Goal: Task Accomplishment & Management: Manage account settings

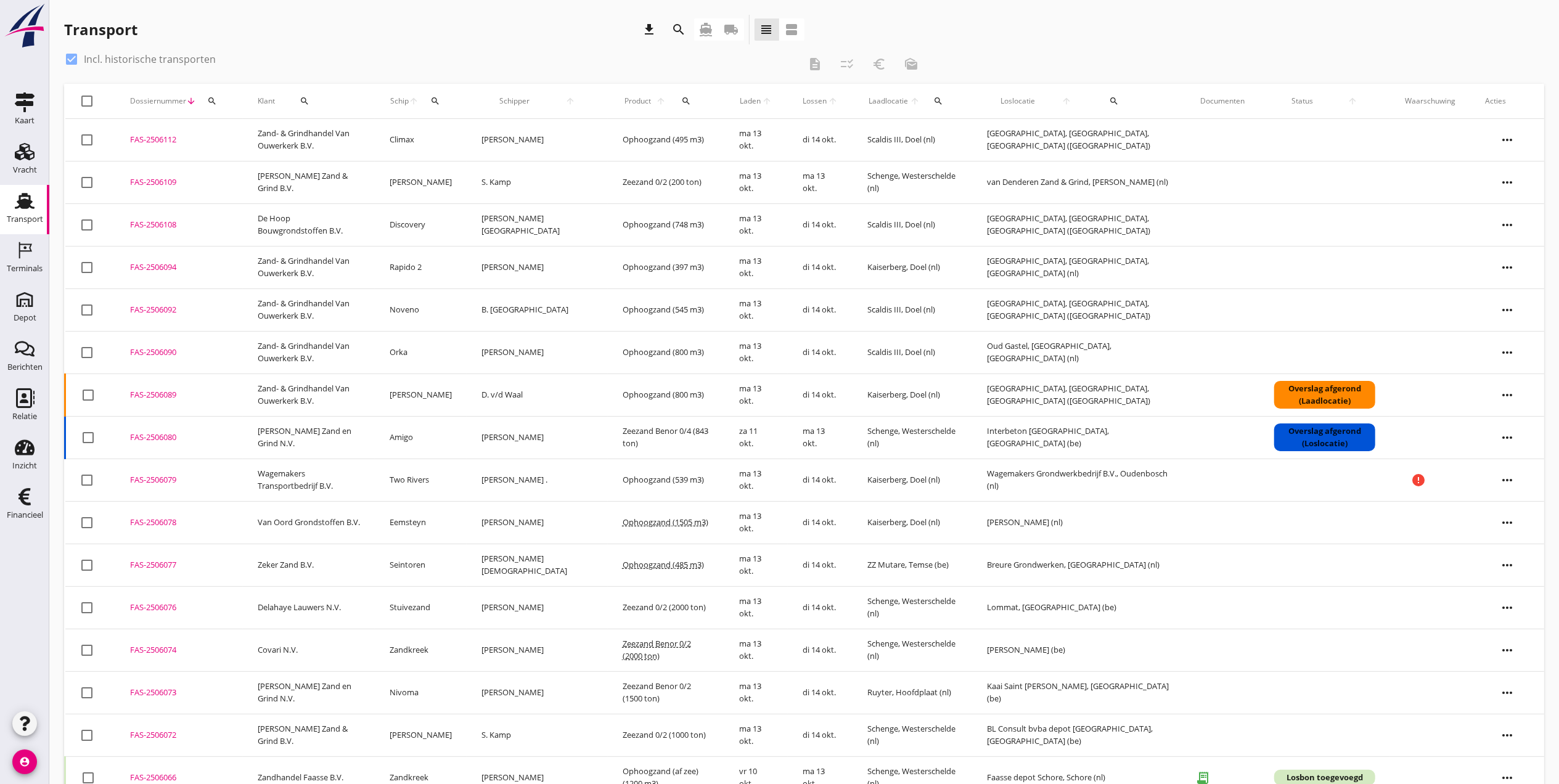
click at [21, 203] on use at bounding box center [25, 201] width 20 height 16
click at [38, 264] on div "Terminals" at bounding box center [25, 269] width 35 height 18
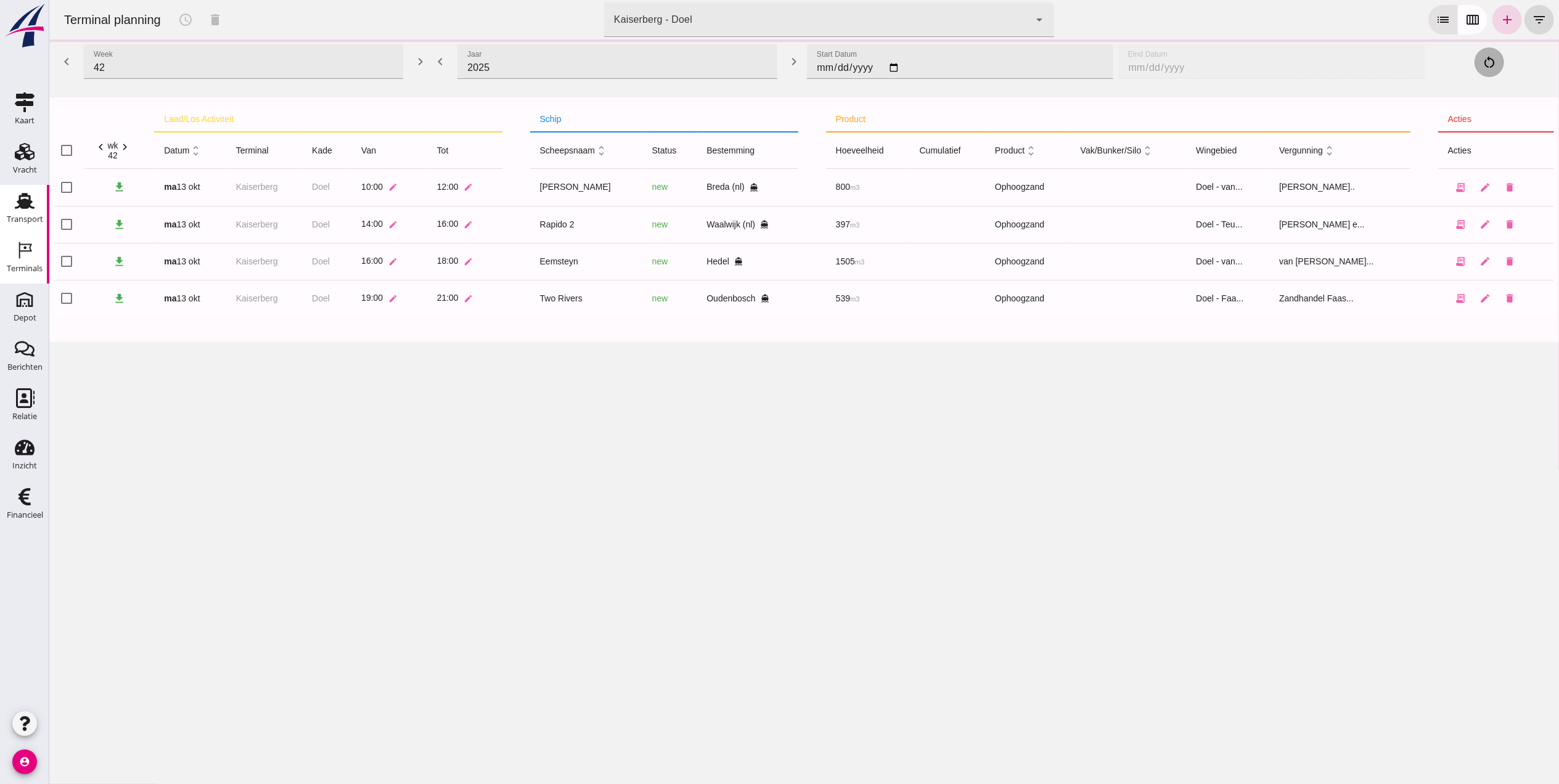
click at [14, 211] on div "Transport" at bounding box center [25, 219] width 36 height 18
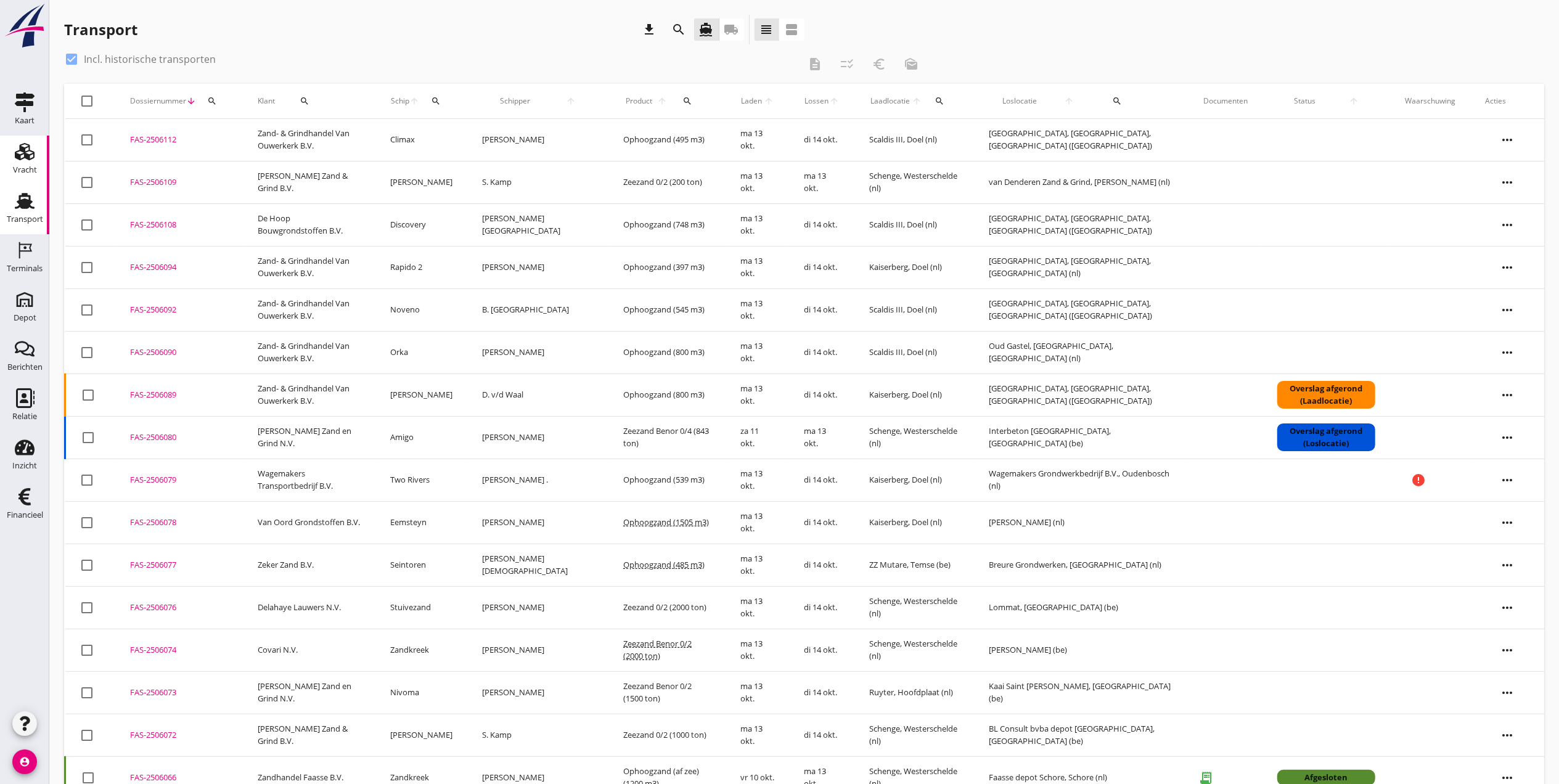
click at [23, 165] on div "Vracht" at bounding box center [25, 170] width 24 height 18
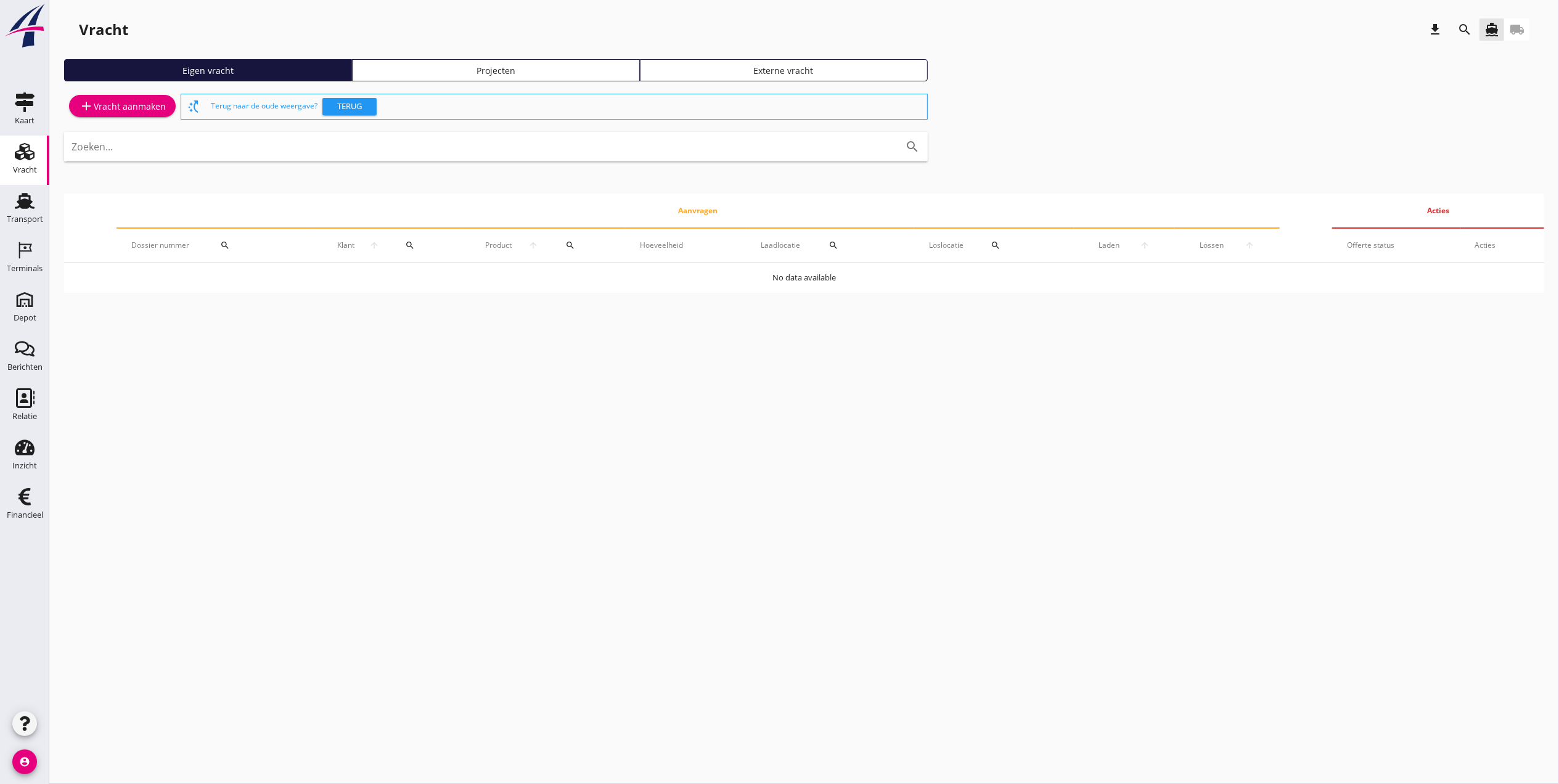
click at [491, 84] on div "Eigen vracht Projecten Externe vracht" at bounding box center [804, 75] width 1480 height 32
click at [491, 75] on div "Projecten" at bounding box center [495, 70] width 277 height 13
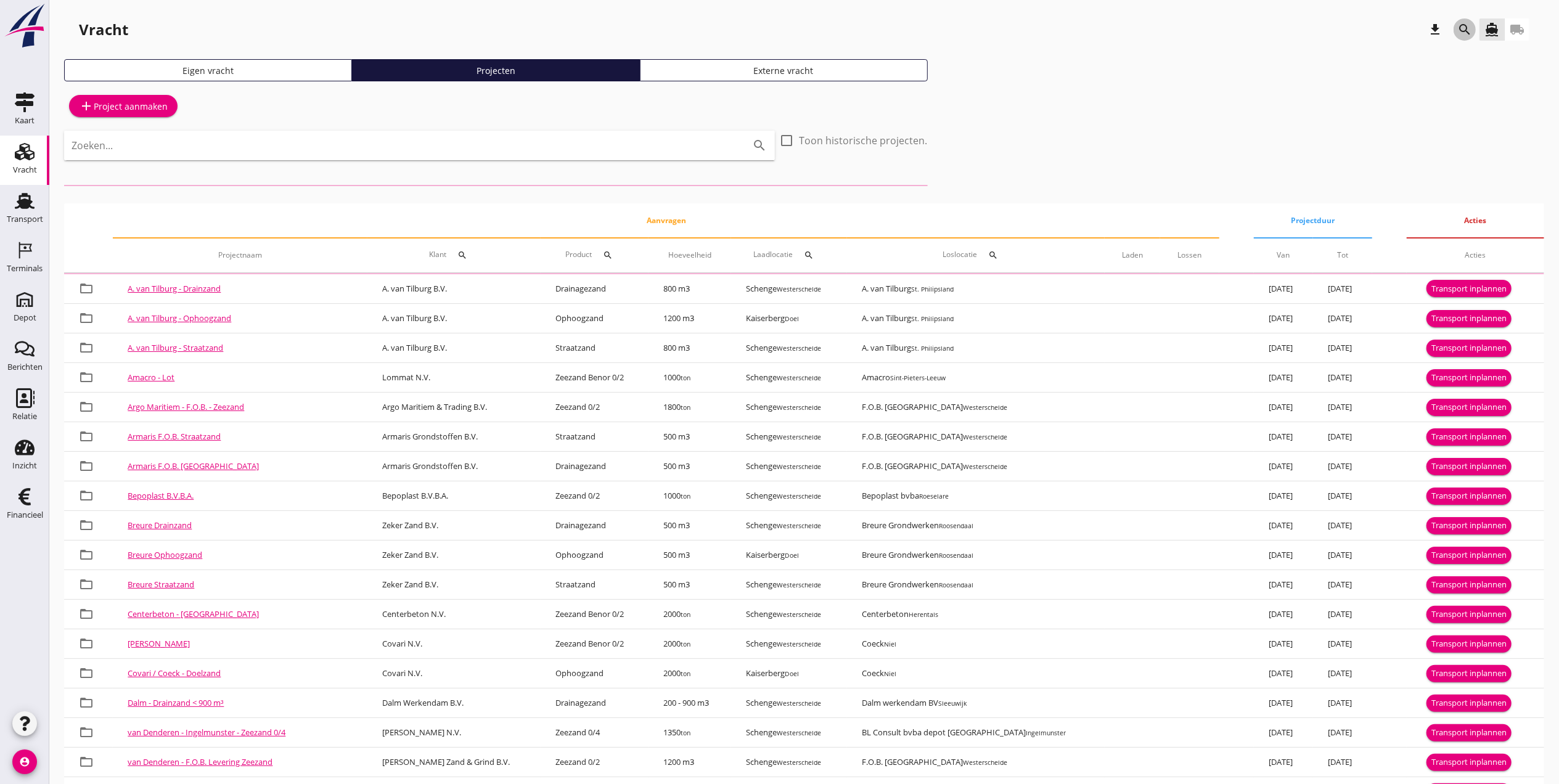
click at [1470, 30] on div "search" at bounding box center [1465, 30] width 23 height 15
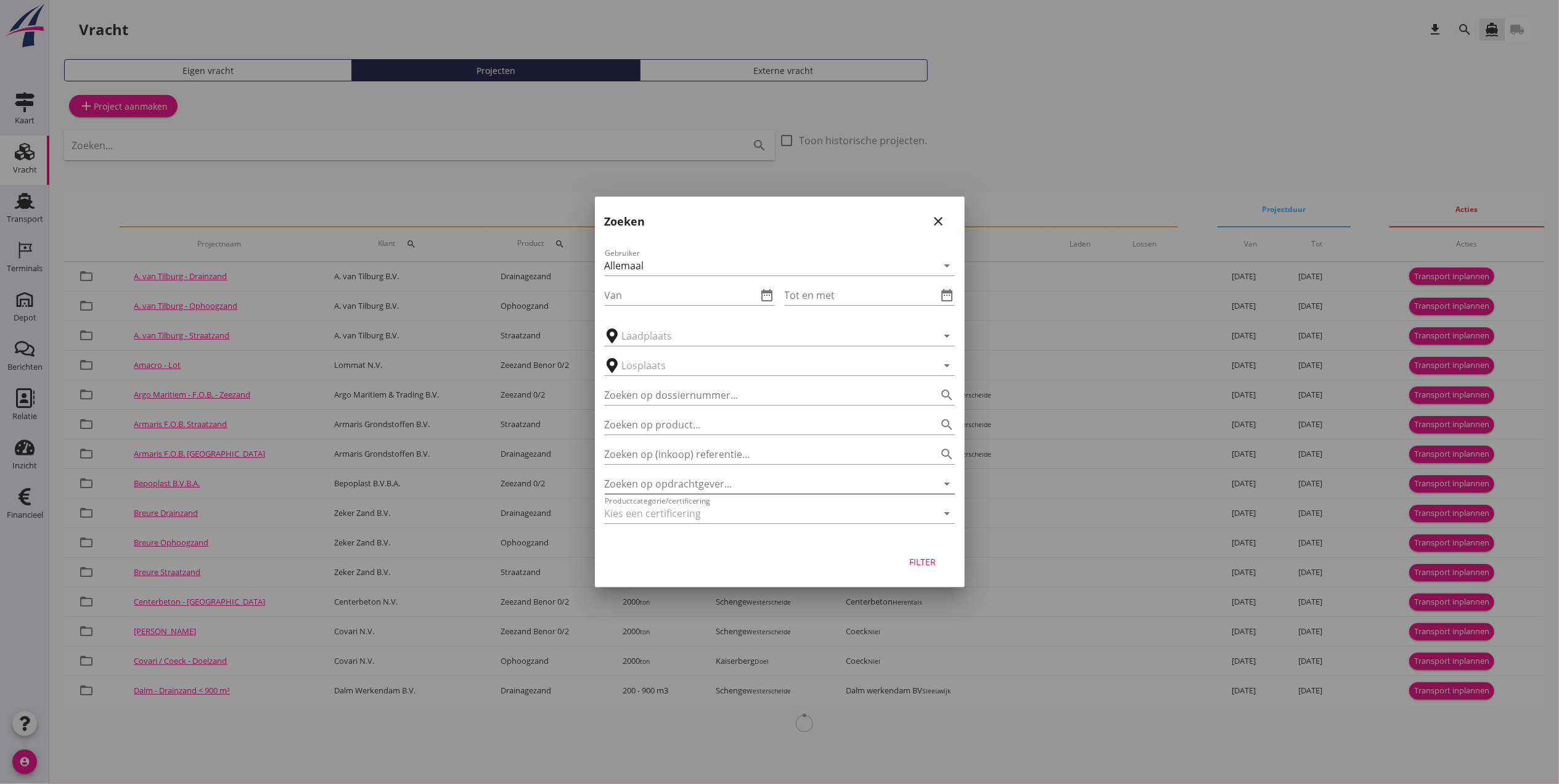
click at [667, 479] on input "Zoeken op opdrachtgever..." at bounding box center [762, 484] width 316 height 20
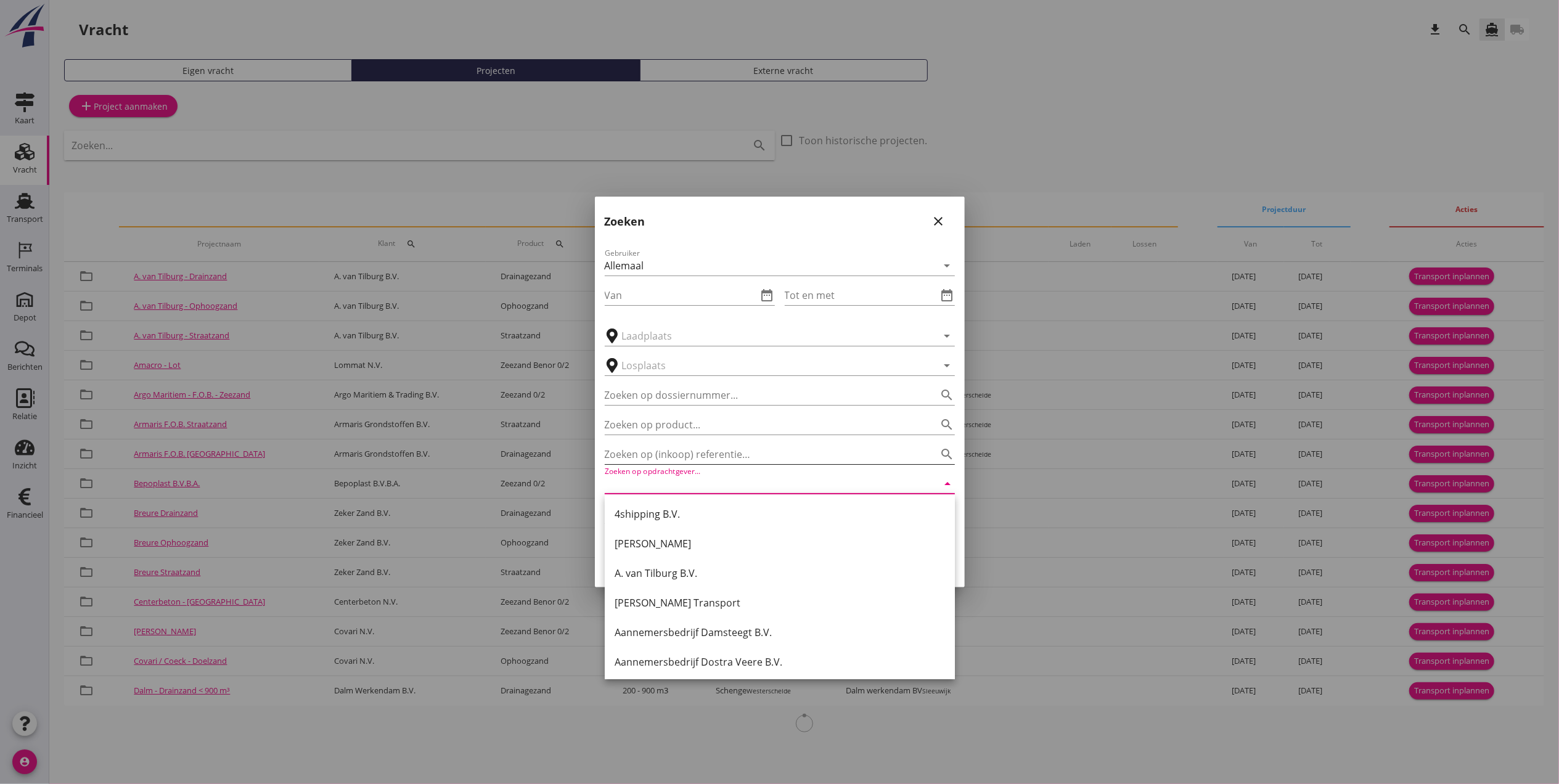
click at [668, 452] on input "Zoeken op (inkoop) referentie…" at bounding box center [762, 454] width 316 height 20
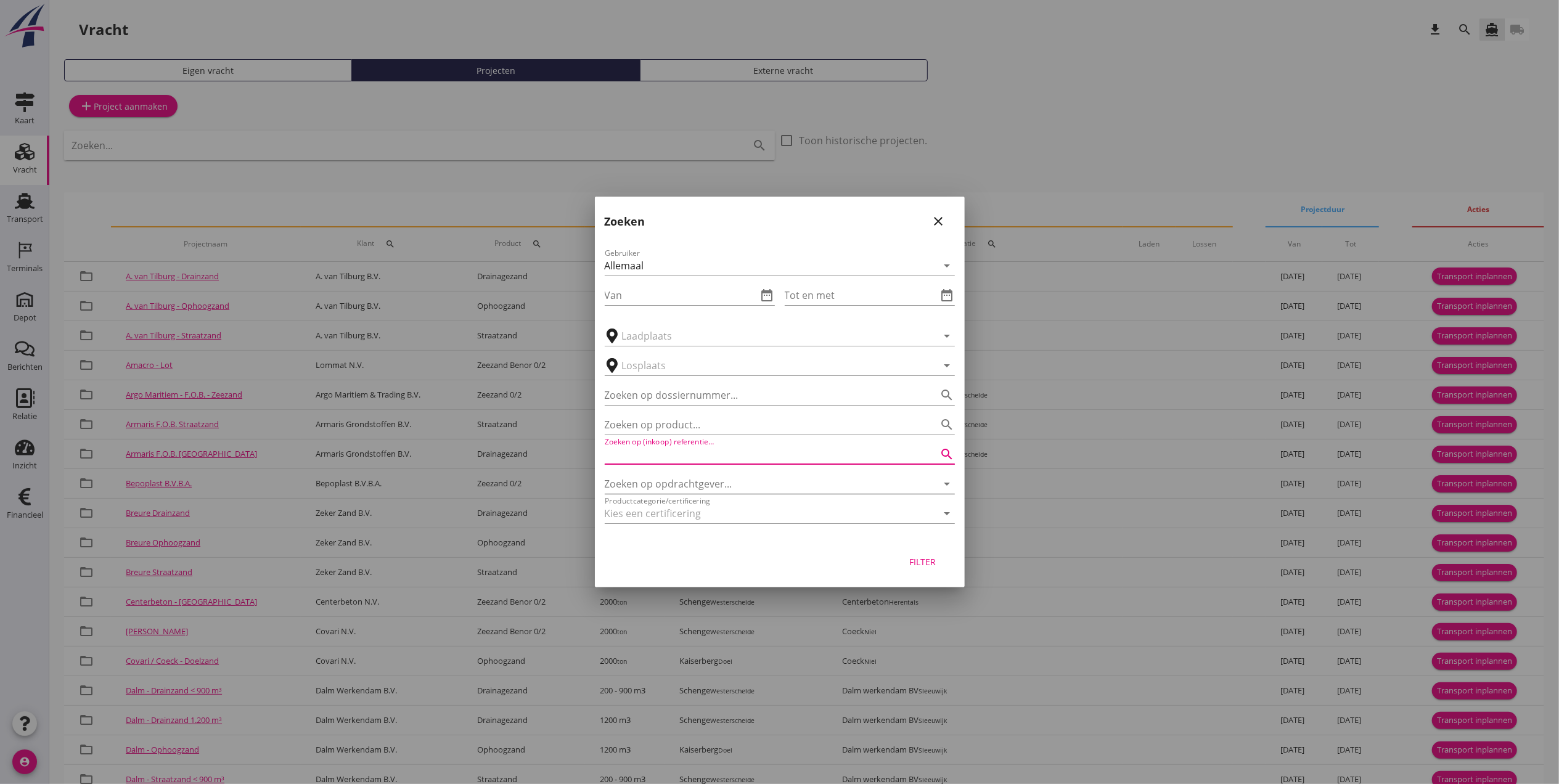
click at [684, 474] on input "Zoeken op opdrachtgever..." at bounding box center [762, 484] width 316 height 20
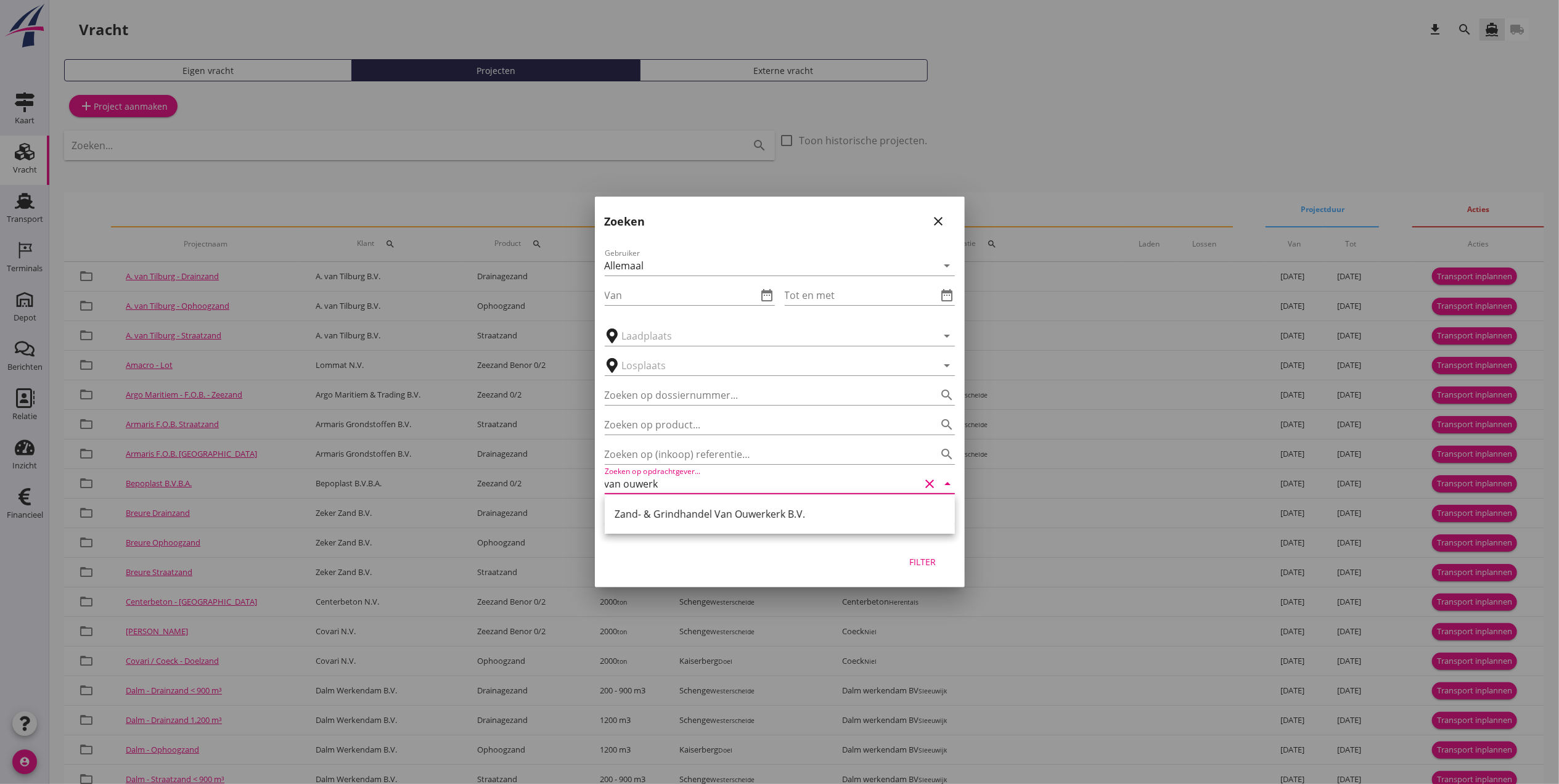
click at [664, 518] on div "Zand- & Grindhandel Van Ouwerkerk B.V." at bounding box center [780, 513] width 331 height 15
type input "Zand- & Grindhandel Van Ouwerkerk B.V."
click at [930, 567] on div "Filter" at bounding box center [922, 561] width 34 height 13
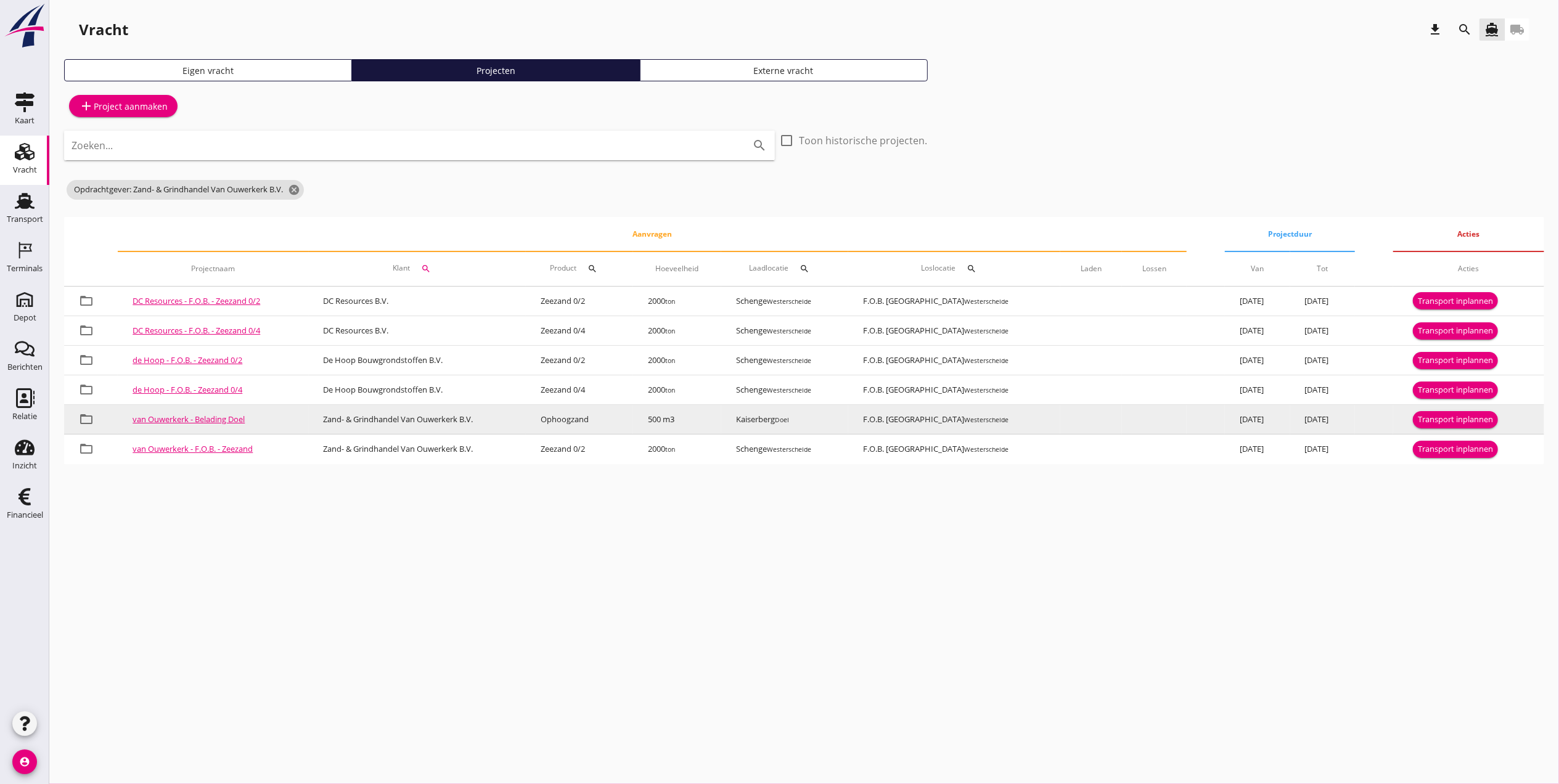
click at [1451, 416] on div "Transport inplannen" at bounding box center [1456, 419] width 75 height 13
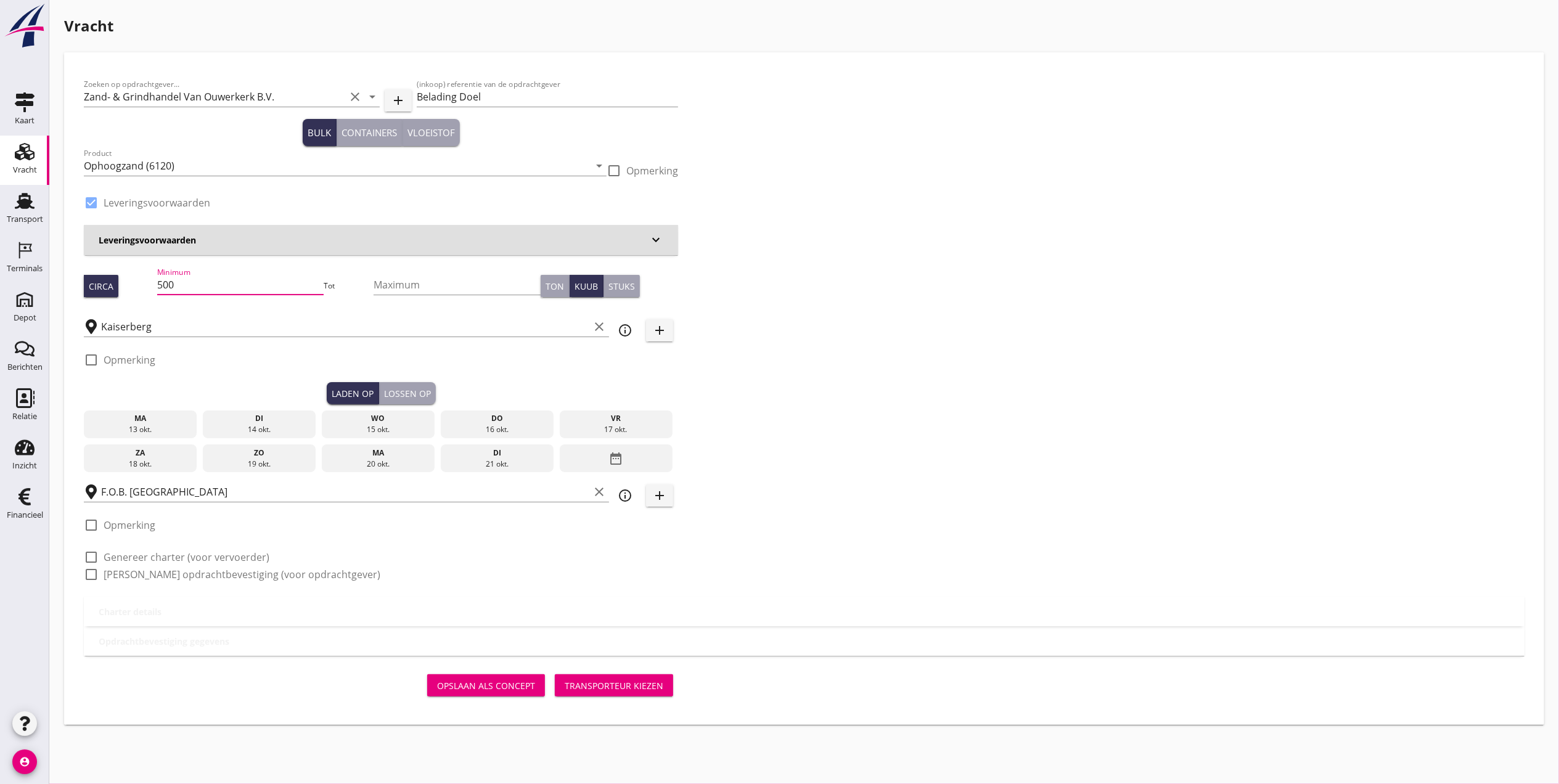
drag, startPoint x: 270, startPoint y: 279, endPoint x: 148, endPoint y: 278, distance: 122.0
click at [148, 278] on div "Circa Minimum 500 Tot Maximum Ton Kuub Stuks" at bounding box center [381, 285] width 594 height 42
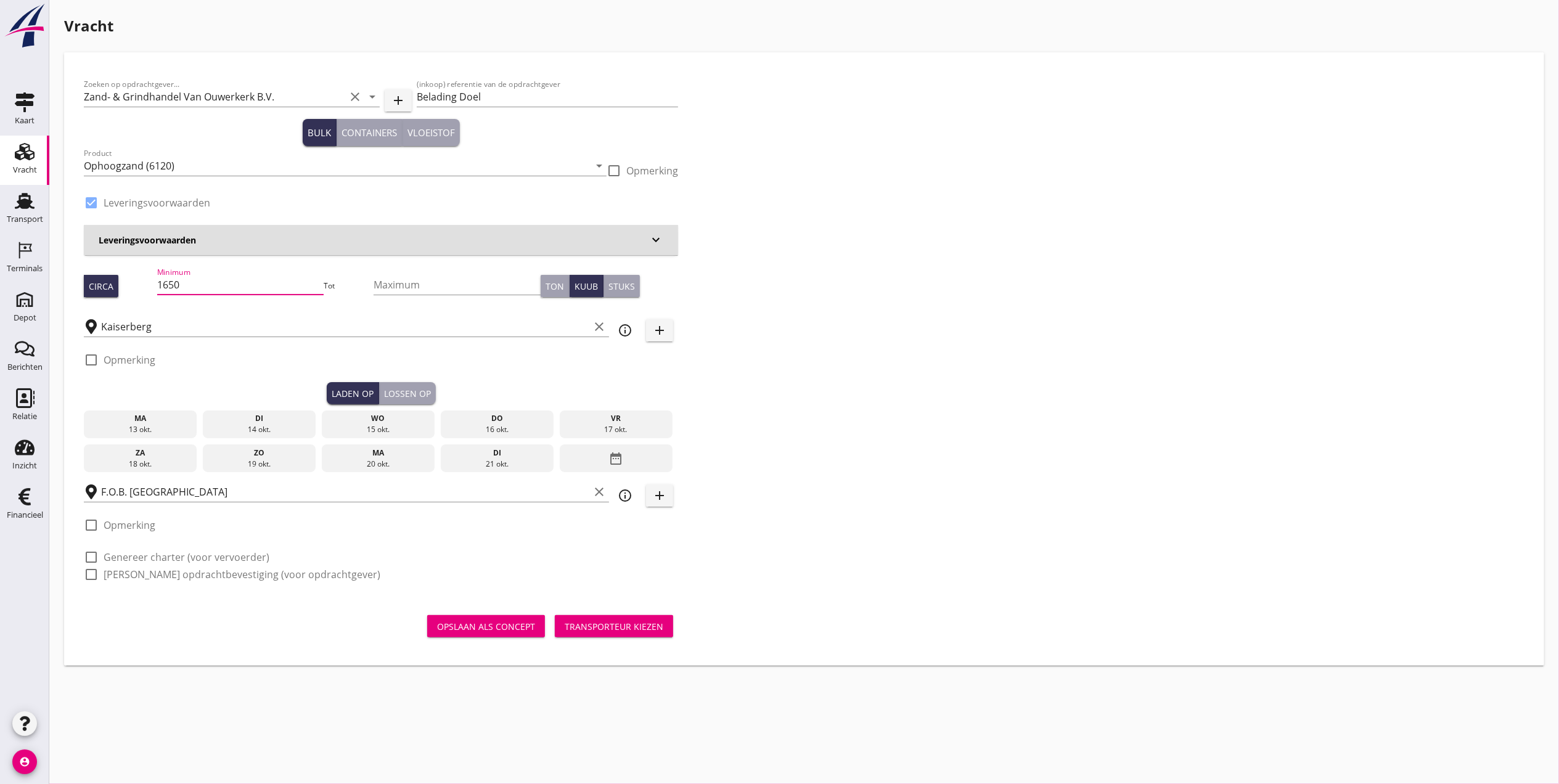
type input "1650"
drag, startPoint x: 283, startPoint y: 429, endPoint x: 297, endPoint y: 421, distance: 16.1
click at [283, 428] on div "14 okt." at bounding box center [259, 429] width 107 height 11
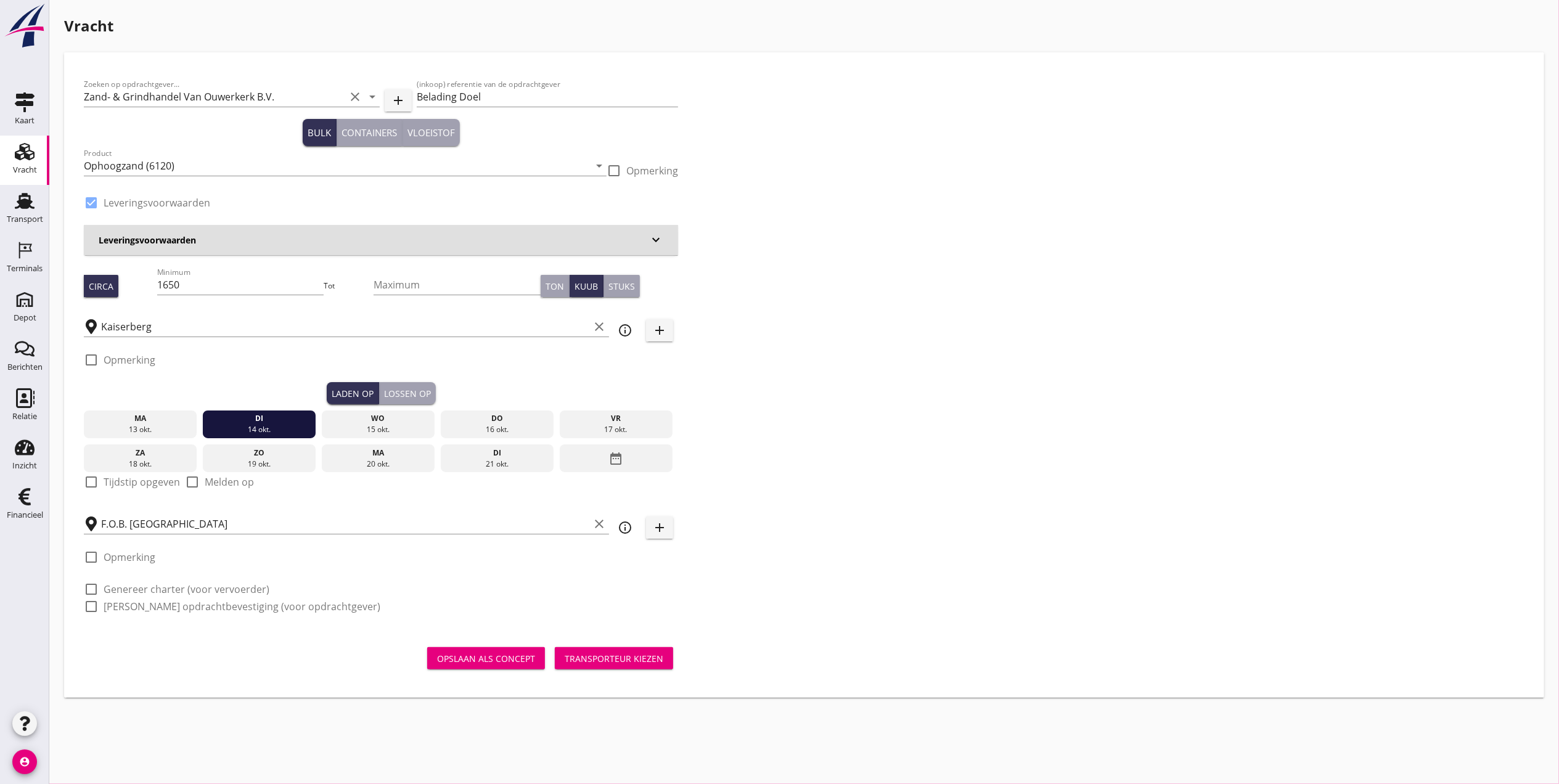
click at [415, 396] on div "Lossen op" at bounding box center [407, 392] width 47 height 13
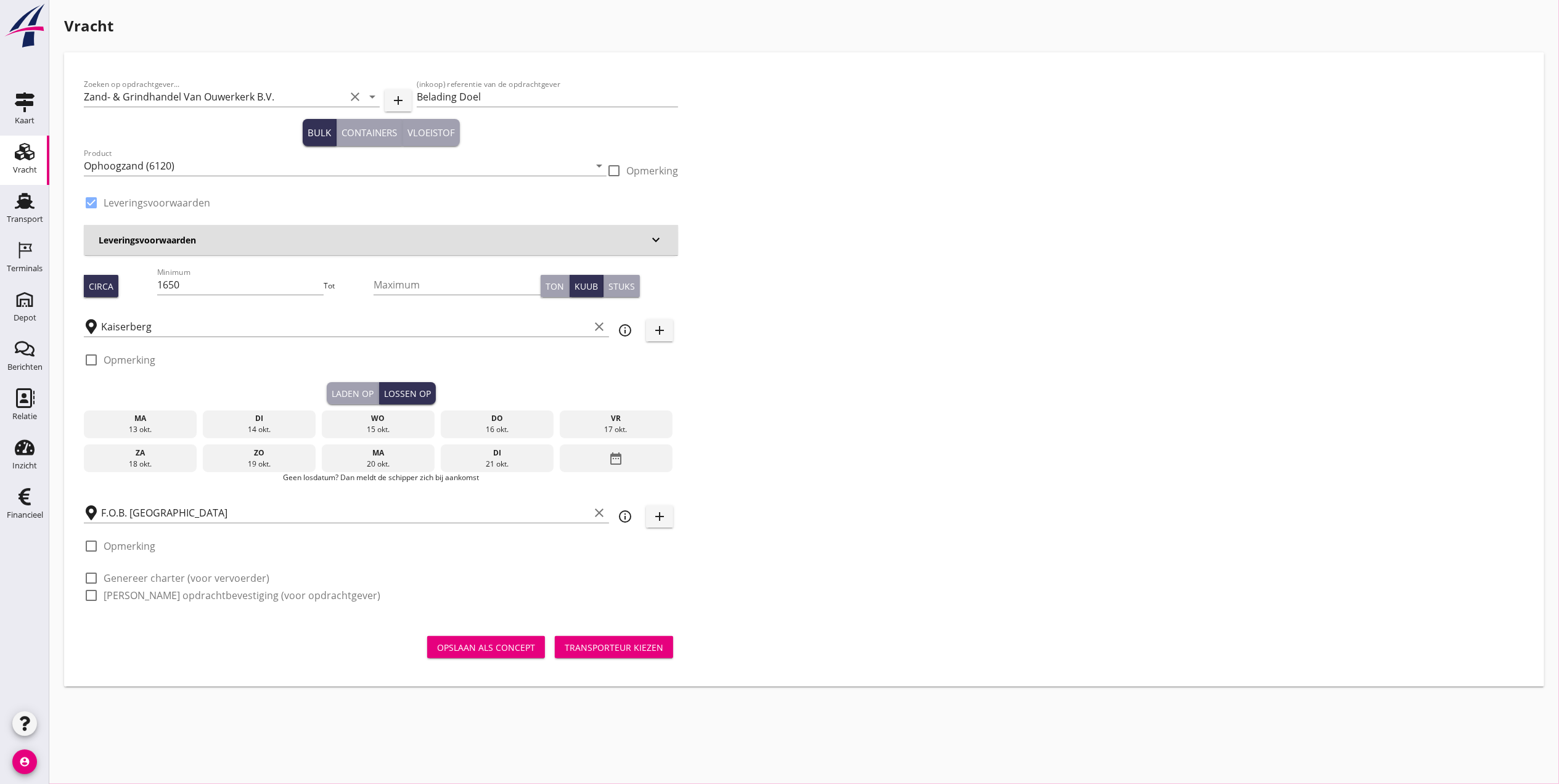
click at [379, 422] on div "wo" at bounding box center [378, 418] width 107 height 11
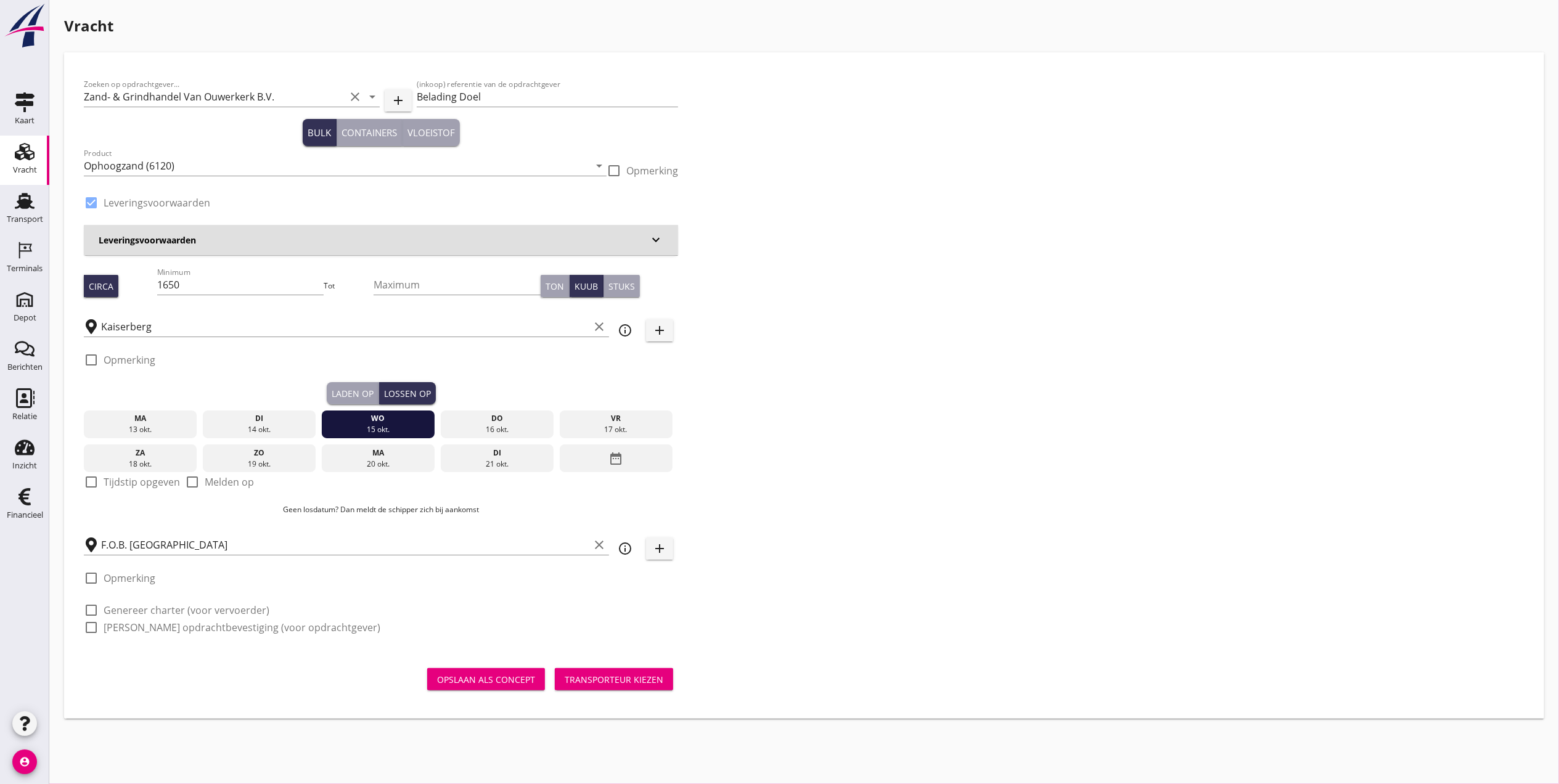
click at [342, 385] on button "Laden op" at bounding box center [352, 392] width 52 height 23
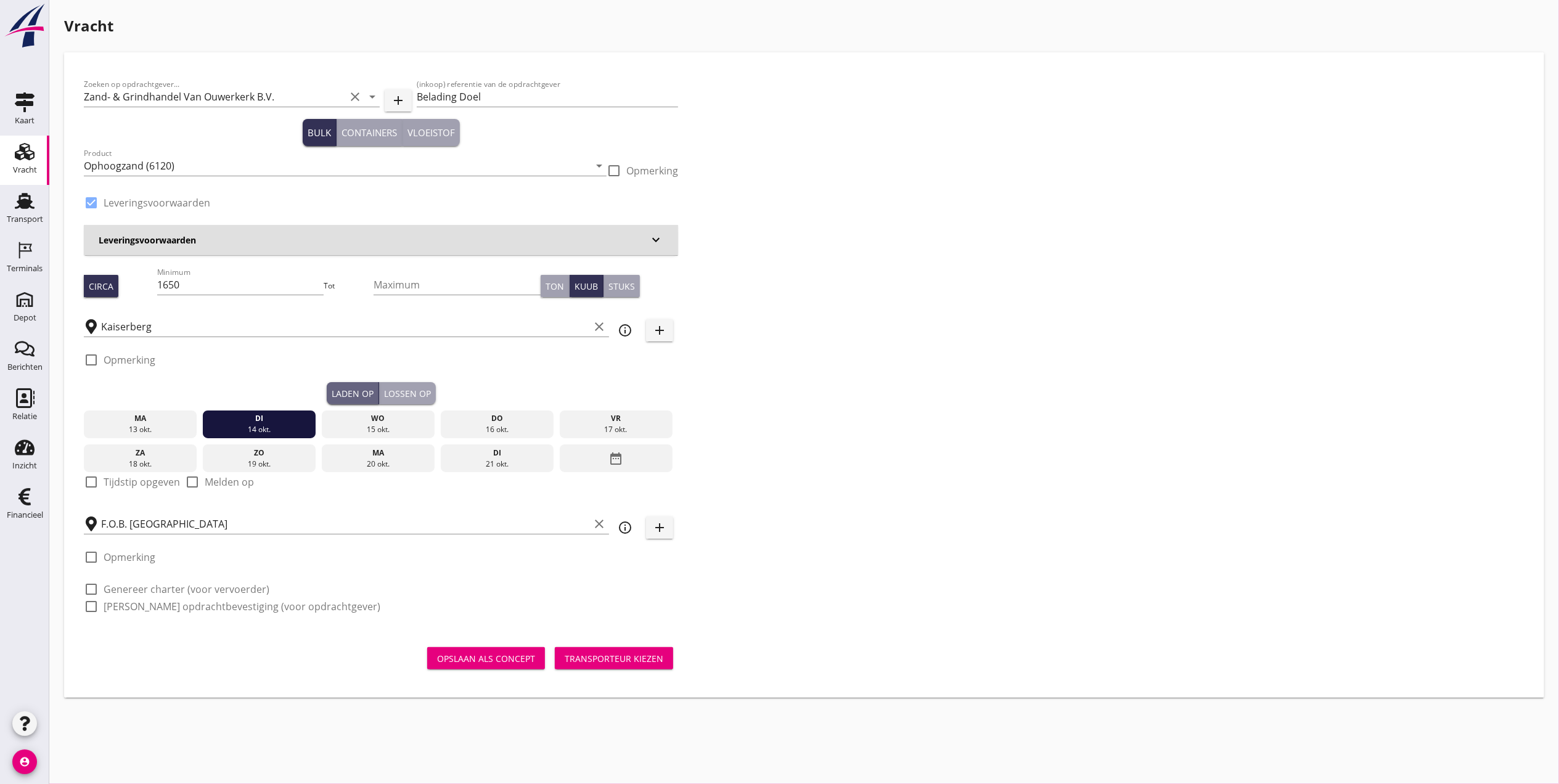
click at [410, 375] on div "check_box_outline_blank Opmerking" at bounding box center [381, 364] width 594 height 37
click at [407, 385] on button "Lossen op" at bounding box center [407, 392] width 57 height 23
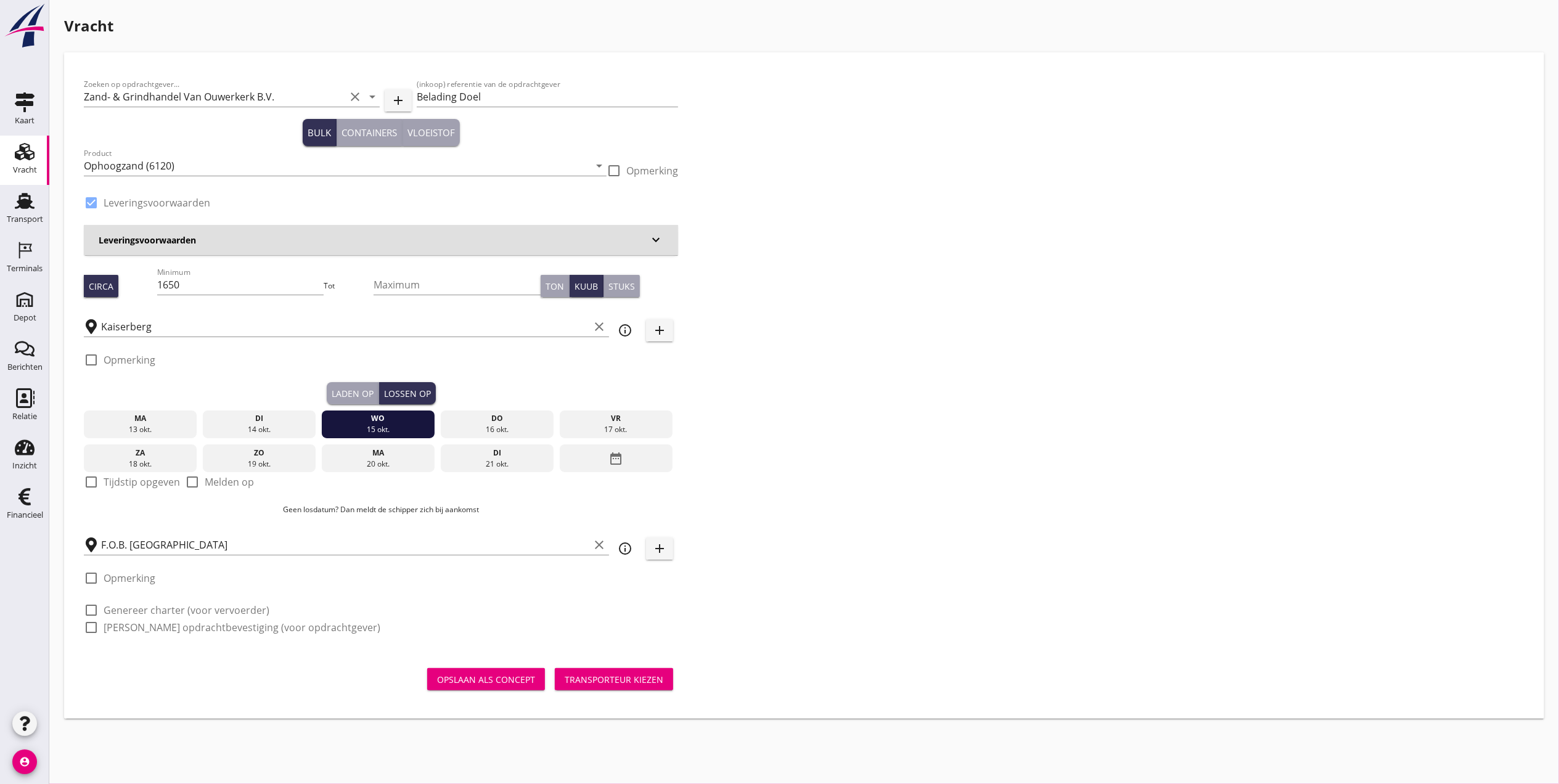
click at [357, 390] on div "Laden op" at bounding box center [352, 392] width 42 height 13
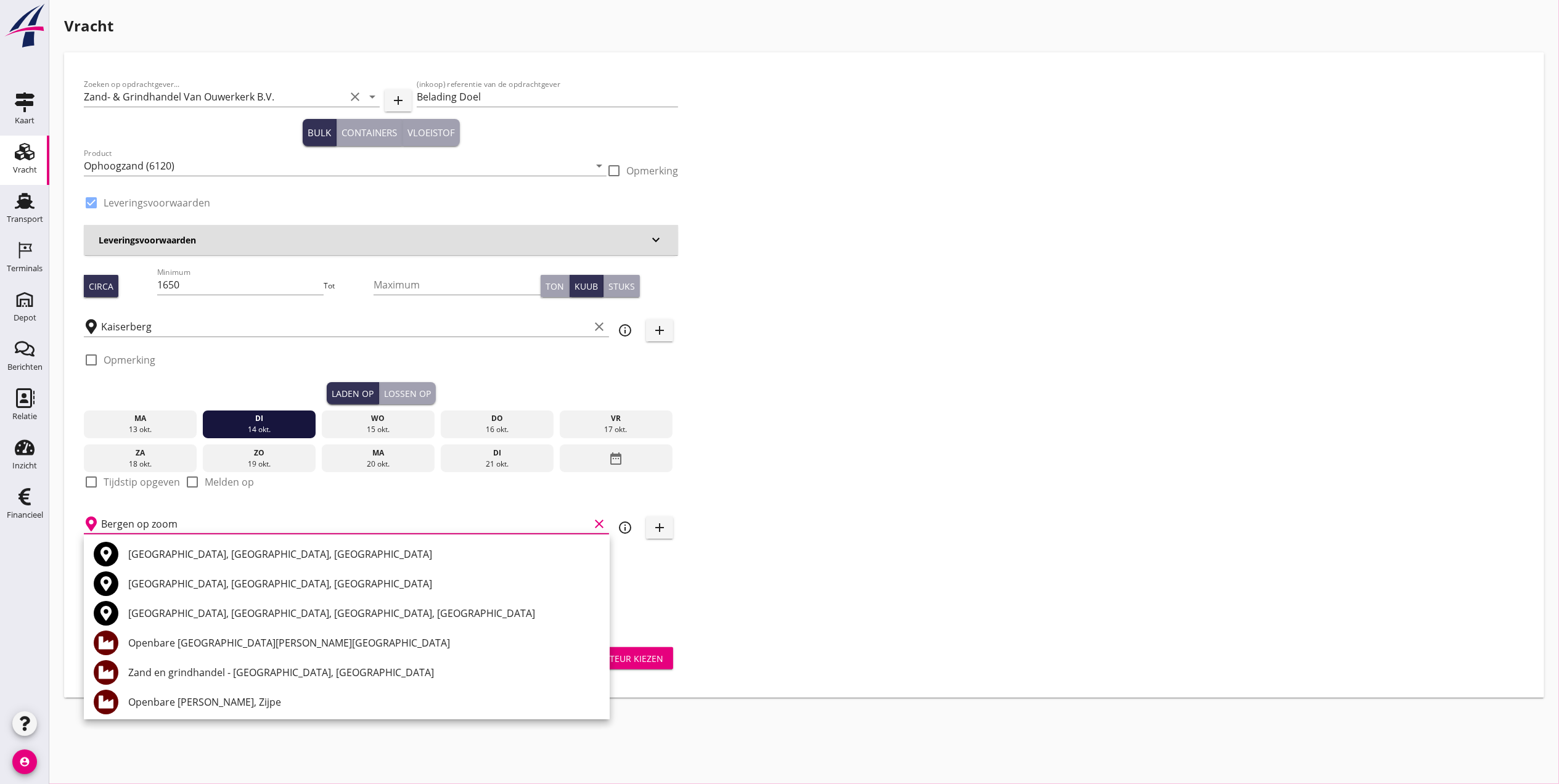
click at [235, 557] on div "[GEOGRAPHIC_DATA], [GEOGRAPHIC_DATA], [GEOGRAPHIC_DATA]" at bounding box center [363, 554] width 471 height 15
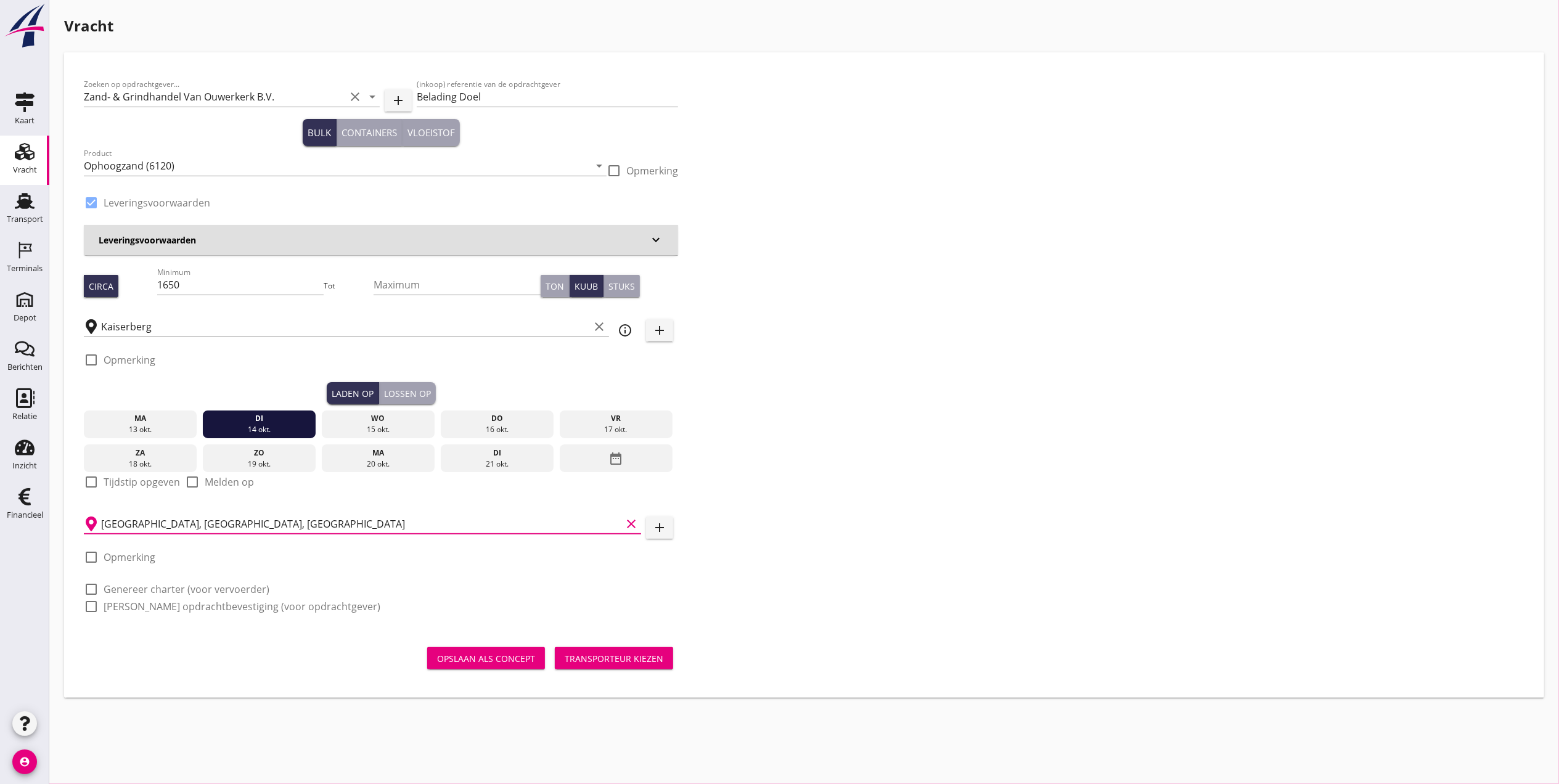
type input "[GEOGRAPHIC_DATA], [GEOGRAPHIC_DATA], [GEOGRAPHIC_DATA]"
click at [614, 663] on div "Transporteur kiezen" at bounding box center [614, 658] width 98 height 13
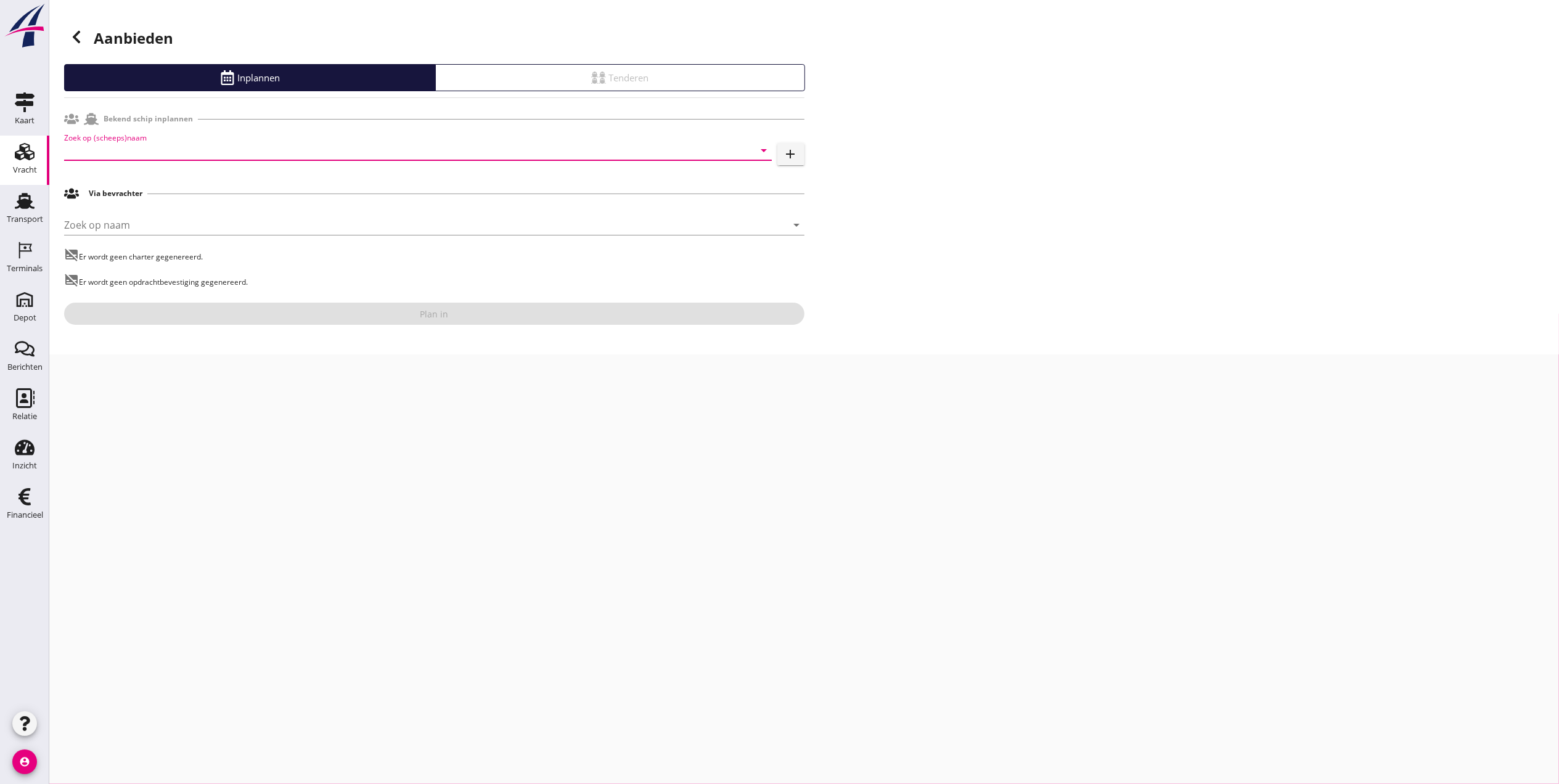
drag, startPoint x: 252, startPoint y: 148, endPoint x: 257, endPoint y: 164, distance: 16.8
click at [257, 147] on input "Zoek op (scheeps)naam" at bounding box center [401, 151] width 673 height 20
click at [199, 150] on input "Zoek op (scheeps)naam" at bounding box center [401, 151] width 673 height 20
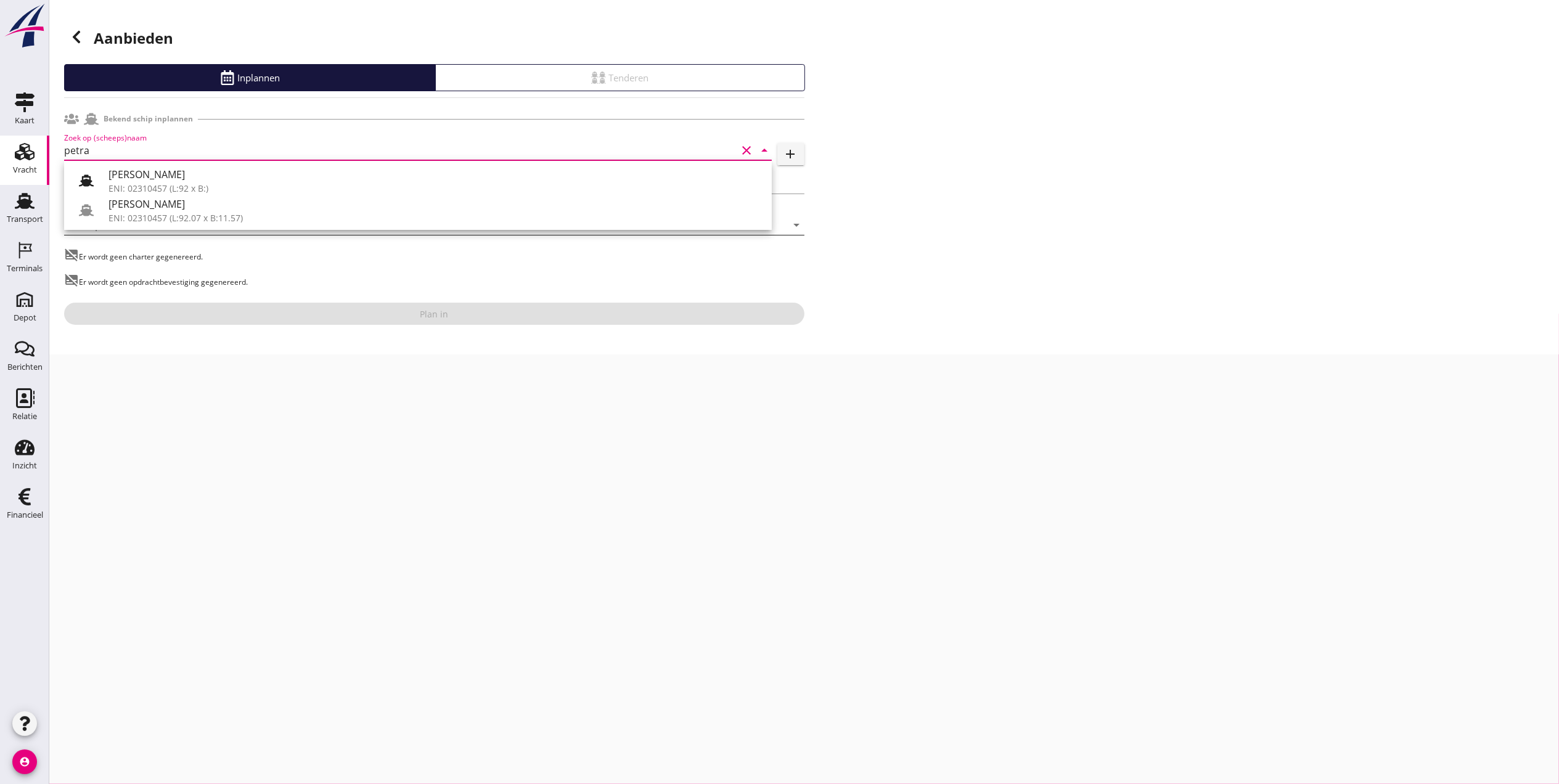
click at [240, 217] on div "ENI: 02310457 (L:92.07 x B:11.57)" at bounding box center [435, 217] width 654 height 13
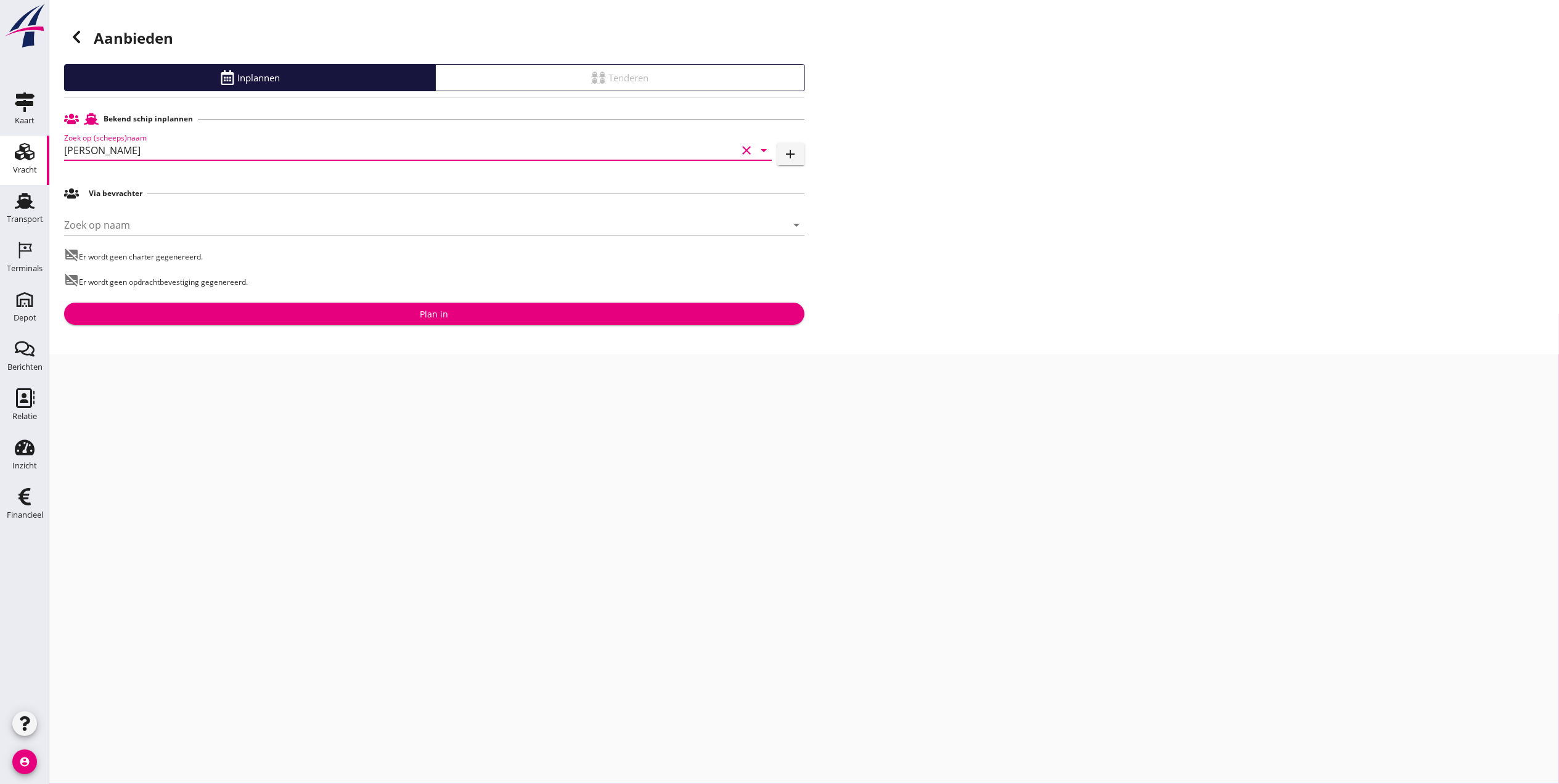
type input "[PERSON_NAME]"
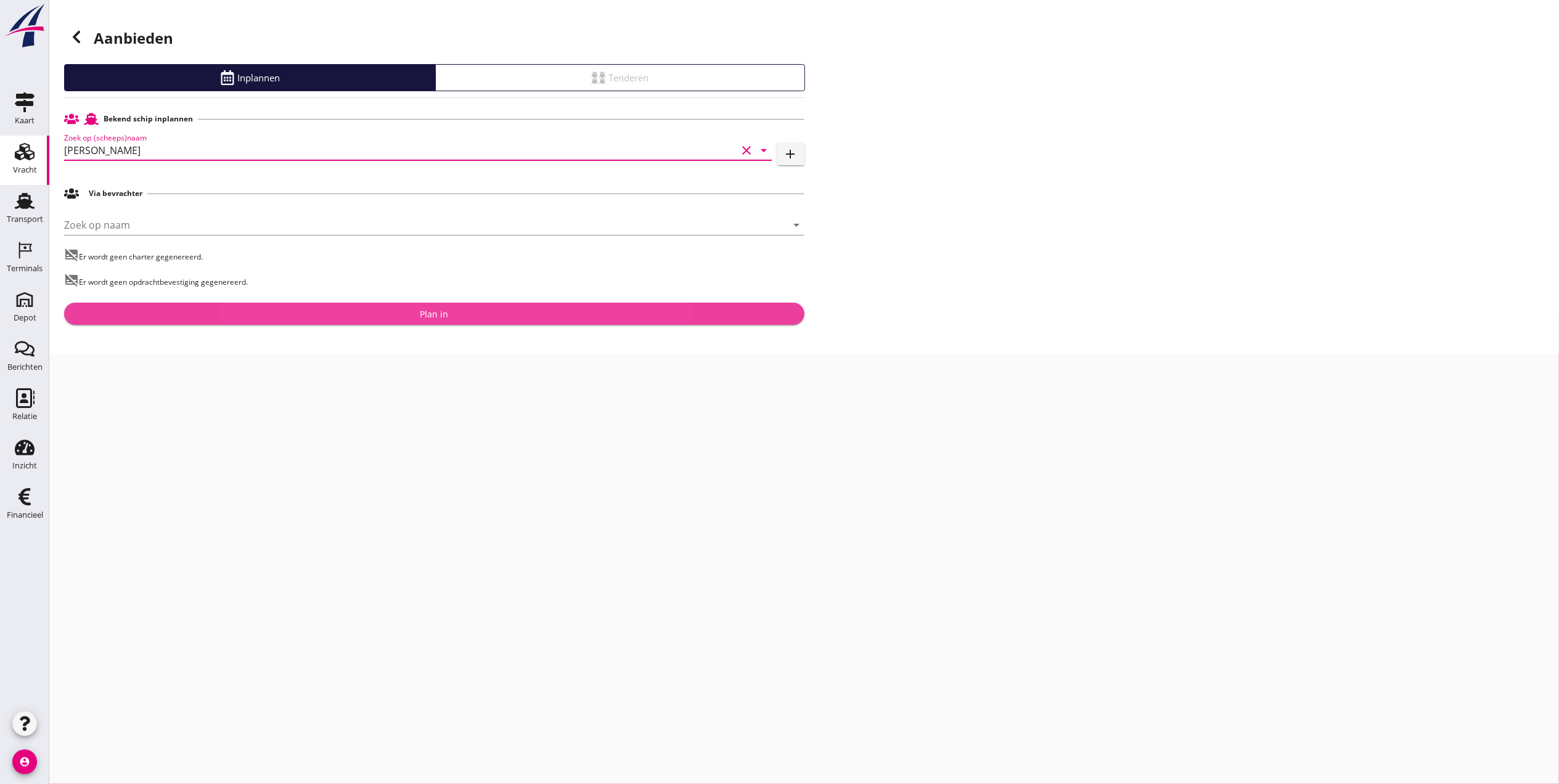
click at [387, 306] on button "Plan in" at bounding box center [434, 314] width 740 height 23
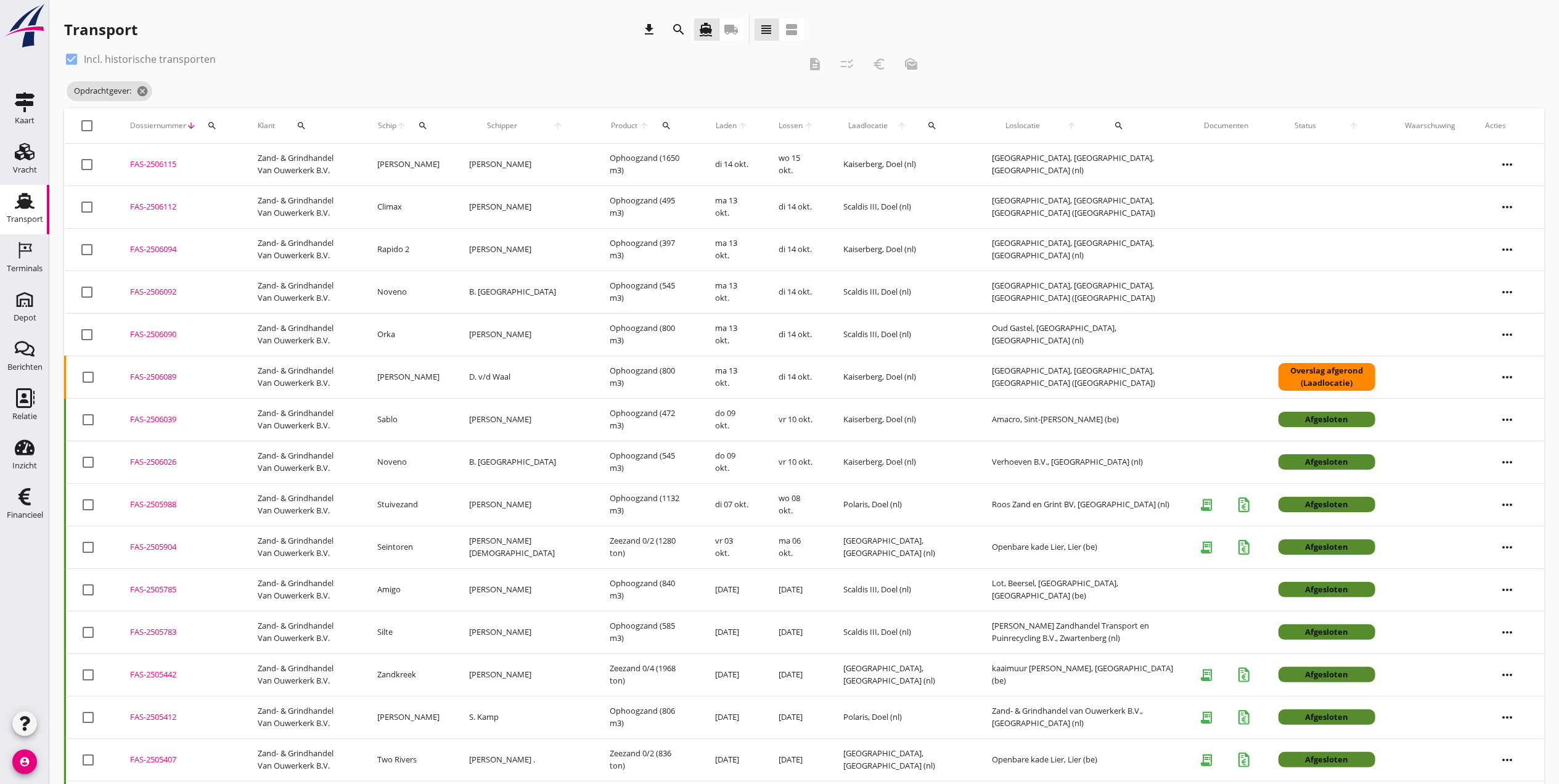
click at [28, 151] on icon "Vracht" at bounding box center [25, 151] width 20 height 20
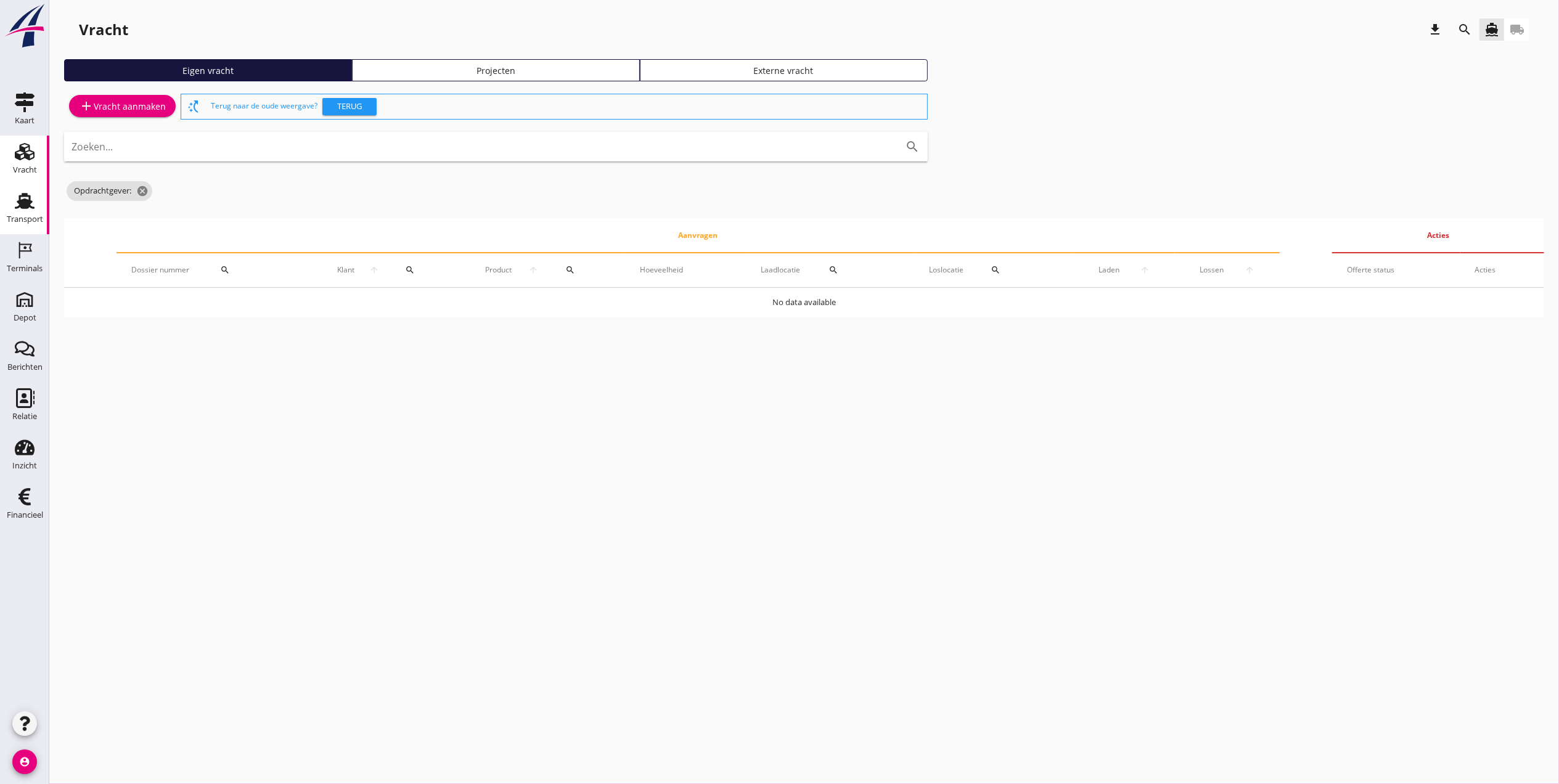
click at [28, 220] on div "Transport" at bounding box center [25, 219] width 36 height 8
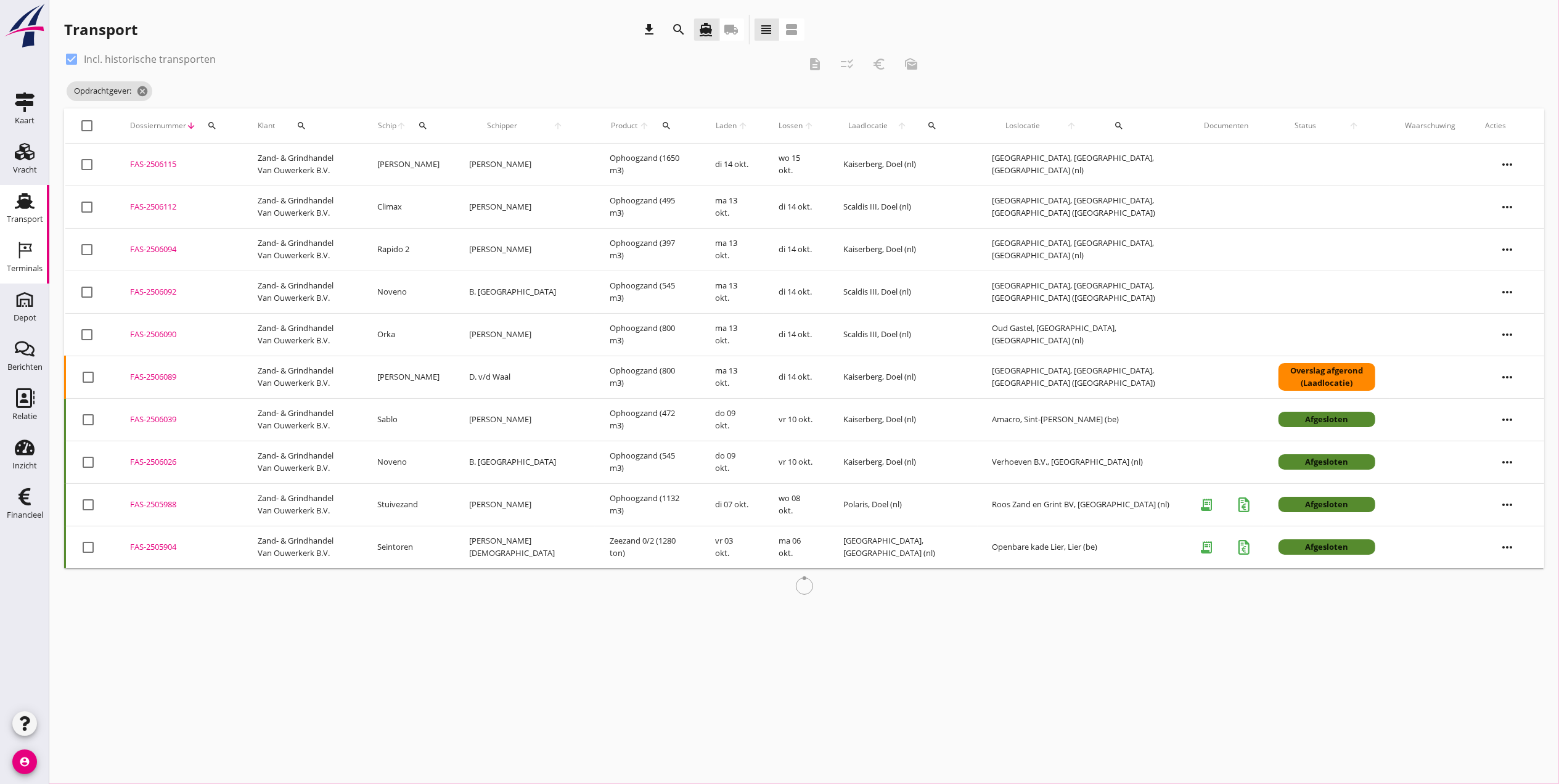
click at [18, 247] on icon "Terminals" at bounding box center [25, 250] width 20 height 20
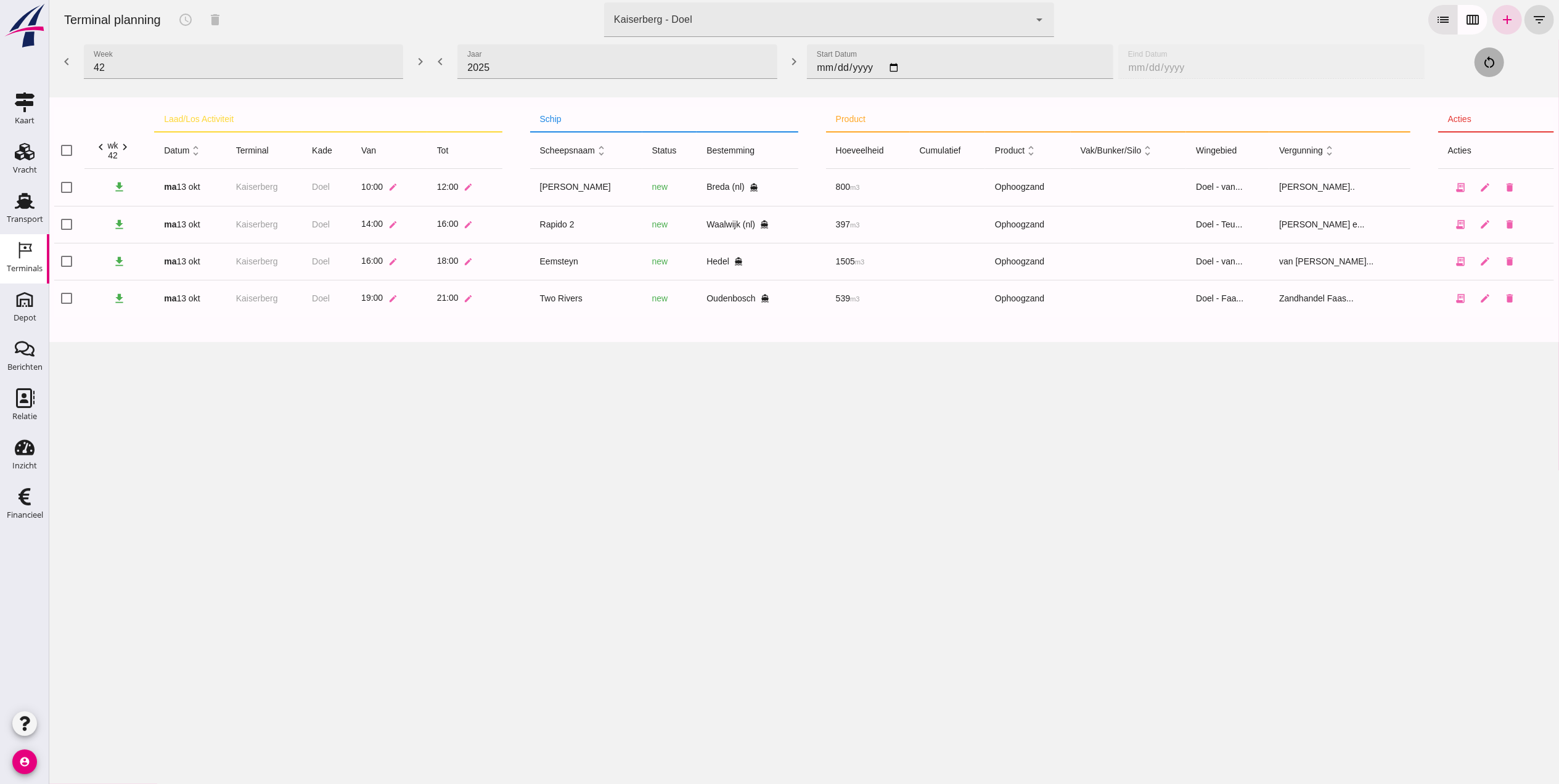
click at [788, 16] on div "Kaiserberg - Doel 7f603609-51ae-4e75-986b-c9057e559465" at bounding box center [816, 20] width 425 height 34
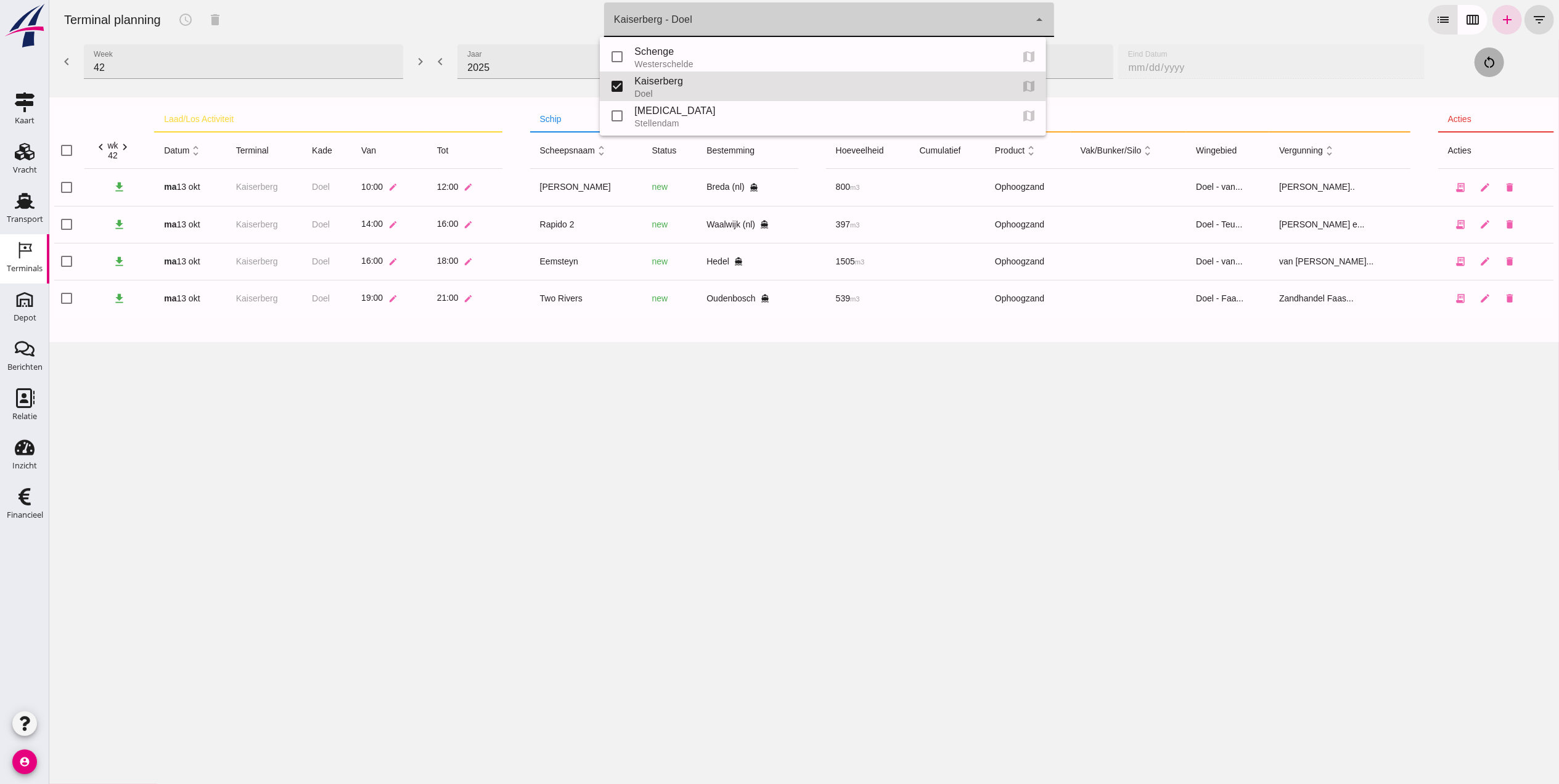
click at [506, 405] on div "Terminal planning schedule delete terminal Kaiserberg - Doel 7f603609-51ae-4e75…" at bounding box center [803, 392] width 1510 height 784
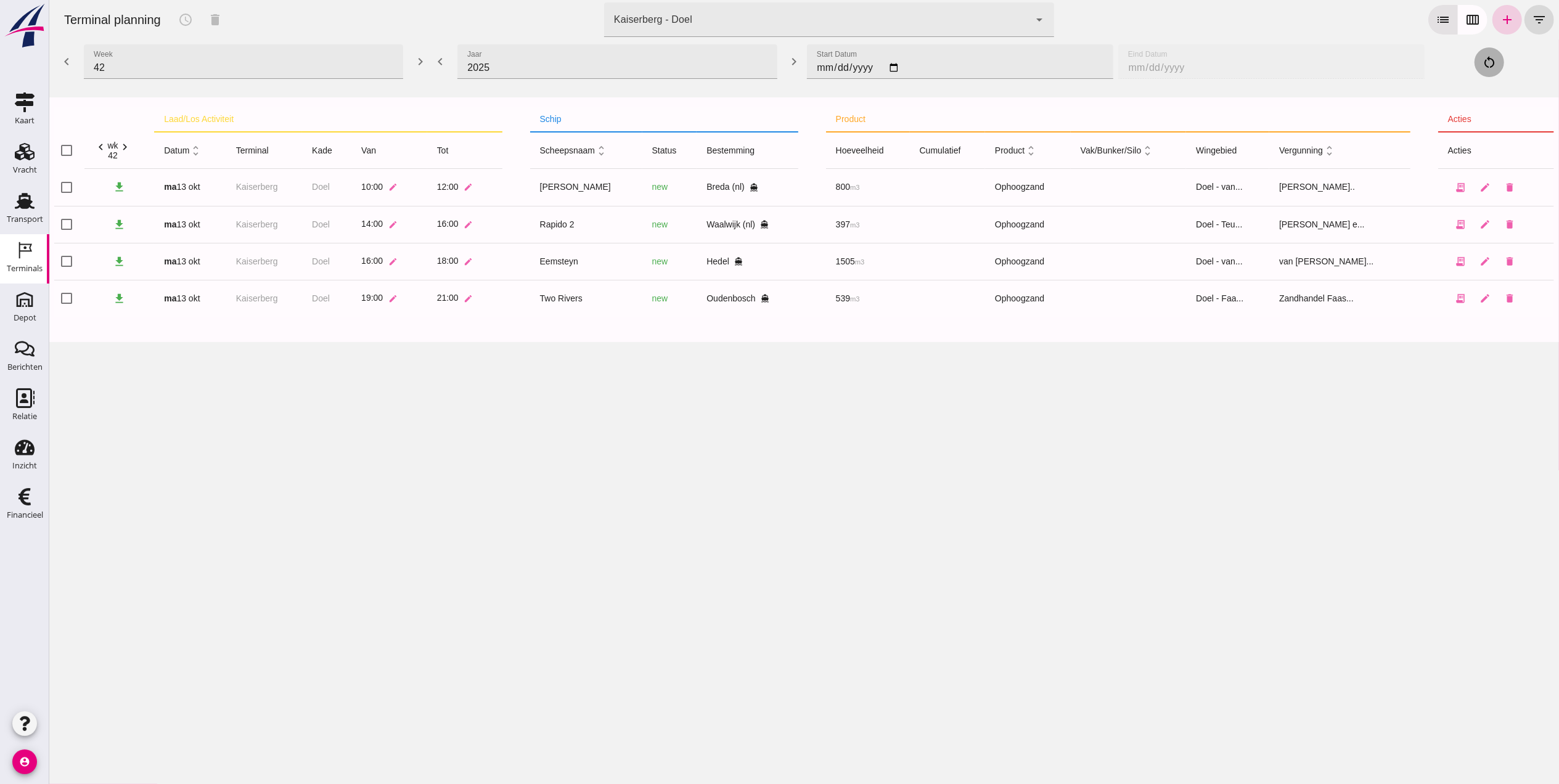
click at [1504, 21] on link "add" at bounding box center [1507, 20] width 30 height 30
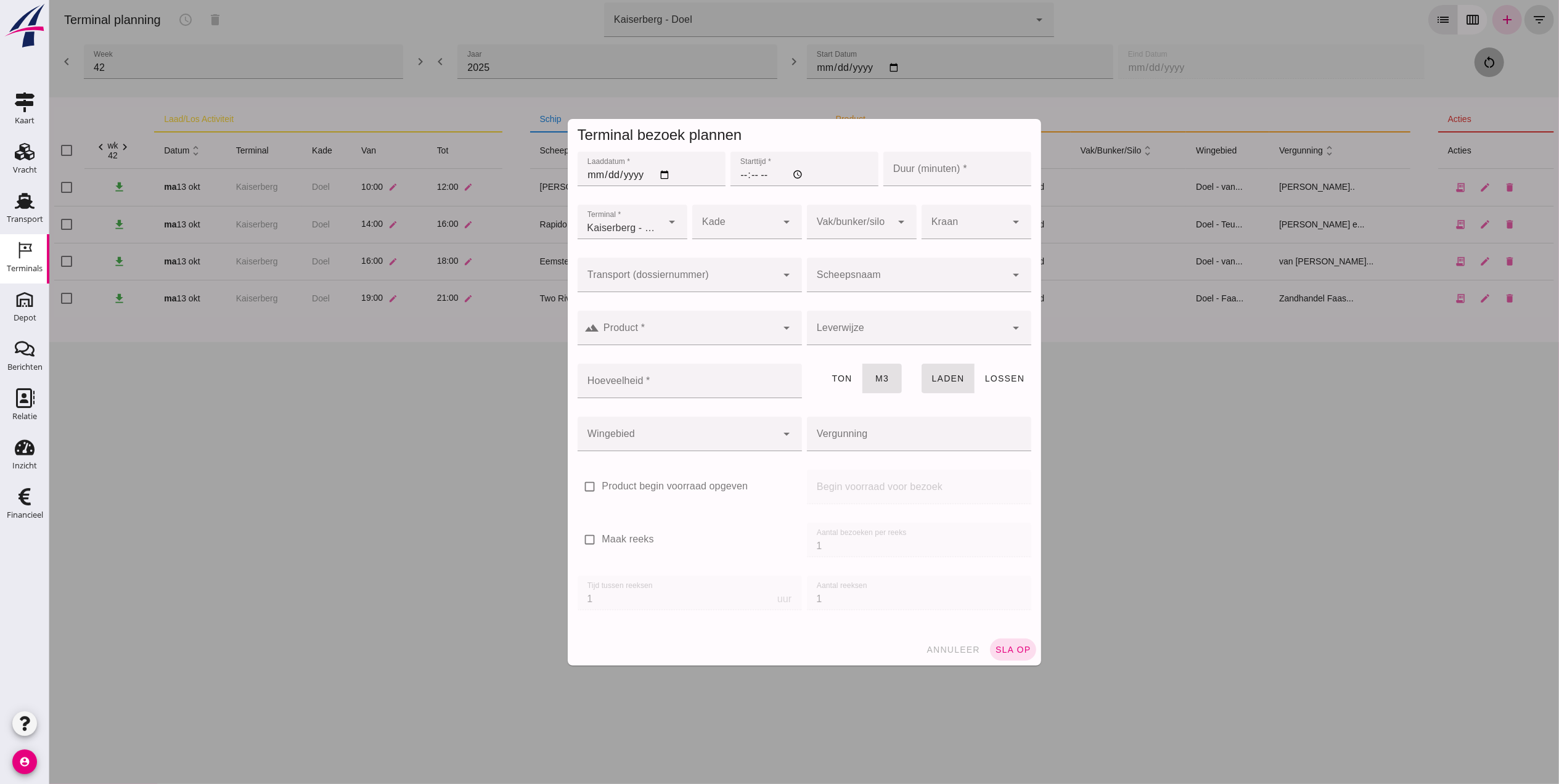
type input "Zandhandel Faasse B.V."
click at [587, 174] on input "Laaddatum *" at bounding box center [651, 168] width 148 height 34
type input "[DATE]"
type input "07:00"
type input "120"
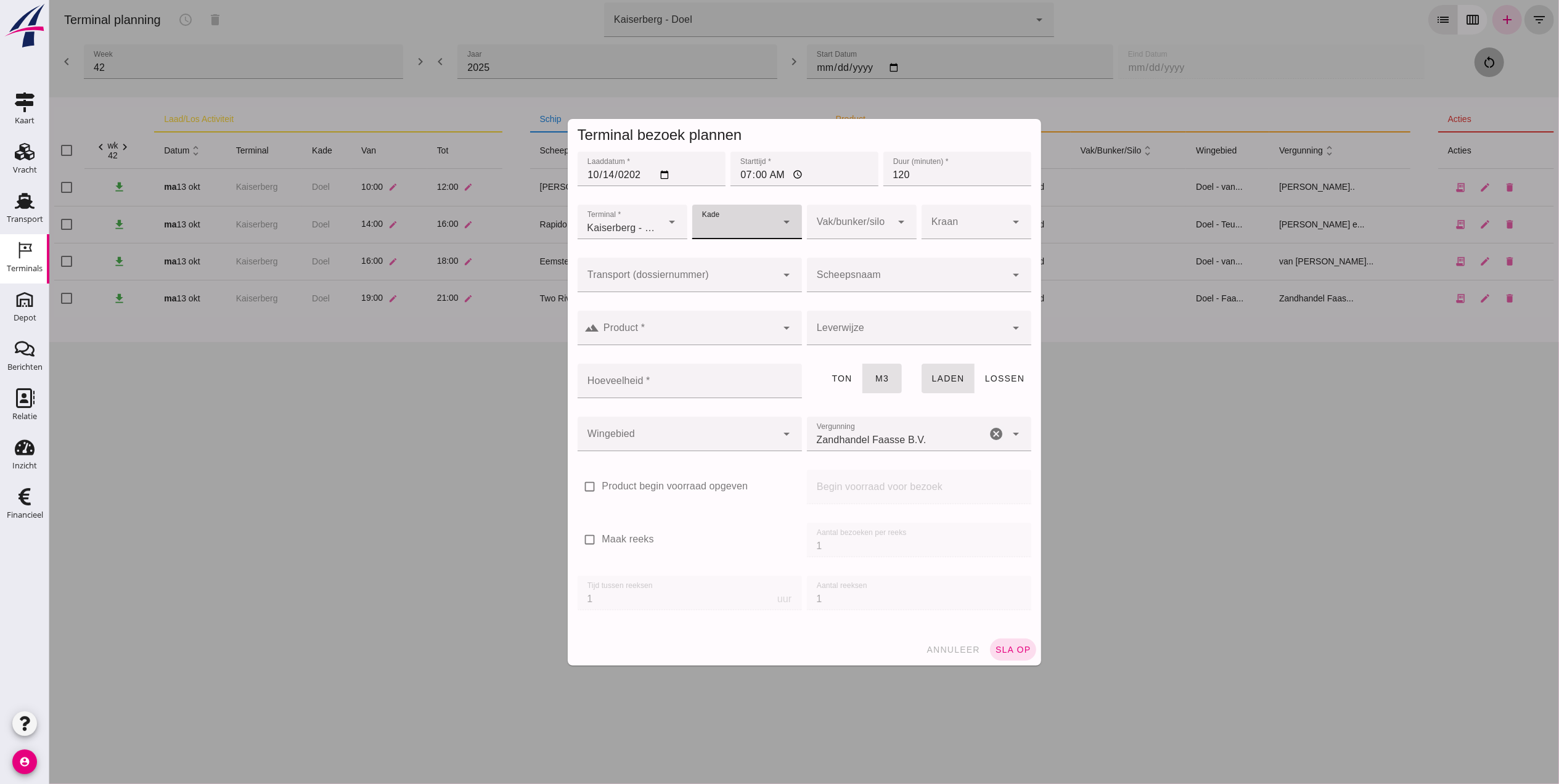
click at [706, 283] on input "Transport (dossiernummer)" at bounding box center [676, 280] width 200 height 15
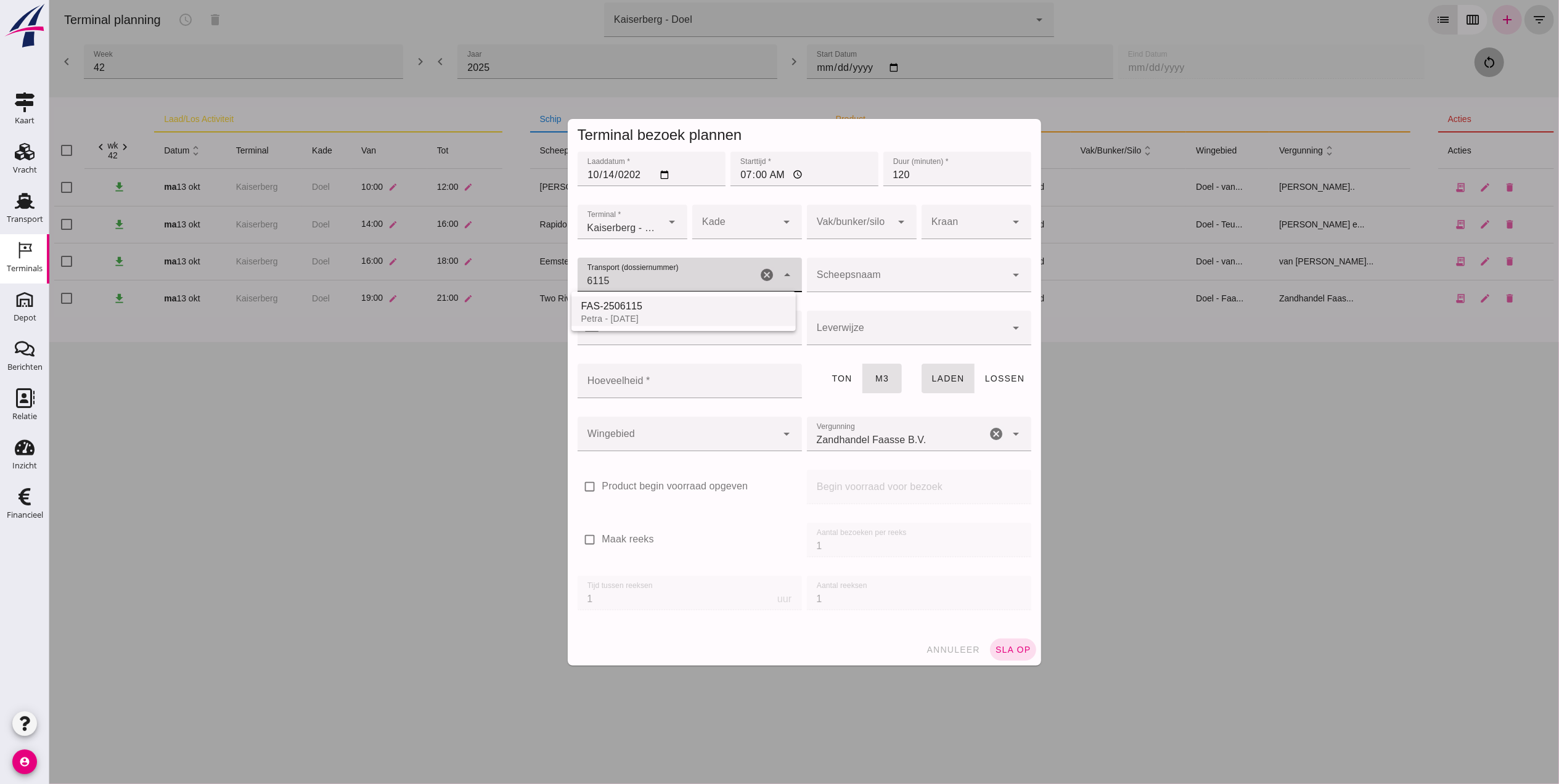
click at [641, 312] on div "FAS-2506115" at bounding box center [683, 306] width 205 height 15
type input "FAS-2506115"
type input "franco_on_board"
type input "1793"
type input "FAS-2506115"
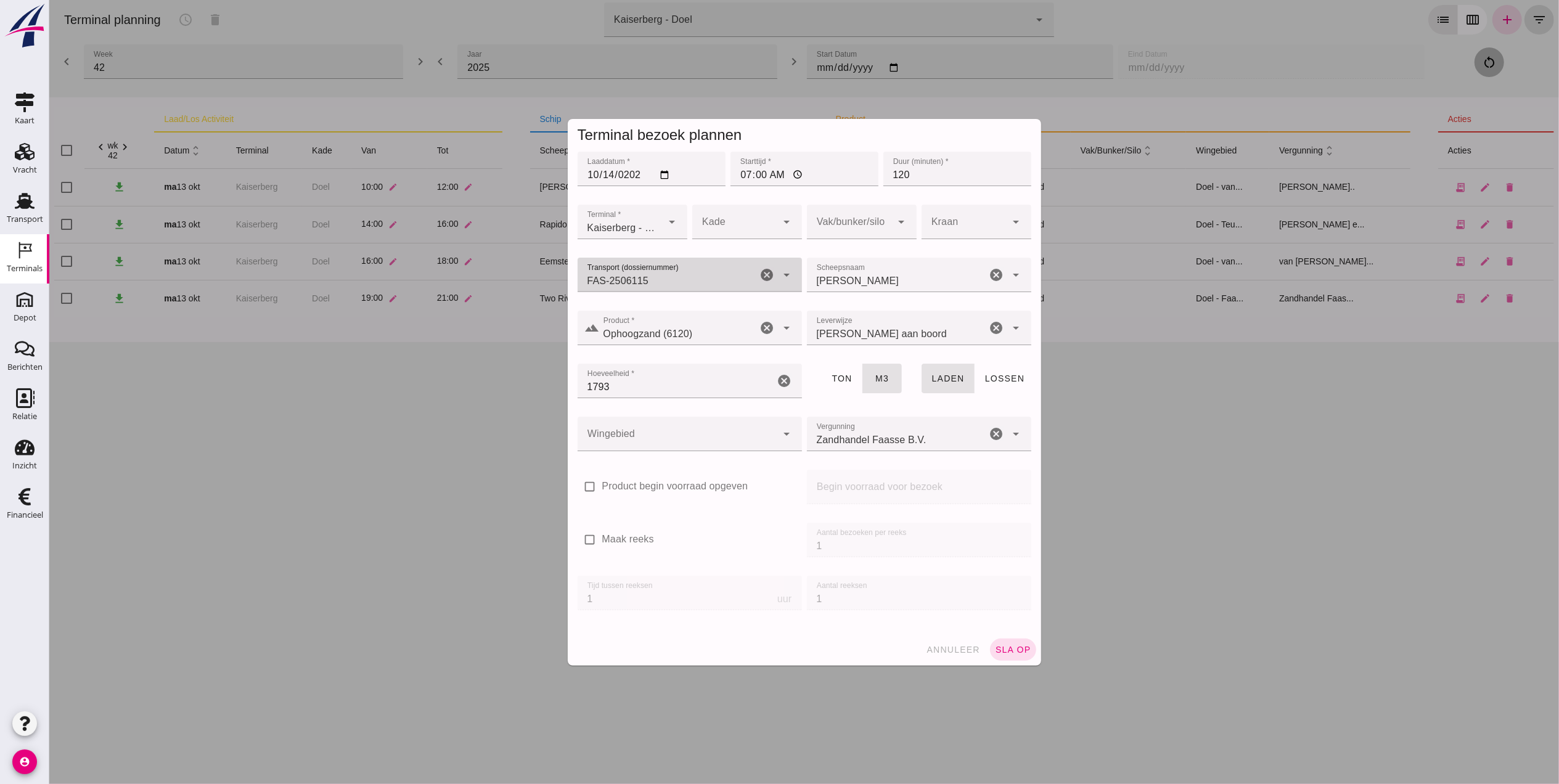
click at [730, 217] on div at bounding box center [734, 221] width 85 height 34
click at [732, 252] on div "Doel" at bounding box center [739, 258] width 90 height 15
type input "11"
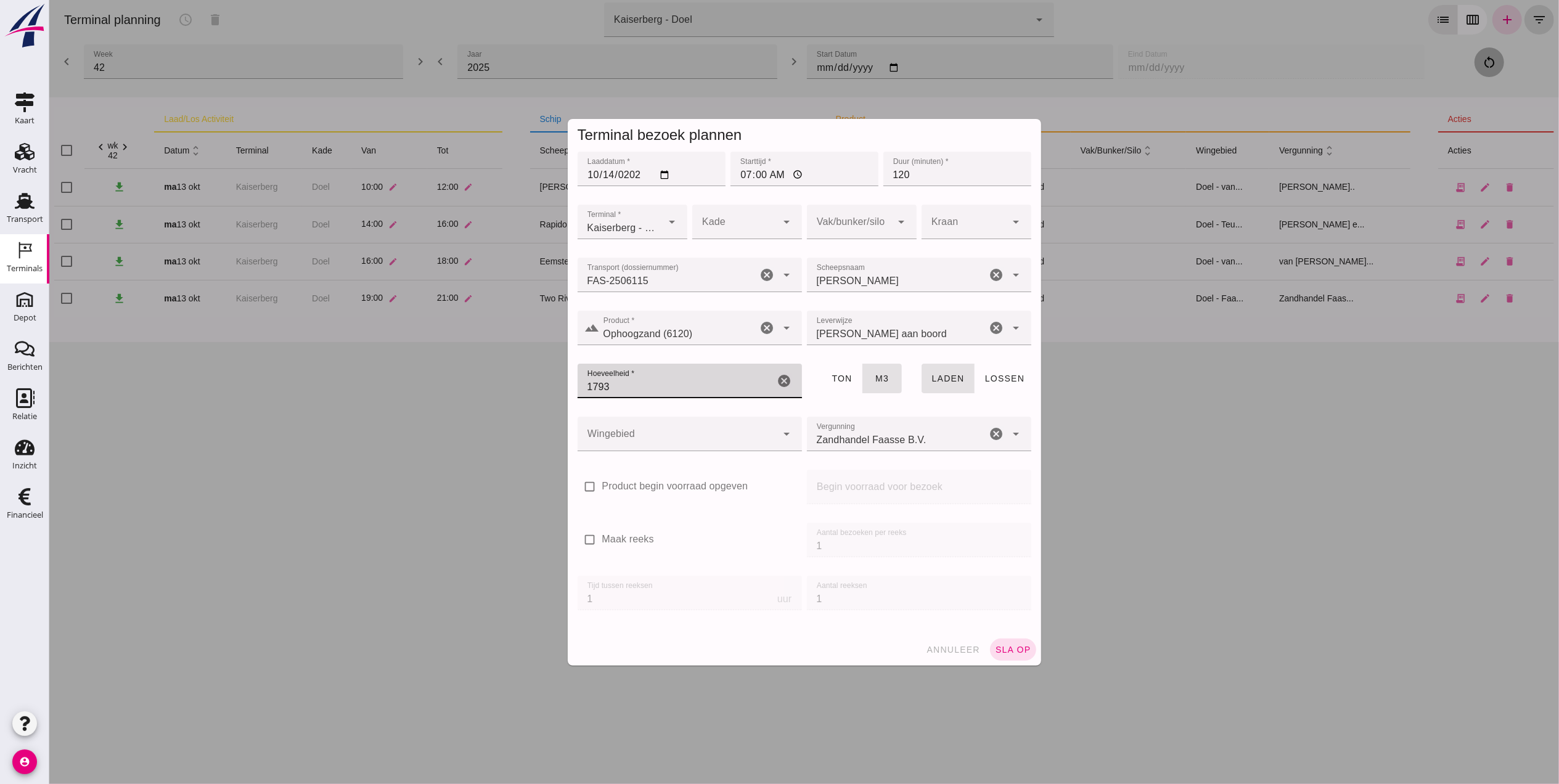
drag, startPoint x: 644, startPoint y: 379, endPoint x: 430, endPoint y: 358, distance: 215.0
click at [430, 358] on div "Terminal bezoek plannen Laaddatum * Laaddatum * [DATE] Starttijd * Starttijd * …" at bounding box center [803, 392] width 1510 height 784
type input "1650"
click at [886, 333] on span "[PERSON_NAME] aan boord" at bounding box center [881, 333] width 131 height 15
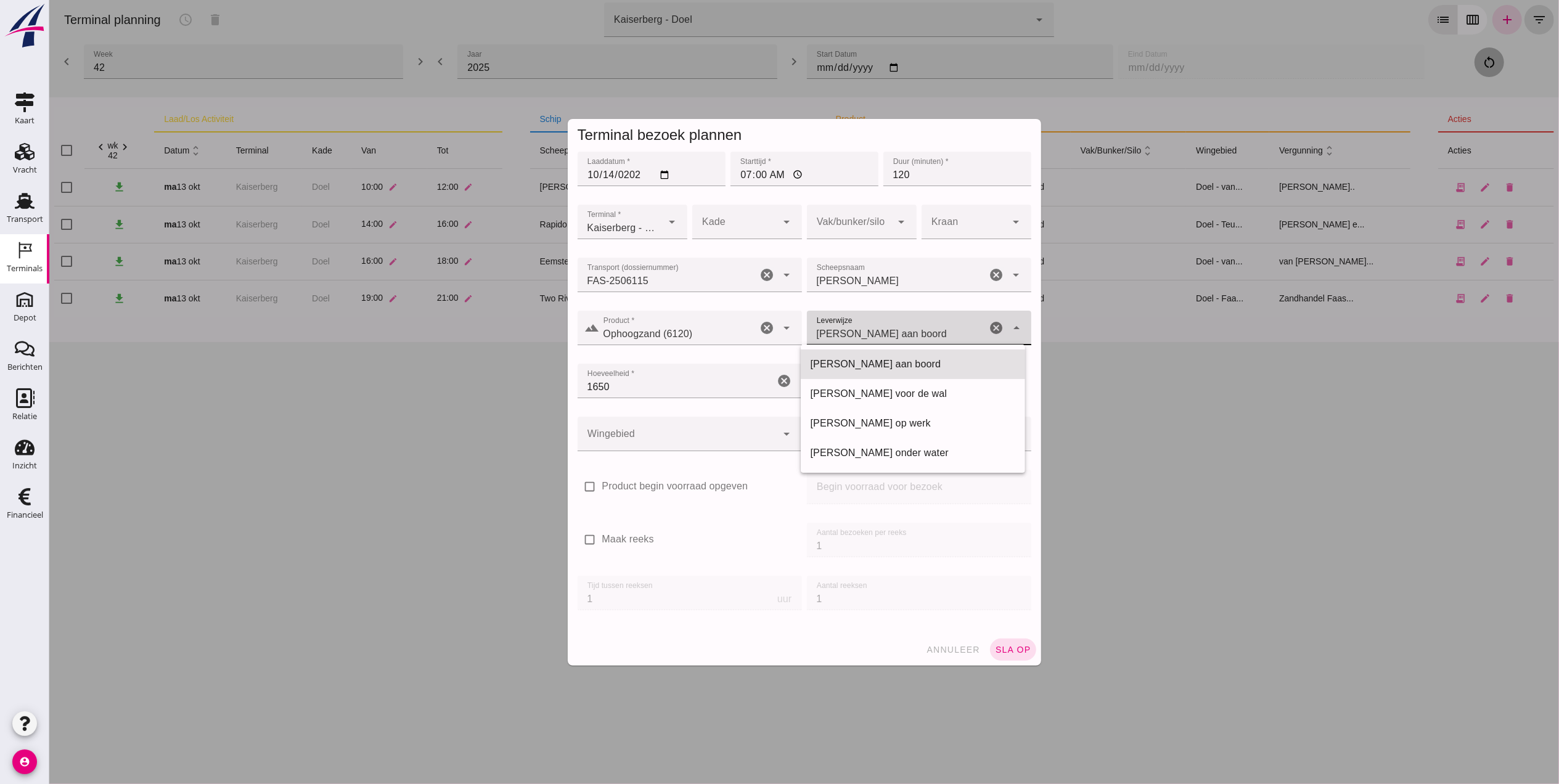
click at [886, 333] on span "[PERSON_NAME] aan boord" at bounding box center [881, 333] width 131 height 15
drag, startPoint x: 768, startPoint y: 221, endPoint x: 763, endPoint y: 232, distance: 12.1
click at [768, 220] on div at bounding box center [734, 221] width 85 height 34
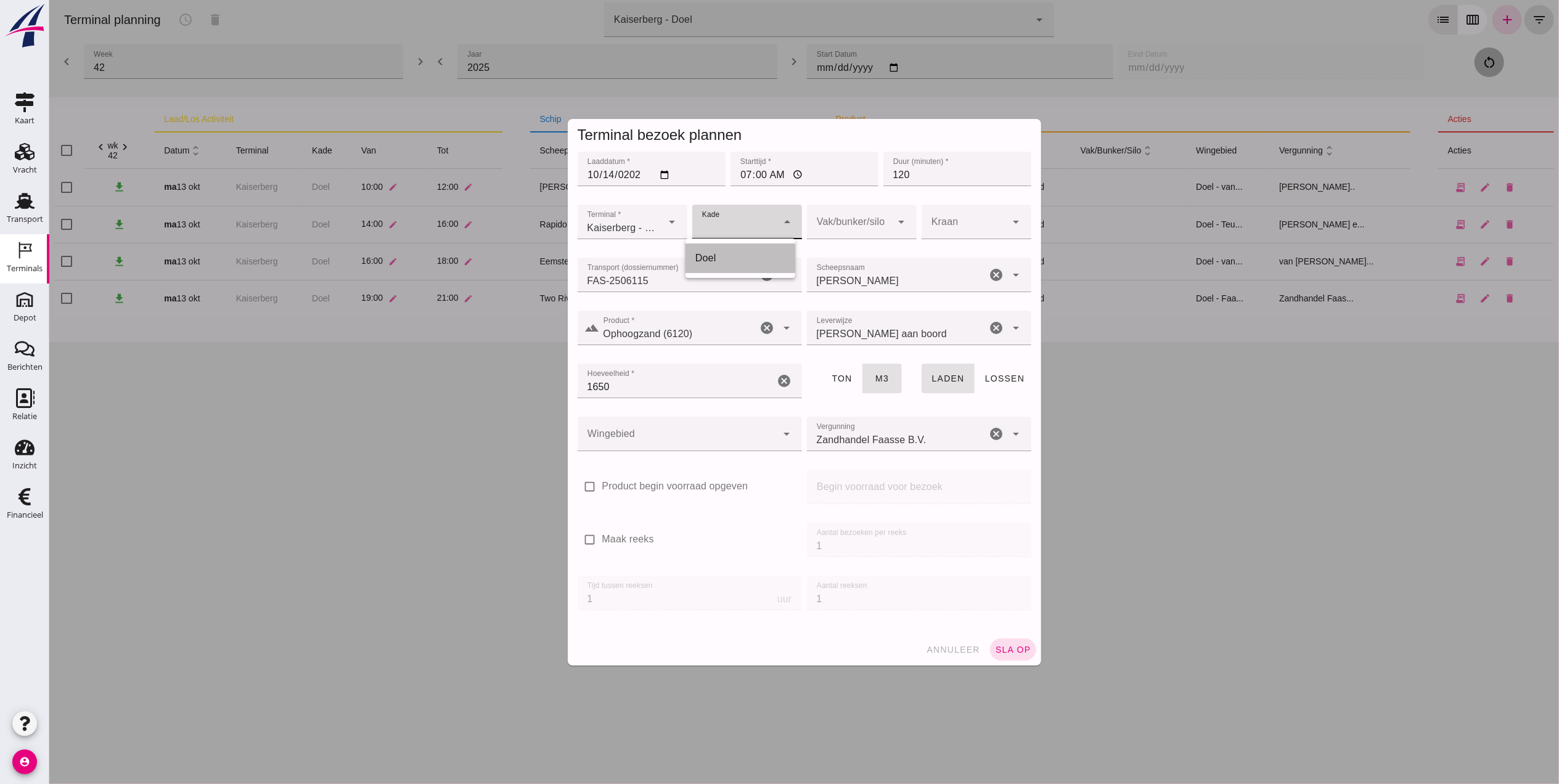
click at [758, 250] on div "Doel" at bounding box center [739, 258] width 109 height 30
type input "11"
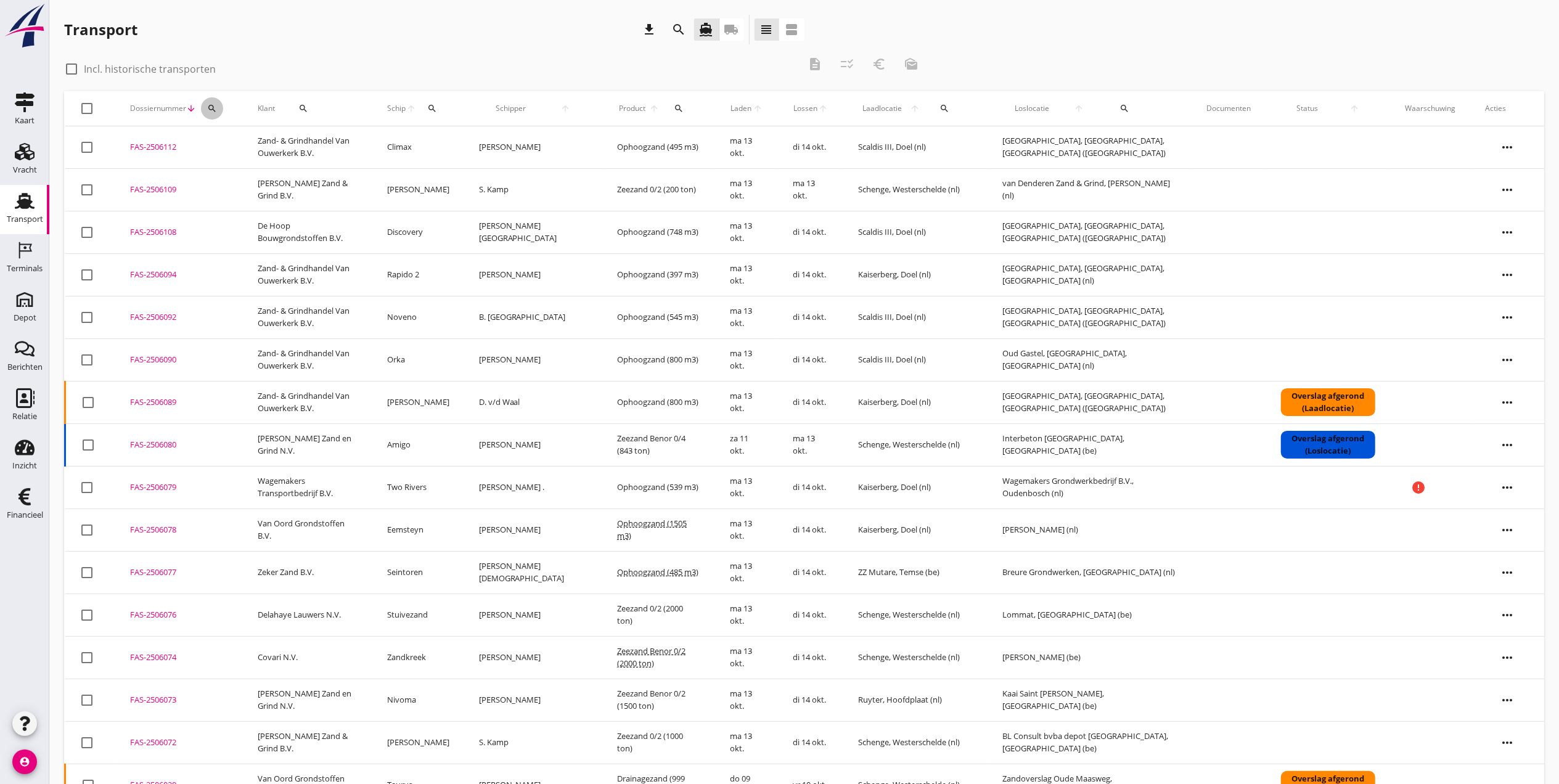
click at [216, 109] on icon "search" at bounding box center [212, 108] width 10 height 10
click at [263, 141] on input "Zoeken op dossiernummer..." at bounding box center [270, 145] width 128 height 20
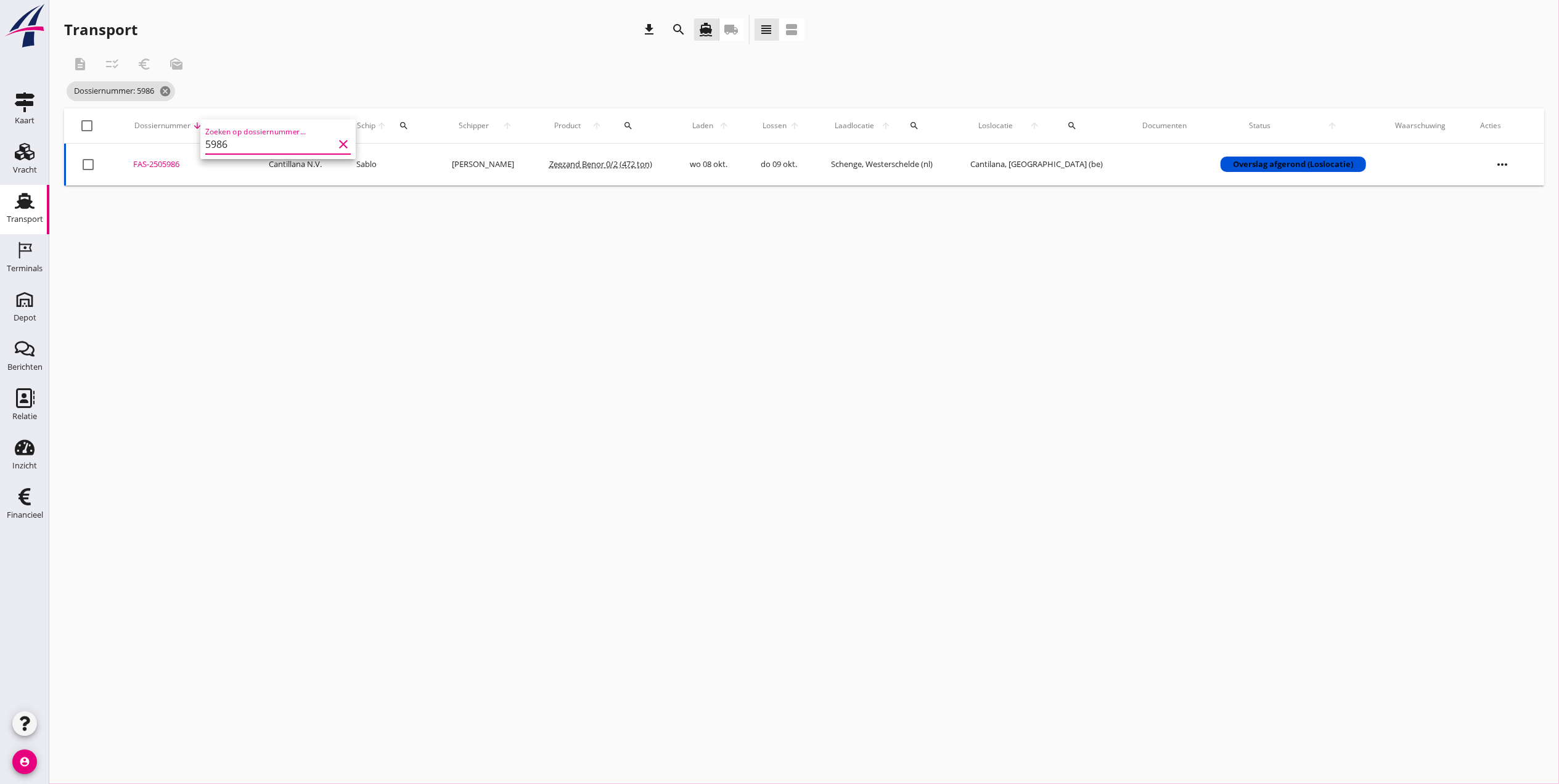
type input "5986"
click at [159, 164] on div "FAS-2505986" at bounding box center [186, 164] width 106 height 13
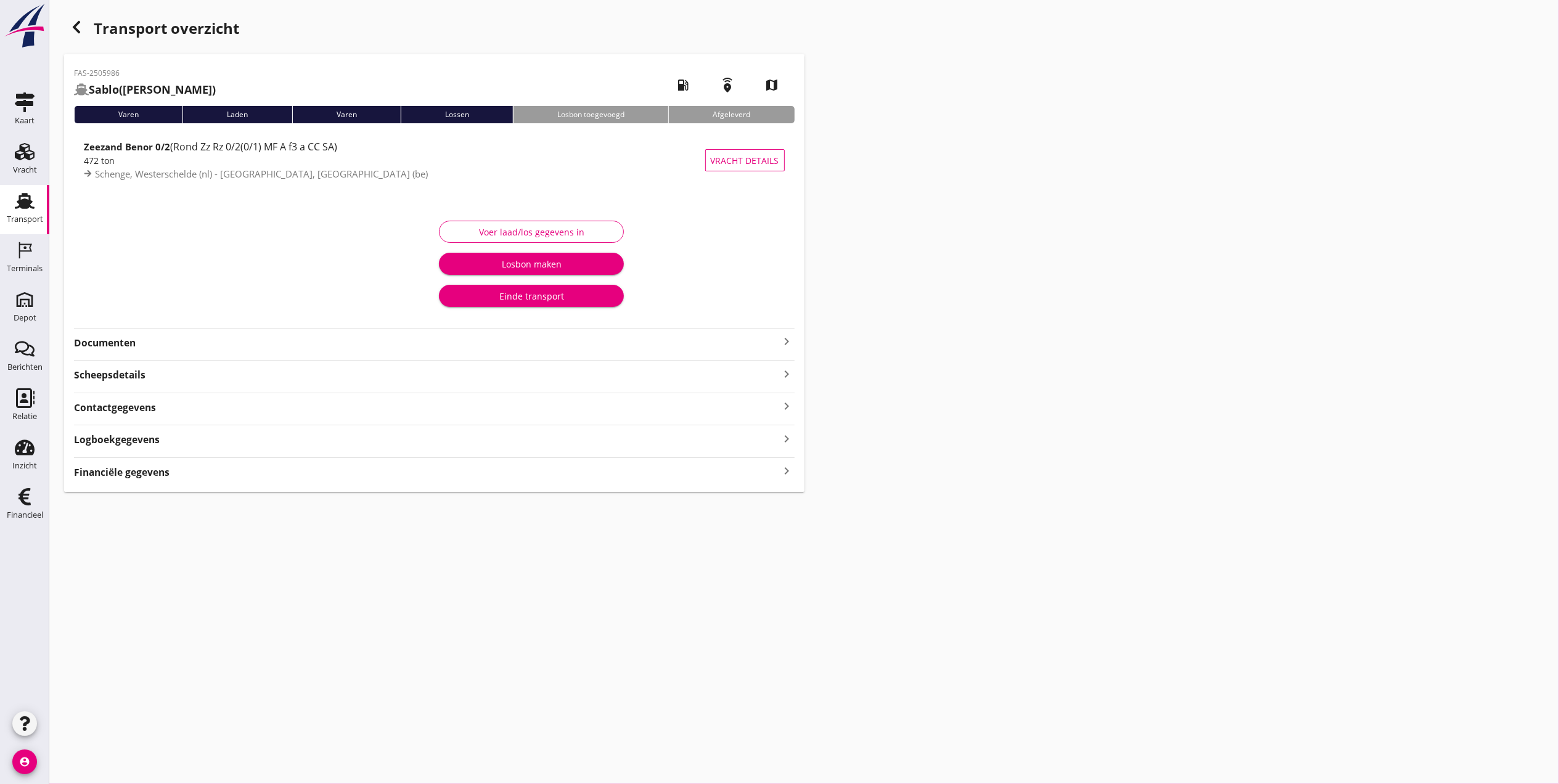
click at [116, 343] on strong "Documenten" at bounding box center [426, 342] width 706 height 14
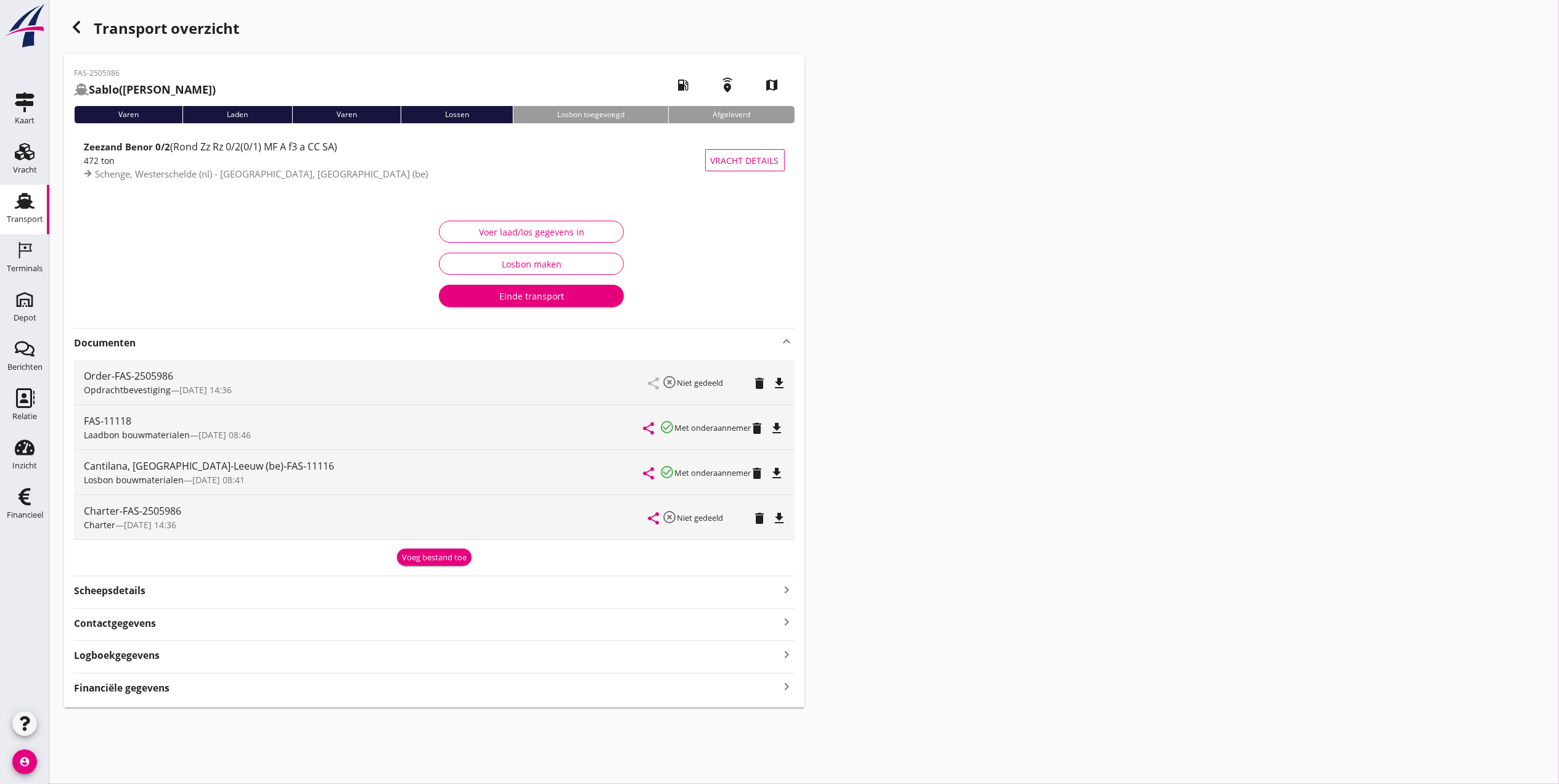
click at [778, 468] on icon "file_download" at bounding box center [777, 473] width 15 height 15
click at [77, 25] on icon "button" at bounding box center [76, 27] width 15 height 15
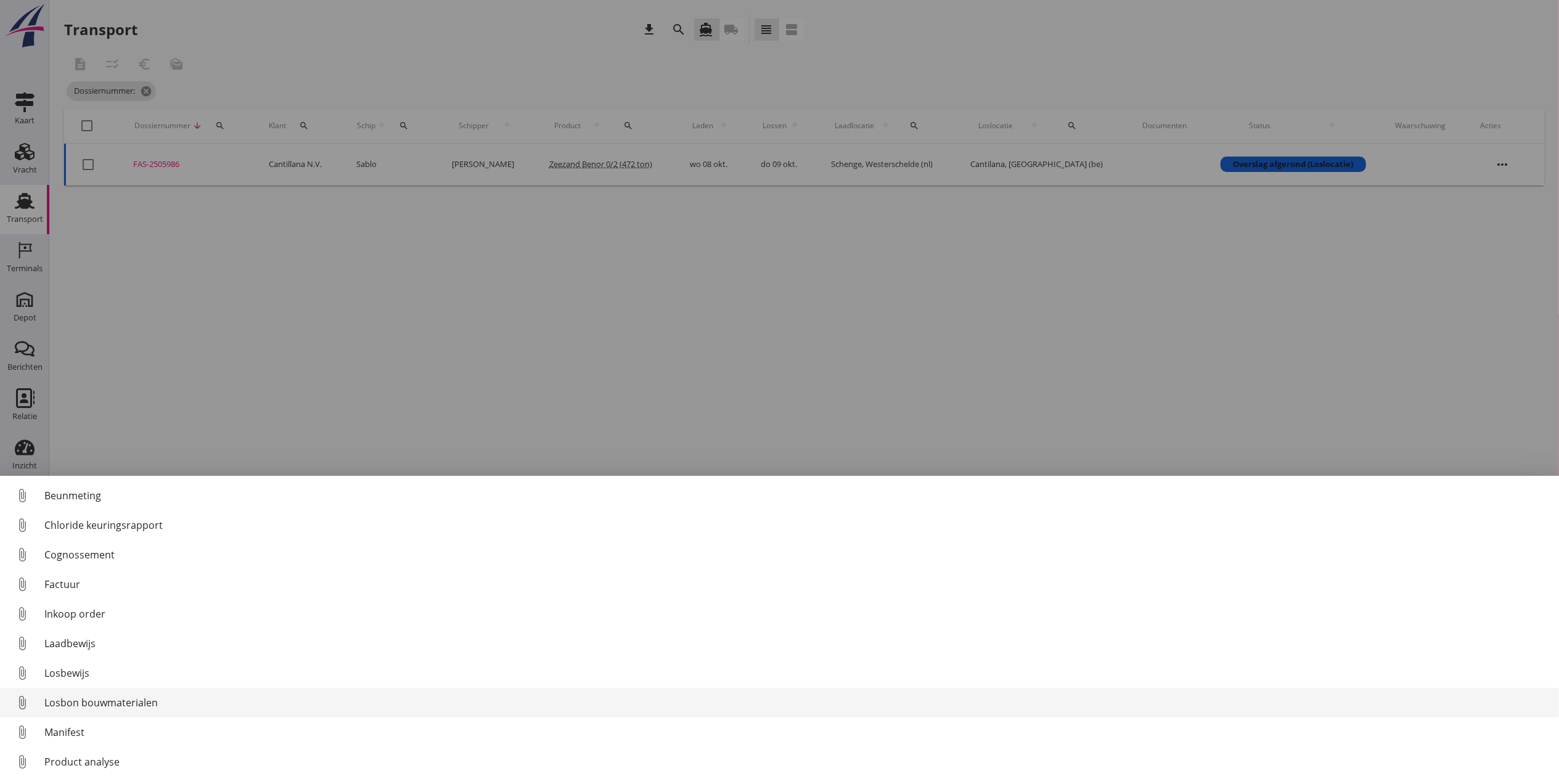
click at [121, 696] on div "Losbon bouwmaterialen" at bounding box center [796, 702] width 1505 height 15
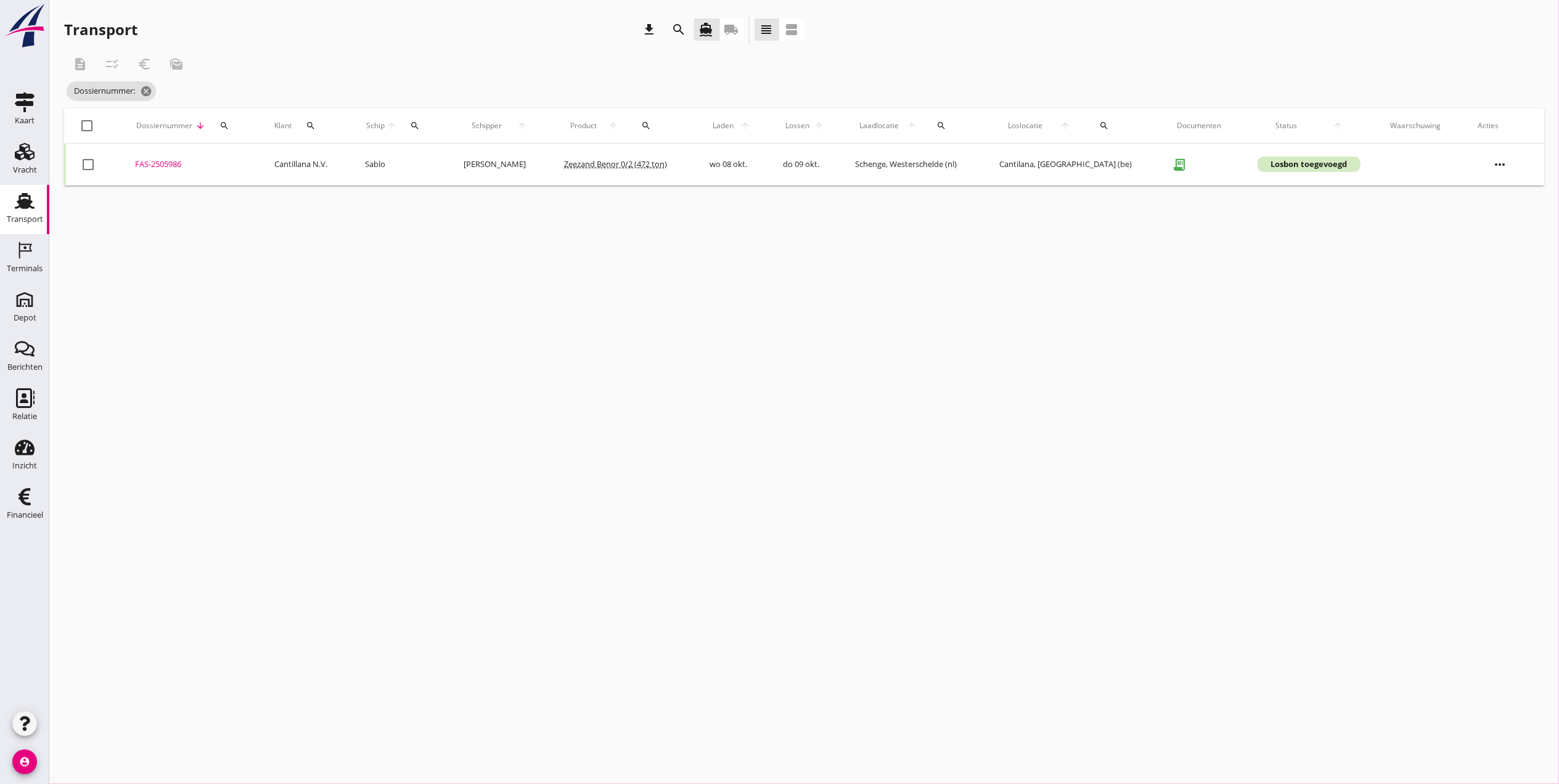
click at [172, 164] on div "FAS-2505986" at bounding box center [190, 164] width 110 height 13
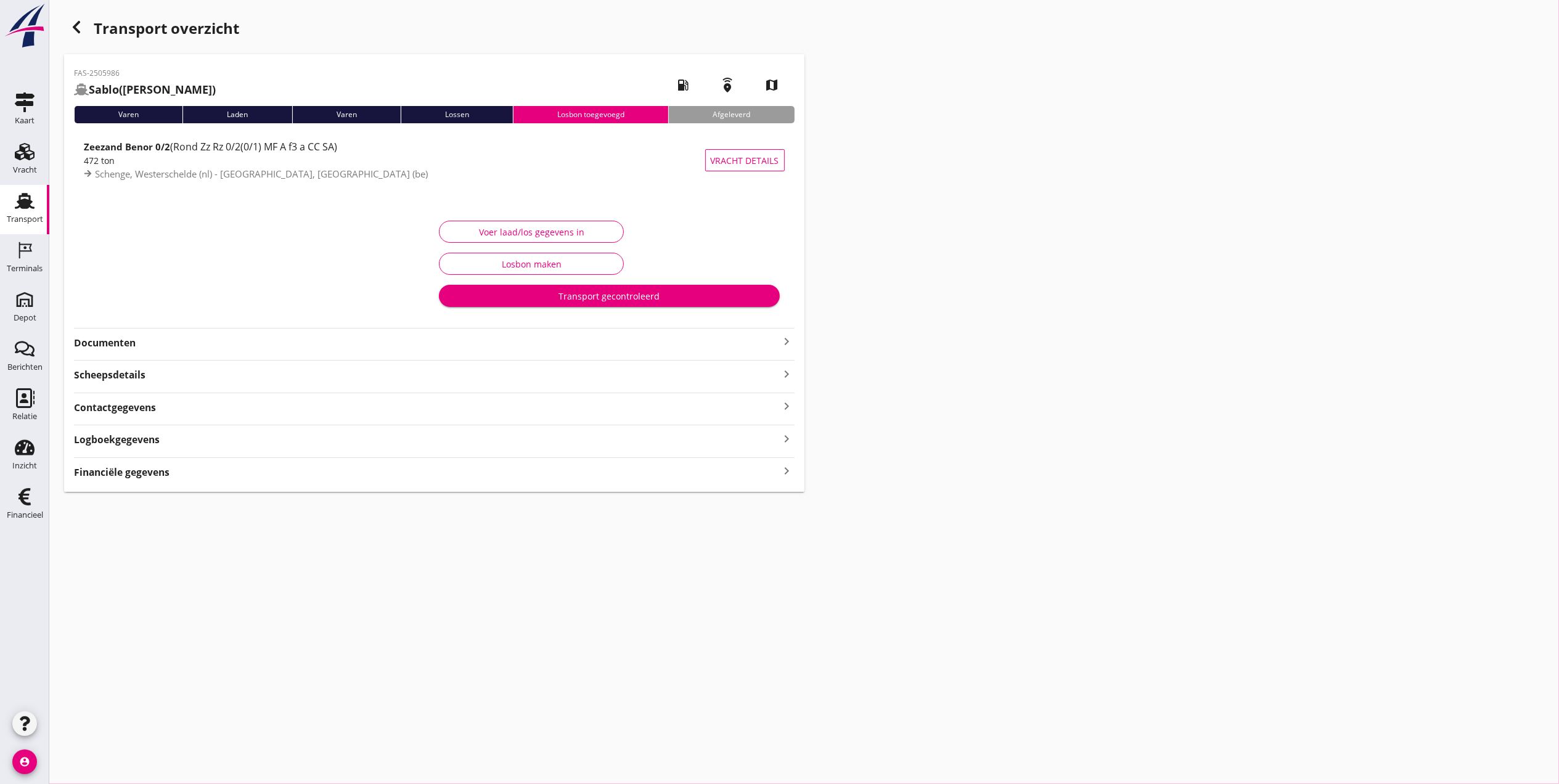
click at [186, 343] on strong "Documenten" at bounding box center [426, 342] width 706 height 14
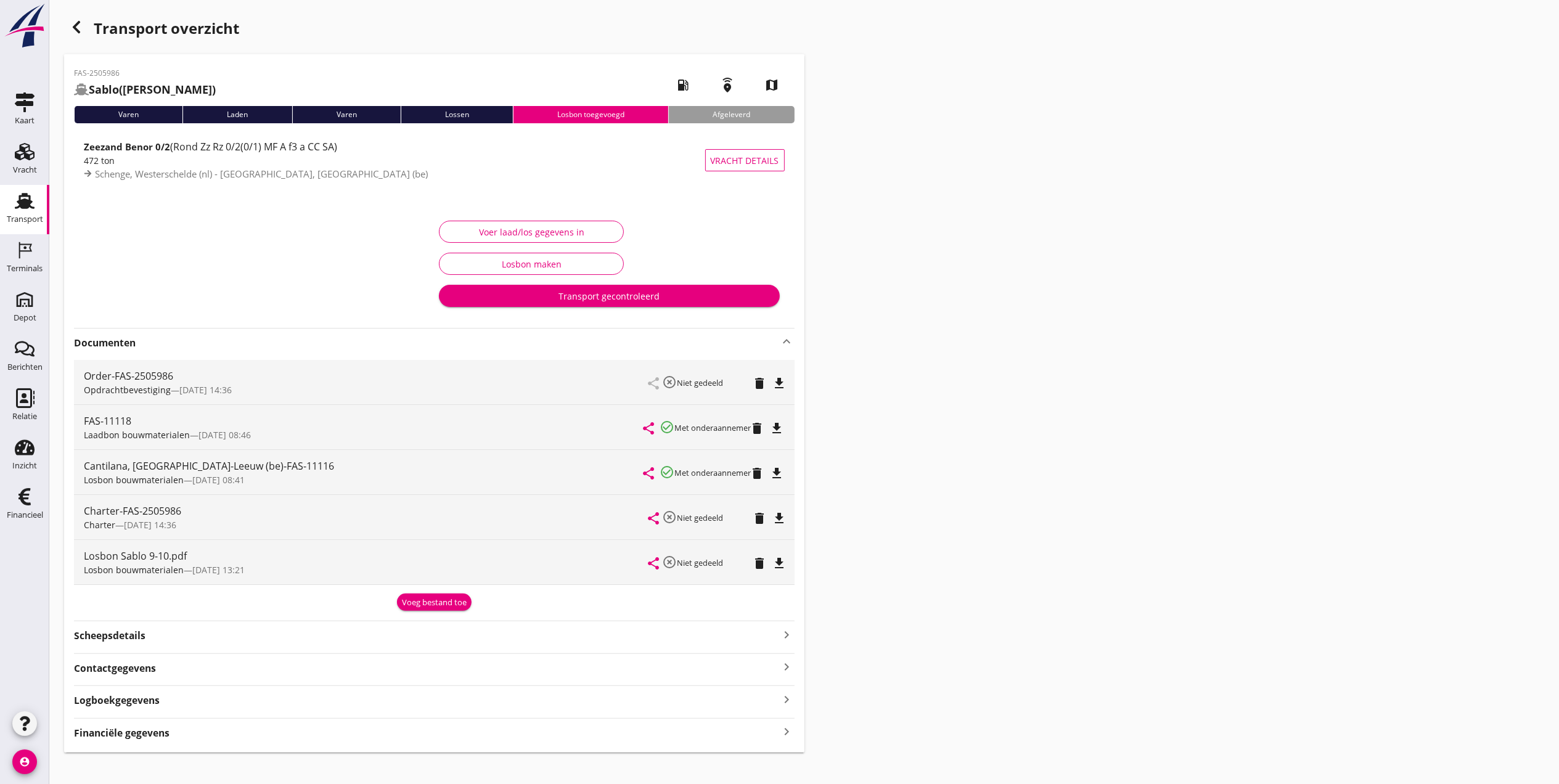
click at [148, 641] on div "Scheepsdetails keyboard_arrow_right" at bounding box center [434, 633] width 720 height 17
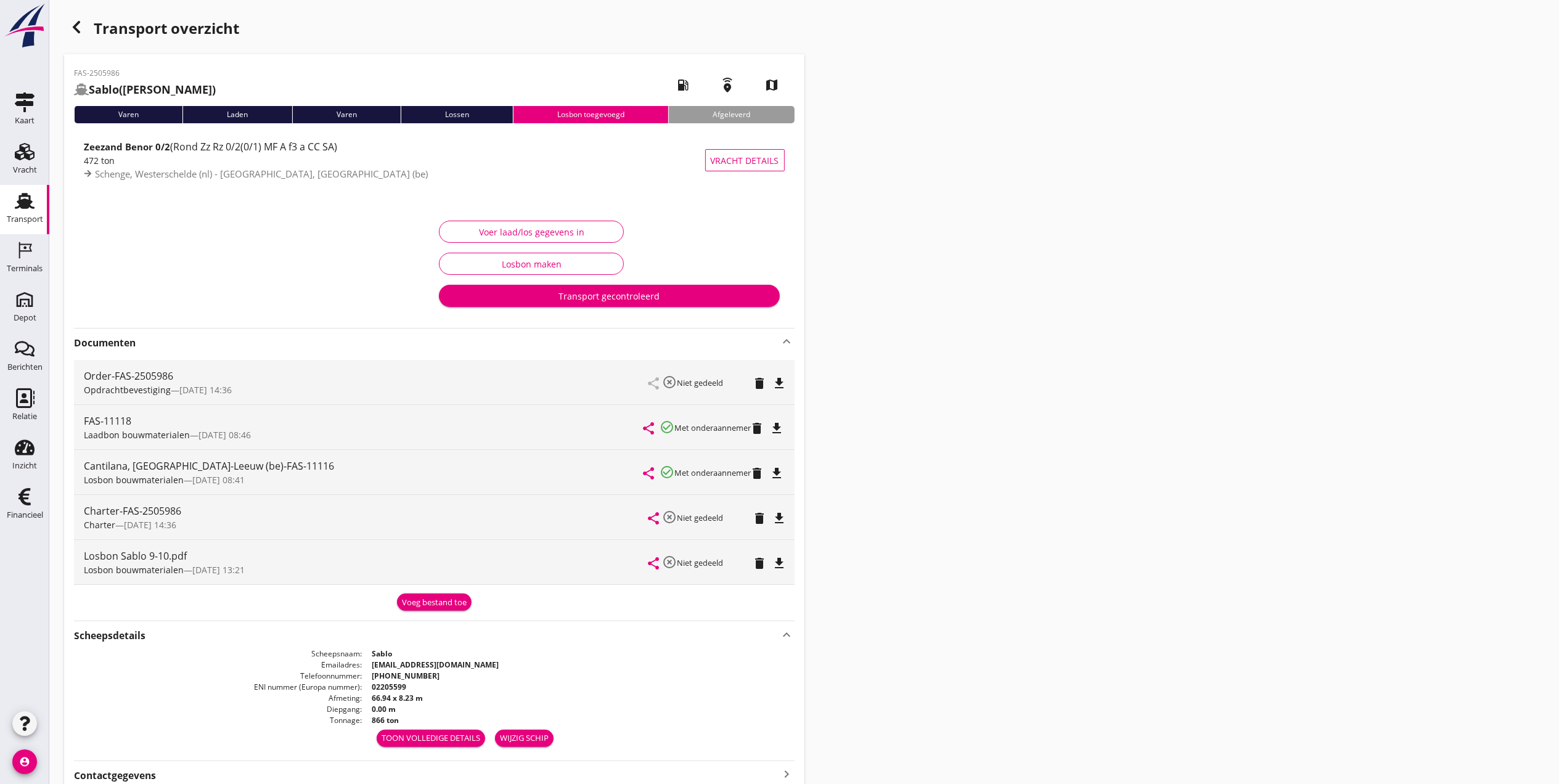
click at [148, 635] on div "Scheepsdetails keyboard_arrow_up" at bounding box center [434, 633] width 720 height 17
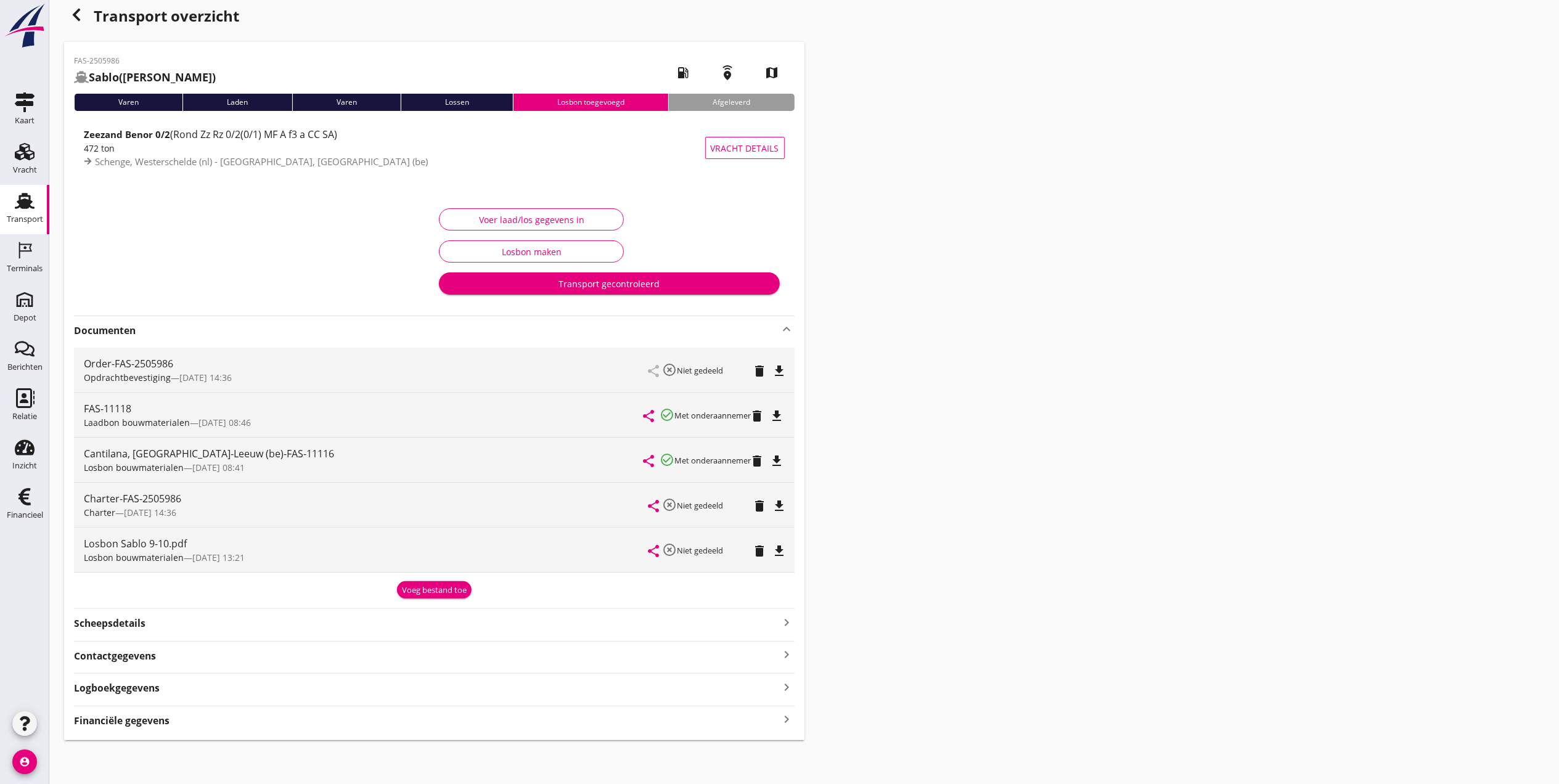
scroll to position [15, 0]
click at [160, 693] on div "Logboekgegevens keyboard_arrow_right" at bounding box center [434, 686] width 720 height 17
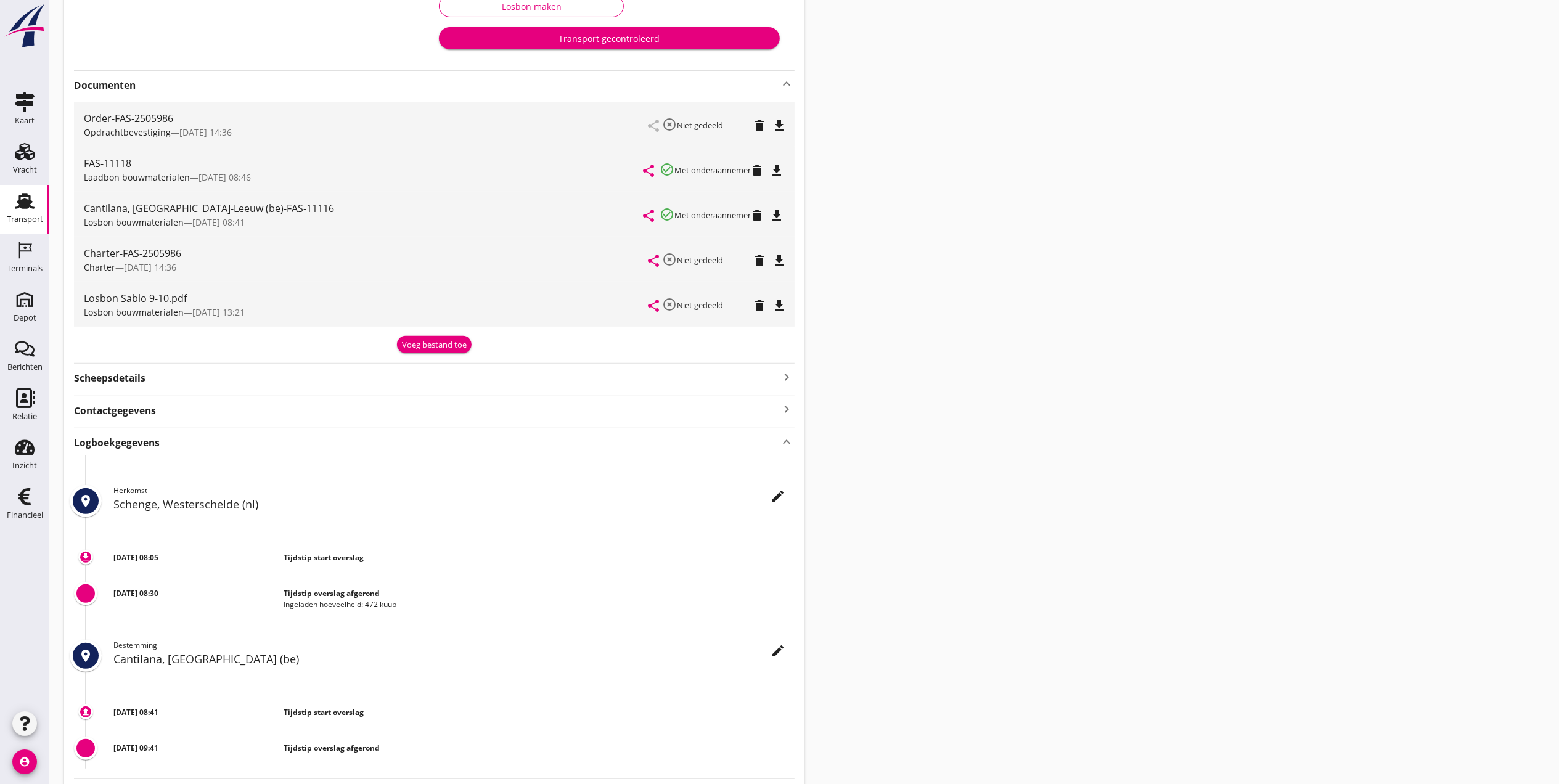
scroll to position [262, 0]
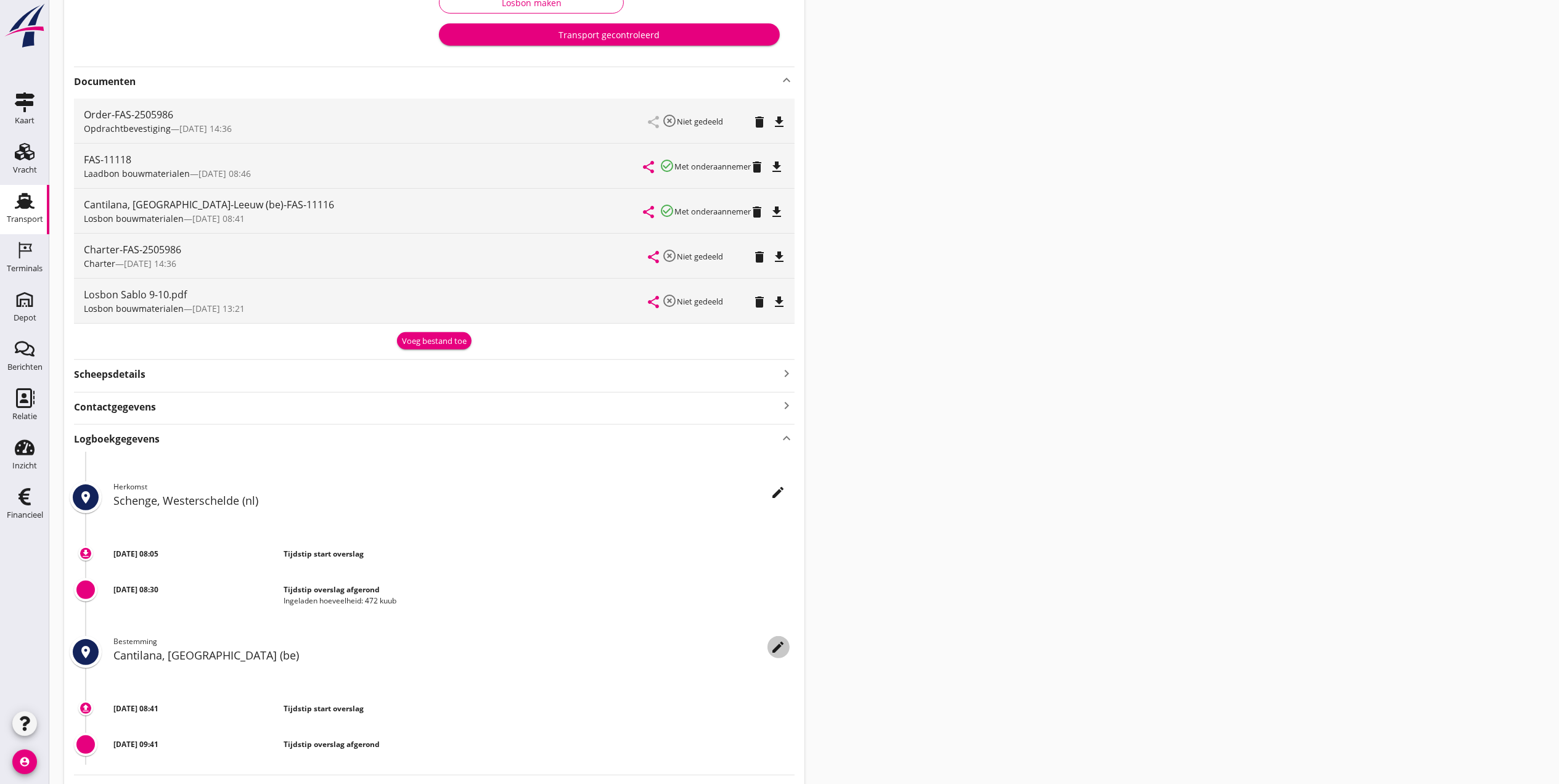
click at [780, 647] on icon "edit" at bounding box center [779, 646] width 15 height 15
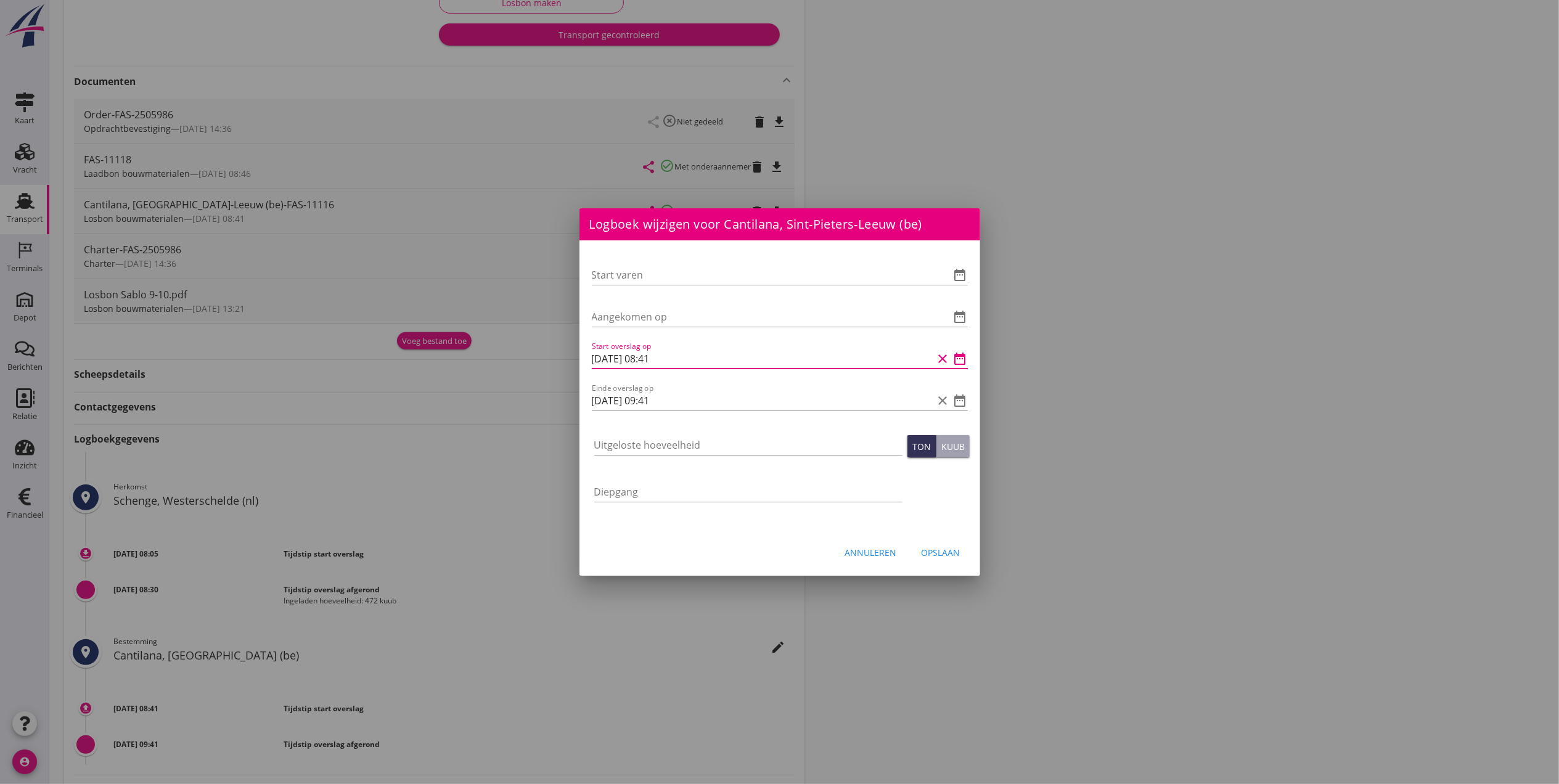
click at [733, 360] on input "08-10-2025 08:41" at bounding box center [762, 359] width 342 height 20
click at [698, 359] on input "08-10-2025 16:00" at bounding box center [762, 359] width 342 height 20
type input "08-10-2025 08:45"
type input "08-10-2025 11:00"
click at [718, 443] on input "Uitgeloste hoeveelheid" at bounding box center [748, 445] width 308 height 20
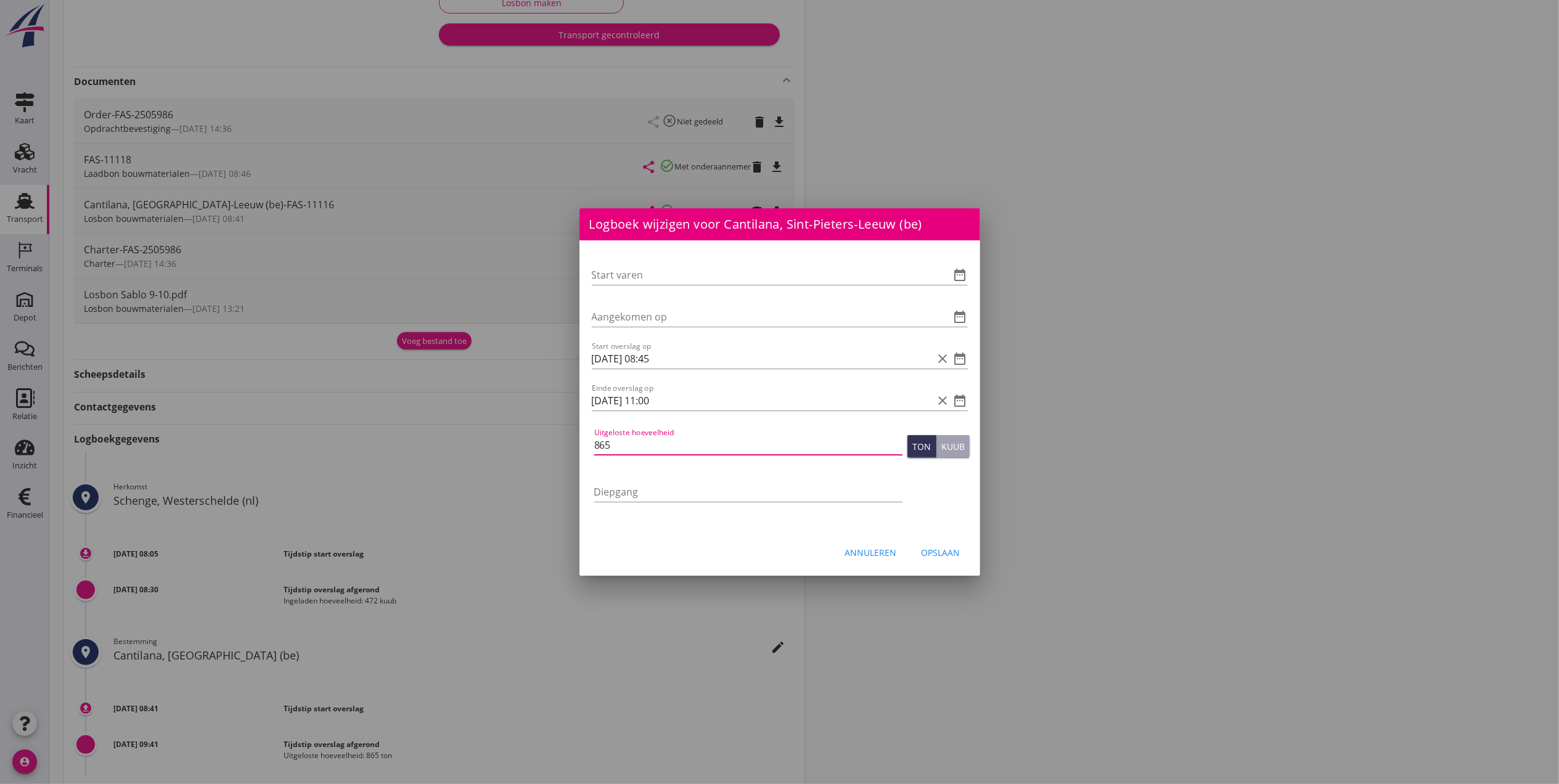
type input "865"
click at [941, 548] on div "Opslaan" at bounding box center [940, 552] width 38 height 13
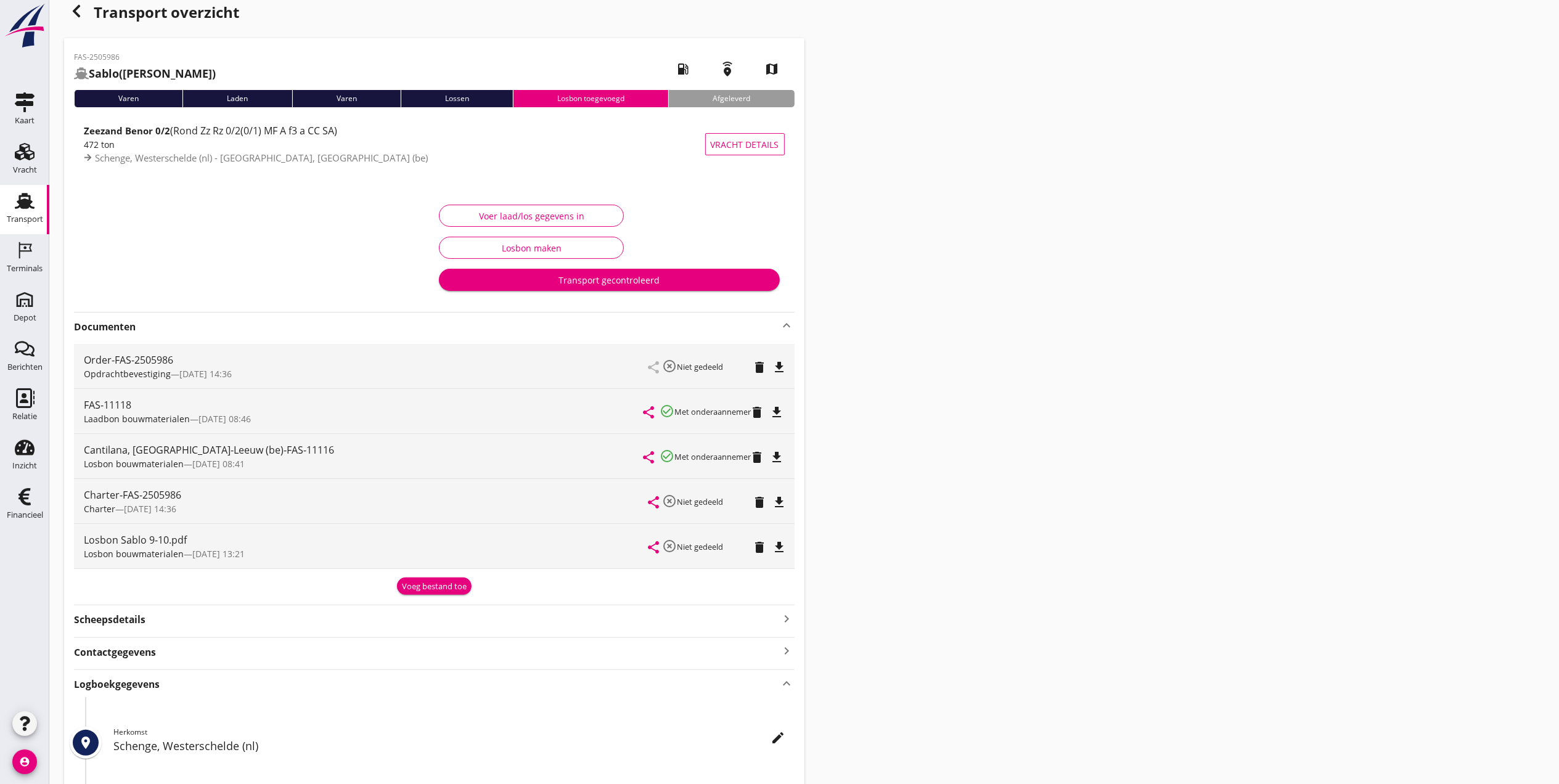
scroll to position [0, 0]
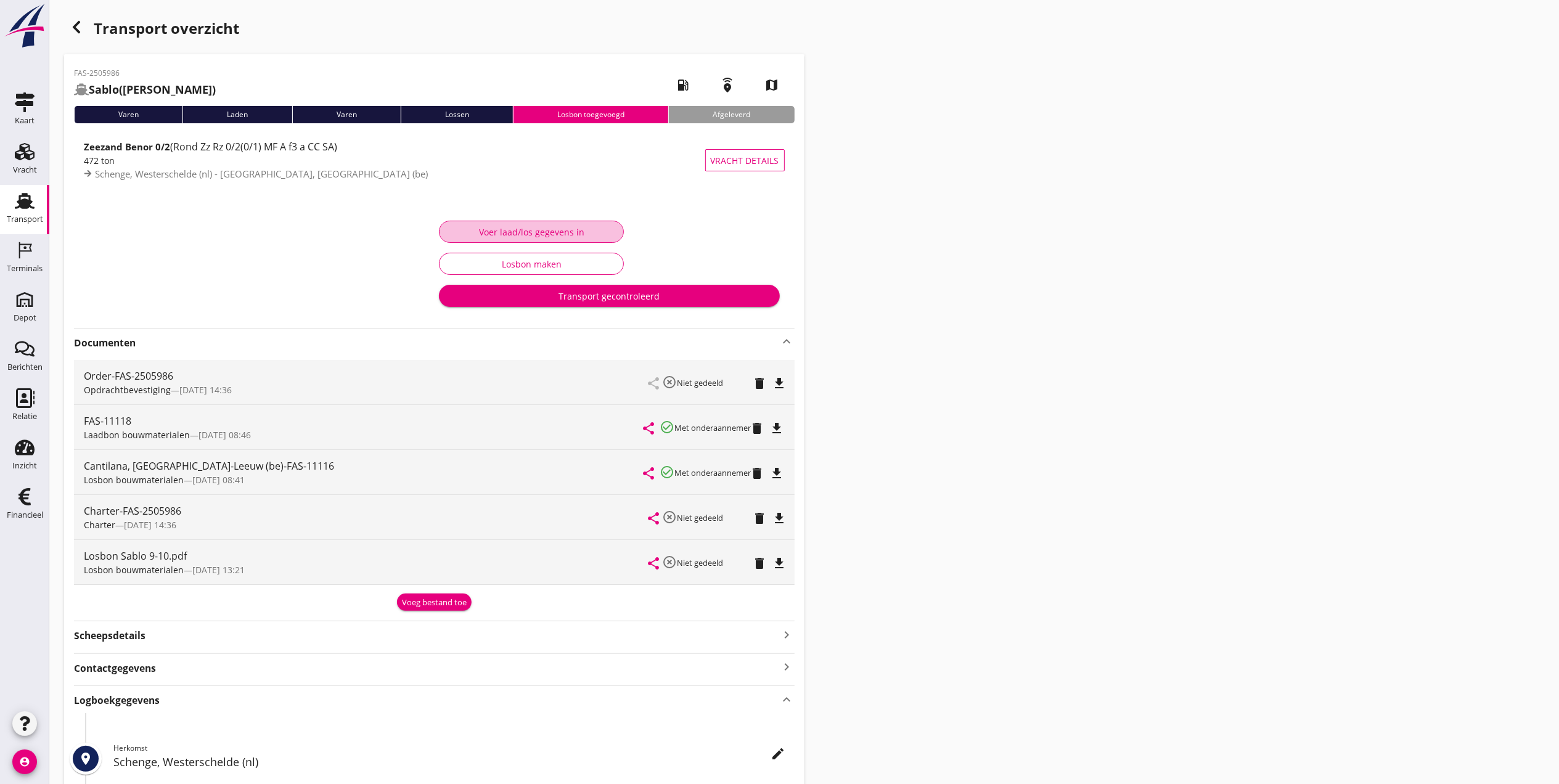
click at [518, 230] on div "Voer laad/los gegevens in" at bounding box center [531, 231] width 164 height 13
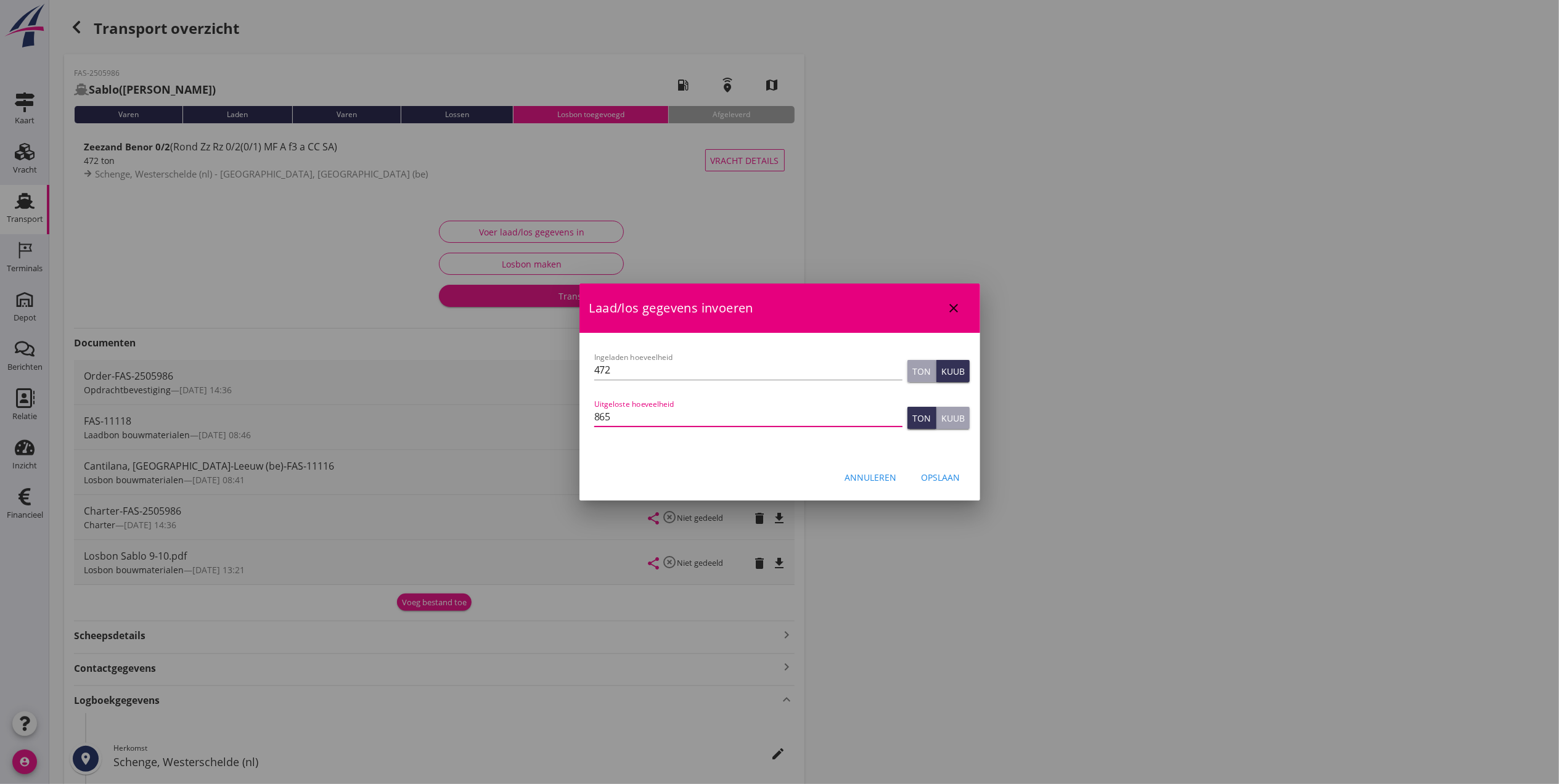
click at [738, 415] on input "865" at bounding box center [748, 416] width 308 height 20
type input "865"
click at [942, 476] on div "Opslaan" at bounding box center [940, 477] width 38 height 13
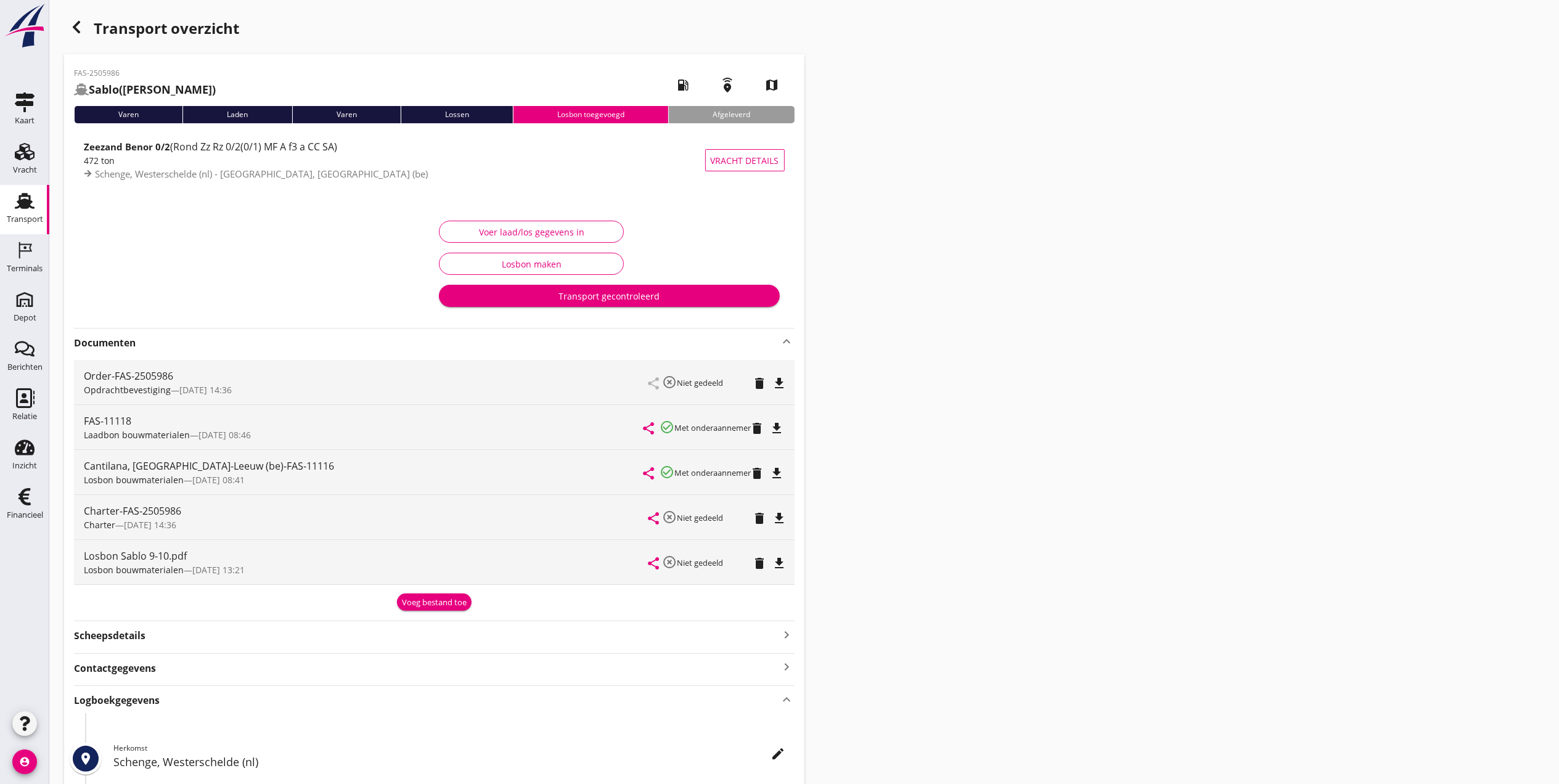
click at [716, 286] on button "Transport gecontroleerd" at bounding box center [609, 295] width 341 height 23
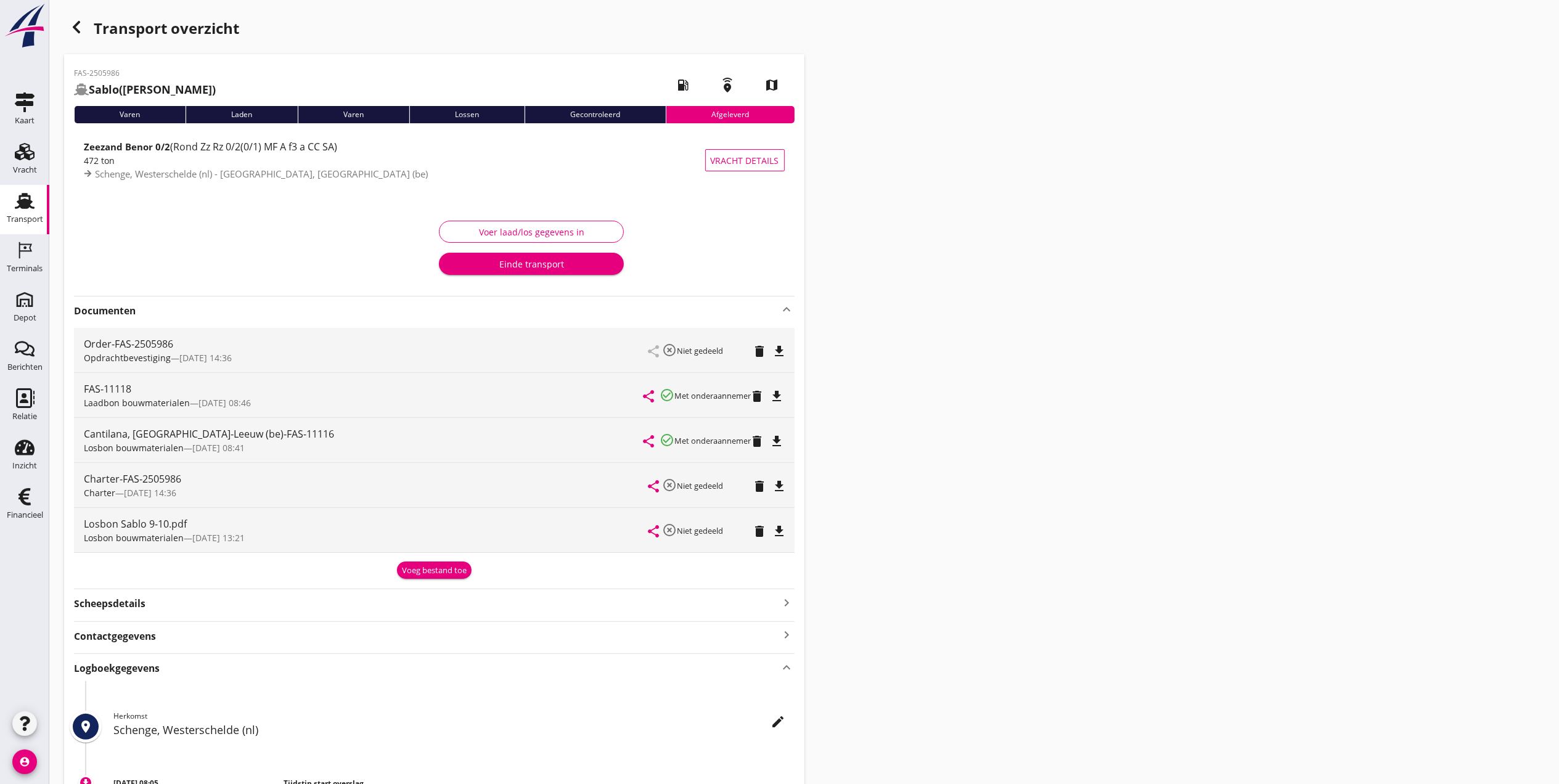
click at [1132, 240] on div "Transport overzicht FAS-2505986 Sablo (Jan Fokke de Boer) local_gas_station eme…" at bounding box center [804, 532] width 1510 height 1064
click at [11, 206] on div "Transport" at bounding box center [25, 201] width 30 height 20
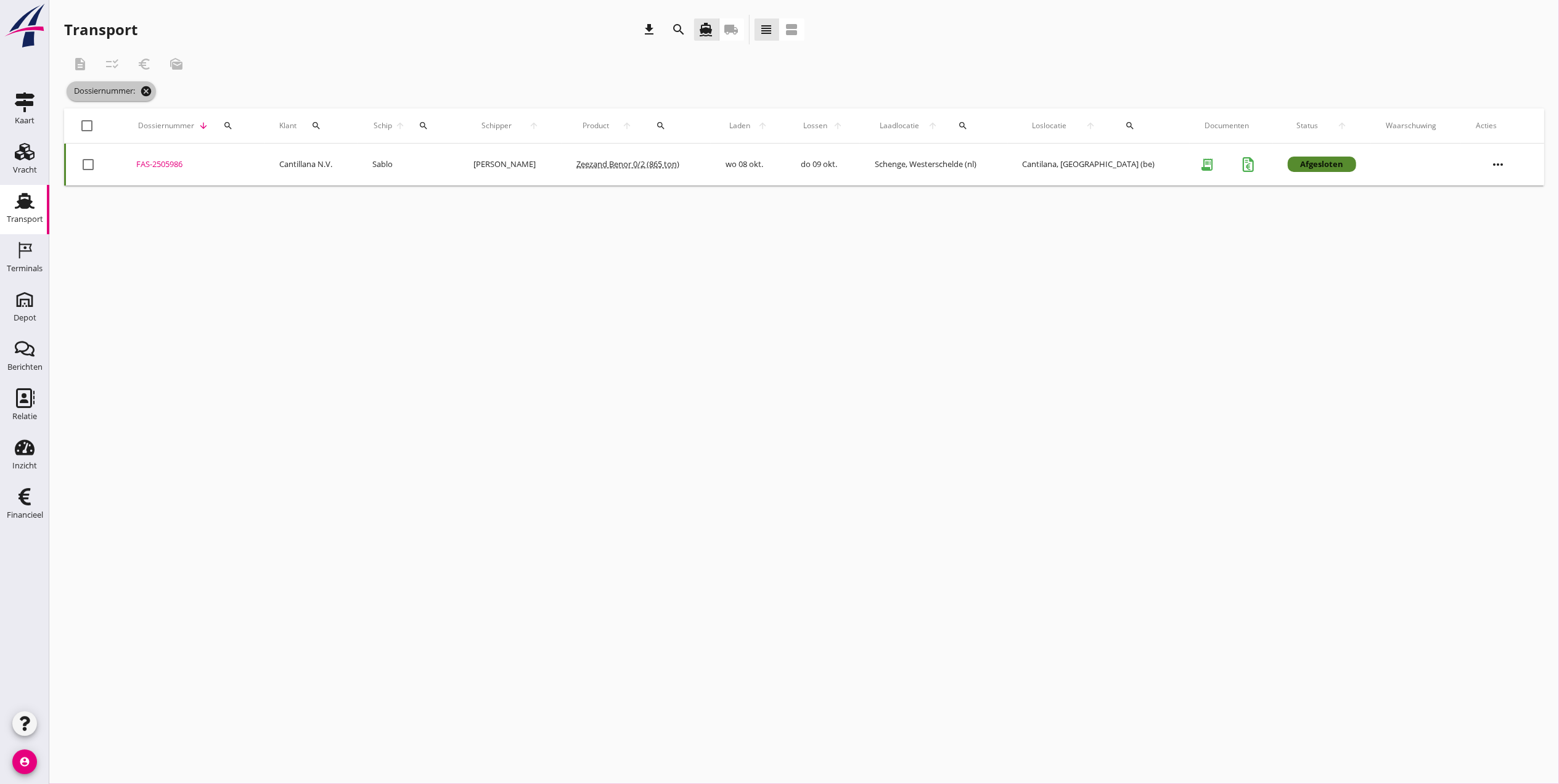
click at [151, 93] on icon "cancel" at bounding box center [146, 90] width 13 height 13
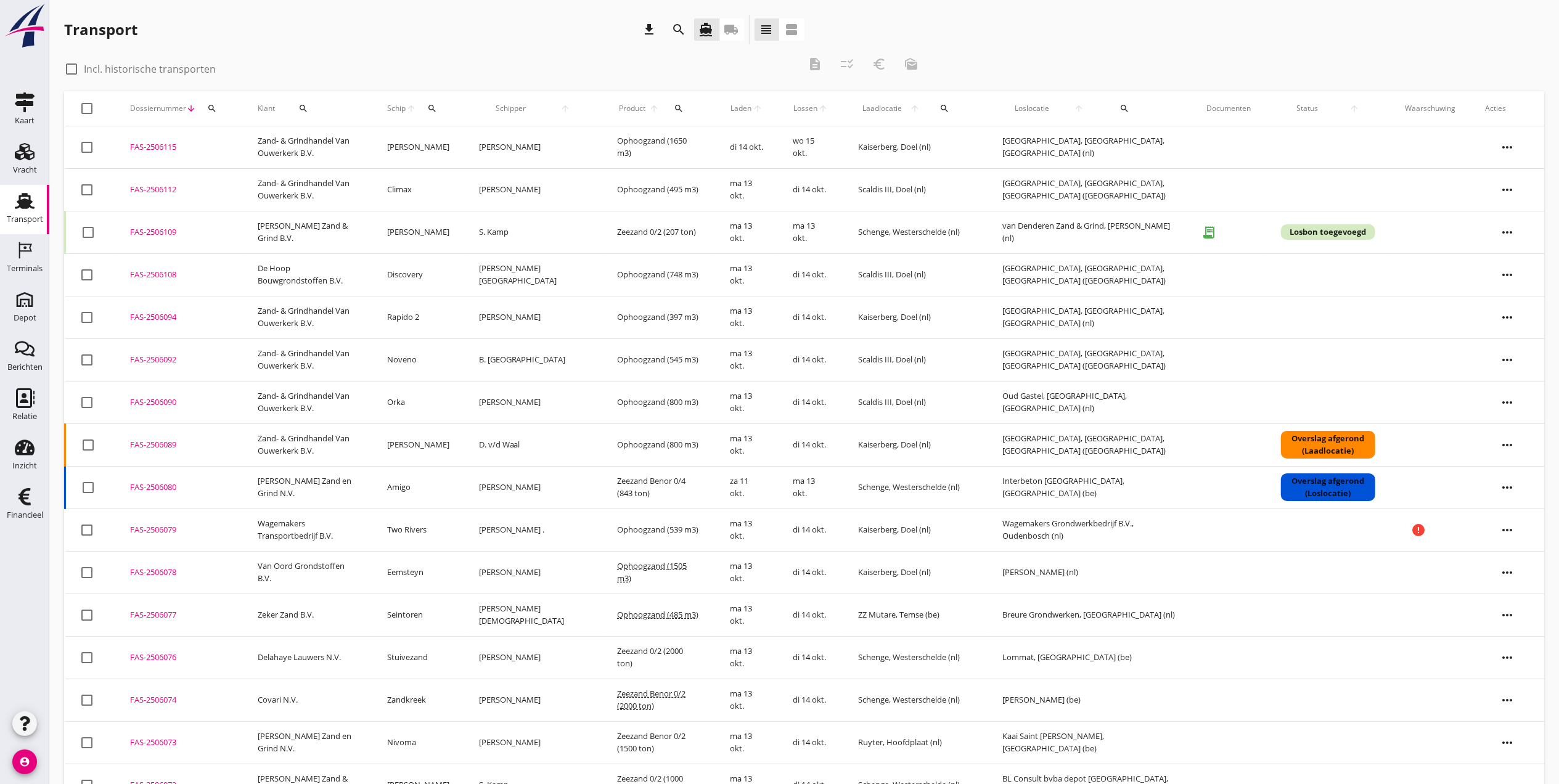
click at [1509, 615] on icon "more_horiz" at bounding box center [1507, 615] width 34 height 34
drag, startPoint x: 1508, startPoint y: 701, endPoint x: 1345, endPoint y: 669, distance: 166.1
click at [1508, 700] on div "Schip wijzigen" at bounding box center [1500, 696] width 89 height 15
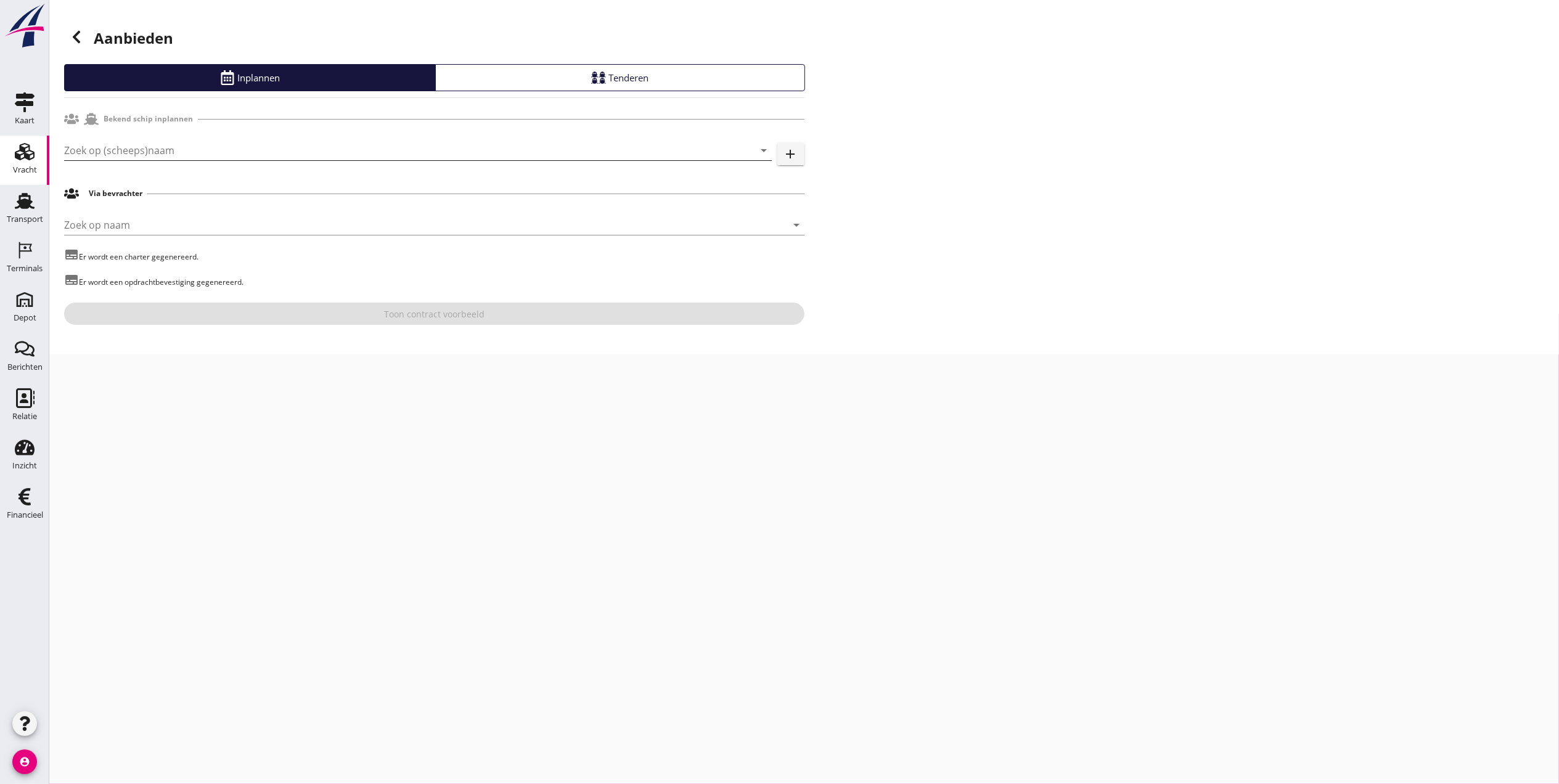
click at [208, 142] on input "Zoek op (scheeps)naam" at bounding box center [401, 151] width 673 height 20
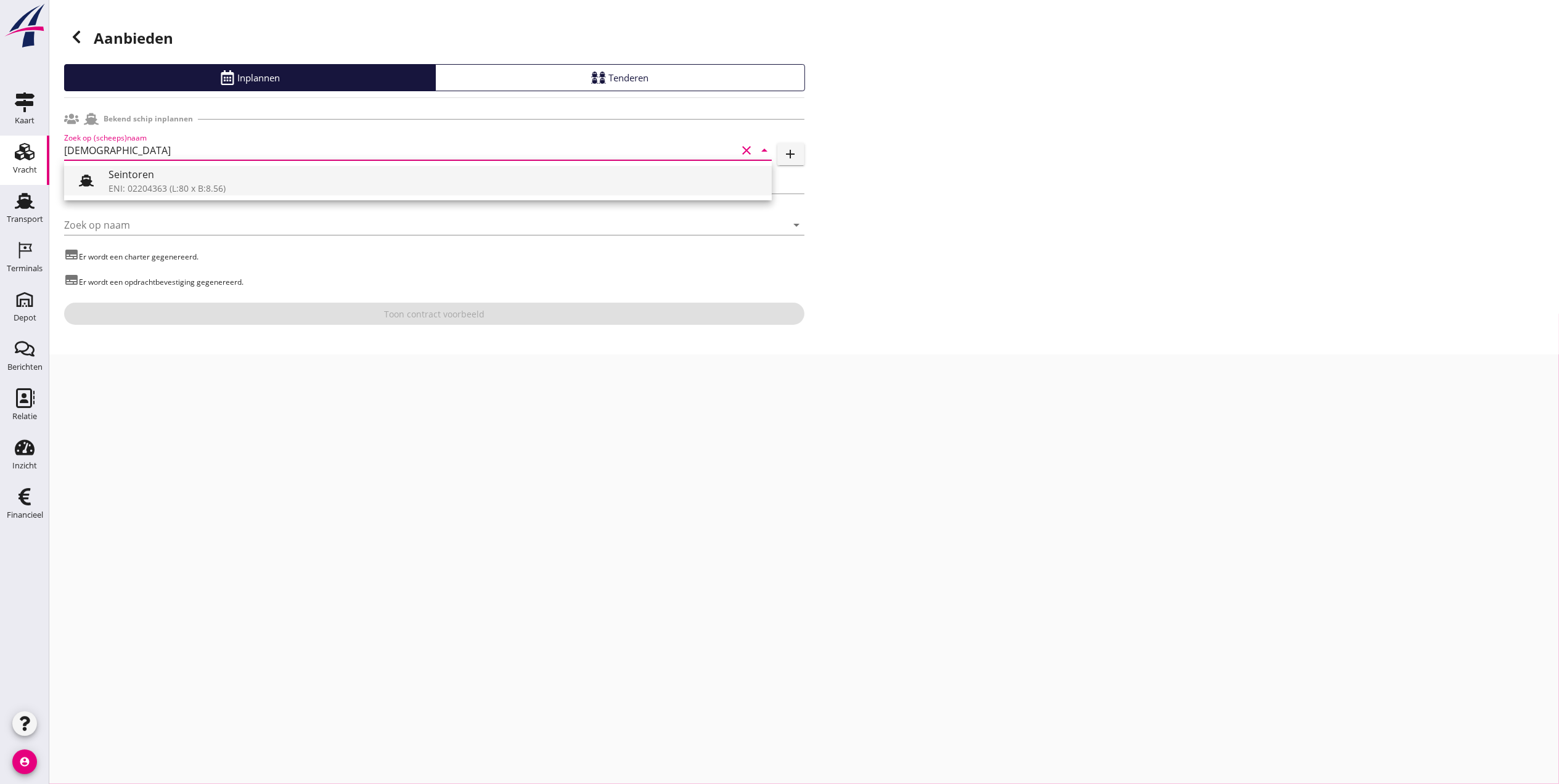
click at [183, 176] on div "Seintoren" at bounding box center [435, 174] width 654 height 15
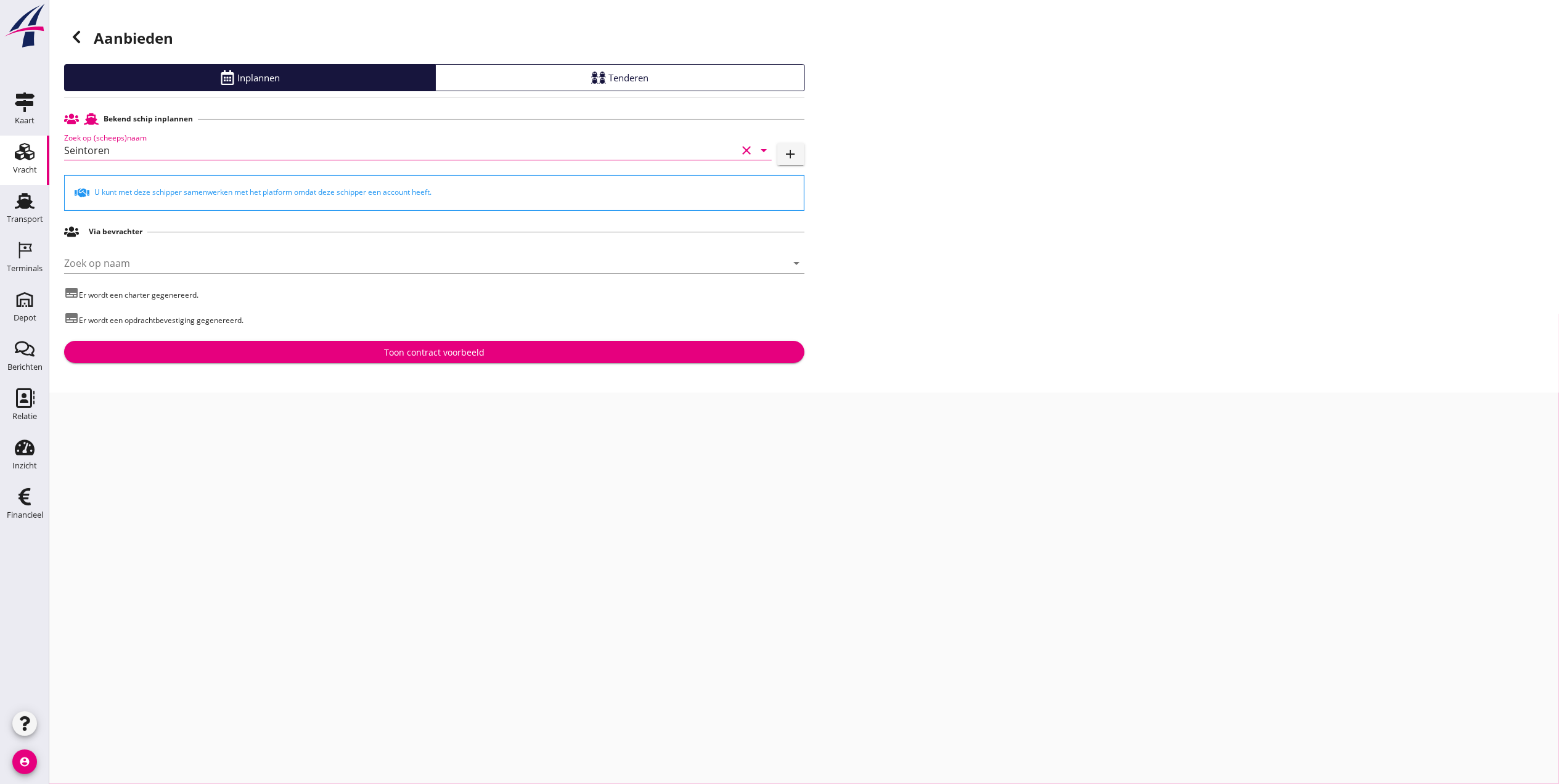
type input "Seintoren"
click at [438, 351] on div "Toon contract voorbeeld" at bounding box center [434, 351] width 100 height 13
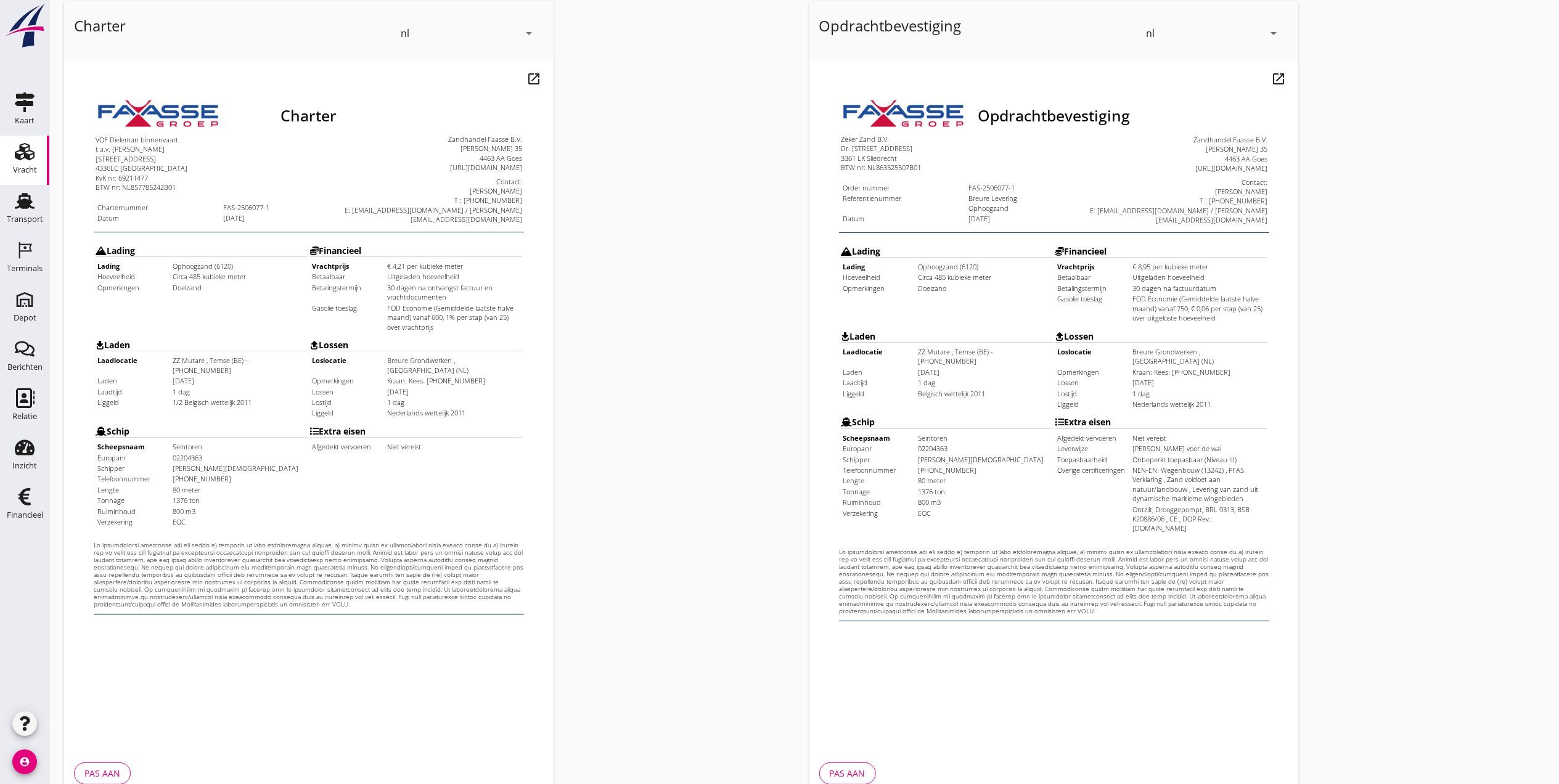
scroll to position [128, 0]
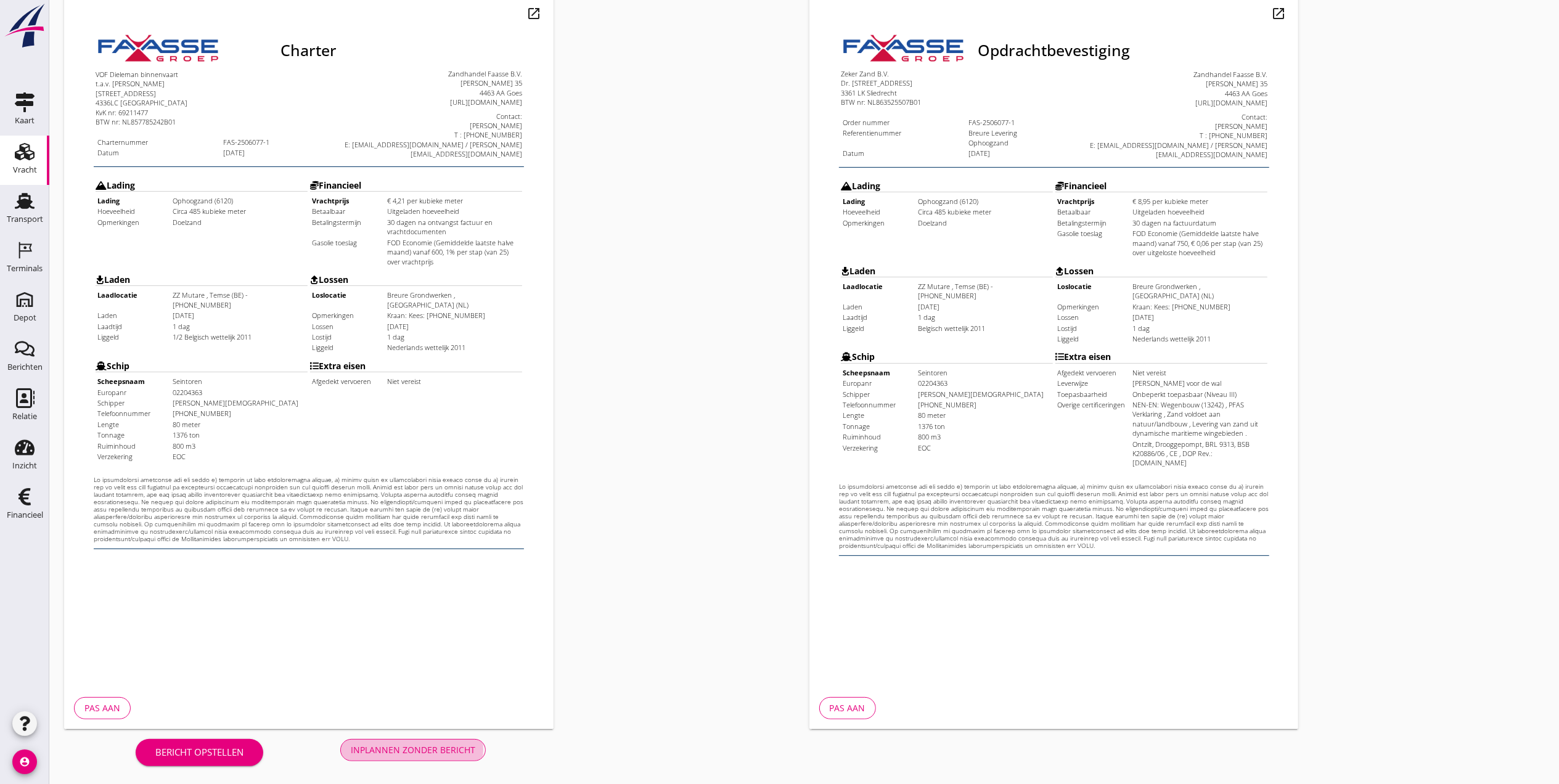
click at [448, 746] on div "Inplannen zonder bericht" at bounding box center [412, 749] width 125 height 13
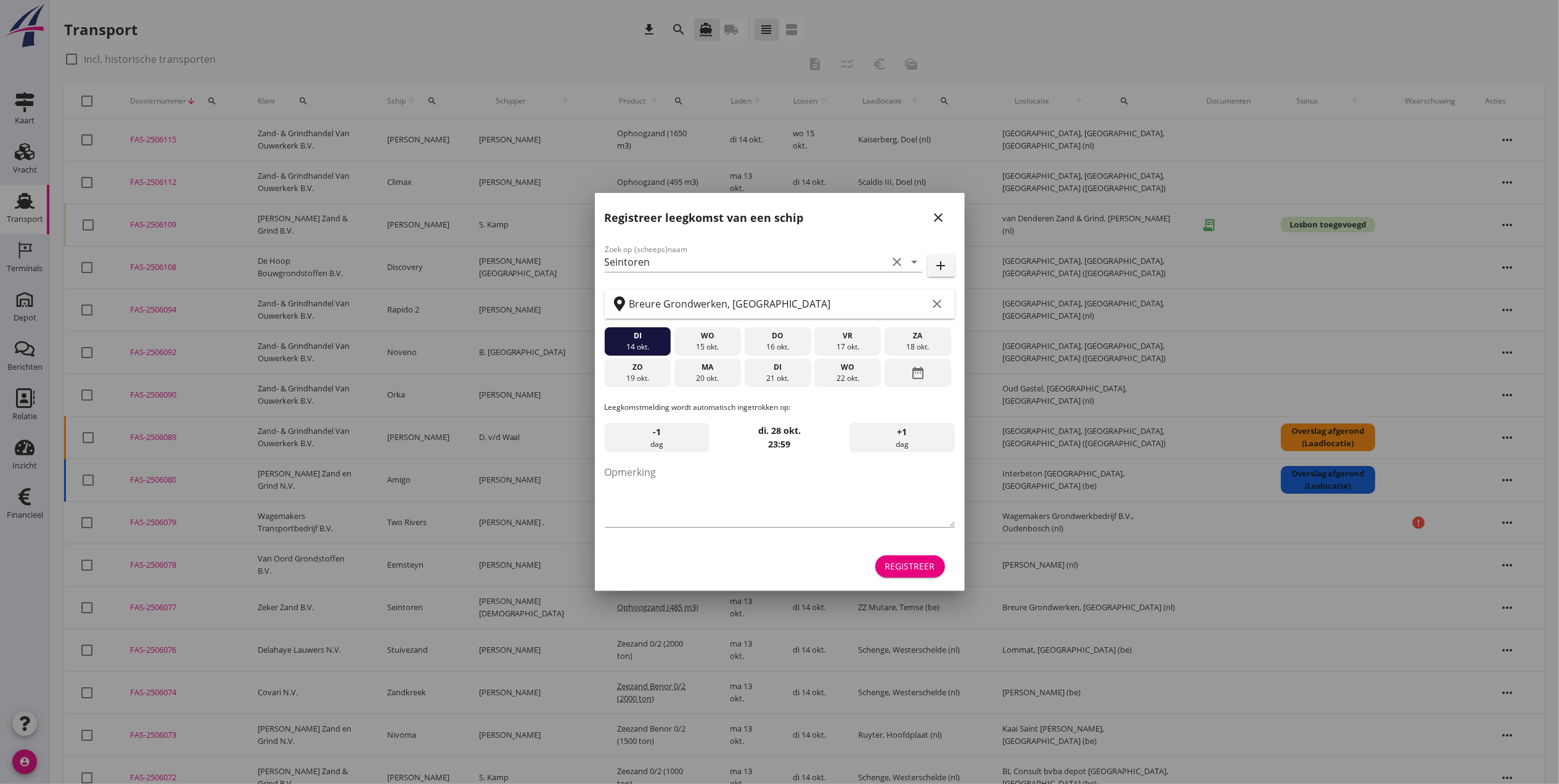
click at [945, 218] on icon "close" at bounding box center [938, 217] width 15 height 15
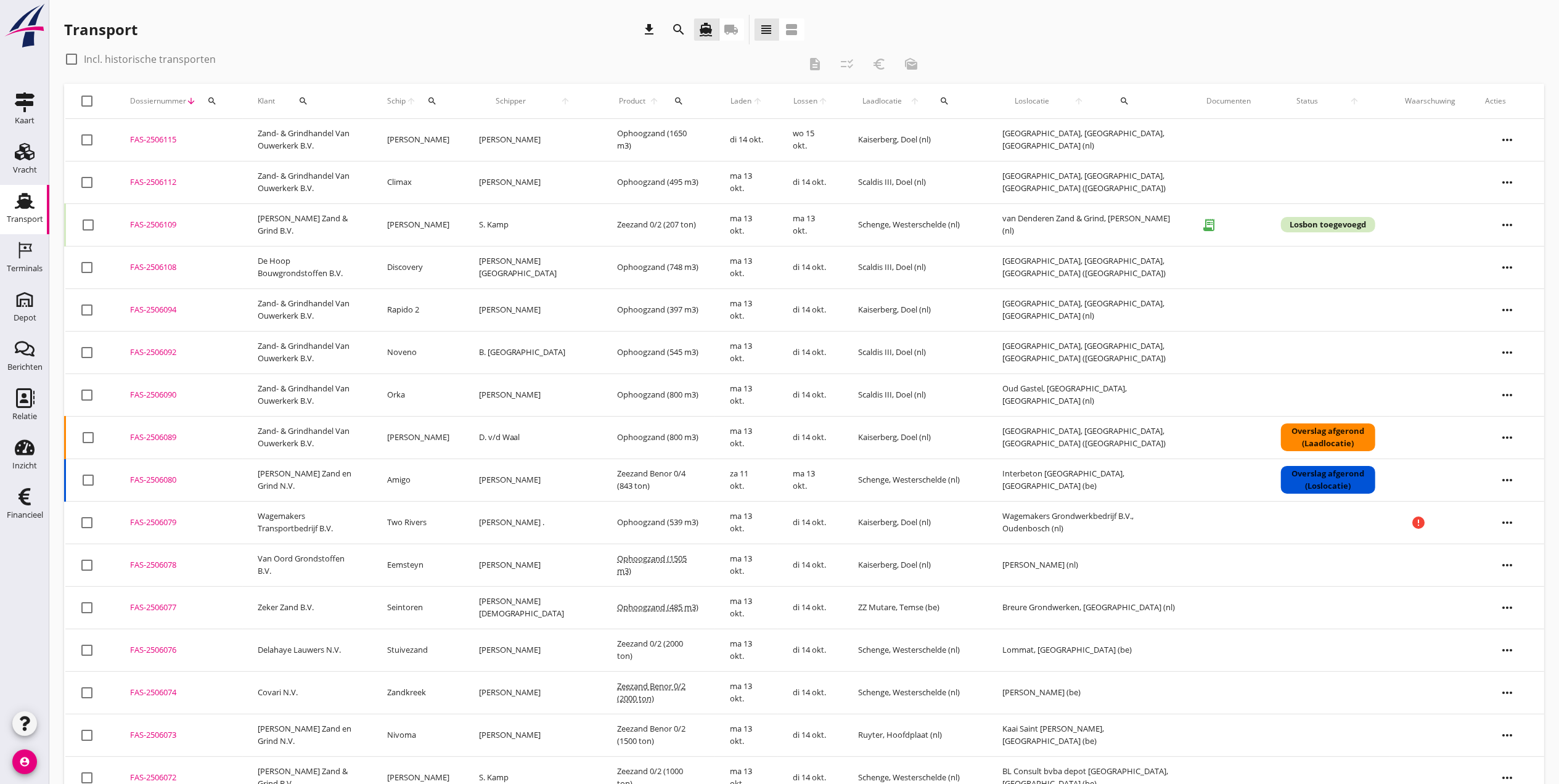
click at [207, 92] on button "search" at bounding box center [212, 100] width 23 height 23
click at [253, 143] on input "Zoeken op dossiernummer..." at bounding box center [270, 137] width 128 height 20
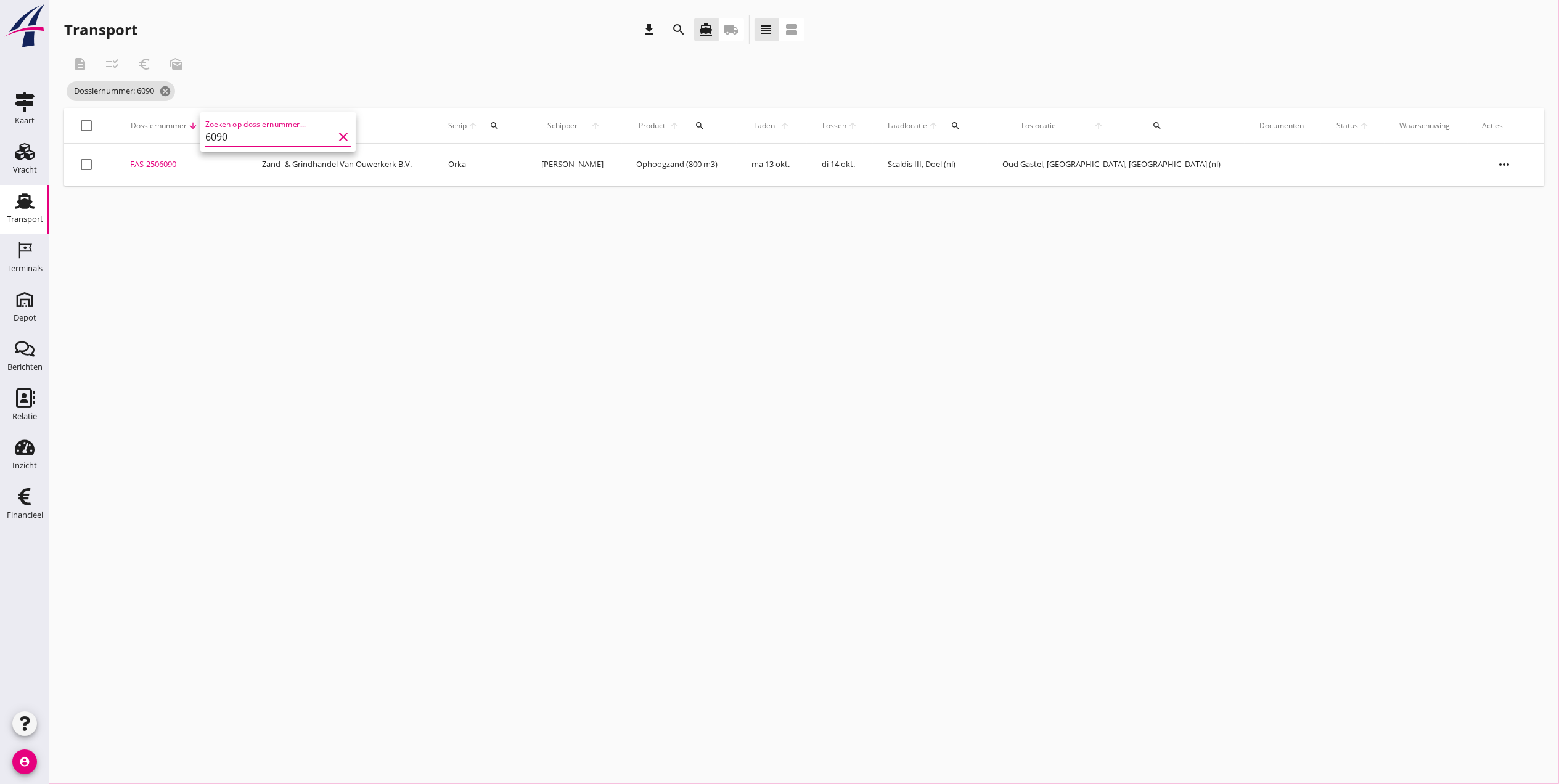
type input "6090"
click at [1493, 158] on icon "more_horiz" at bounding box center [1504, 164] width 34 height 34
click at [177, 161] on div "FAS-2506090" at bounding box center [181, 164] width 103 height 13
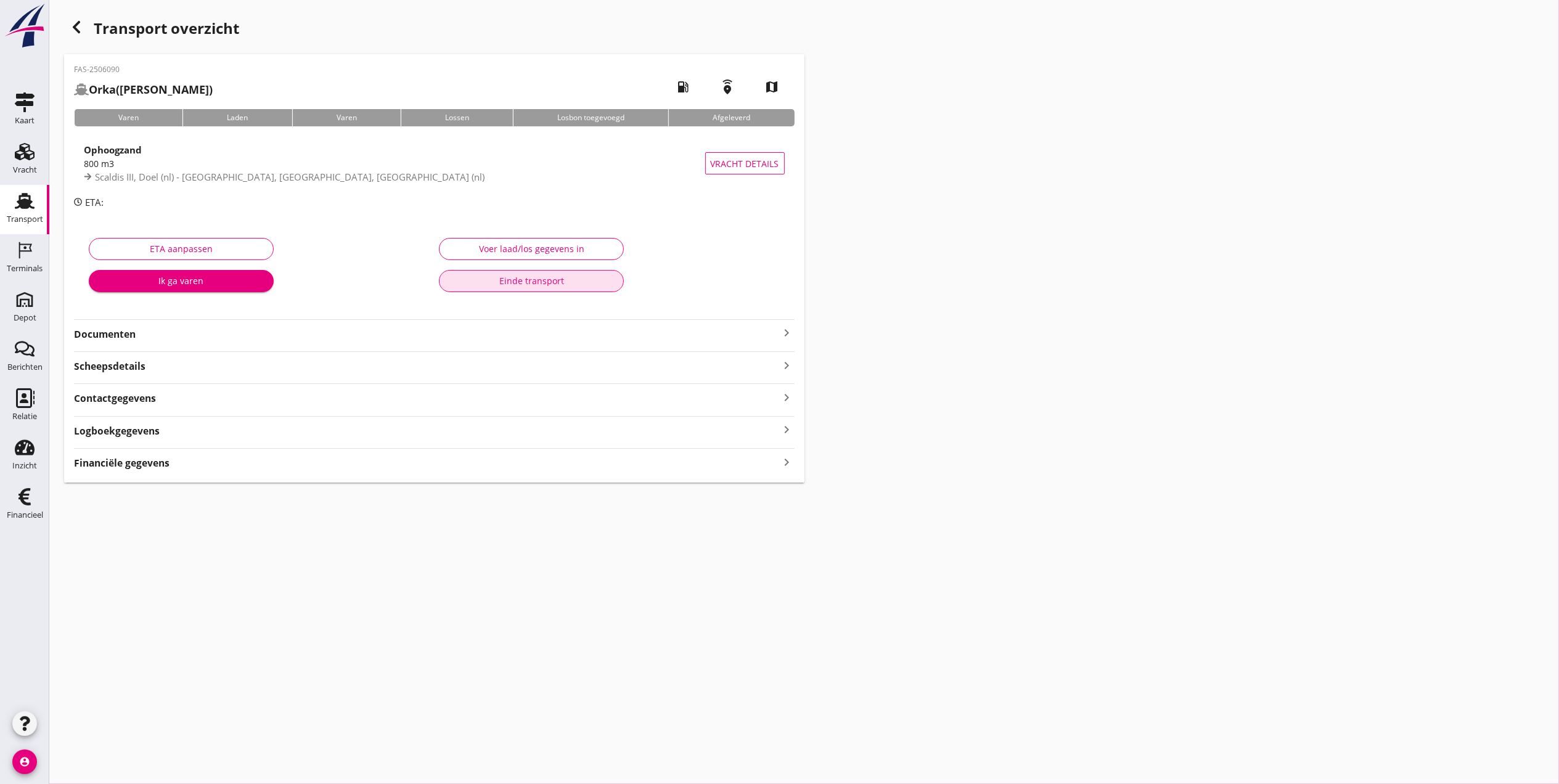
click at [502, 279] on div "Einde transport" at bounding box center [531, 280] width 164 height 13
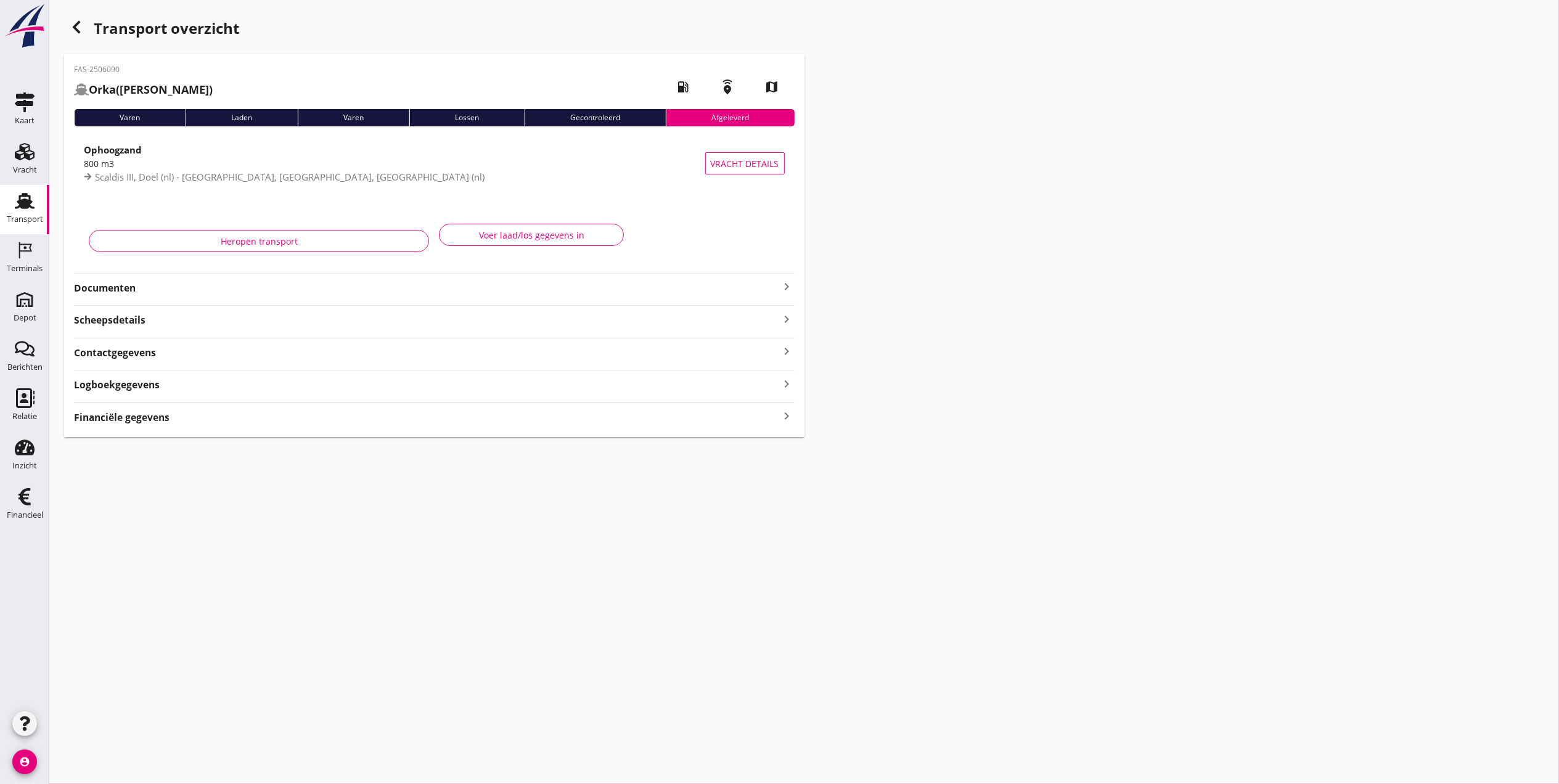
click at [21, 215] on div "Transport" at bounding box center [25, 219] width 36 height 8
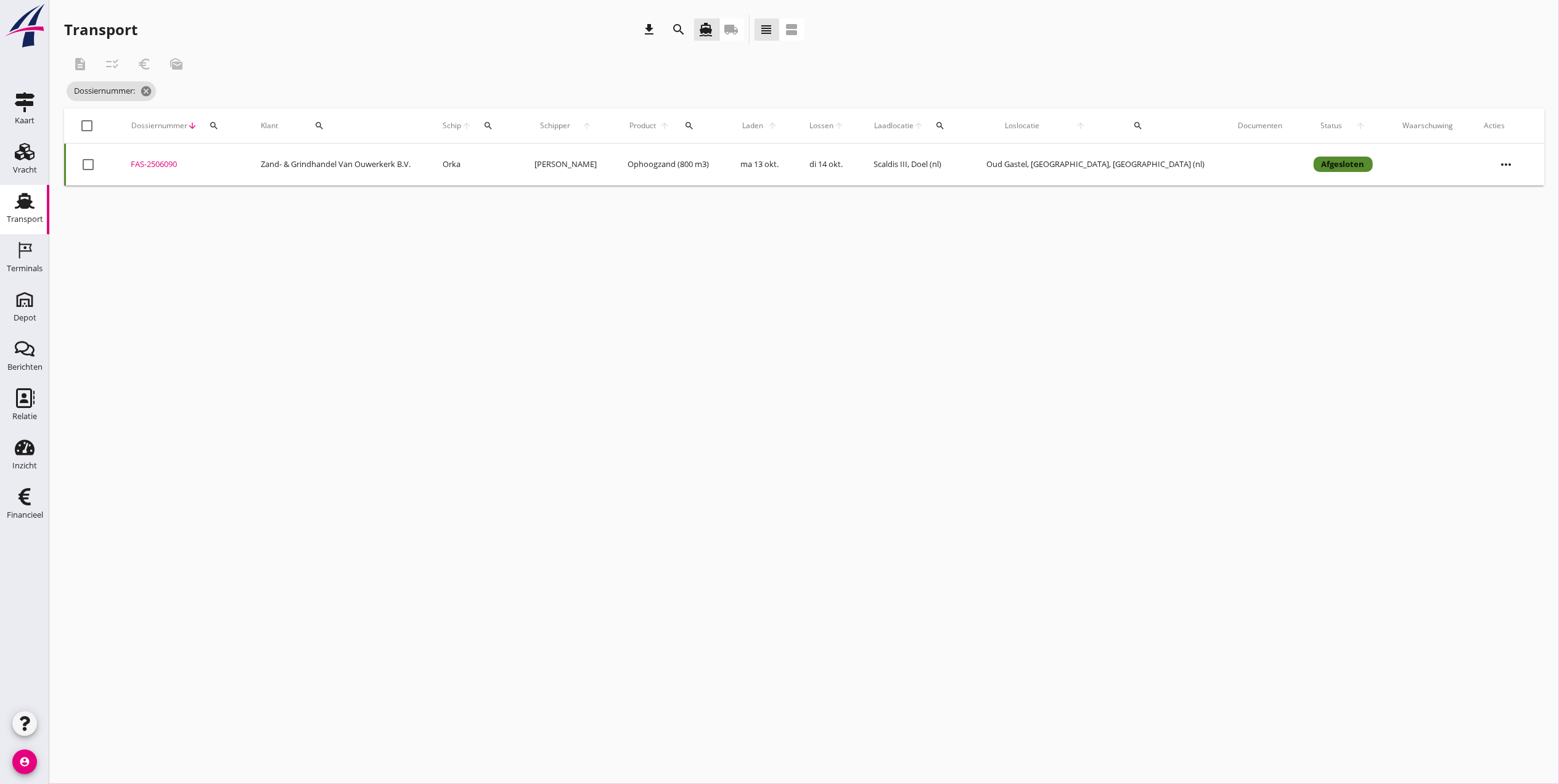
click at [213, 119] on button "search" at bounding box center [214, 125] width 23 height 23
click at [244, 157] on input "Zoeken op dossiernummer..." at bounding box center [275, 161] width 128 height 20
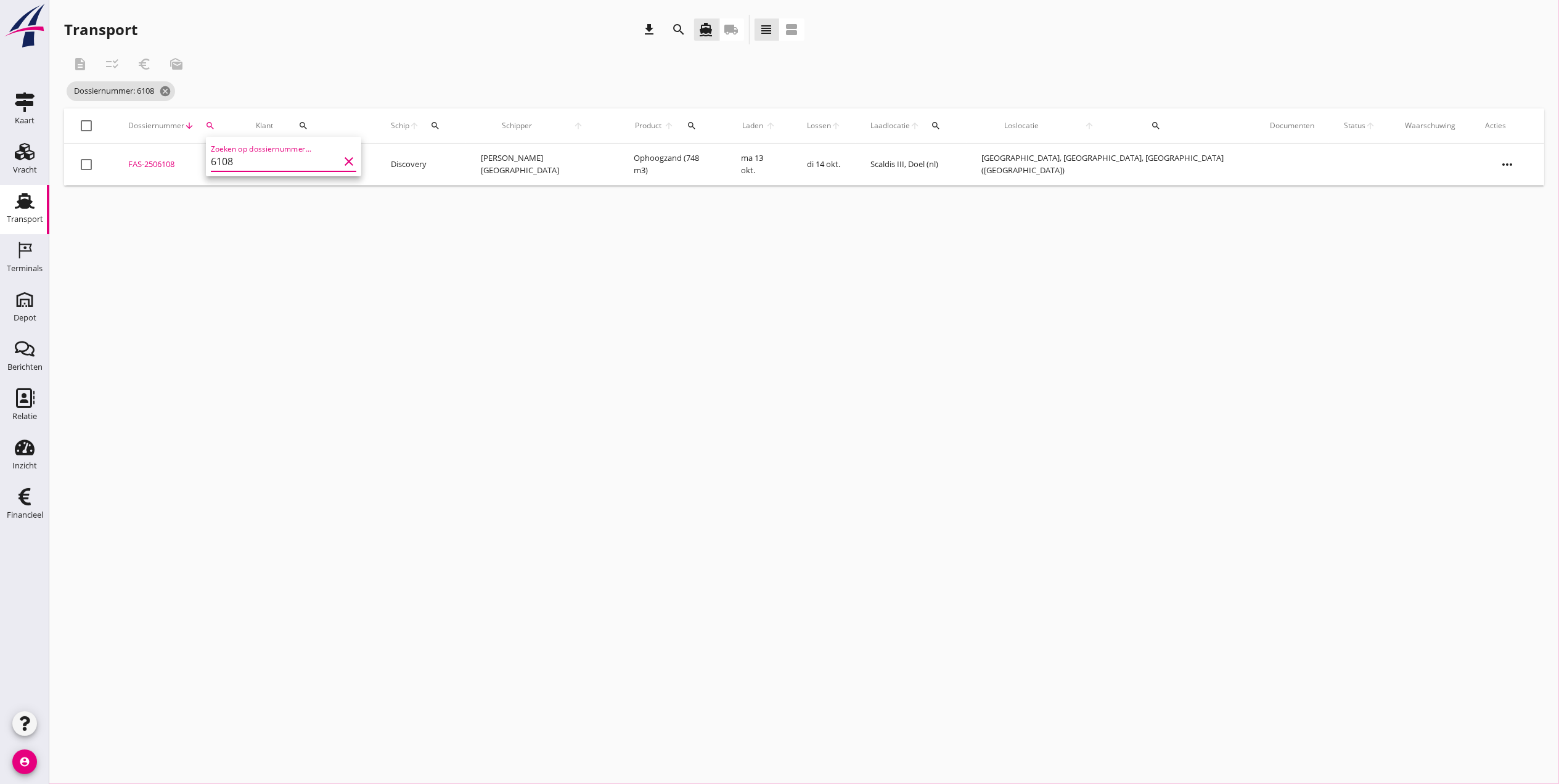
type input "6108"
click at [170, 161] on div "FAS-2506108" at bounding box center [177, 164] width 98 height 13
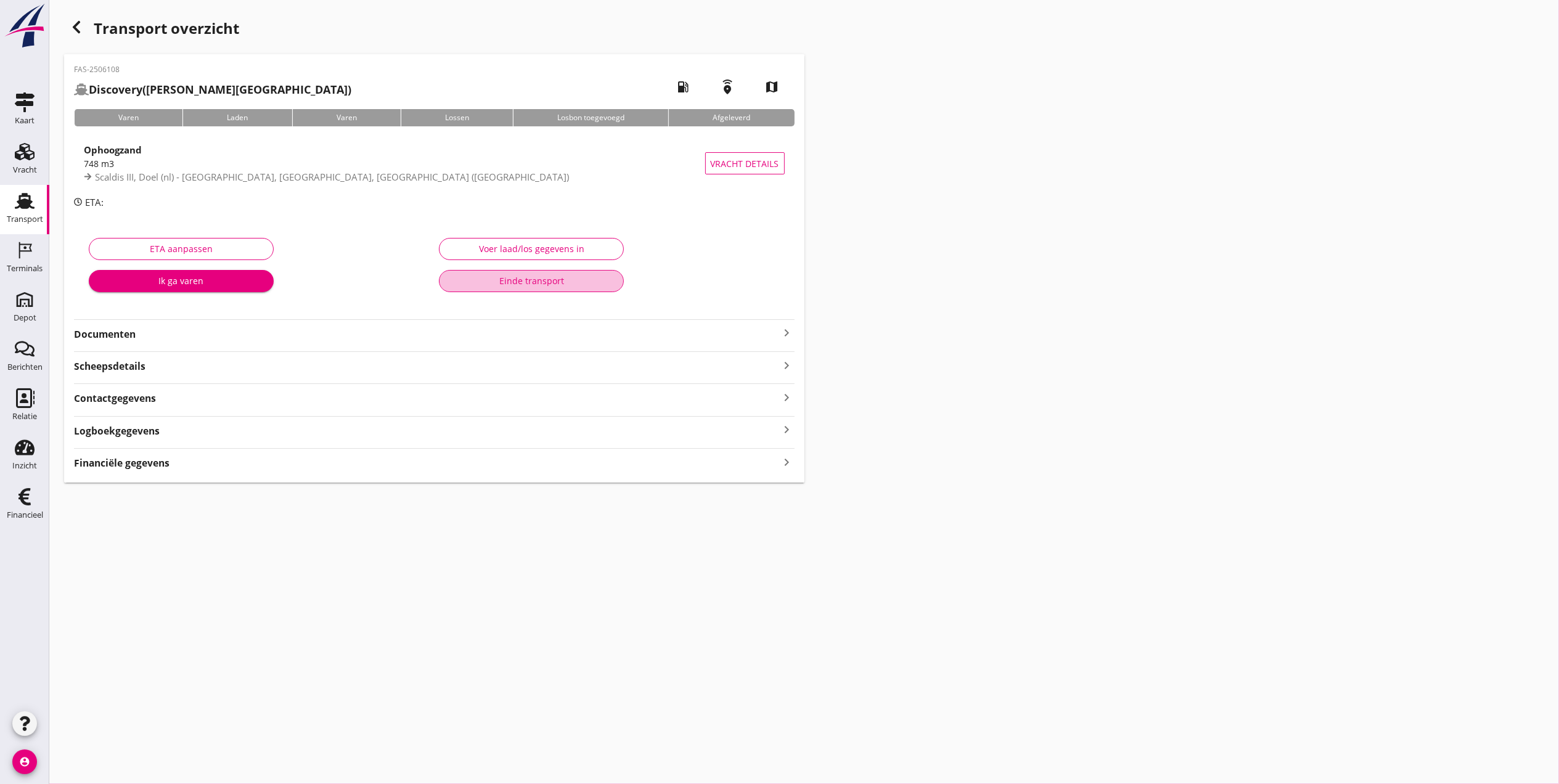
click at [555, 282] on div "Einde transport" at bounding box center [531, 280] width 164 height 13
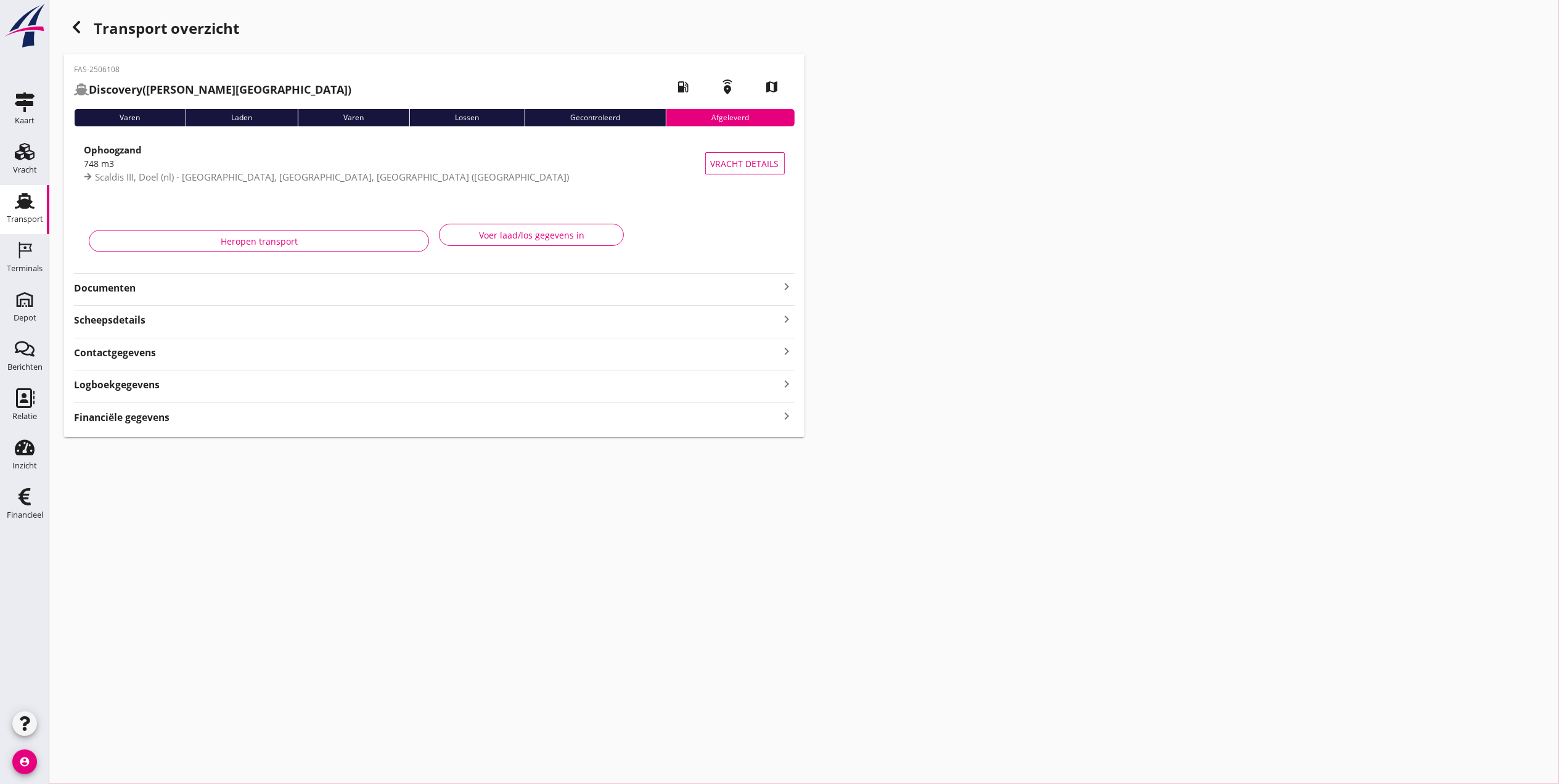
click at [24, 206] on use at bounding box center [25, 201] width 20 height 16
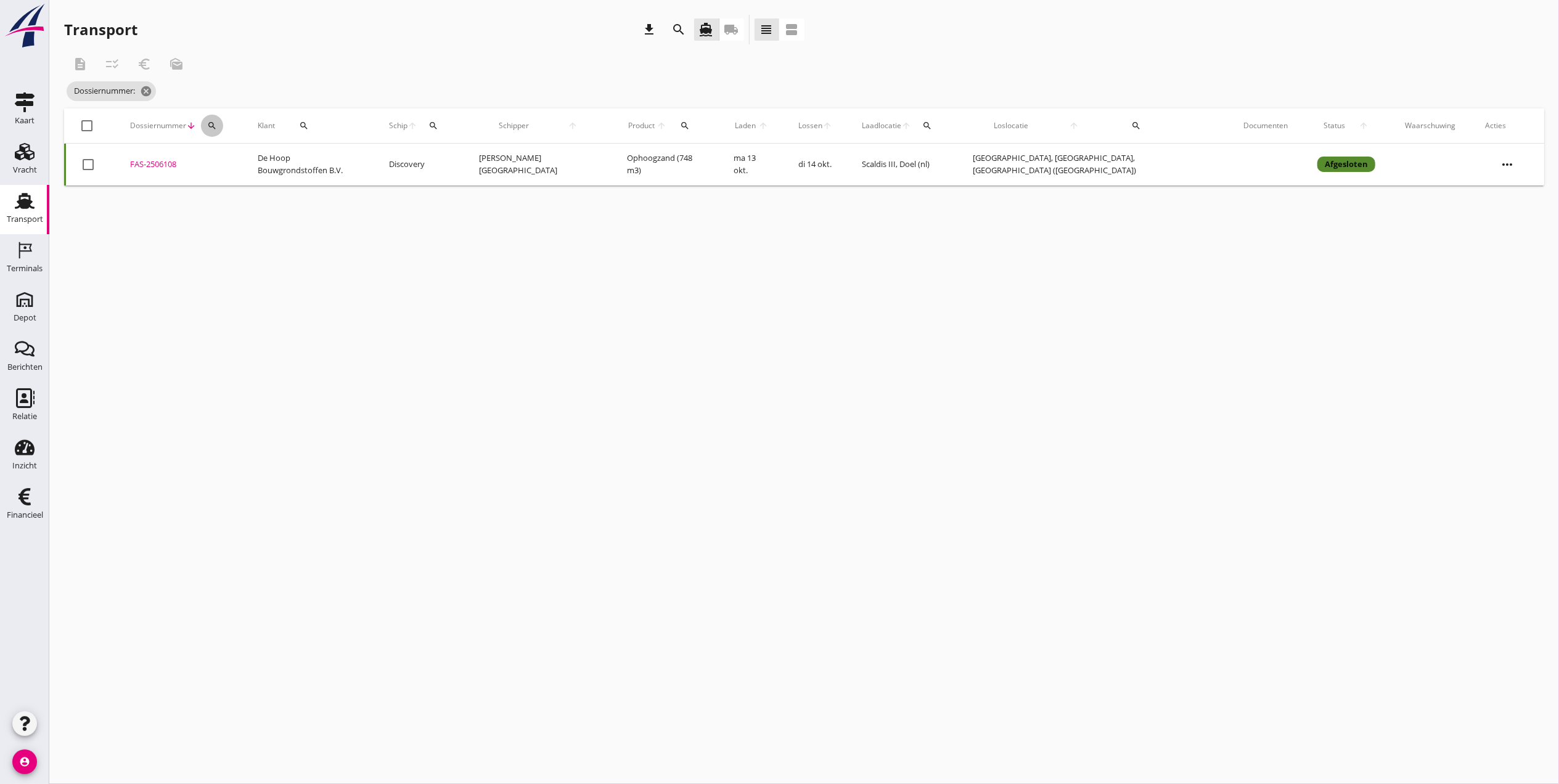
click at [217, 123] on icon "search" at bounding box center [212, 126] width 10 height 10
click at [239, 163] on input "Zoeken op dossiernummer..." at bounding box center [280, 161] width 128 height 20
type input "6092"
click at [151, 168] on div "FAS-2506092" at bounding box center [177, 164] width 98 height 13
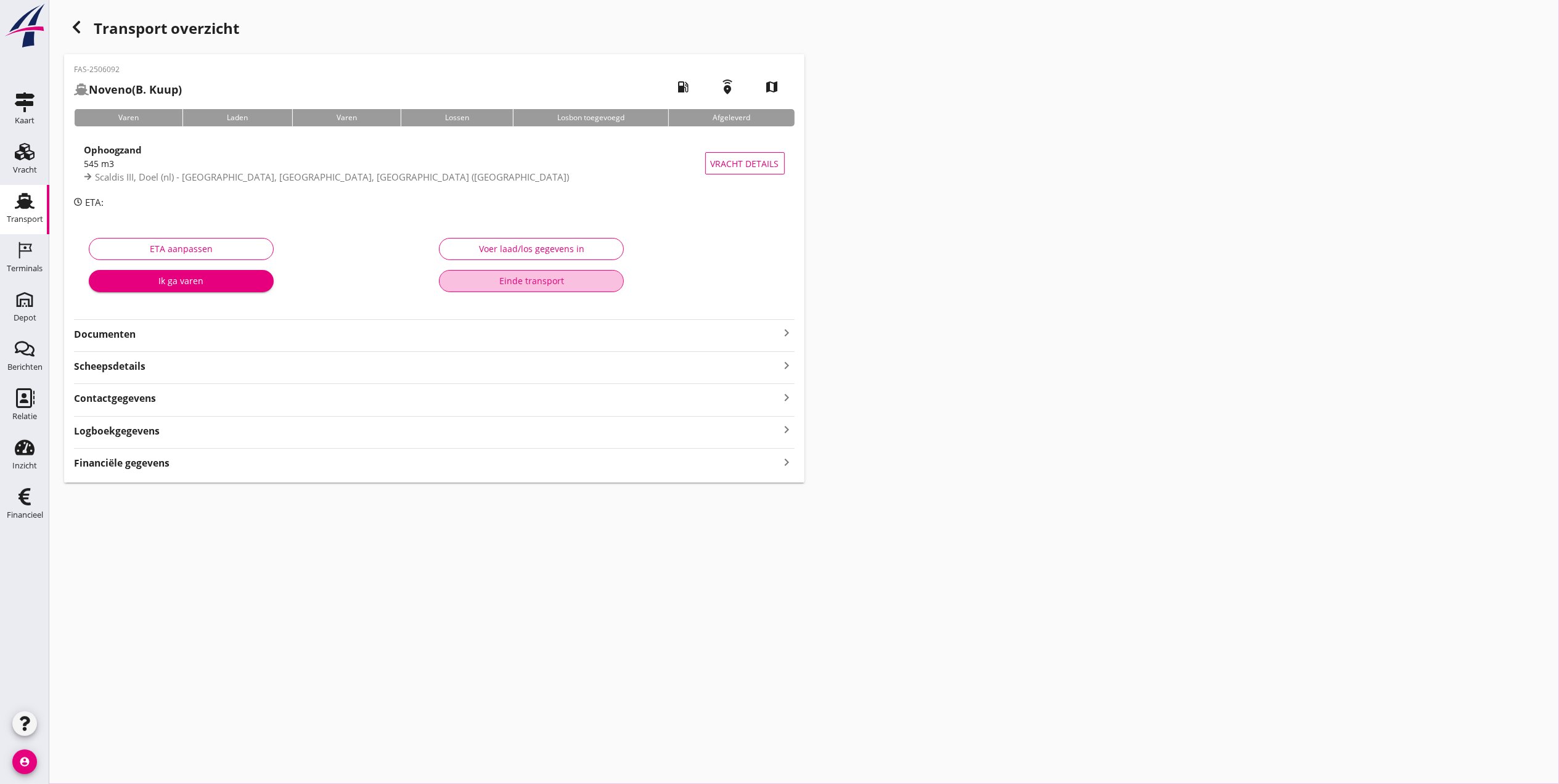
click at [512, 279] on div "Einde transport" at bounding box center [531, 280] width 164 height 13
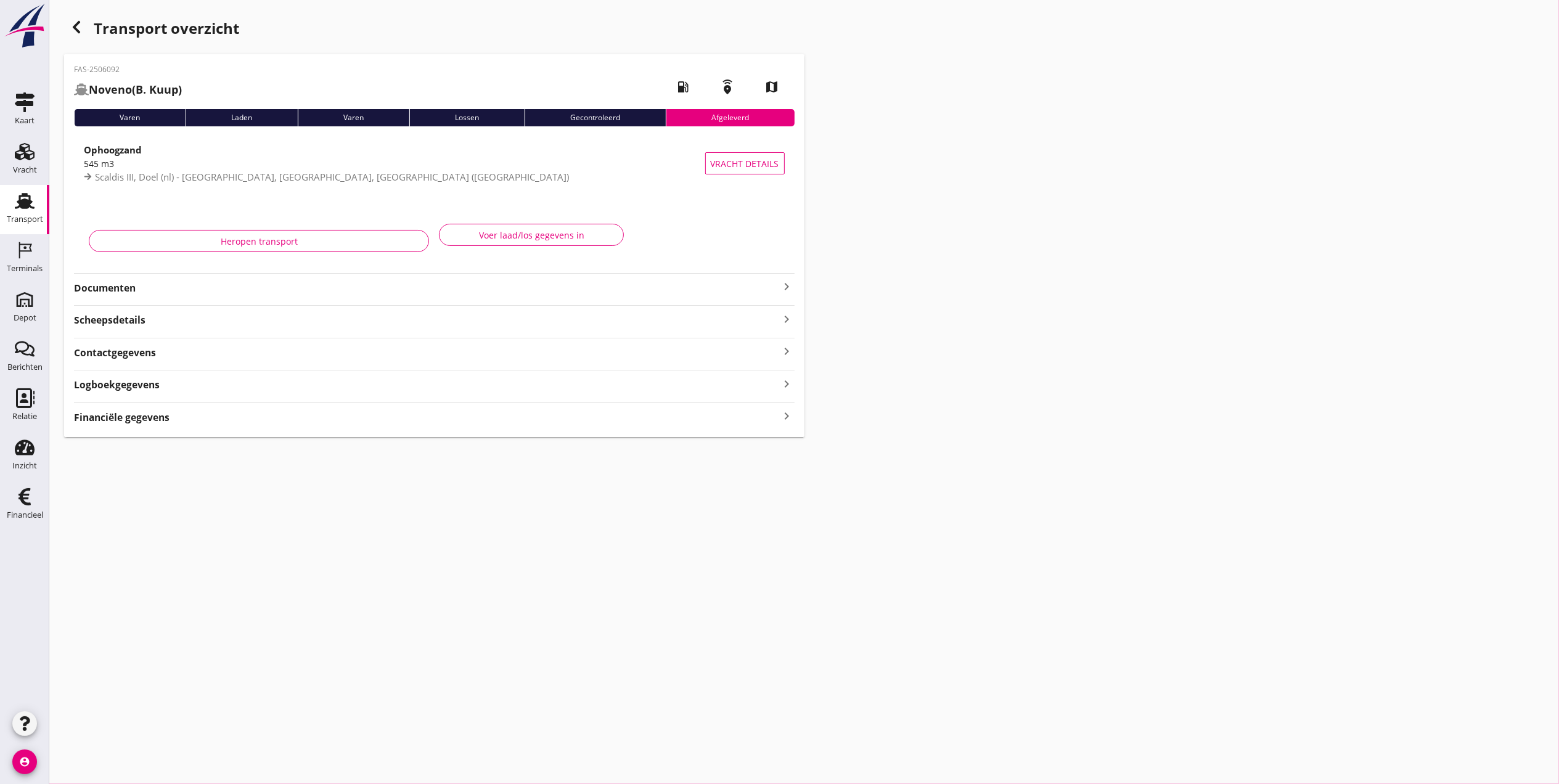
click at [80, 28] on icon "button" at bounding box center [76, 27] width 15 height 15
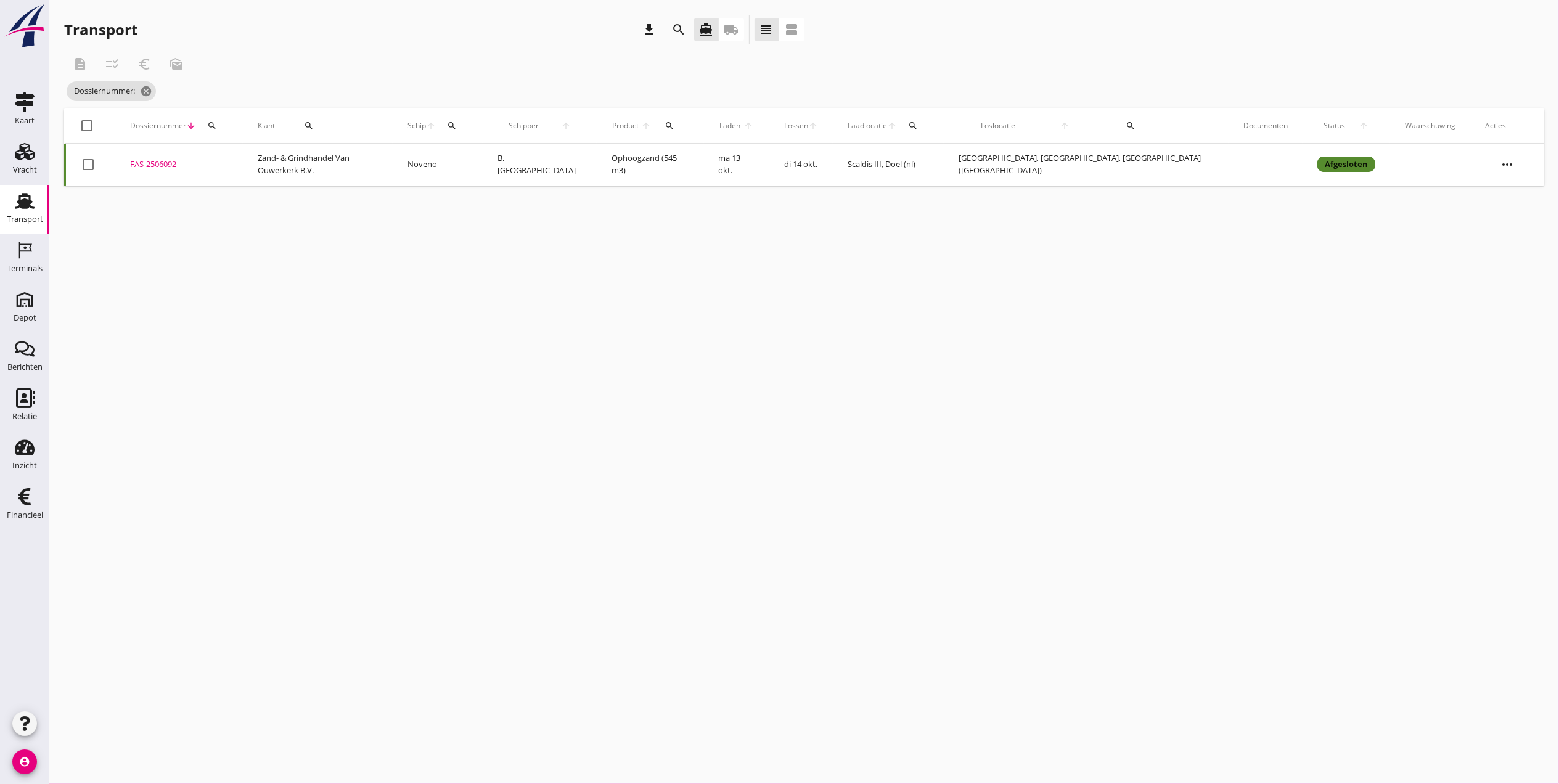
click at [217, 122] on icon "search" at bounding box center [212, 126] width 10 height 10
click at [242, 151] on div "Zoeken op dossiernummer..." at bounding box center [288, 158] width 146 height 28
click at [243, 151] on input "Zoeken op dossiernummer..." at bounding box center [280, 161] width 128 height 20
type input "6112"
click at [153, 166] on div "FAS-2506112" at bounding box center [177, 164] width 98 height 13
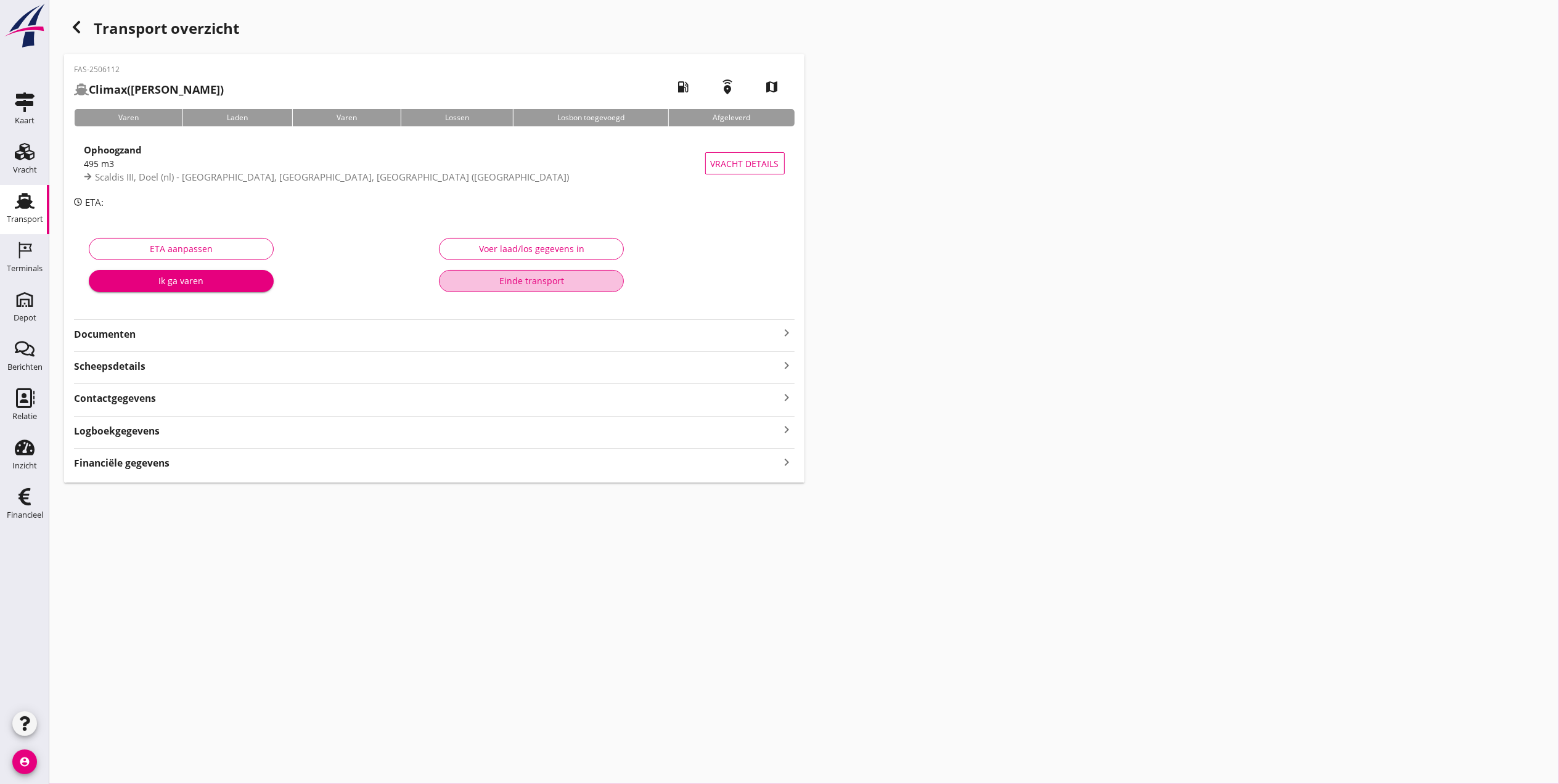
click at [508, 281] on div "Einde transport" at bounding box center [531, 280] width 164 height 13
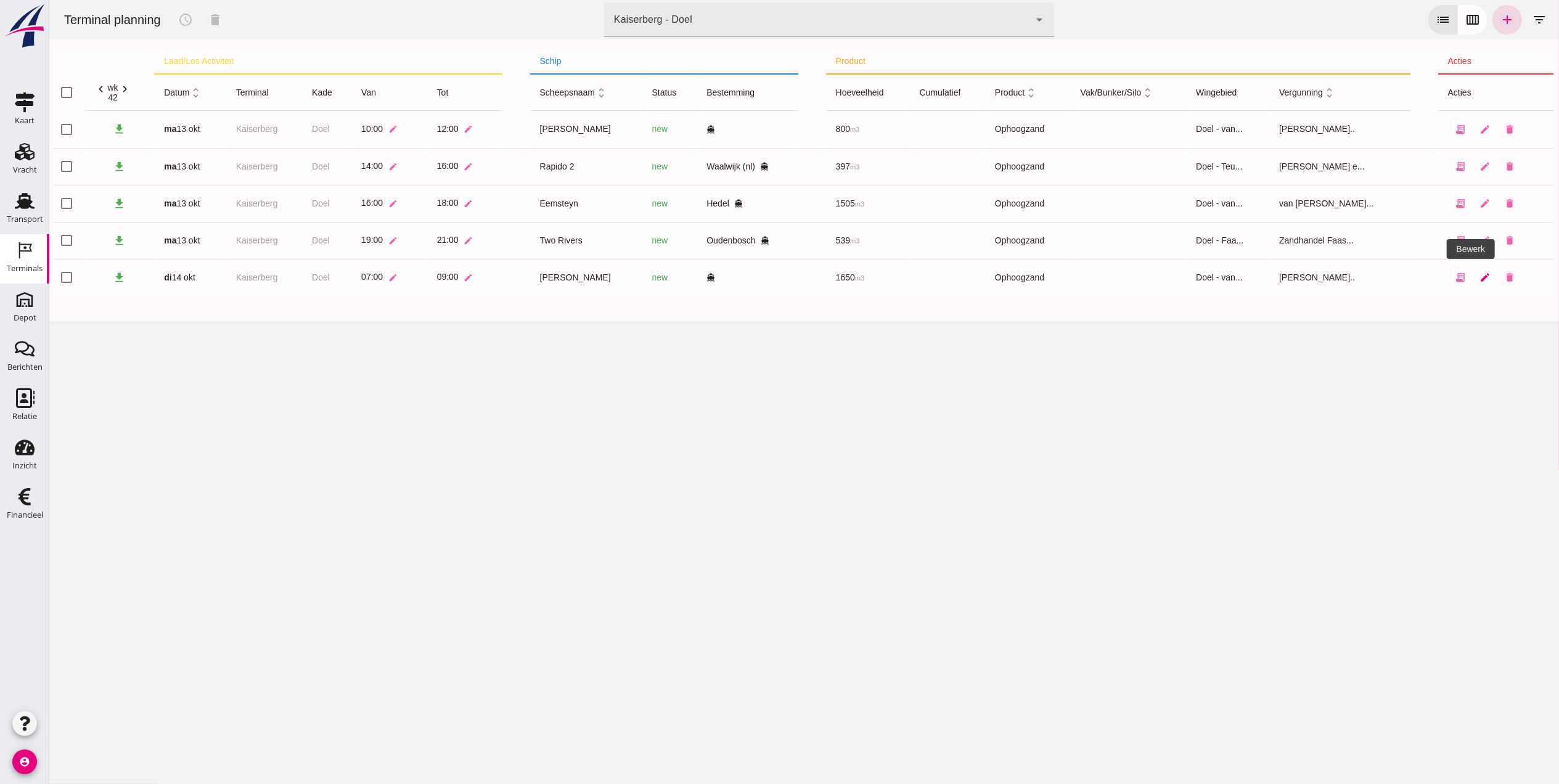
click at [1479, 274] on icon "edit" at bounding box center [1484, 276] width 11 height 11
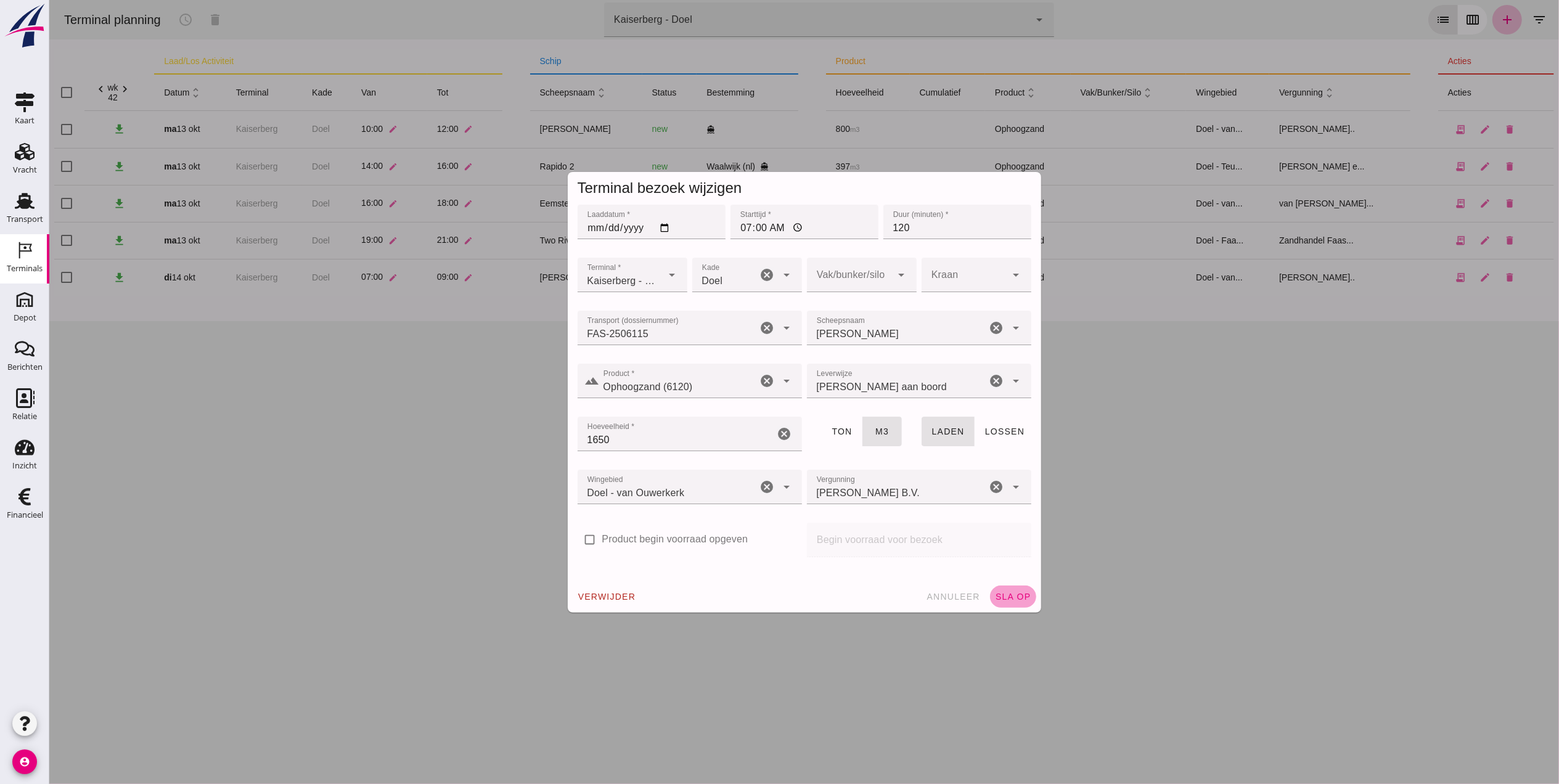
click at [1013, 606] on button "sla op" at bounding box center [1012, 596] width 46 height 23
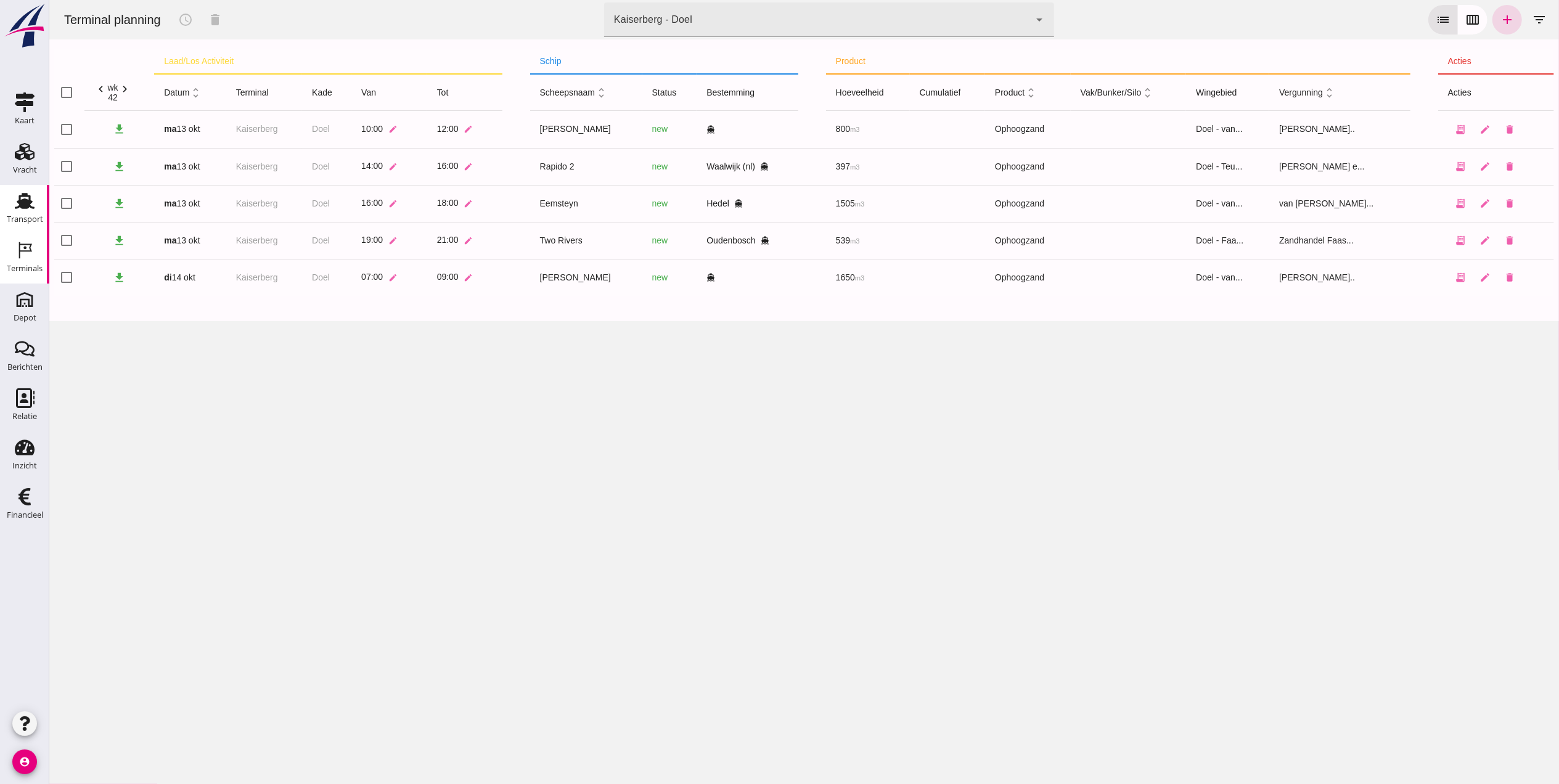
click at [9, 209] on link "Transport Transport" at bounding box center [25, 210] width 49 height 49
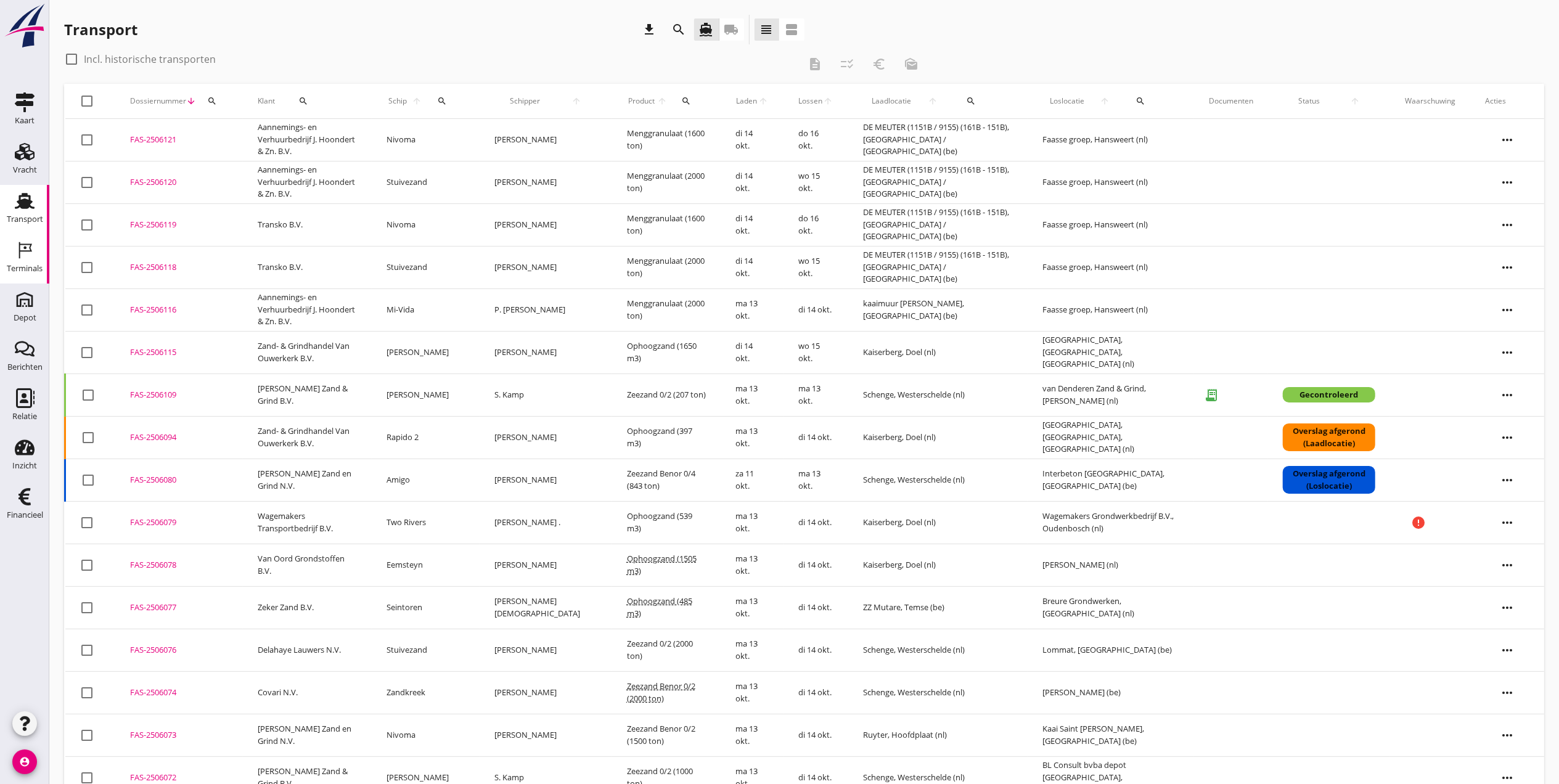
click at [28, 258] on icon "Terminals" at bounding box center [25, 250] width 20 height 20
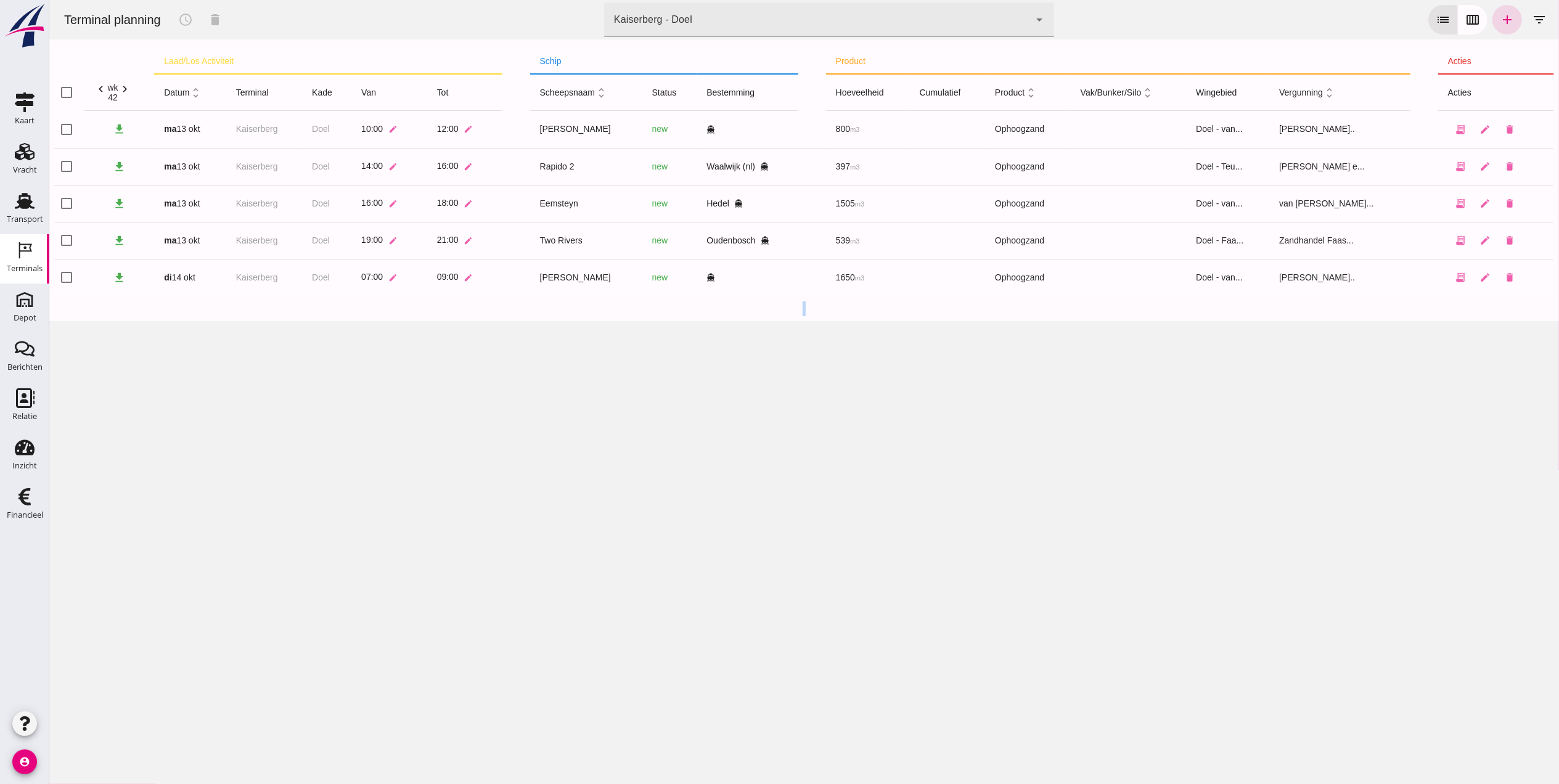
drag, startPoint x: 834, startPoint y: 456, endPoint x: 589, endPoint y: 432, distance: 246.2
click at [590, 433] on div "Terminal planning schedule delete terminal Kaiserberg - Doel 7f603609-51ae-4e75…" at bounding box center [803, 392] width 1510 height 784
click at [18, 195] on icon "Transport" at bounding box center [25, 201] width 20 height 20
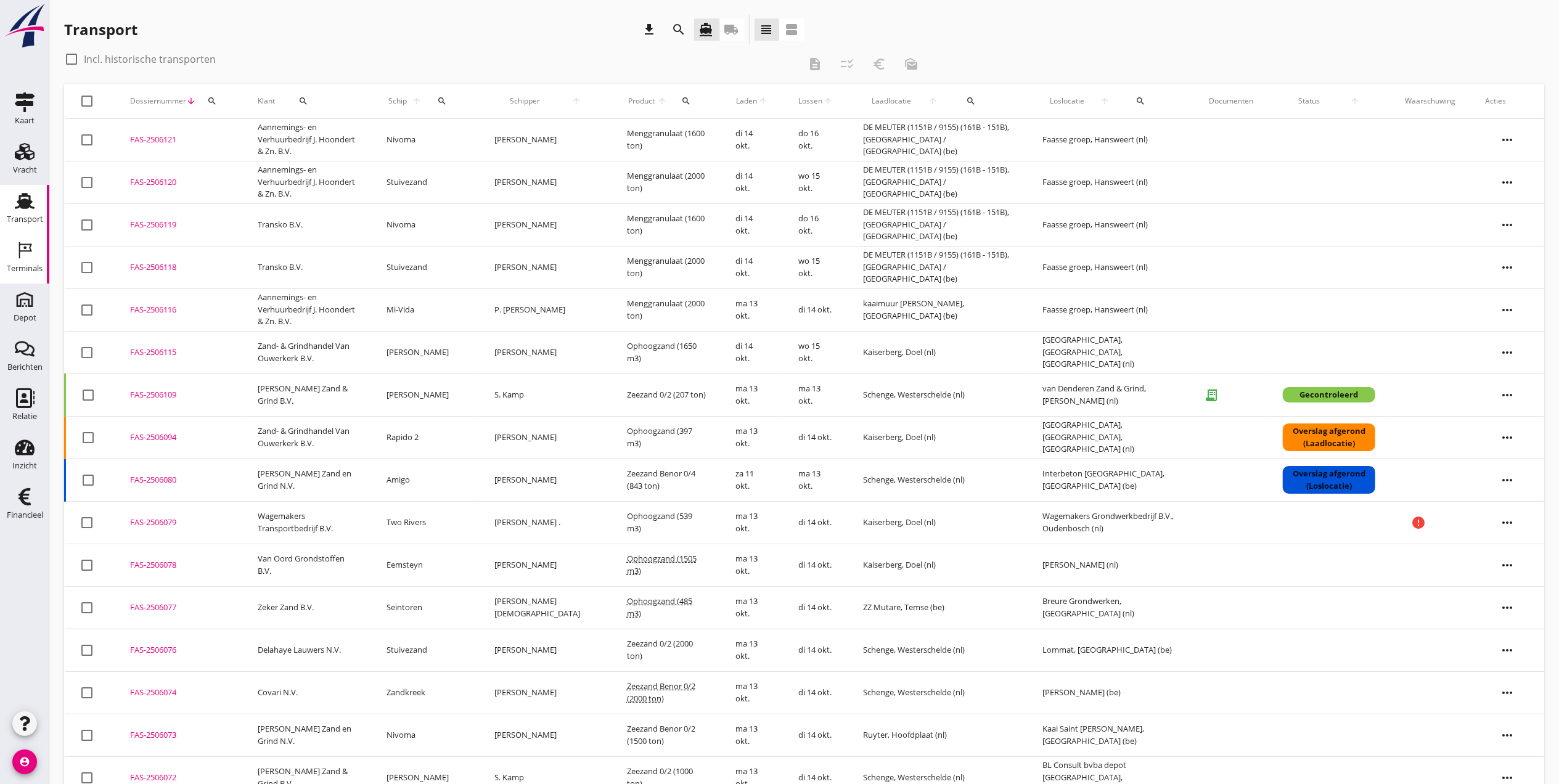
drag, startPoint x: 21, startPoint y: 257, endPoint x: 28, endPoint y: 259, distance: 7.3
click at [23, 257] on icon "Terminals" at bounding box center [25, 250] width 20 height 20
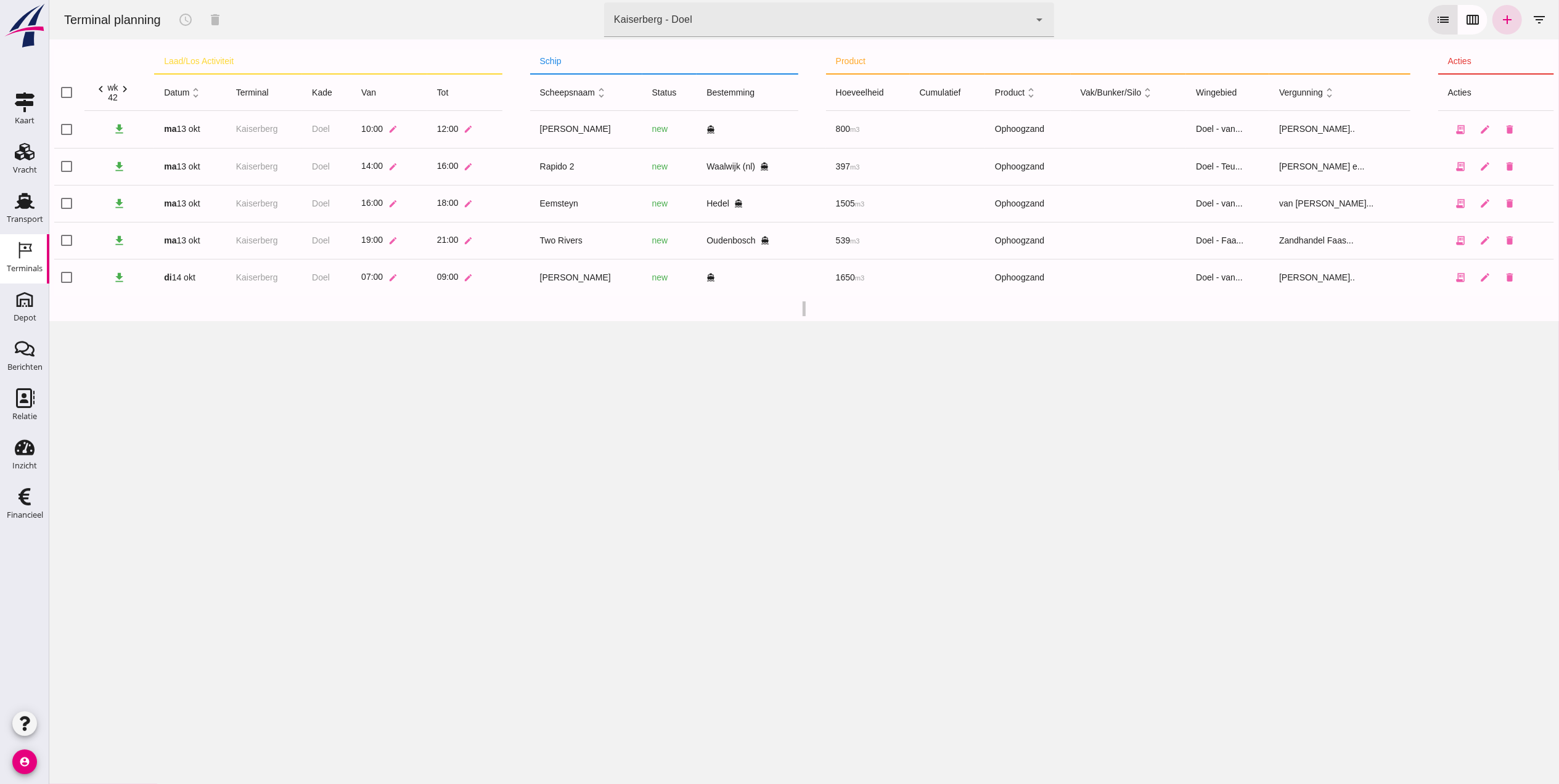
click at [655, 19] on div "Kaiserberg - Doel" at bounding box center [653, 20] width 79 height 15
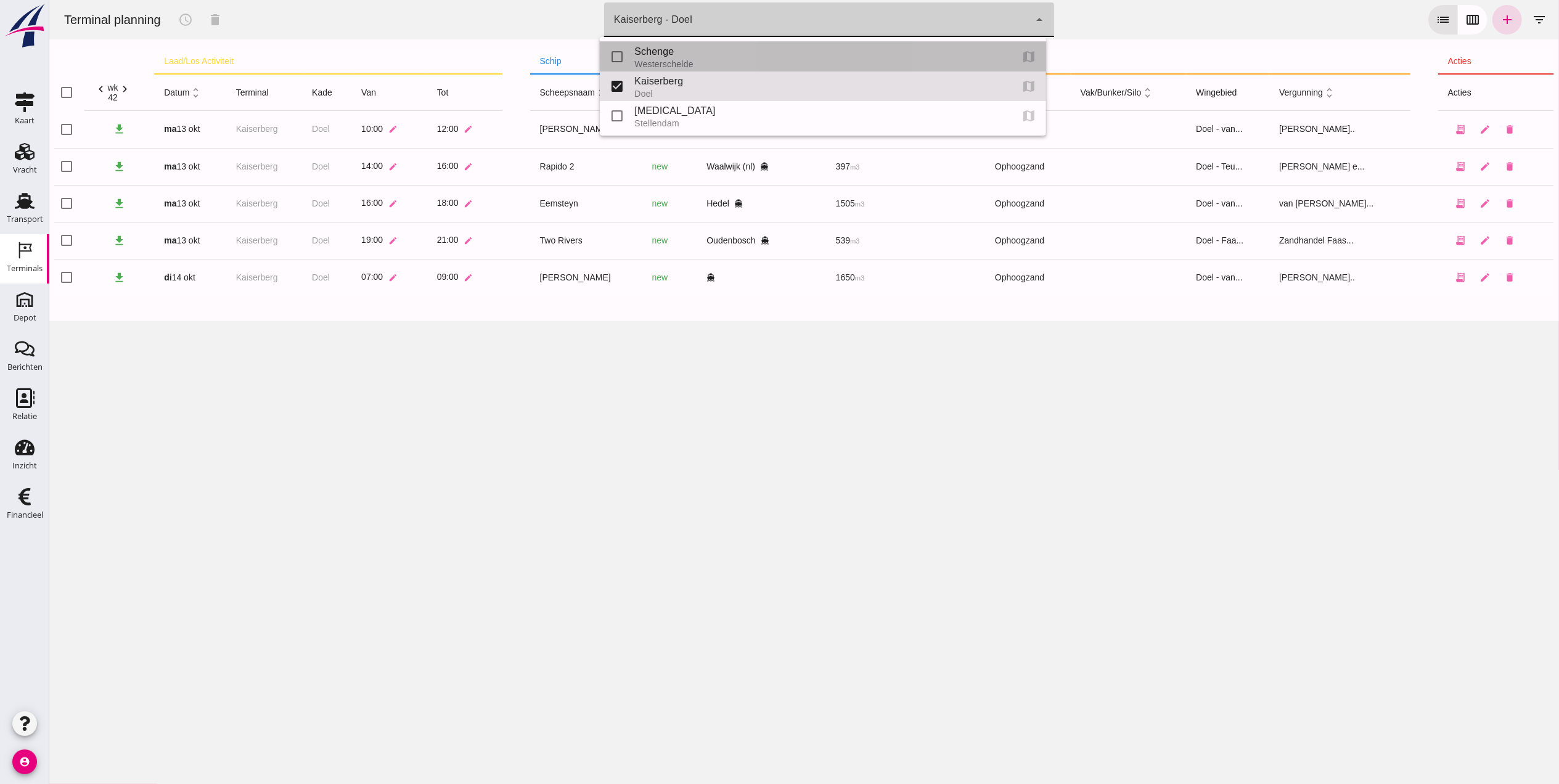
click at [680, 60] on div "Westerschelde" at bounding box center [817, 64] width 367 height 10
type input "9c876888-926f-4f5f-969d-c779b766b815"
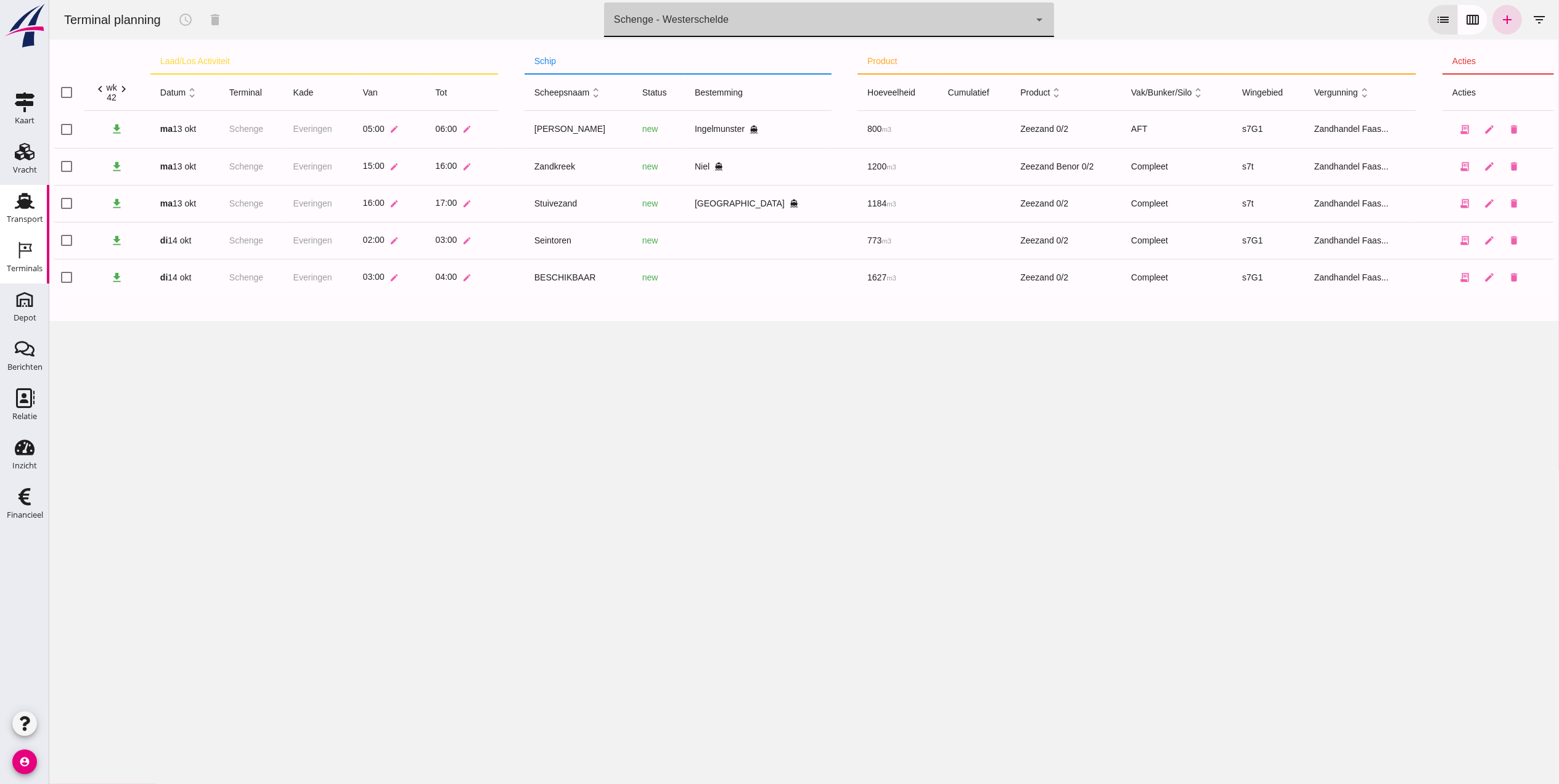
click at [37, 206] on div "Transport" at bounding box center [25, 201] width 30 height 20
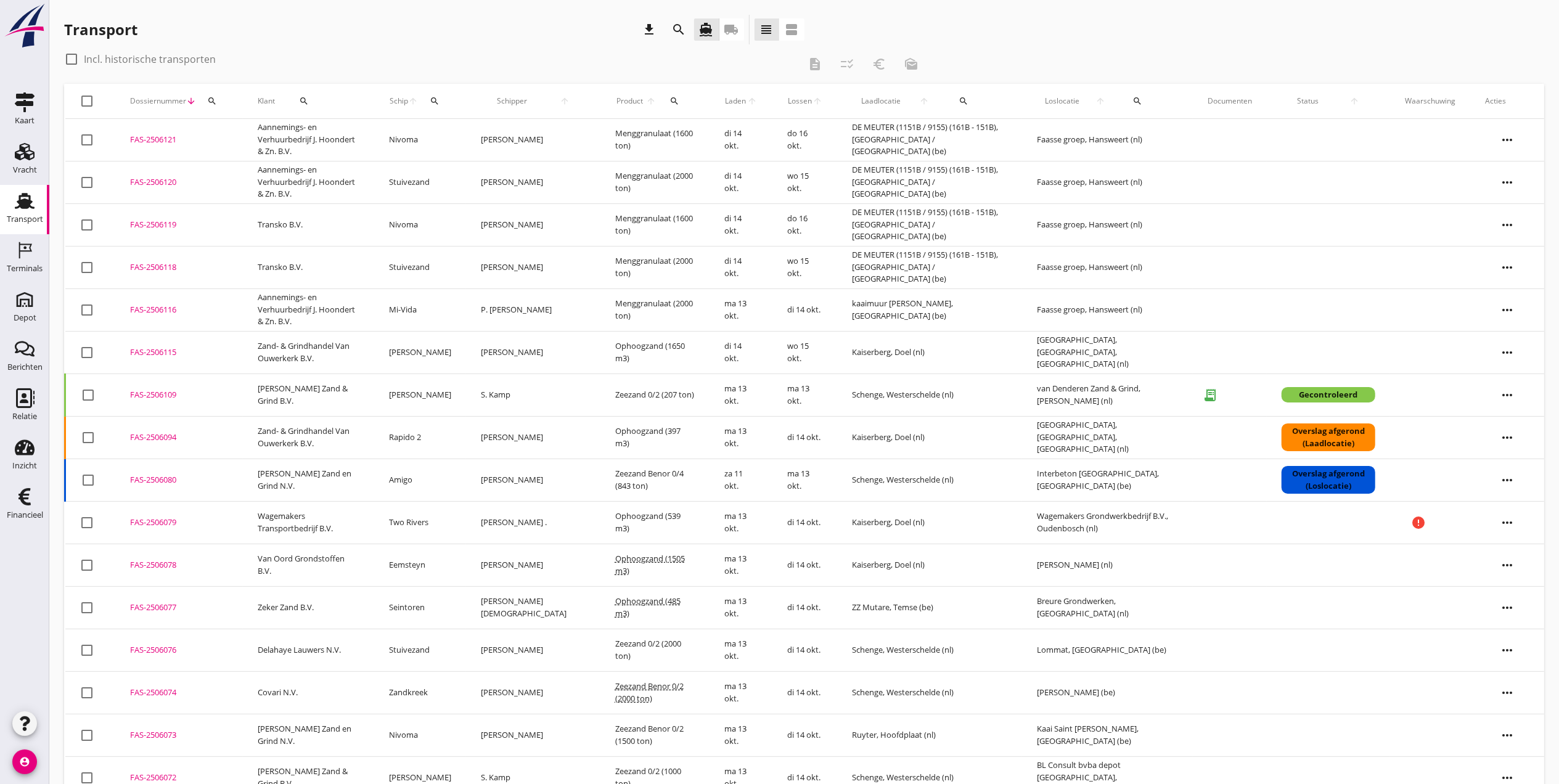
click at [31, 202] on use at bounding box center [25, 201] width 20 height 16
click at [682, 28] on icon "search" at bounding box center [679, 30] width 15 height 15
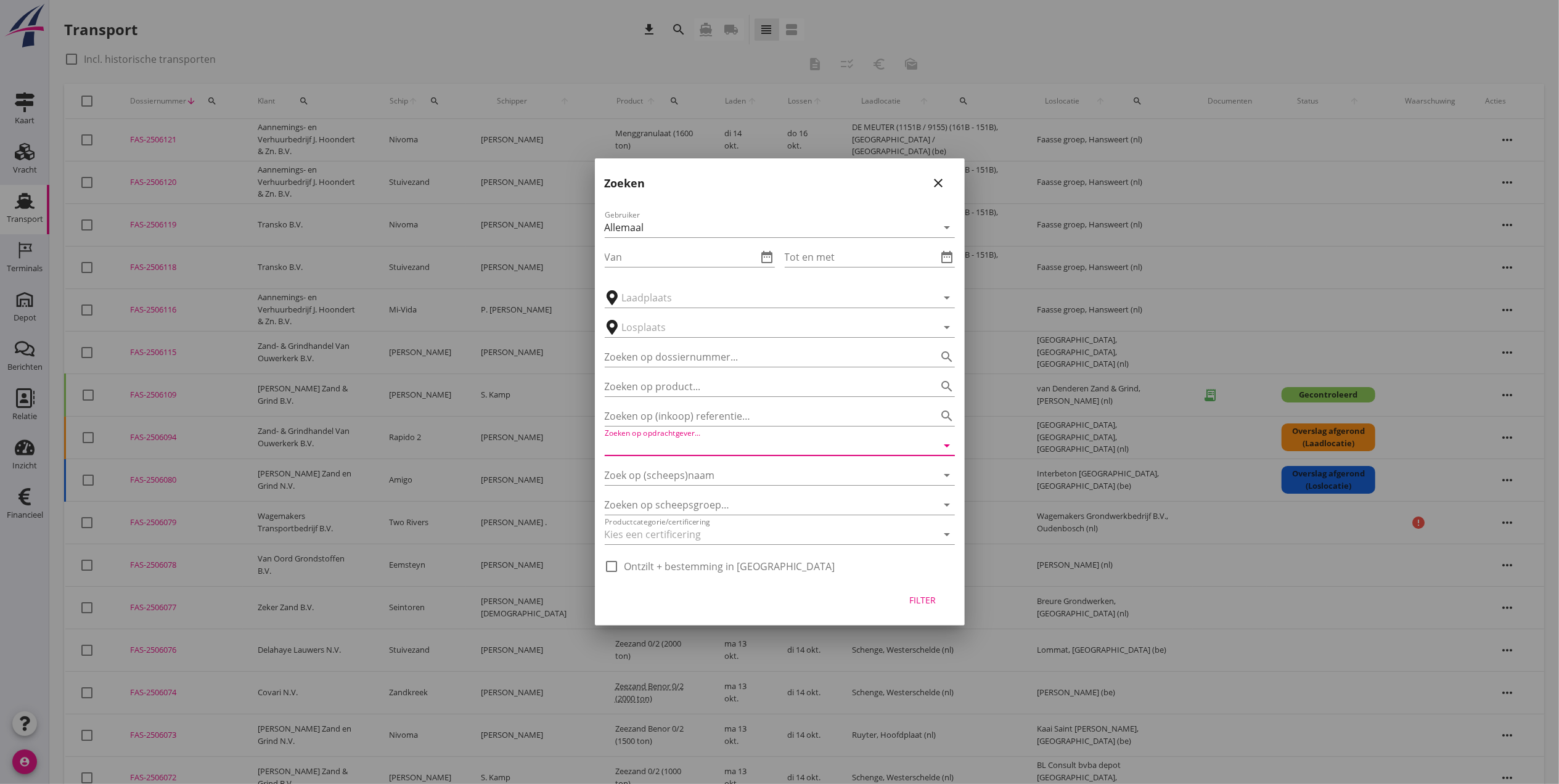
click at [728, 449] on input "Zoeken op opdrachtgever..." at bounding box center [762, 446] width 316 height 20
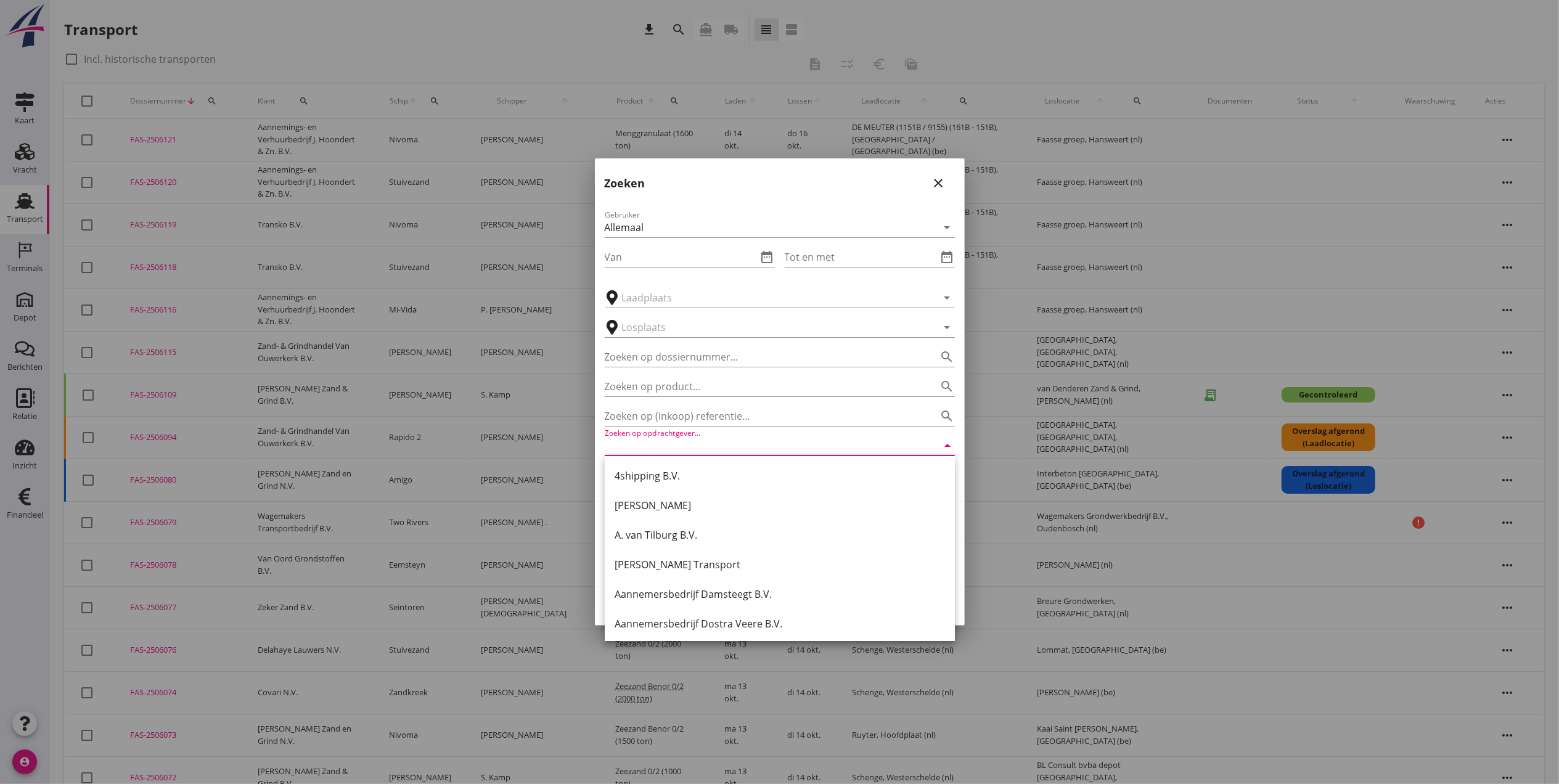
click at [20, 165] on div at bounding box center [780, 392] width 1559 height 784
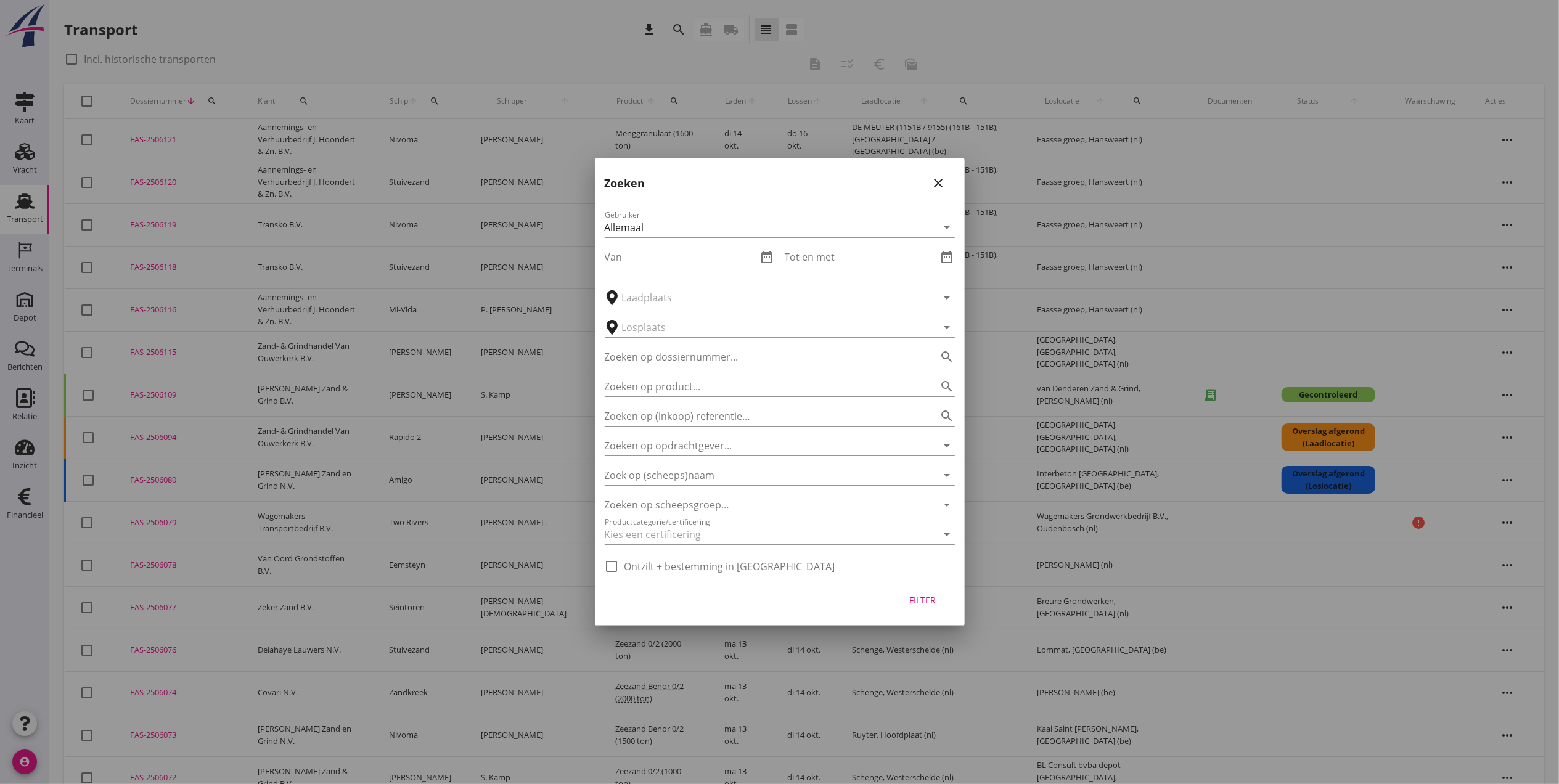
click at [20, 165] on div at bounding box center [780, 392] width 1559 height 784
click at [940, 183] on icon "close" at bounding box center [938, 183] width 15 height 15
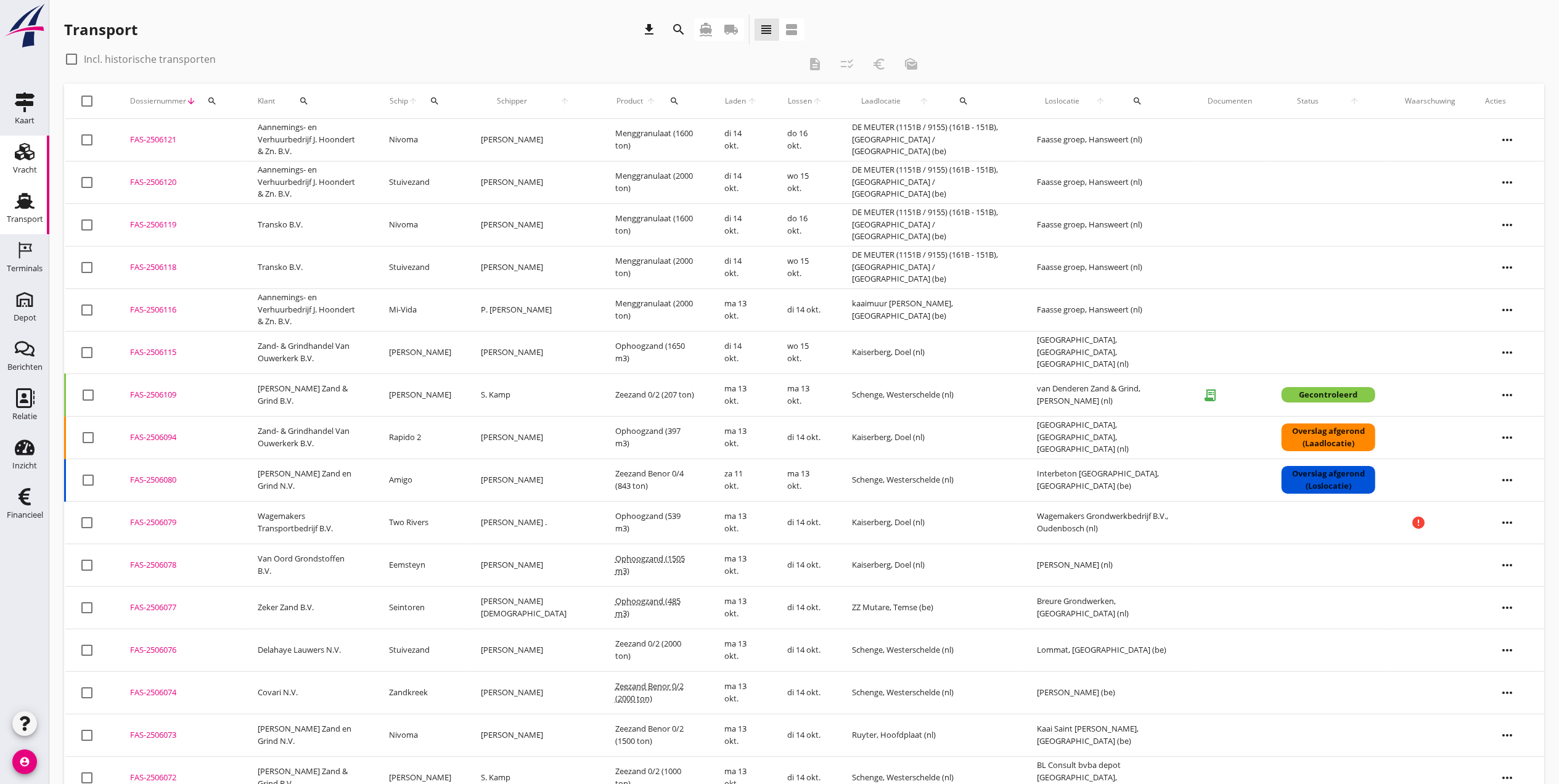
click at [32, 155] on icon "Vracht" at bounding box center [25, 151] width 20 height 20
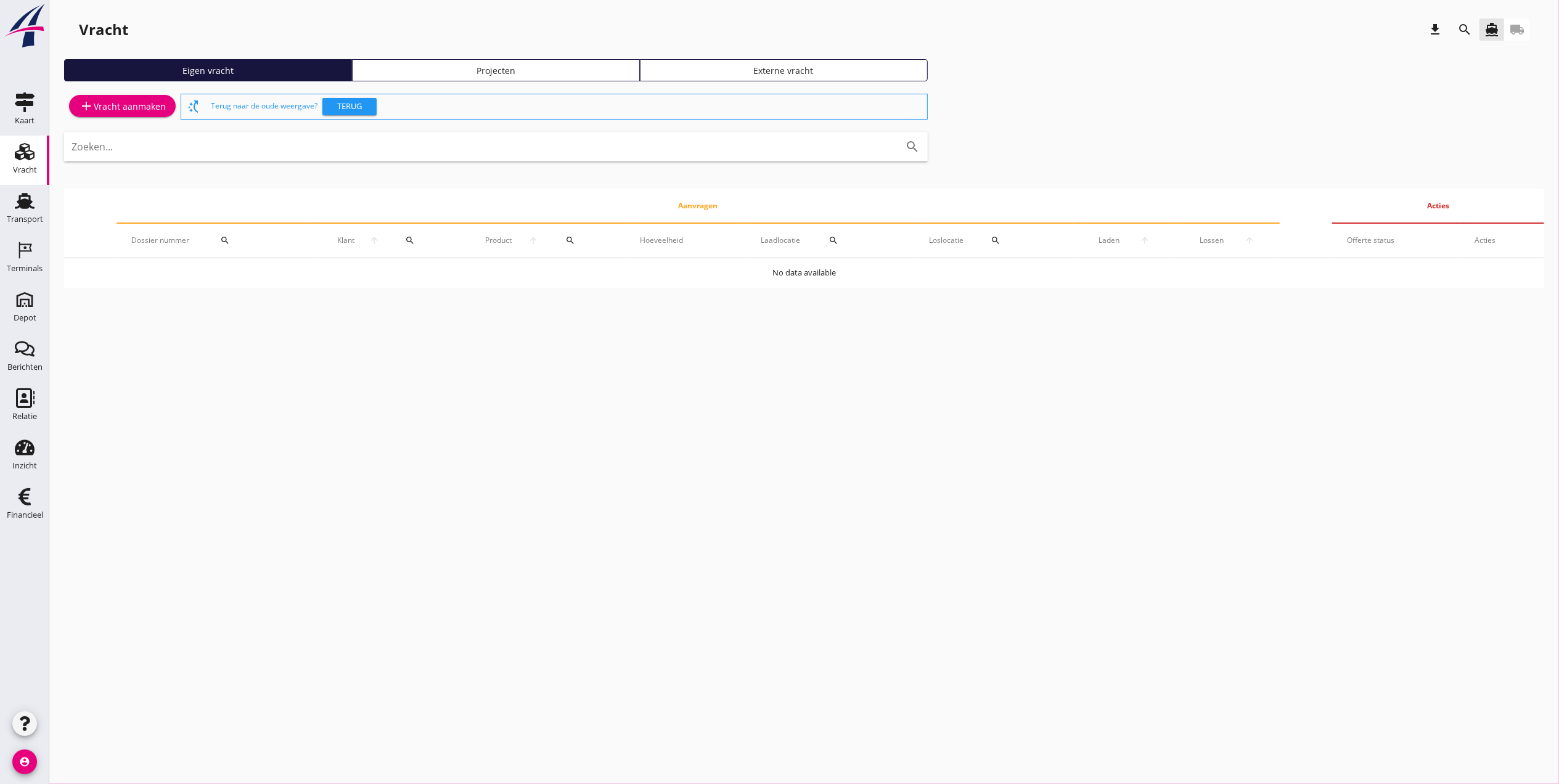
click at [526, 64] on div "Projecten" at bounding box center [495, 70] width 277 height 13
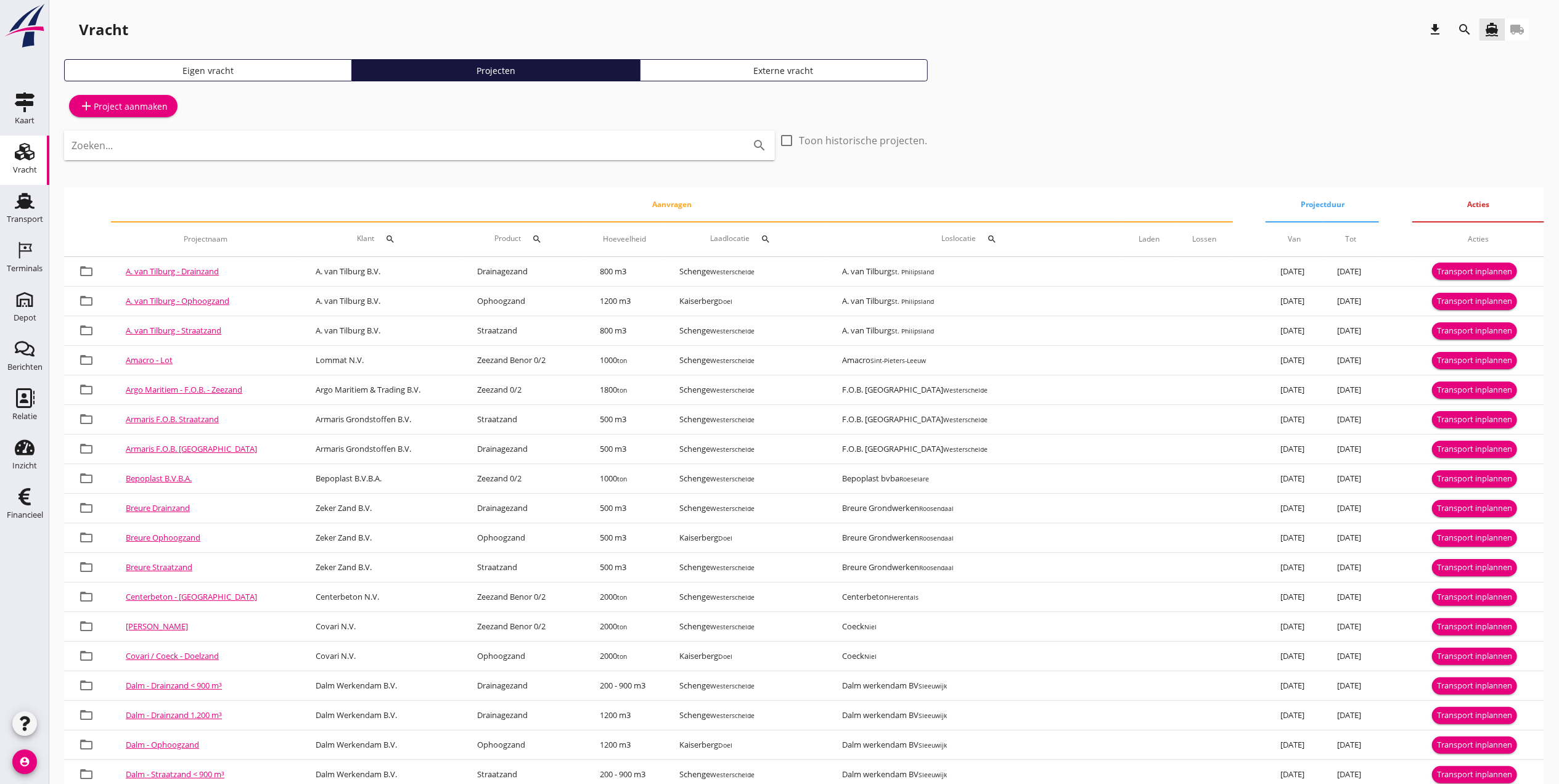
click at [1463, 29] on icon "search" at bounding box center [1465, 30] width 15 height 15
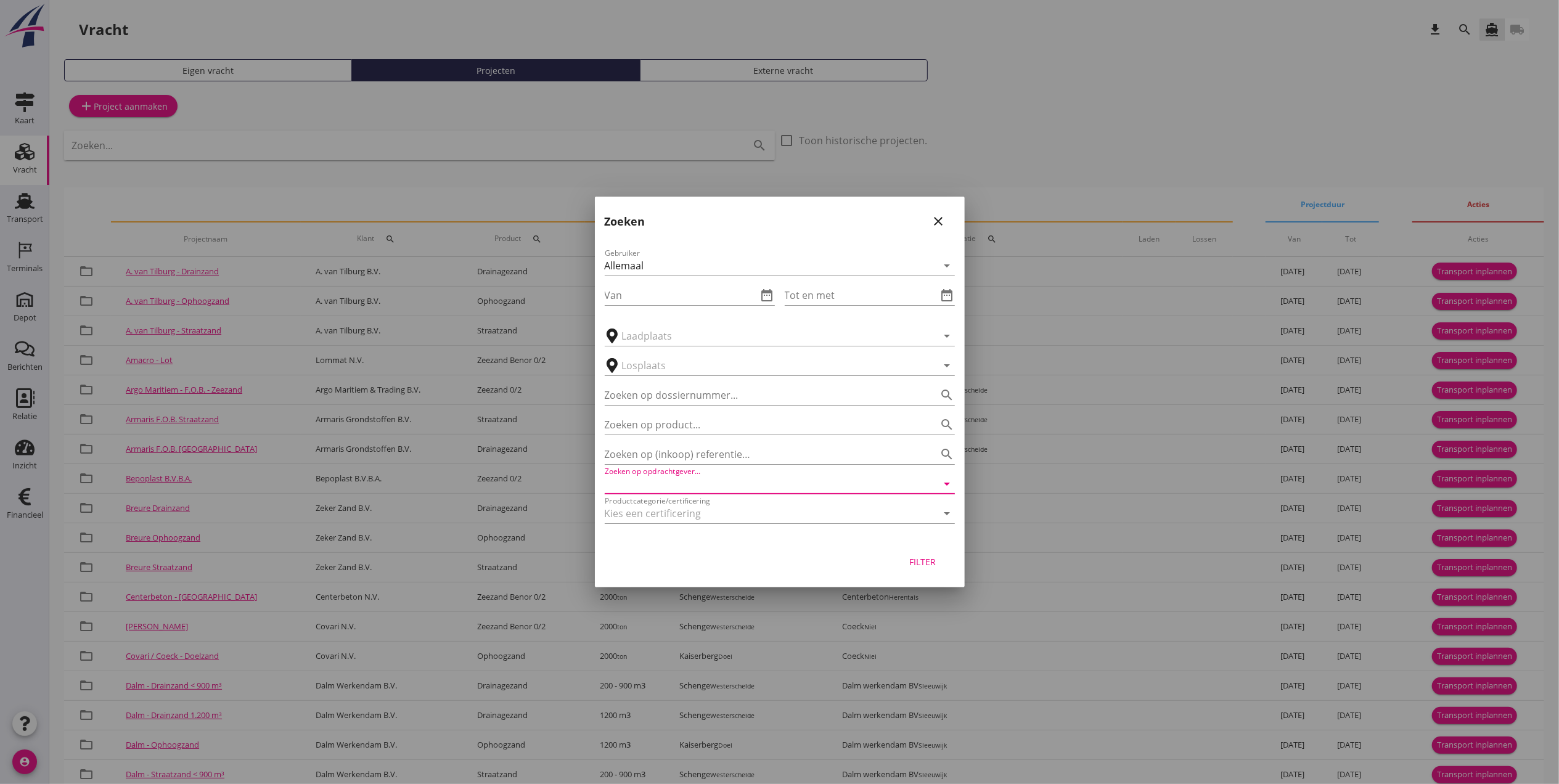
click at [722, 483] on input "Zoeken op opdrachtgever..." at bounding box center [762, 484] width 316 height 20
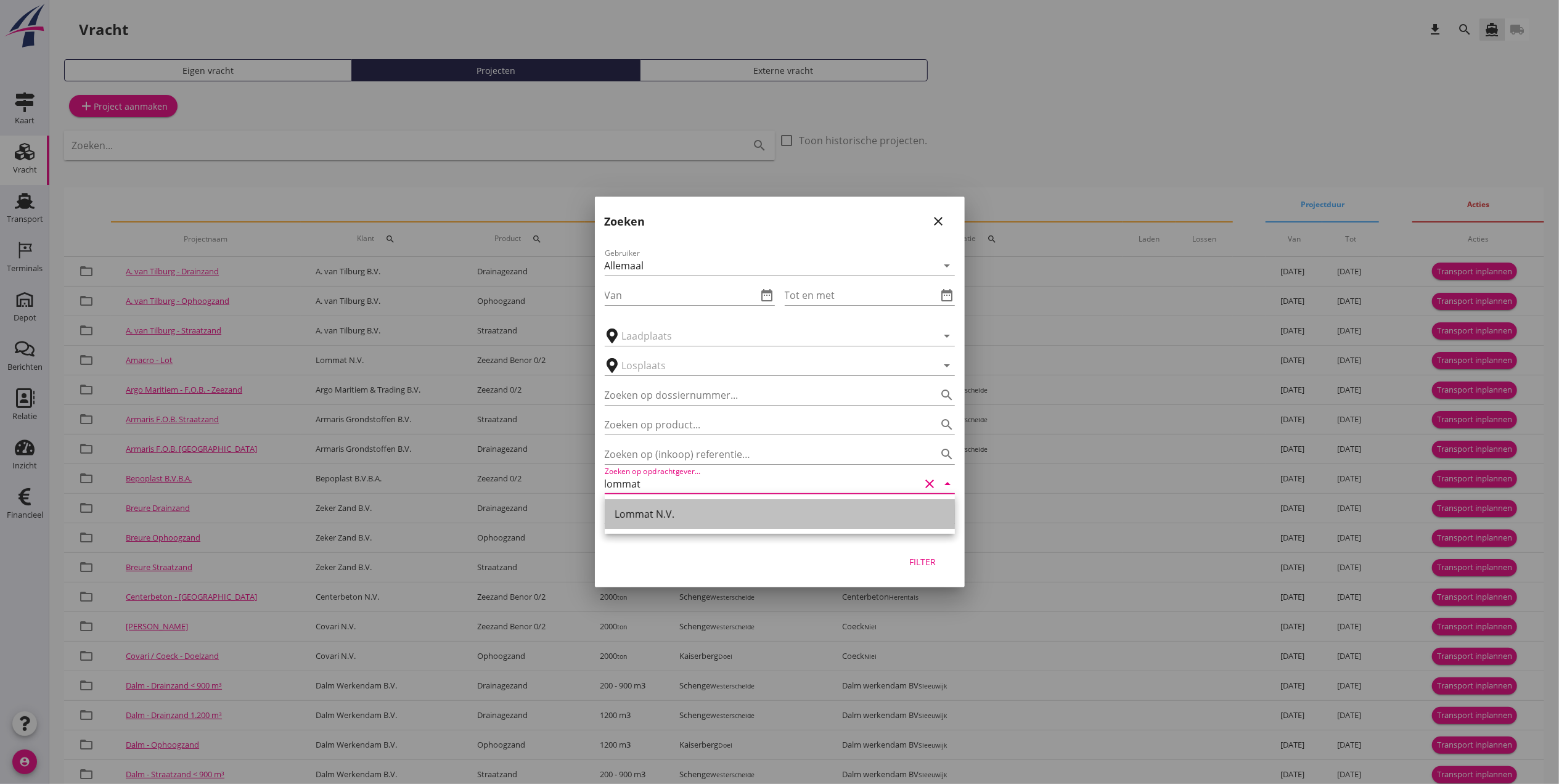
click at [723, 509] on div "Lommat N.V." at bounding box center [780, 513] width 331 height 15
type input "Lommat N.V."
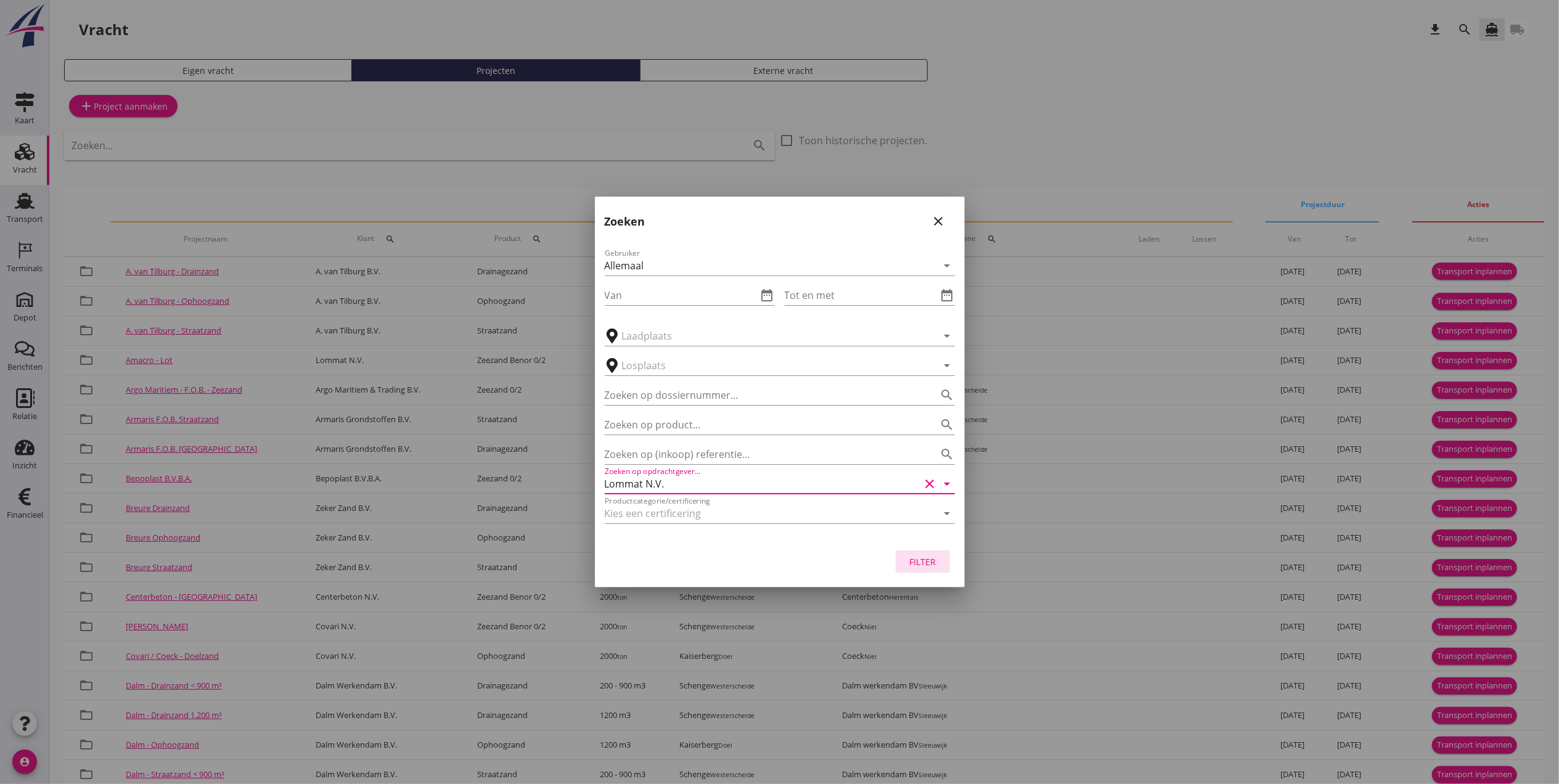
click at [919, 568] on button "Filter" at bounding box center [922, 561] width 54 height 23
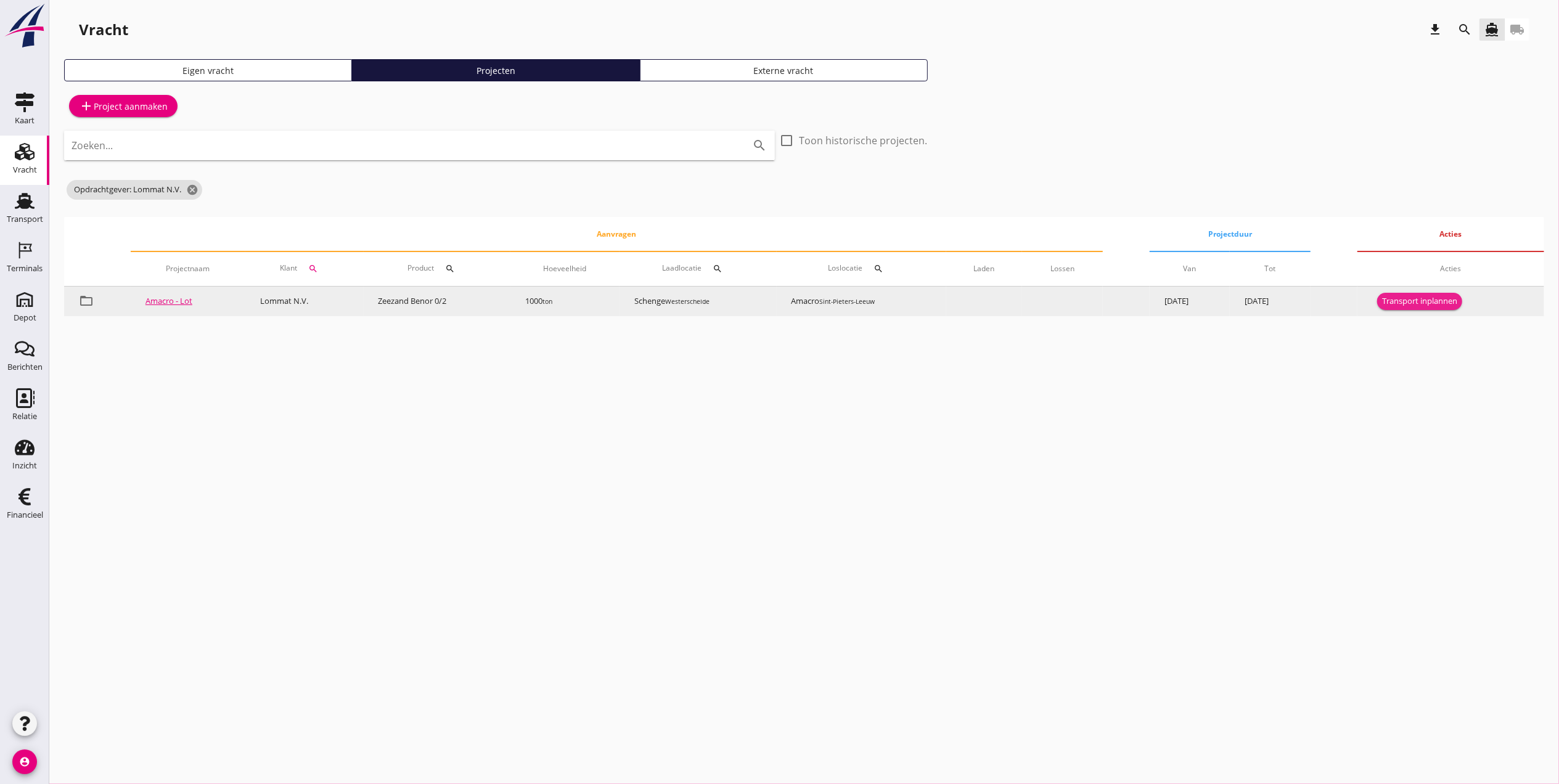
click at [1403, 299] on div "Transport inplannen" at bounding box center [1419, 301] width 75 height 13
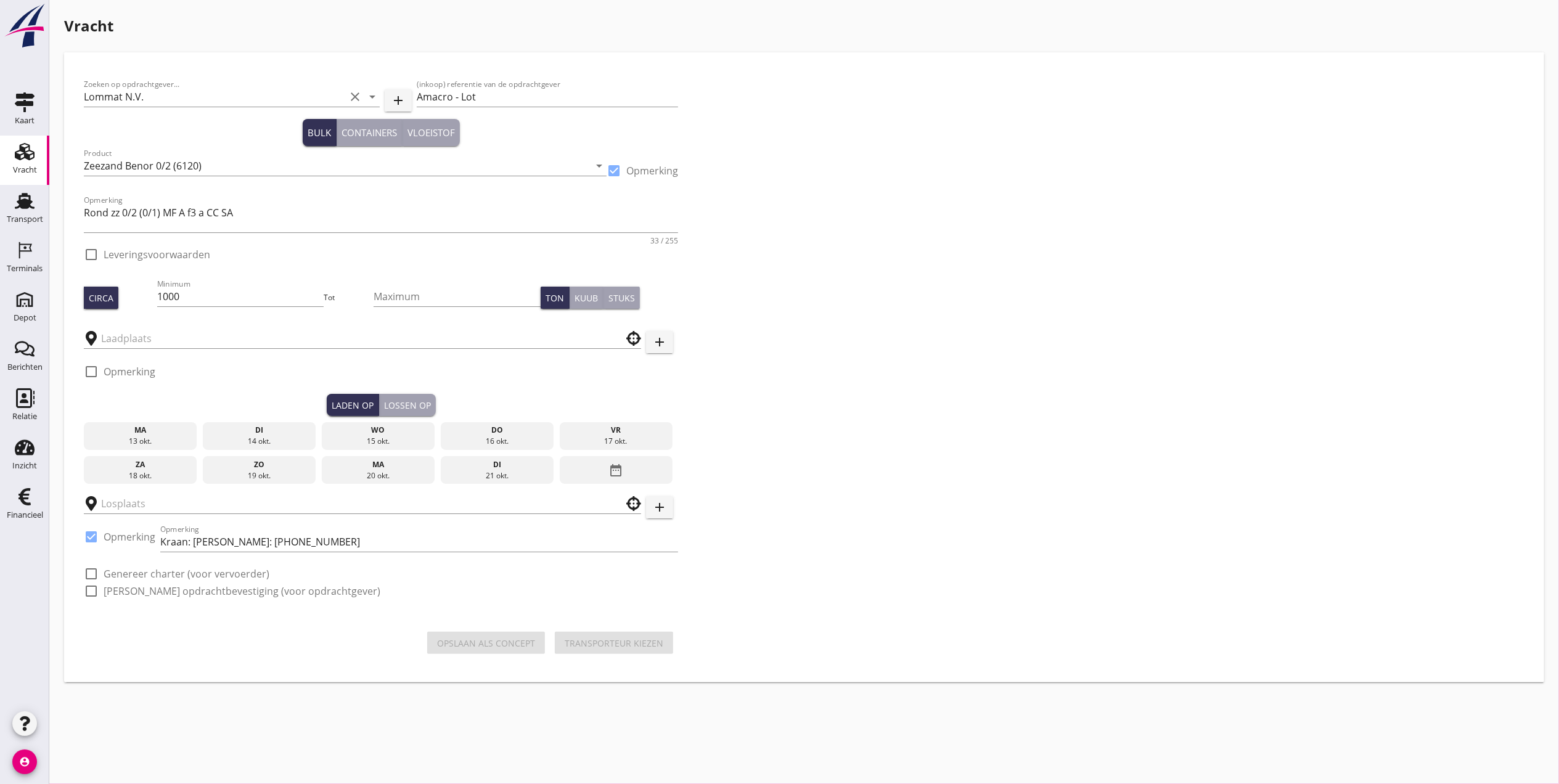
type input "Schenge"
checkbox input "true"
type input "Amacro"
checkbox input "true"
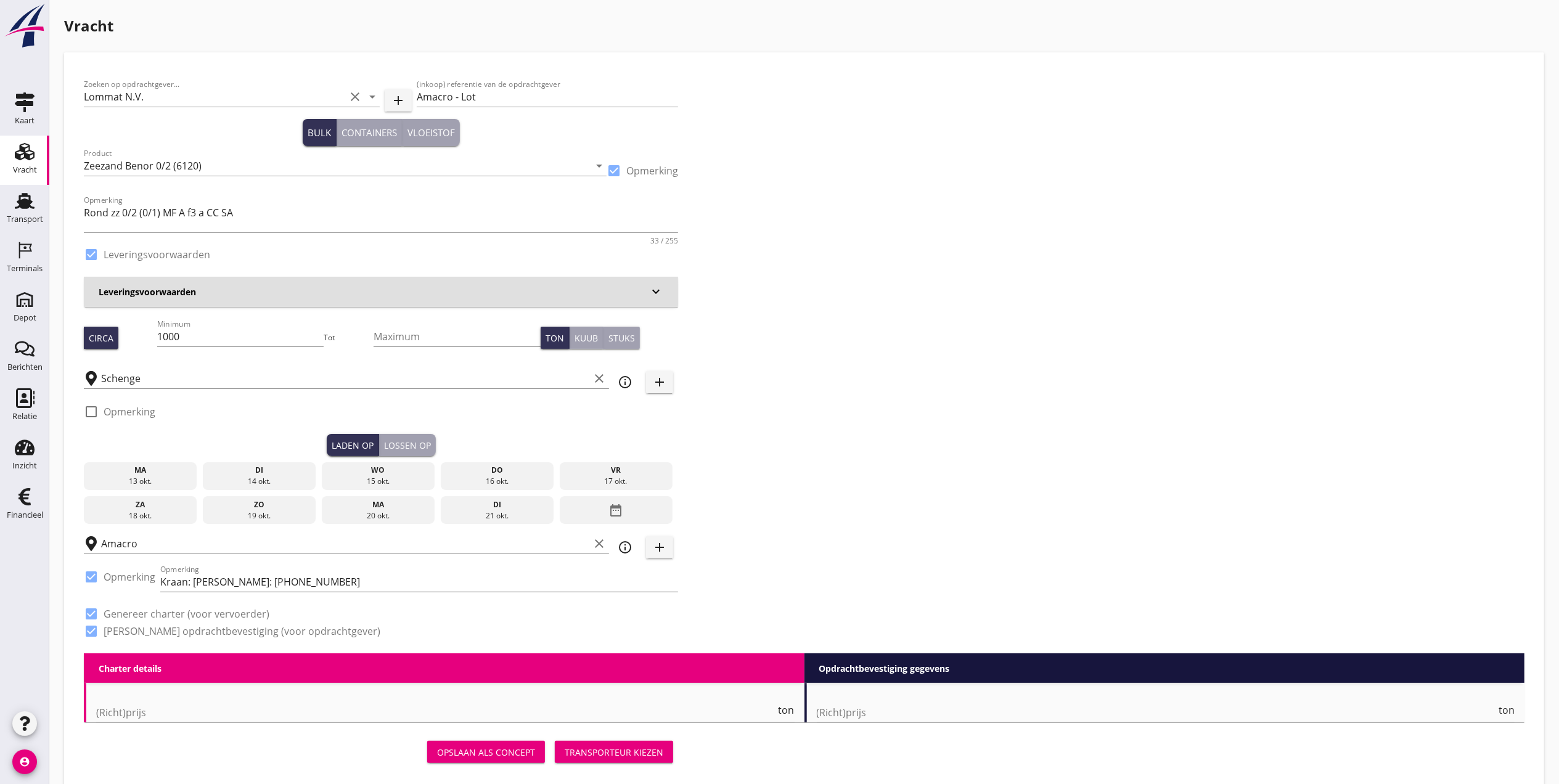
type input "4.45"
checkbox input "false"
radio input "false"
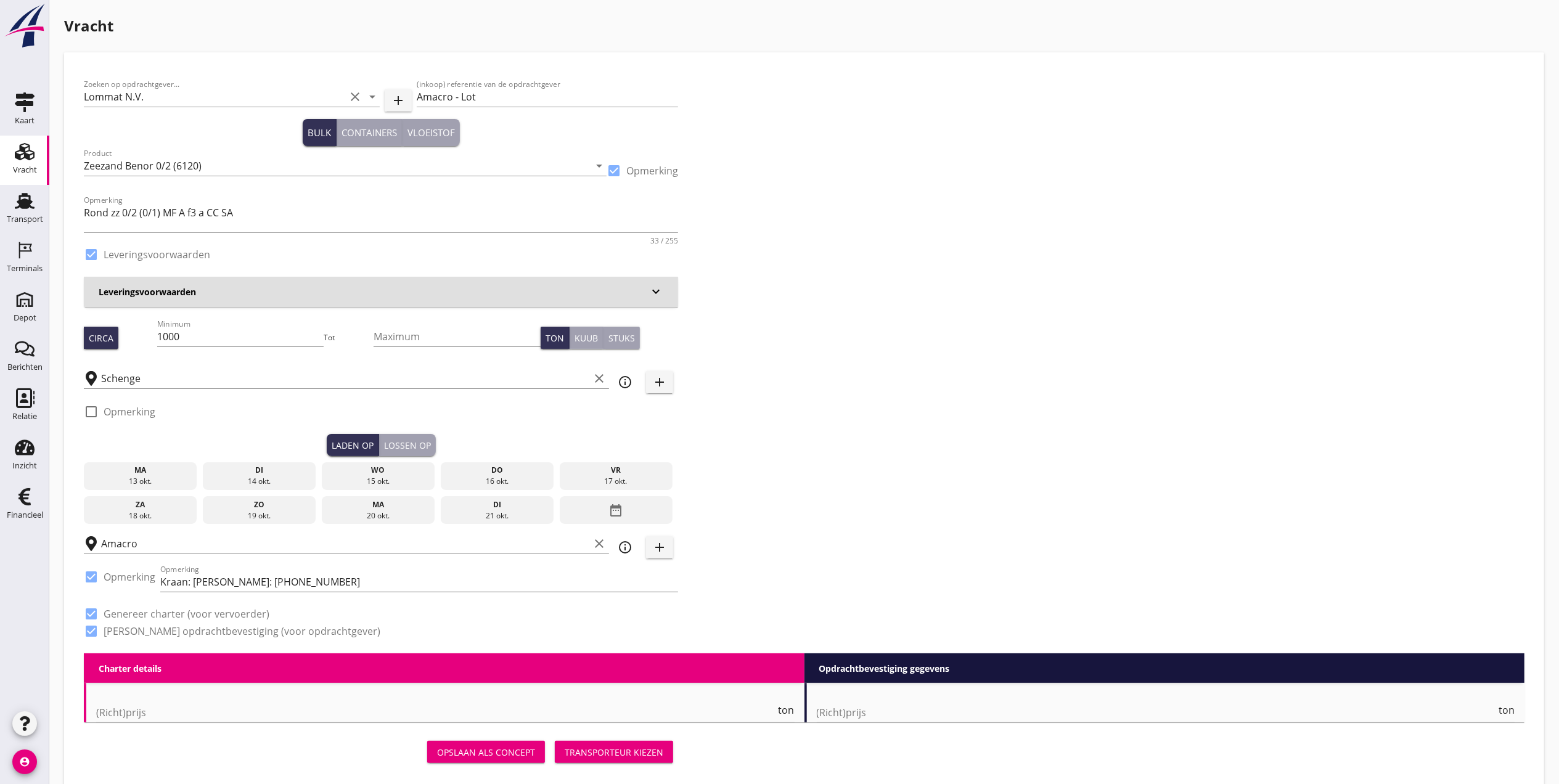
checkbox input "true"
type input "1"
type input "9.48"
checkbox input "false"
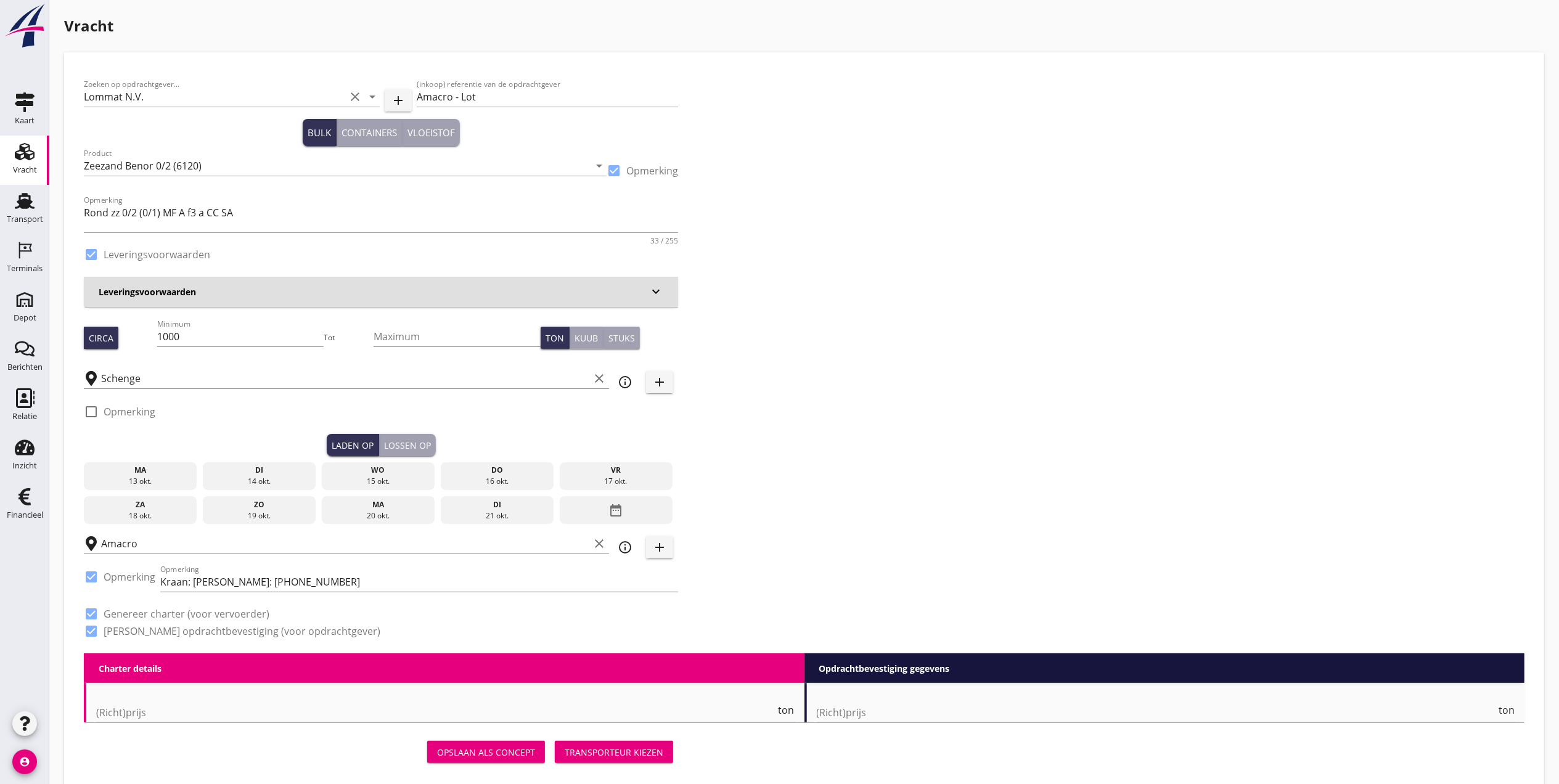
radio input "false"
checkbox input "true"
type input "1"
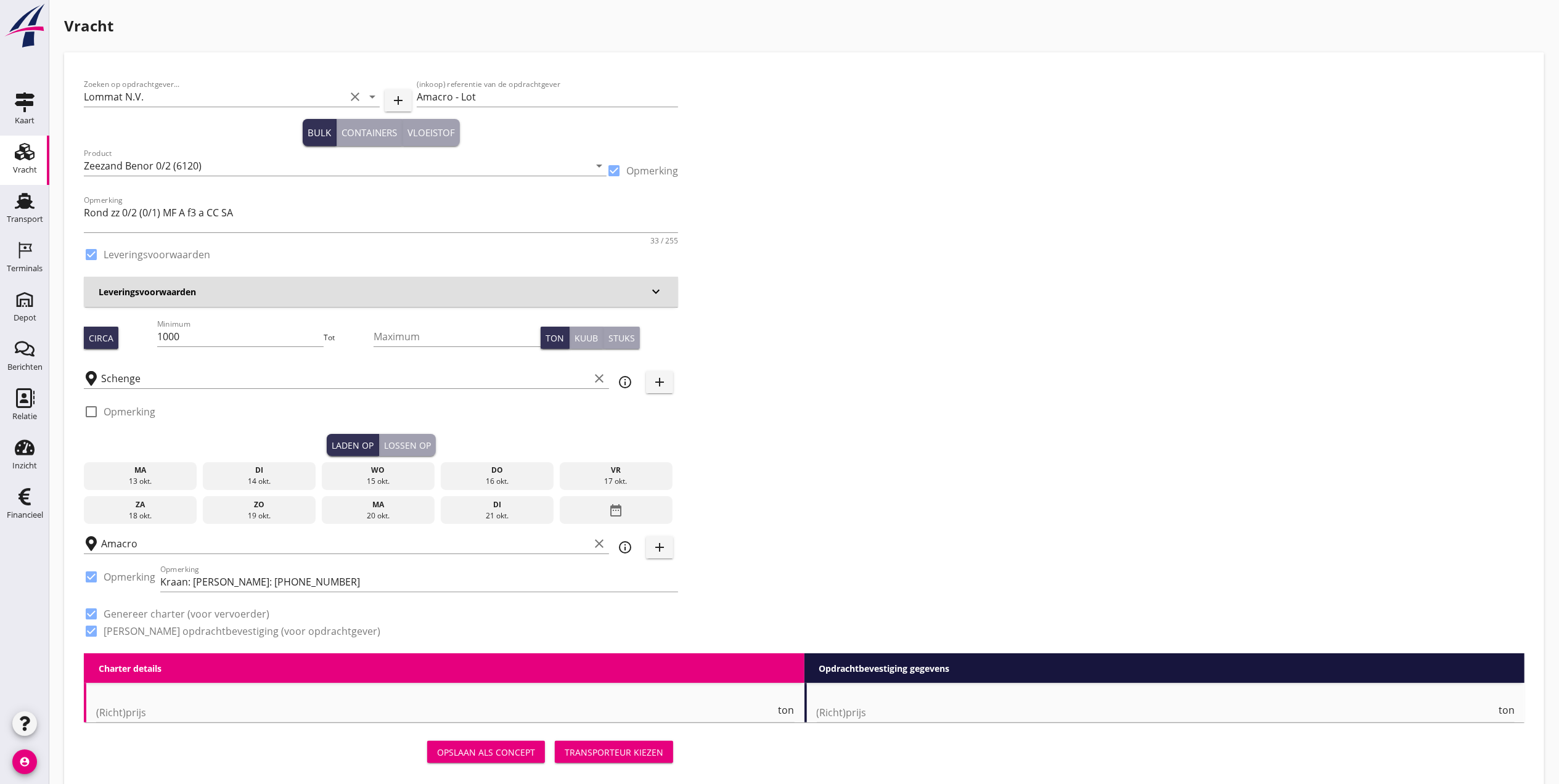
type input "1"
click at [205, 340] on input "1000" at bounding box center [241, 336] width 167 height 20
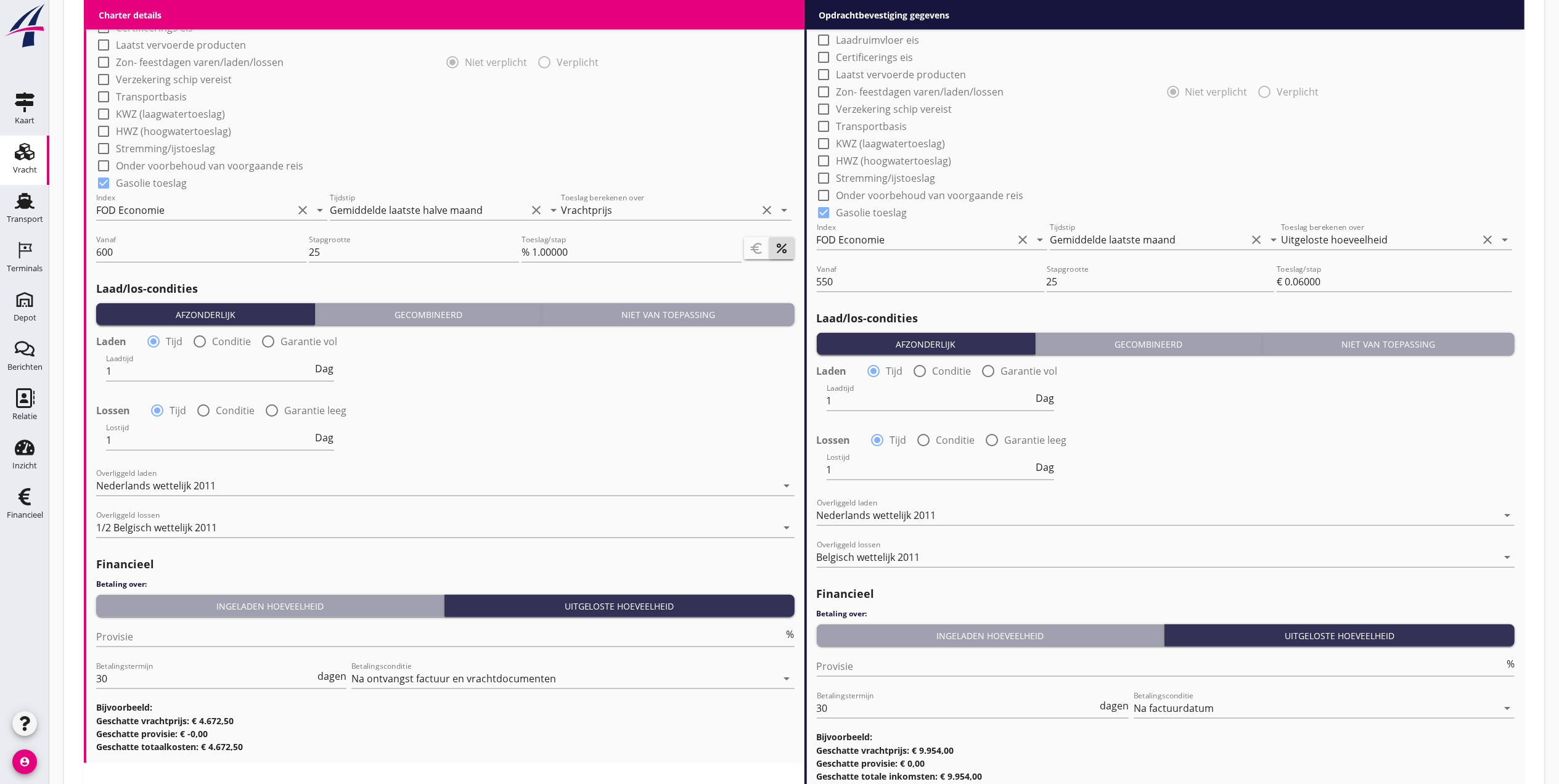
scroll to position [1211, 0]
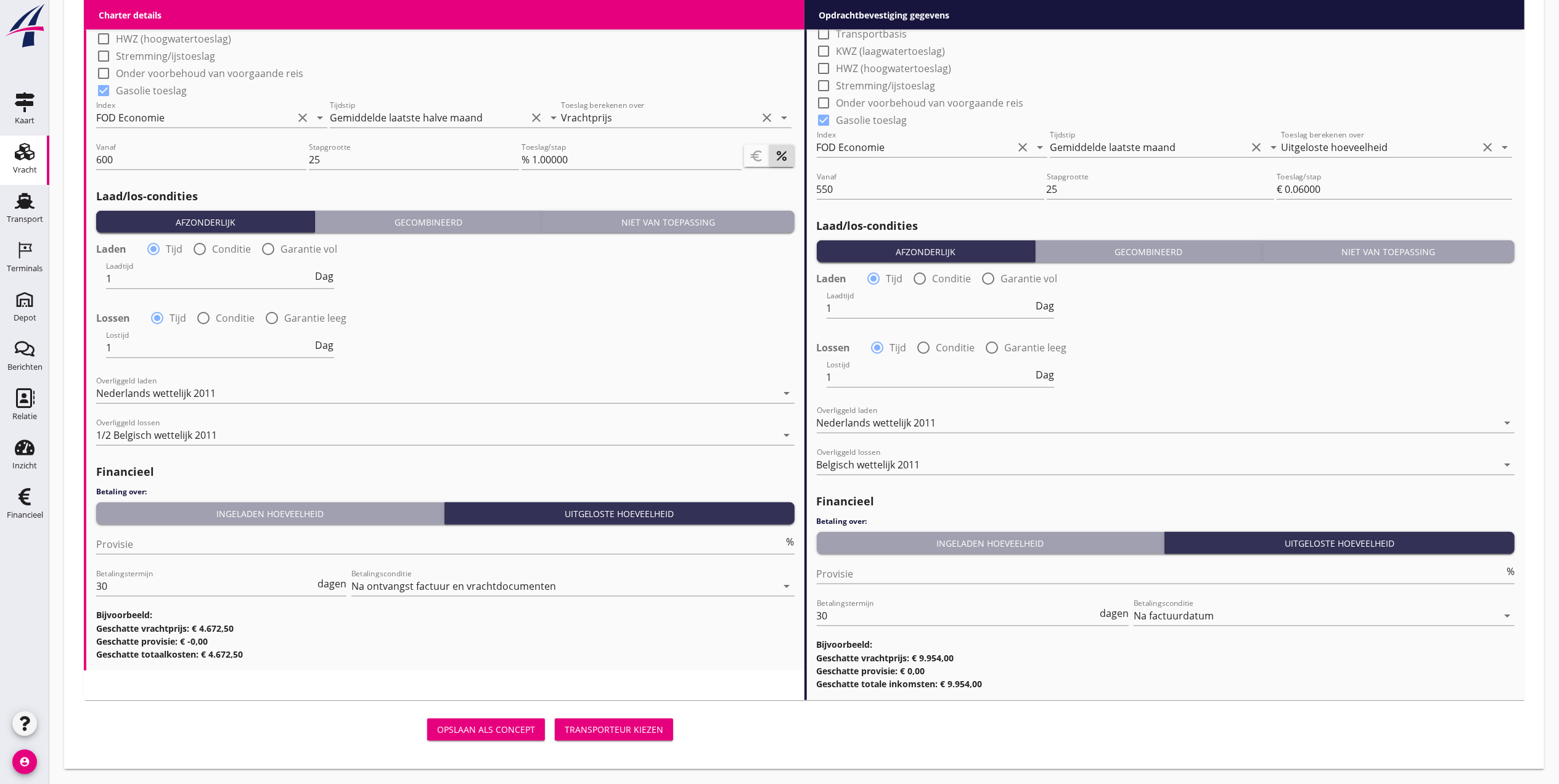
type input "1050"
click at [617, 727] on div "Transporteur kiezen" at bounding box center [614, 729] width 98 height 13
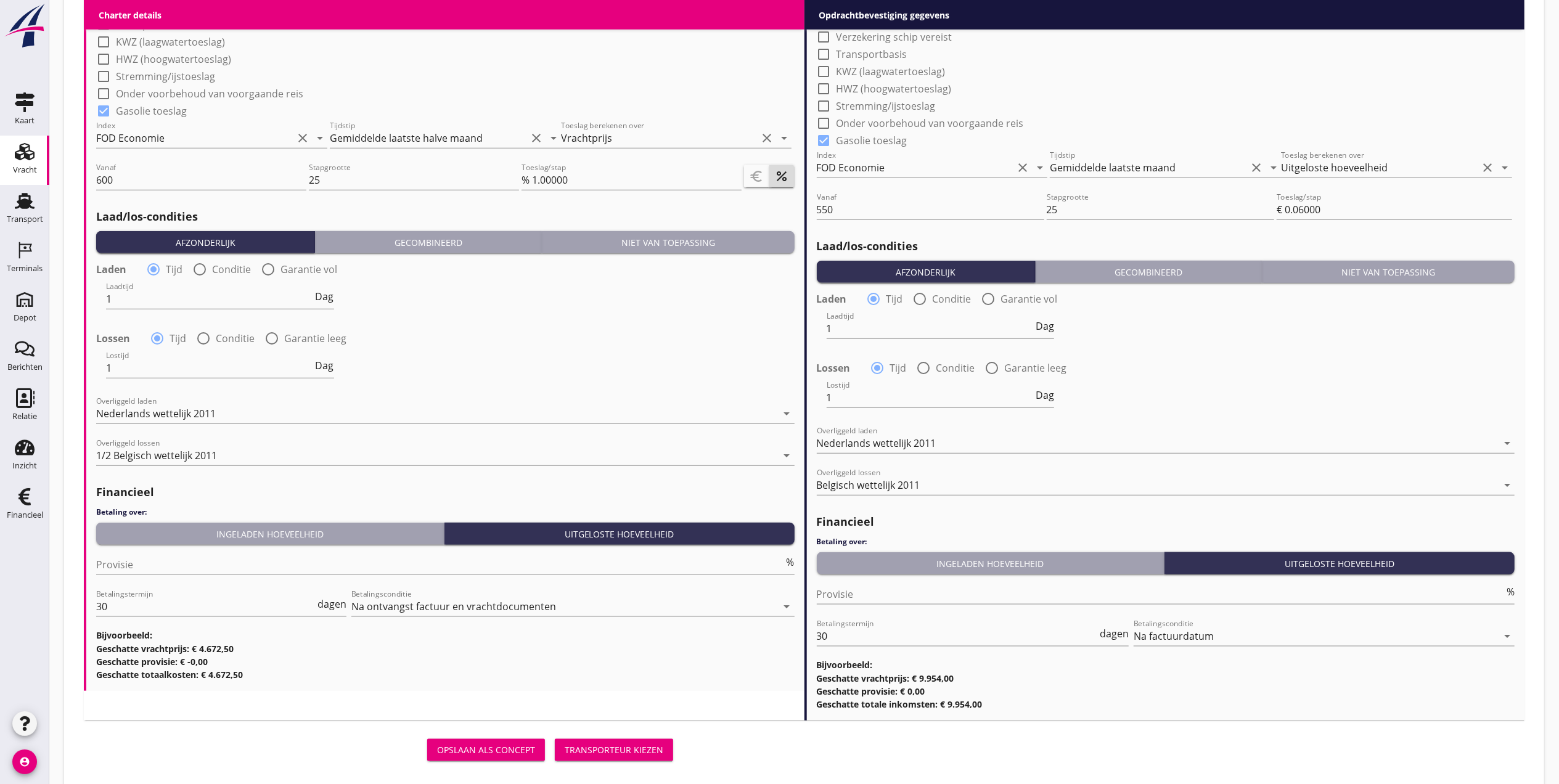
scroll to position [1231, 0]
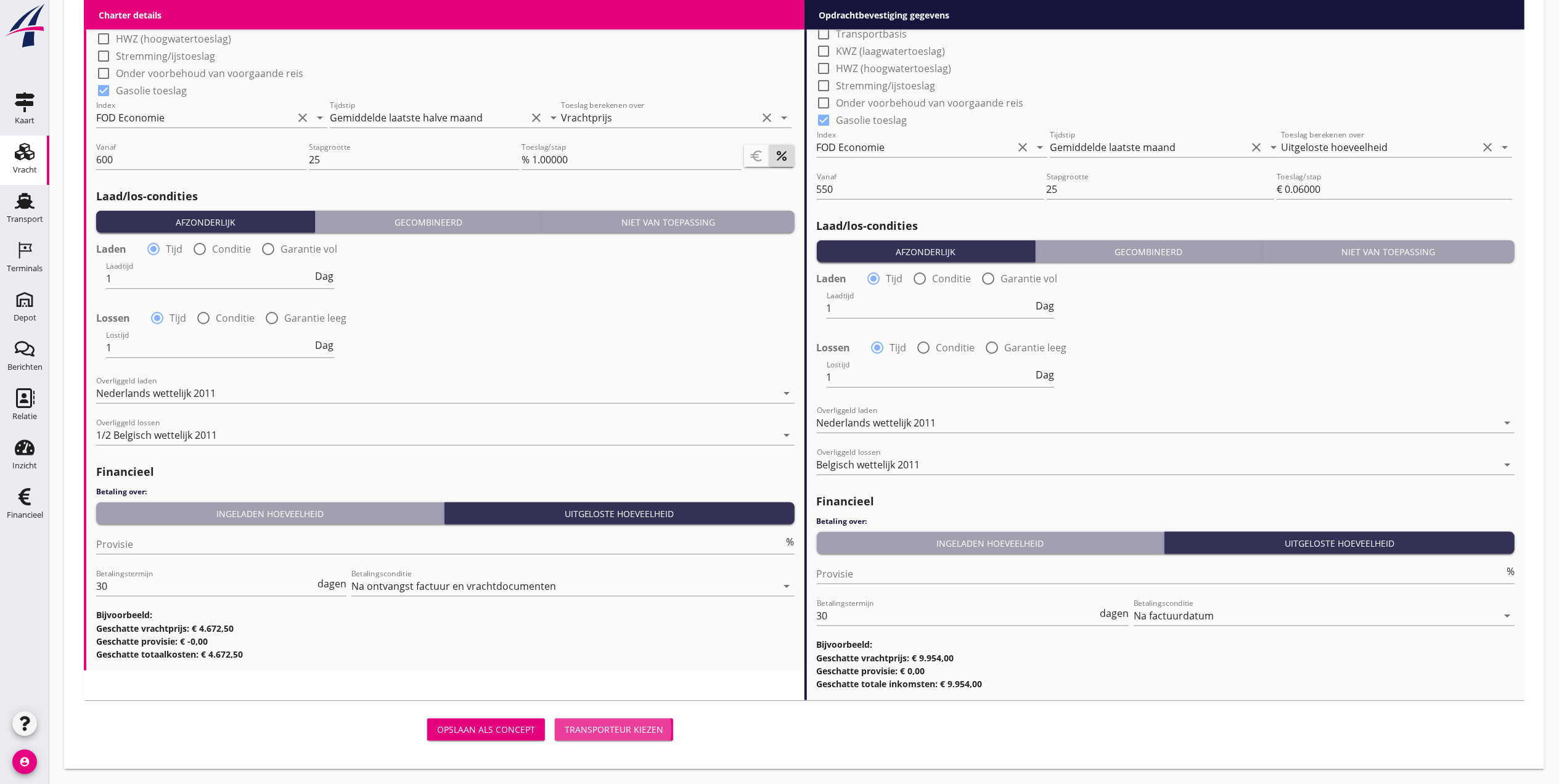
click at [624, 726] on div "Transporteur kiezen" at bounding box center [614, 729] width 98 height 13
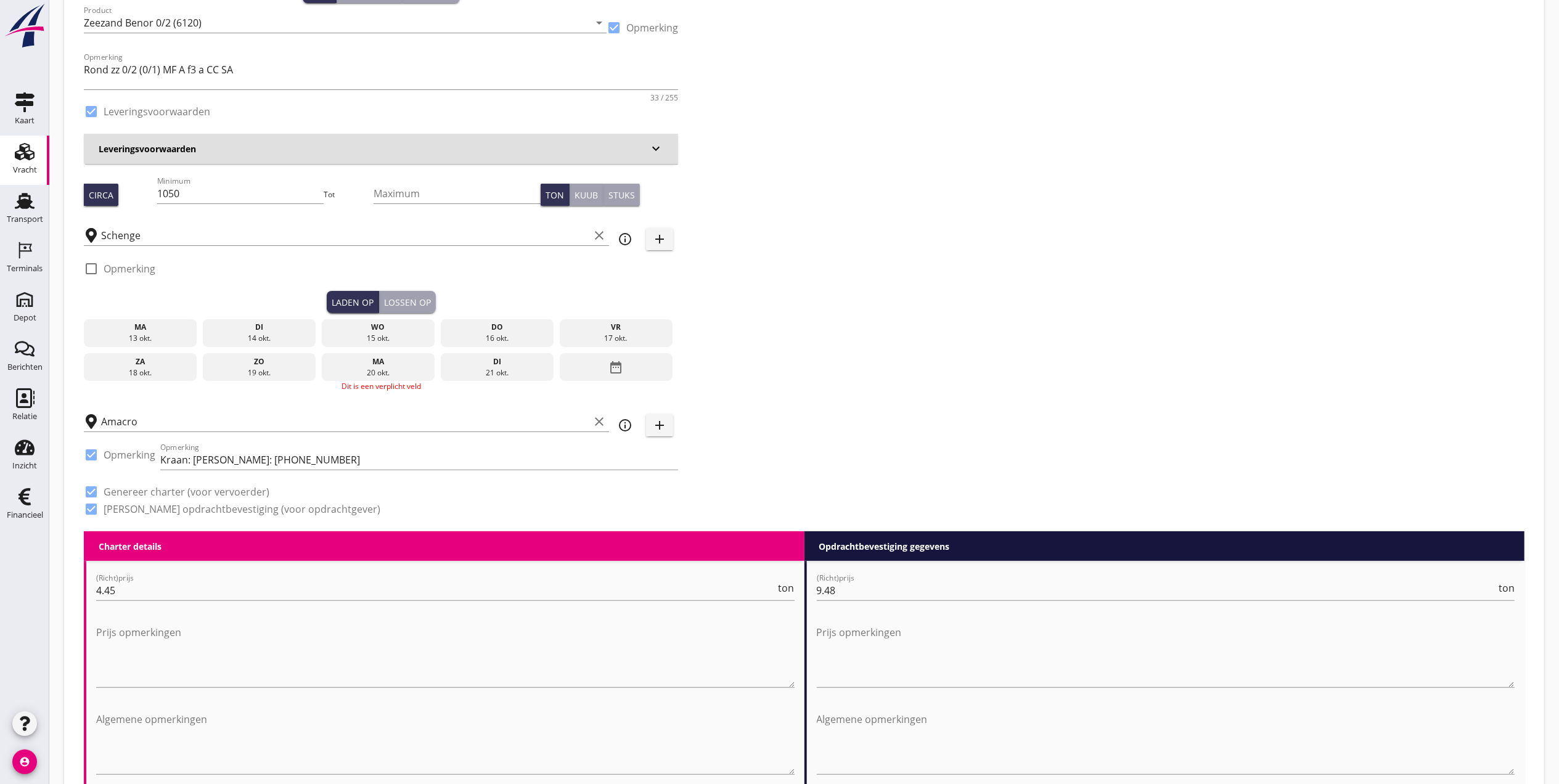
scroll to position [0, 0]
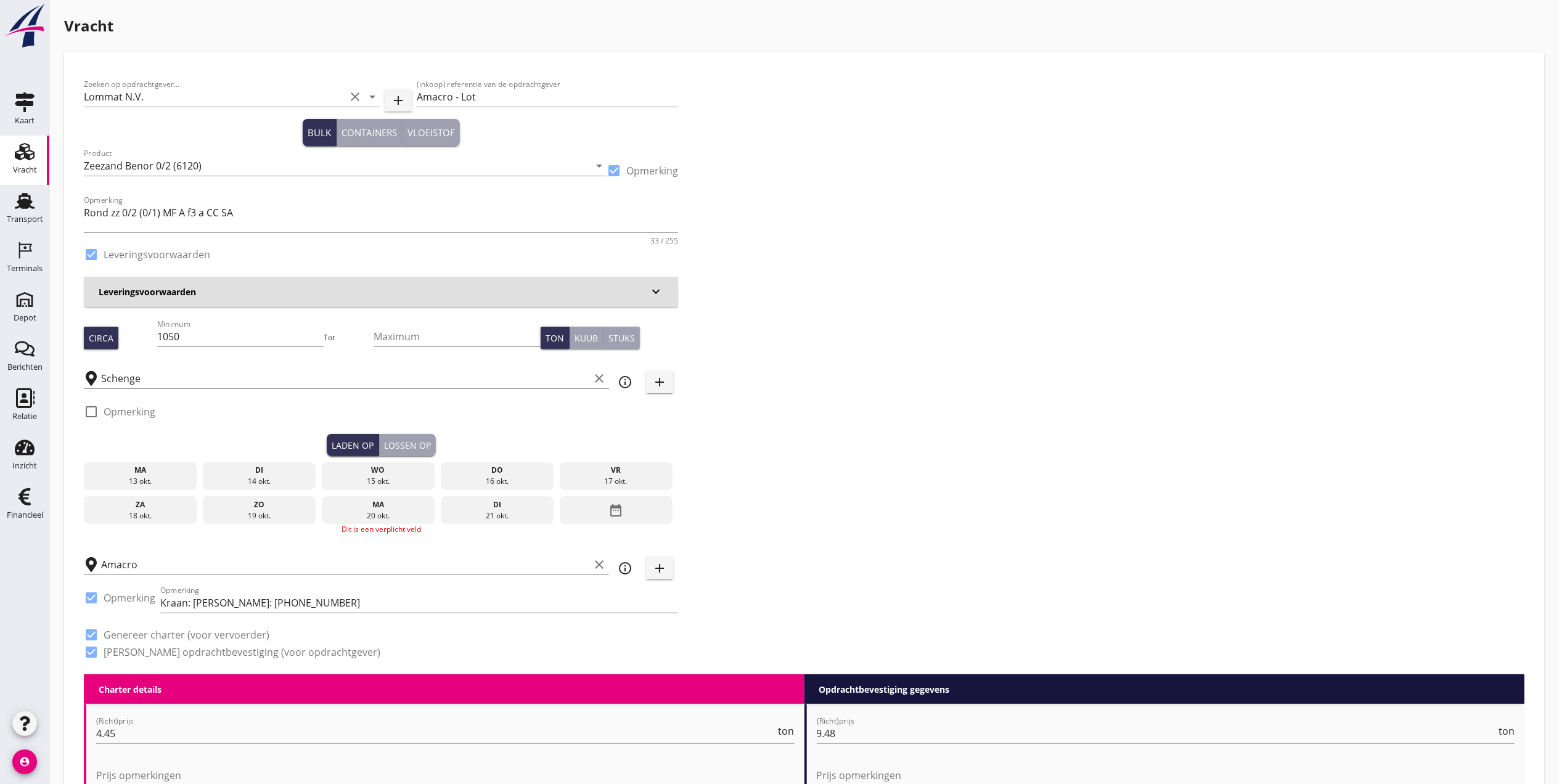
drag, startPoint x: 140, startPoint y: 469, endPoint x: 200, endPoint y: 459, distance: 60.8
click at [143, 469] on div "ma" at bounding box center [140, 469] width 107 height 11
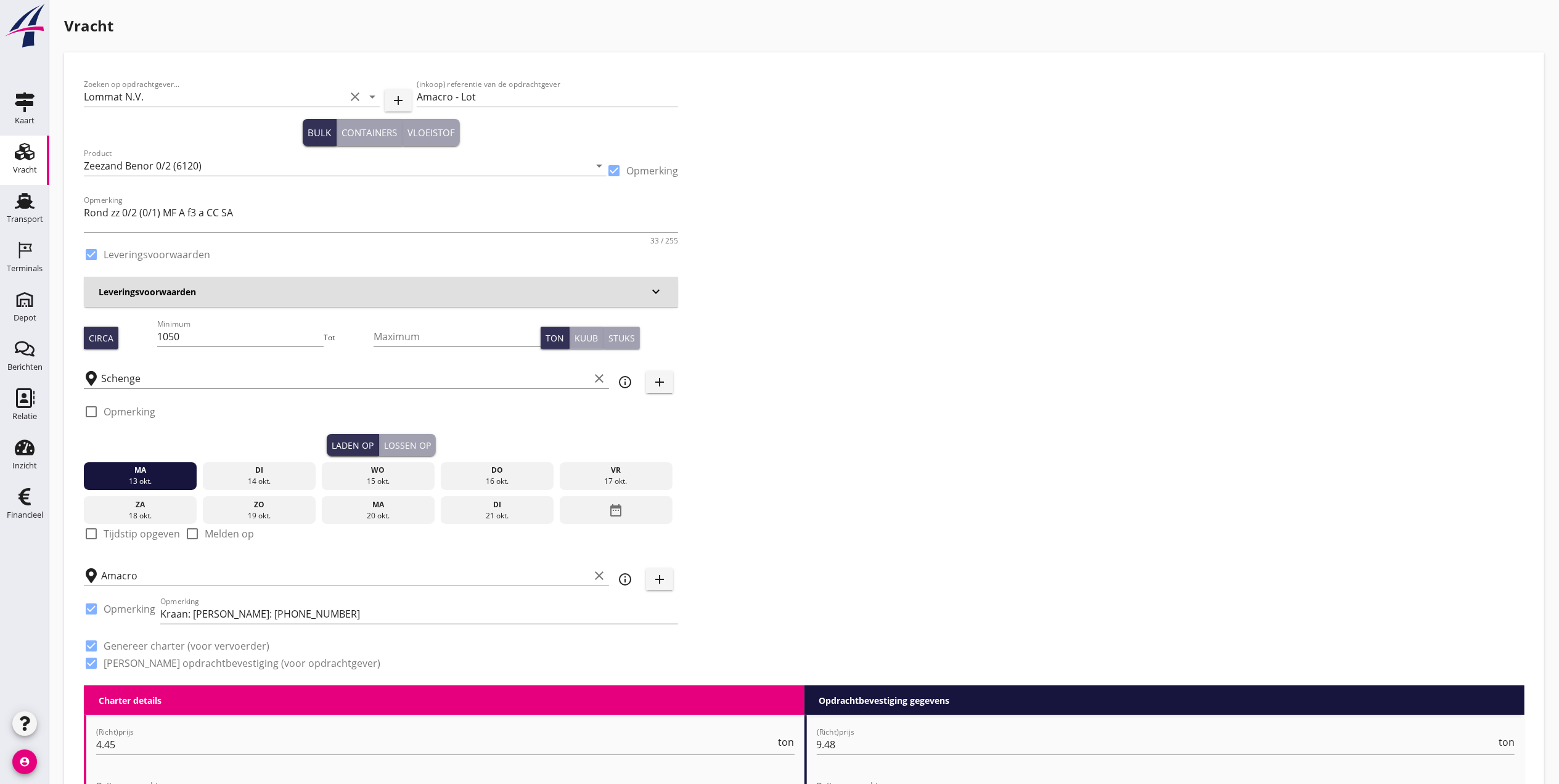
click at [407, 432] on div "check_box_outline_blank Opmerking" at bounding box center [381, 415] width 594 height 37
click at [396, 443] on div "Lossen op" at bounding box center [407, 445] width 47 height 13
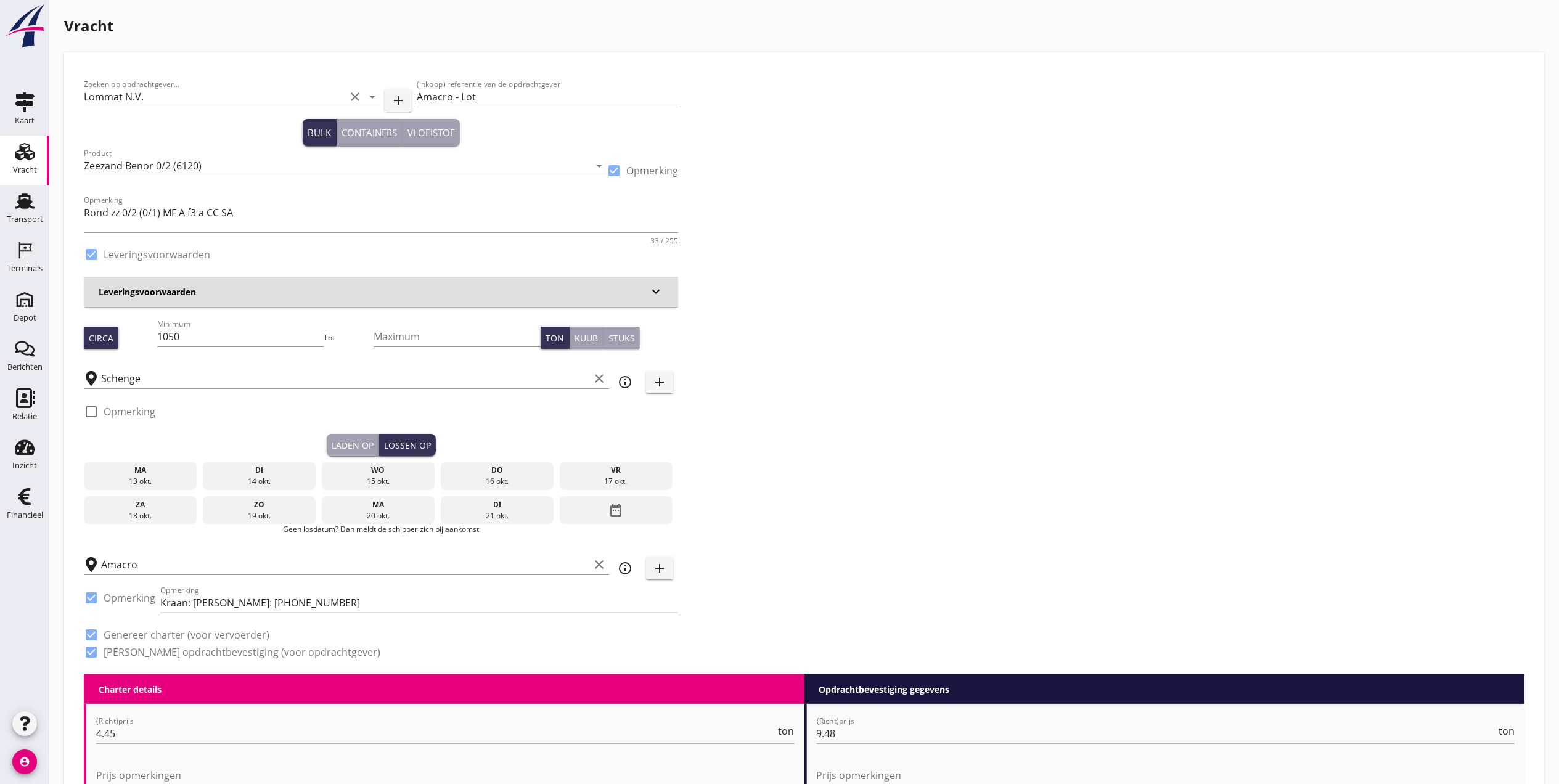
click at [259, 476] on div "14 okt." at bounding box center [259, 481] width 107 height 11
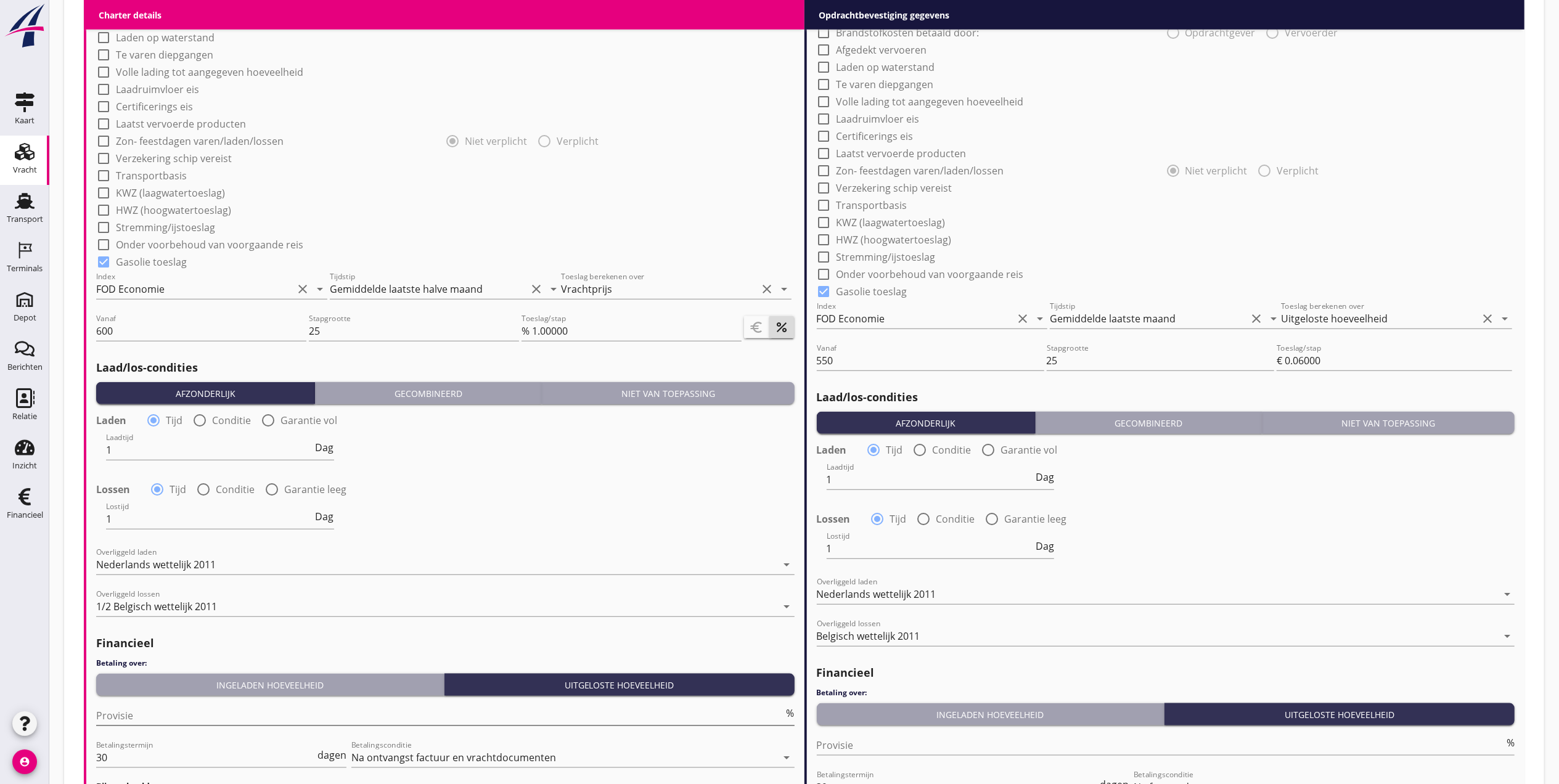
scroll to position [1263, 0]
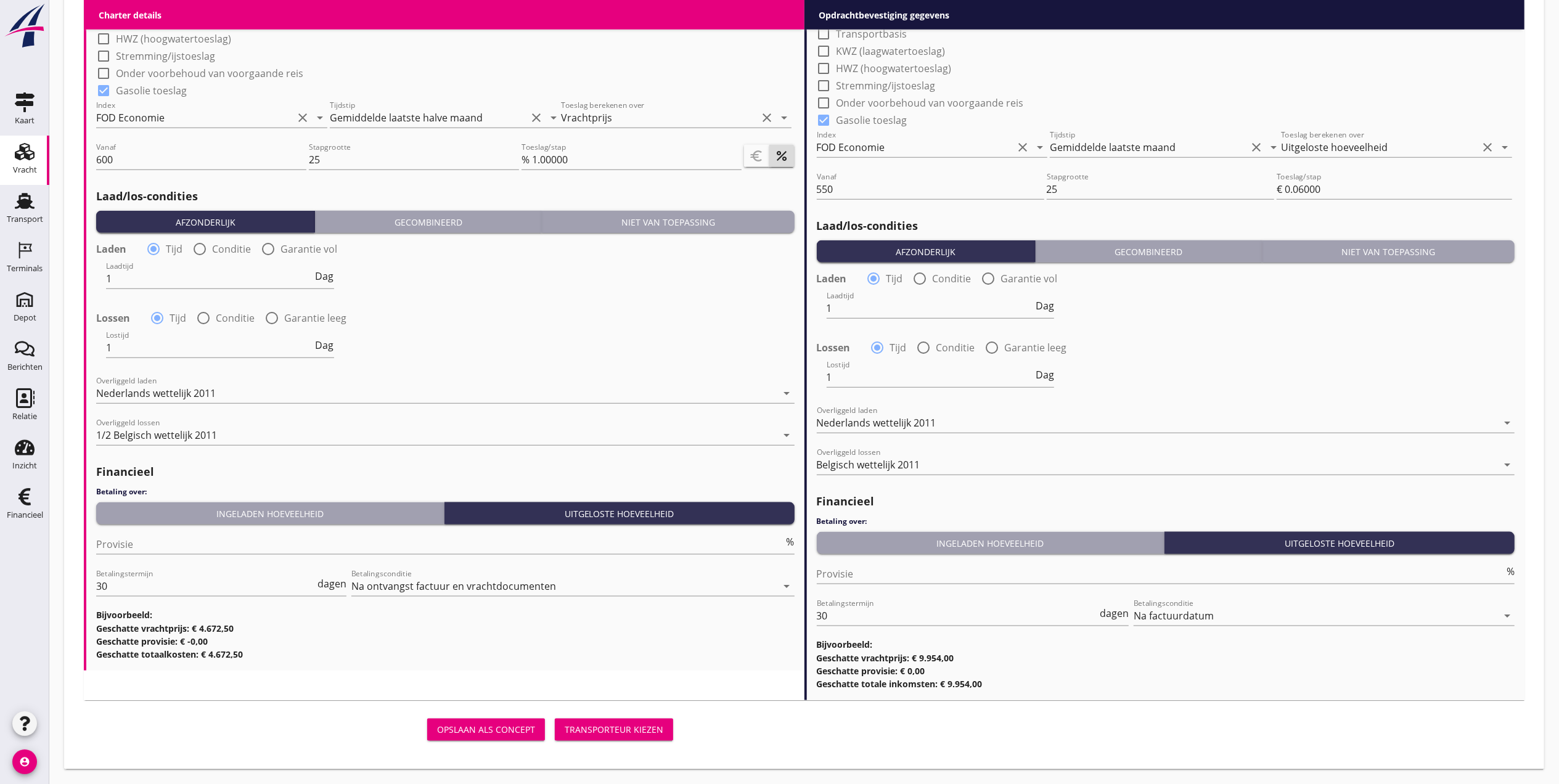
click at [608, 722] on button "Transporteur kiezen" at bounding box center [614, 729] width 118 height 23
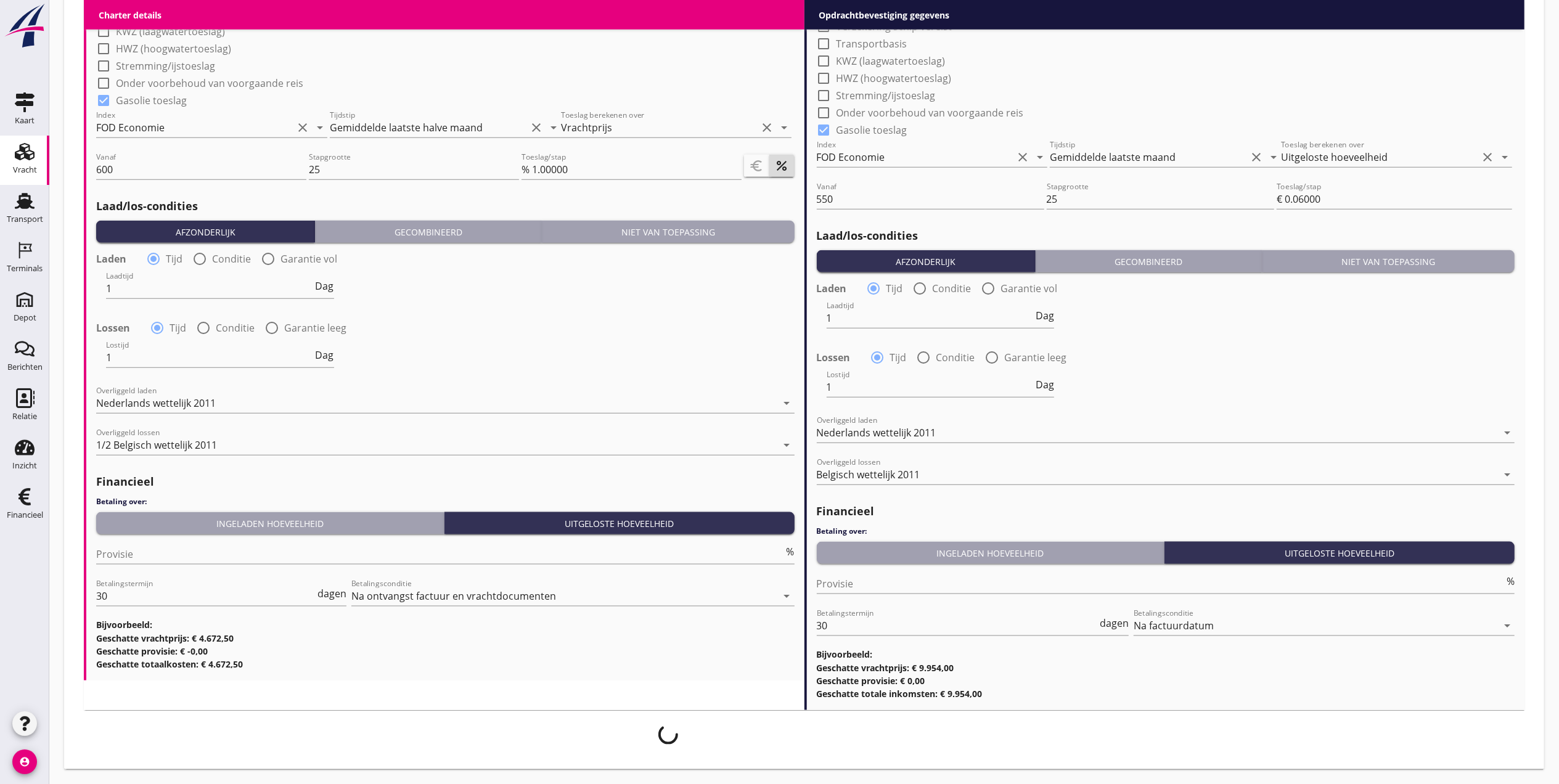
scroll to position [1253, 0]
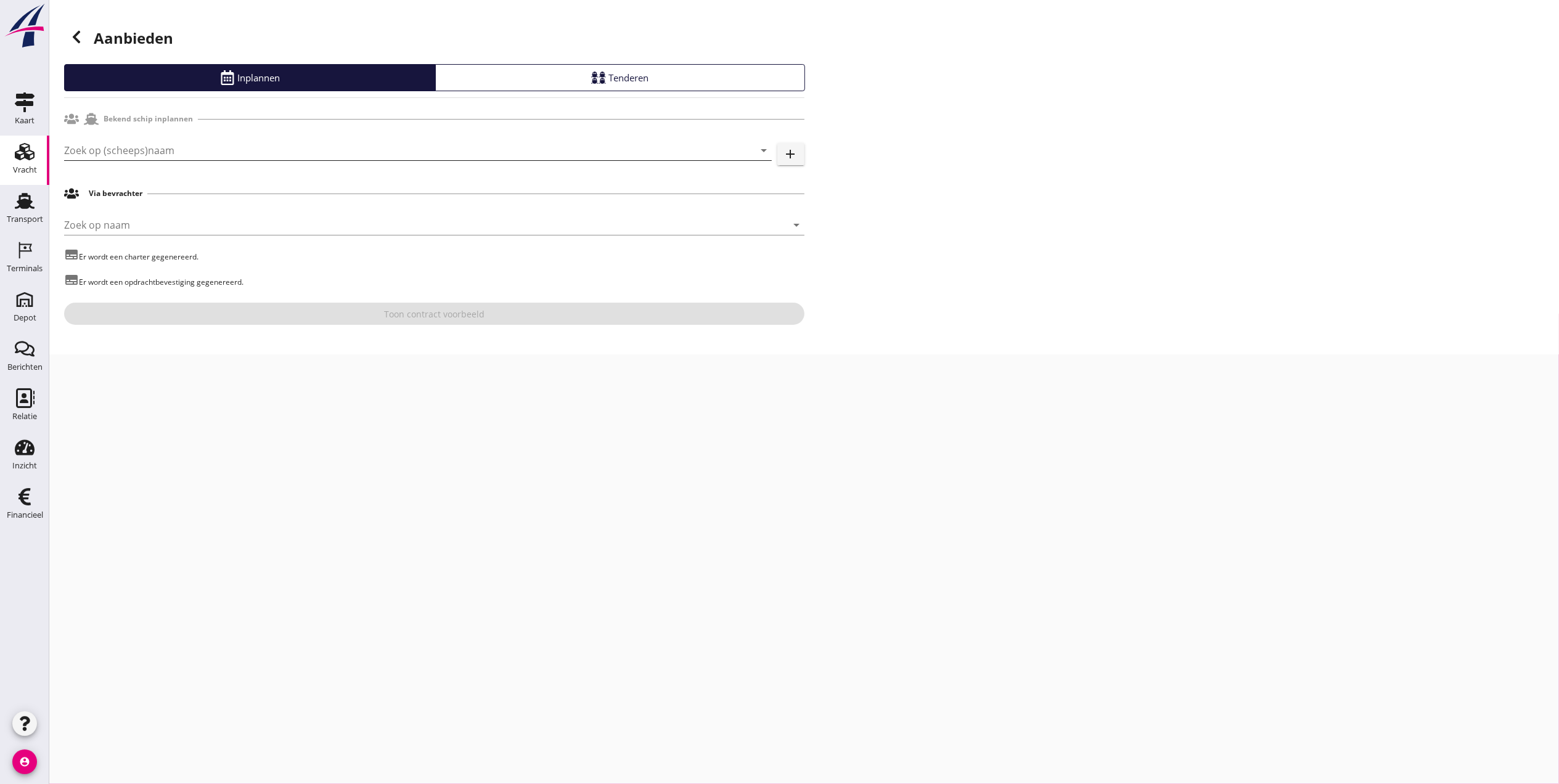
click at [477, 146] on input "Zoek op (scheeps)naam" at bounding box center [401, 151] width 673 height 20
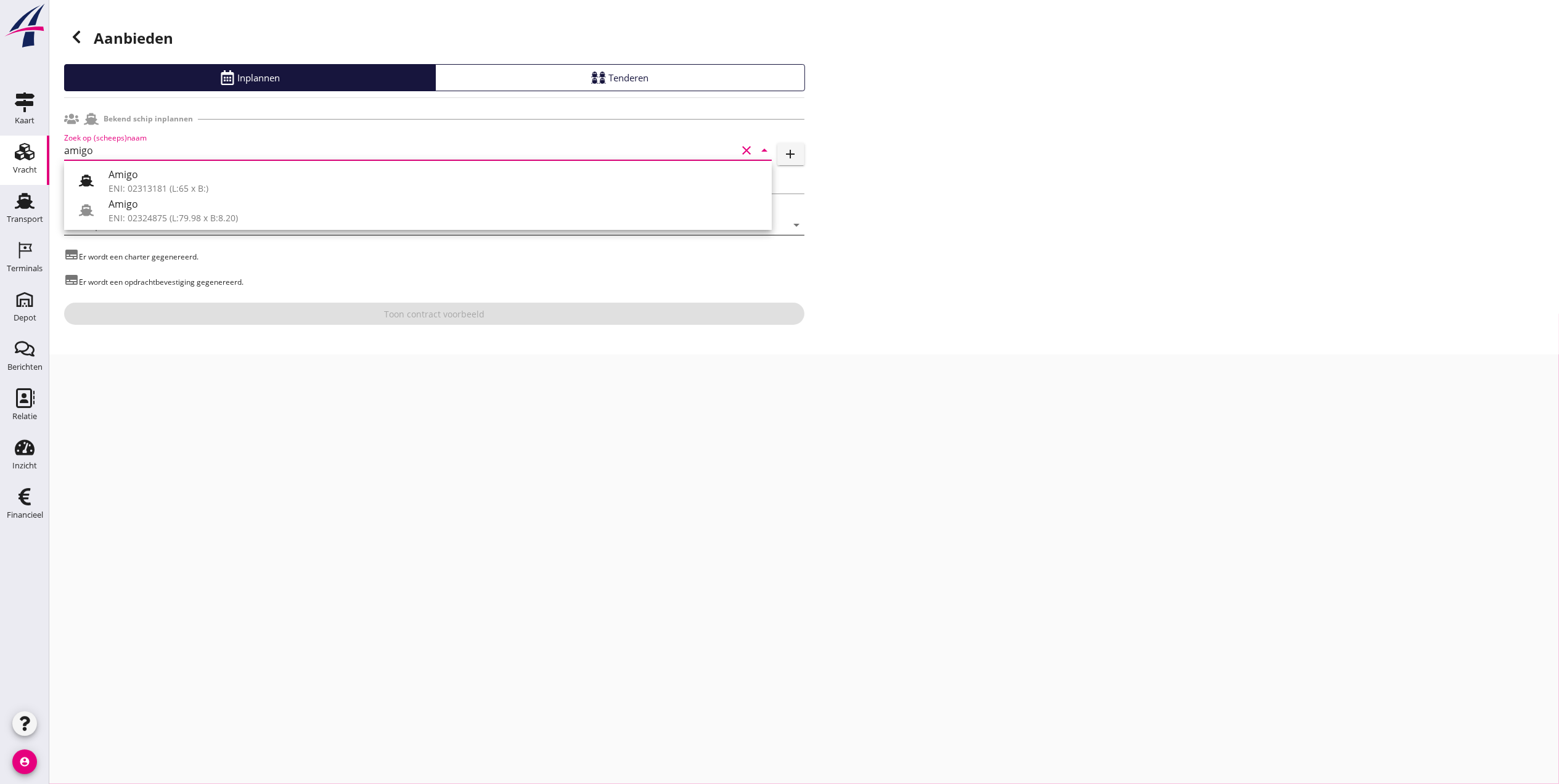
click at [299, 218] on div "ENI: 02324875 (L:79.98 x B:8.20)" at bounding box center [435, 217] width 654 height 13
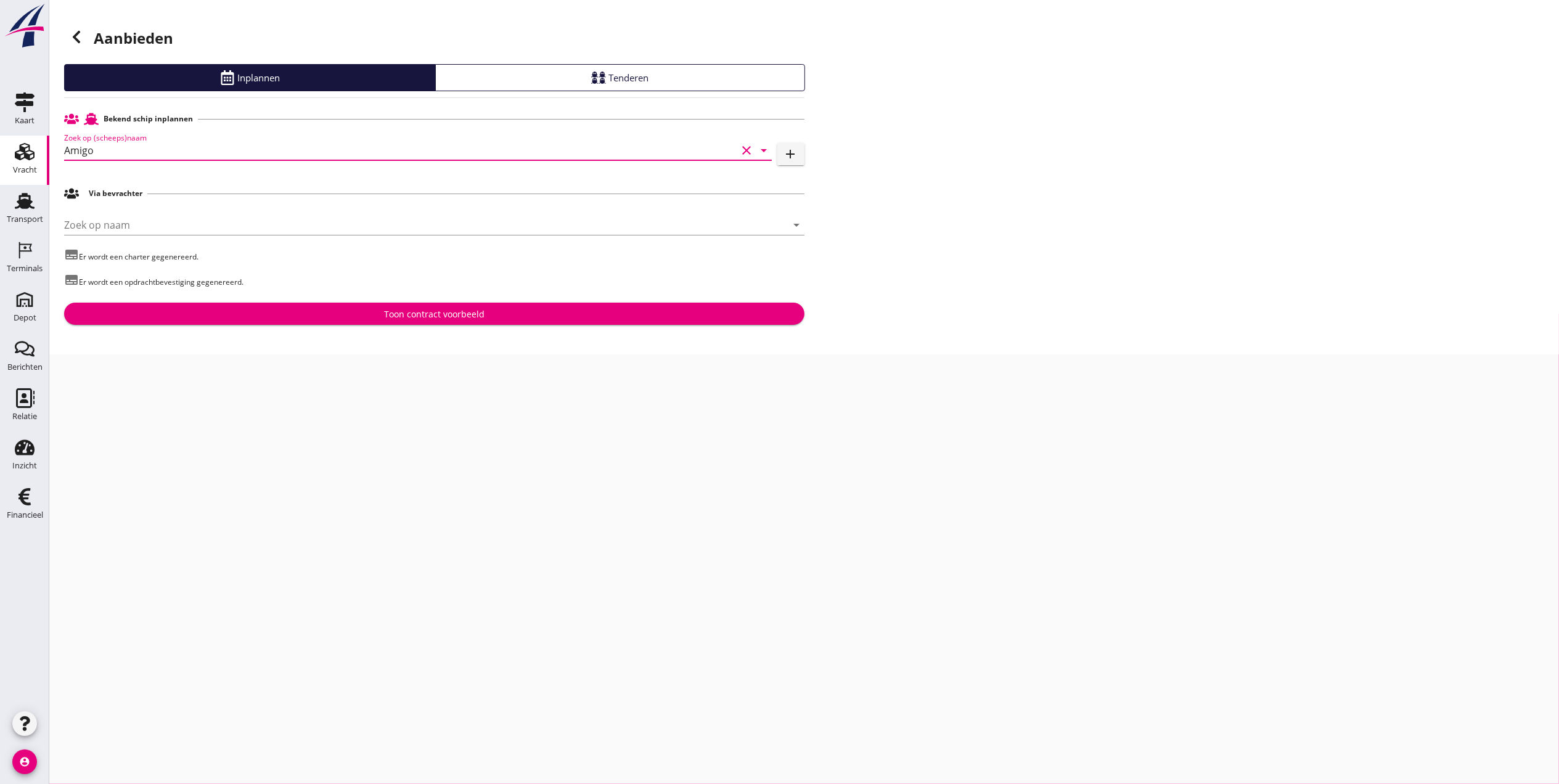
type input "Amigo"
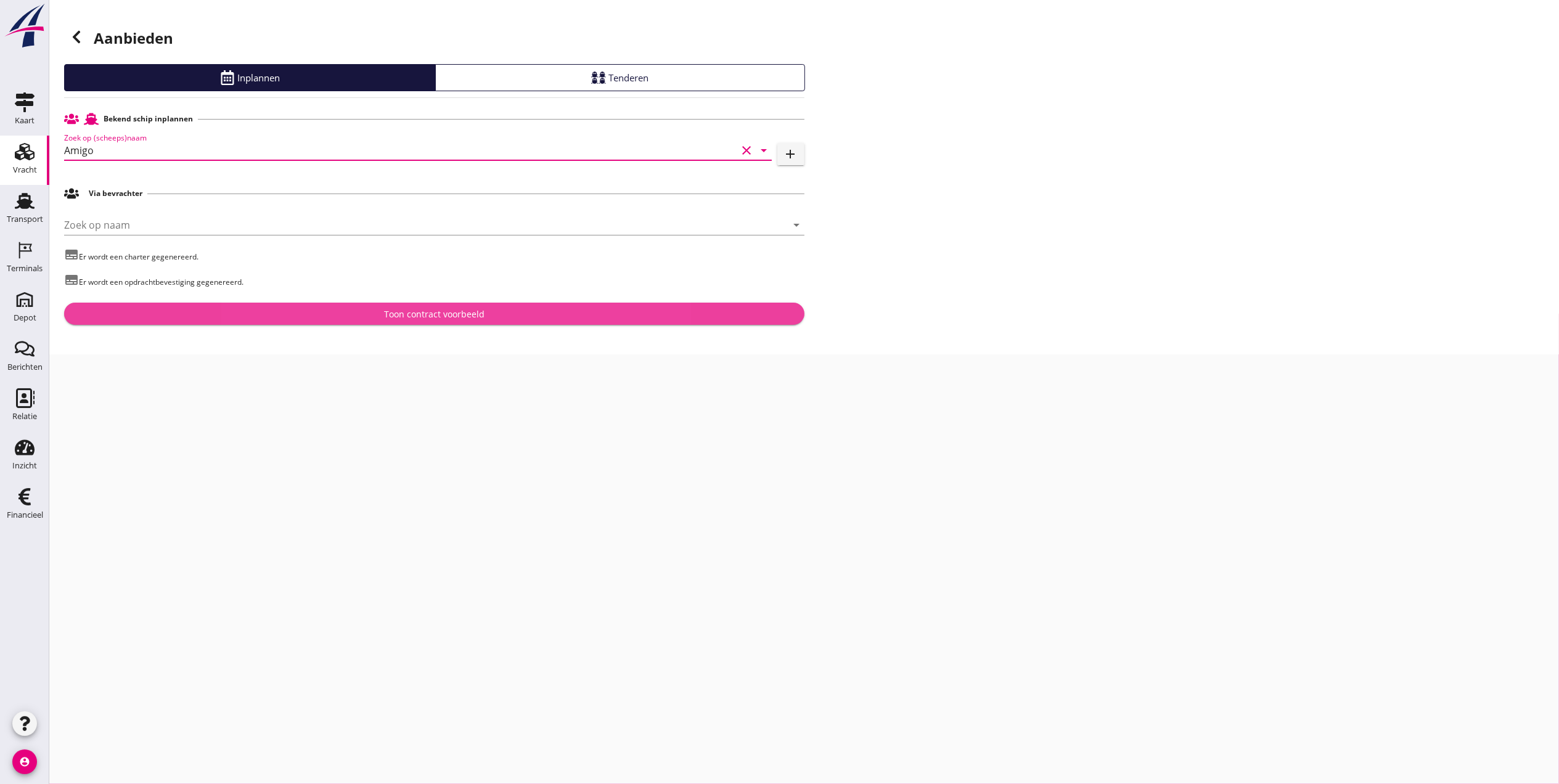
click at [455, 314] on div "Toon contract voorbeeld" at bounding box center [434, 314] width 100 height 13
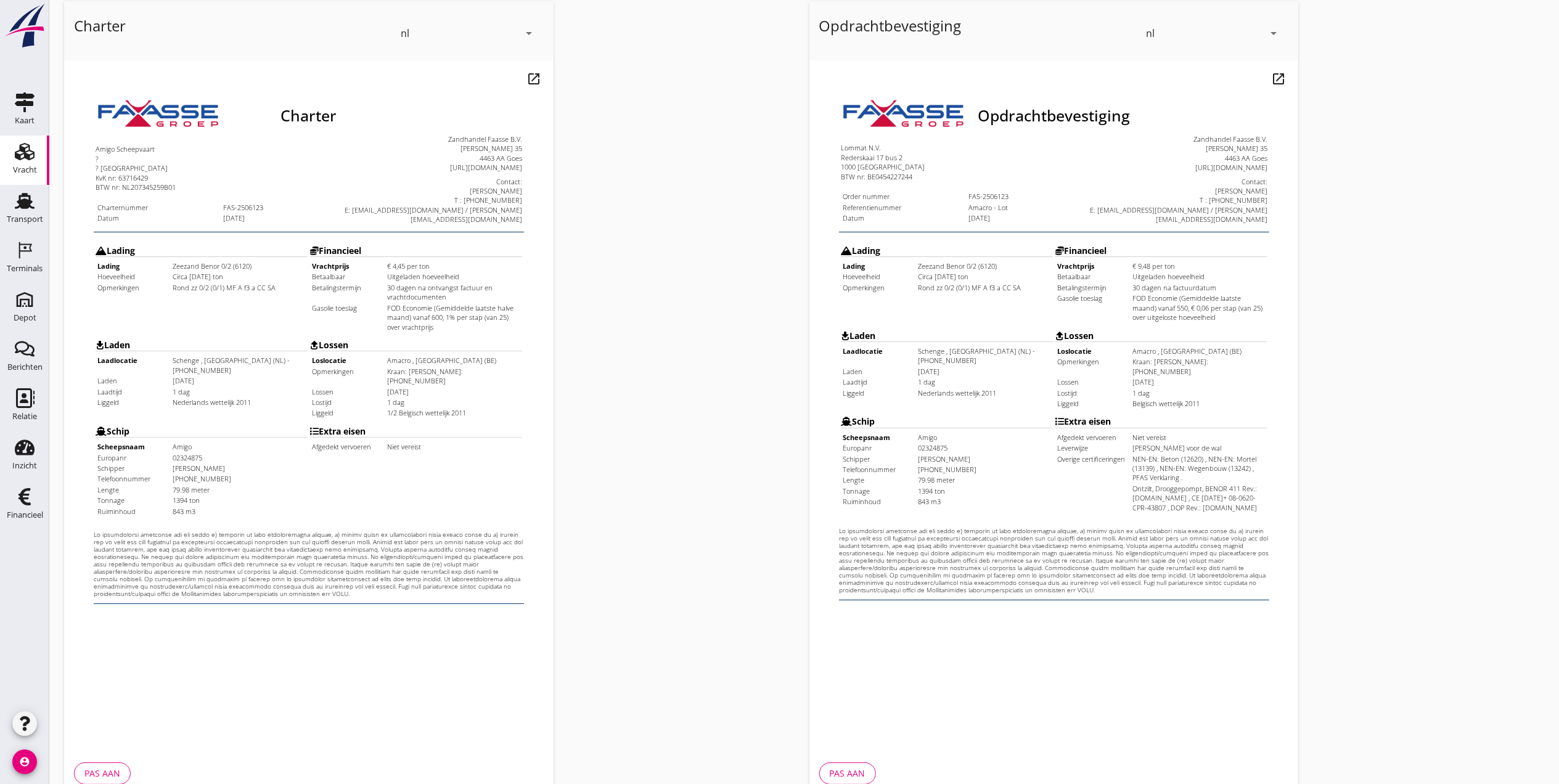
scroll to position [128, 0]
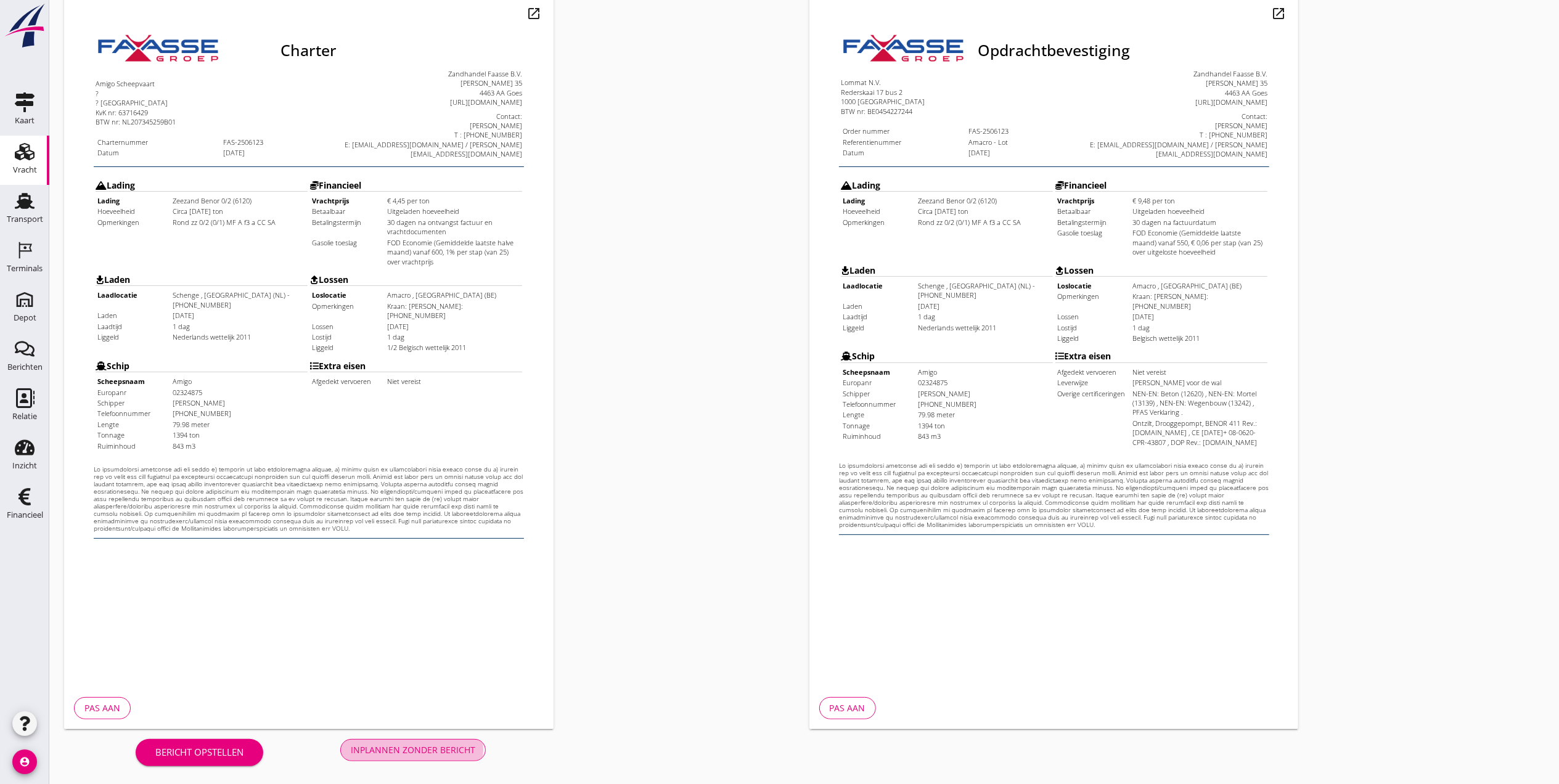
click at [410, 745] on div "Inplannen zonder bericht" at bounding box center [412, 749] width 125 height 13
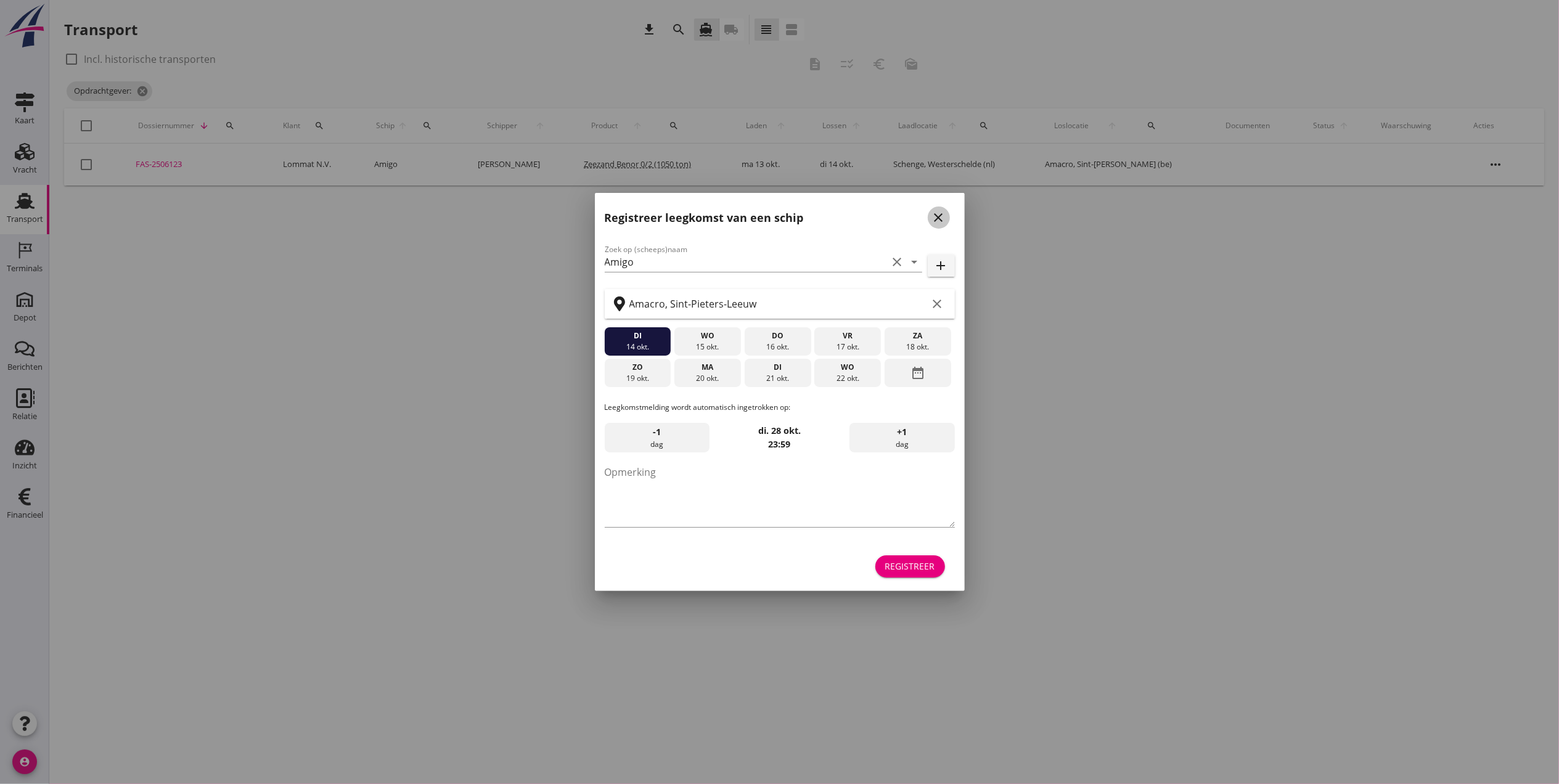
click at [930, 215] on div "close" at bounding box center [939, 217] width 23 height 15
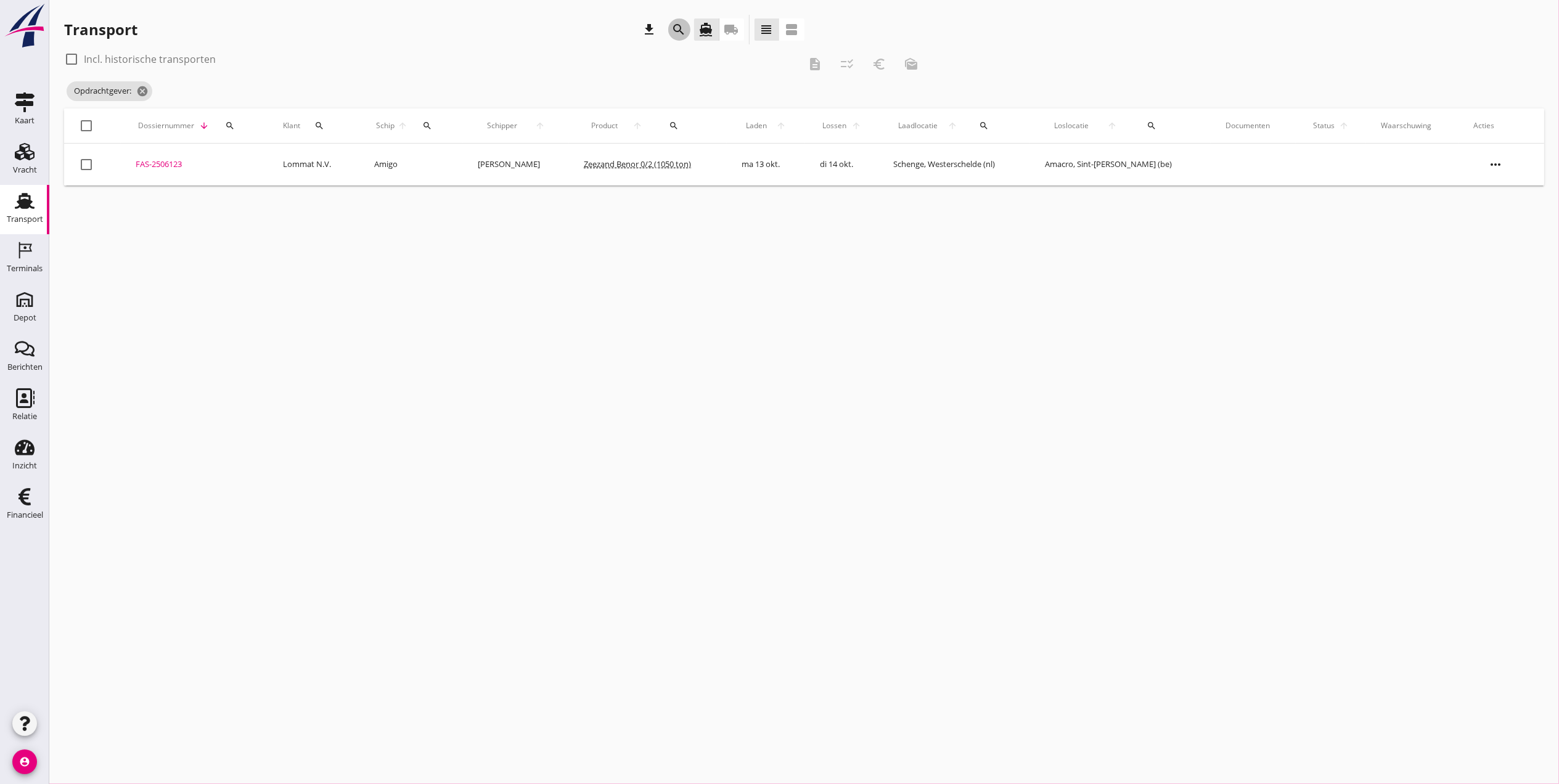
click at [685, 32] on icon "search" at bounding box center [679, 30] width 15 height 15
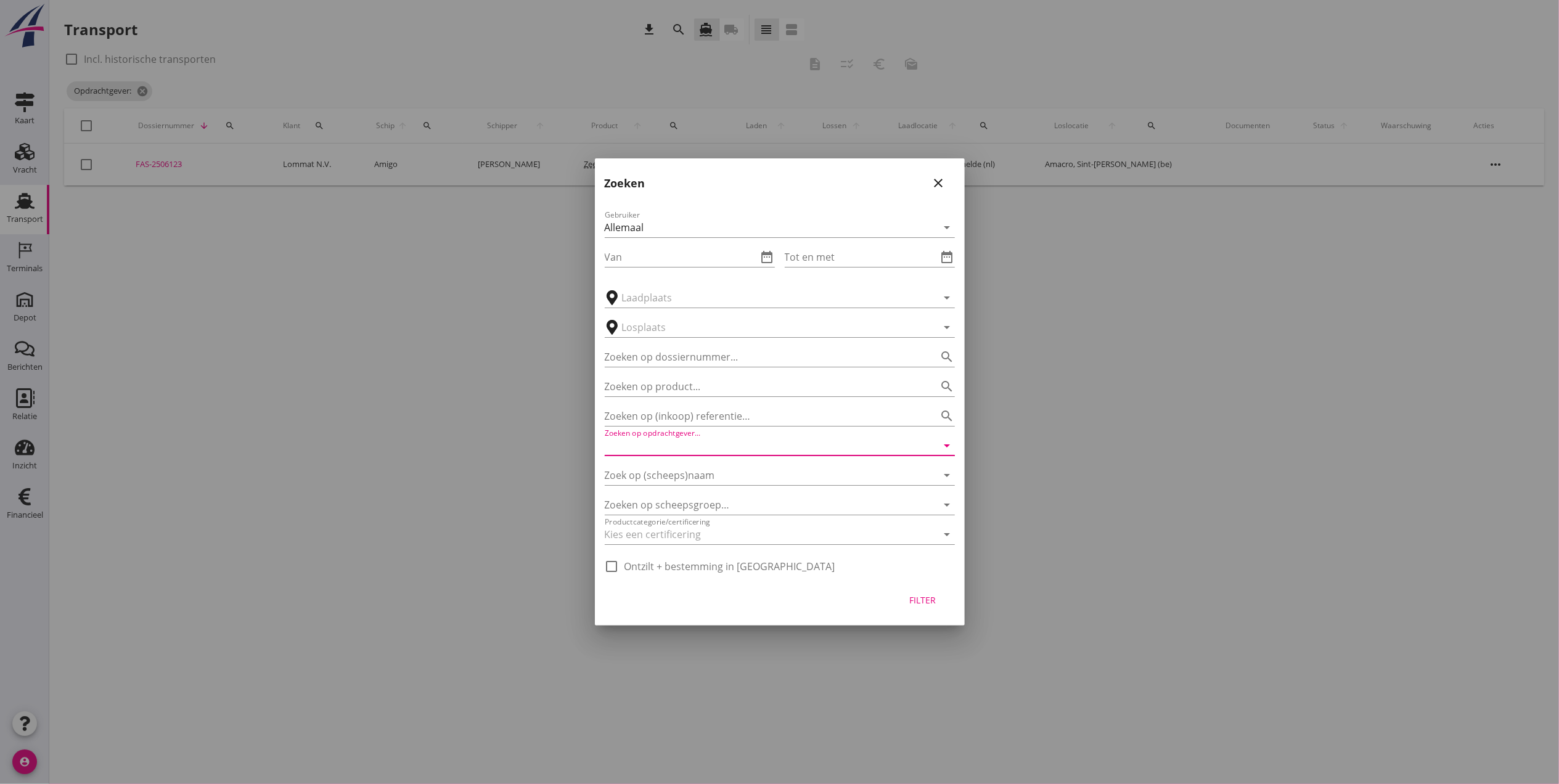
click at [755, 452] on input "Zoeken op opdrachtgever..." at bounding box center [762, 446] width 316 height 20
click at [735, 472] on div "H & H Resources Brussels N.V." at bounding box center [780, 475] width 331 height 15
type input "H & H Resources Brussels N.V."
click at [938, 601] on div "Filter" at bounding box center [922, 599] width 34 height 13
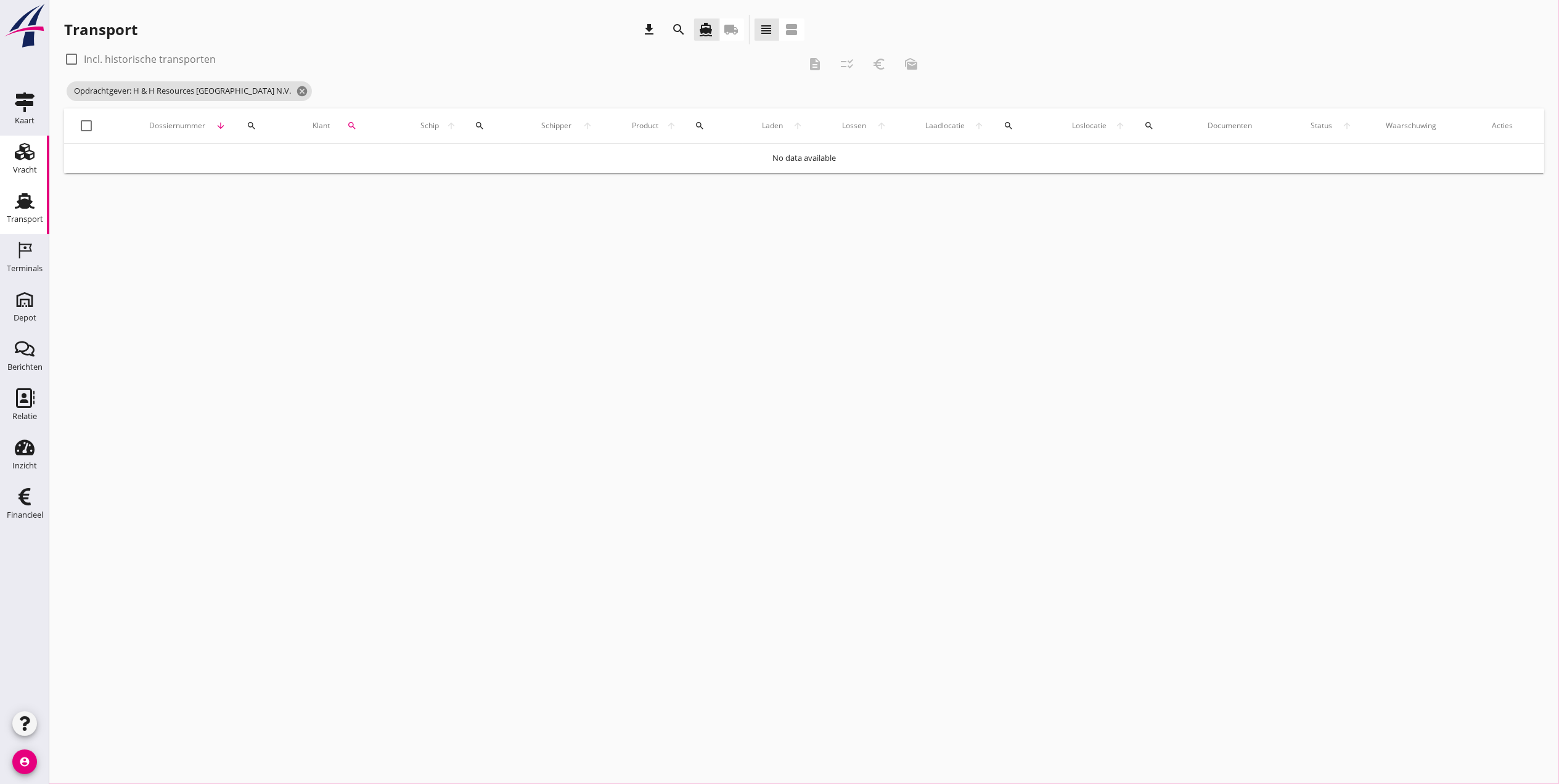
click at [40, 156] on link "Vracht Vracht" at bounding box center [25, 160] width 49 height 49
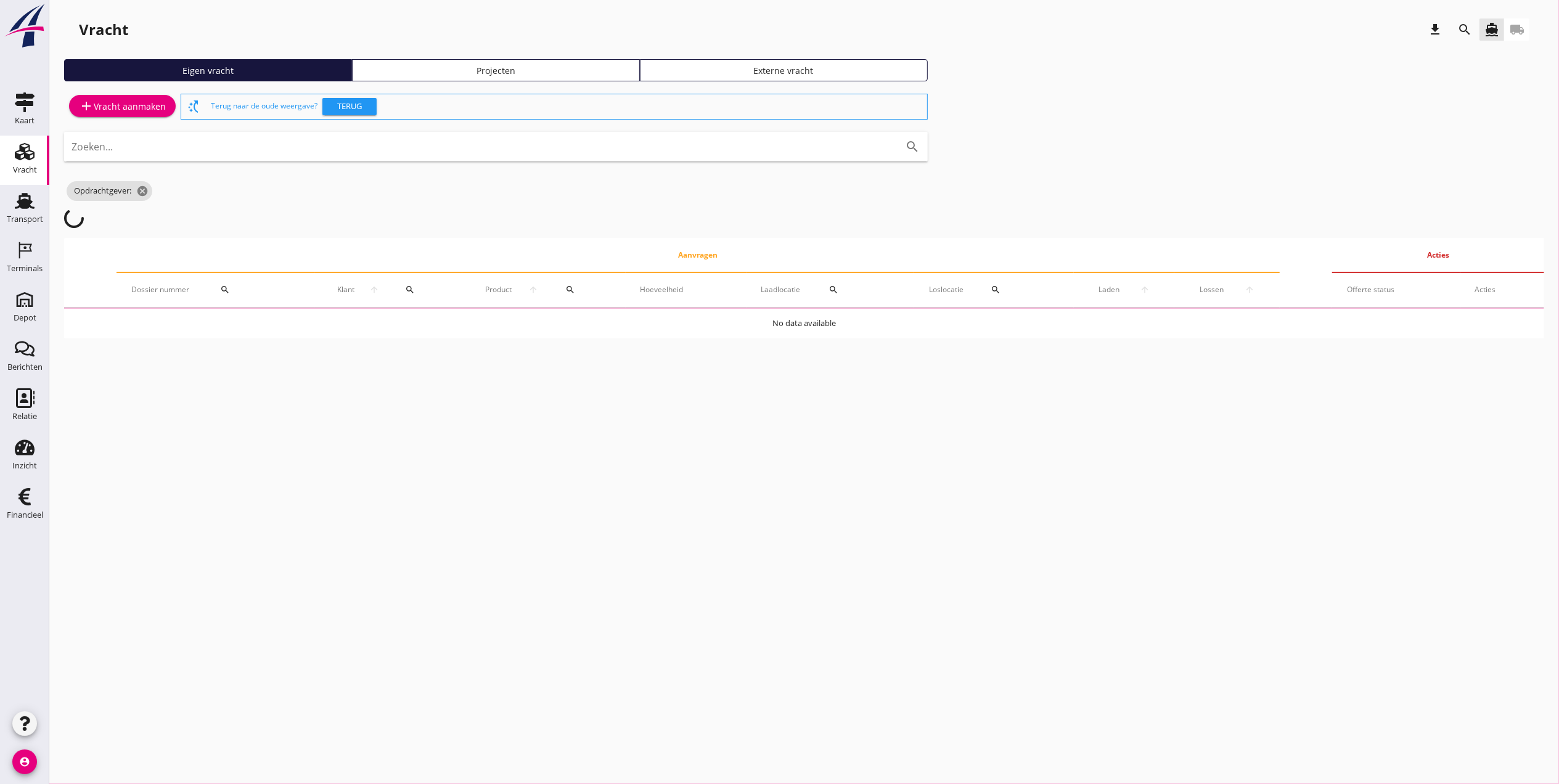
click at [566, 73] on div "Projecten" at bounding box center [495, 70] width 277 height 13
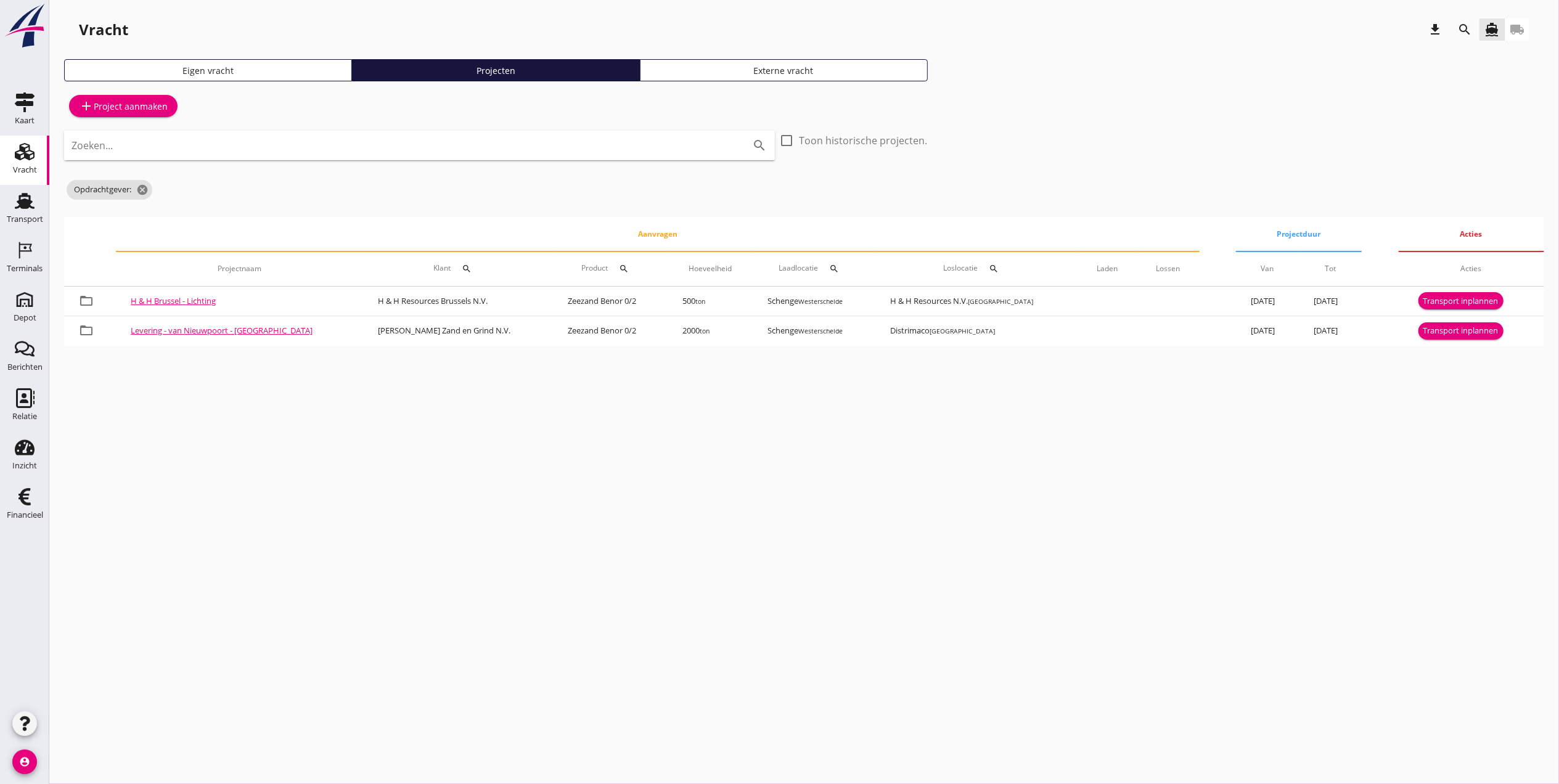
click at [1458, 30] on icon "search" at bounding box center [1465, 30] width 15 height 15
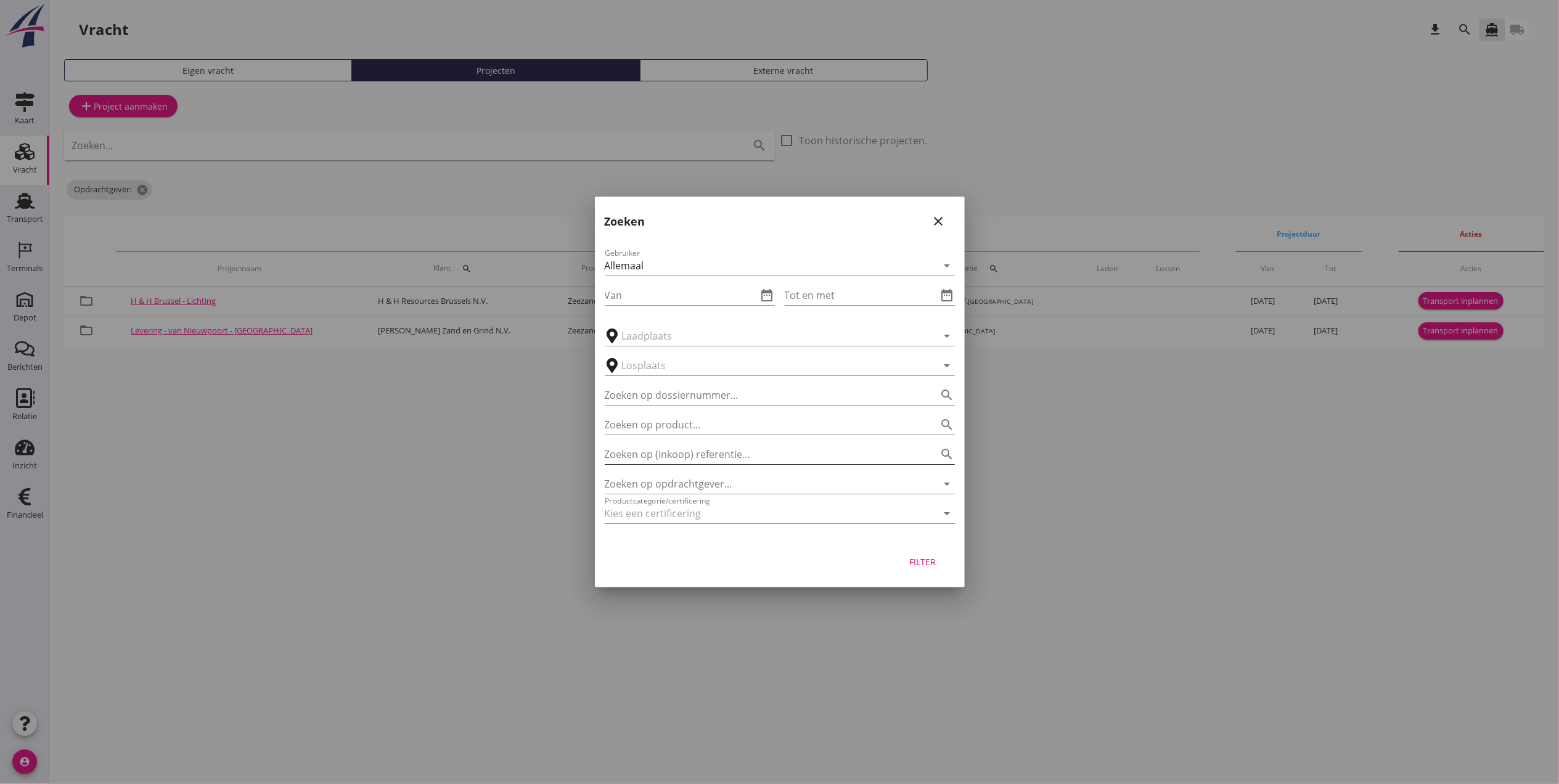
click at [706, 457] on input "Zoeken op (inkoop) referentie…" at bounding box center [762, 454] width 316 height 20
click at [717, 486] on input "Zoeken op opdrachtgever..." at bounding box center [762, 484] width 316 height 20
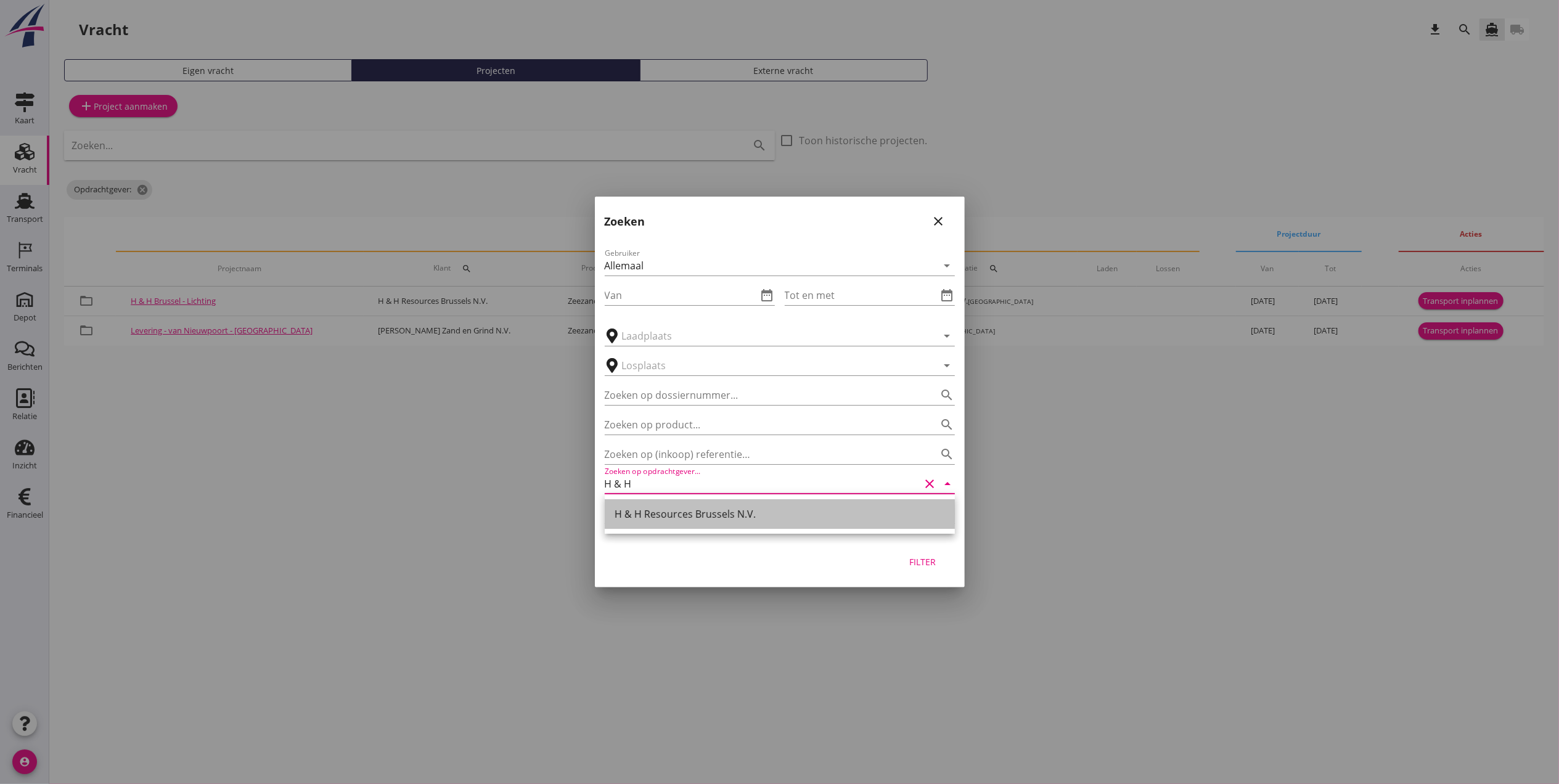
click at [679, 511] on div "H & H Resources Brussels N.V." at bounding box center [780, 513] width 331 height 15
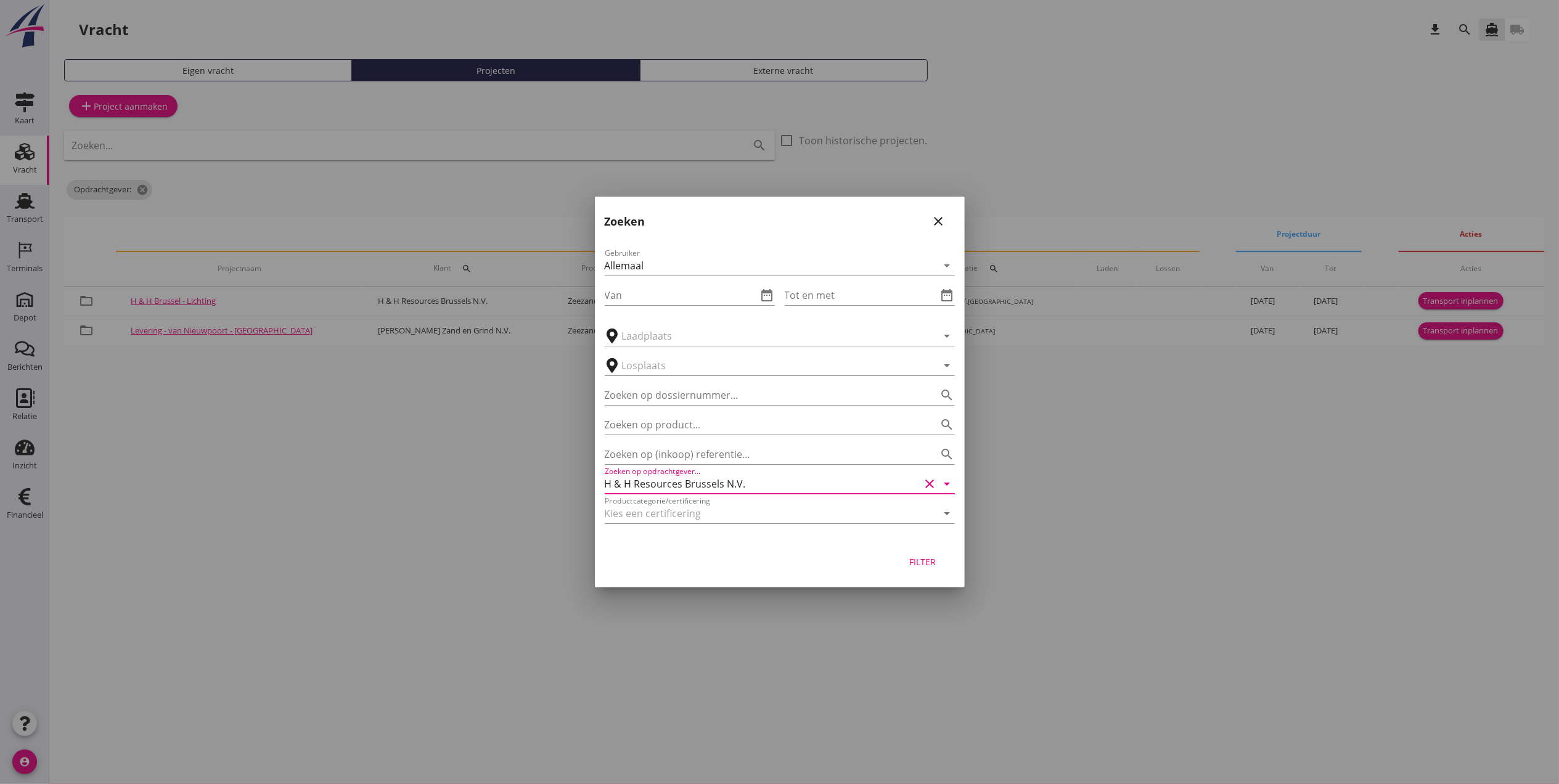
type input "H & H Resources Brussels N.V."
click at [950, 568] on div "Filter" at bounding box center [780, 564] width 370 height 47
click at [933, 572] on button "Filter" at bounding box center [922, 561] width 54 height 23
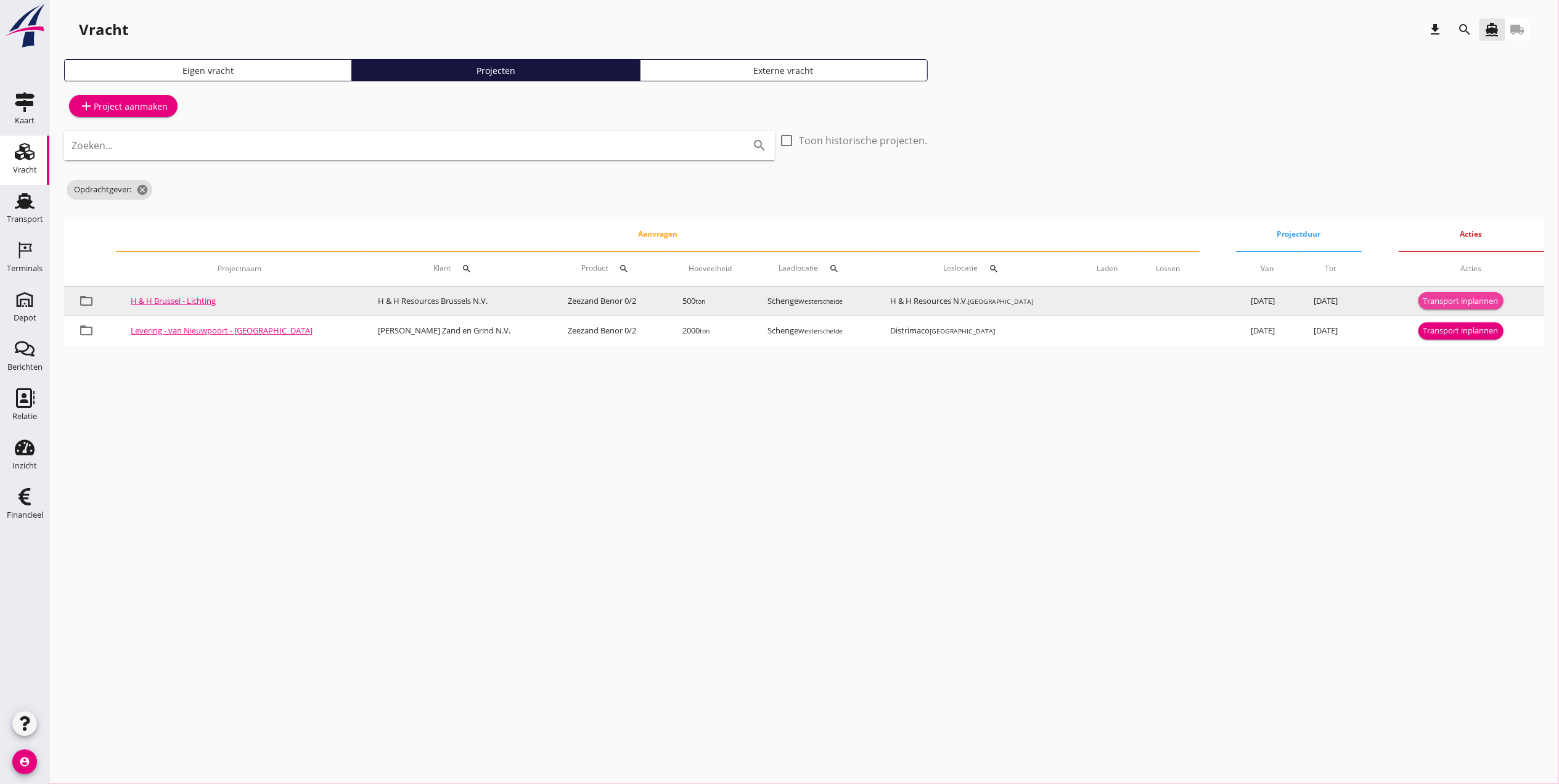
click at [1449, 304] on div "Transport inplannen" at bounding box center [1461, 301] width 75 height 13
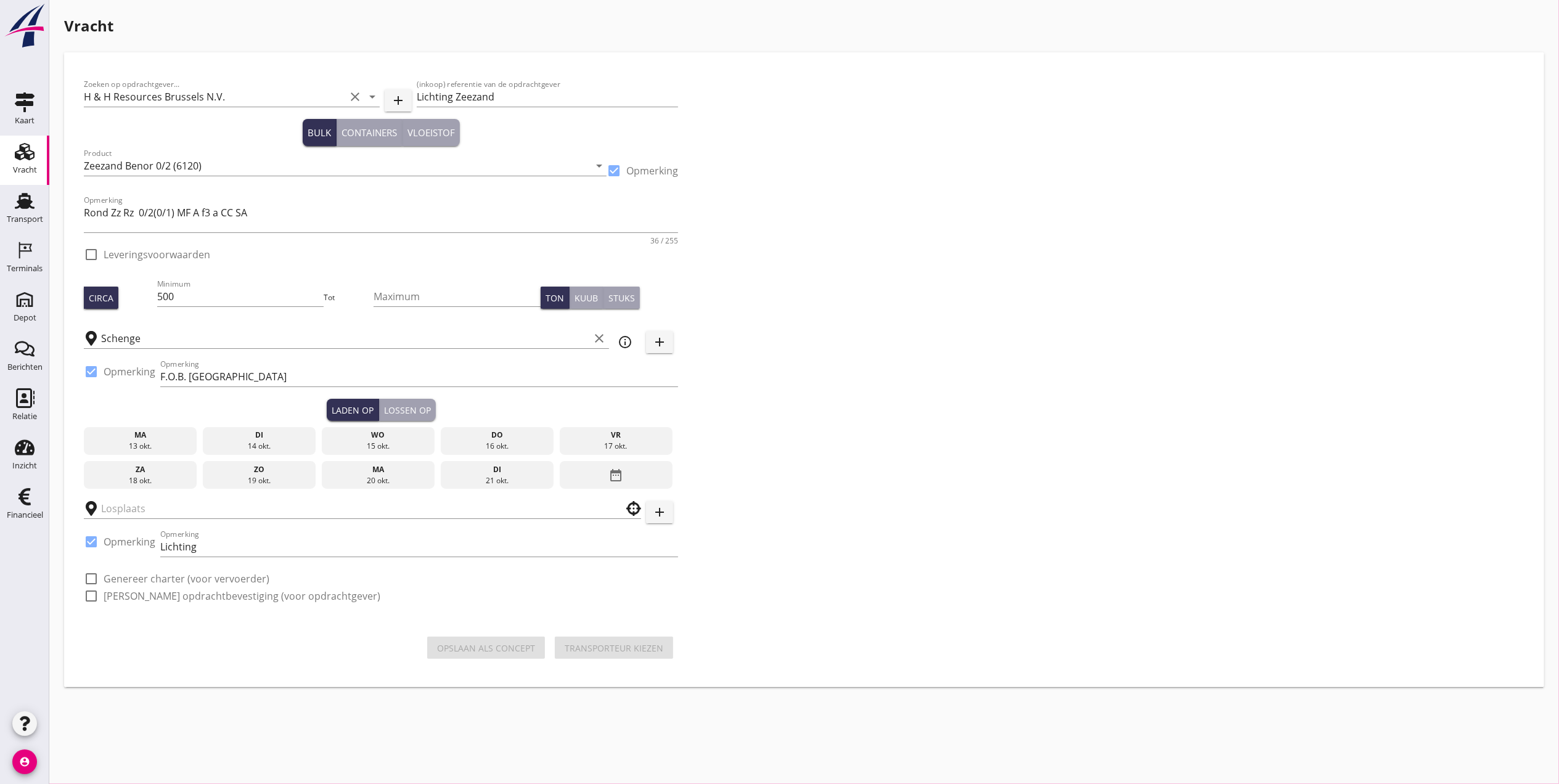
checkbox input "true"
type input "H & H Resources N.V."
checkbox input "true"
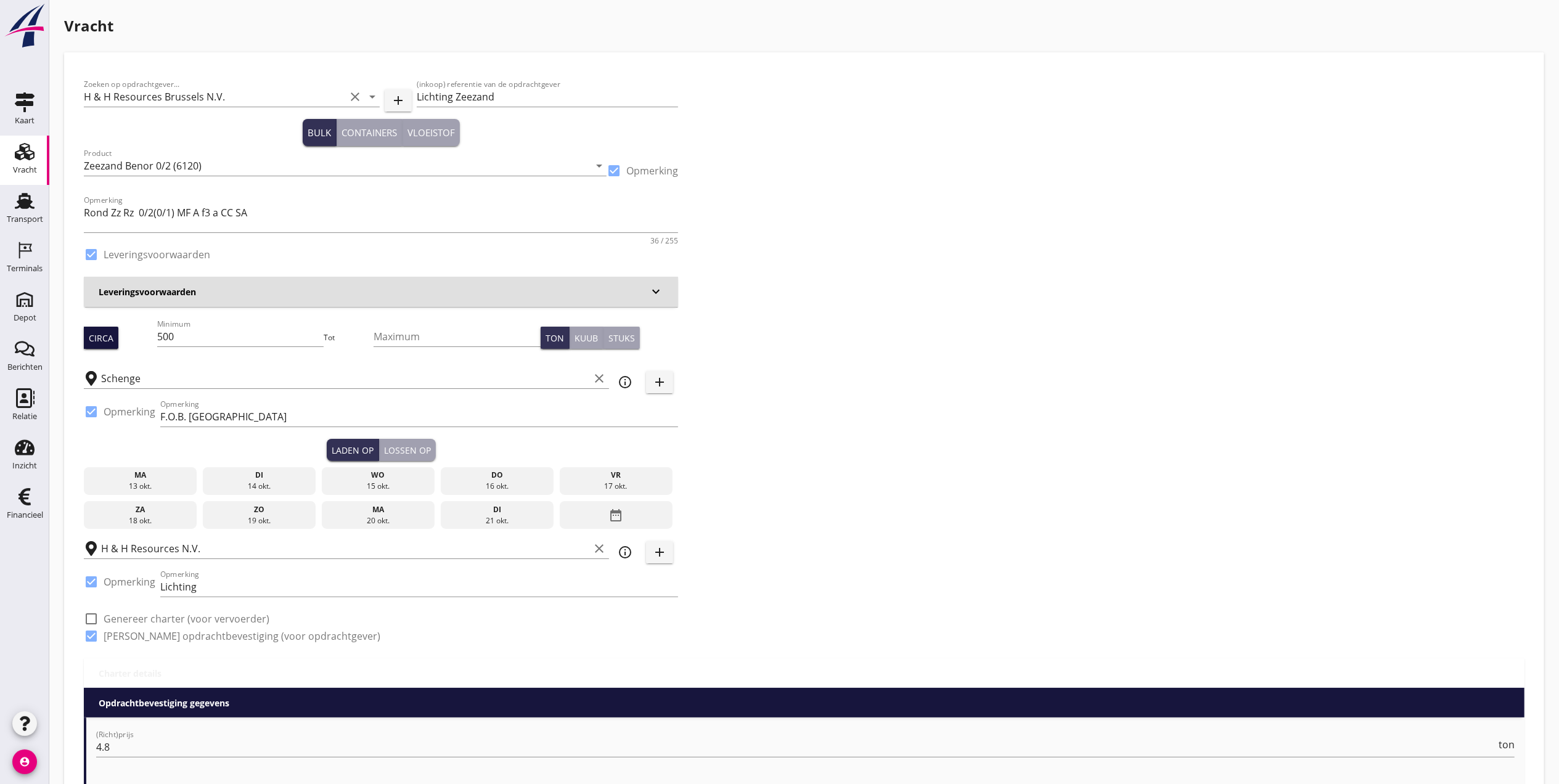
drag, startPoint x: 189, startPoint y: 326, endPoint x: 109, endPoint y: 338, distance: 80.9
click at [116, 338] on div "Circa Minimum 500 Tot Maximum Ton Kuub Stuks" at bounding box center [381, 337] width 594 height 42
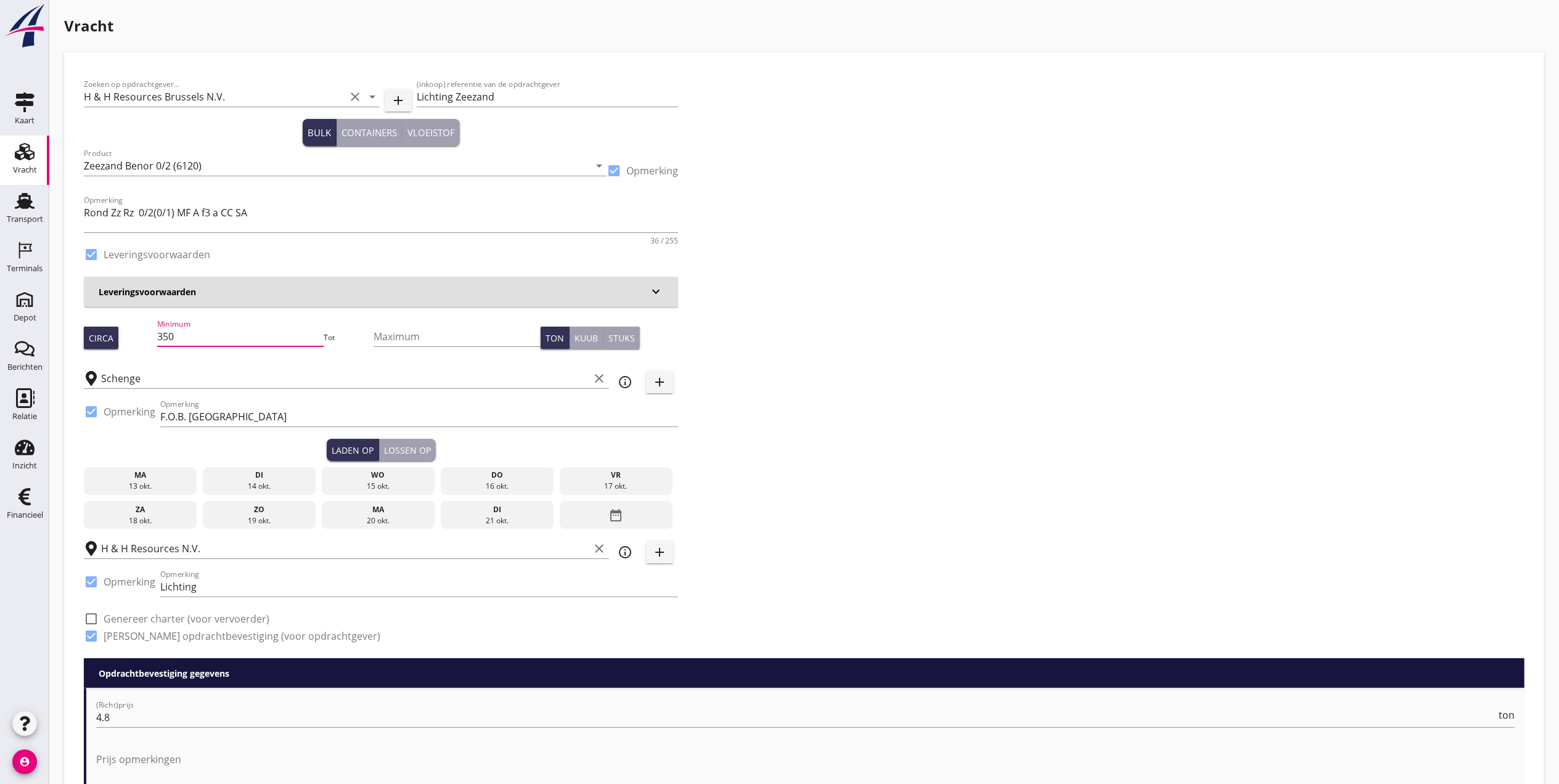
type input "350"
click at [155, 479] on div "ma" at bounding box center [140, 474] width 107 height 11
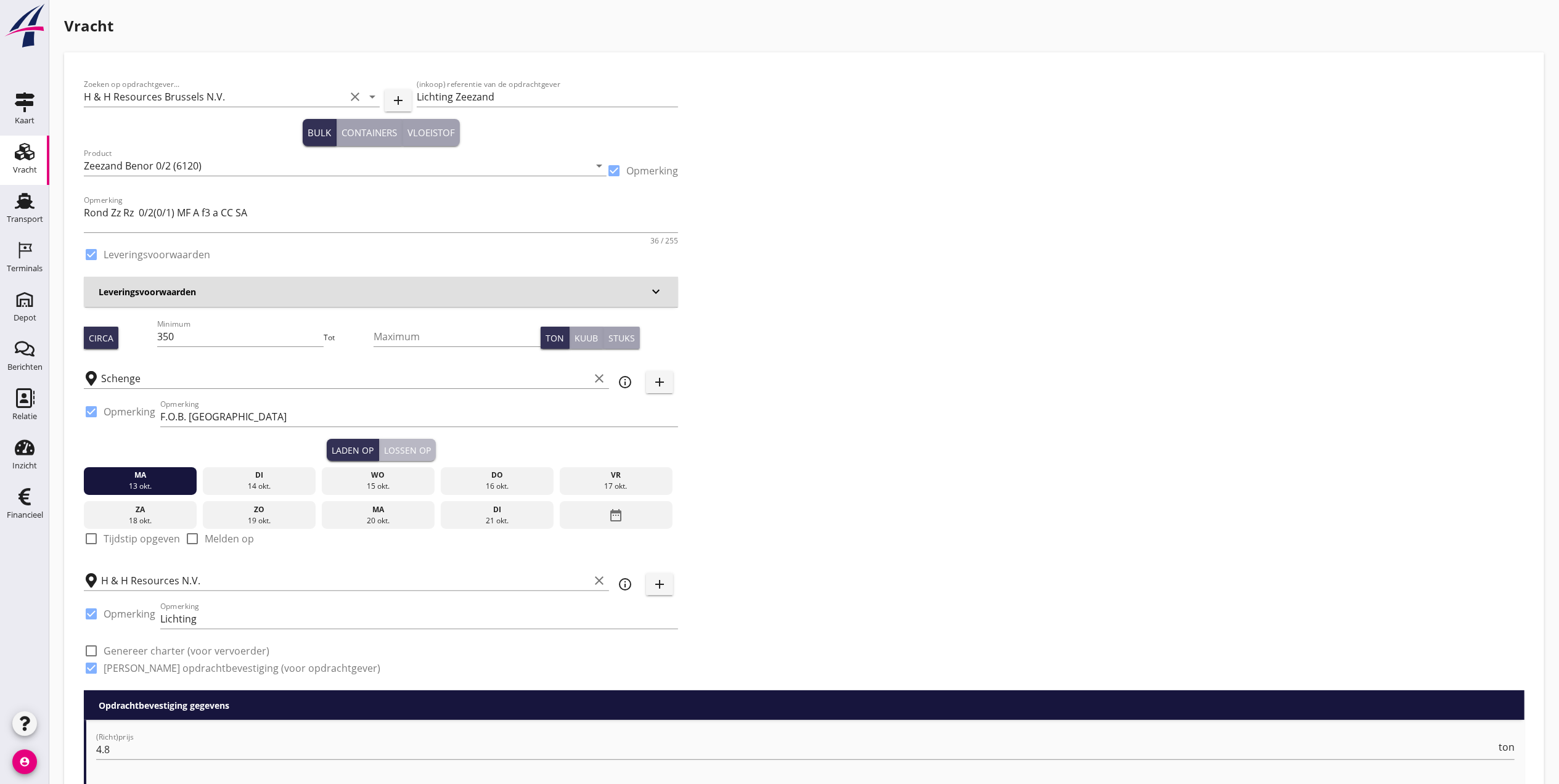
click at [410, 443] on button "Lossen op" at bounding box center [407, 450] width 57 height 23
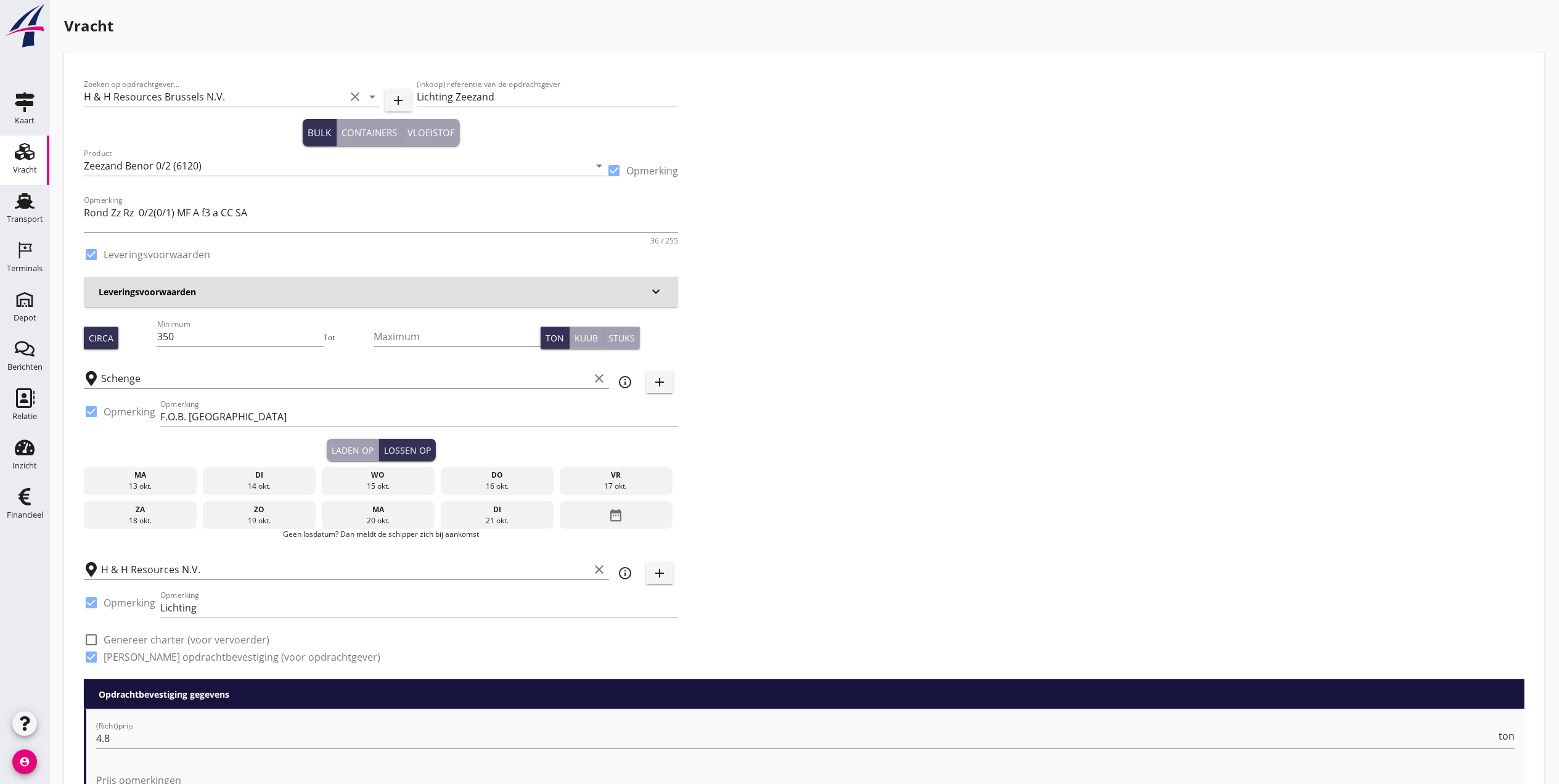
click at [263, 479] on div "di" at bounding box center [259, 474] width 107 height 11
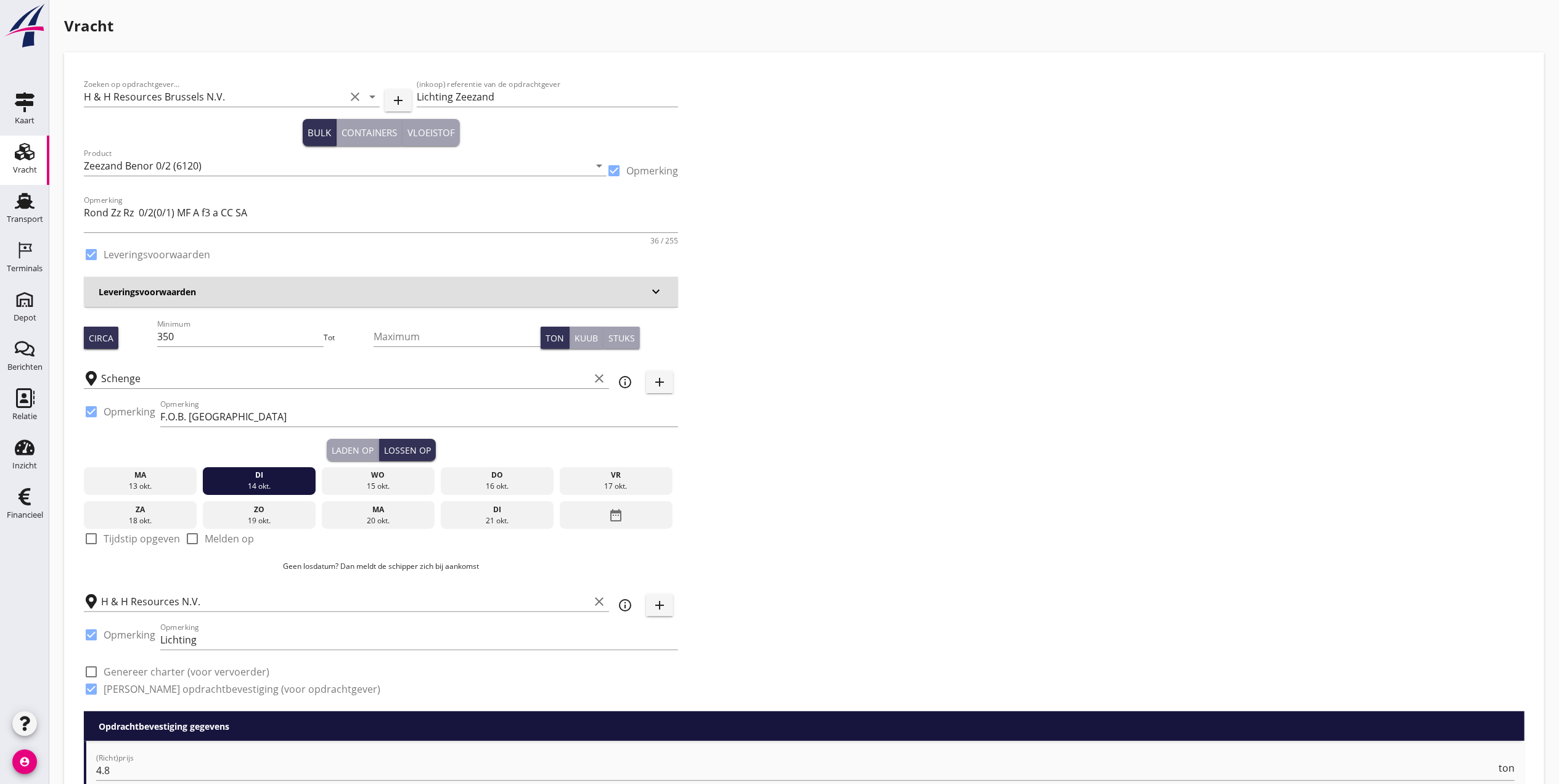
drag, startPoint x: 345, startPoint y: 450, endPoint x: 341, endPoint y: 454, distance: 5.7
click at [346, 450] on div "Laden op" at bounding box center [352, 450] width 42 height 13
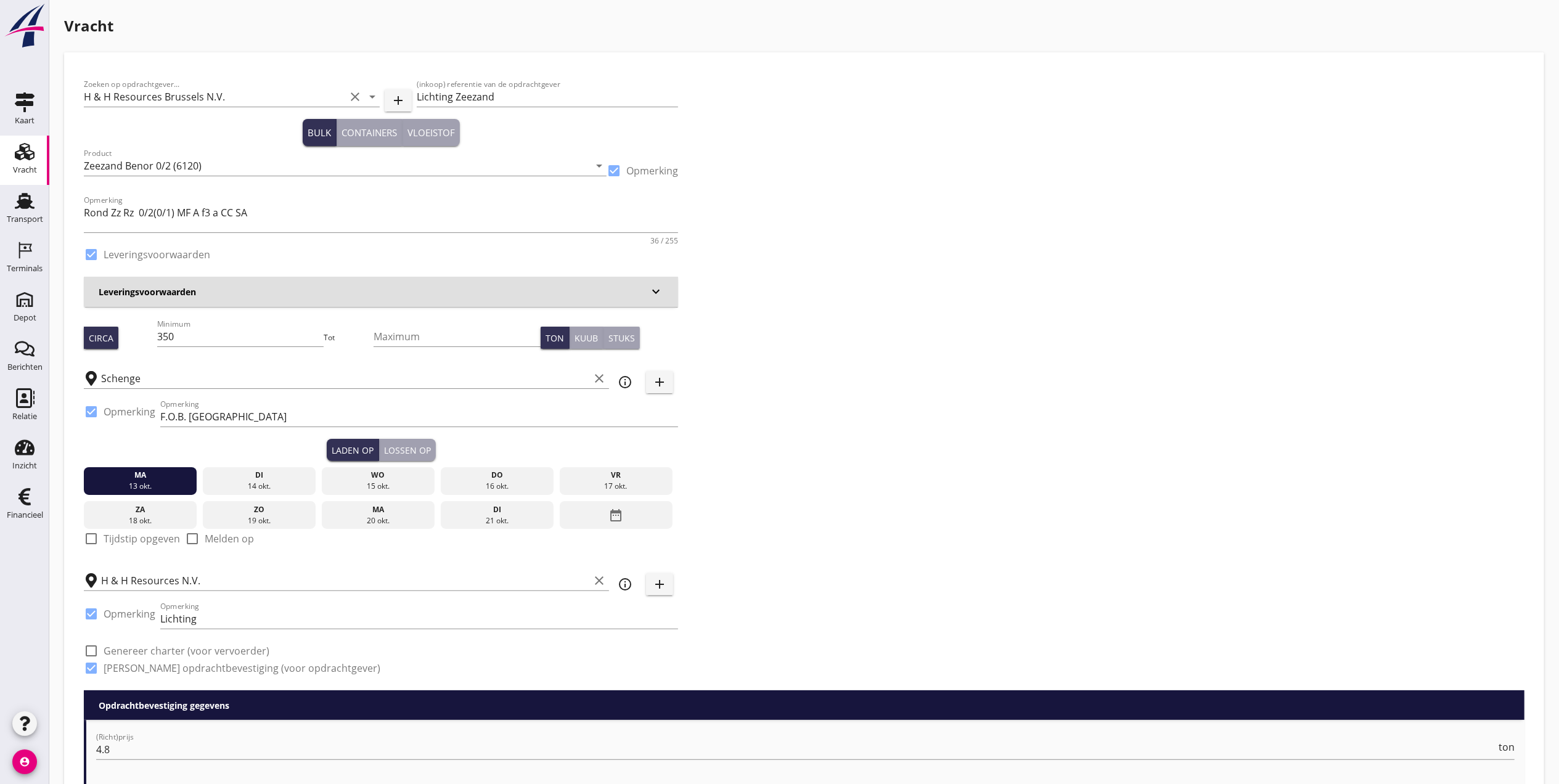
drag, startPoint x: 252, startPoint y: 478, endPoint x: 289, endPoint y: 474, distance: 37.2
click at [252, 478] on div "di" at bounding box center [259, 474] width 107 height 11
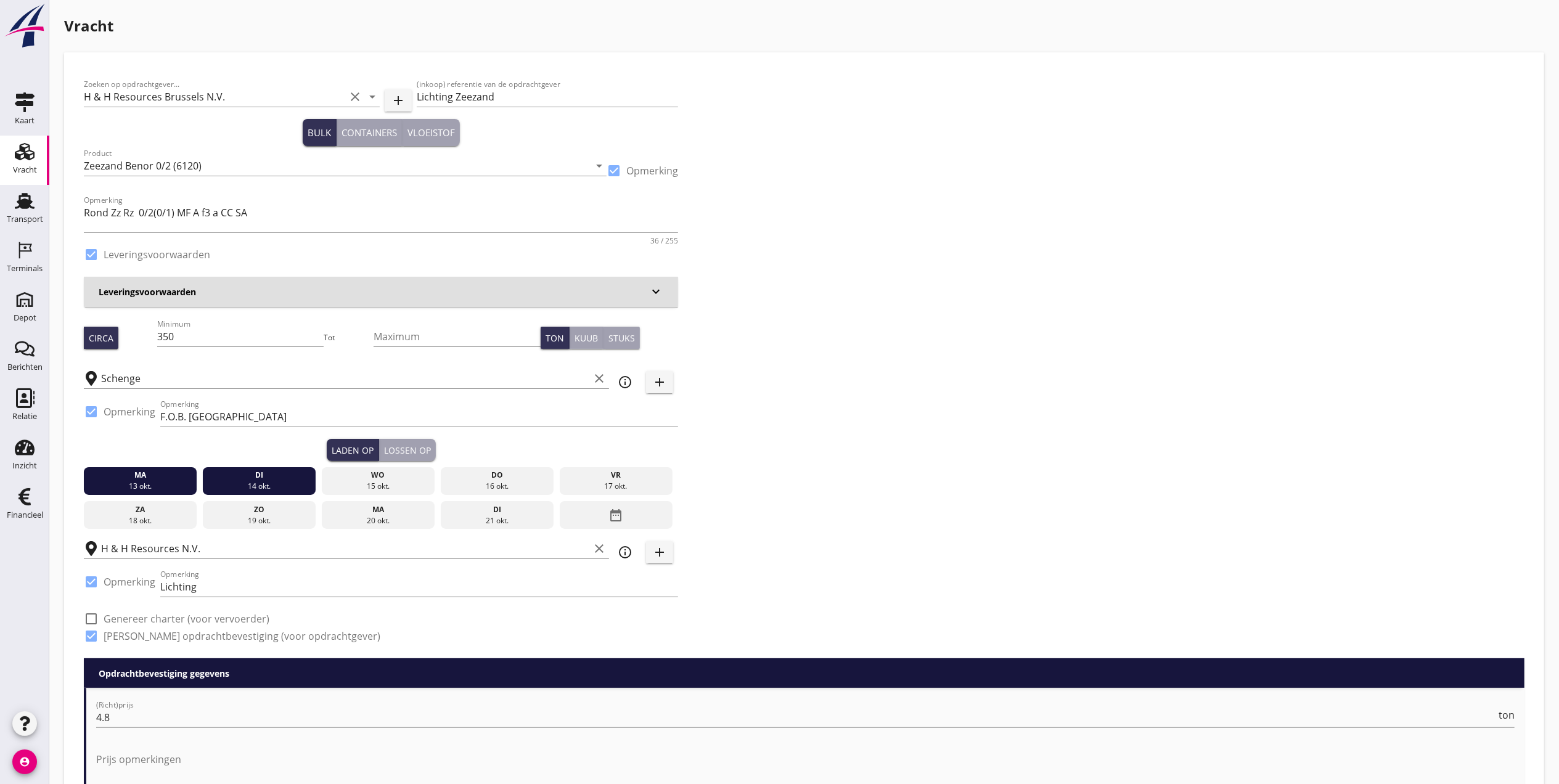
click at [155, 479] on div "ma" at bounding box center [140, 474] width 107 height 11
click at [278, 474] on div "di" at bounding box center [259, 474] width 107 height 11
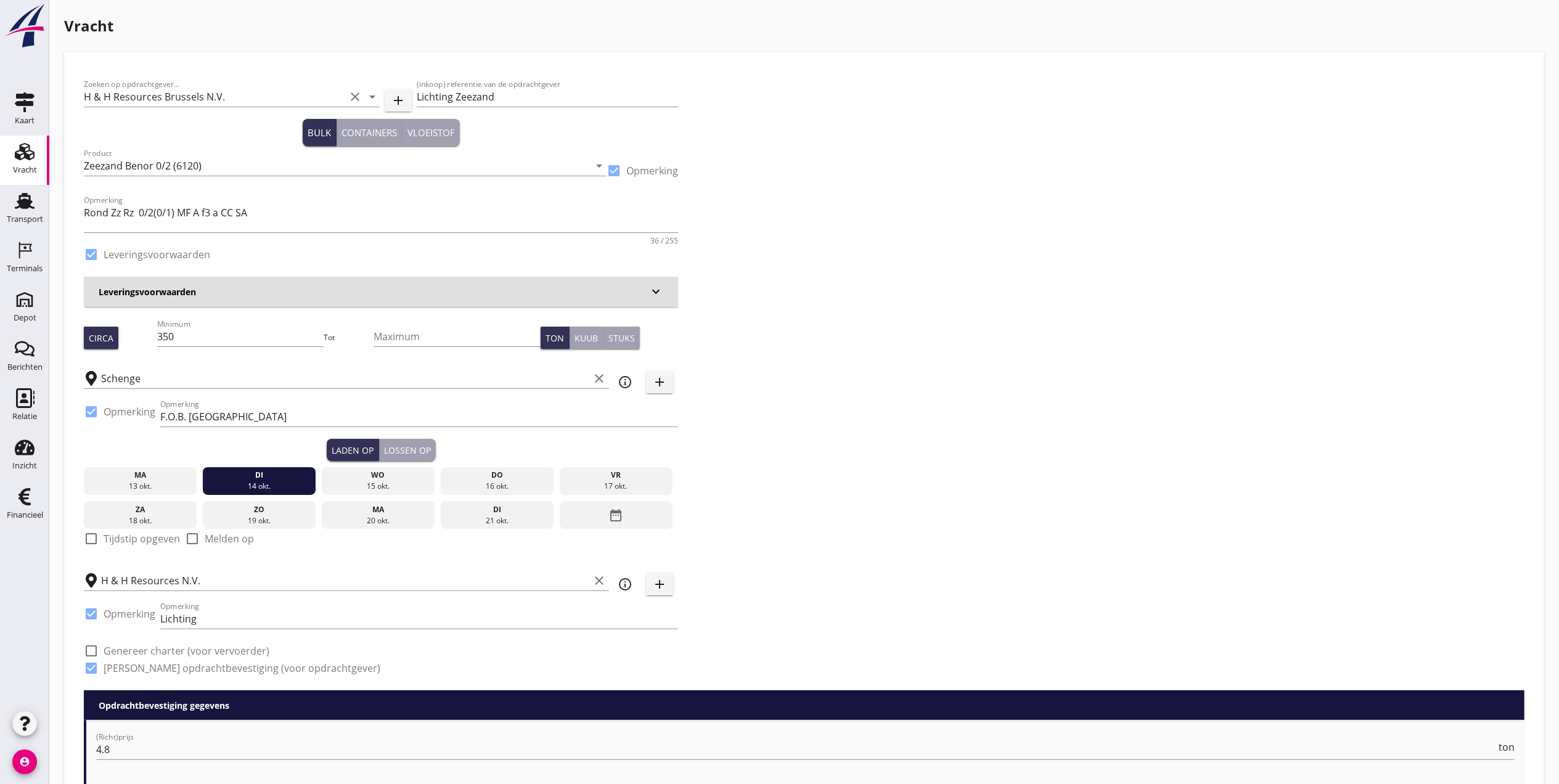
click at [420, 450] on div "Lossen op" at bounding box center [407, 450] width 47 height 13
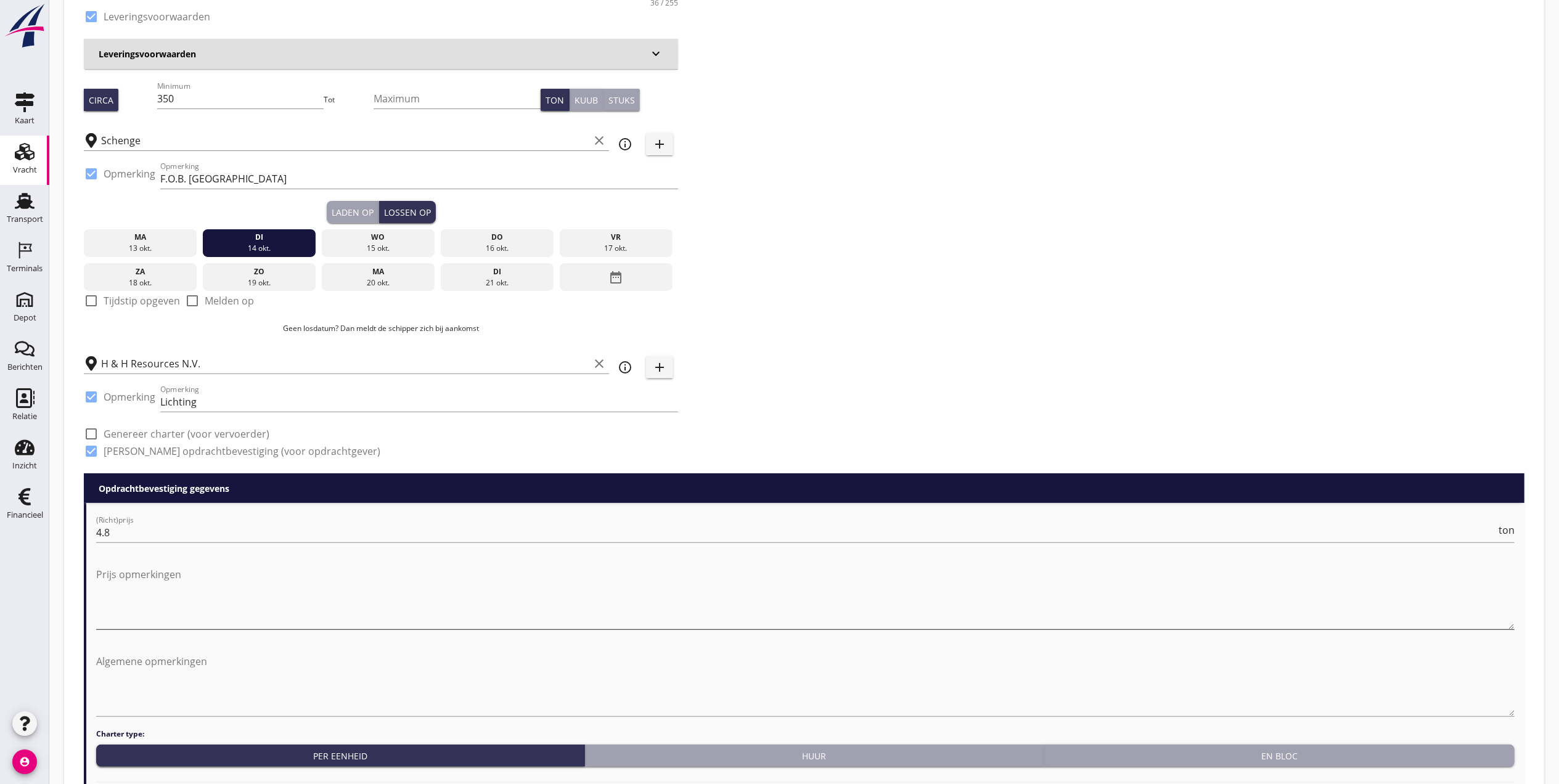
scroll to position [329, 0]
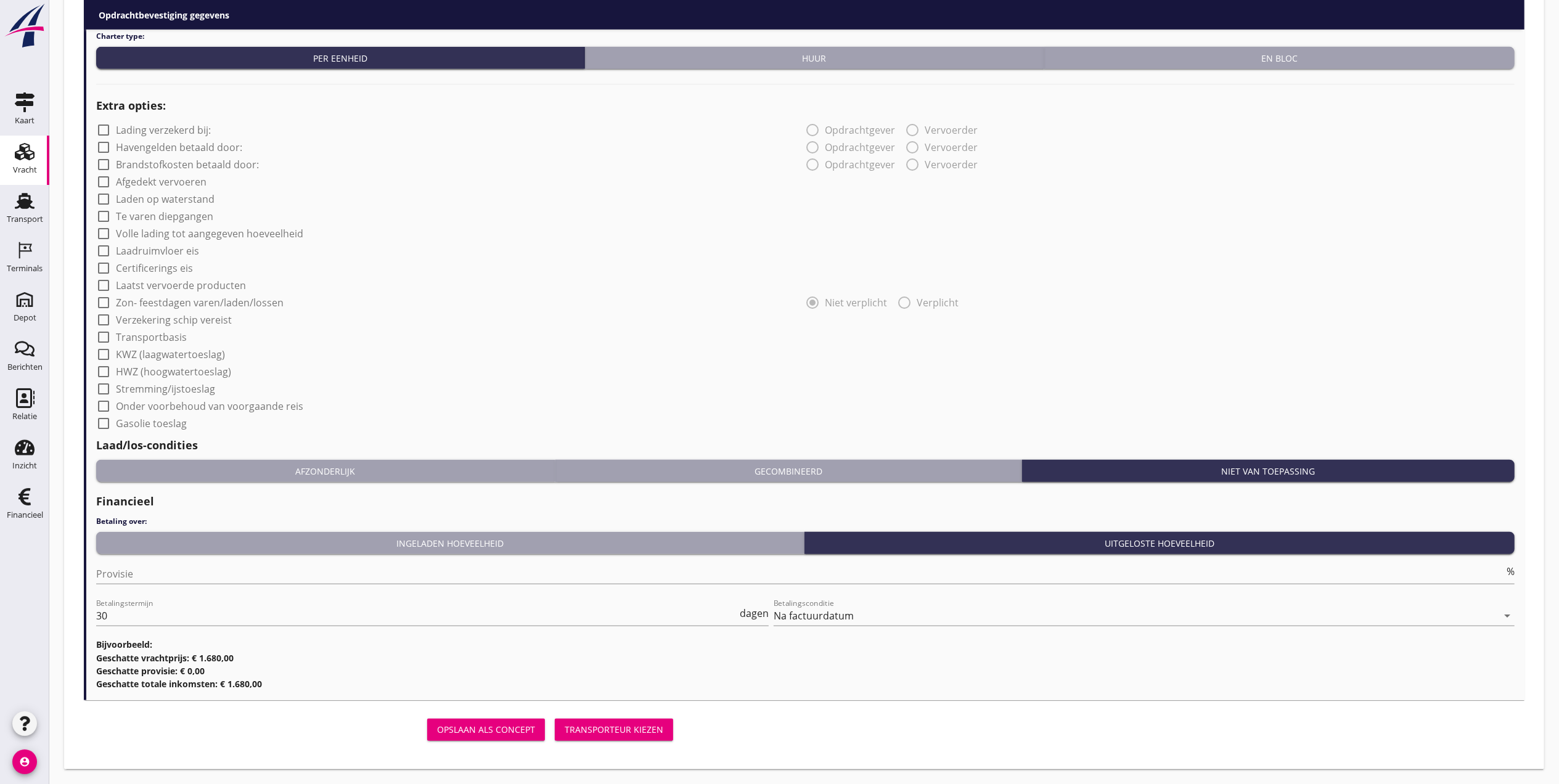
click at [645, 728] on div "Transporteur kiezen" at bounding box center [614, 729] width 98 height 13
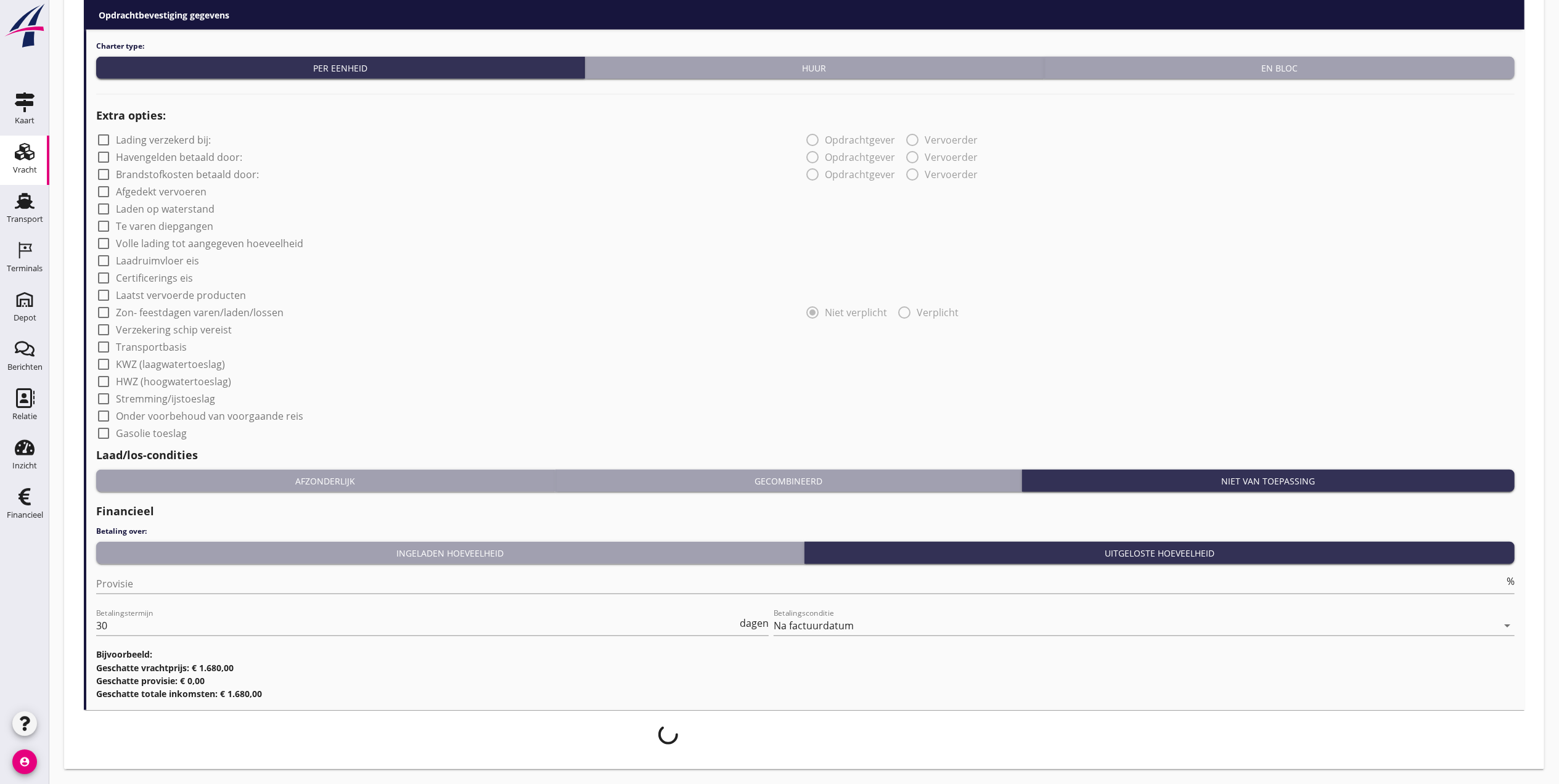
scroll to position [926, 0]
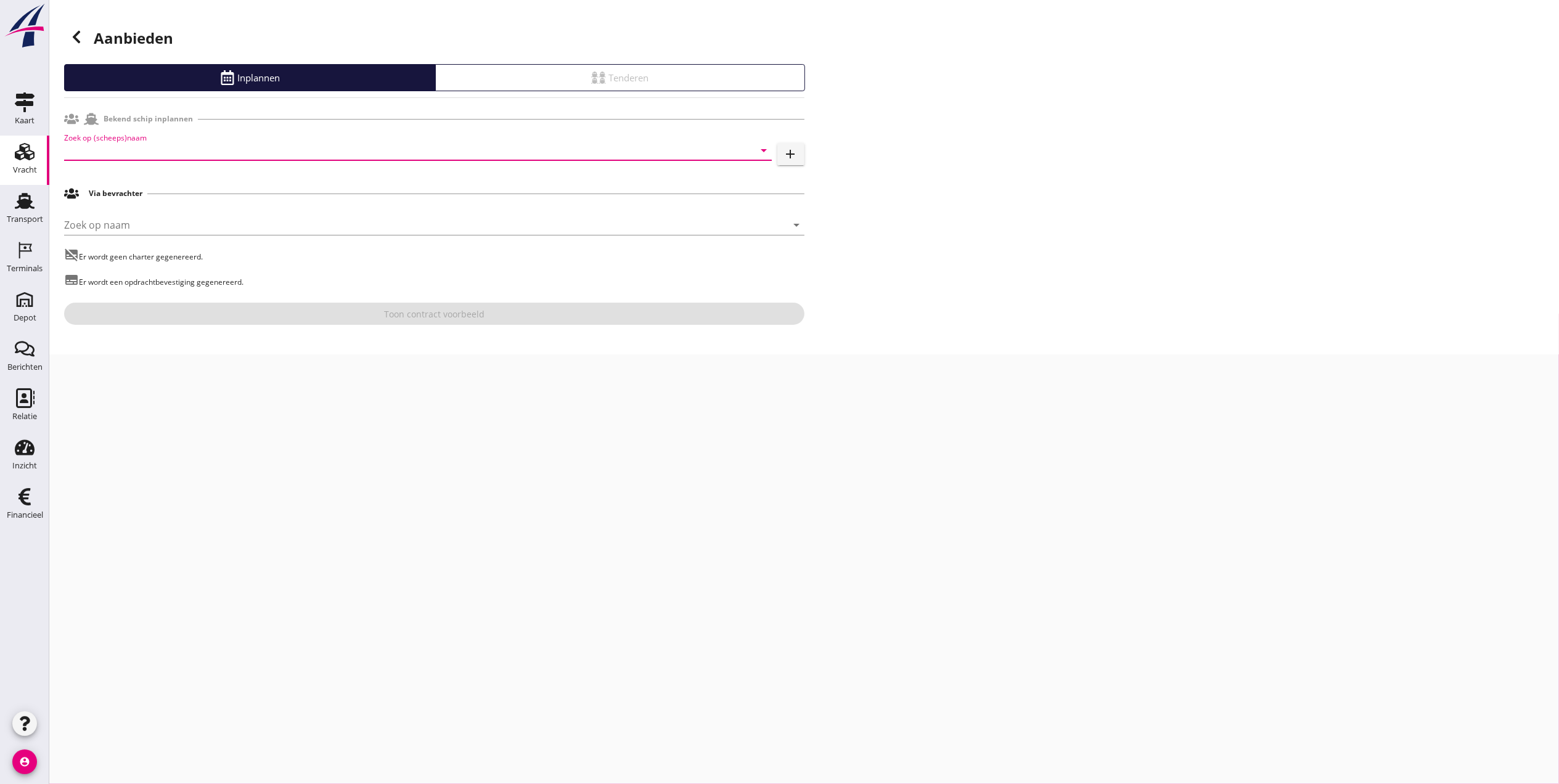
click at [274, 144] on input "Zoek op (scheeps)naam" at bounding box center [401, 151] width 673 height 20
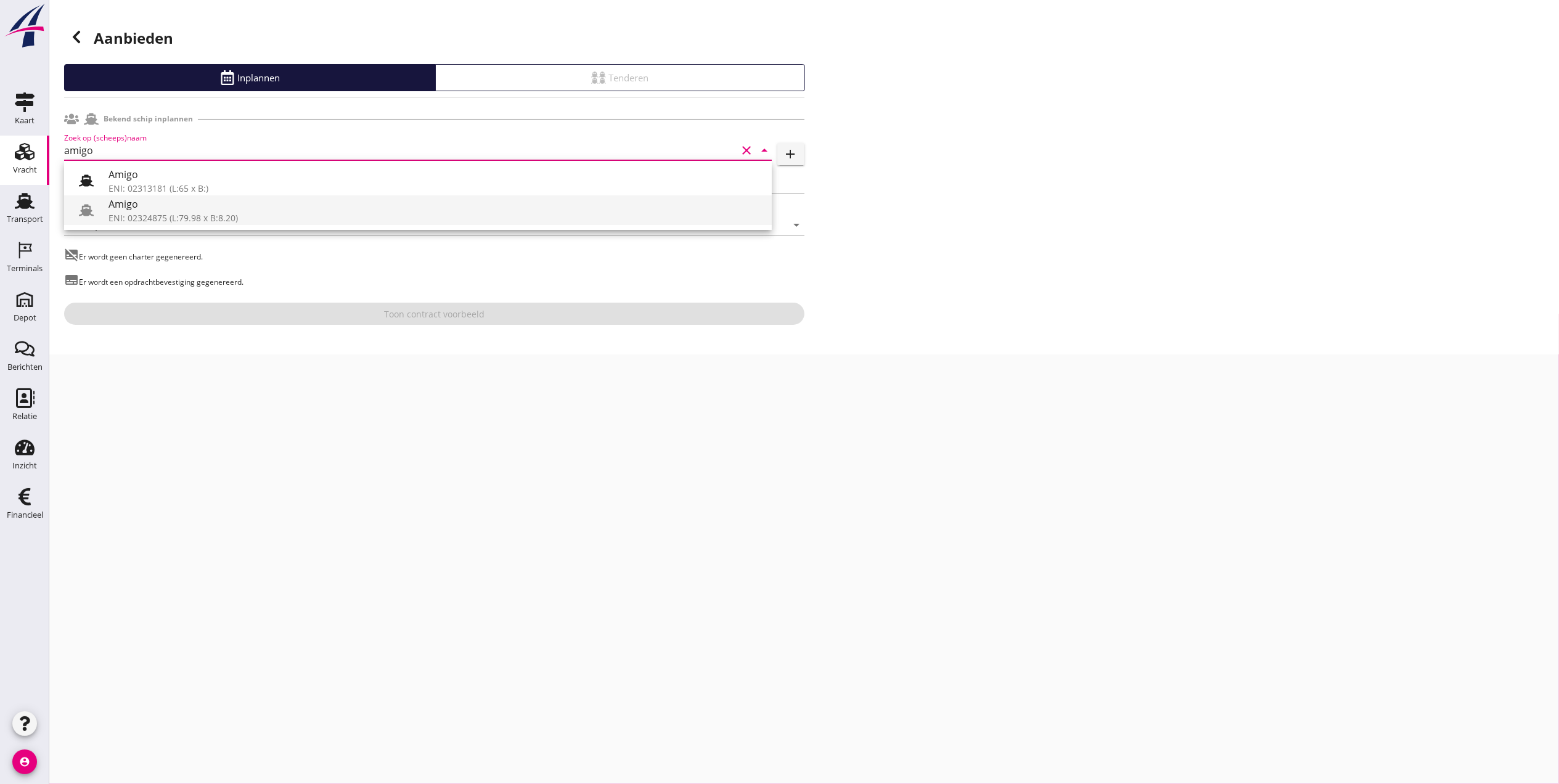
click at [255, 214] on div "ENI: 02324875 (L:79.98 x B:8.20)" at bounding box center [435, 217] width 654 height 13
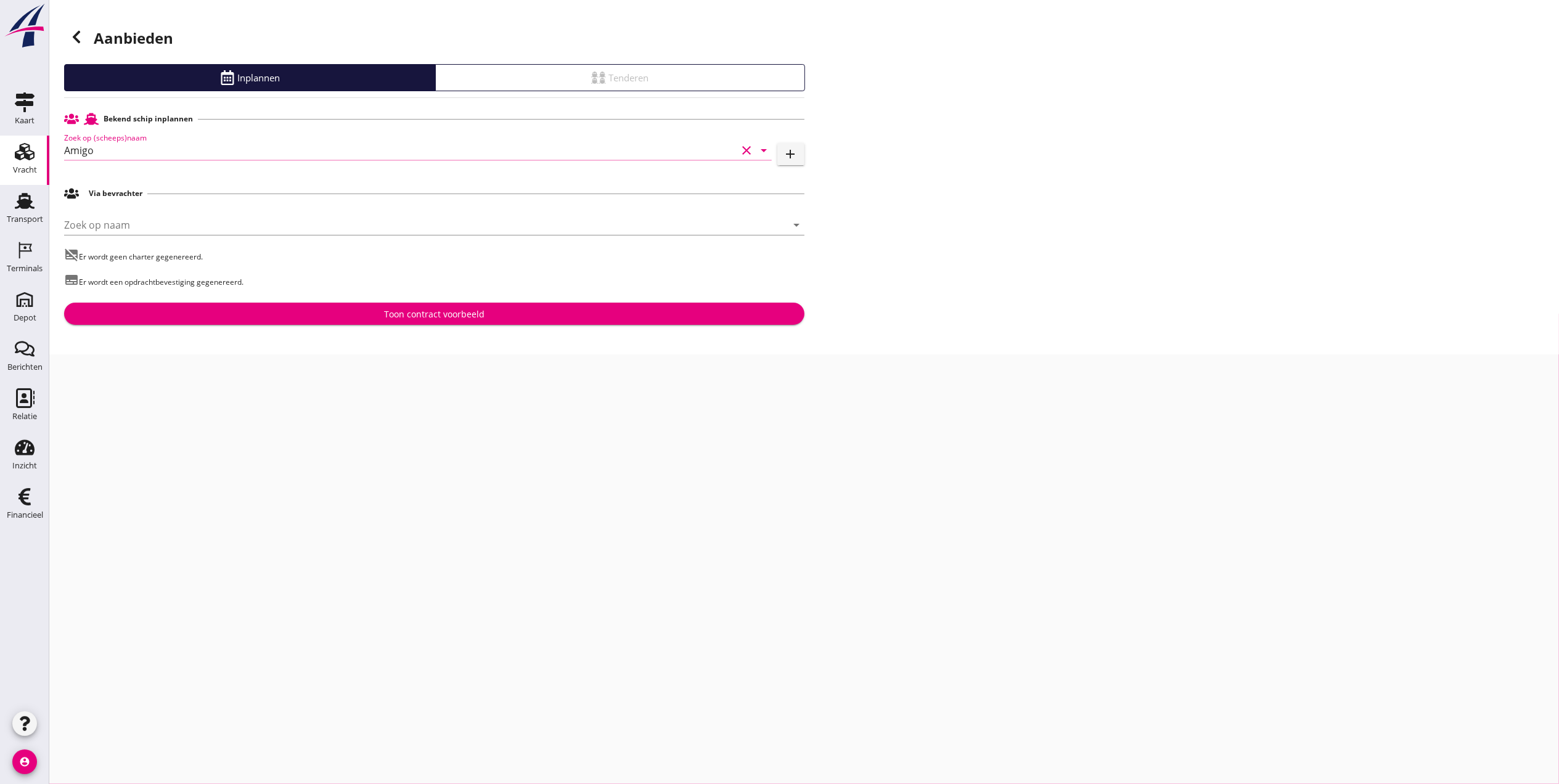
type input "Amigo"
click at [402, 309] on div "Toon contract voorbeeld" at bounding box center [434, 314] width 100 height 13
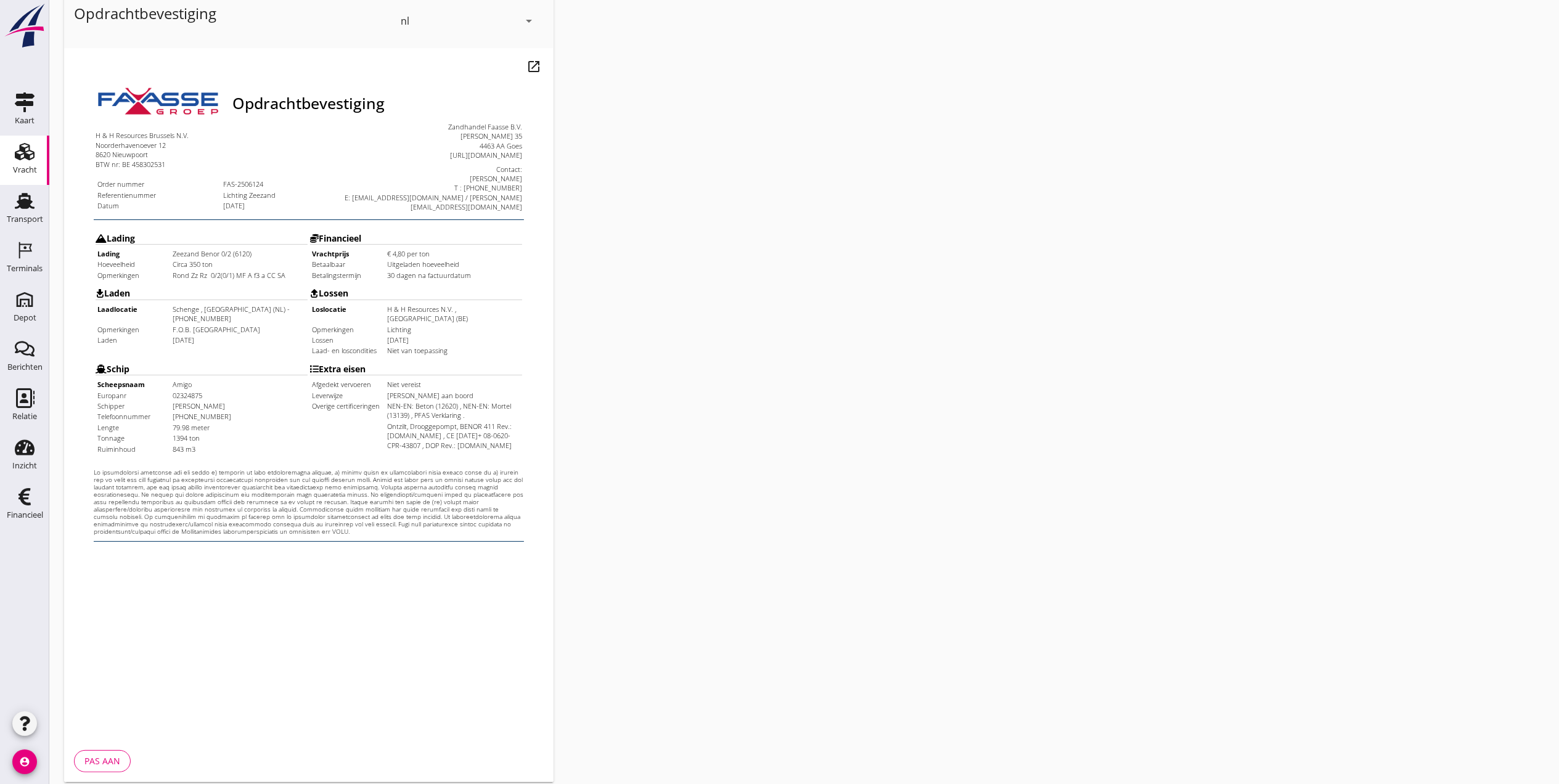
scroll to position [128, 0]
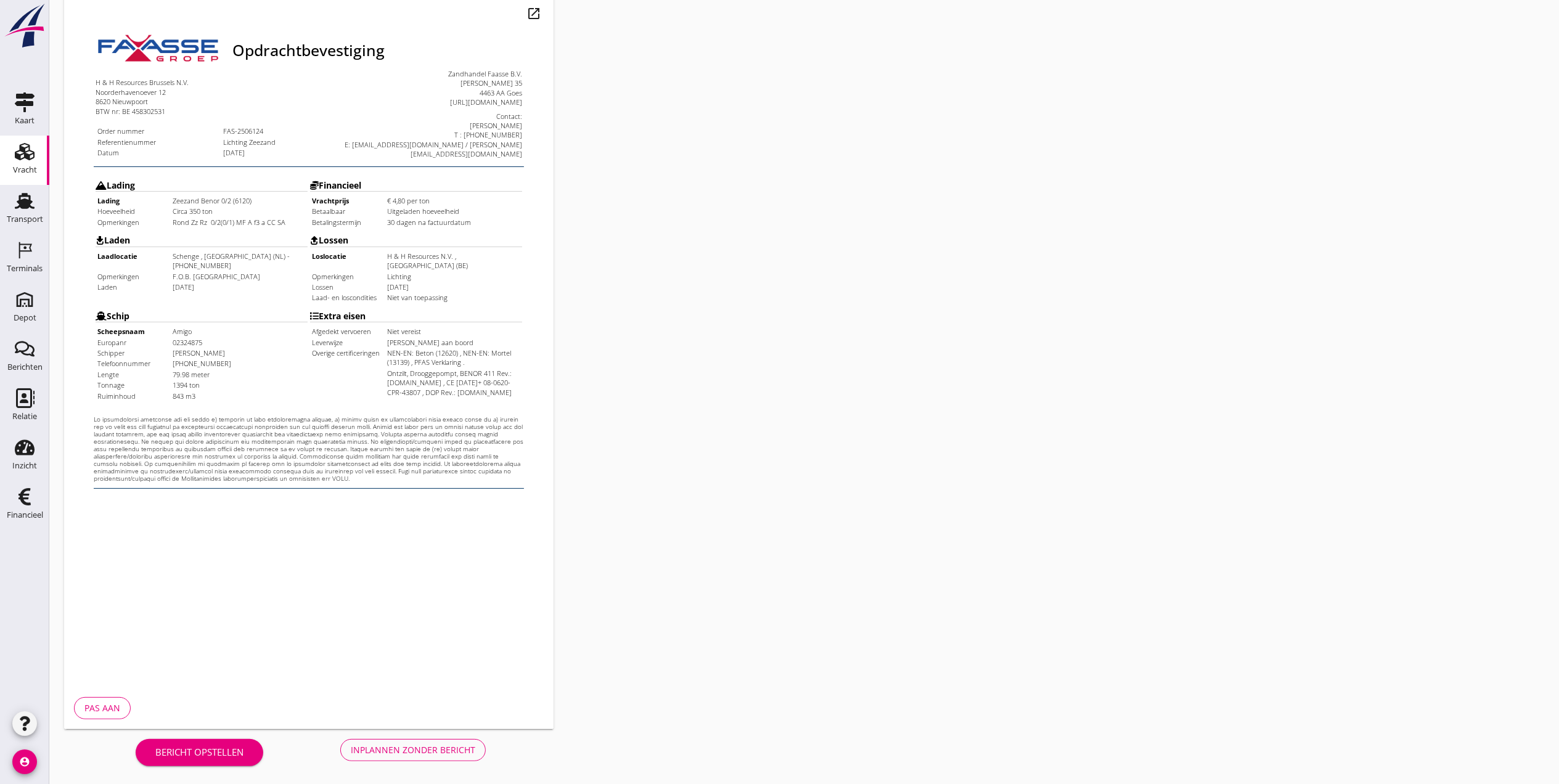
click at [408, 753] on div "Inplannen zonder bericht" at bounding box center [412, 749] width 125 height 13
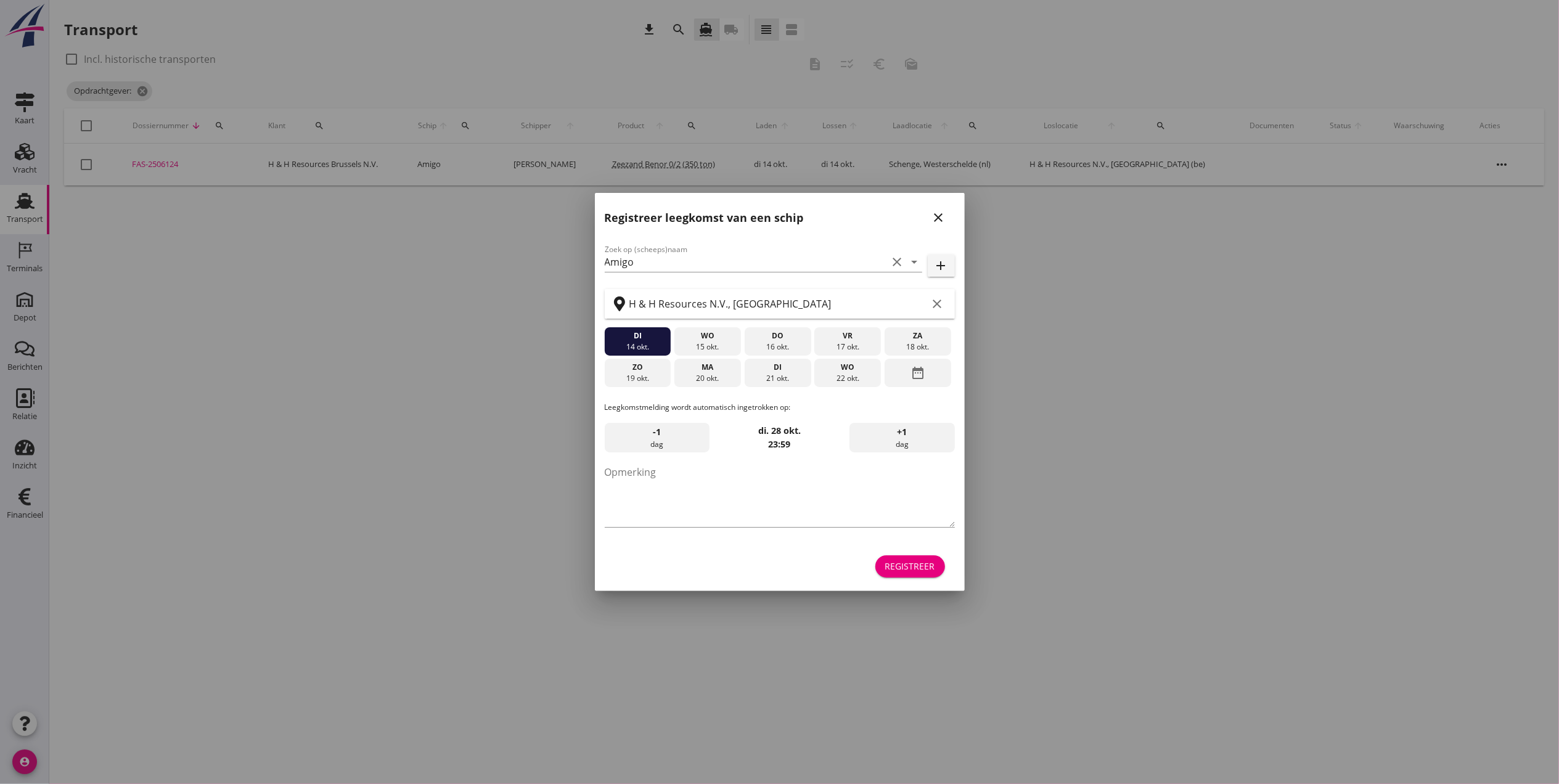
click at [938, 214] on icon "close" at bounding box center [938, 217] width 15 height 15
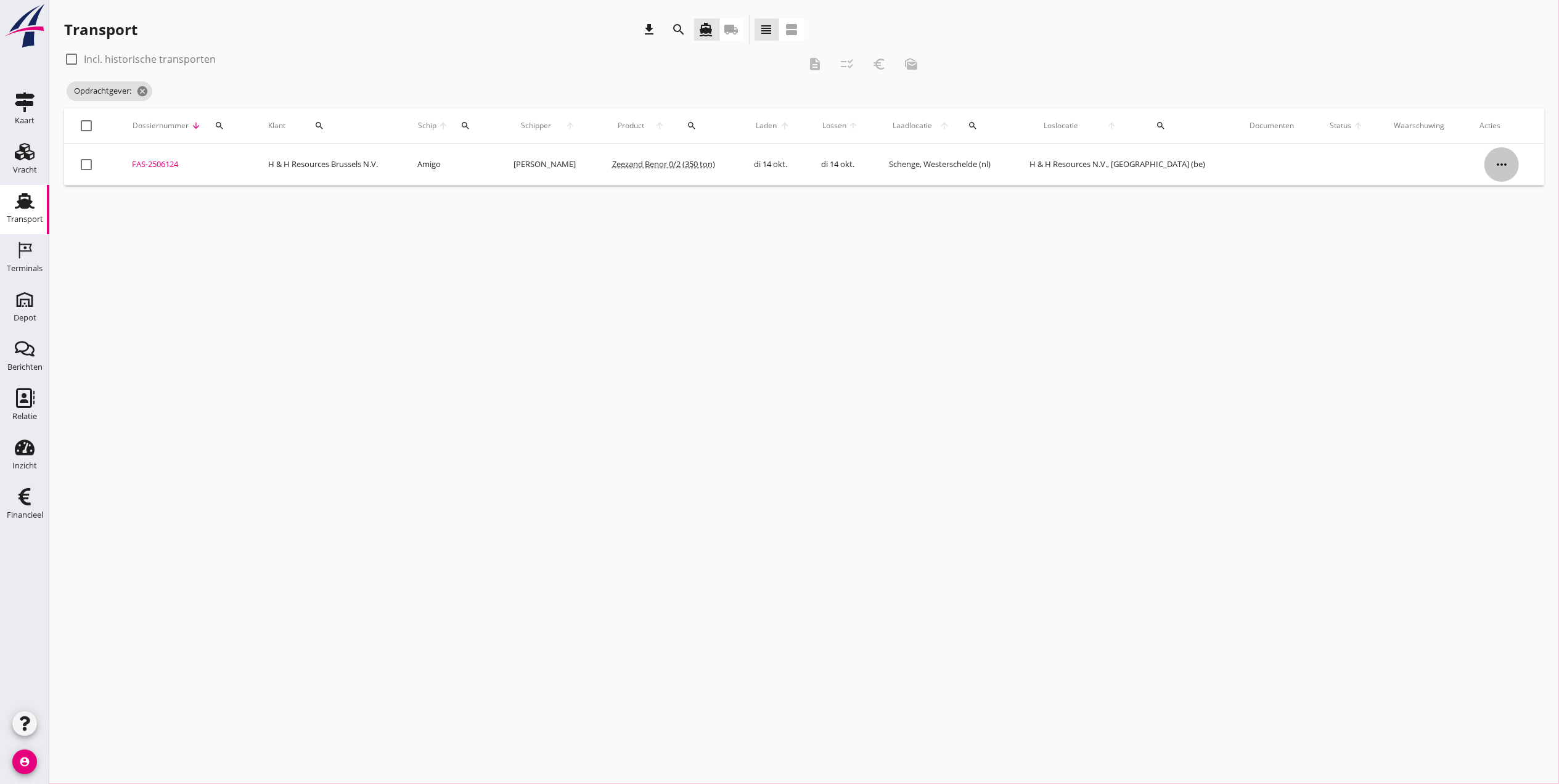
click at [1515, 165] on icon "more_horiz" at bounding box center [1501, 164] width 34 height 34
drag, startPoint x: 496, startPoint y: 289, endPoint x: 164, endPoint y: 126, distance: 369.9
click at [489, 287] on div "cancel You are impersonating another user. Transport download search directions…" at bounding box center [804, 392] width 1510 height 784
click at [141, 89] on icon "cancel" at bounding box center [142, 90] width 13 height 13
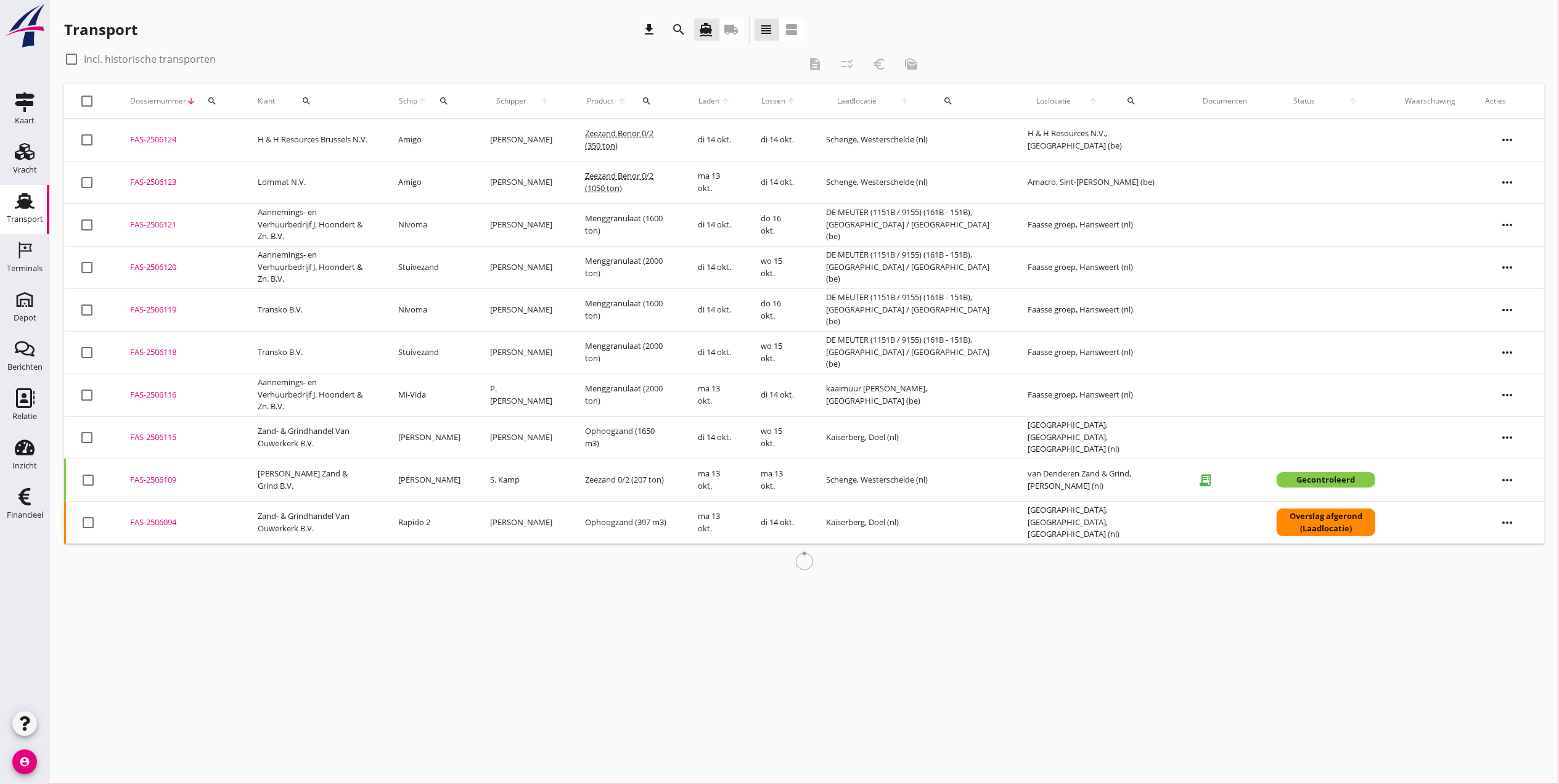
click at [149, 177] on div "FAS-2506123" at bounding box center [179, 182] width 98 height 13
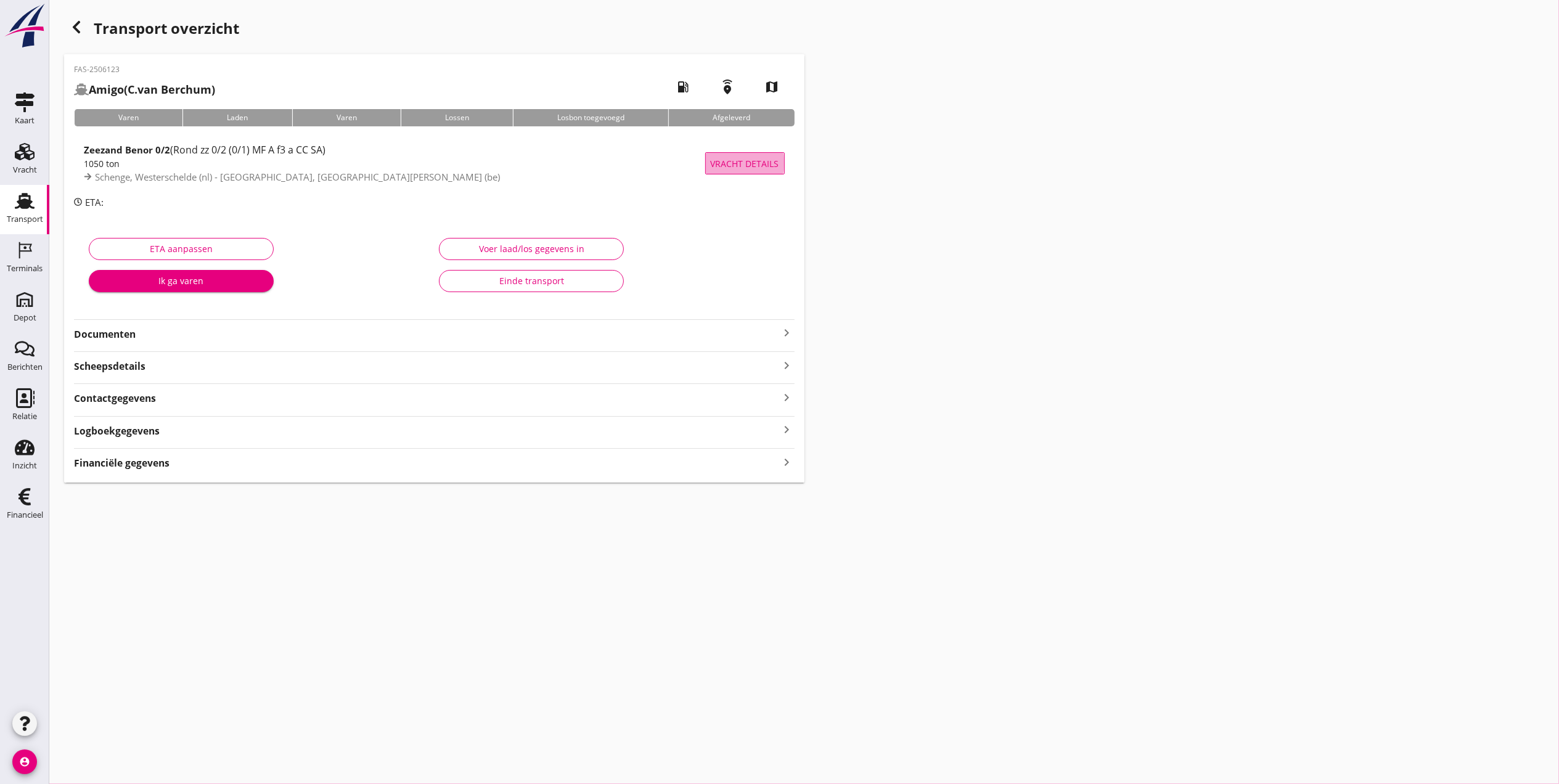
click at [743, 165] on span "Vracht details" at bounding box center [745, 163] width 69 height 13
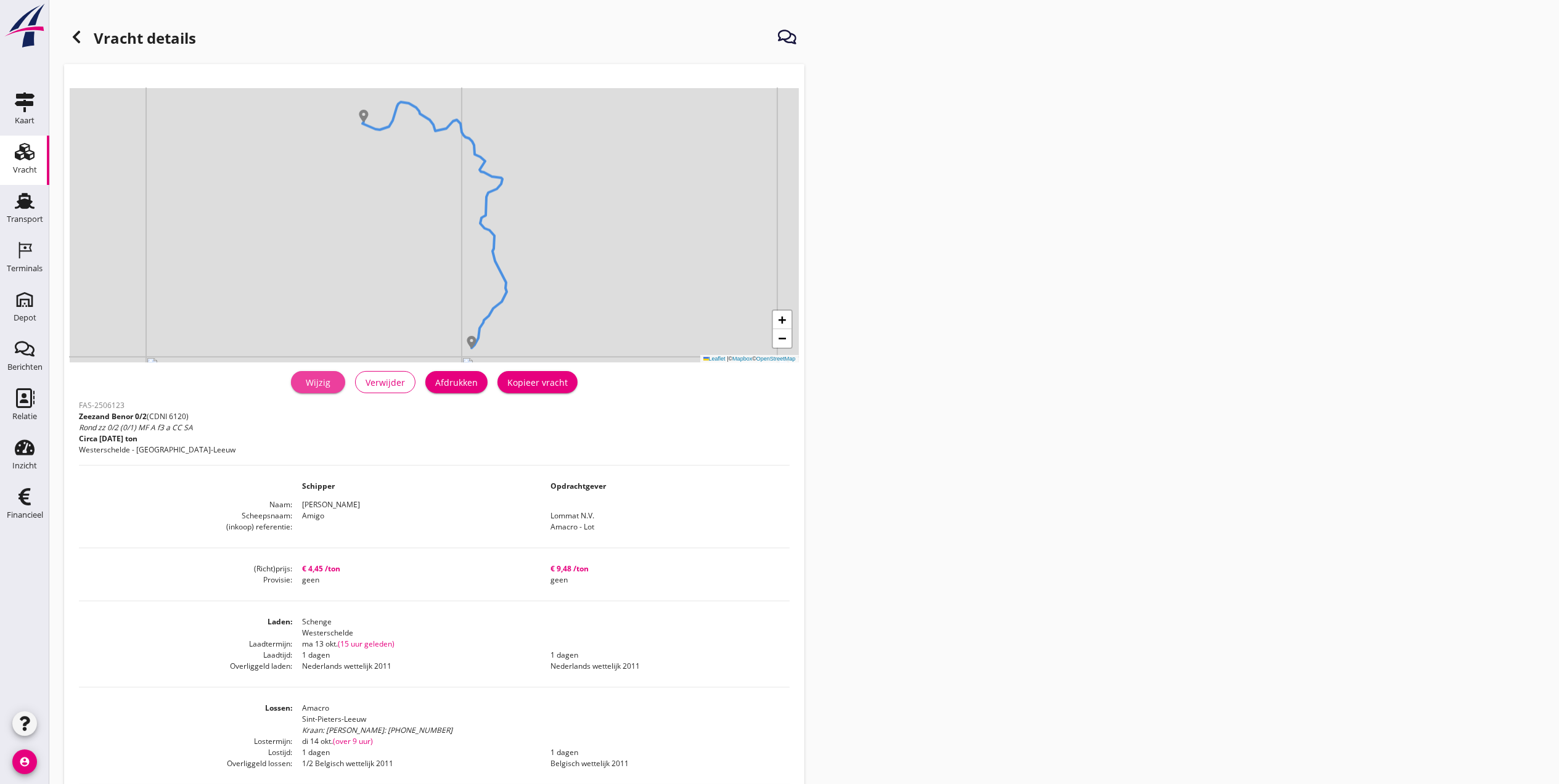
click at [314, 385] on div "Wijzig" at bounding box center [318, 382] width 34 height 13
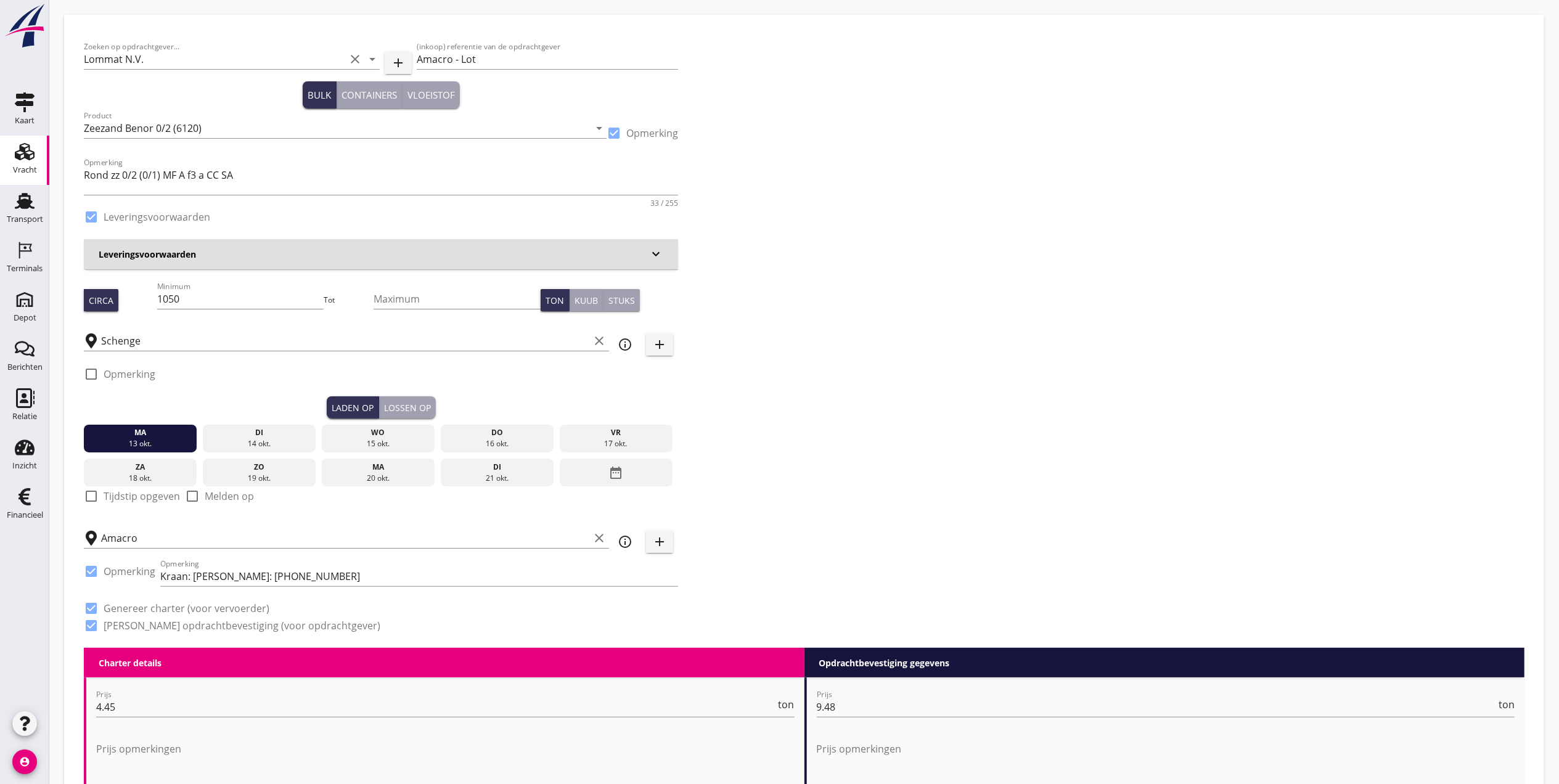
click at [396, 398] on button "Lossen op" at bounding box center [407, 407] width 57 height 23
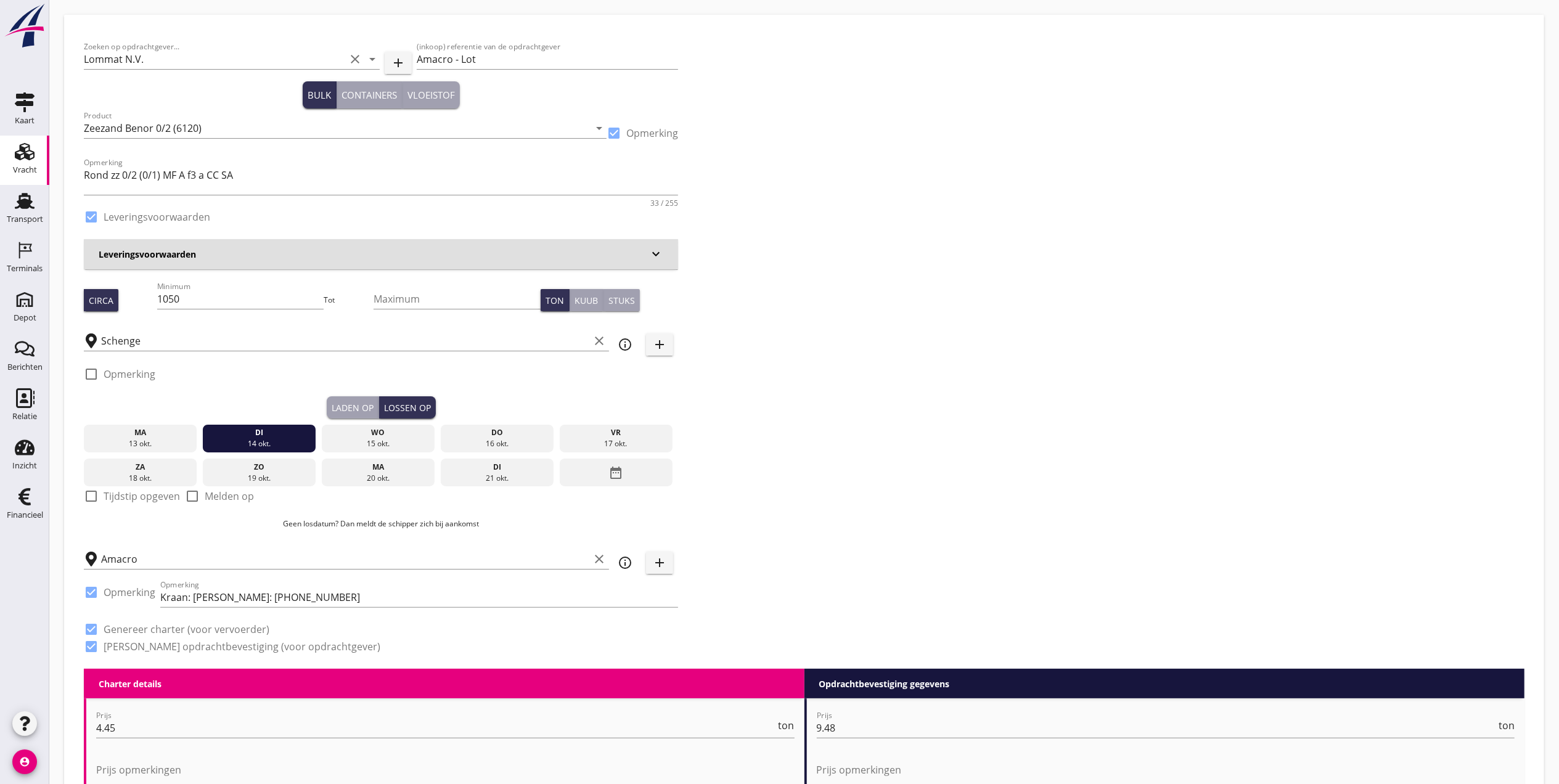
click at [359, 403] on div "Laden op" at bounding box center [352, 407] width 42 height 13
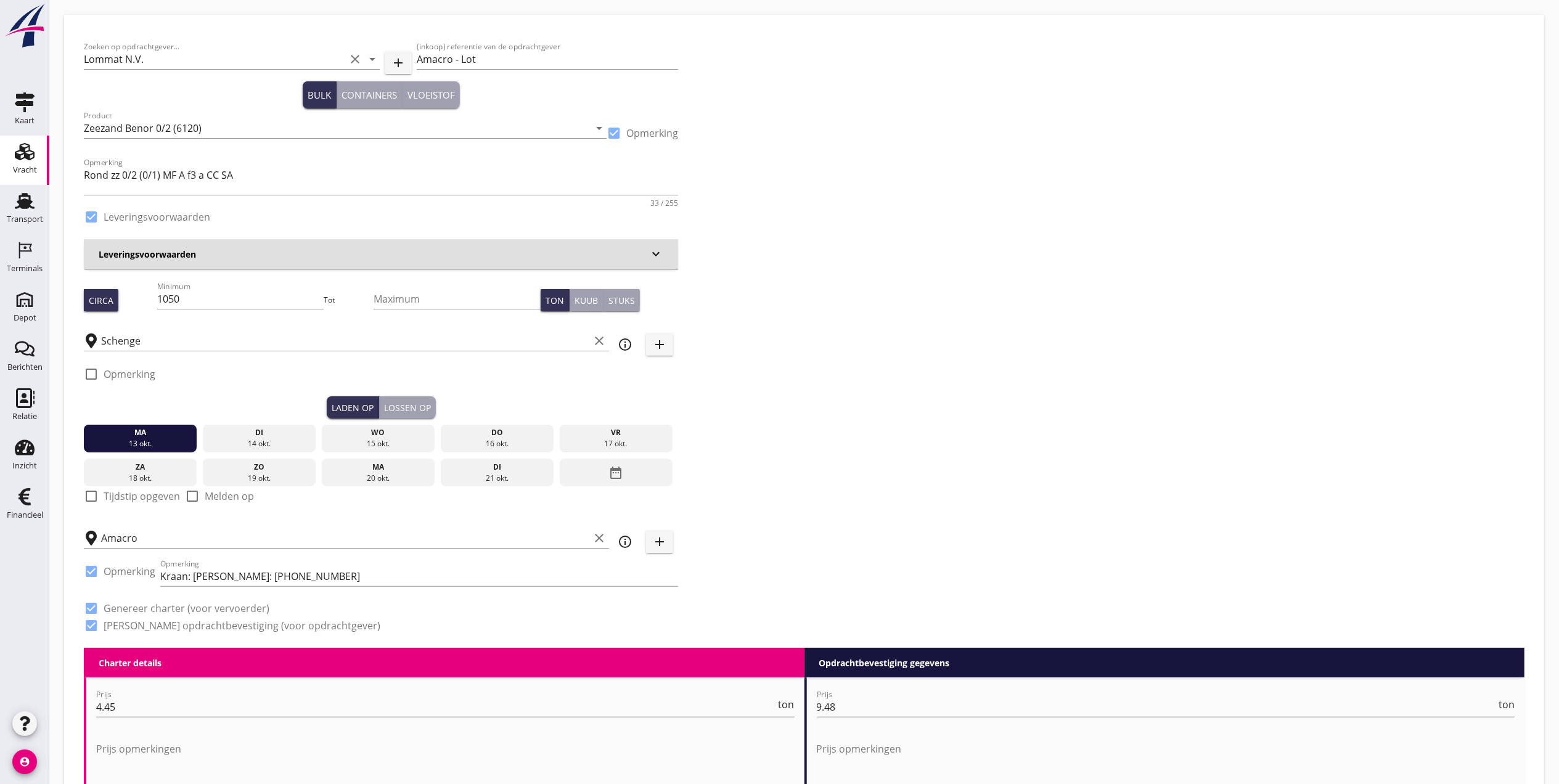
click at [421, 405] on div "Lossen op" at bounding box center [407, 407] width 47 height 13
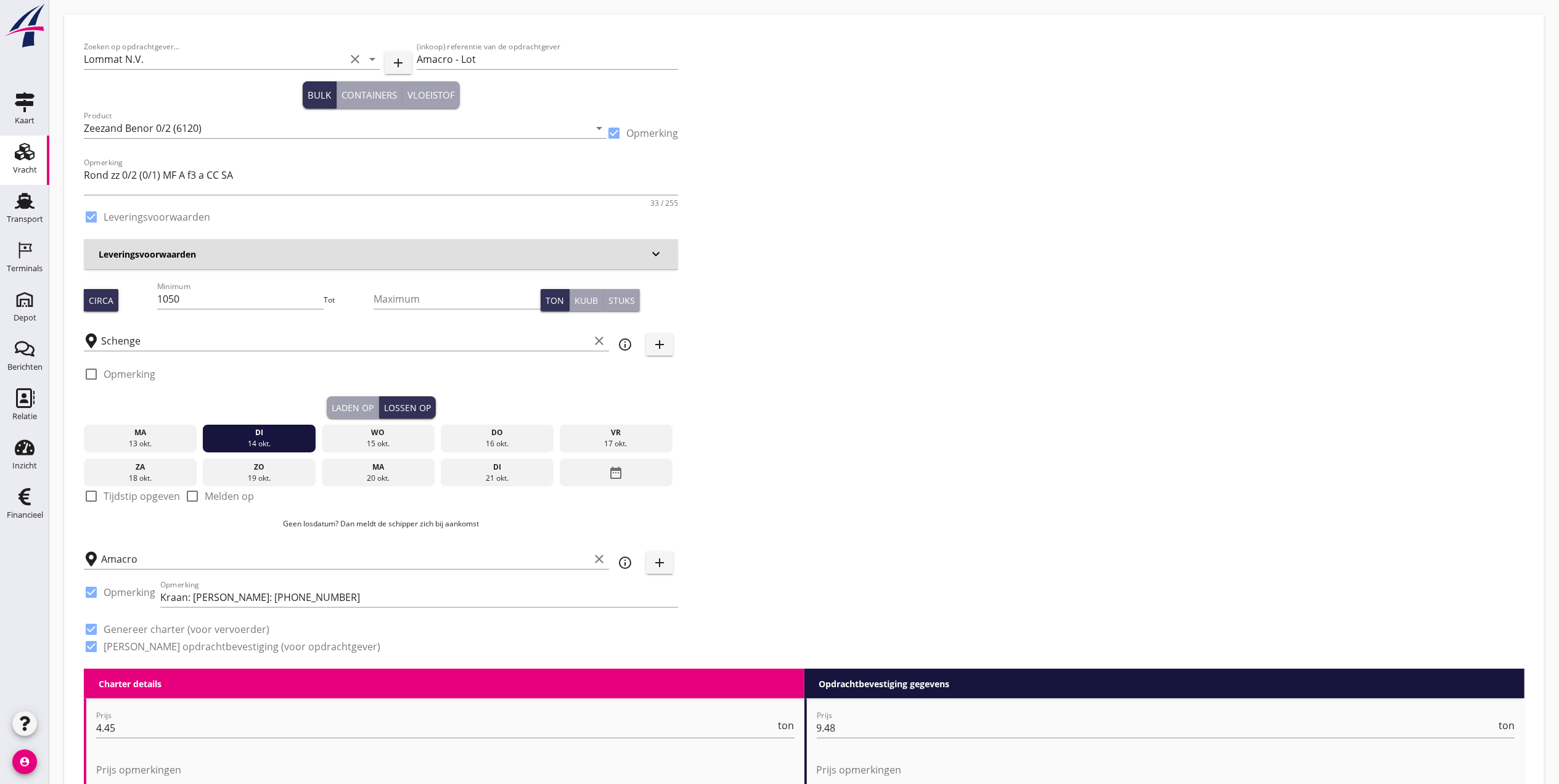
click at [353, 407] on div "Laden op" at bounding box center [352, 407] width 42 height 13
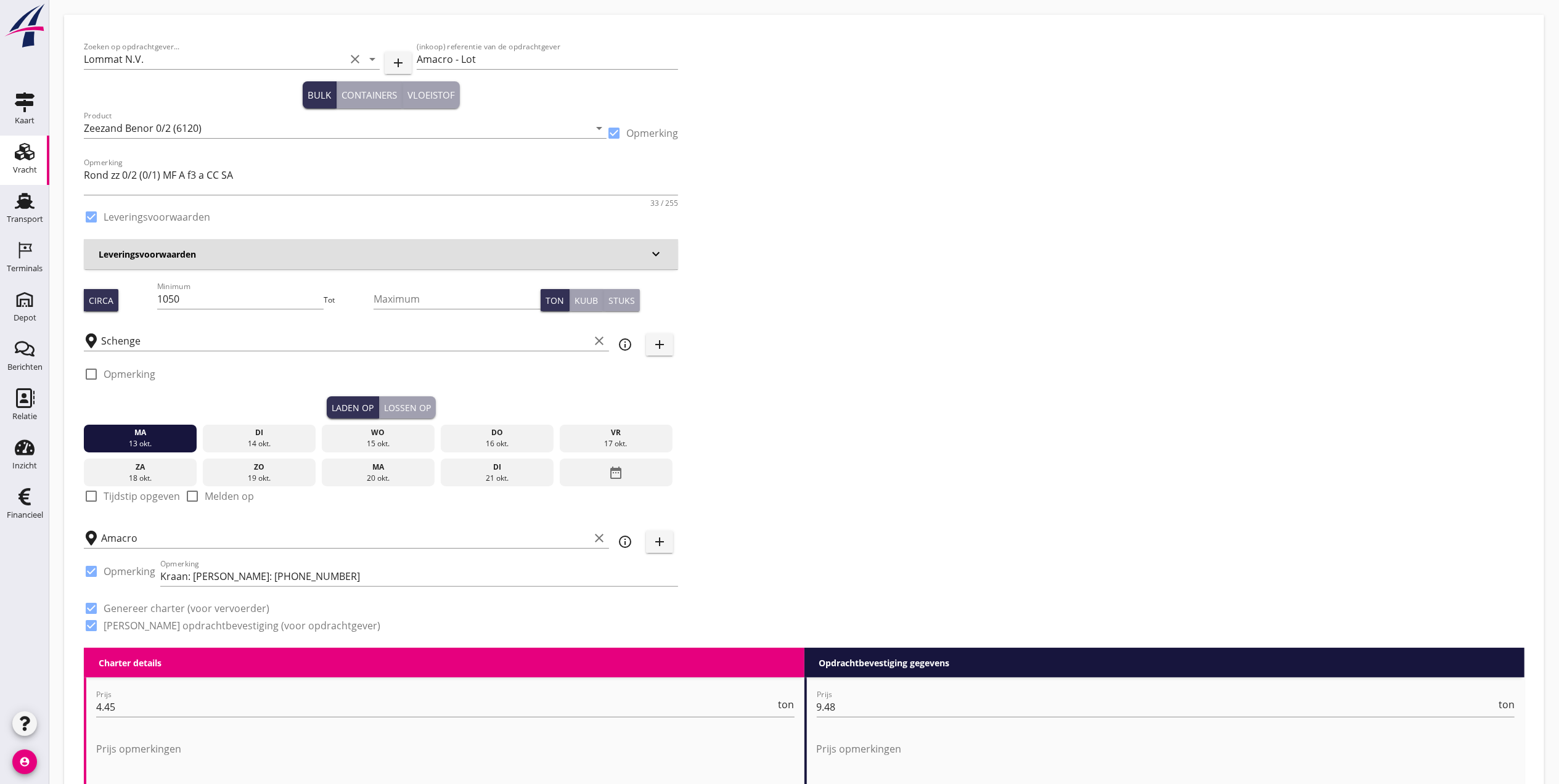
drag, startPoint x: 134, startPoint y: 431, endPoint x: 146, endPoint y: 427, distance: 12.6
click at [134, 430] on div "ma" at bounding box center [140, 432] width 107 height 11
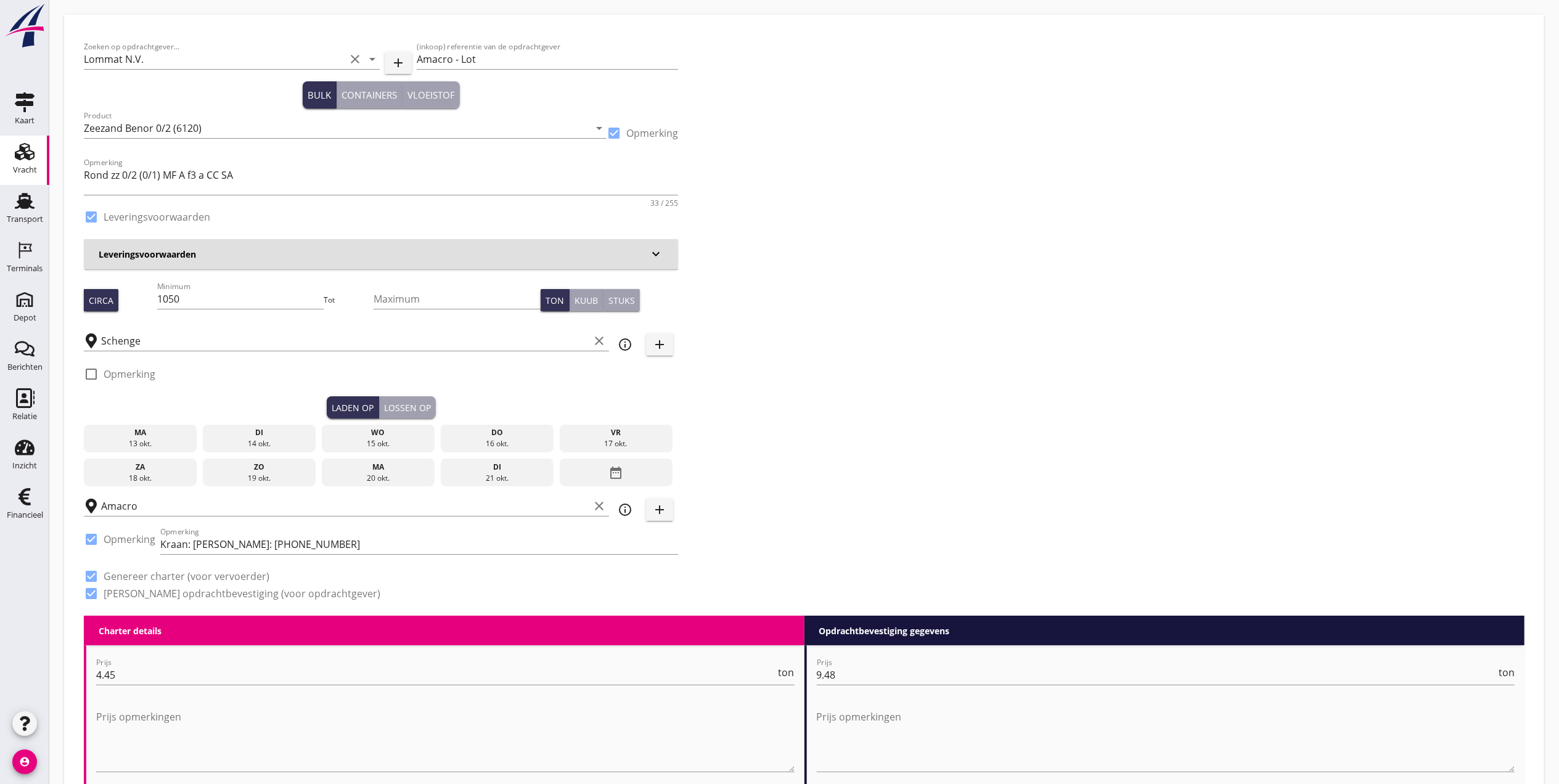
click at [233, 432] on div "di" at bounding box center [259, 432] width 107 height 11
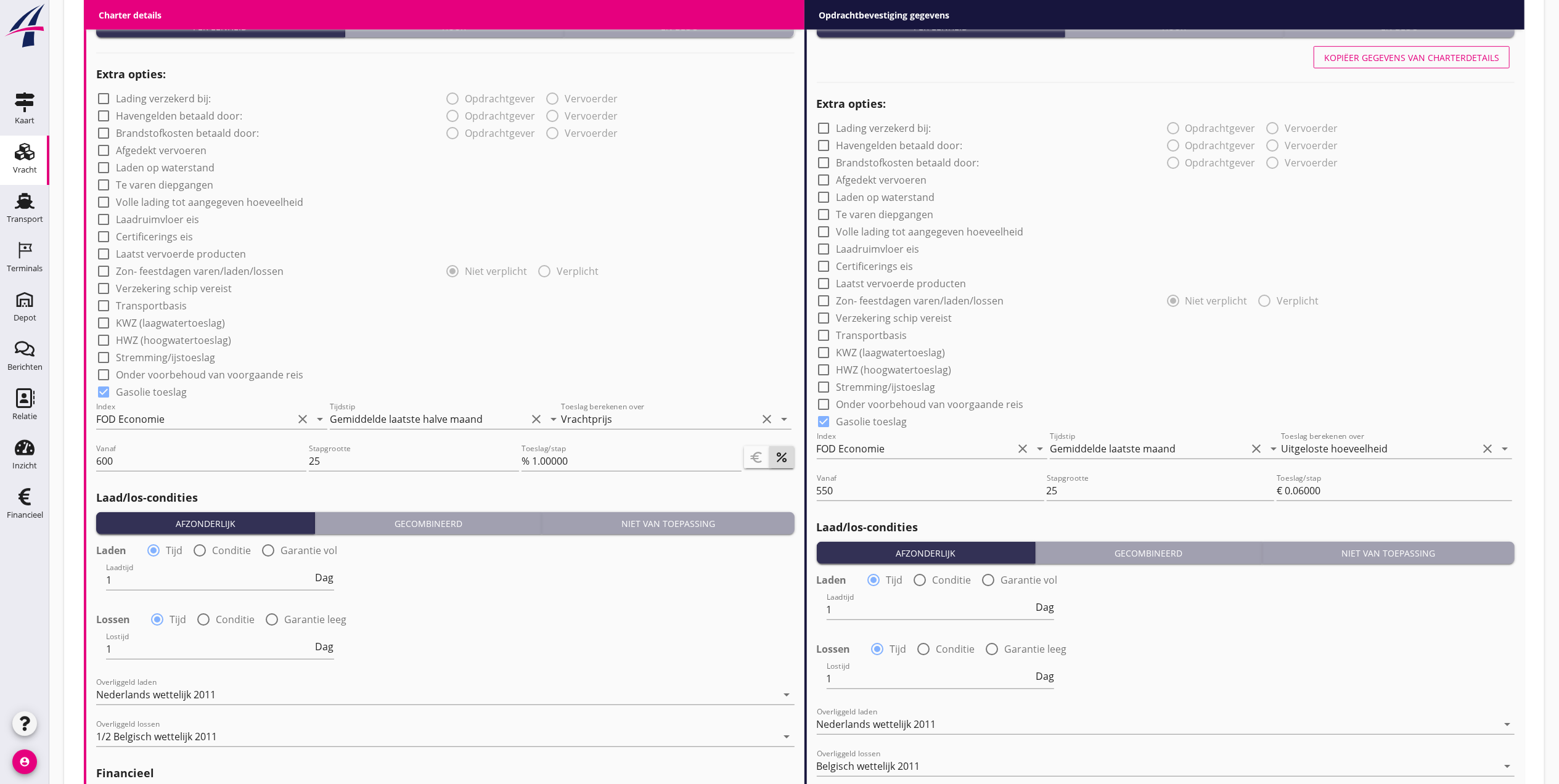
scroll to position [1205, 0]
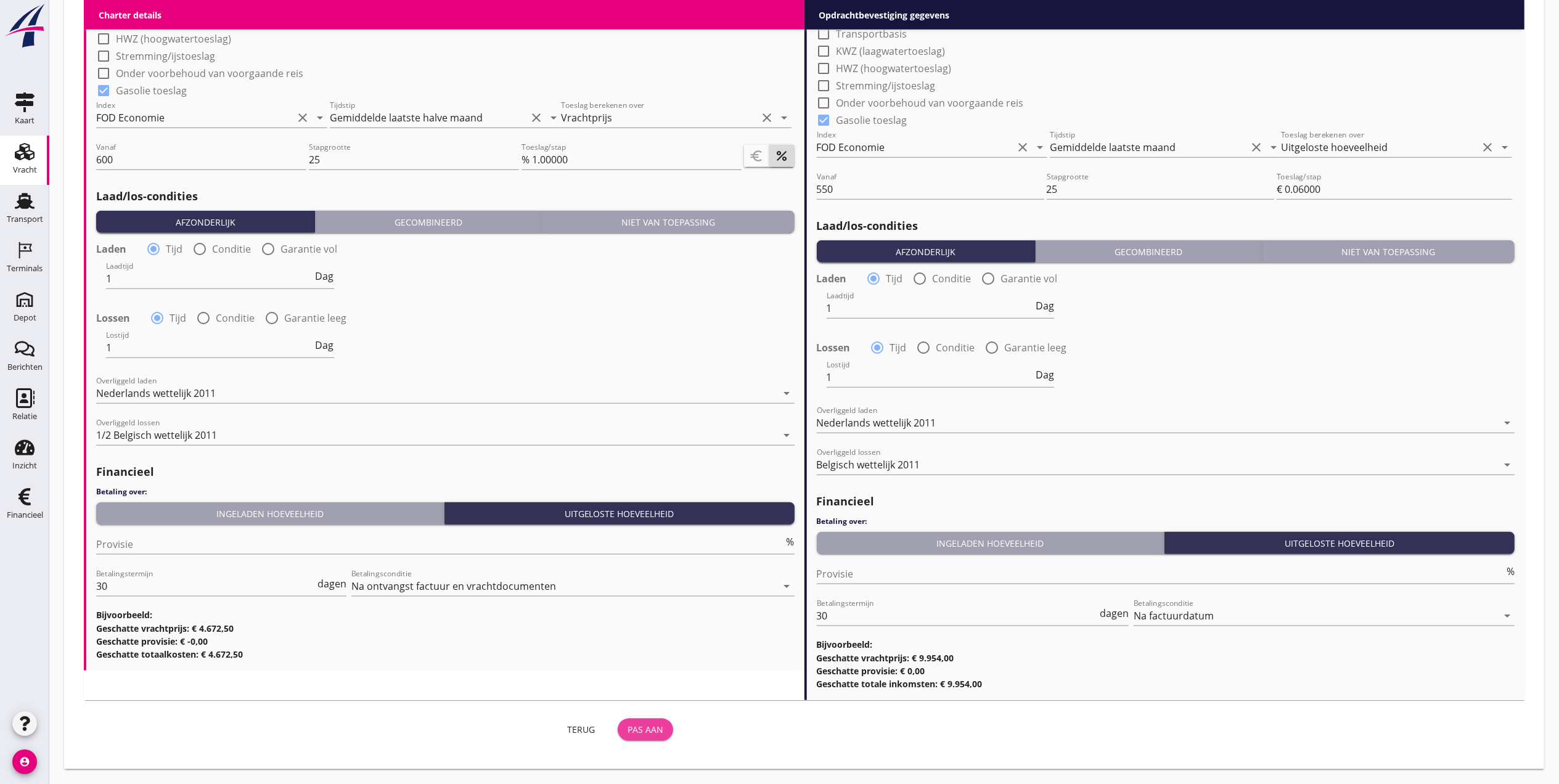
click at [631, 737] on button "Pas aan" at bounding box center [646, 729] width 55 height 23
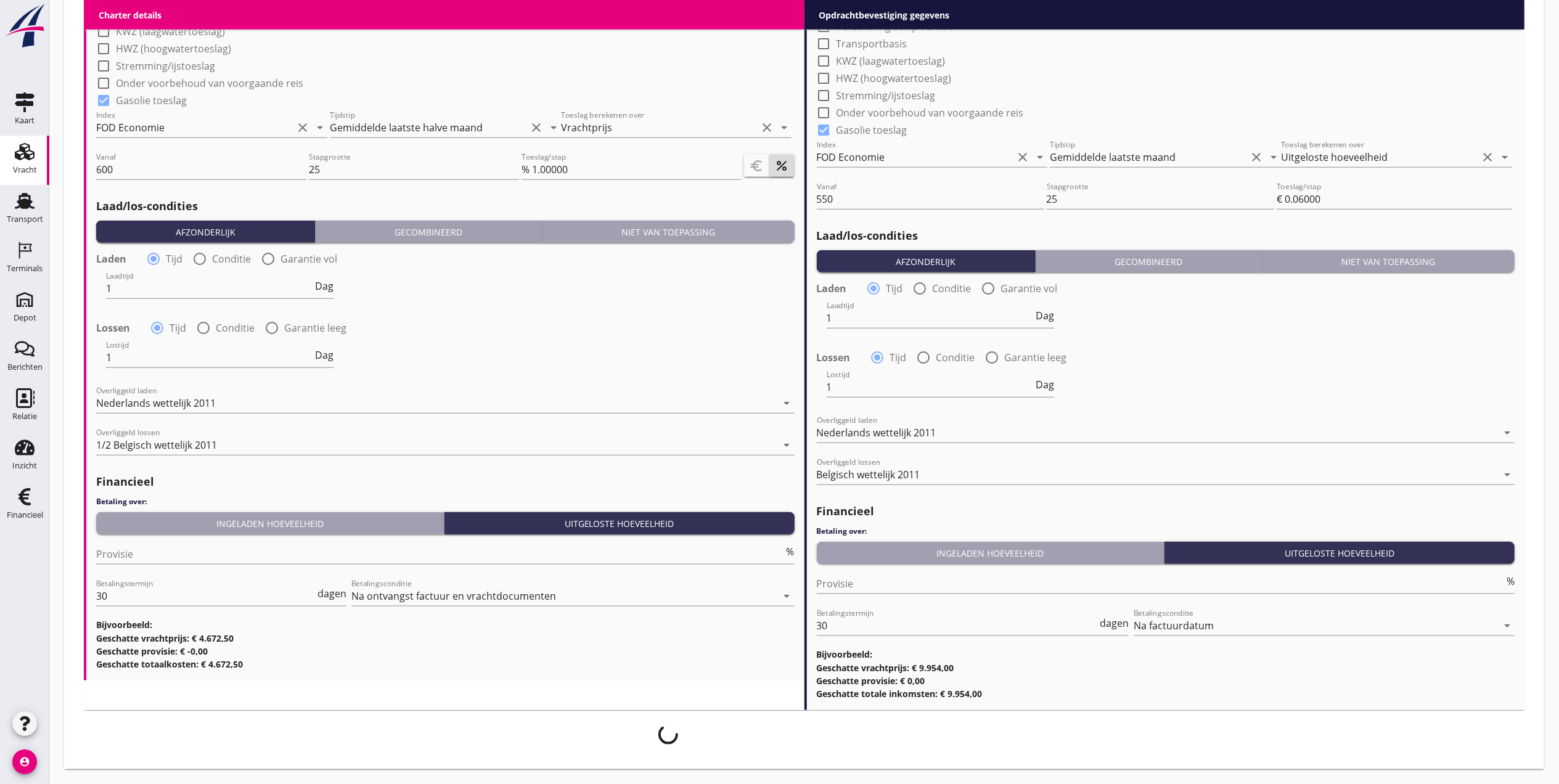
scroll to position [1195, 0]
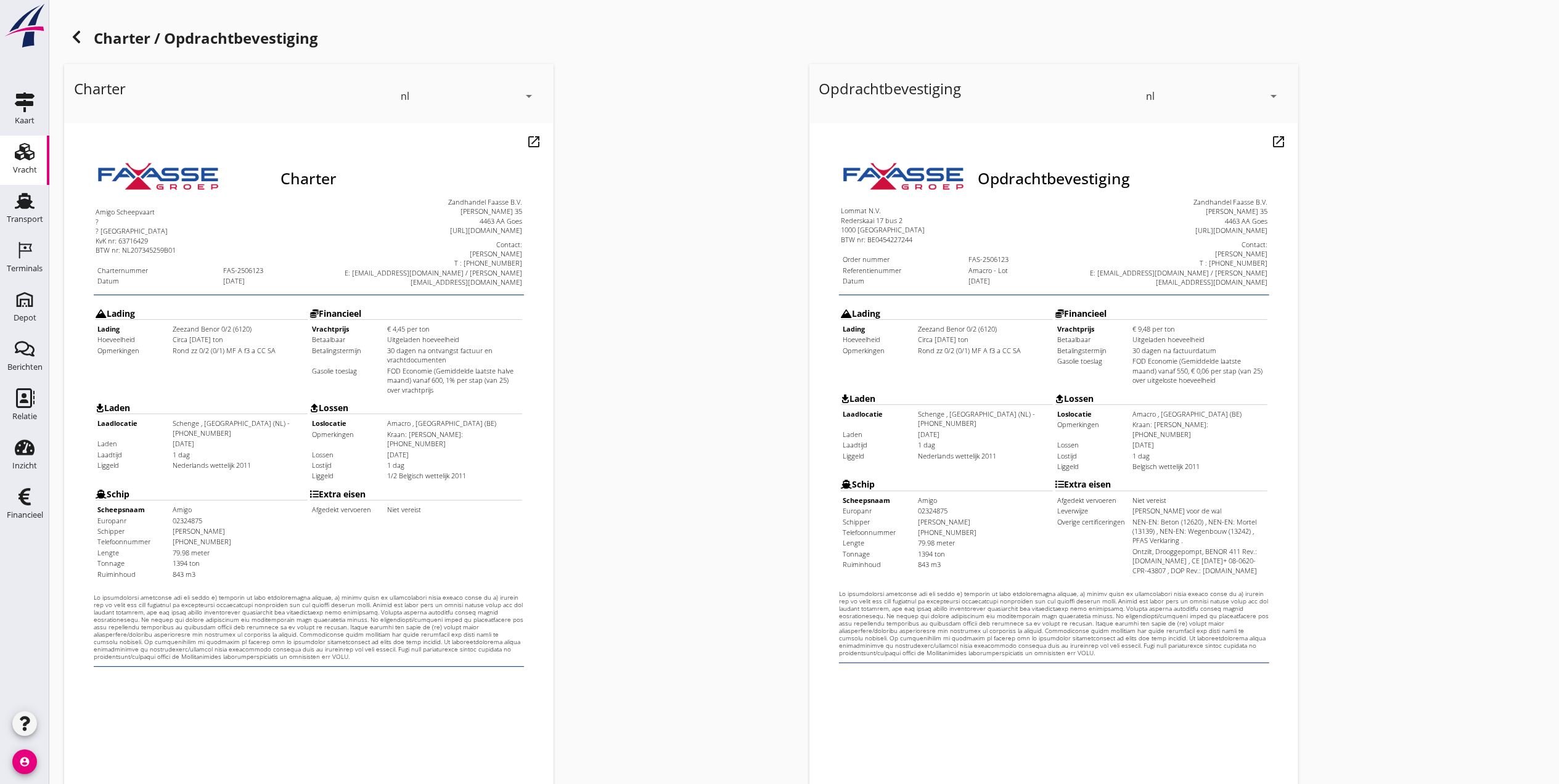
scroll to position [128, 0]
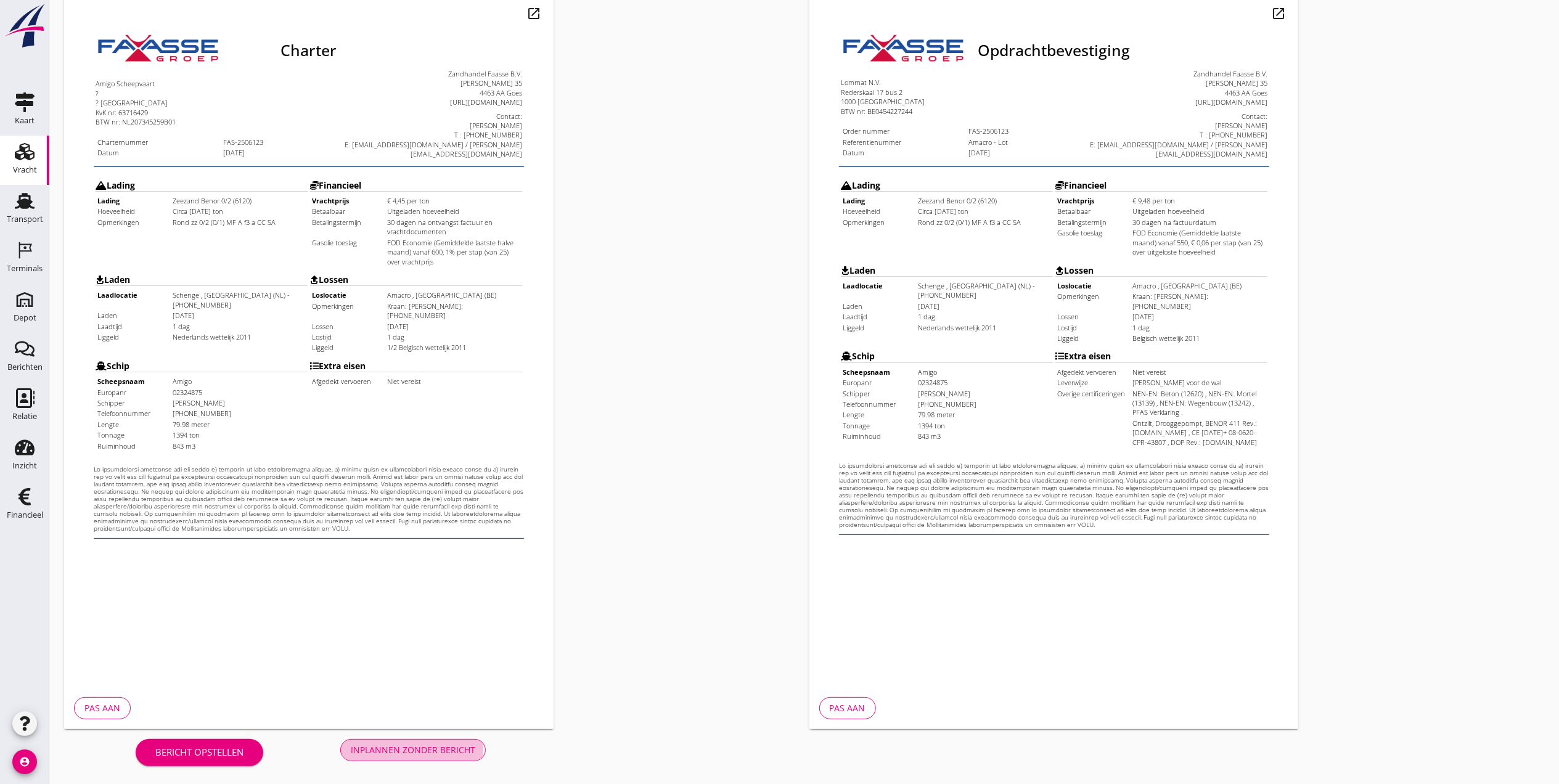
click at [410, 746] on div "Inplannen zonder bericht" at bounding box center [412, 749] width 125 height 13
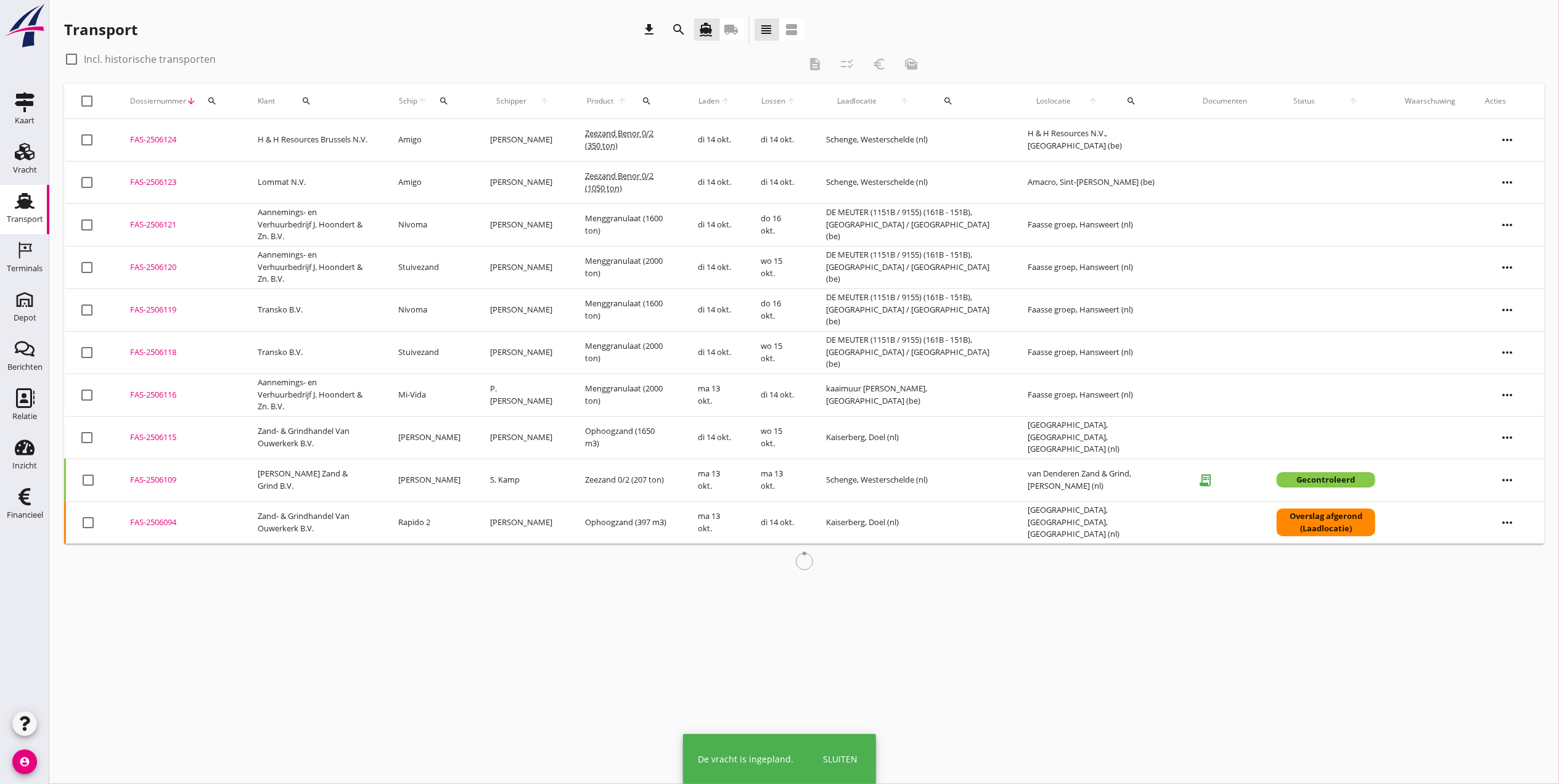
click at [141, 136] on div "Deel track en trace Vracht details Vracht aanpassen Schip wijzigen Vracht kopie…" at bounding box center [780, 392] width 1559 height 784
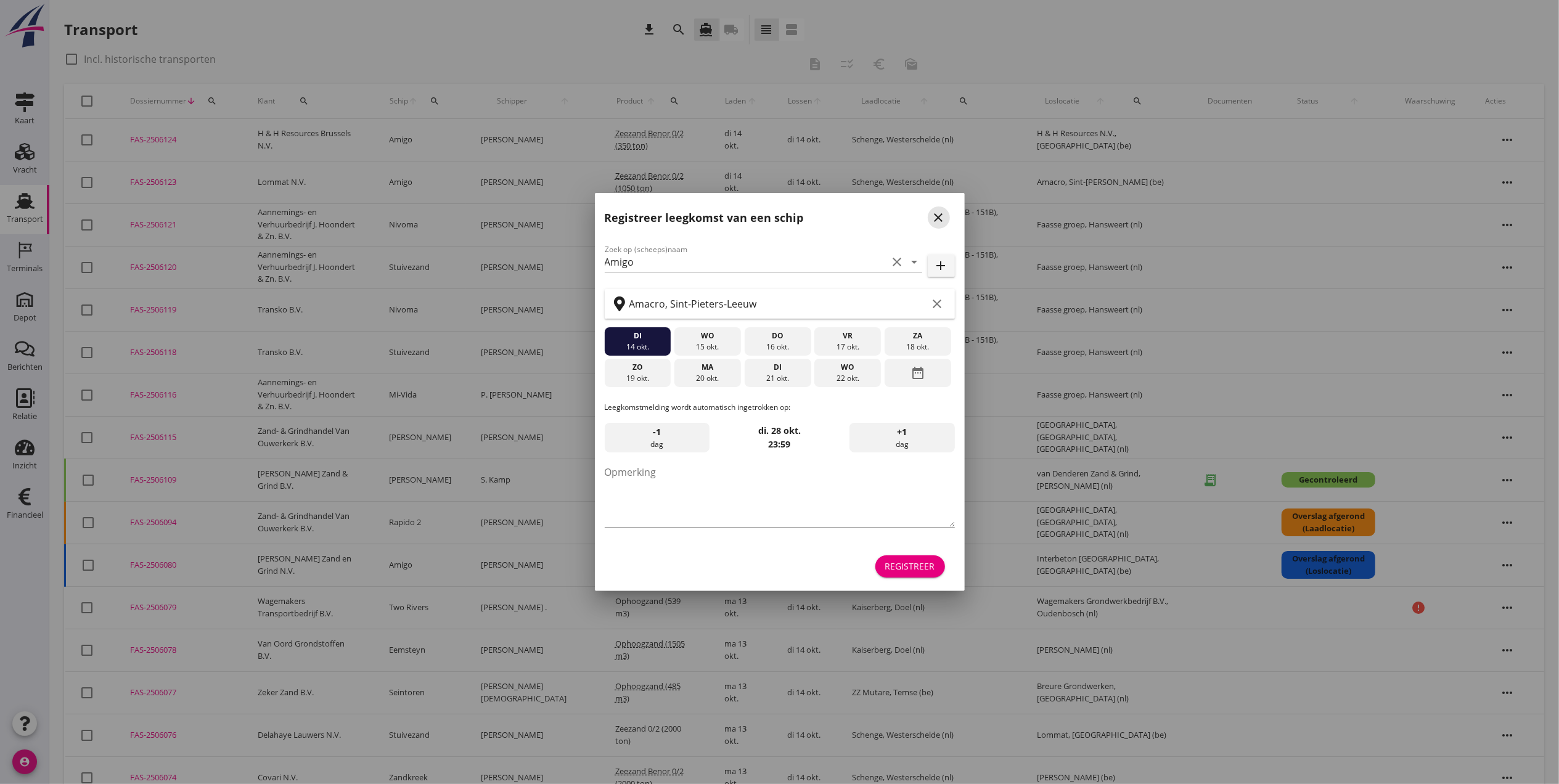
drag, startPoint x: 941, startPoint y: 211, endPoint x: 905, endPoint y: 211, distance: 36.0
click at [941, 211] on icon "close" at bounding box center [938, 217] width 15 height 15
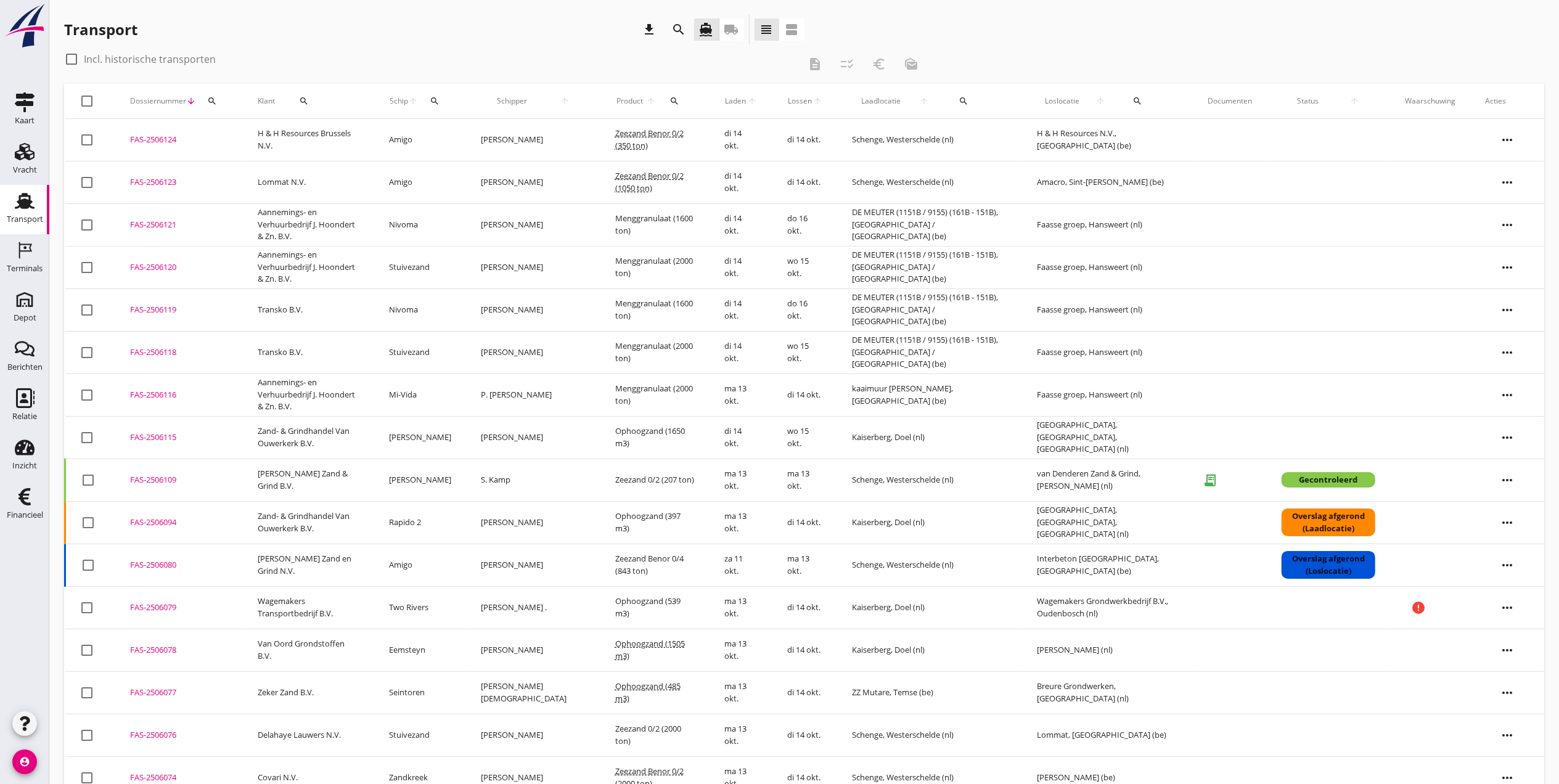
click at [156, 180] on div "FAS-2506123" at bounding box center [179, 182] width 98 height 13
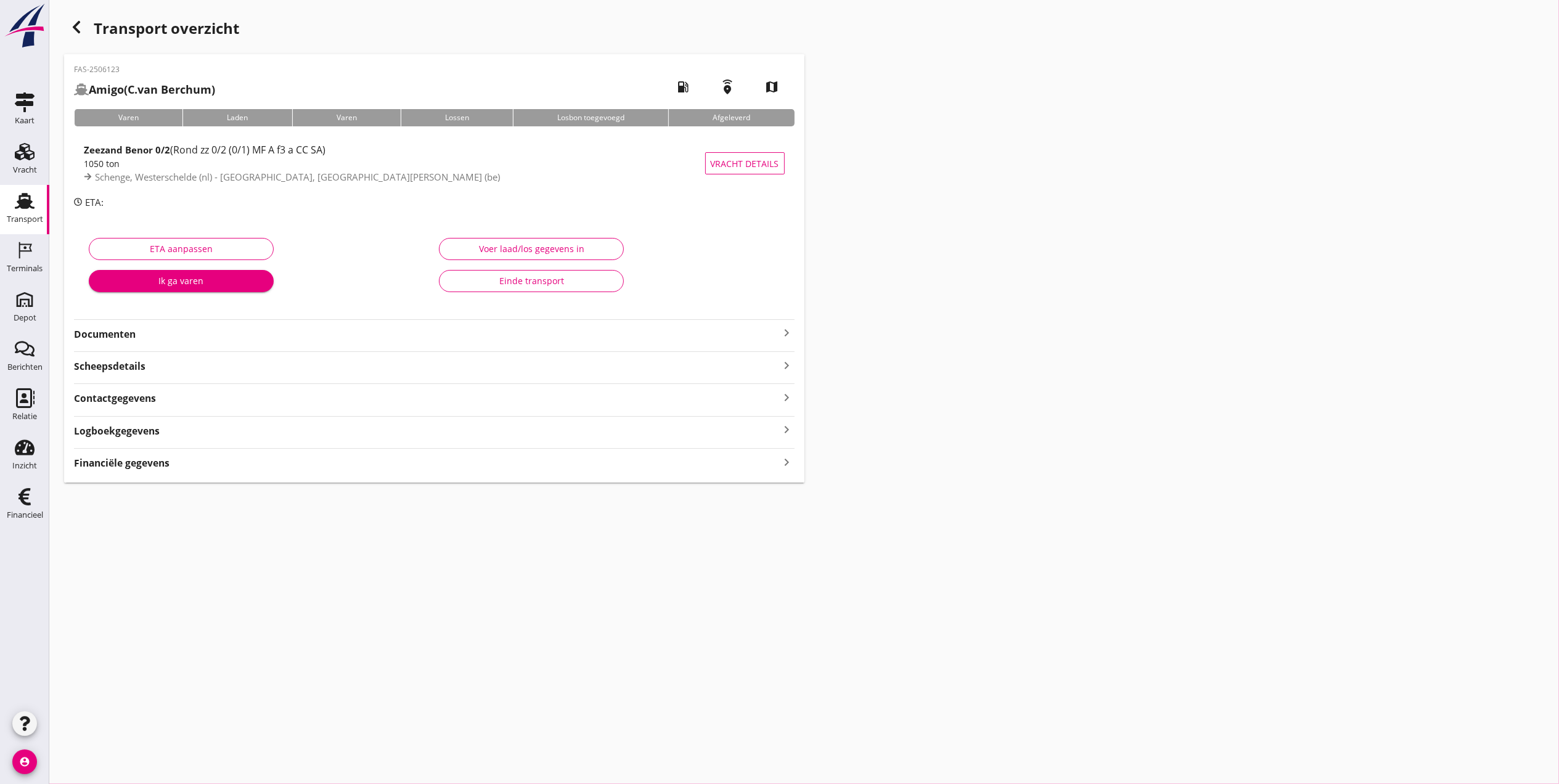
click at [200, 333] on strong "Documenten" at bounding box center [426, 334] width 706 height 14
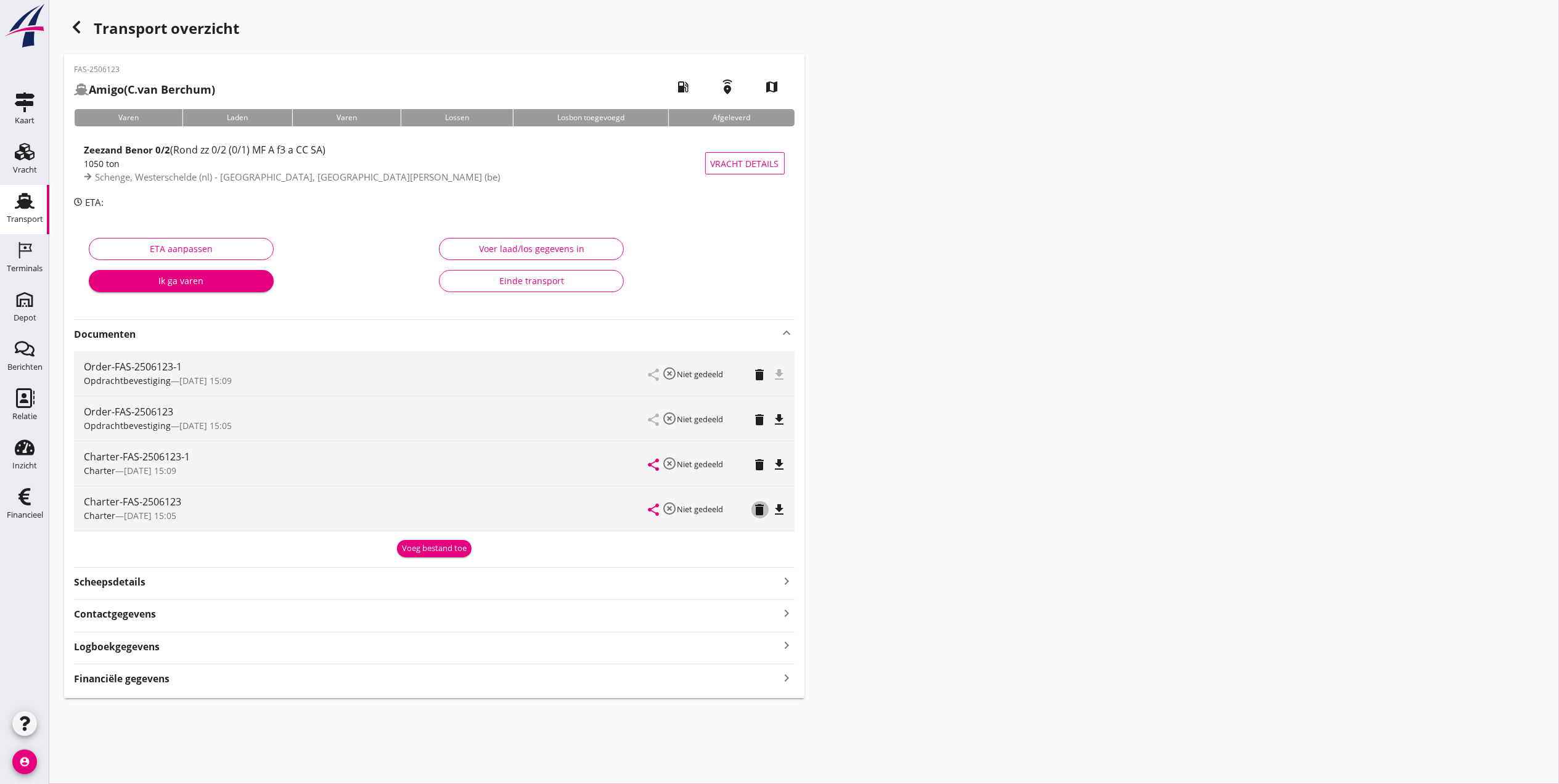
click at [758, 506] on icon "delete" at bounding box center [760, 509] width 15 height 15
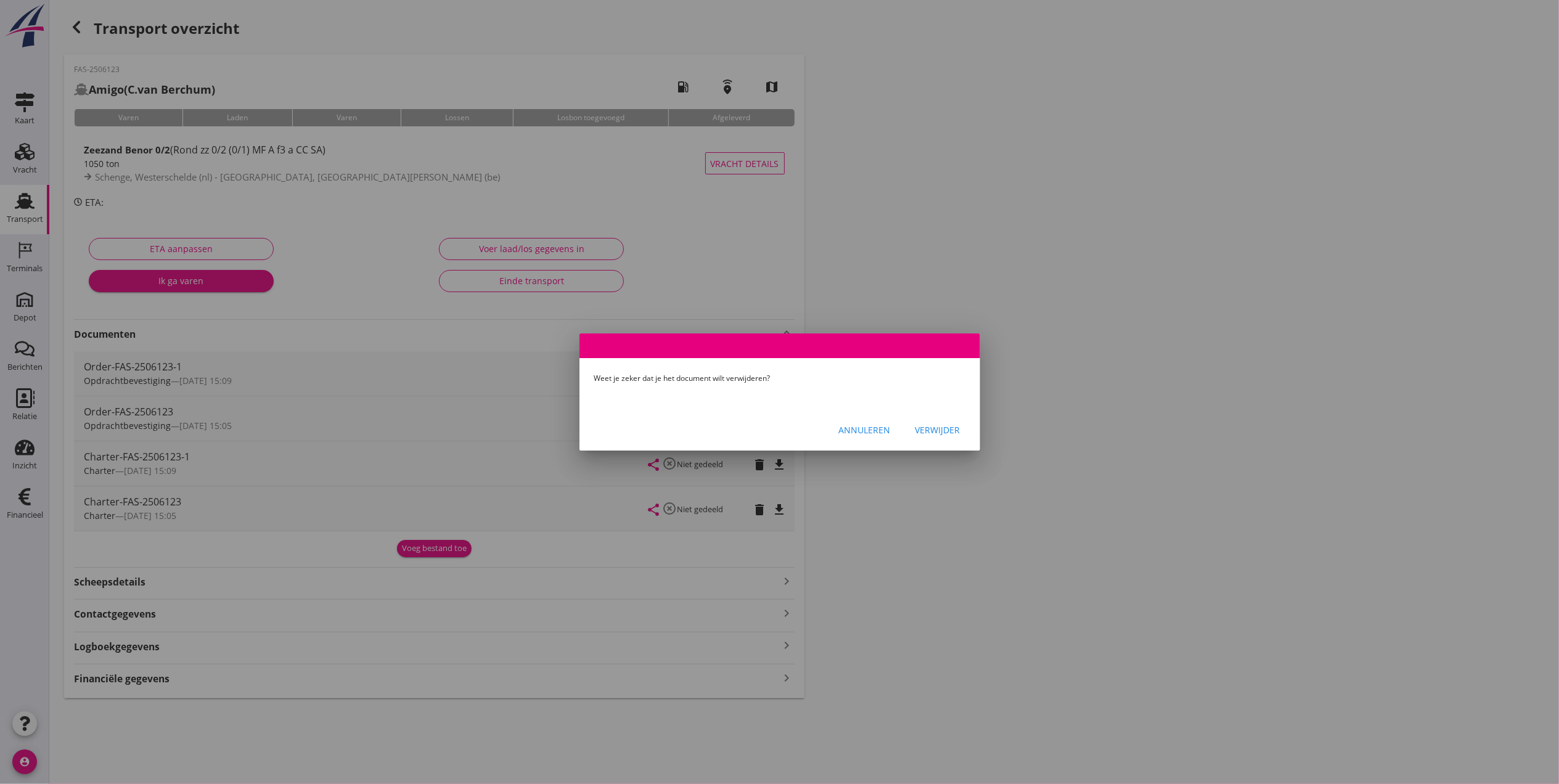
click at [937, 429] on div "Verwijder" at bounding box center [938, 429] width 45 height 13
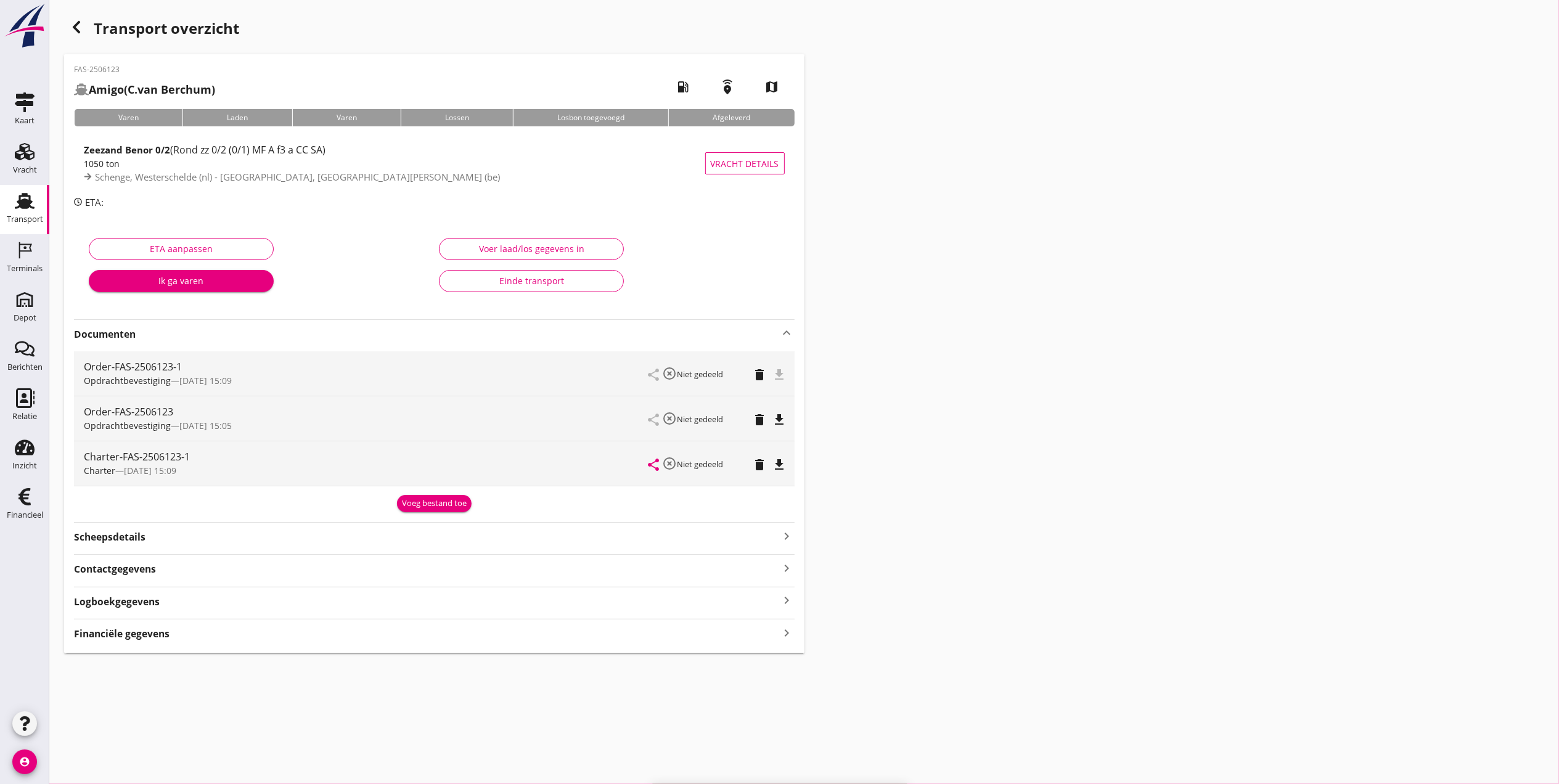
click at [761, 420] on icon "delete" at bounding box center [760, 419] width 15 height 15
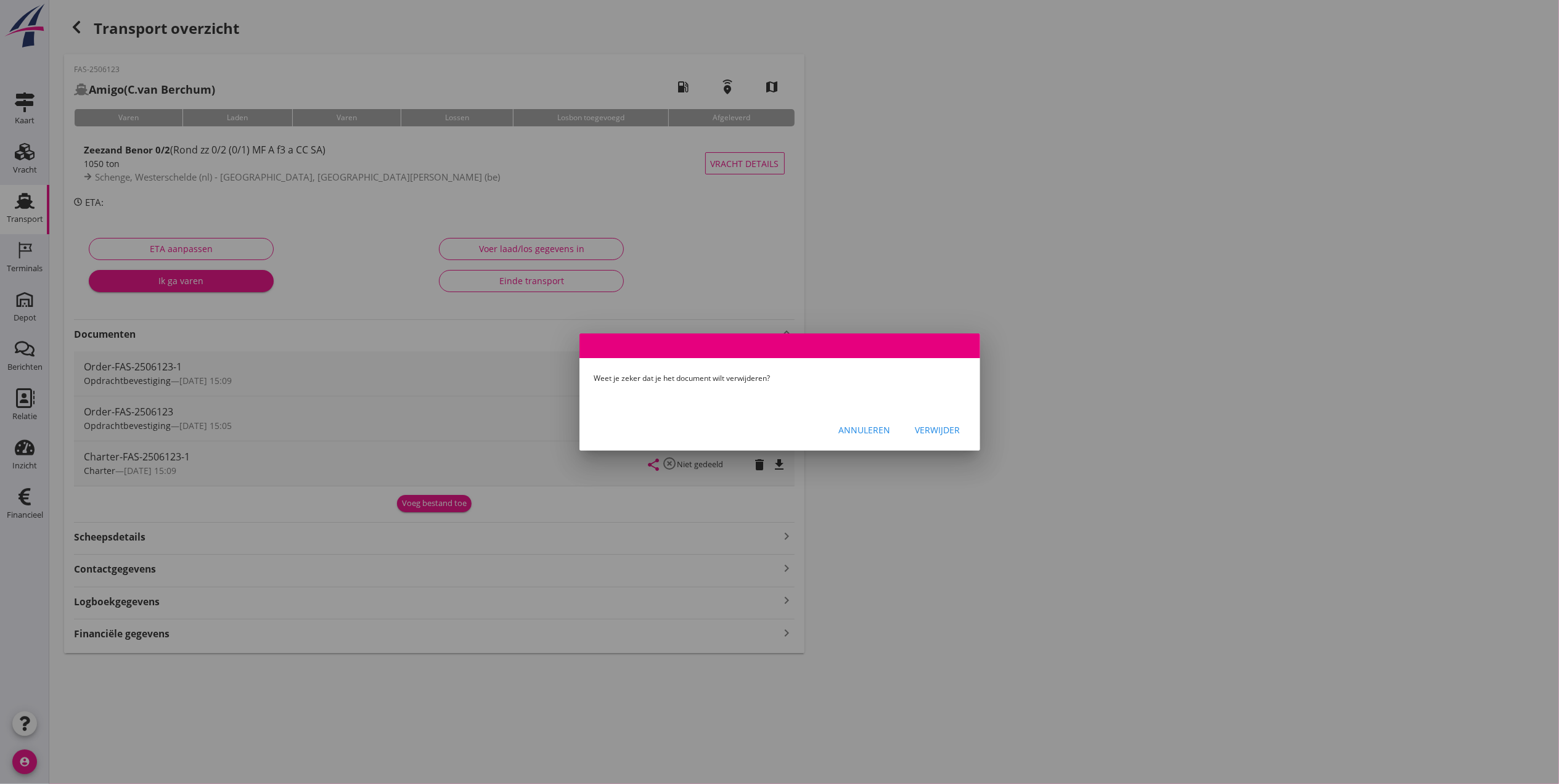
click at [916, 427] on div "Verwijder" at bounding box center [938, 429] width 45 height 13
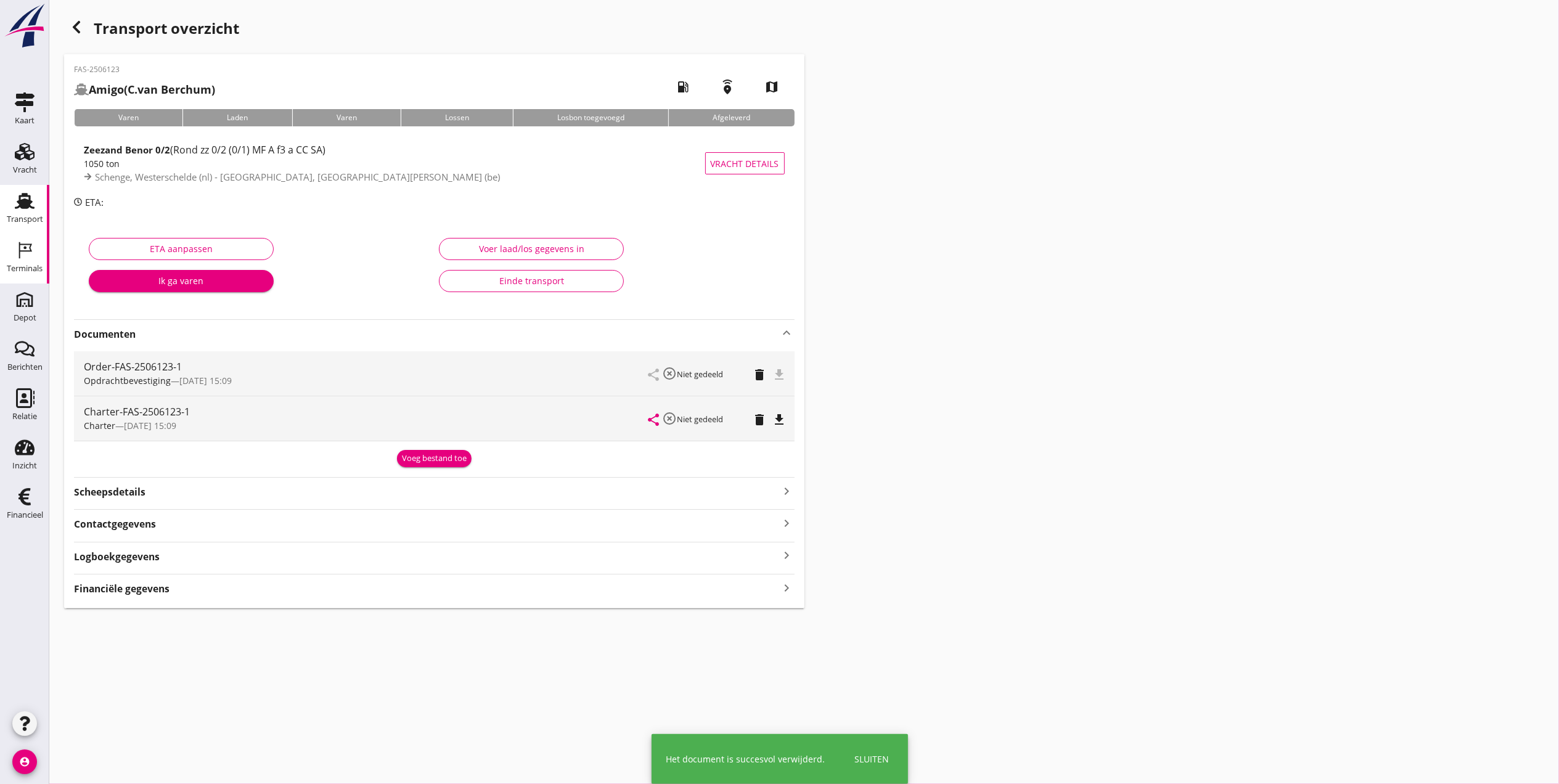
click at [23, 263] on div "Terminals" at bounding box center [25, 269] width 35 height 18
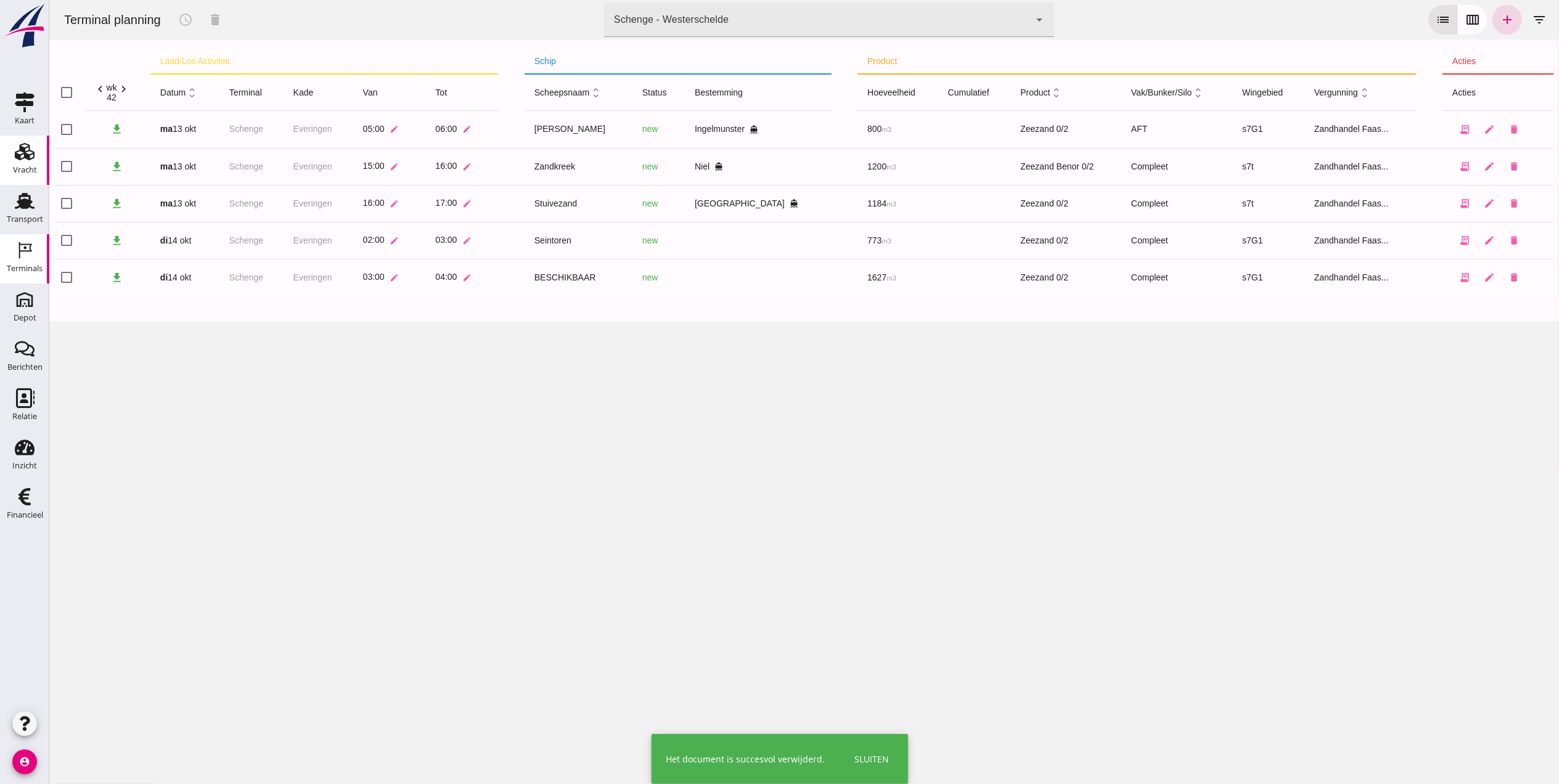
click at [19, 179] on link "Vracht Vracht" at bounding box center [25, 160] width 49 height 49
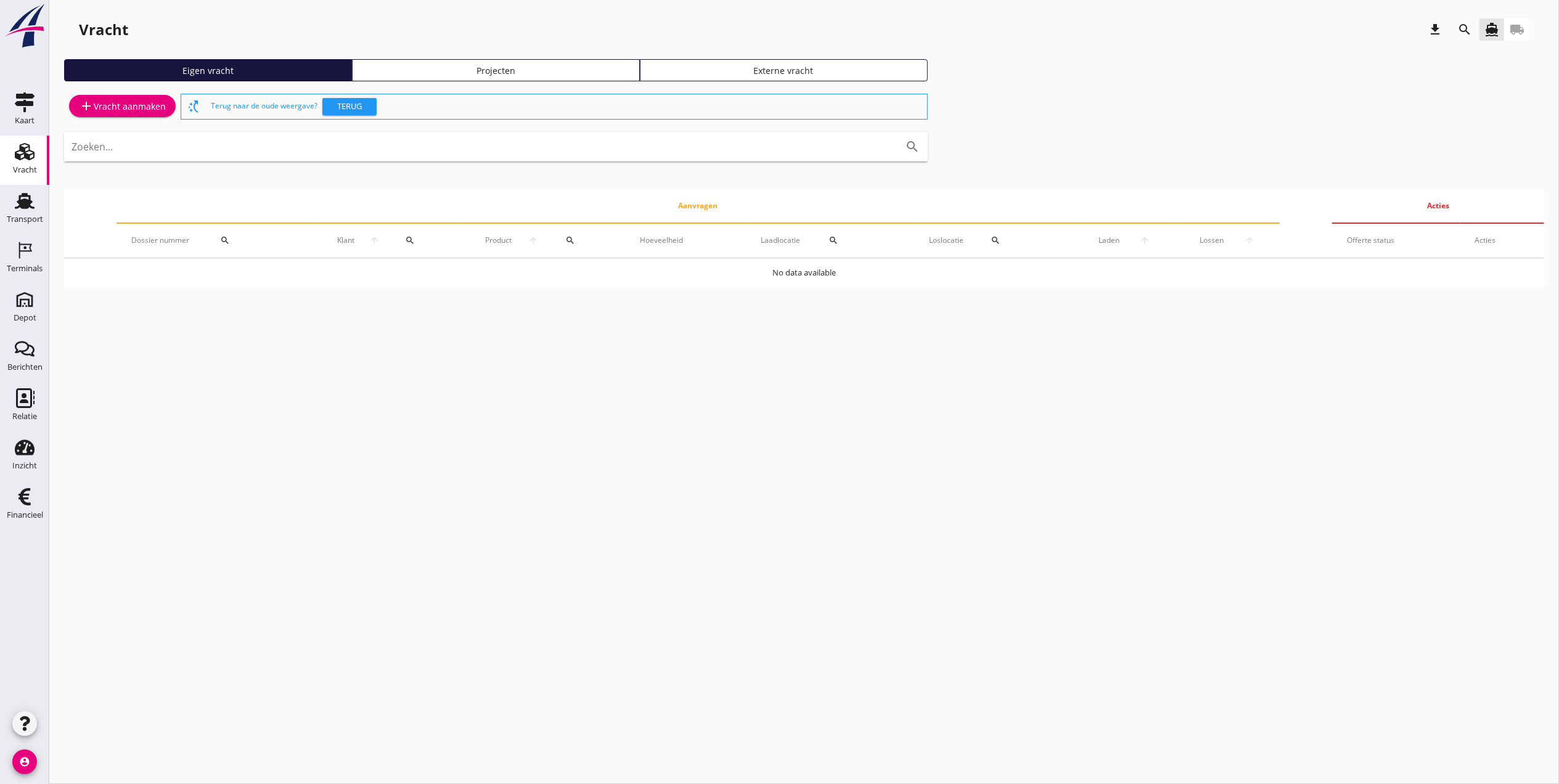
drag, startPoint x: 763, startPoint y: 586, endPoint x: 866, endPoint y: 747, distance: 191.1
click at [866, 747] on div "cancel You are impersonating another user. Vracht download search directions_bo…" at bounding box center [804, 392] width 1510 height 784
click at [26, 399] on use at bounding box center [25, 398] width 19 height 20
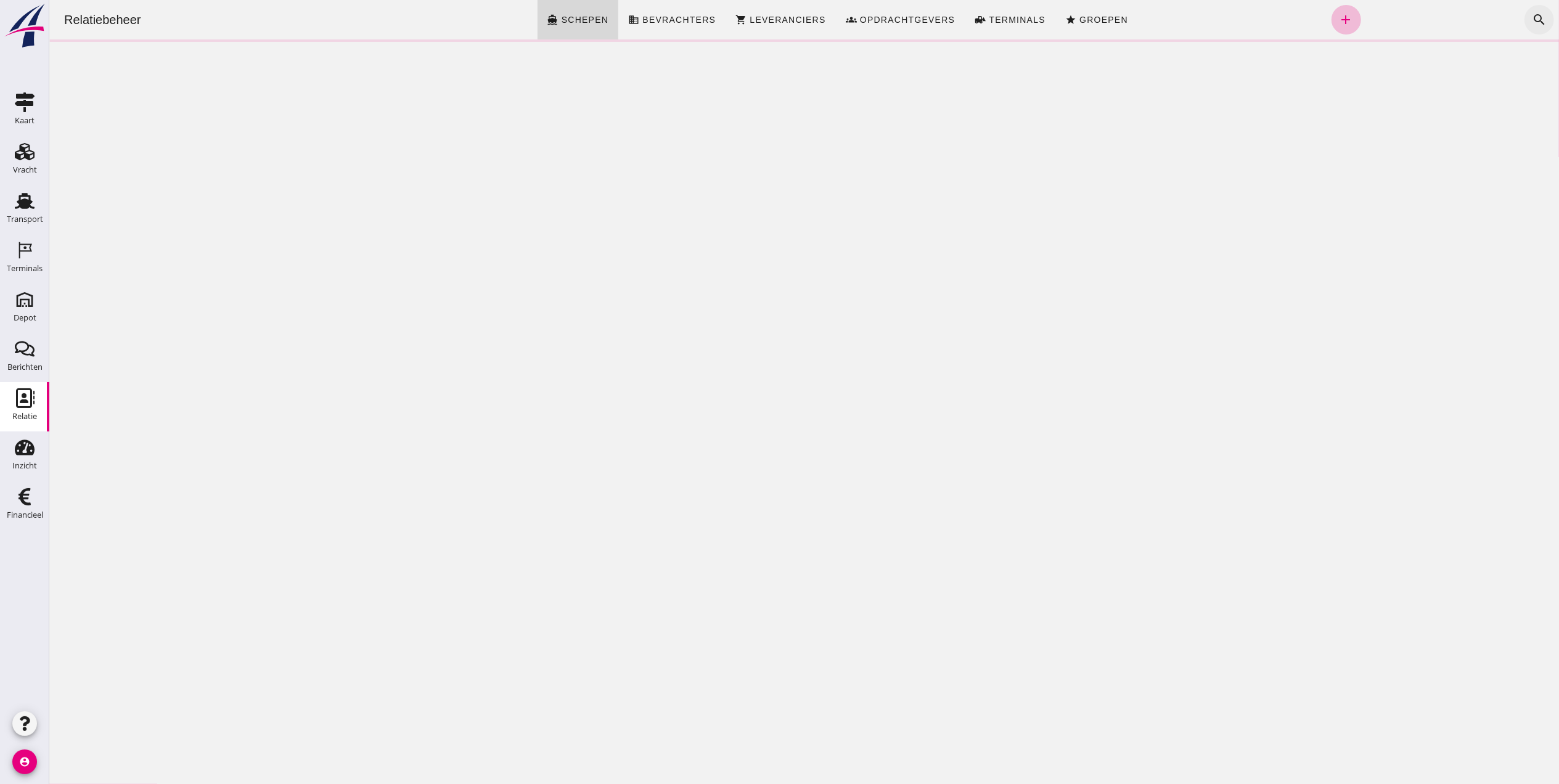
click at [1531, 21] on icon "search" at bounding box center [1538, 20] width 15 height 15
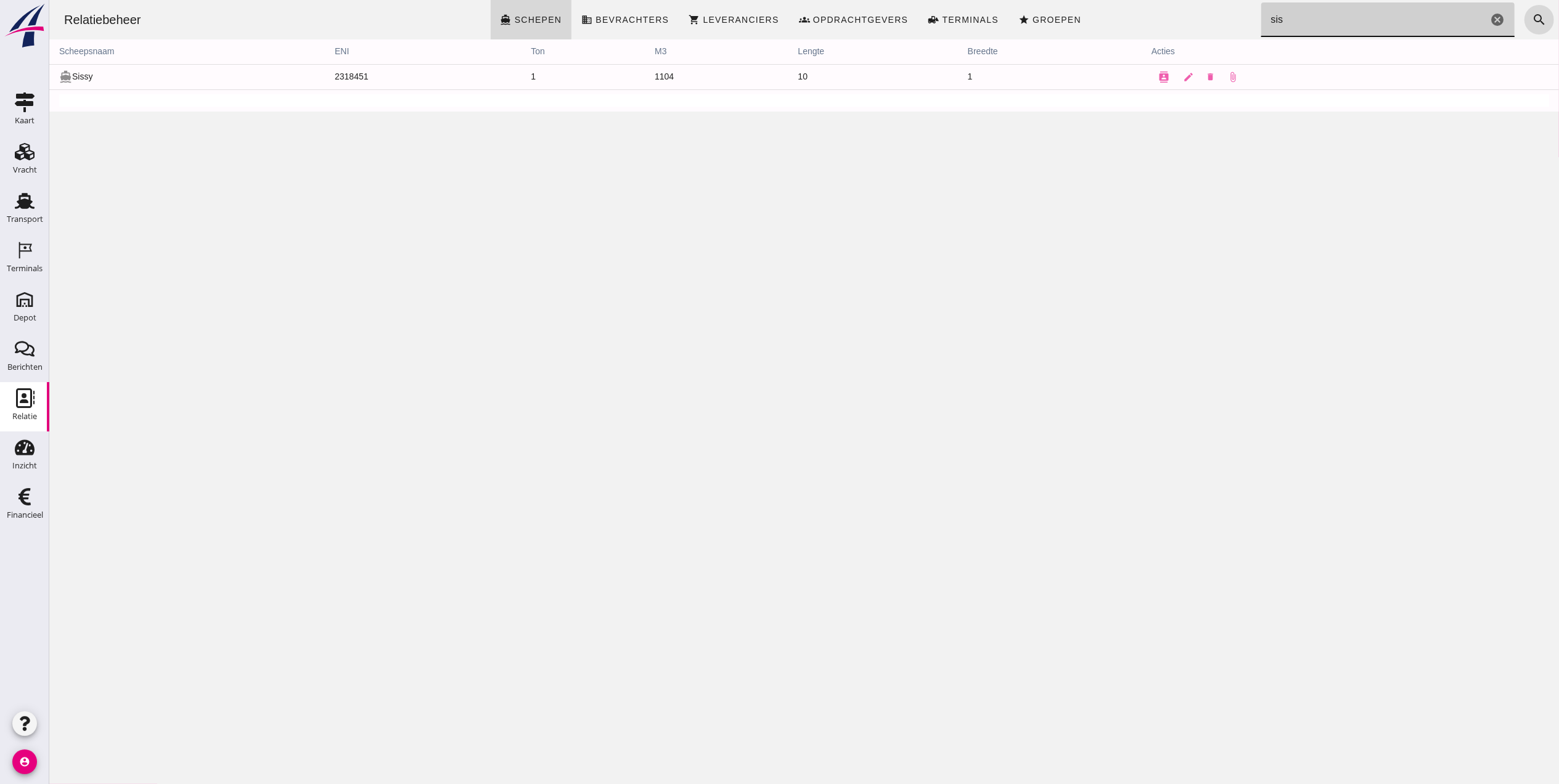
type input "sis"
click at [29, 260] on div "Terminals" at bounding box center [25, 269] width 35 height 18
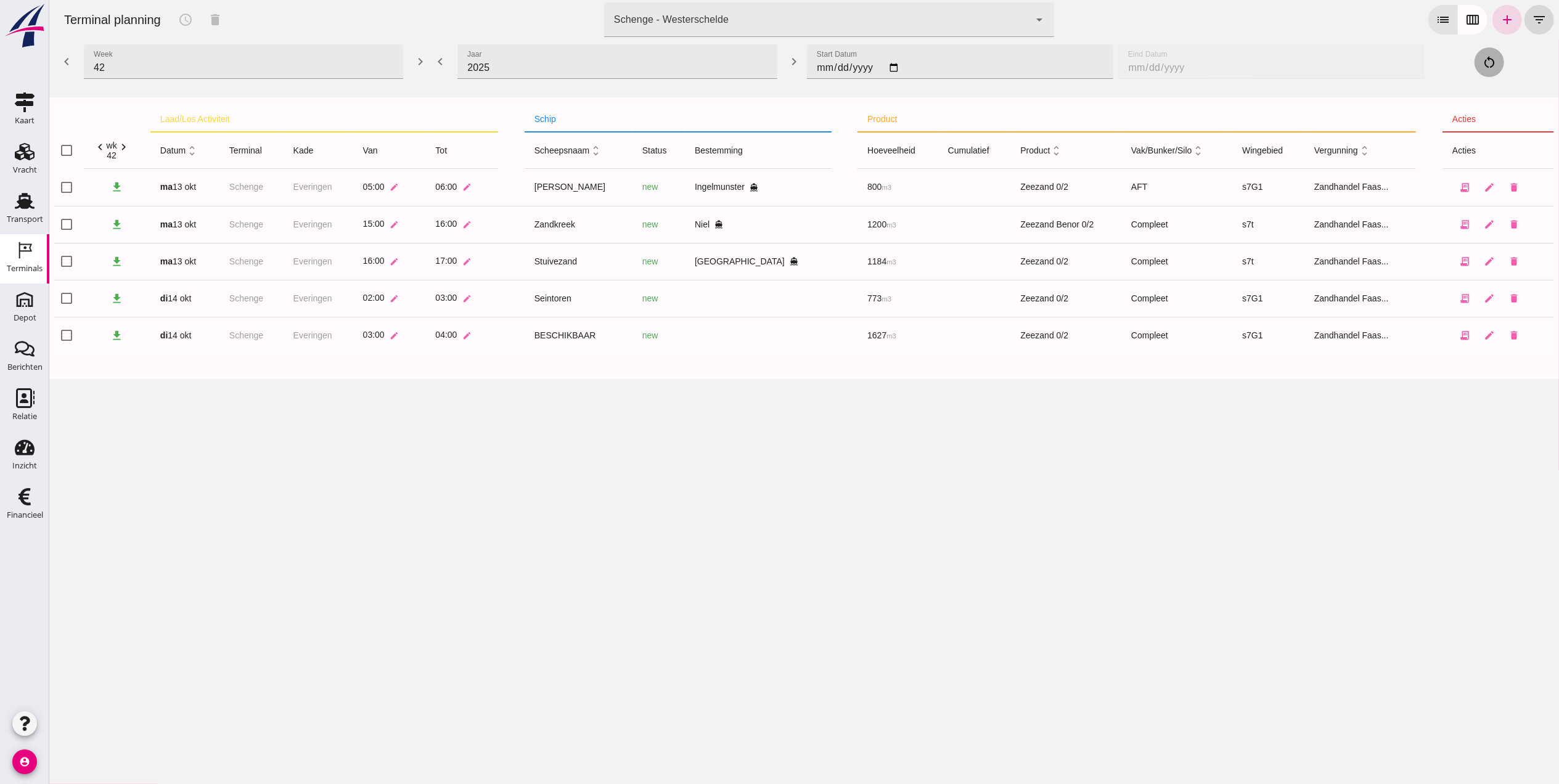
click at [724, 19] on div "Schenge - Westerschelde 9c876888-926f-4f5f-969d-c779b766b815" at bounding box center [816, 20] width 425 height 34
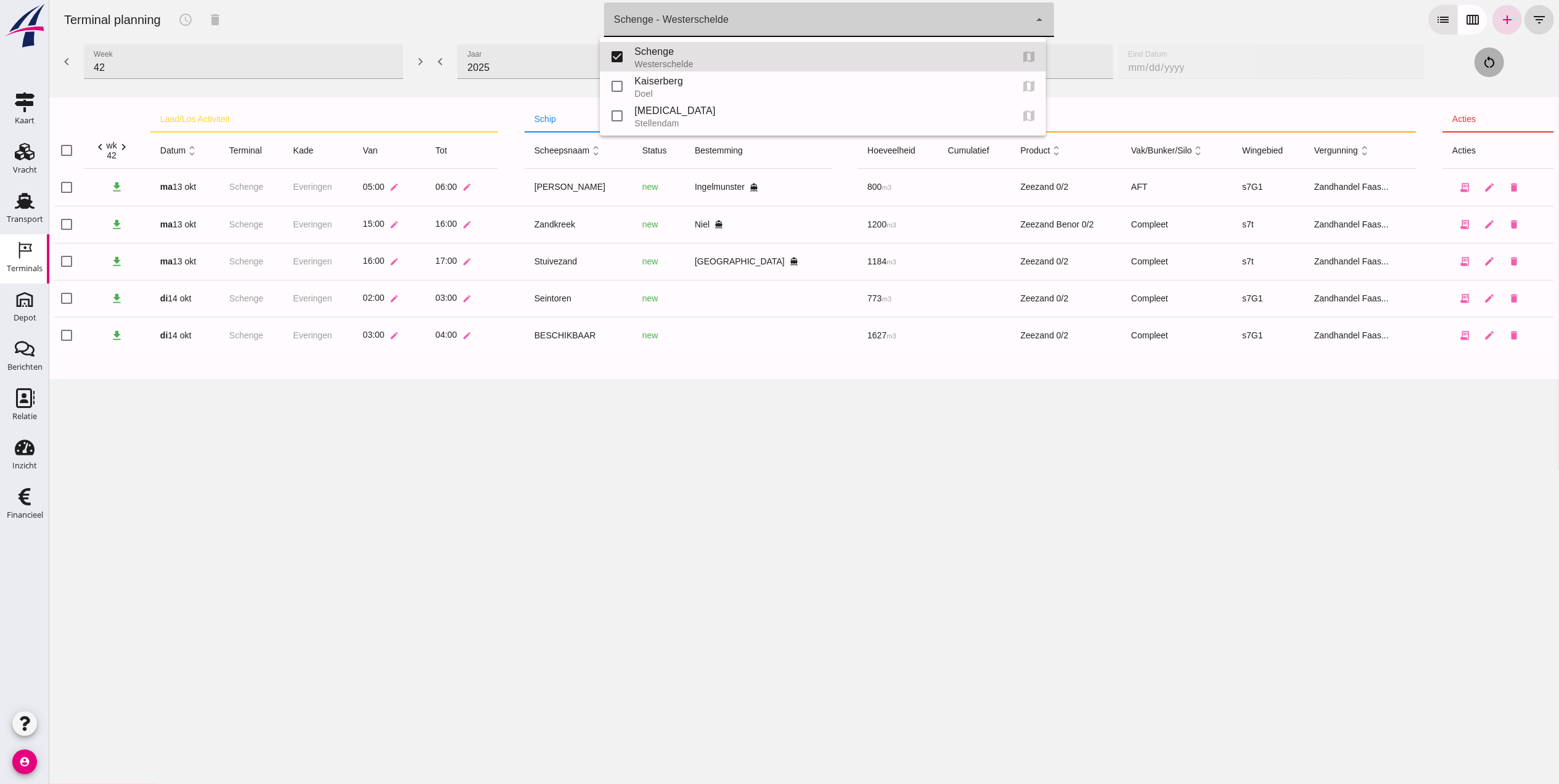
click at [716, 91] on div "Doel" at bounding box center [817, 93] width 367 height 10
type input "7f603609-51ae-4e75-986b-c9057e559465"
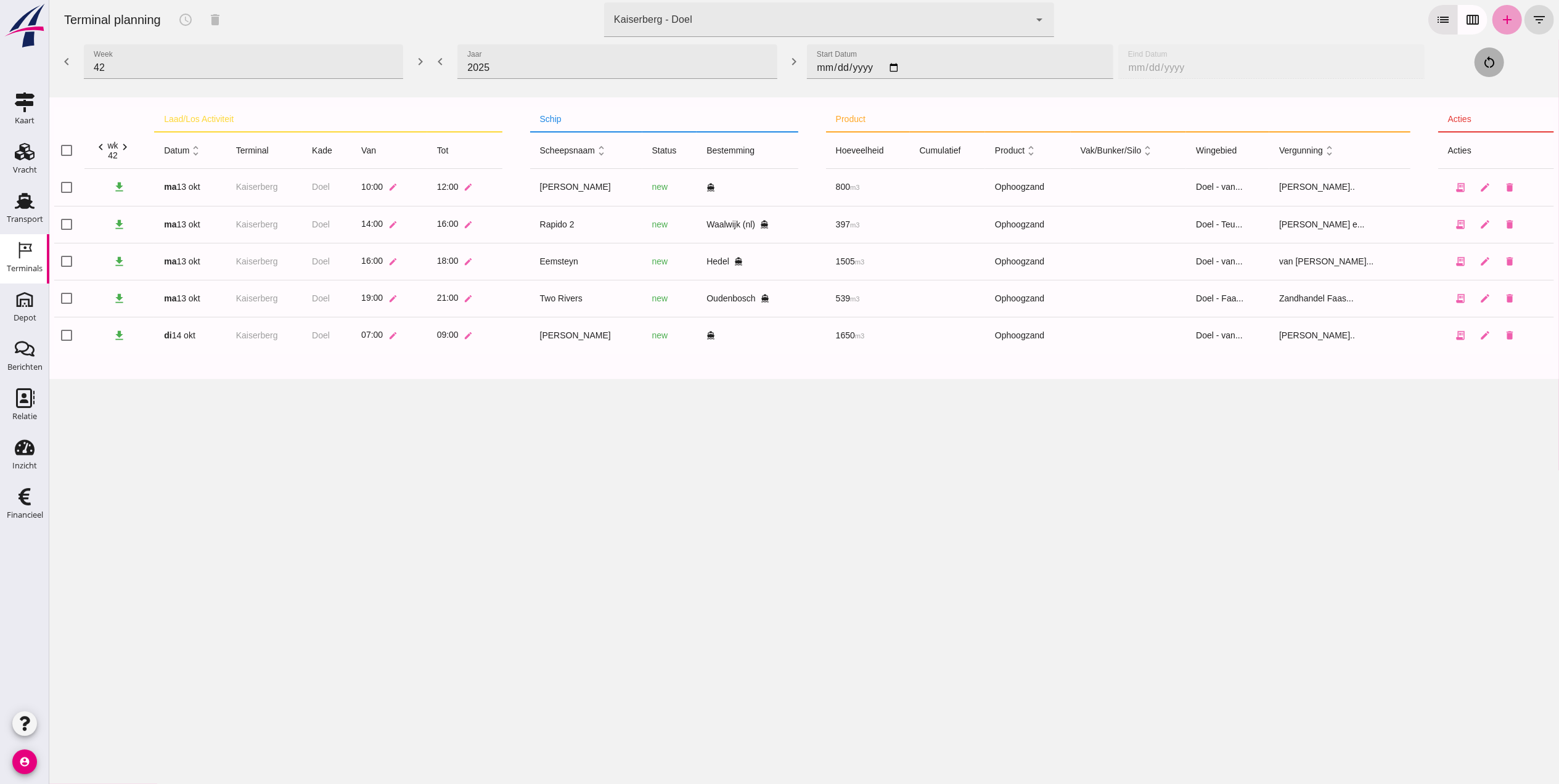
click at [1499, 14] on icon "add" at bounding box center [1506, 20] width 15 height 15
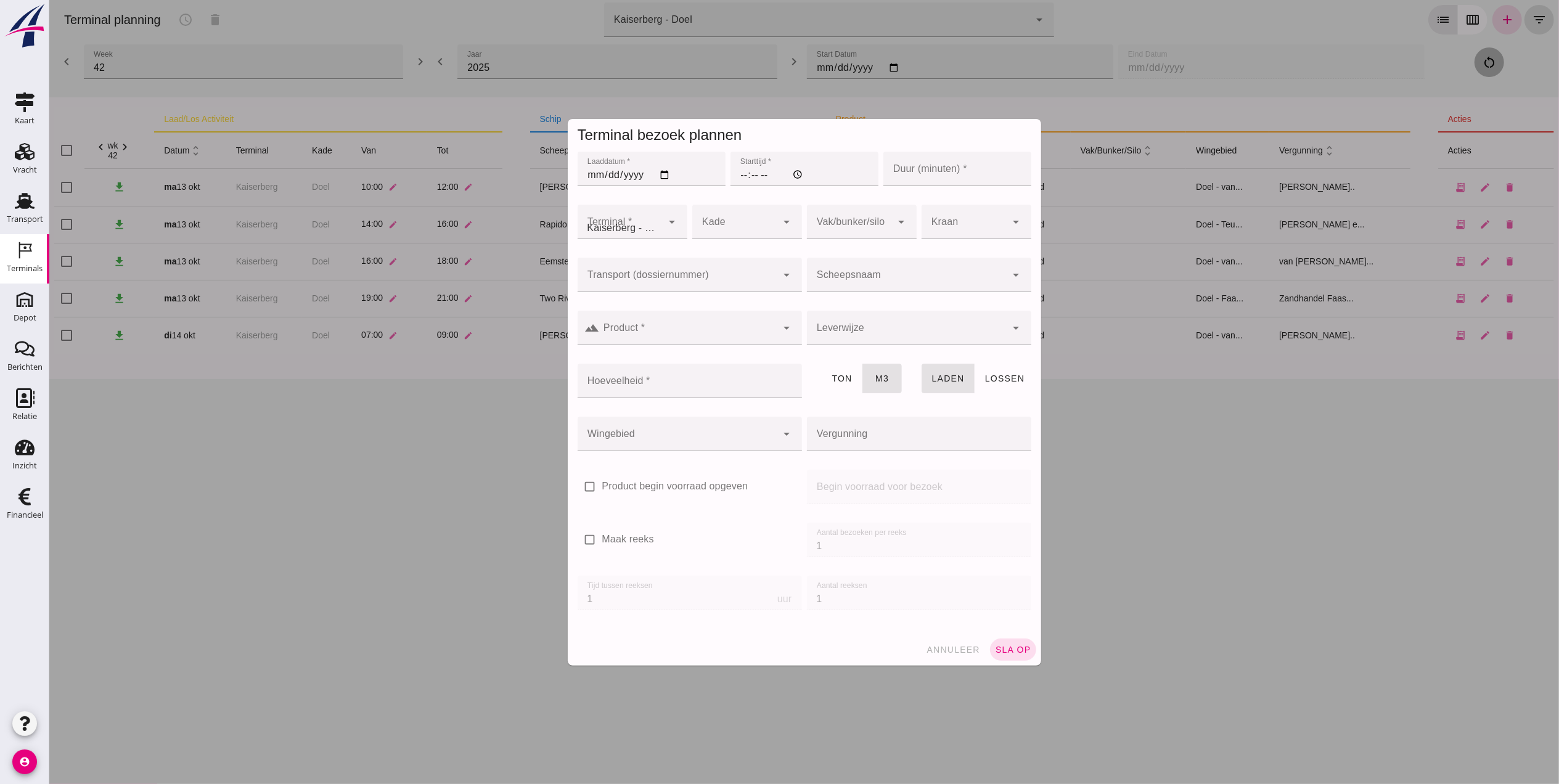
type input "Zandhandel Faasse B.V."
click at [577, 181] on input "Laaddatum *" at bounding box center [651, 168] width 148 height 34
type input "2025-10-15"
click at [735, 171] on input "Starttijd *" at bounding box center [804, 168] width 148 height 34
type input "10:00"
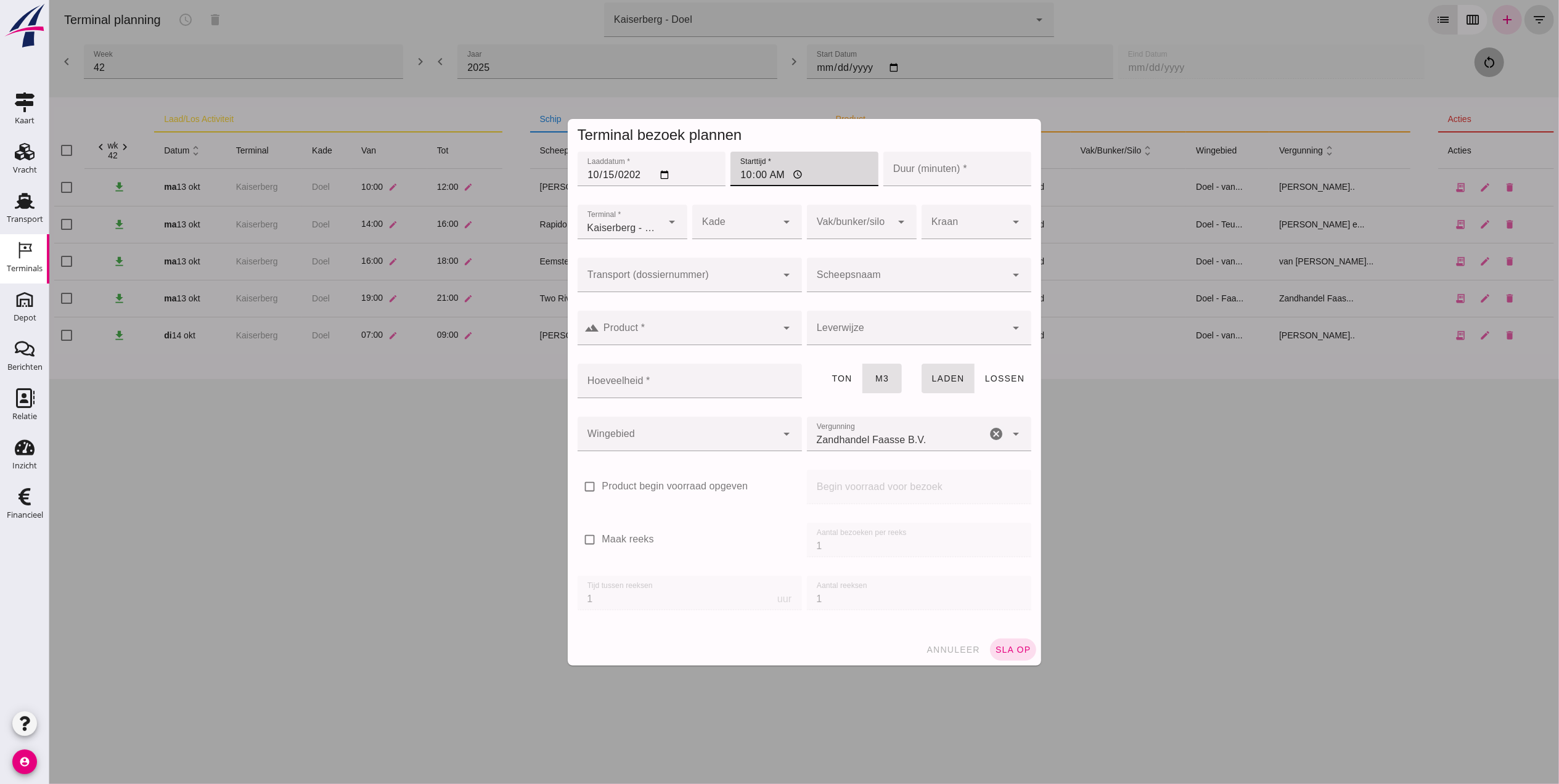
drag, startPoint x: 934, startPoint y: 161, endPoint x: 962, endPoint y: 170, distance: 29.4
click at [938, 160] on input "Duur (minuten) *" at bounding box center [957, 168] width 148 height 34
type input "120"
click at [714, 215] on div at bounding box center [734, 221] width 85 height 34
click at [739, 253] on div "Doel" at bounding box center [739, 258] width 90 height 15
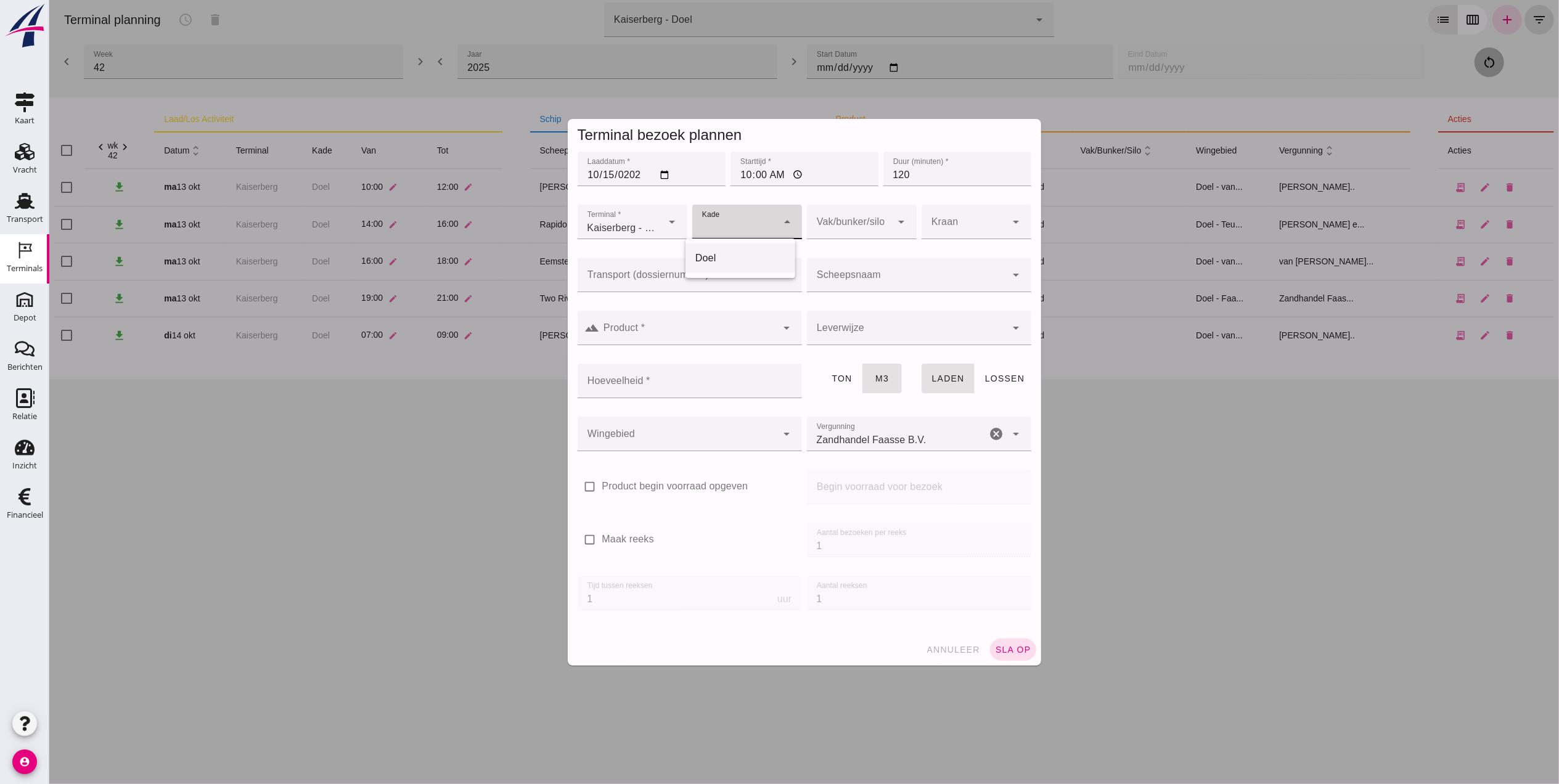
type input "11"
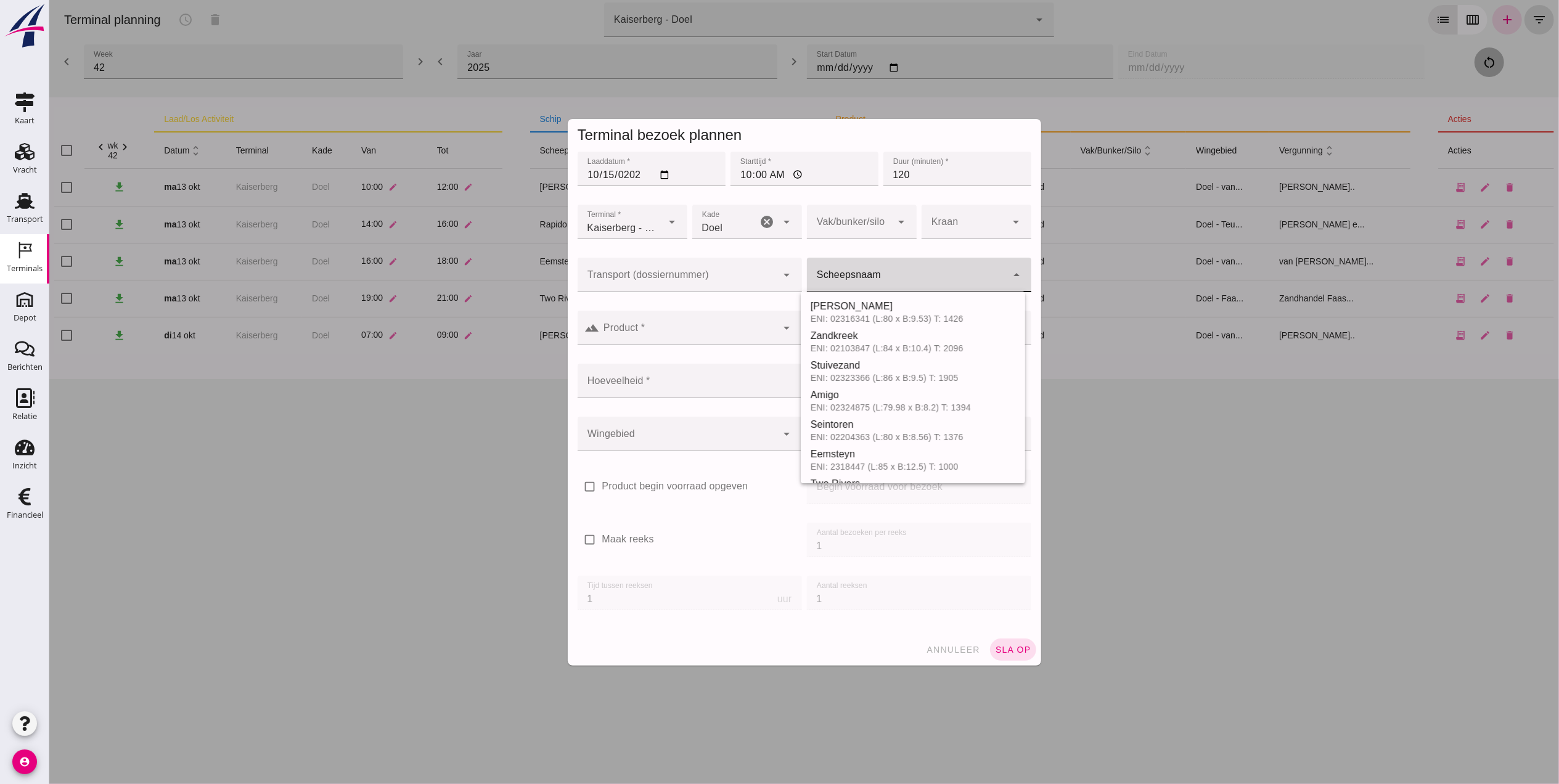
click at [831, 268] on div at bounding box center [905, 274] width 200 height 34
type input "Sissy"
click at [903, 322] on div "ENI: 2318451 (L:10 x B:1) T: 1" at bounding box center [922, 319] width 185 height 10
type input "1104"
type input "Sissy"
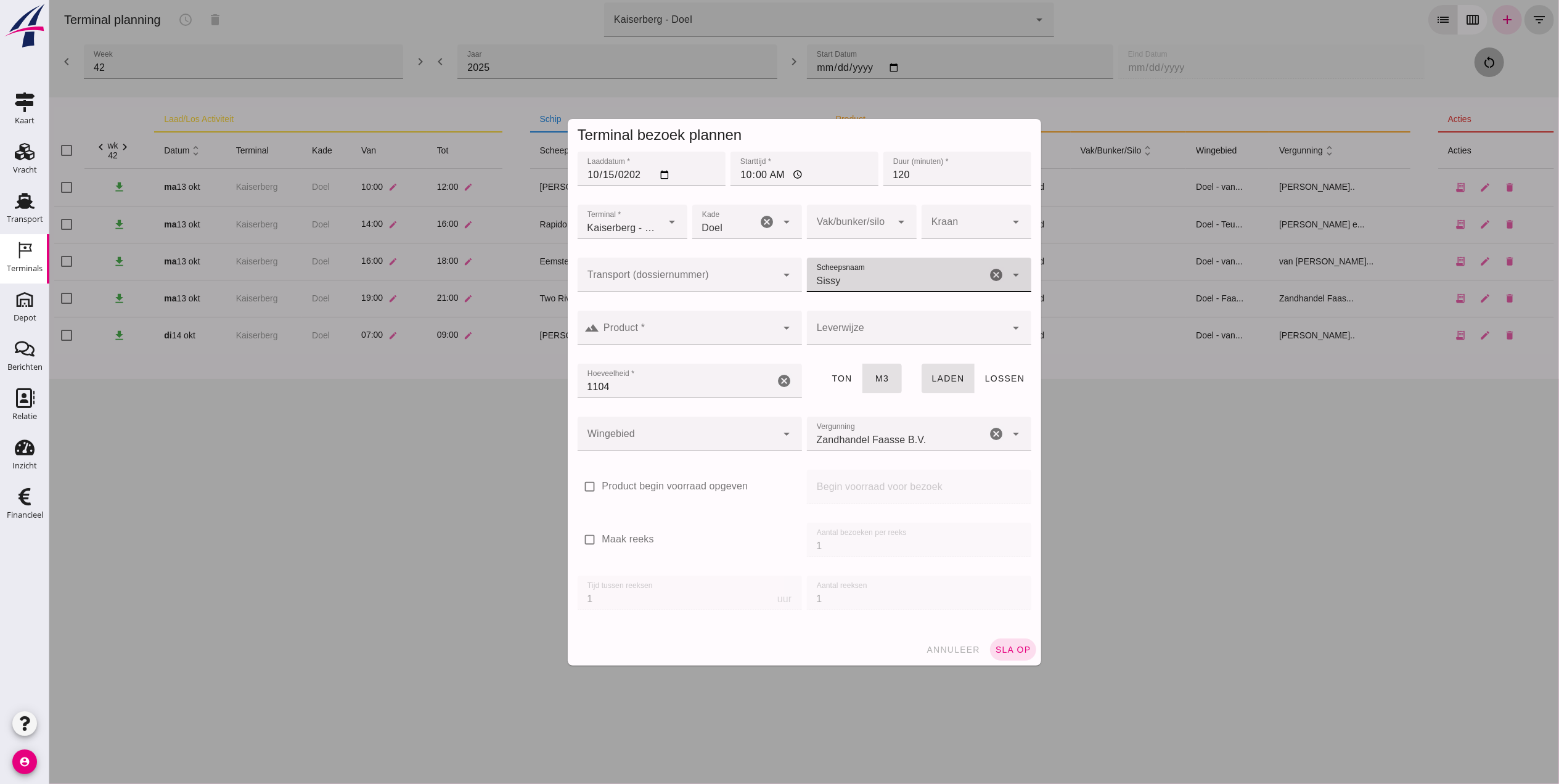
click at [711, 337] on input "Product *" at bounding box center [688, 333] width 177 height 15
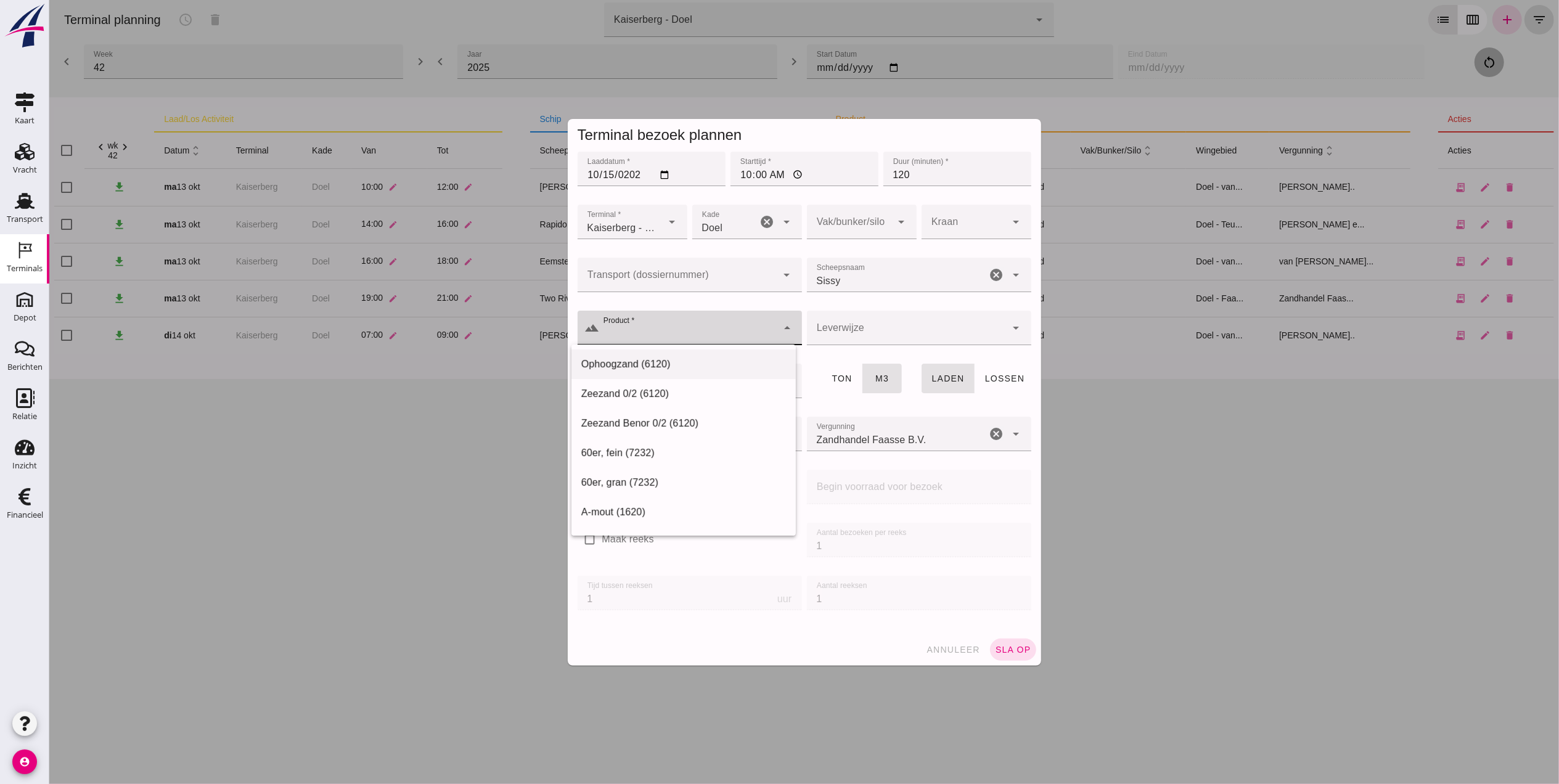
click at [683, 373] on div "Ophoogzand (6120)" at bounding box center [683, 364] width 224 height 30
type input "Ophoogzand (6120)"
click at [886, 335] on div at bounding box center [905, 328] width 200 height 34
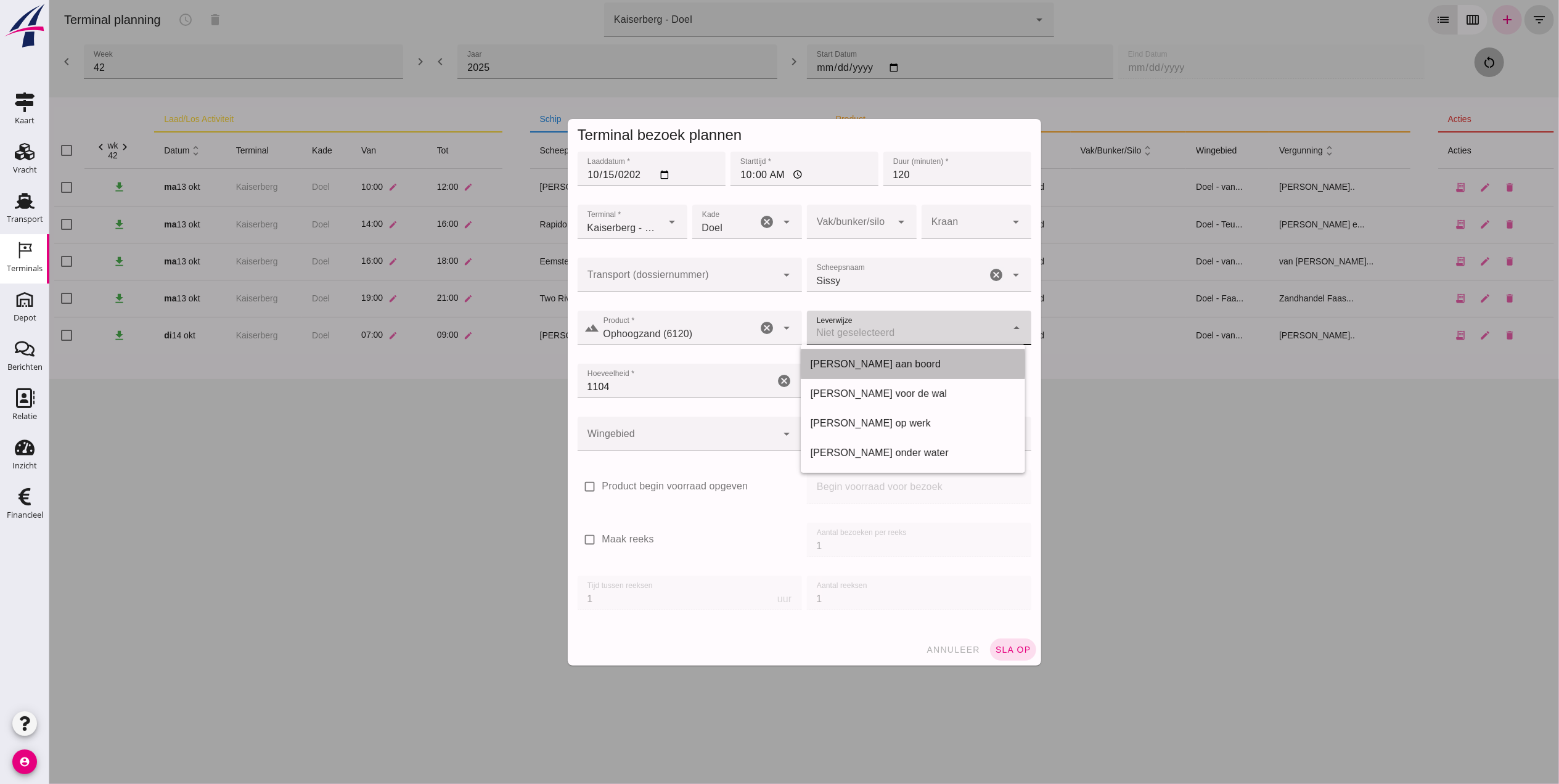
click at [891, 363] on div "[PERSON_NAME] aan boord" at bounding box center [912, 364] width 205 height 15
type input "franco_on_board"
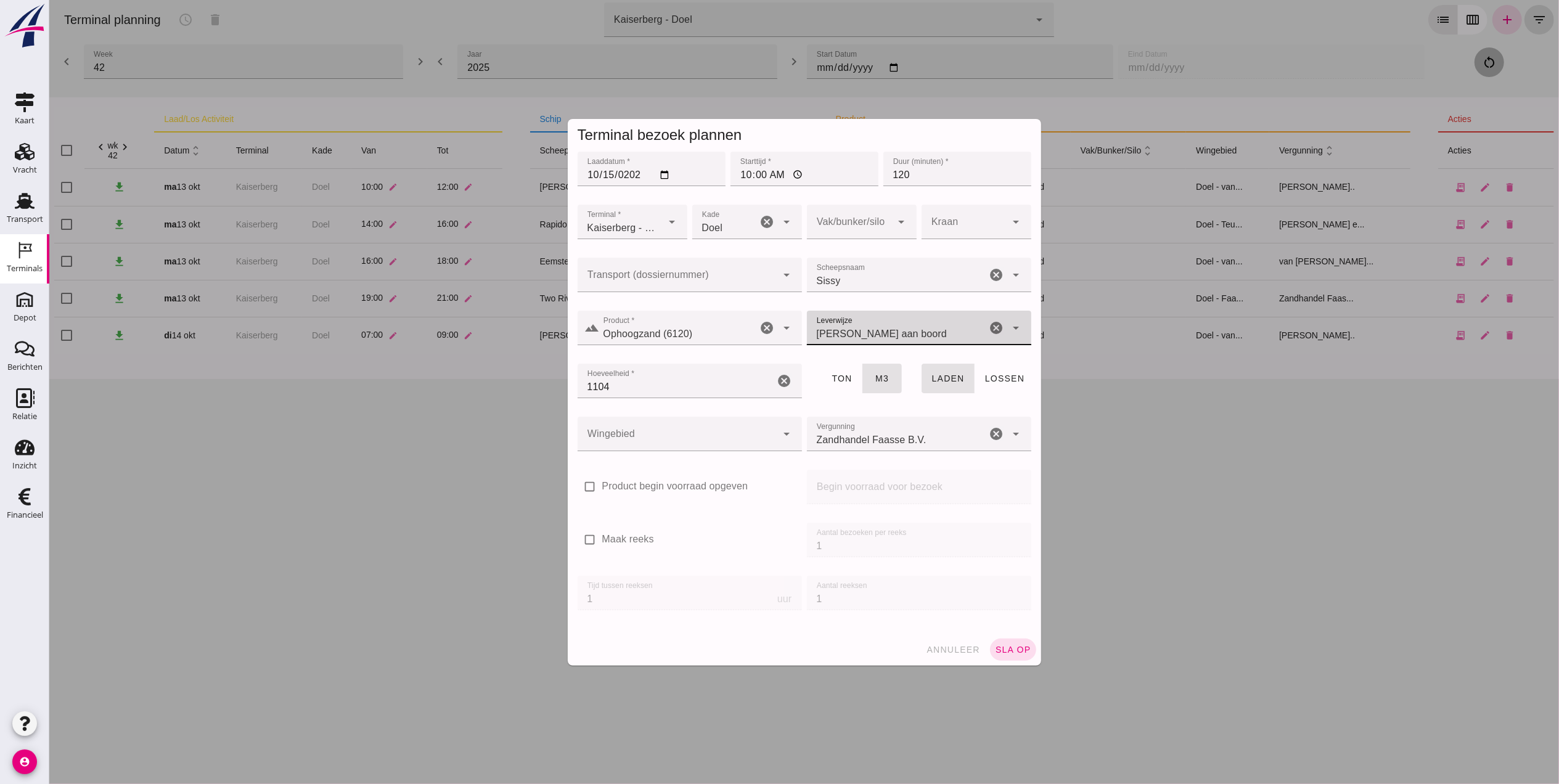
click at [702, 436] on div at bounding box center [676, 433] width 200 height 34
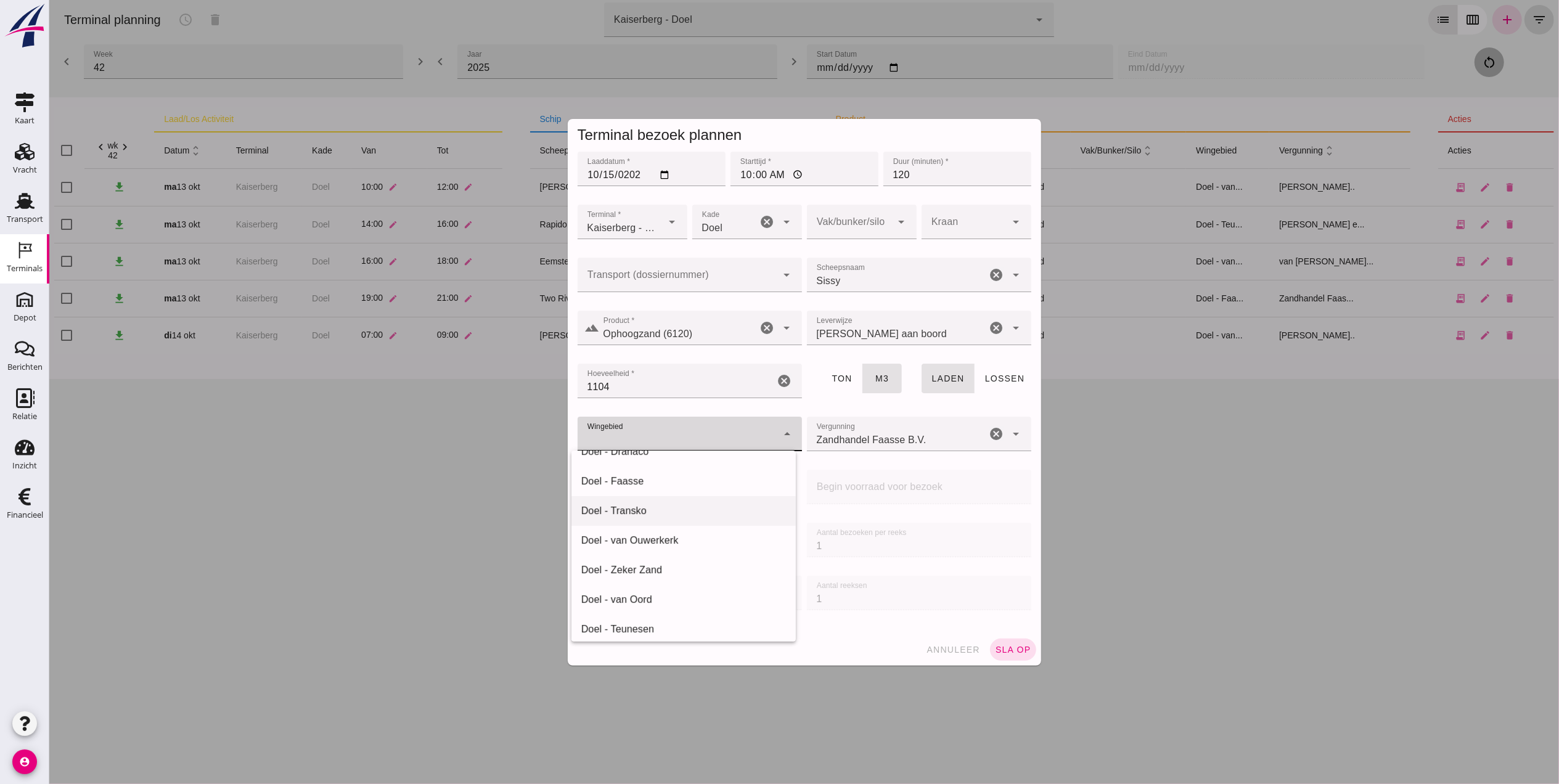
scroll to position [173, 0]
click at [697, 499] on div "Doel - van Ouwerkerk" at bounding box center [683, 504] width 205 height 15
type input "199"
click at [892, 424] on div "Zandhandel Faasse B.V. Zandhandel Faasse B.V." at bounding box center [896, 433] width 180 height 34
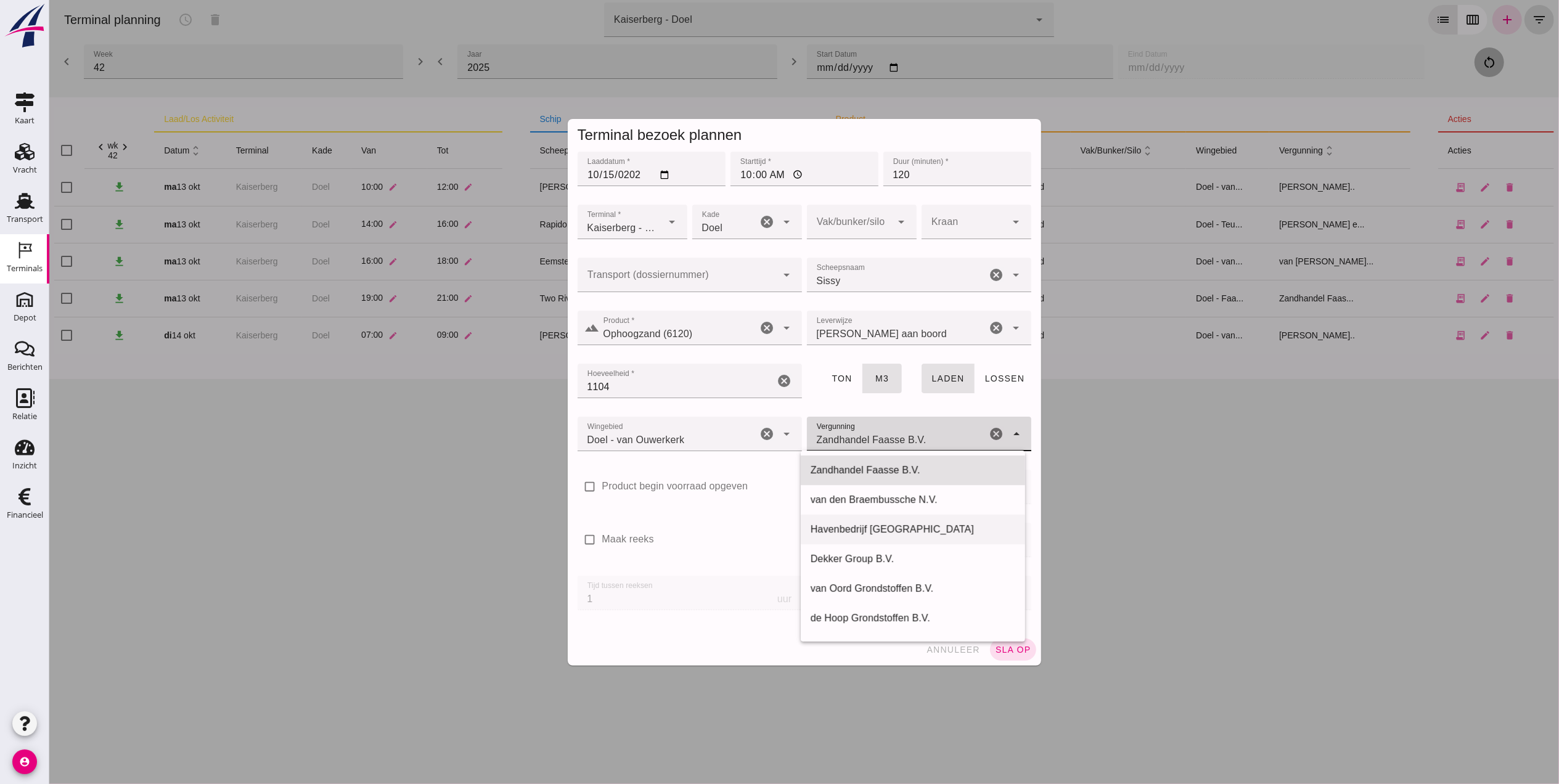
scroll to position [82, 0]
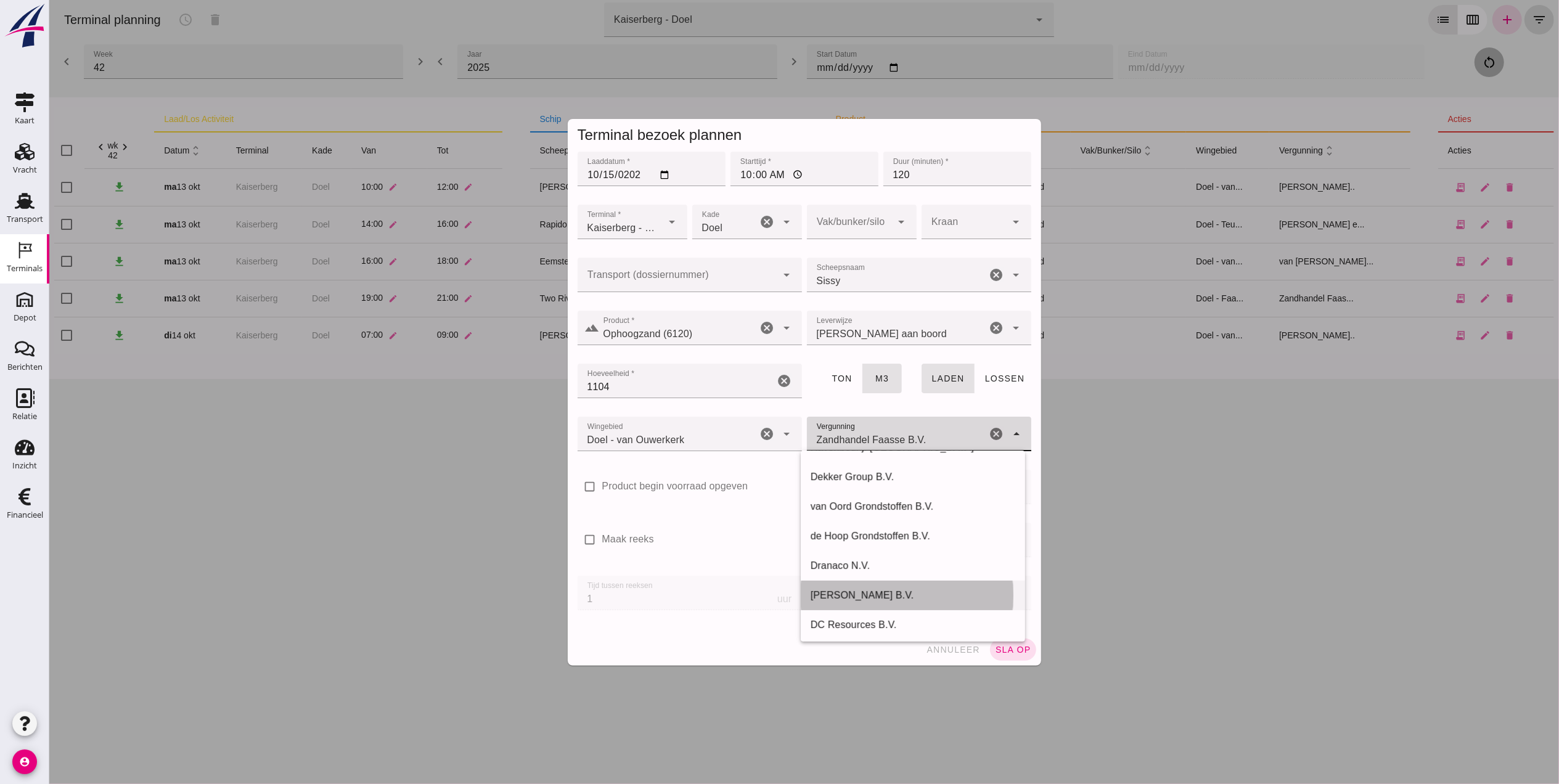
click at [896, 595] on div "[PERSON_NAME] B.V." at bounding box center [912, 595] width 205 height 15
type input "[PERSON_NAME] B.V."
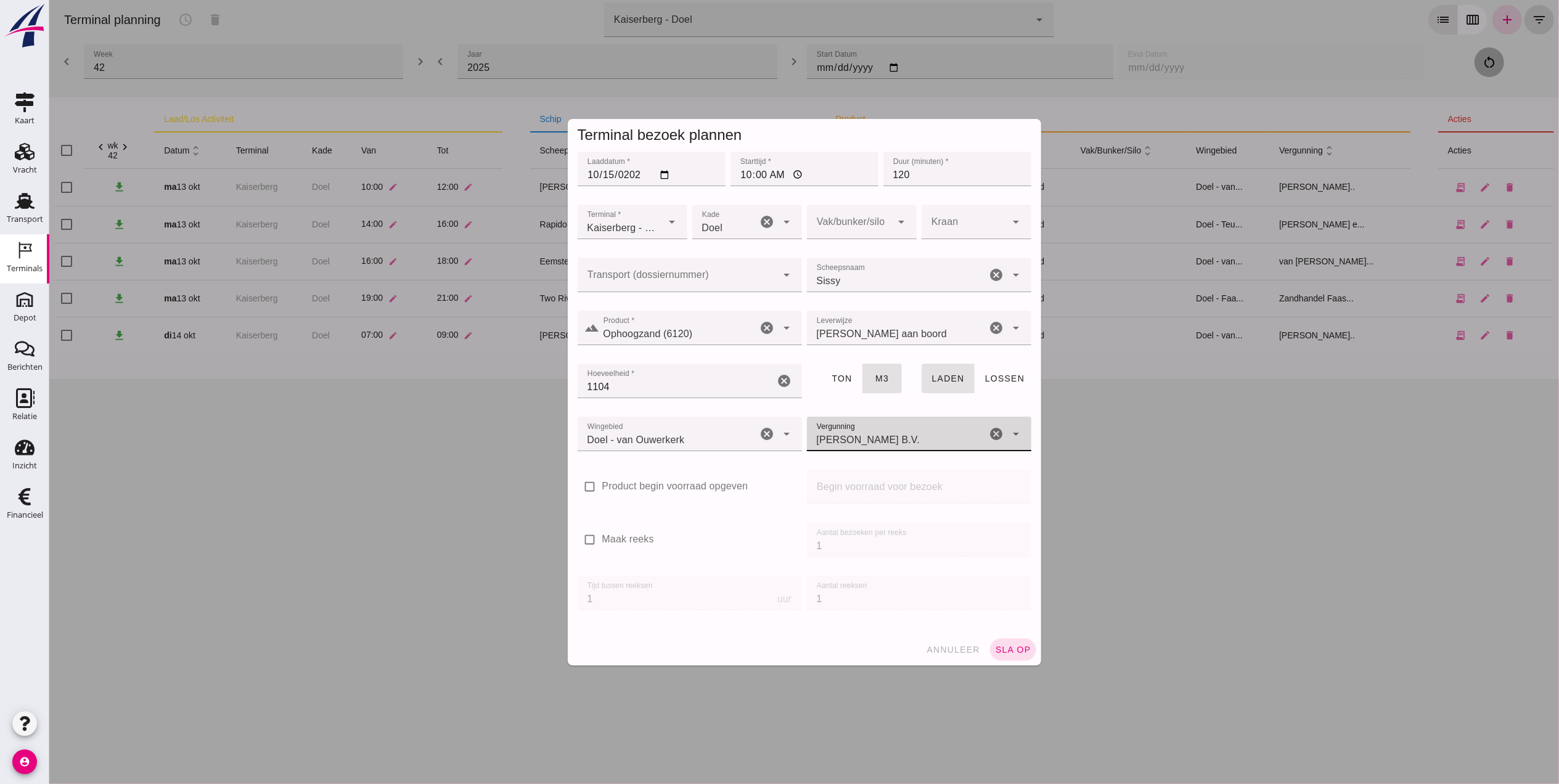
click at [850, 211] on div at bounding box center [848, 221] width 85 height 34
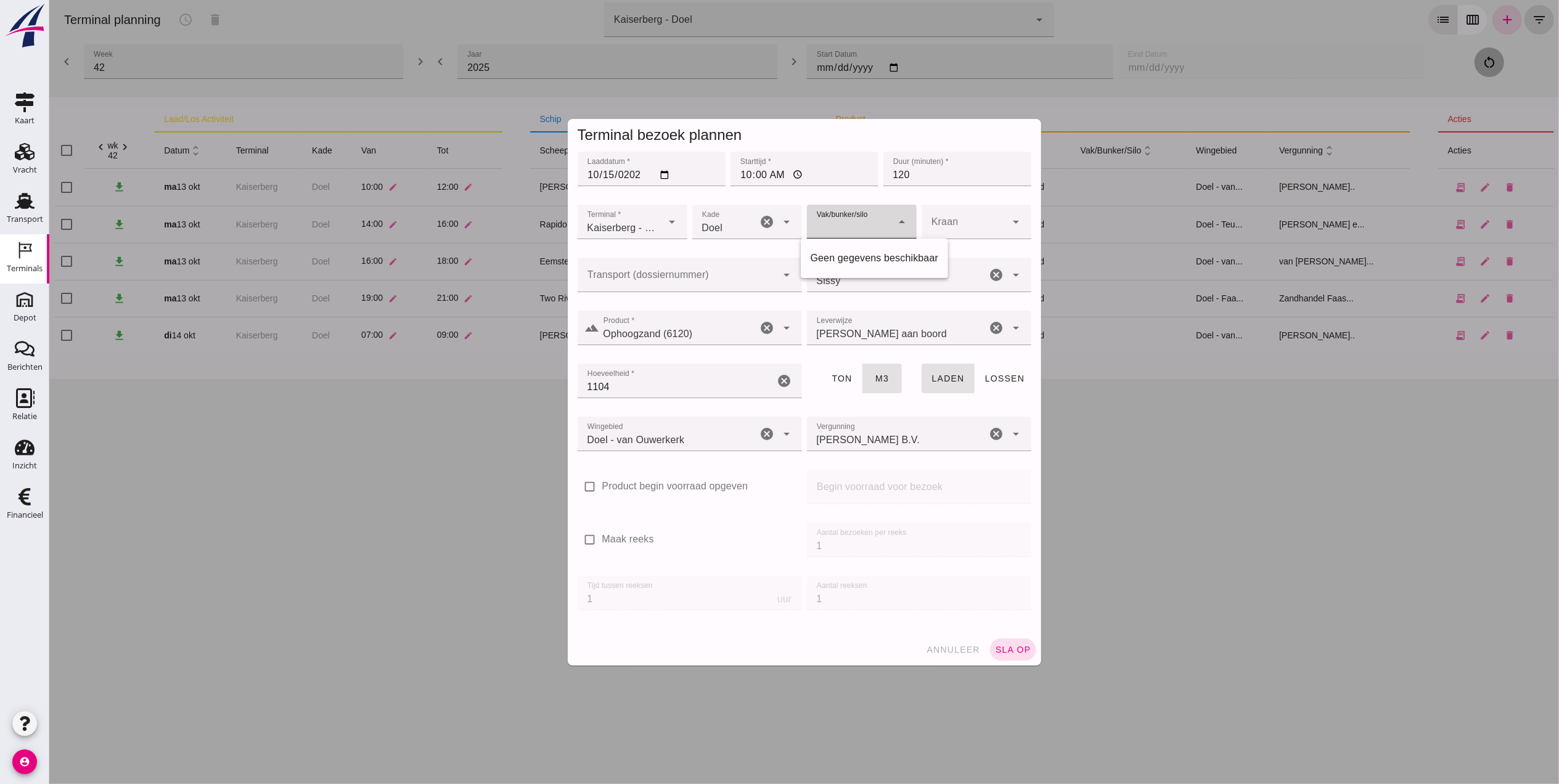
drag, startPoint x: 850, startPoint y: 211, endPoint x: 972, endPoint y: 209, distance: 122.0
click at [851, 211] on div at bounding box center [848, 221] width 85 height 34
click at [989, 209] on div at bounding box center [964, 221] width 85 height 34
click at [989, 210] on div at bounding box center [964, 221] width 85 height 34
click at [1008, 639] on button "sla op" at bounding box center [1012, 649] width 46 height 23
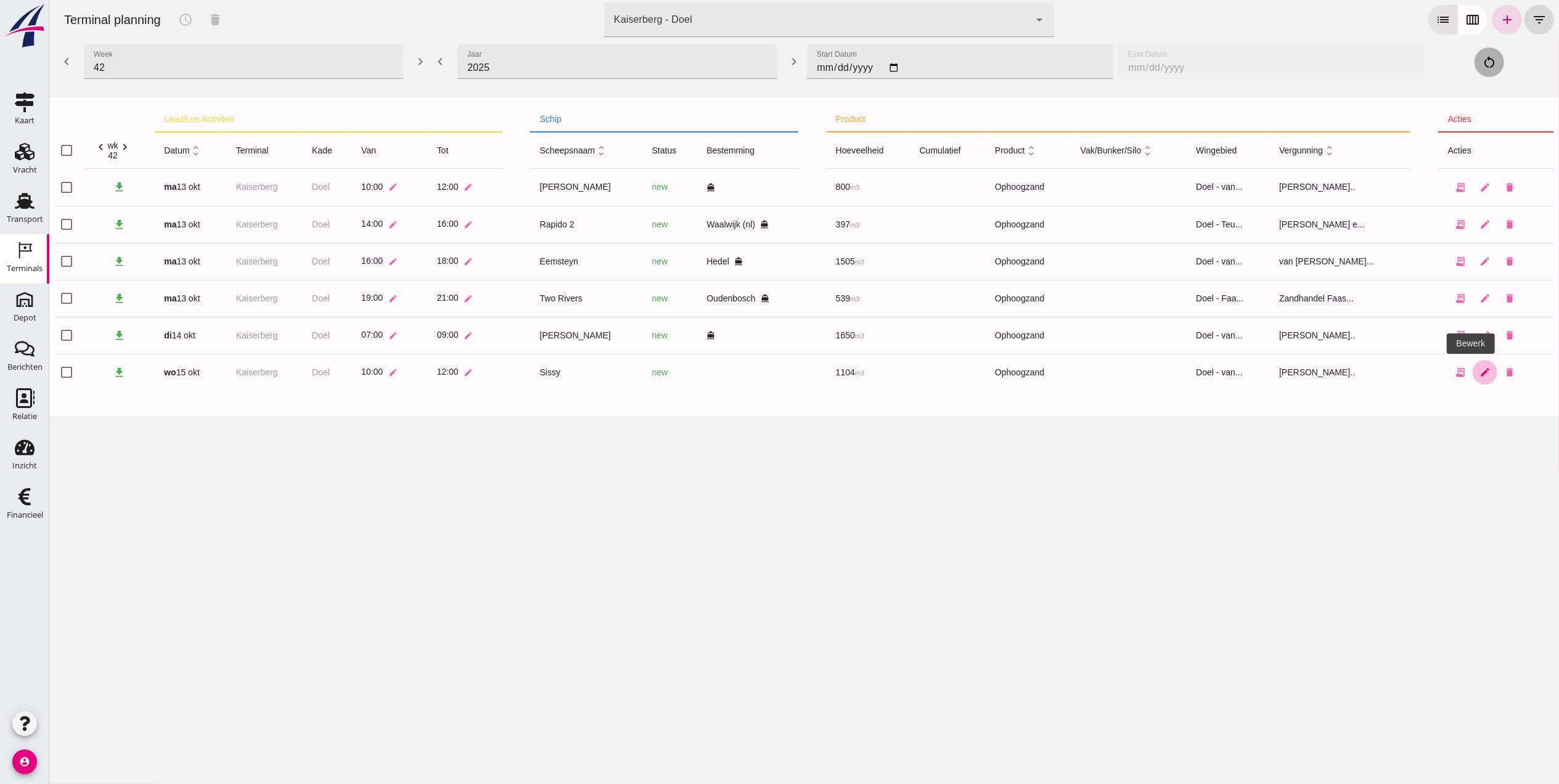
click at [1479, 370] on icon "edit" at bounding box center [1484, 372] width 11 height 11
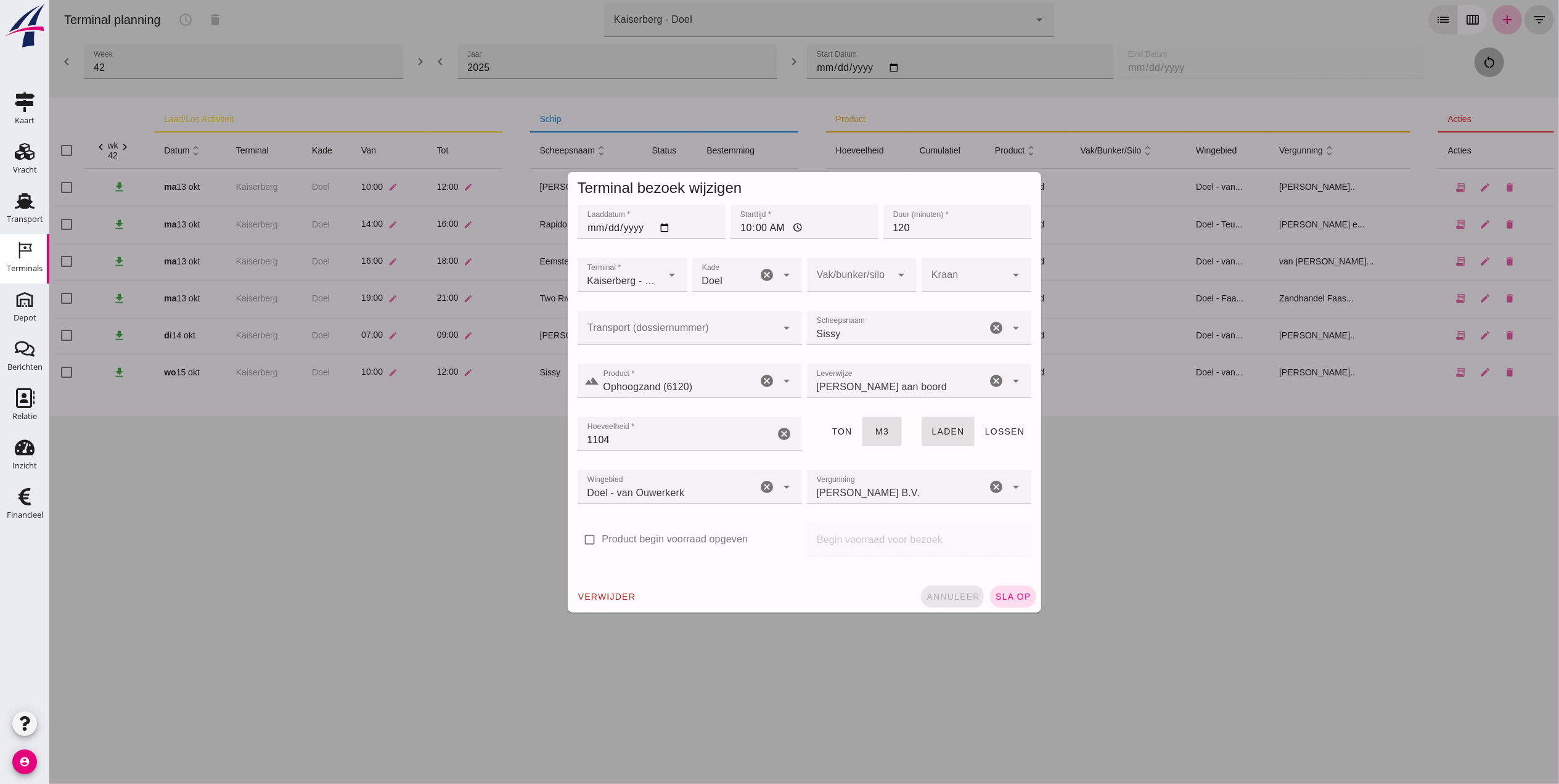
click at [959, 591] on span "annuleer" at bounding box center [952, 596] width 54 height 10
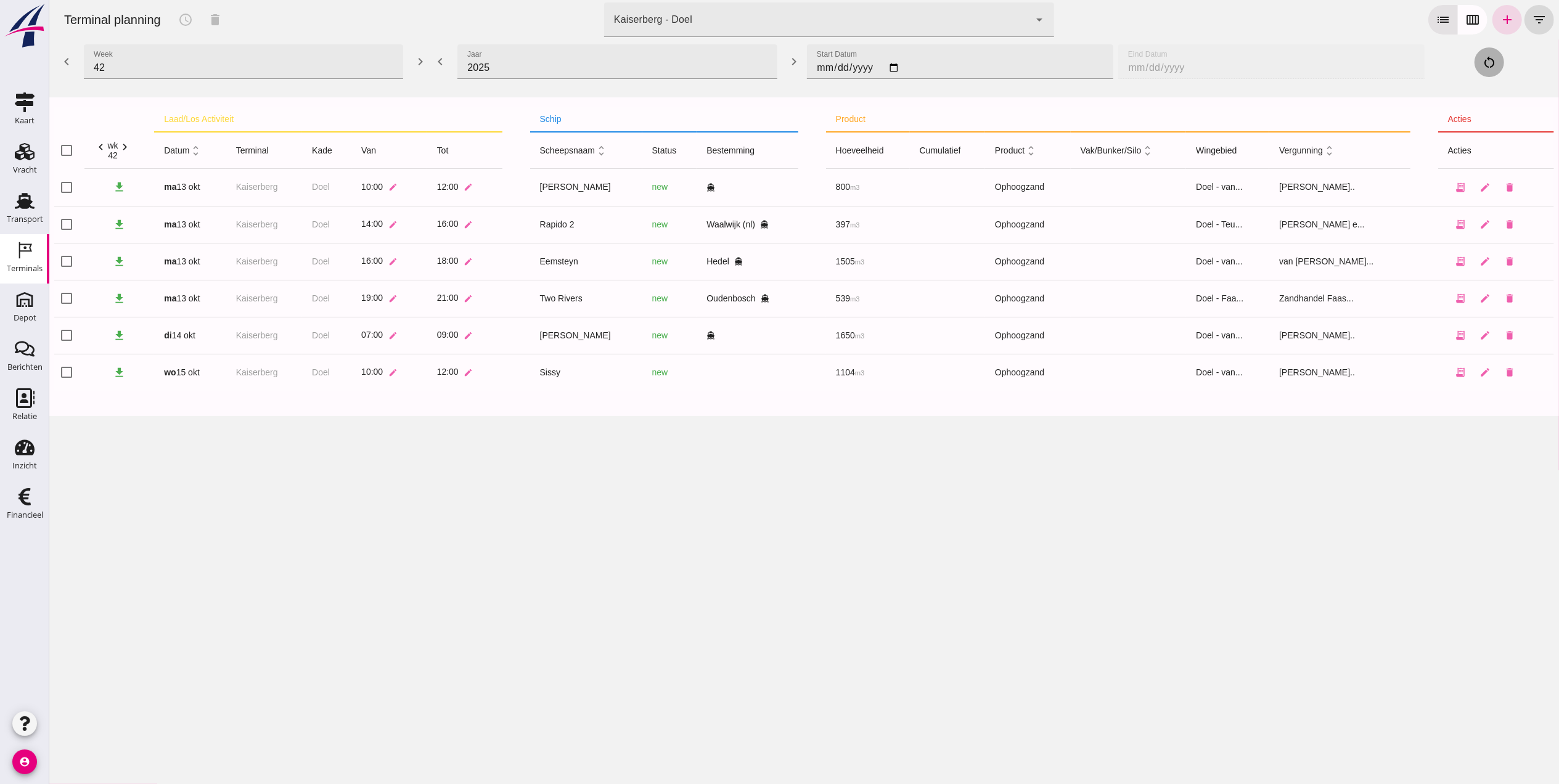
click at [583, 458] on div "Terminal planning schedule delete terminal Kaiserberg - Doel 7f603609-51ae-4e75…" at bounding box center [803, 392] width 1510 height 784
click at [29, 212] on div "Transport" at bounding box center [25, 219] width 36 height 18
click at [31, 163] on div "Vracht" at bounding box center [25, 170] width 24 height 18
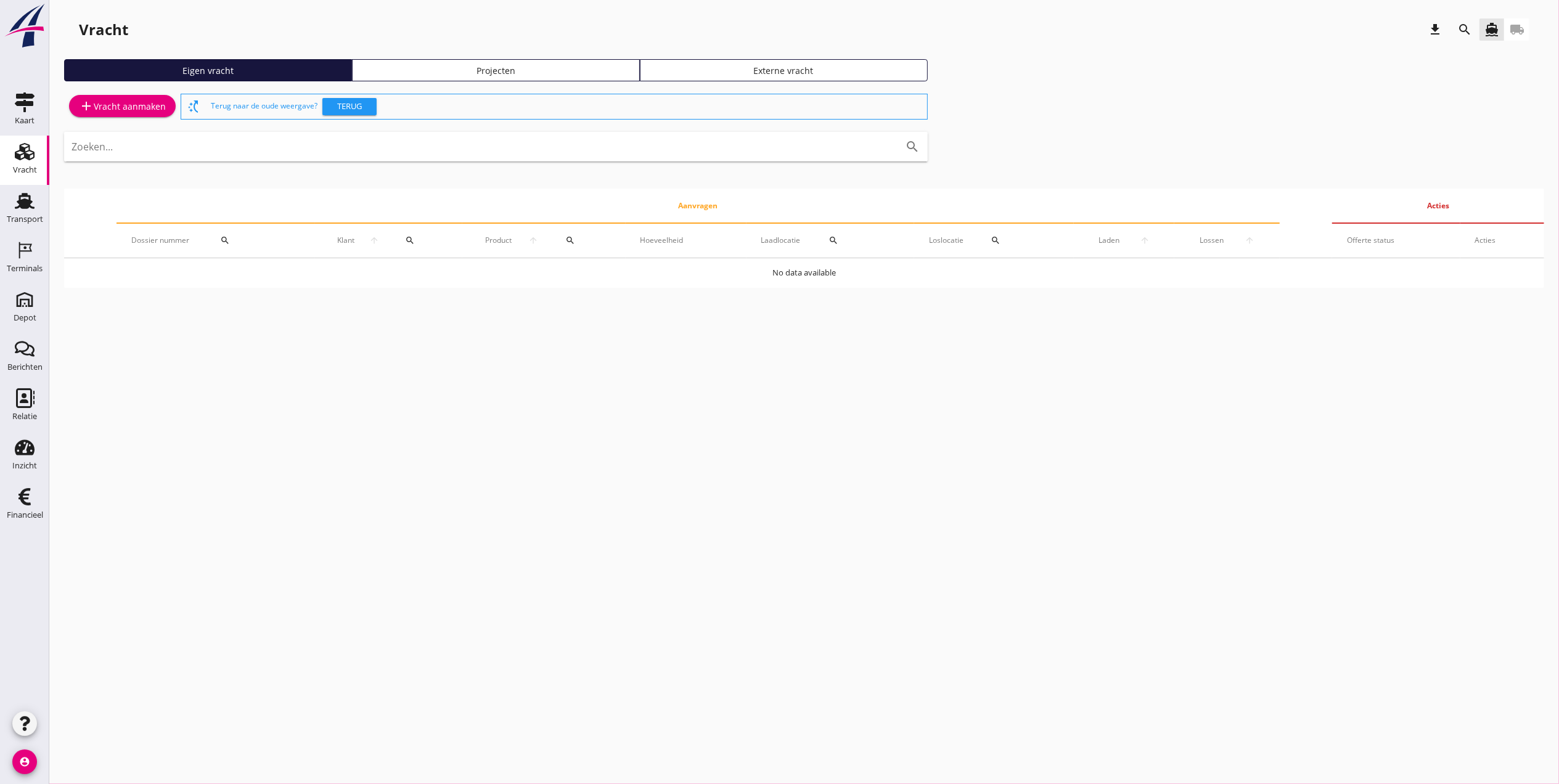
drag, startPoint x: 524, startPoint y: 73, endPoint x: 535, endPoint y: 69, distance: 11.7
click at [526, 73] on div "Projecten" at bounding box center [495, 70] width 277 height 13
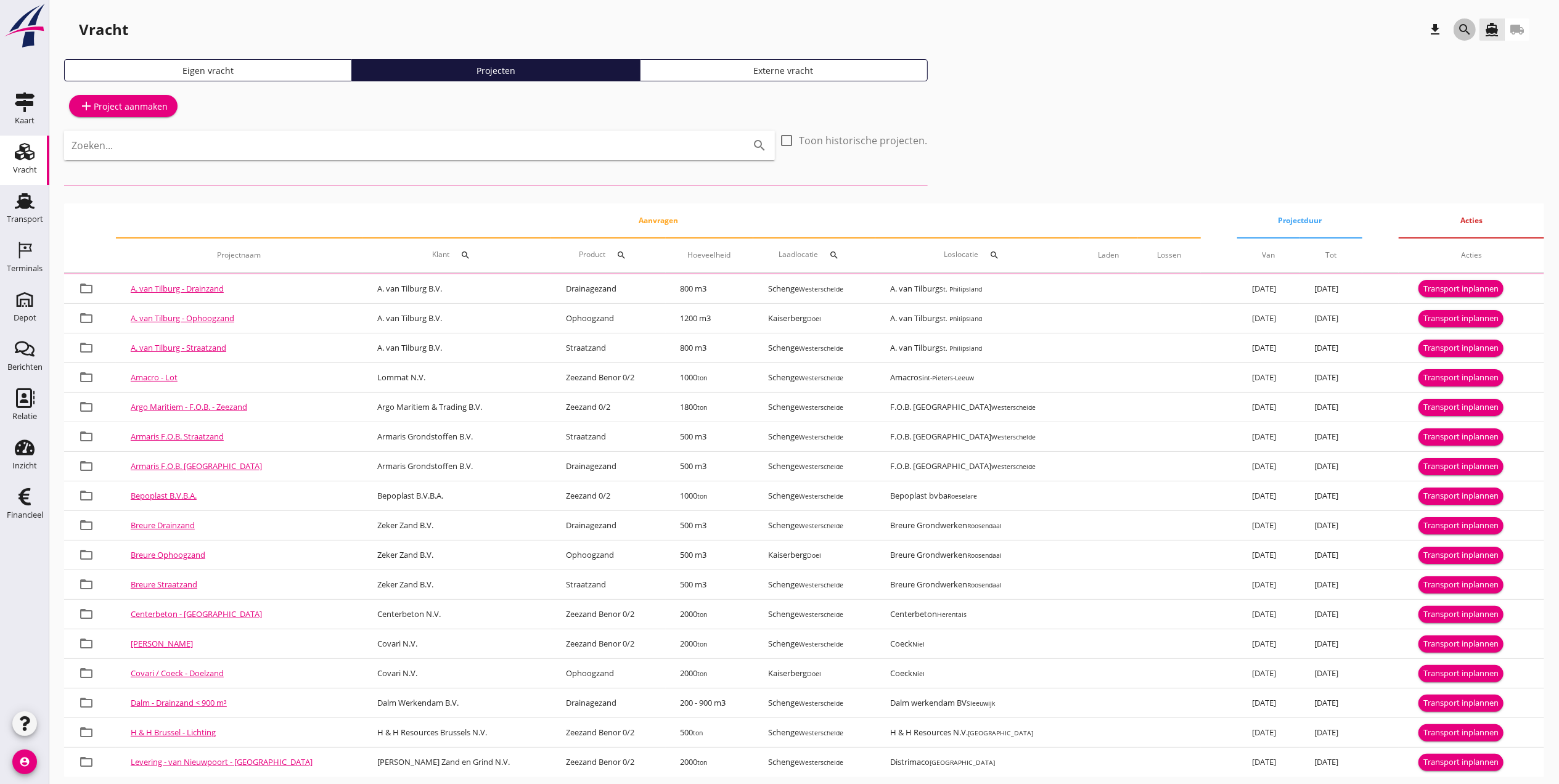
click at [1470, 26] on icon "search" at bounding box center [1465, 30] width 15 height 15
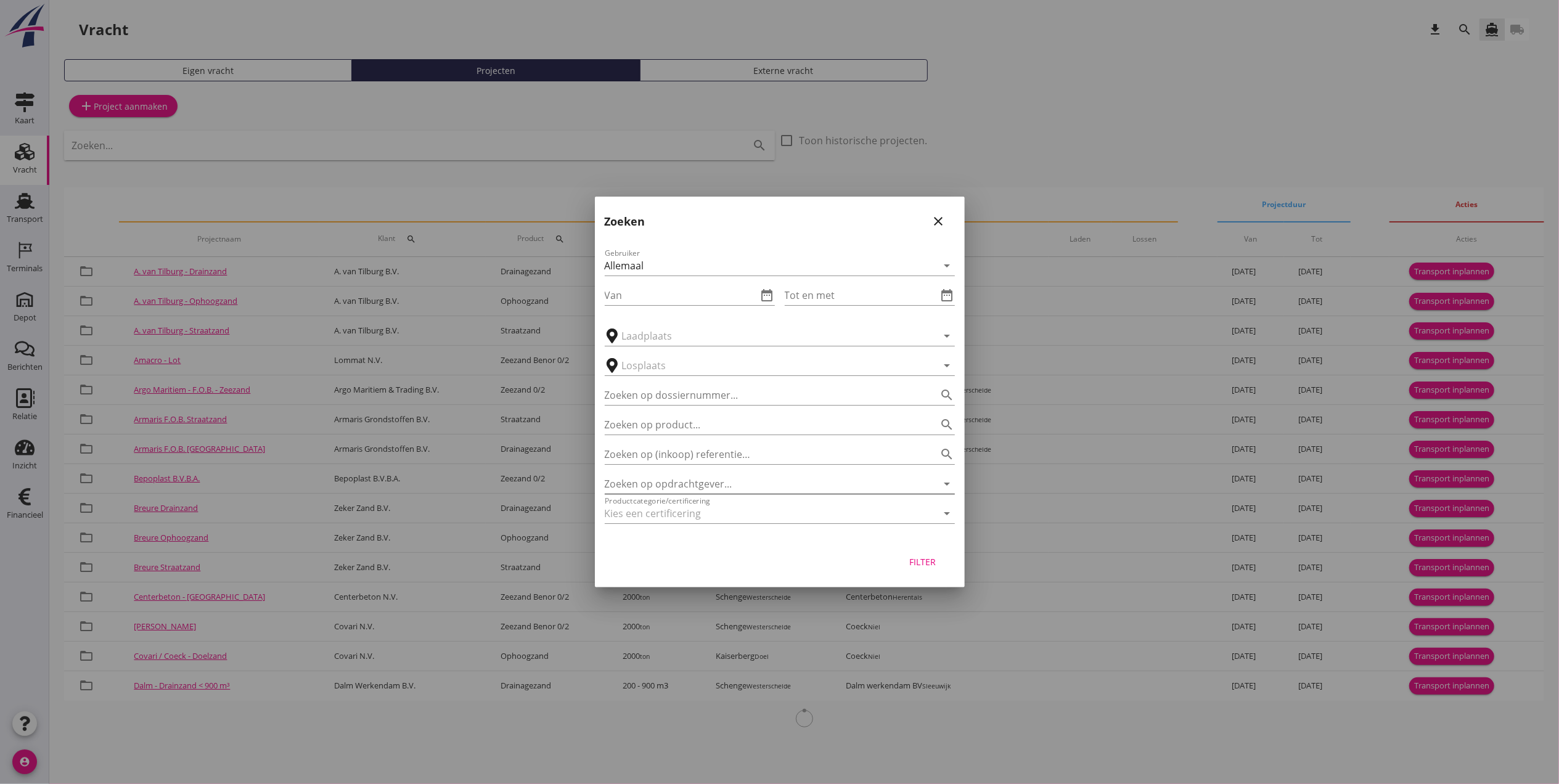
click at [693, 483] on input "Zoeken op opdrachtgever..." at bounding box center [762, 484] width 316 height 20
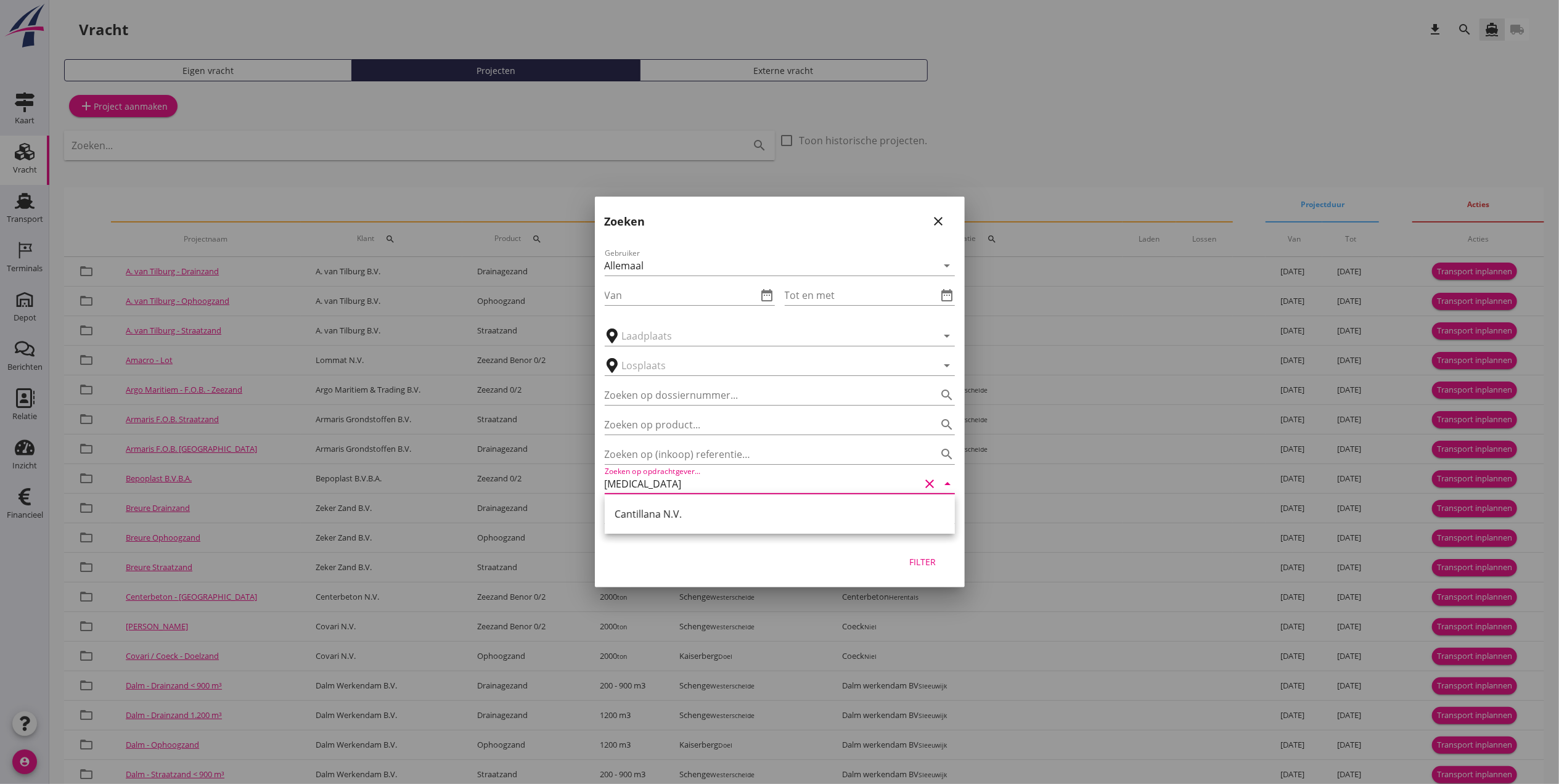
click at [689, 502] on div "Cantillana N.V." at bounding box center [780, 513] width 331 height 30
type input "Cantillana N.V."
click at [928, 562] on div "Filter" at bounding box center [922, 561] width 34 height 13
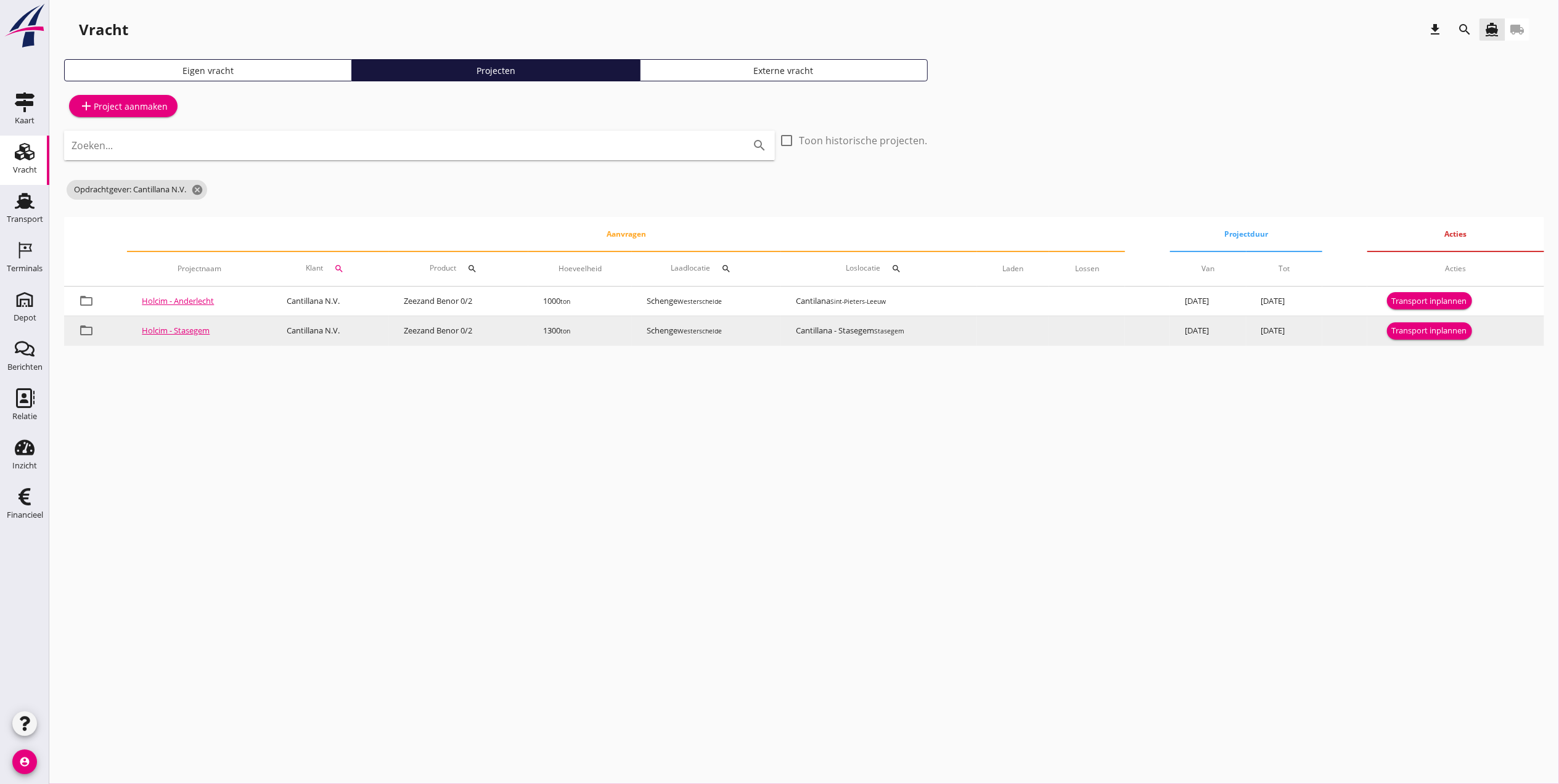
click at [1425, 329] on div "Transport inplannen" at bounding box center [1429, 331] width 75 height 13
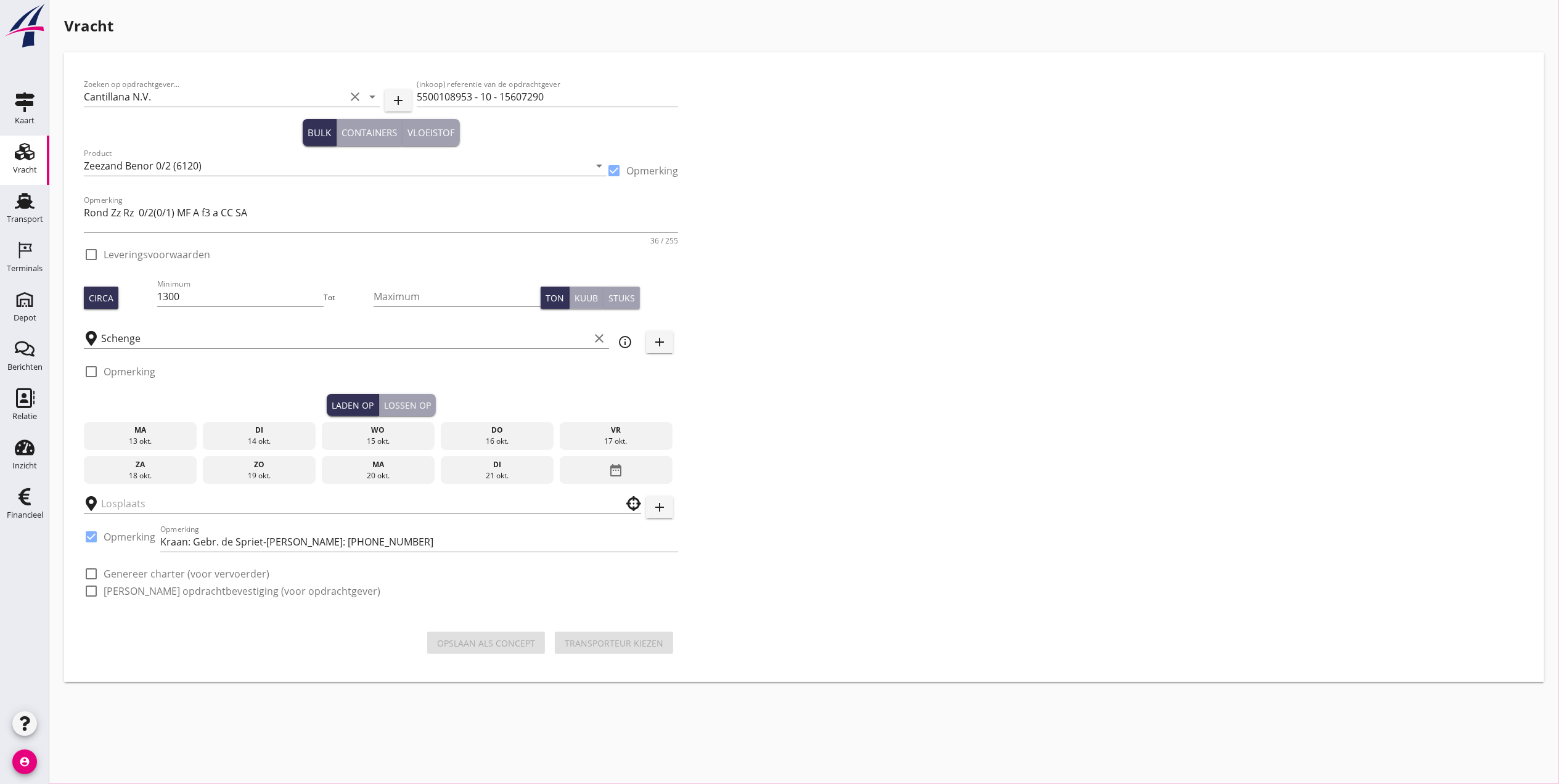
checkbox input "true"
type input "Cantillana - Stasegem"
checkbox input "true"
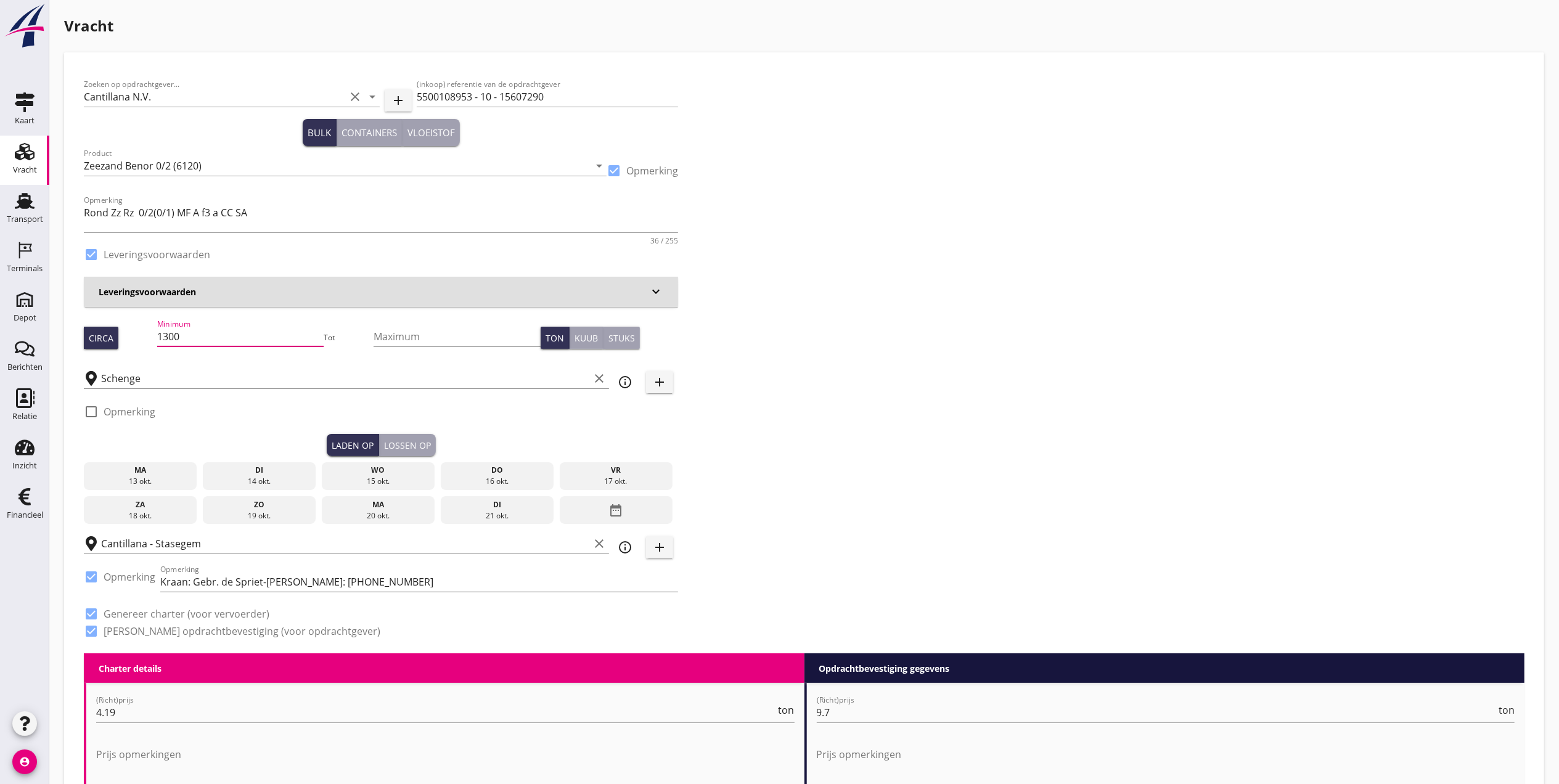
drag, startPoint x: 206, startPoint y: 331, endPoint x: 169, endPoint y: 333, distance: 37.1
click at [169, 333] on input "1300" at bounding box center [241, 336] width 167 height 20
type input "1250"
click at [172, 361] on div "Schenge clear" at bounding box center [346, 375] width 526 height 28
drag, startPoint x: 260, startPoint y: 476, endPoint x: 345, endPoint y: 468, distance: 85.4
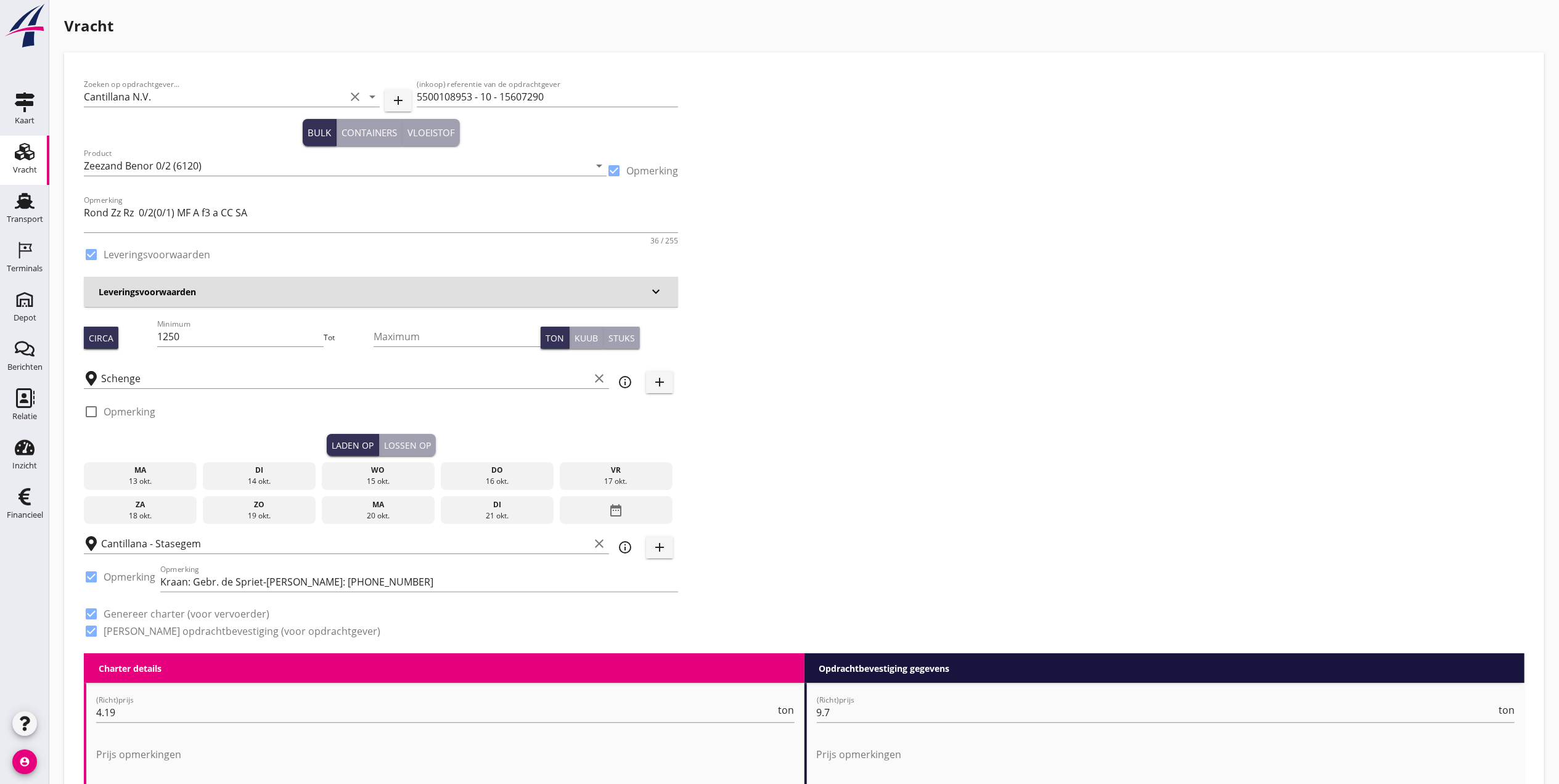
click at [260, 476] on div "14 okt." at bounding box center [259, 481] width 107 height 11
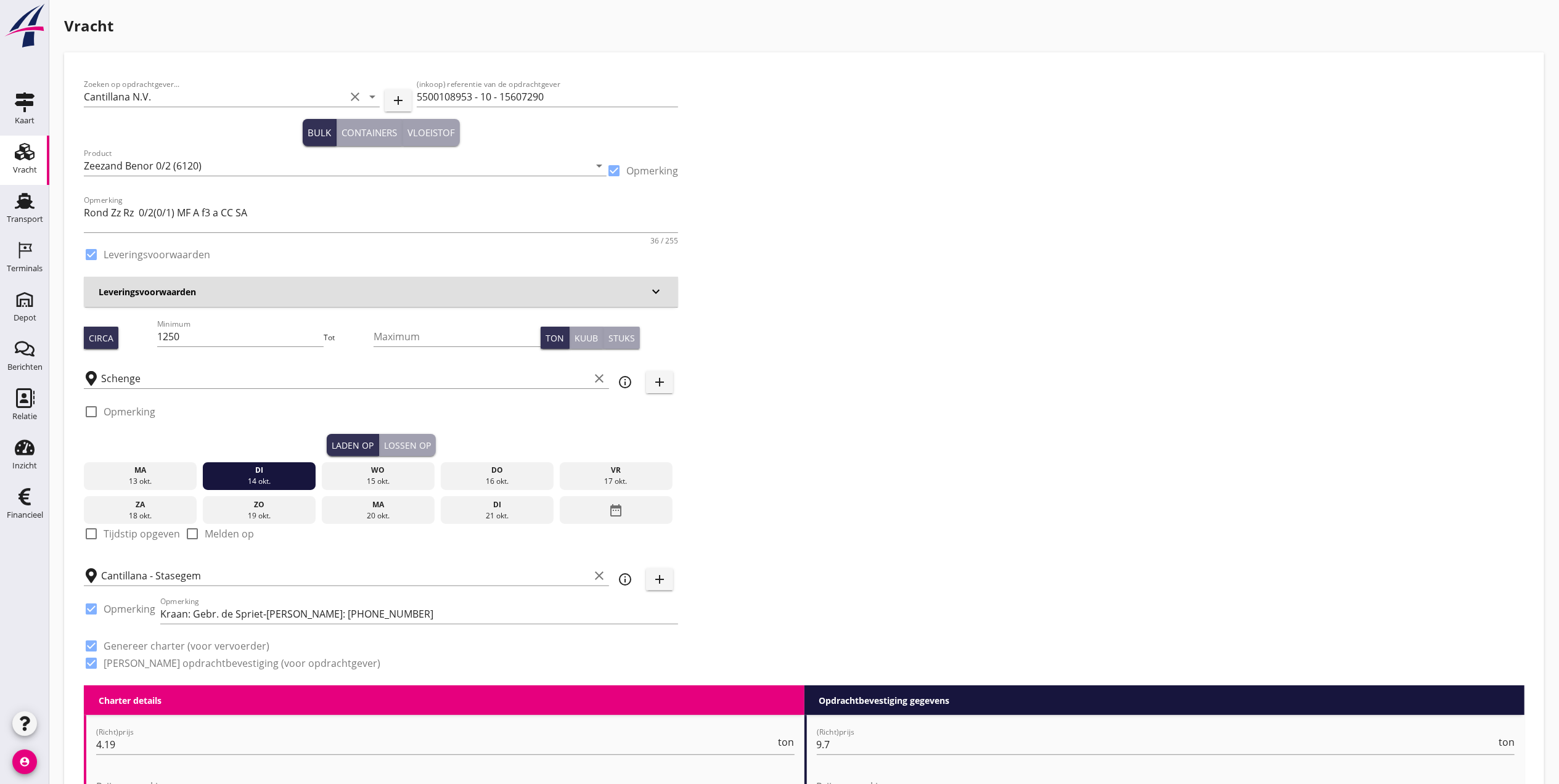
click at [429, 445] on div "Lossen op" at bounding box center [407, 445] width 47 height 13
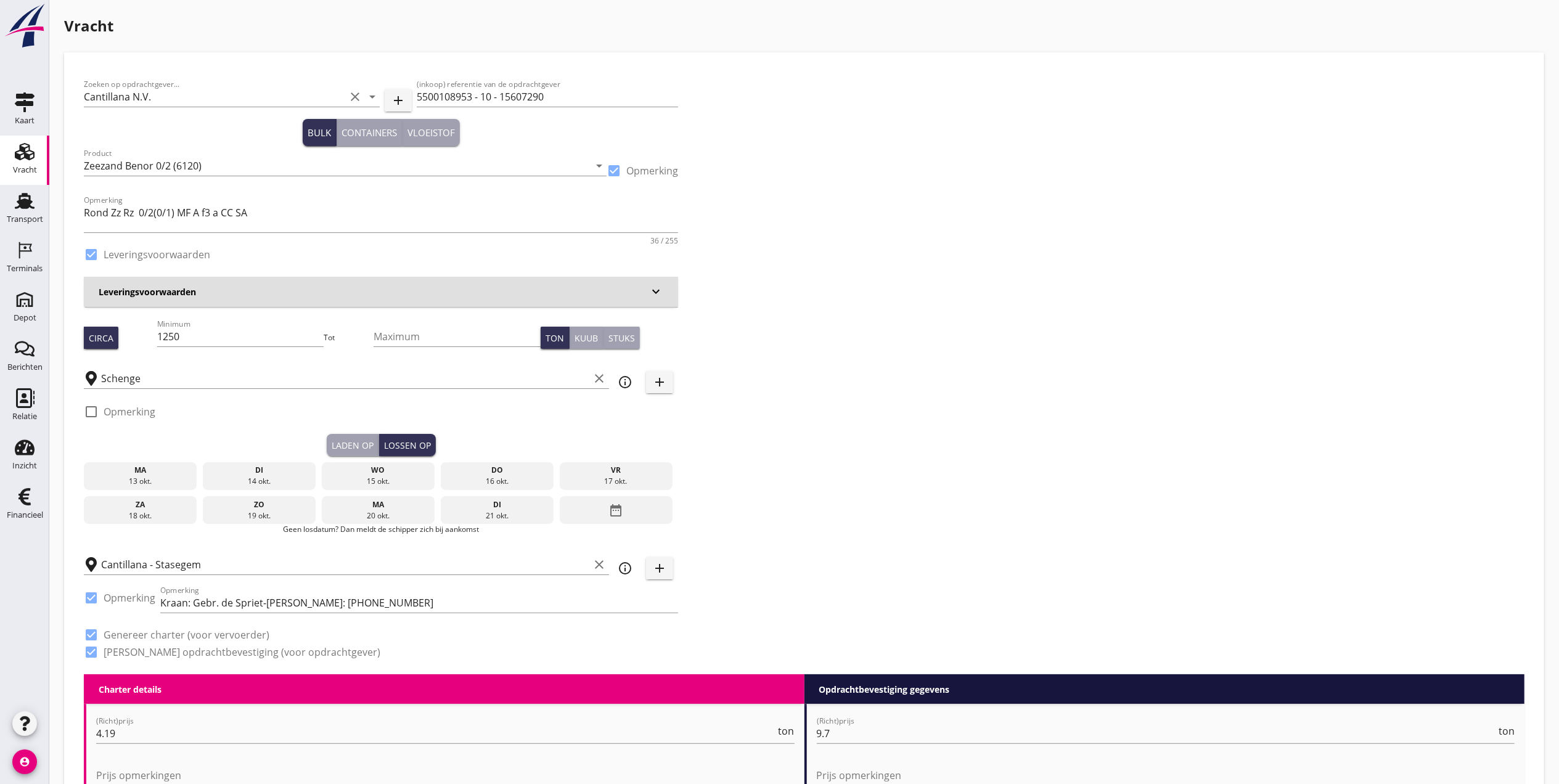
click at [396, 459] on div "ma 13 okt. di 14 okt. wo 15 okt. do 16 okt. vr 17 okt. za 18 okt. zo 19 okt. ma…" at bounding box center [381, 489] width 594 height 68
click at [410, 476] on div "15 okt." at bounding box center [378, 481] width 107 height 11
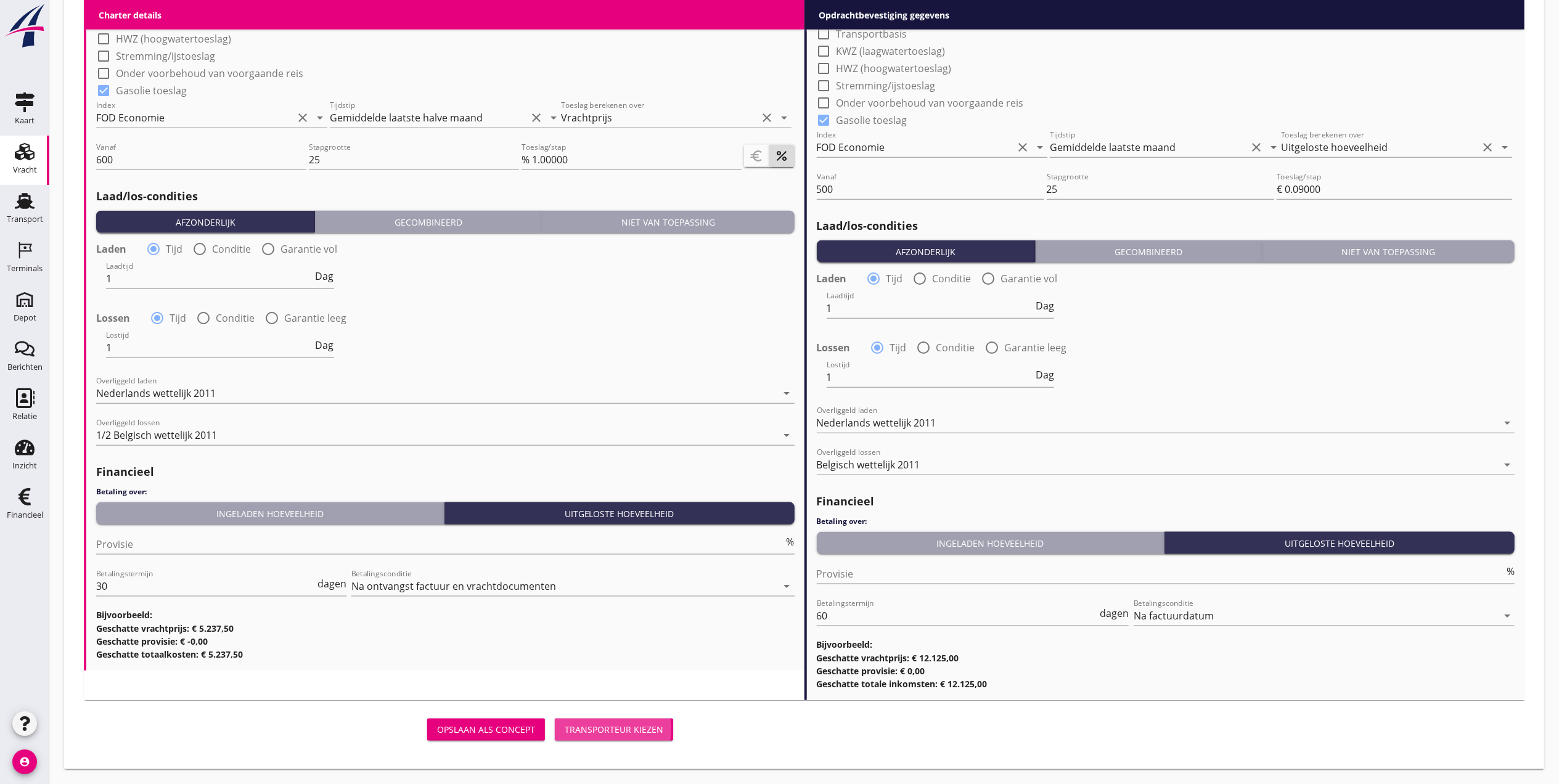
click at [594, 732] on div "Transporteur kiezen" at bounding box center [614, 729] width 98 height 13
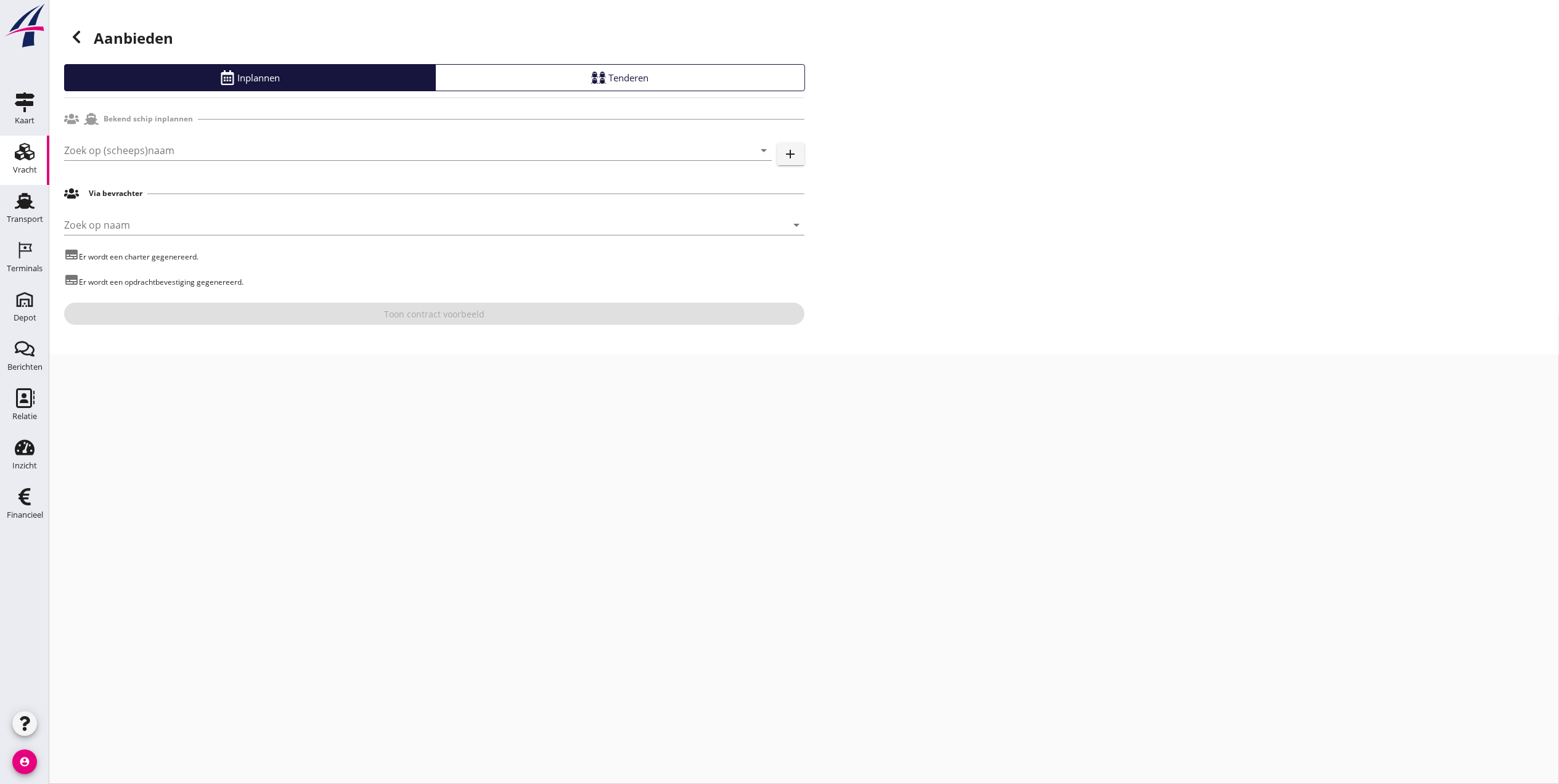
click at [359, 165] on div at bounding box center [417, 169] width 708 height 8
click at [358, 154] on input "Zoek op (scheeps)naam" at bounding box center [401, 151] width 673 height 20
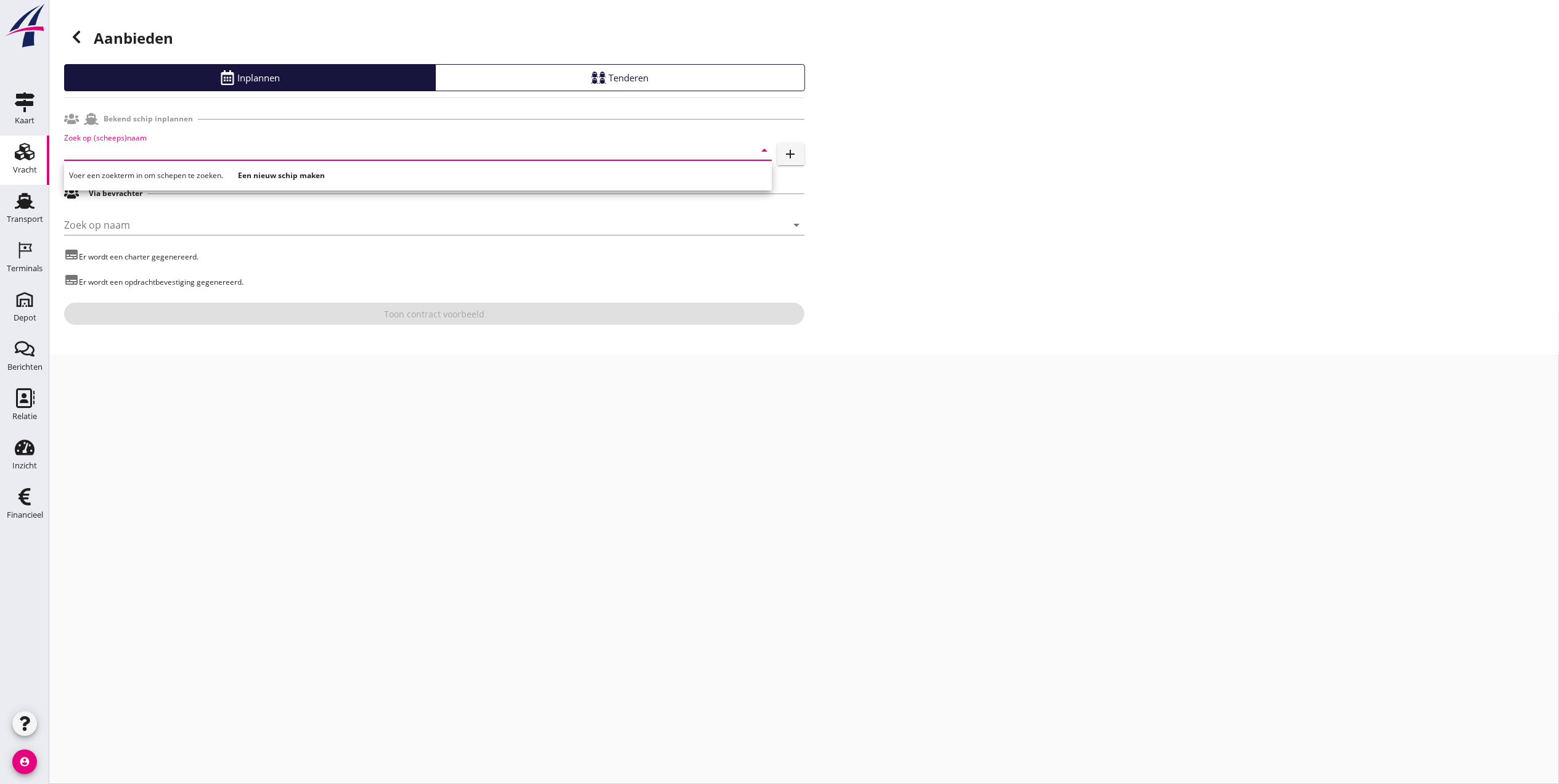
type input "z"
click at [294, 179] on div "Seintoren" at bounding box center [435, 174] width 654 height 15
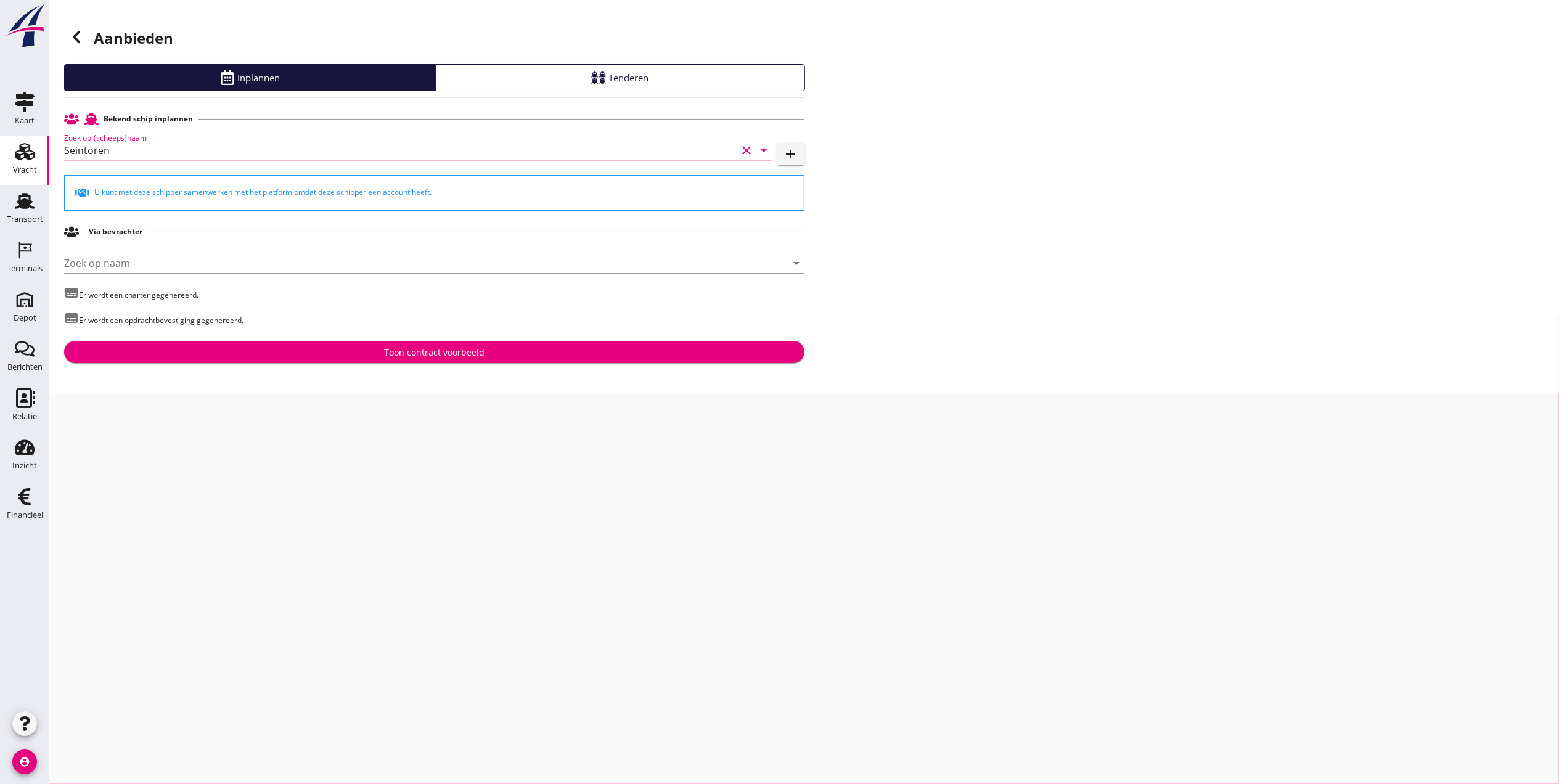
type input "Seintoren"
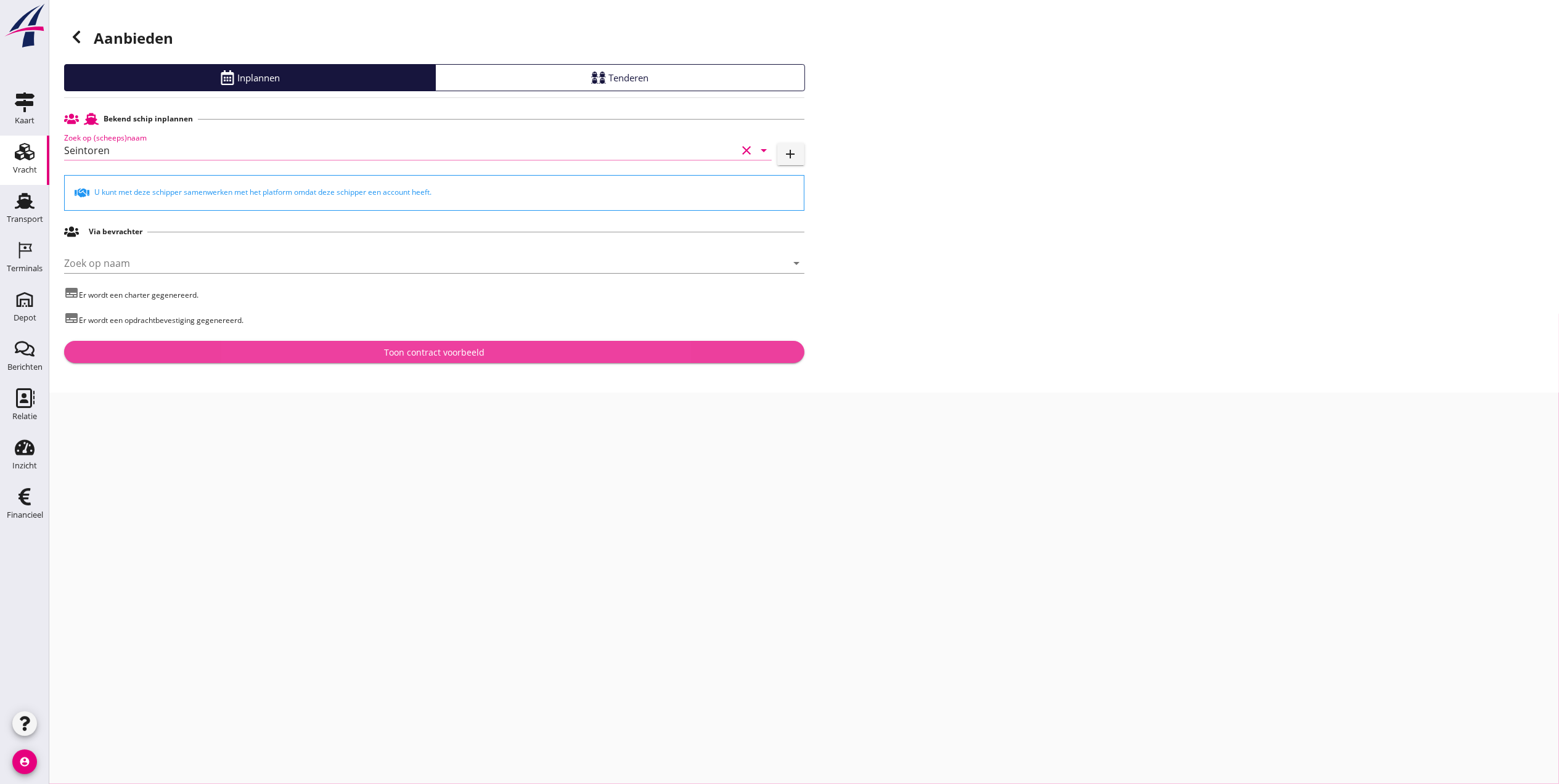
click at [483, 343] on button "Toon contract voorbeeld" at bounding box center [434, 351] width 740 height 23
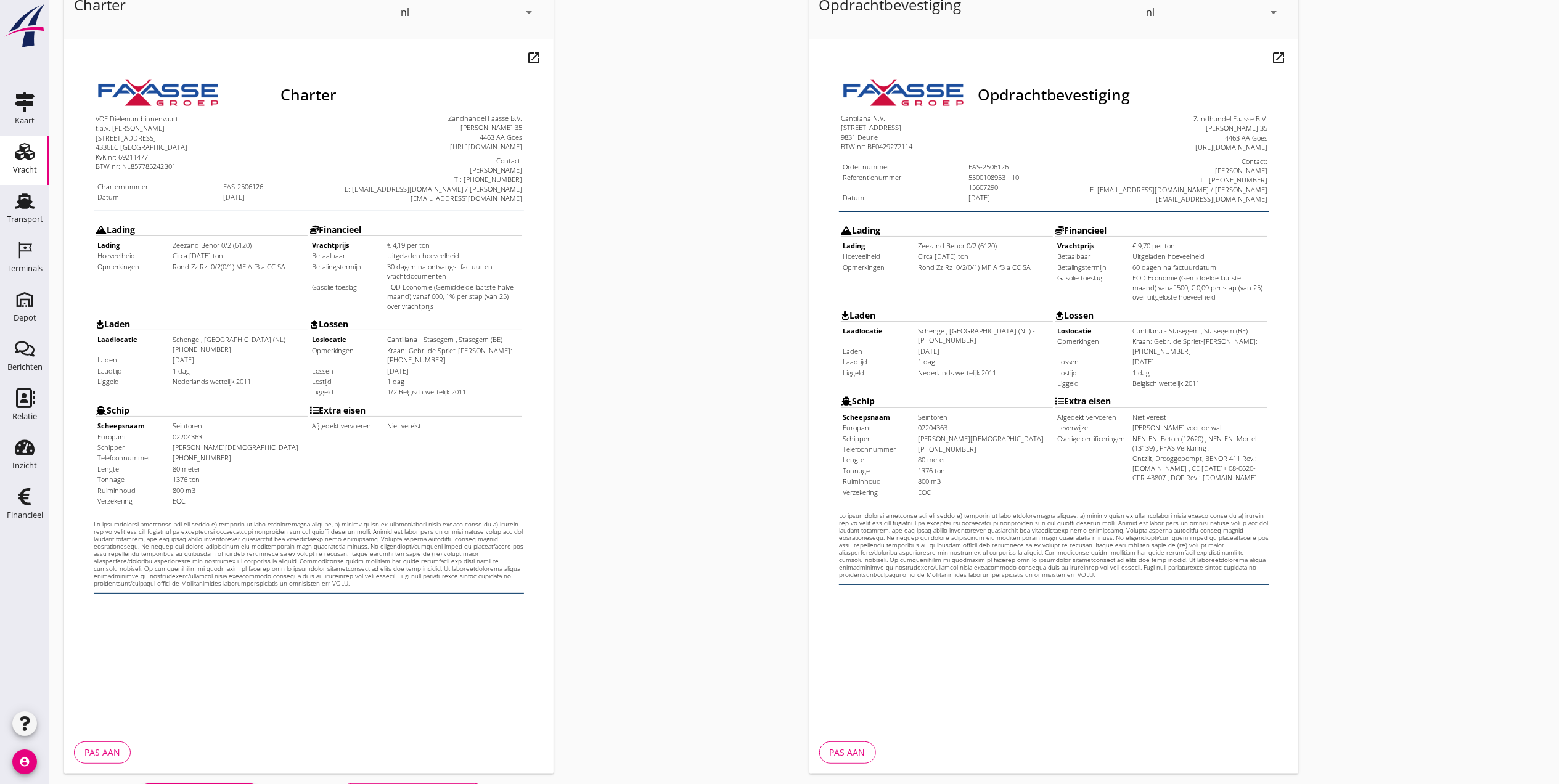
scroll to position [128, 0]
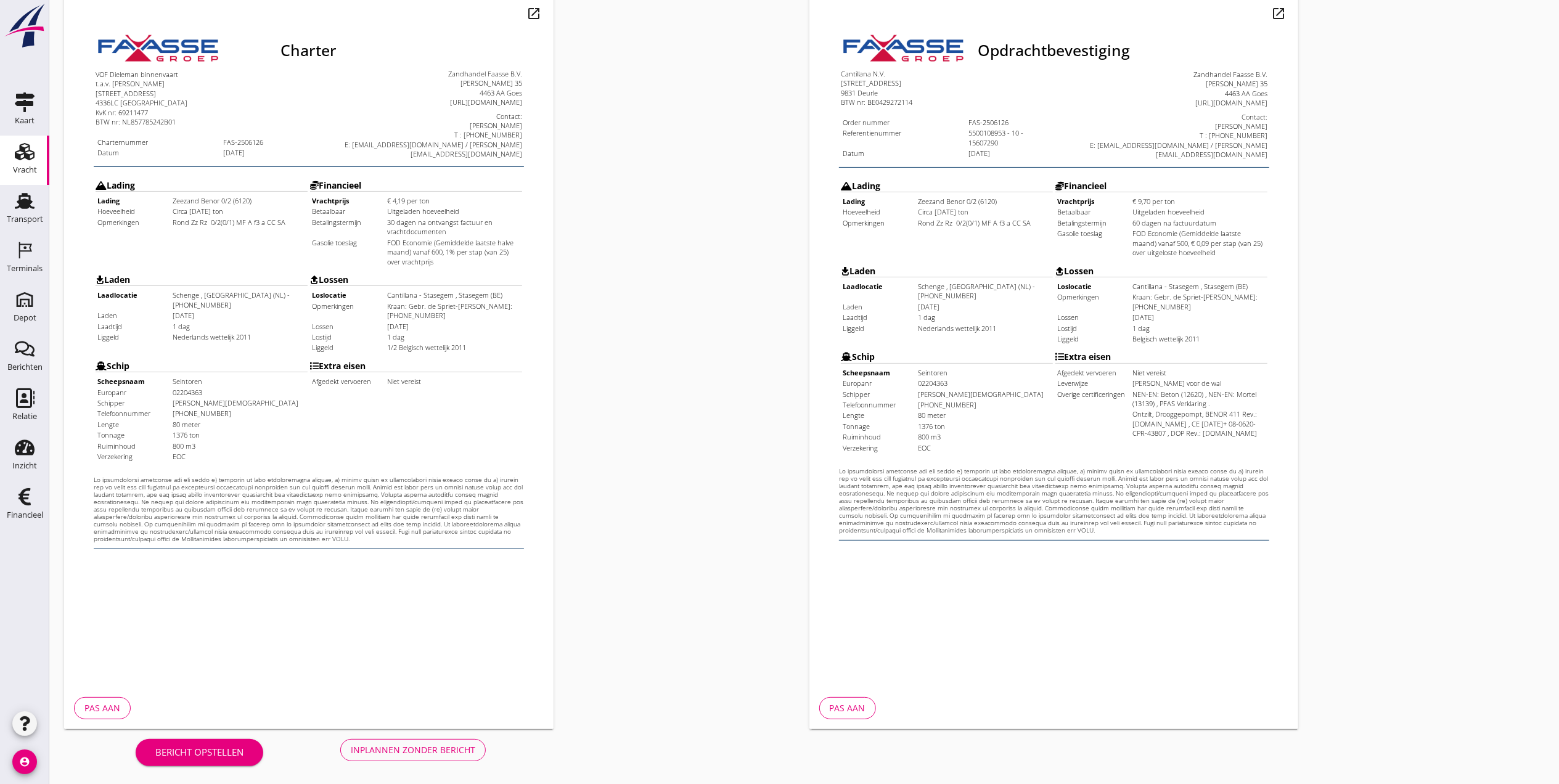
click at [447, 743] on div "Inplannen zonder bericht" at bounding box center [412, 749] width 125 height 13
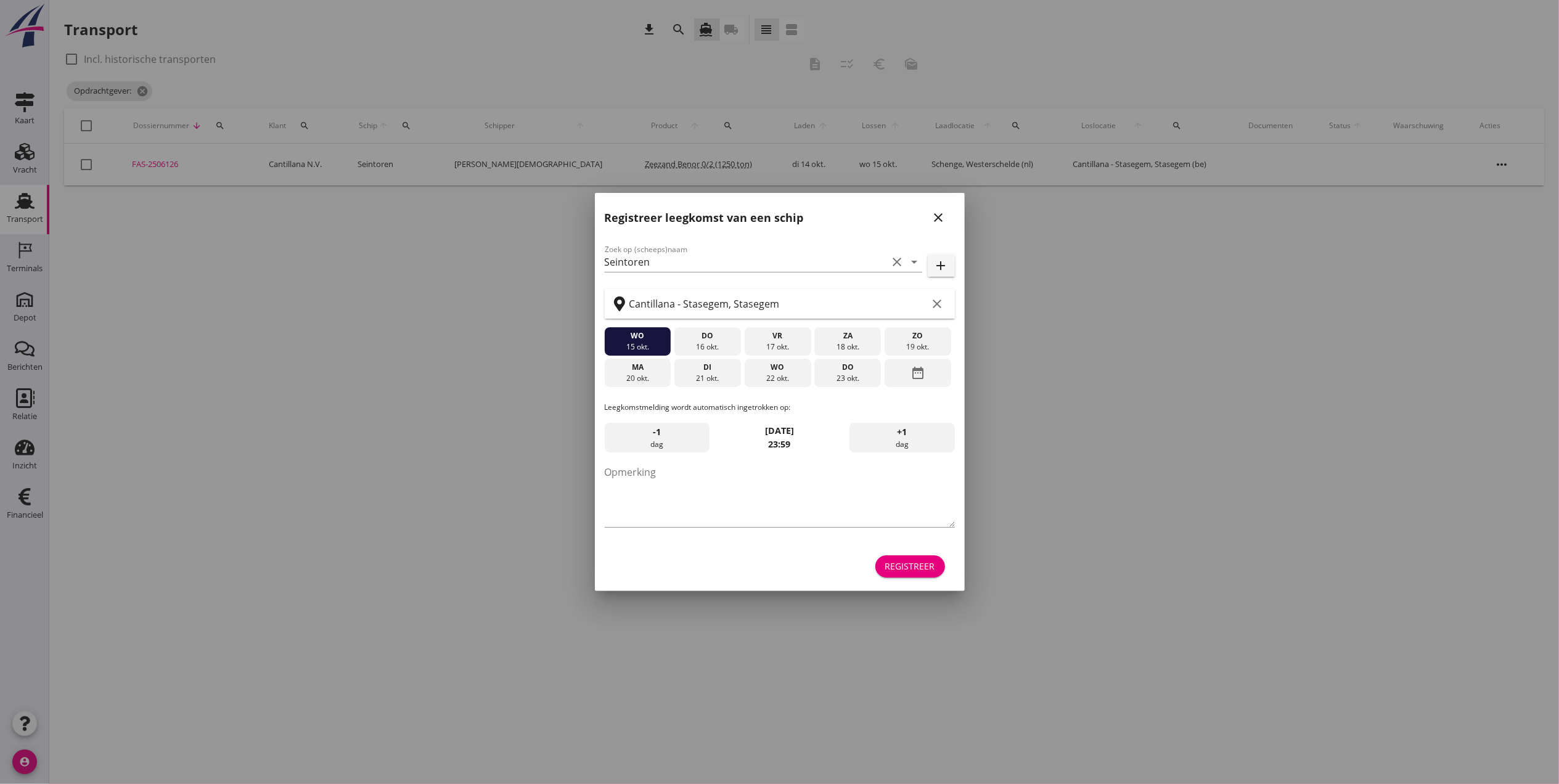
click at [948, 213] on div "close" at bounding box center [939, 217] width 23 height 15
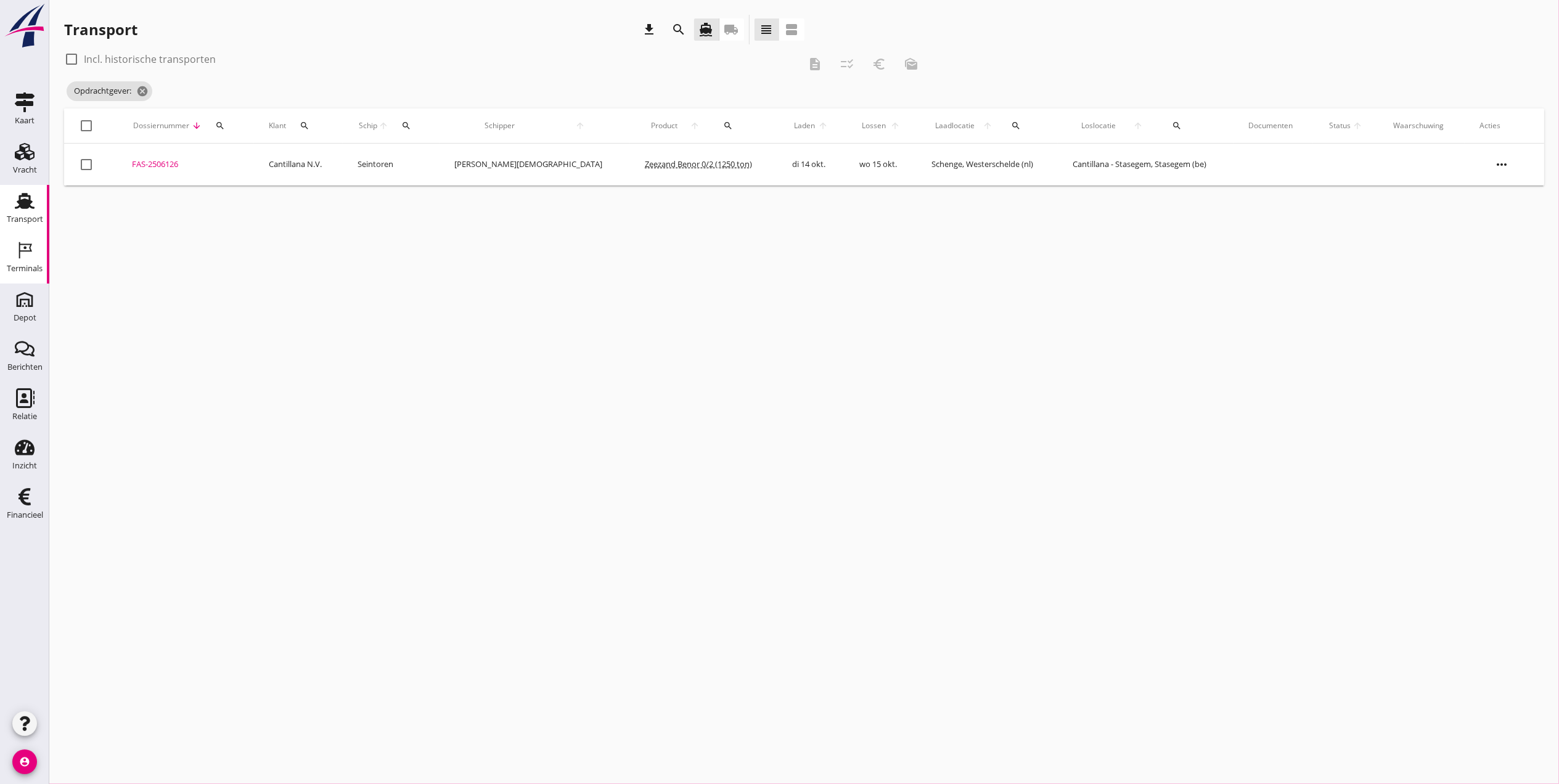
click at [31, 259] on link "Terminals Terminals" at bounding box center [25, 259] width 49 height 49
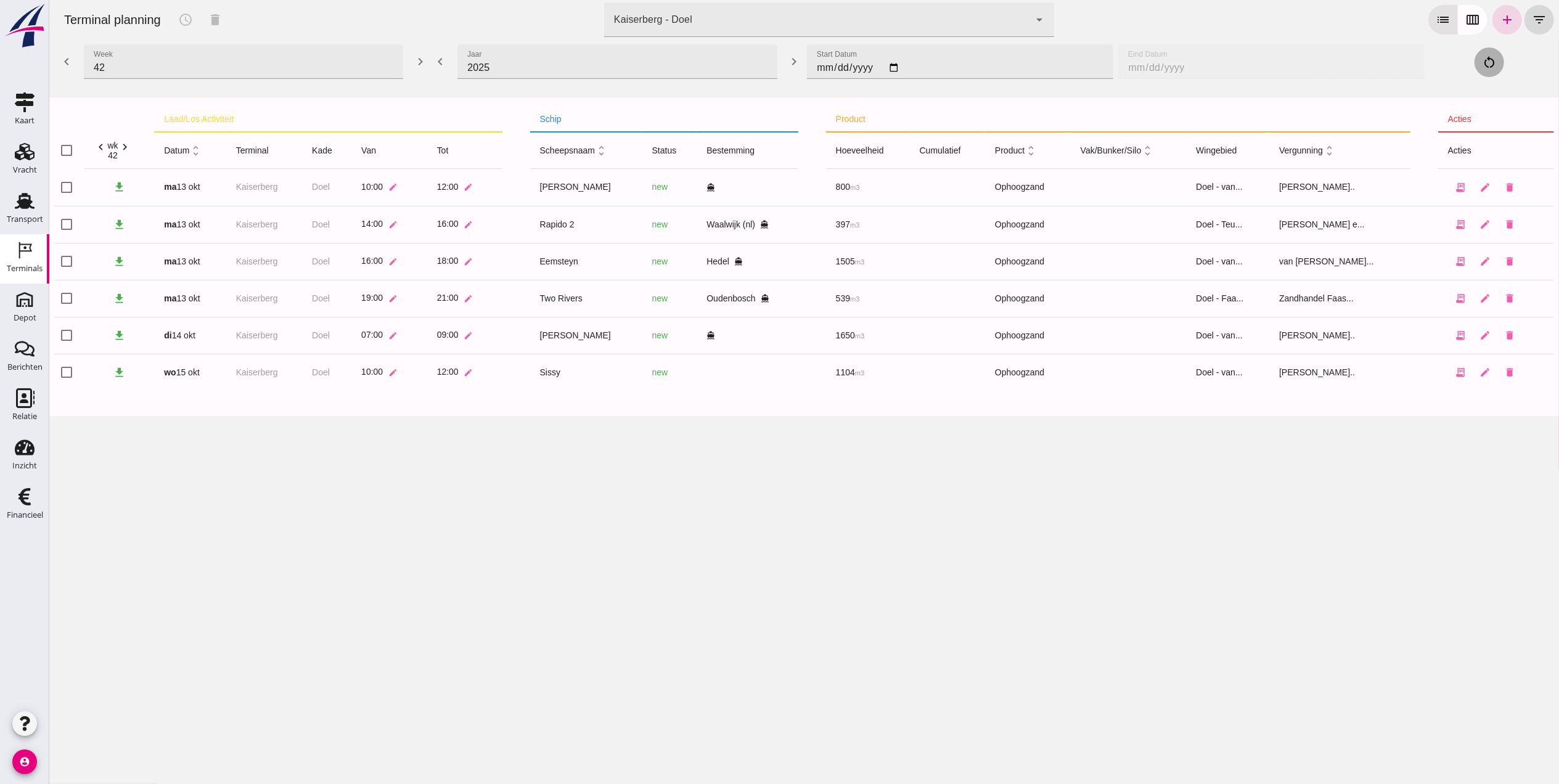
click at [772, 21] on div "Kaiserberg - Doel 7f603609-51ae-4e75-986b-c9057e559465" at bounding box center [816, 20] width 425 height 34
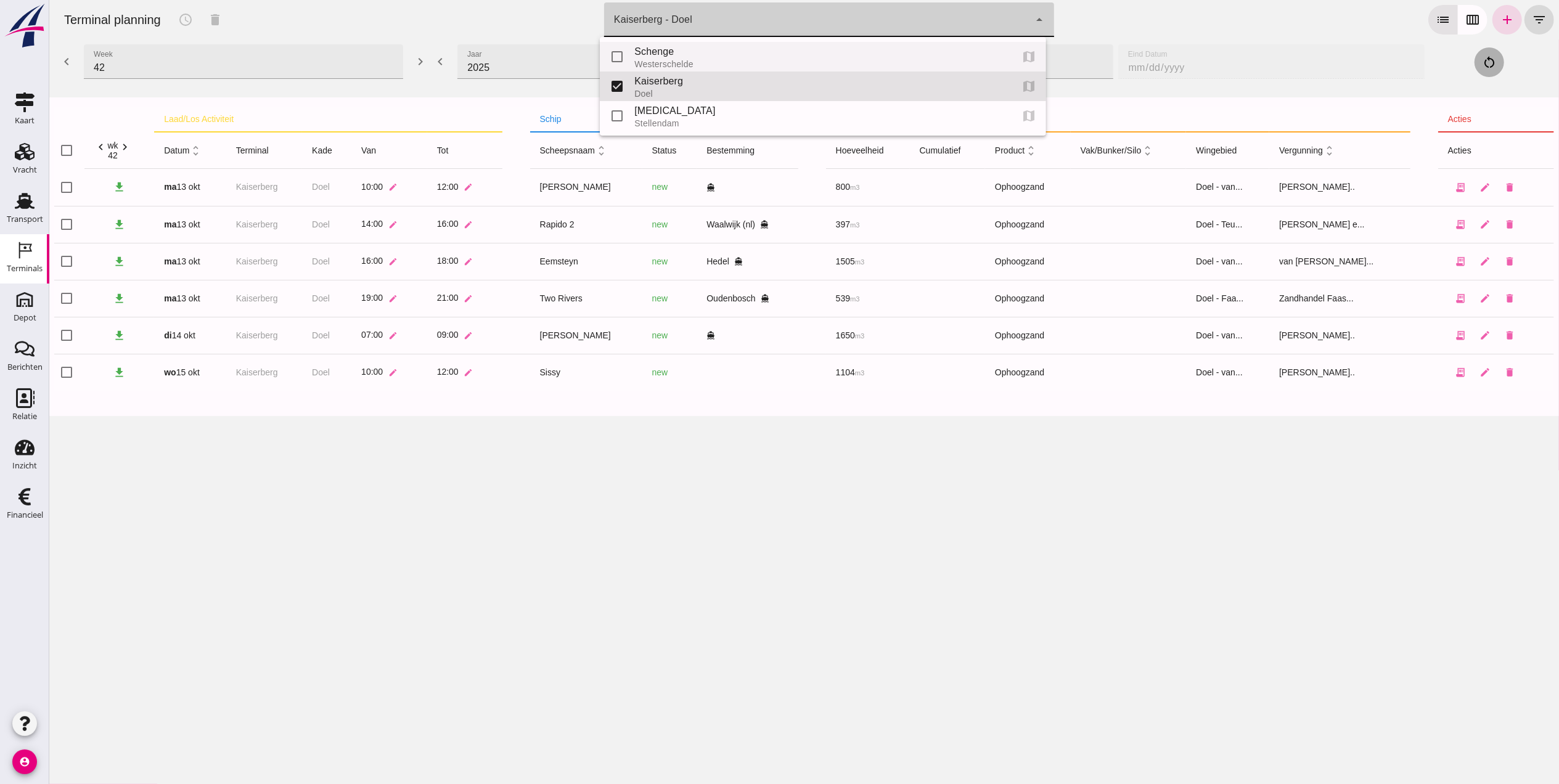
click at [755, 58] on div "Schenge" at bounding box center [817, 51] width 367 height 15
type input "9c876888-926f-4f5f-969d-c779b766b815"
checkbox input "true"
checkbox input "false"
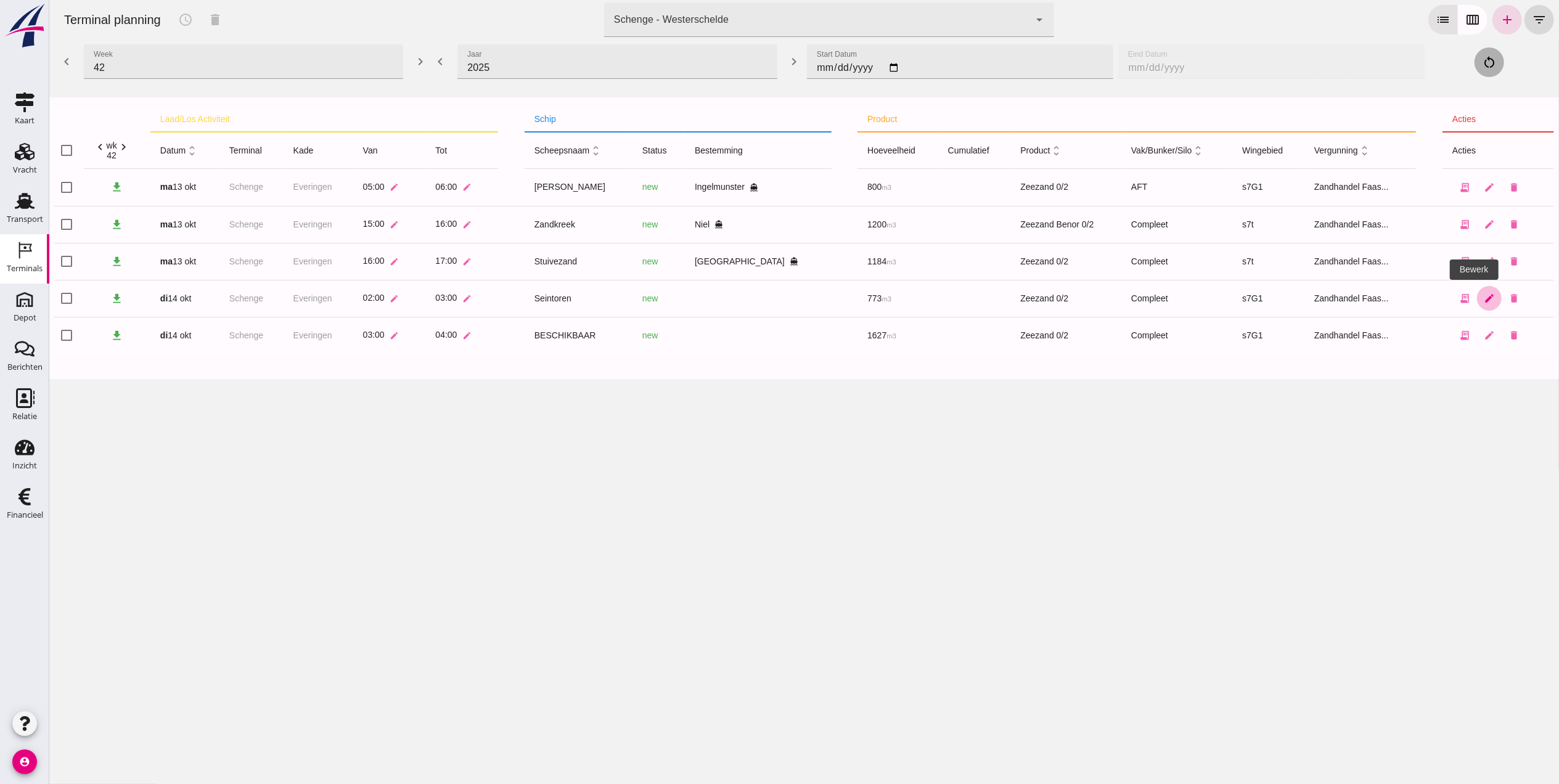
click at [1483, 293] on icon "edit" at bounding box center [1488, 298] width 11 height 11
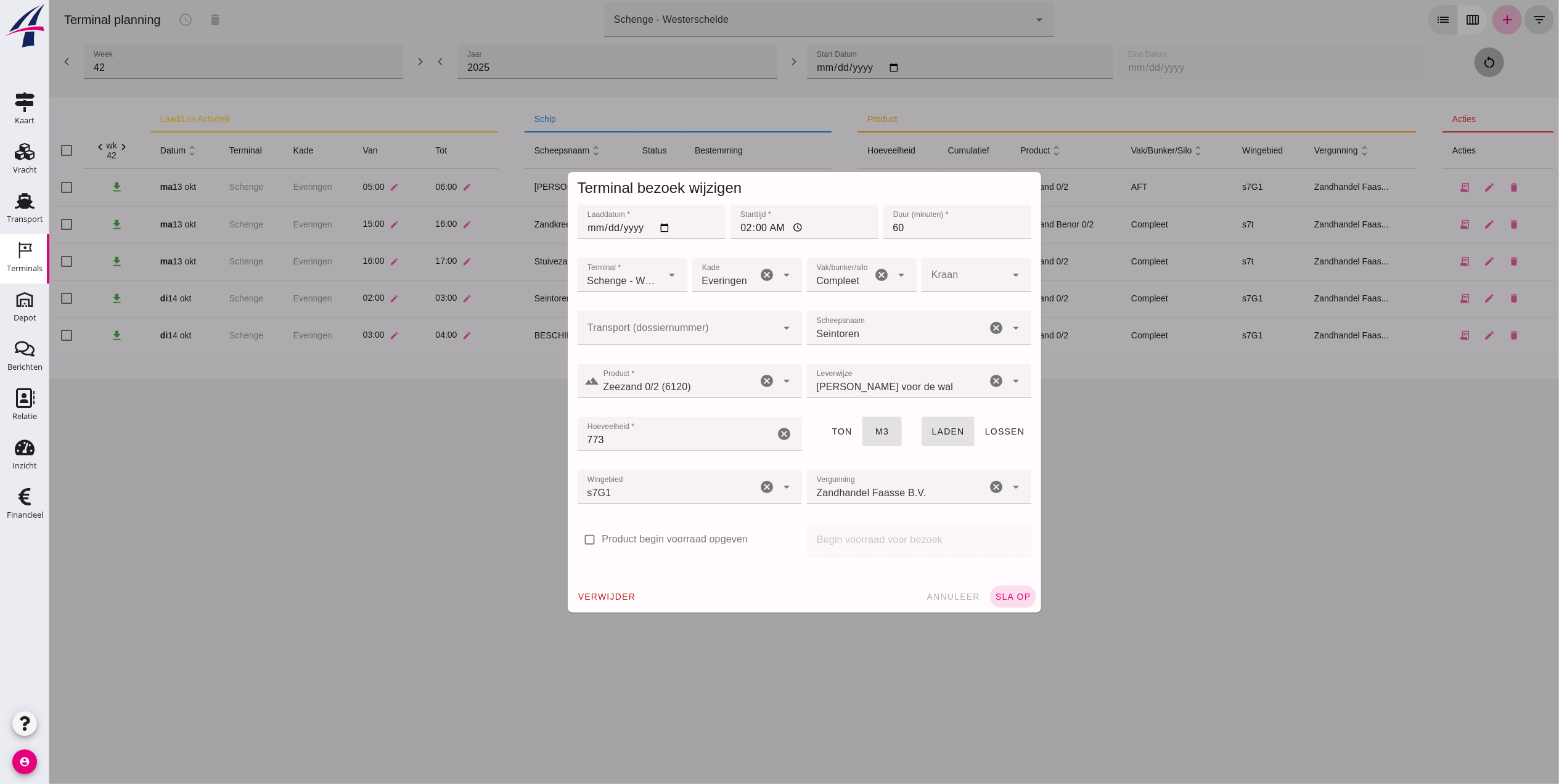
click at [685, 316] on div at bounding box center [676, 328] width 200 height 34
click at [662, 356] on div "FAS-2506126" at bounding box center [683, 359] width 205 height 15
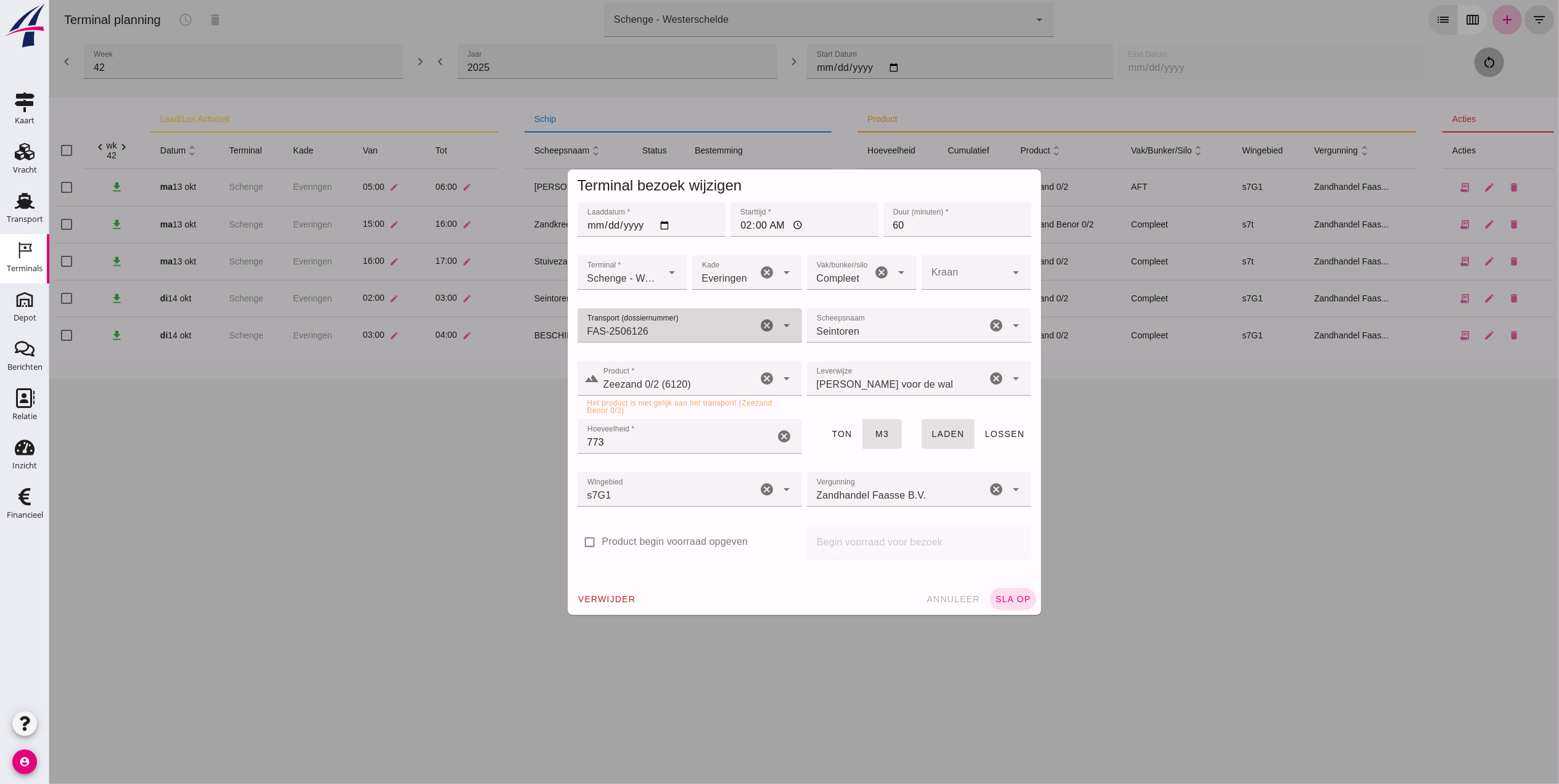
type input "FAS-2506126"
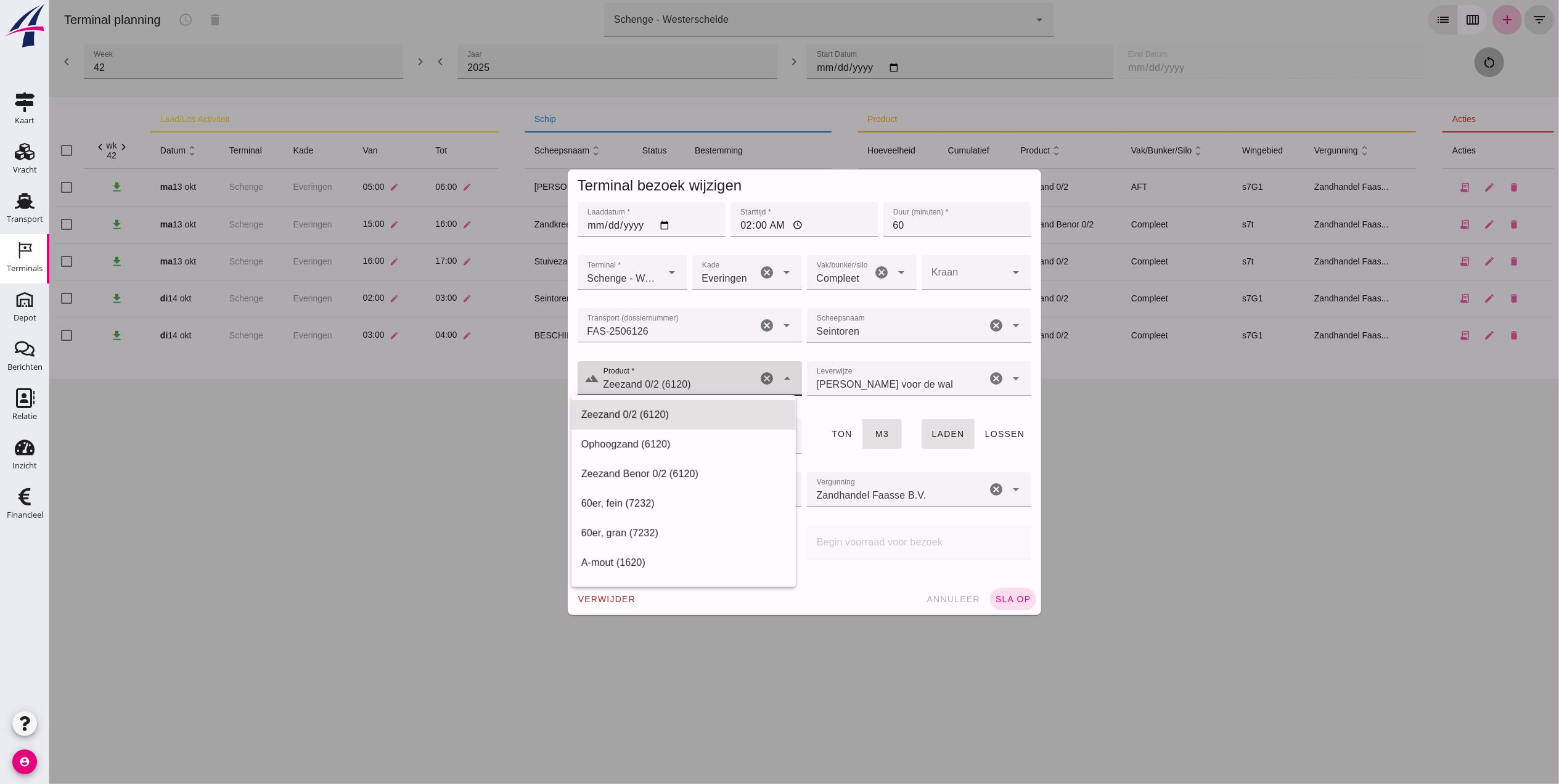
click at [717, 379] on input "Zeezand 0/2 (6120)" at bounding box center [678, 384] width 157 height 15
click at [726, 474] on div "Zeezand Benor 0/2 (6120)" at bounding box center [683, 473] width 205 height 15
type input "Zeezand Benor 0/2 (6120)"
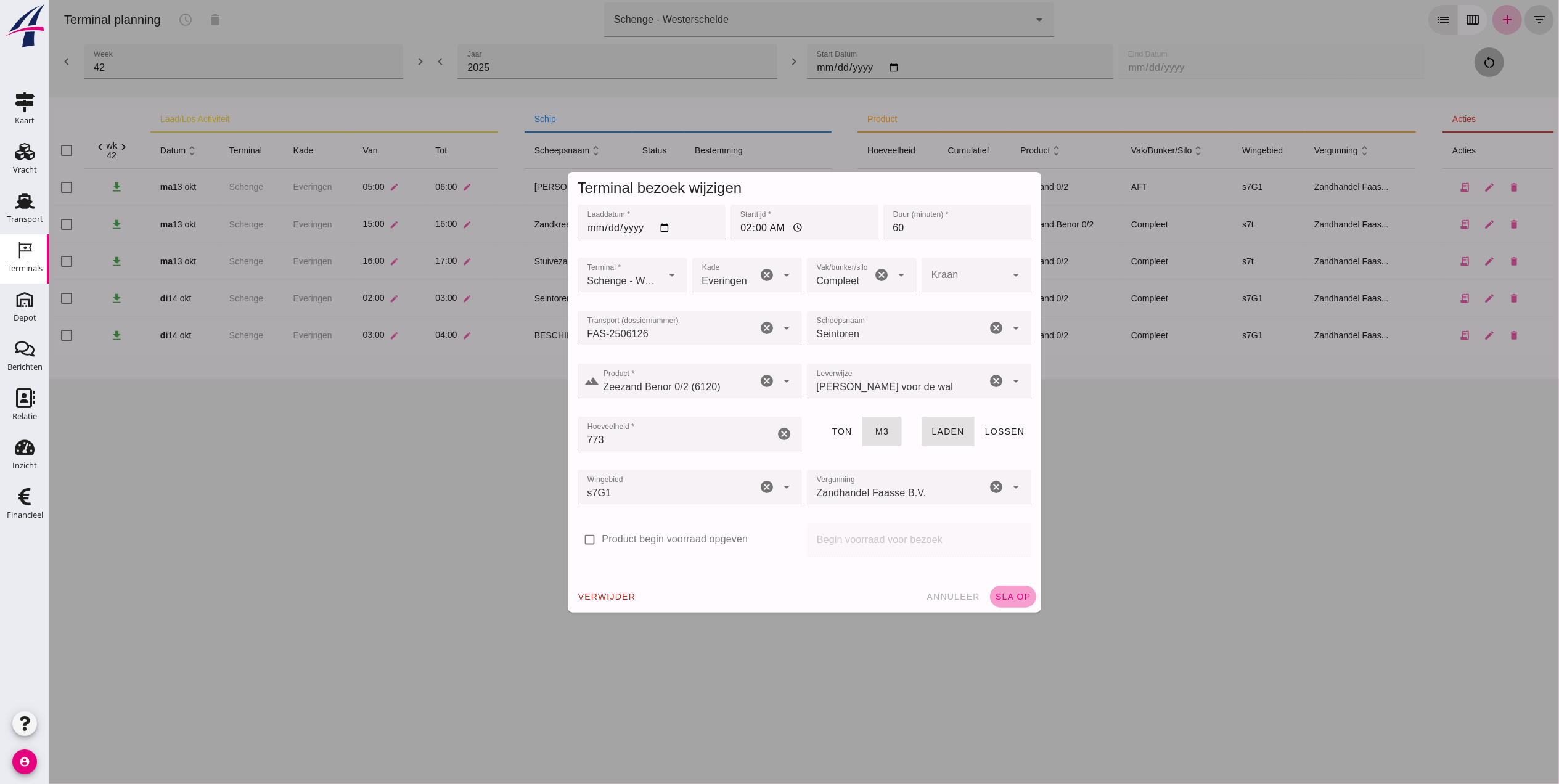
click at [999, 594] on span "sla op" at bounding box center [1012, 596] width 36 height 10
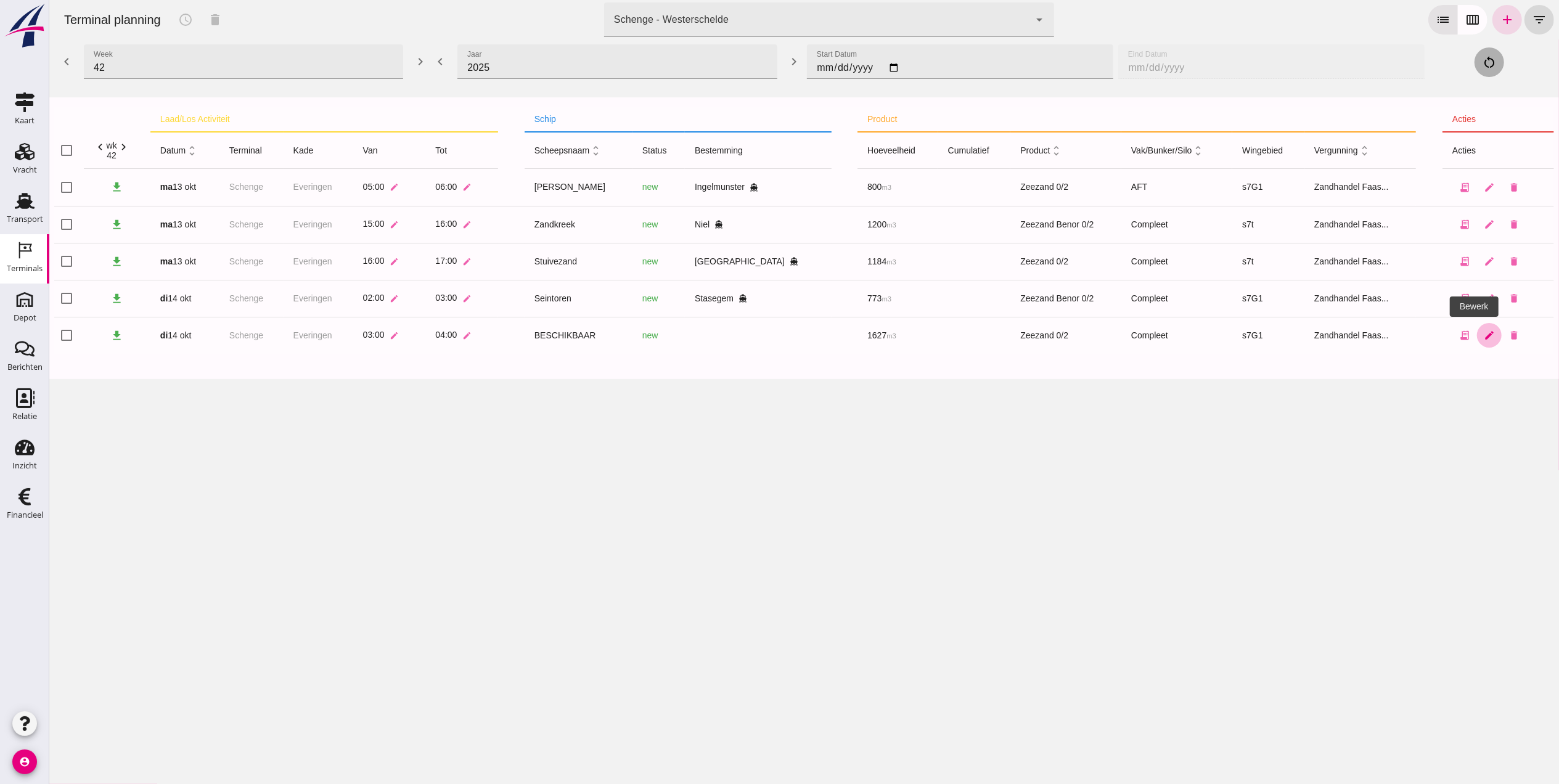
click at [1483, 333] on icon "edit" at bounding box center [1488, 334] width 11 height 11
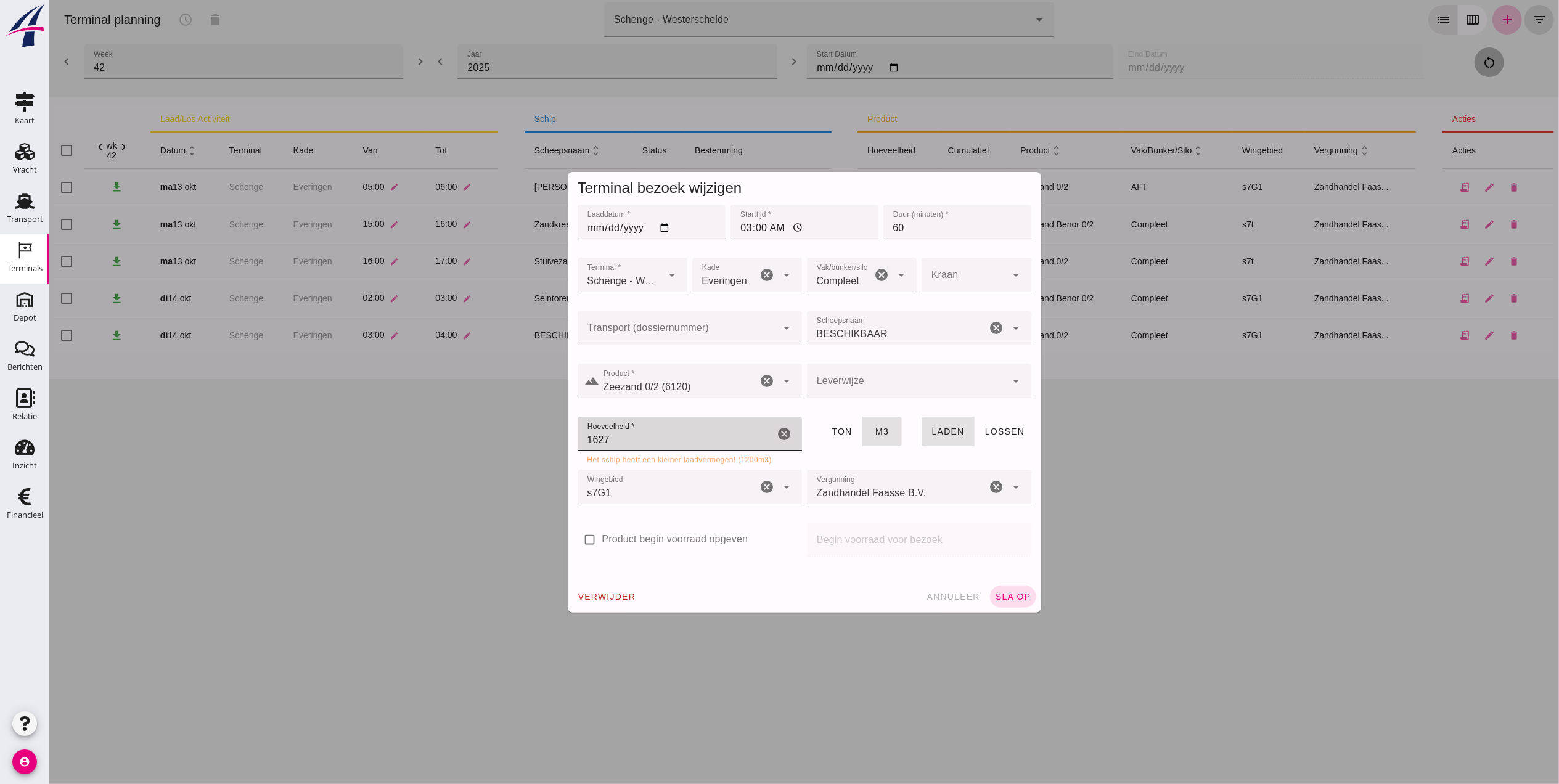
drag, startPoint x: 652, startPoint y: 438, endPoint x: 497, endPoint y: 437, distance: 155.0
click at [497, 437] on div "Terminal bezoek wijzigen Laaddatum * Laaddatum * 2025-10-14 Starttijd * Startti…" at bounding box center [803, 392] width 1510 height 784
type input "784"
click at [1017, 593] on span "sla op" at bounding box center [1012, 596] width 36 height 10
click at [1017, 593] on div "verwijder annuleer sla op" at bounding box center [803, 596] width 473 height 32
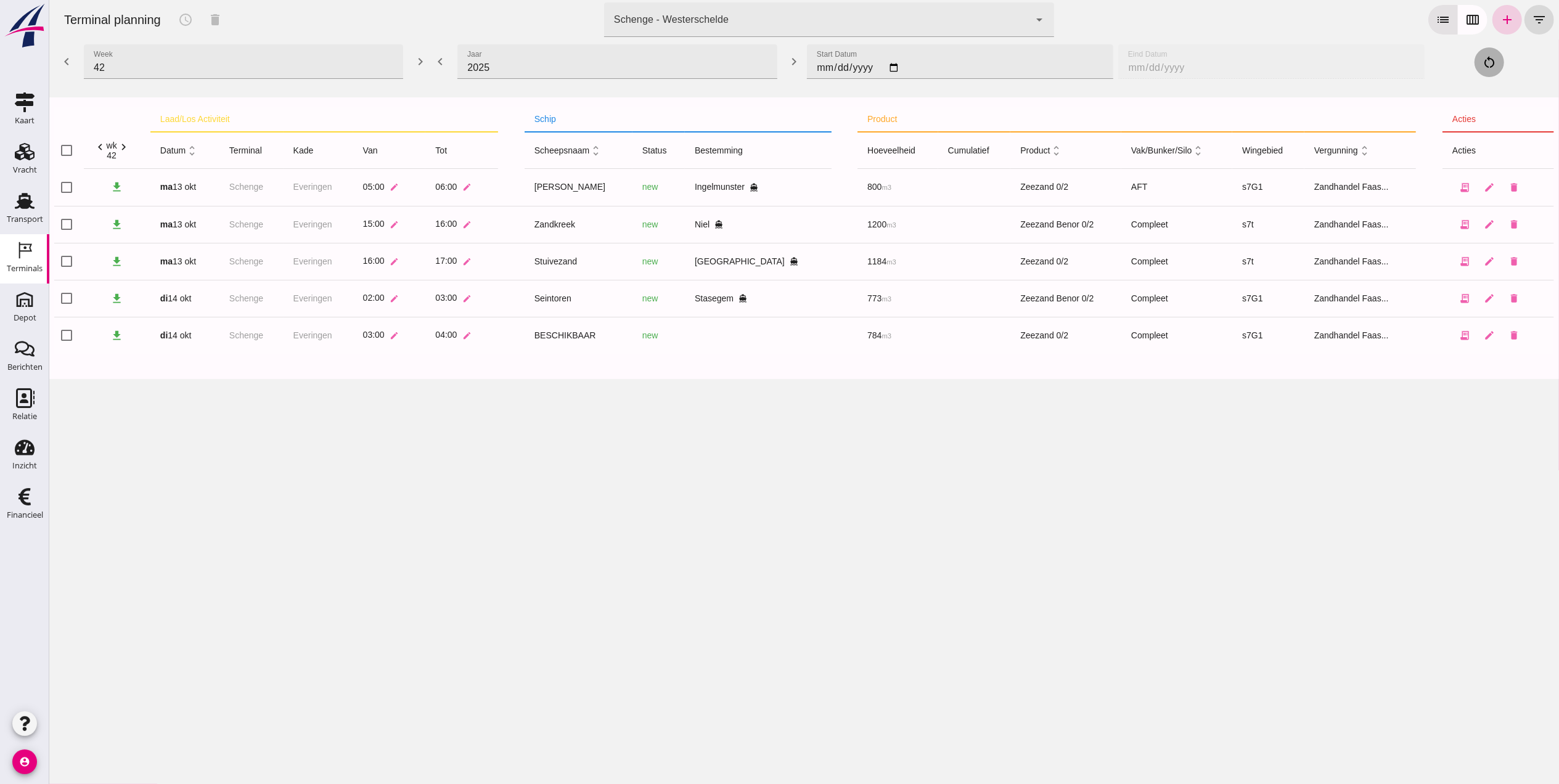
click at [1499, 25] on icon "add" at bounding box center [1506, 20] width 15 height 15
type input "Zandhandel Faasse B.V."
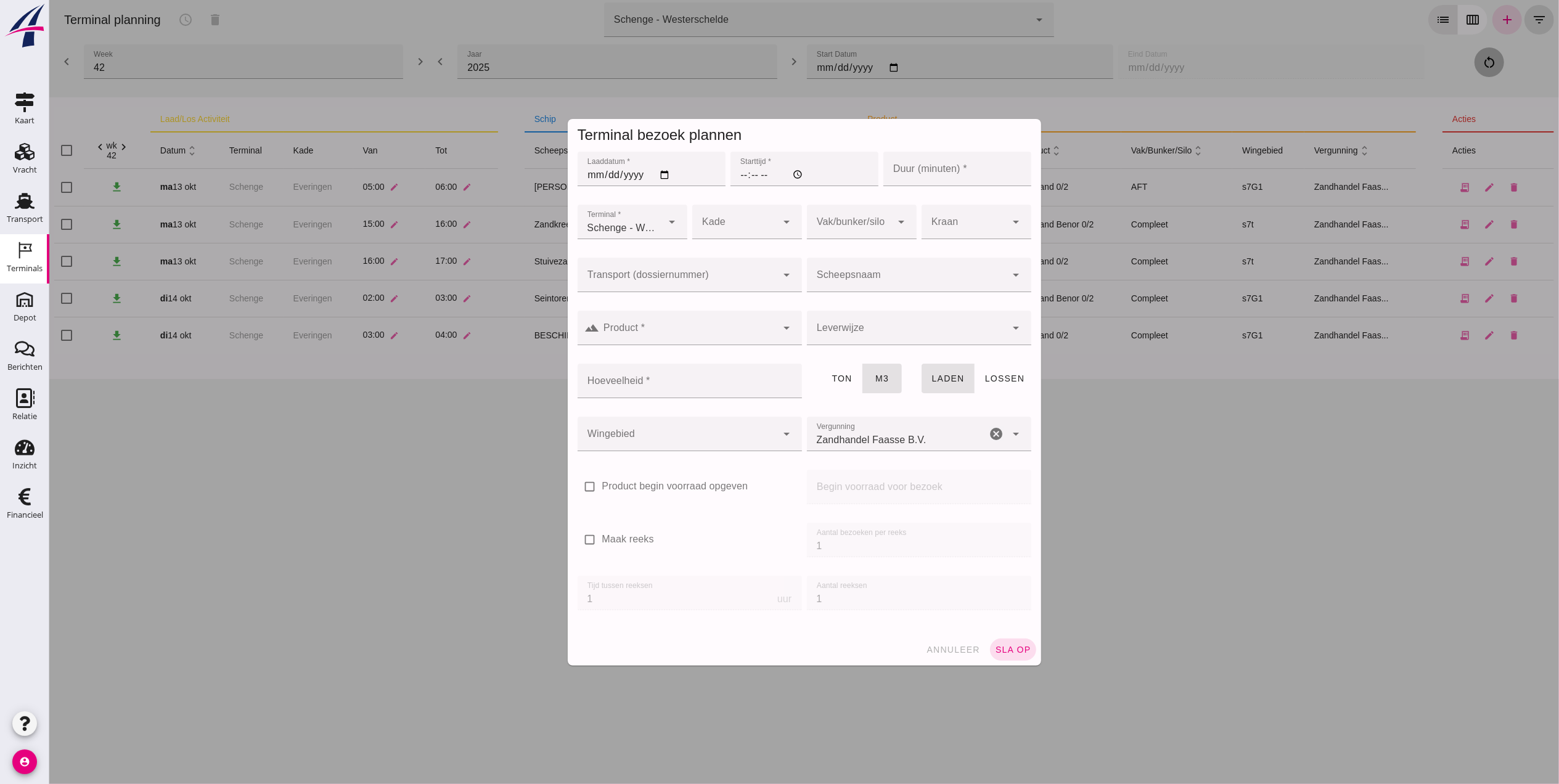
click at [653, 276] on input "Transport (dossiernummer)" at bounding box center [676, 280] width 200 height 15
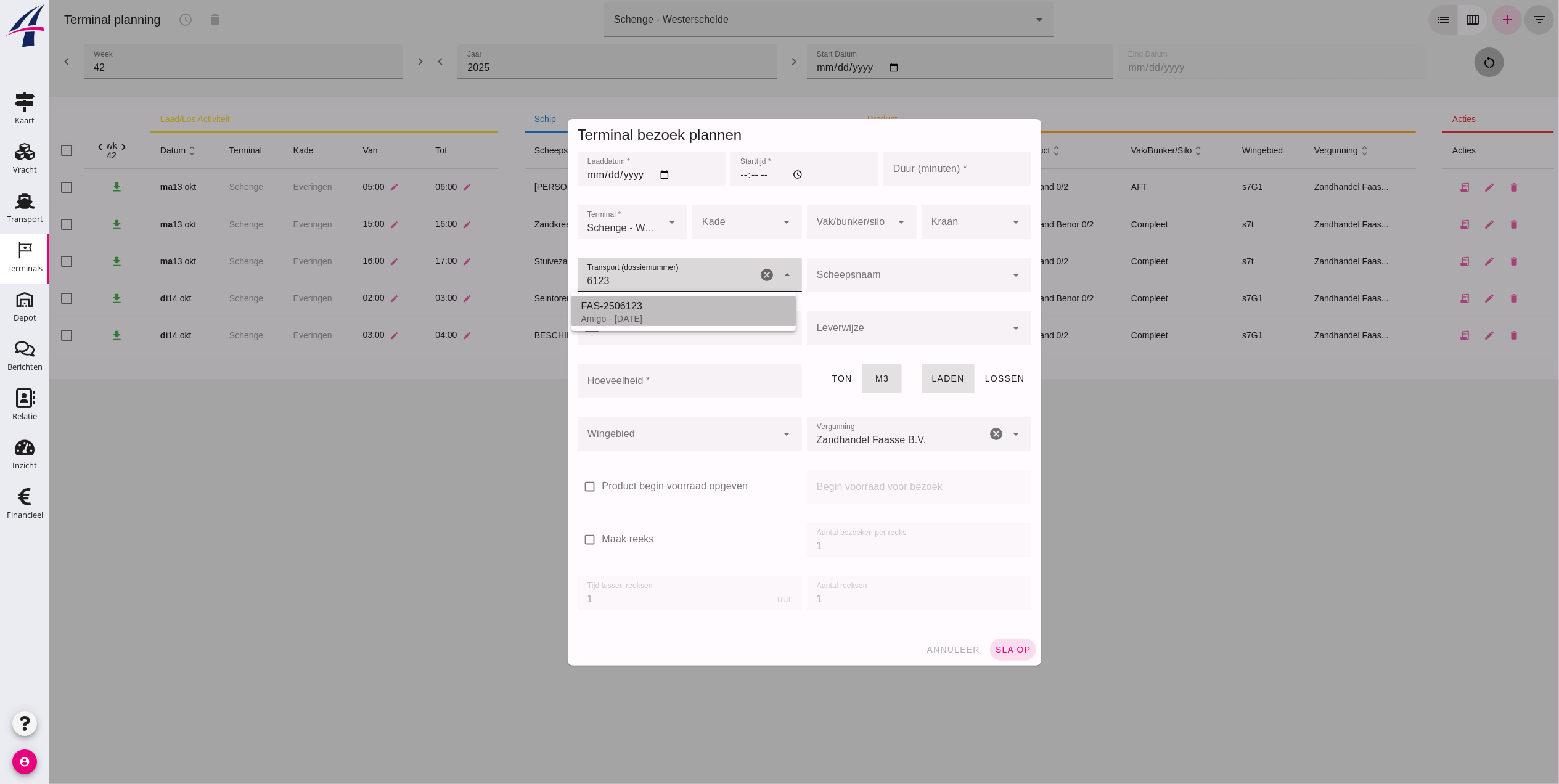
click at [675, 318] on div "Amigo - 14-10-2025" at bounding box center [683, 319] width 205 height 10
type input "FAS-2506123"
type input "franco_on_shore"
type input "843"
type input "FAS-2506123"
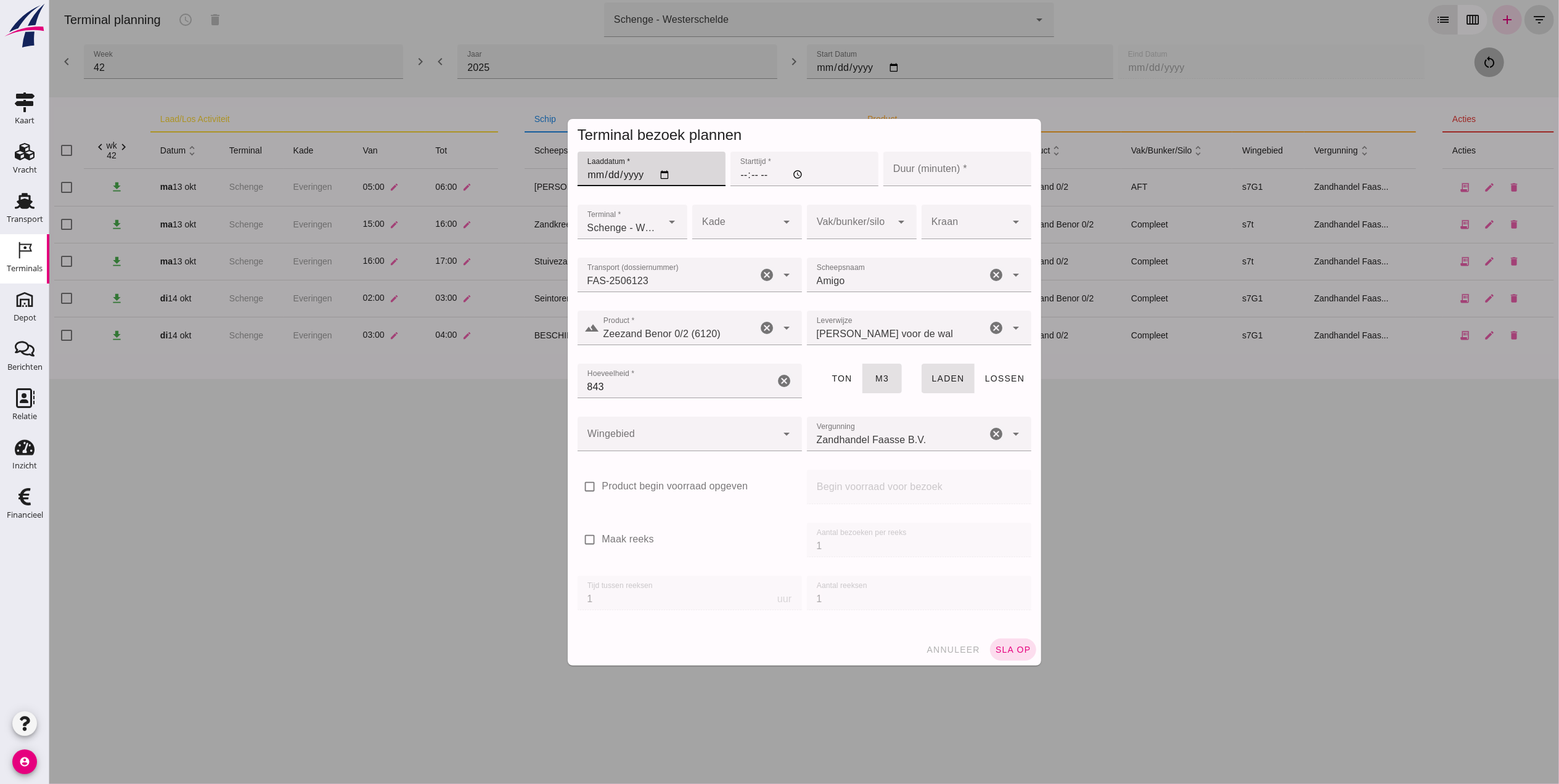
click at [585, 169] on input "Laaddatum *" at bounding box center [651, 168] width 148 height 34
type input "[DATE]"
click at [748, 168] on input "Starttijd *" at bounding box center [804, 168] width 148 height 34
type input "01:00"
click at [914, 159] on input "Duur (minuten) *" at bounding box center [957, 168] width 148 height 34
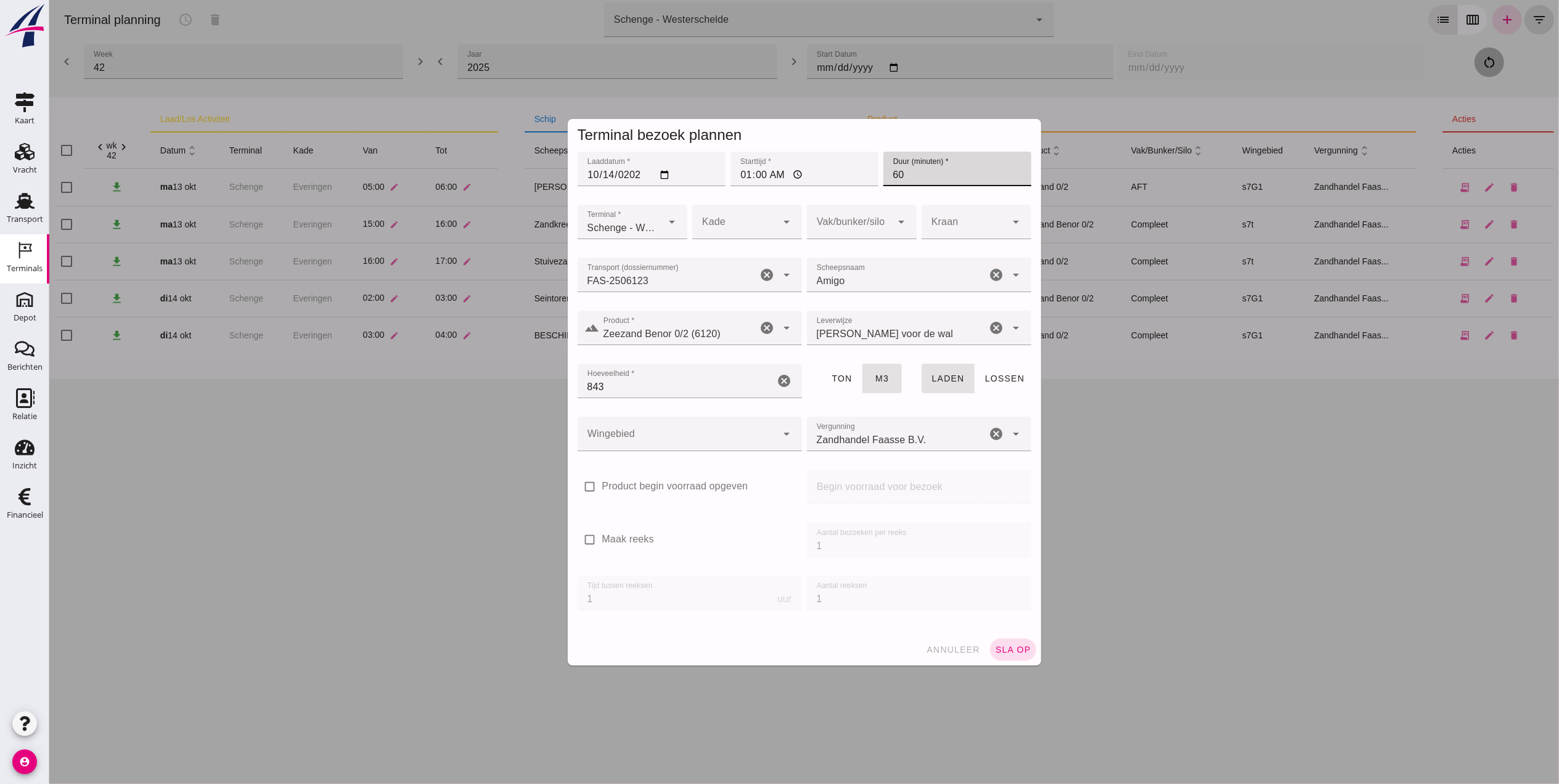
type input "60"
click at [729, 226] on div at bounding box center [734, 221] width 85 height 34
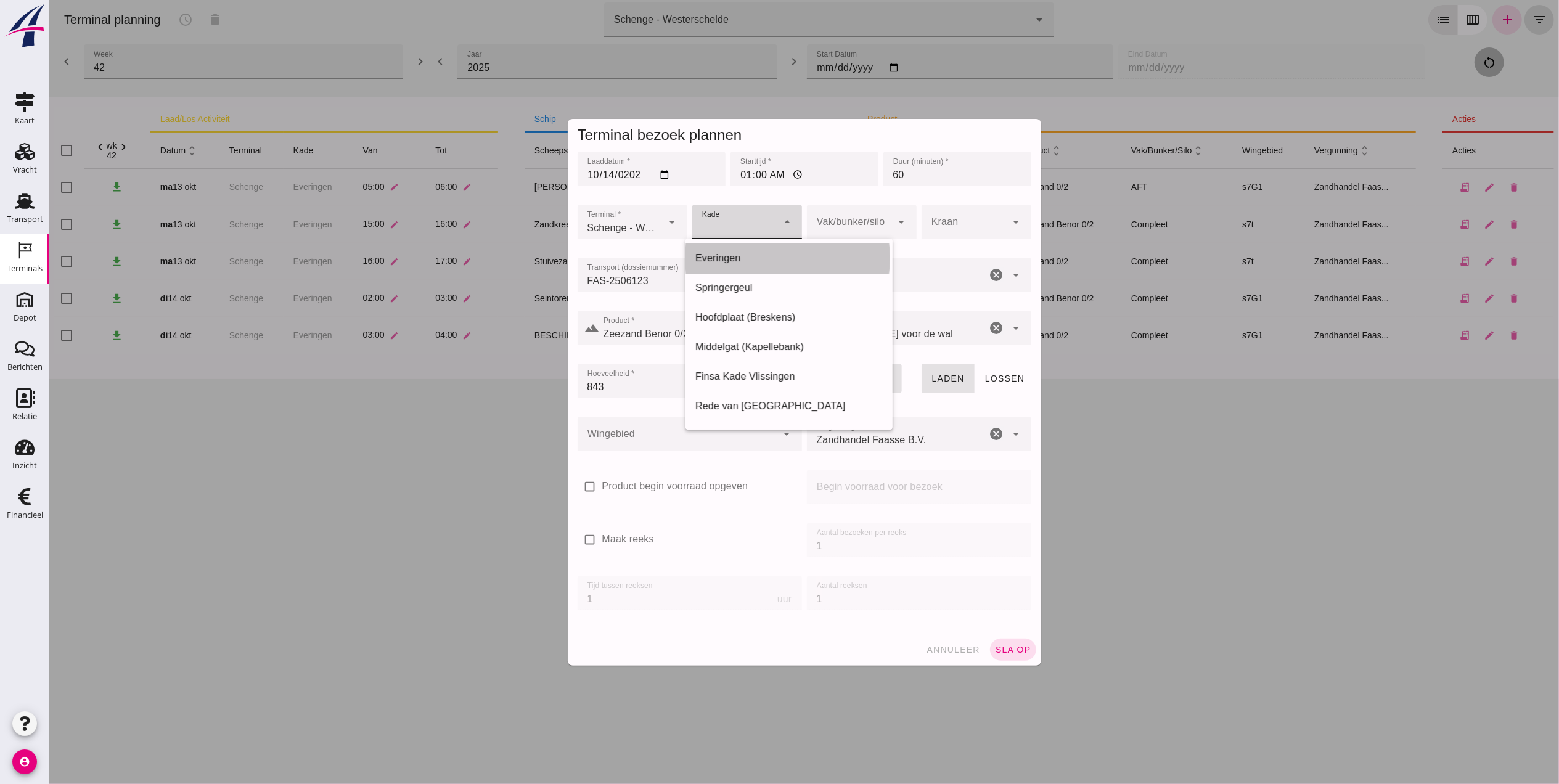
drag, startPoint x: 740, startPoint y: 267, endPoint x: 752, endPoint y: 260, distance: 13.9
click at [743, 267] on div "Everingen" at bounding box center [788, 258] width 207 height 30
type input "7"
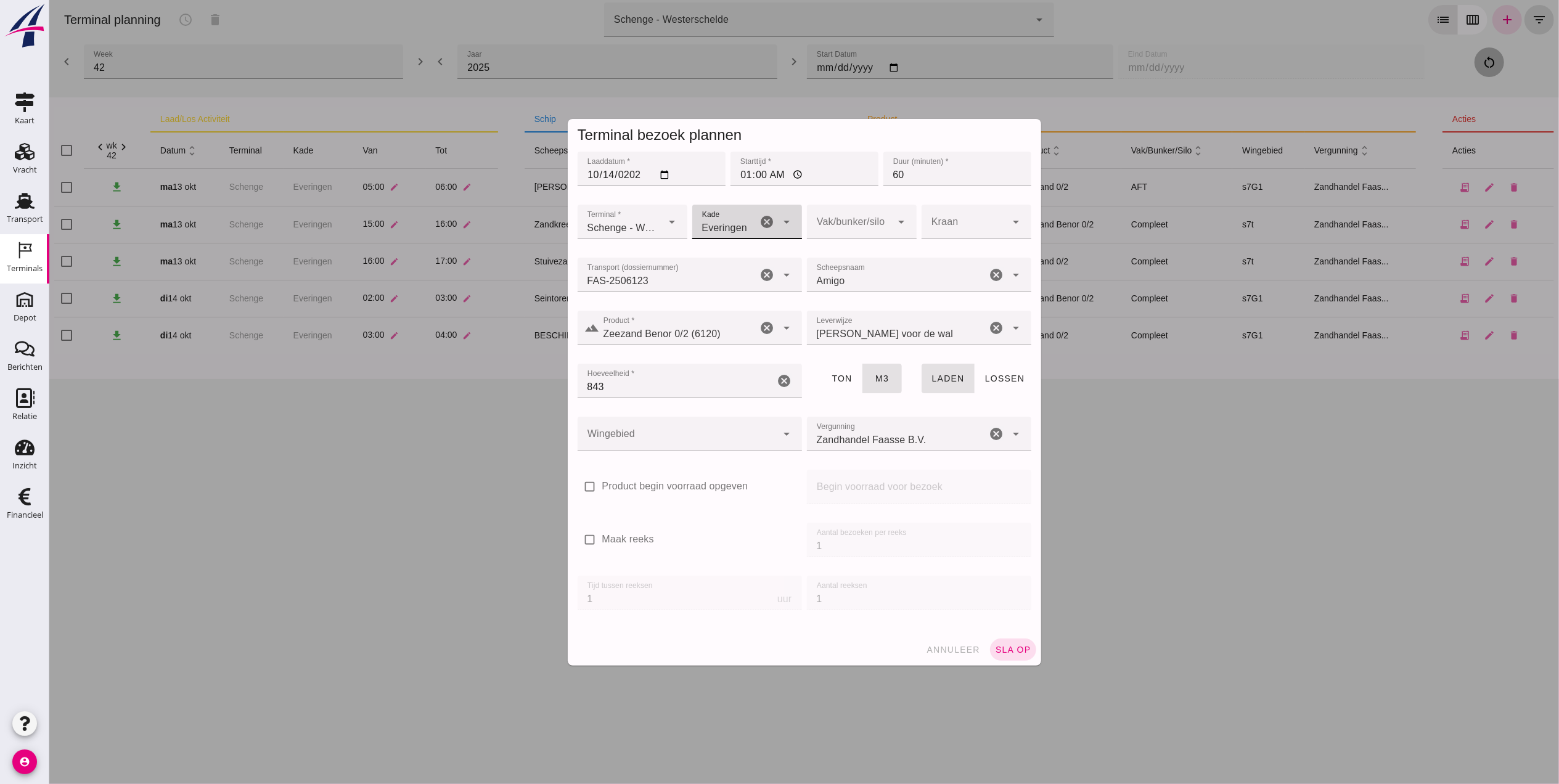
click at [816, 225] on div at bounding box center [848, 221] width 85 height 34
click at [833, 326] on div "Compleet" at bounding box center [854, 318] width 109 height 30
type input "291"
click at [688, 425] on div at bounding box center [676, 433] width 200 height 34
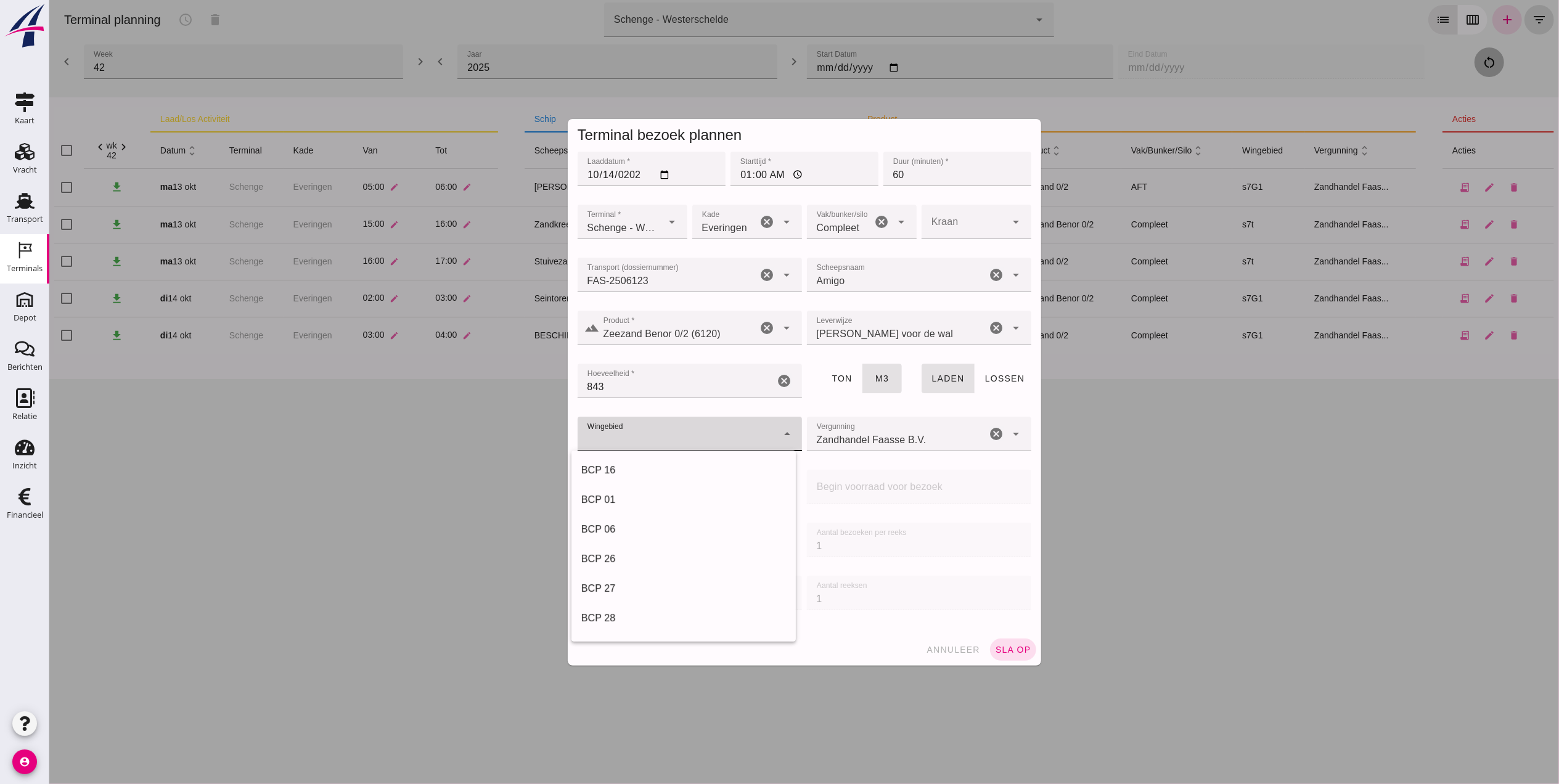
click at [667, 430] on div at bounding box center [676, 433] width 200 height 34
type input "215"
click at [662, 430] on div "s3a1 215" at bounding box center [666, 433] width 180 height 34
click at [656, 474] on div "s7G1" at bounding box center [683, 469] width 205 height 15
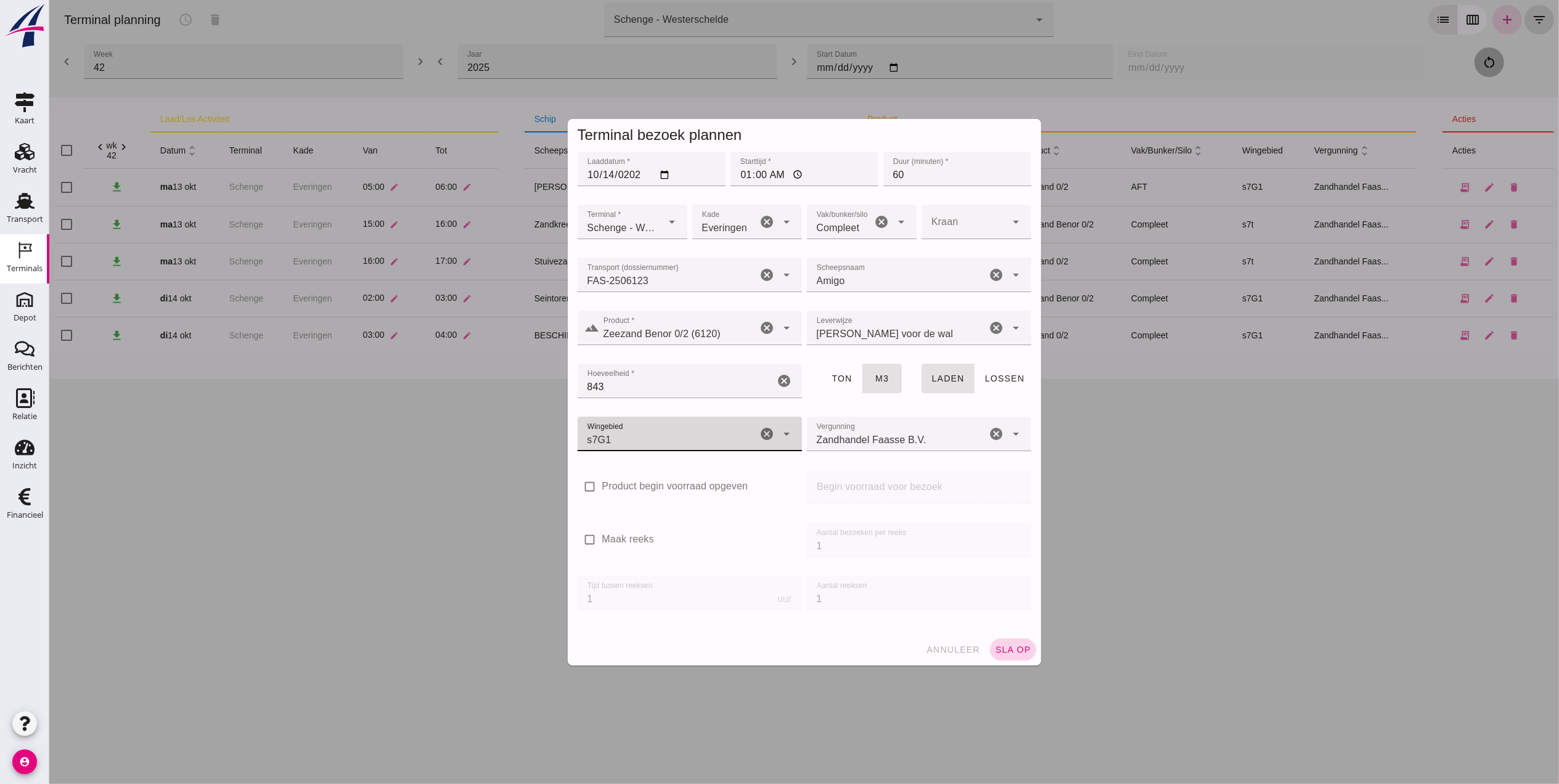
type input "224"
click at [1004, 653] on span "sla op" at bounding box center [1012, 649] width 36 height 10
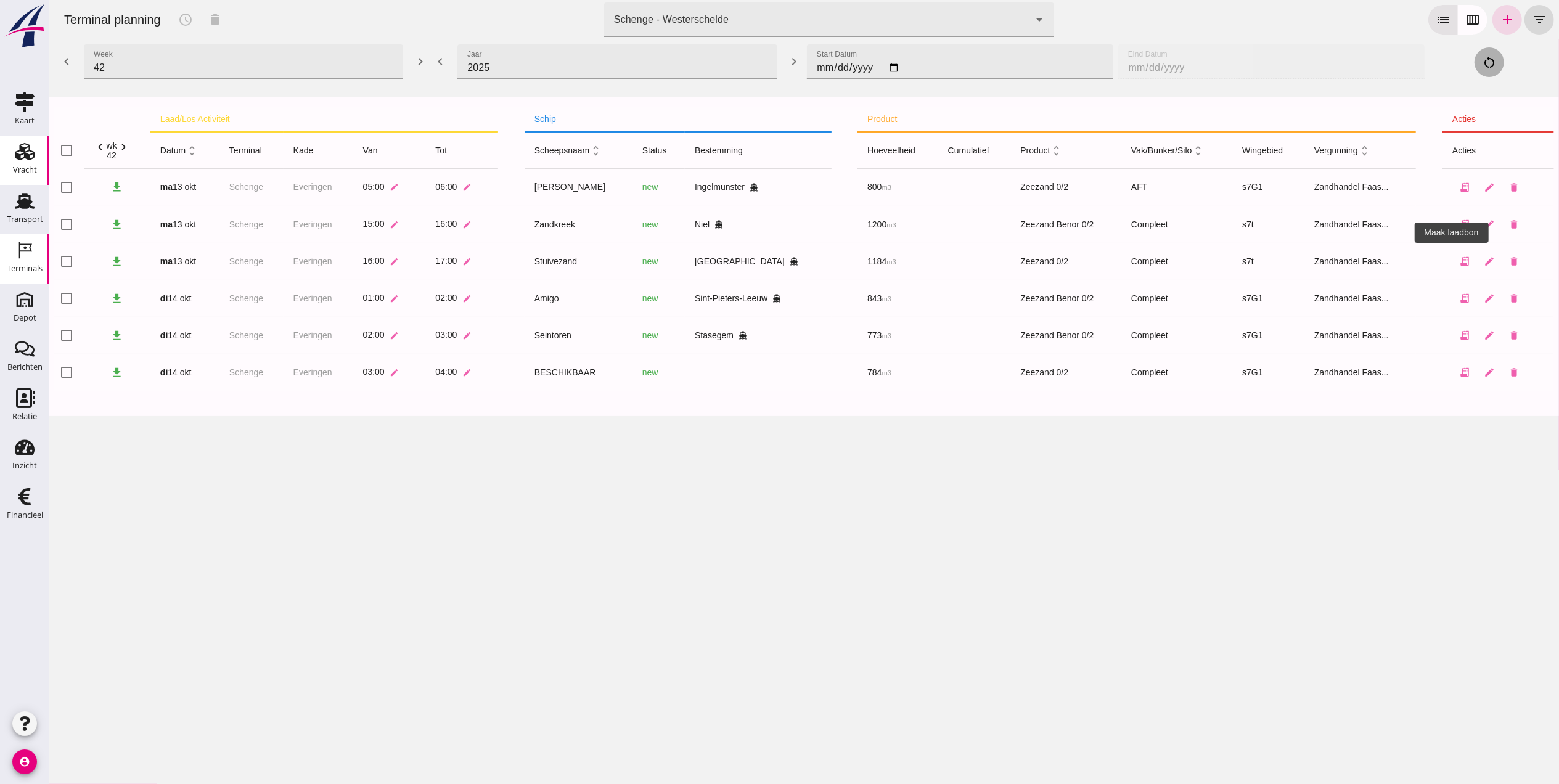
click at [21, 162] on div "Vracht" at bounding box center [25, 170] width 24 height 18
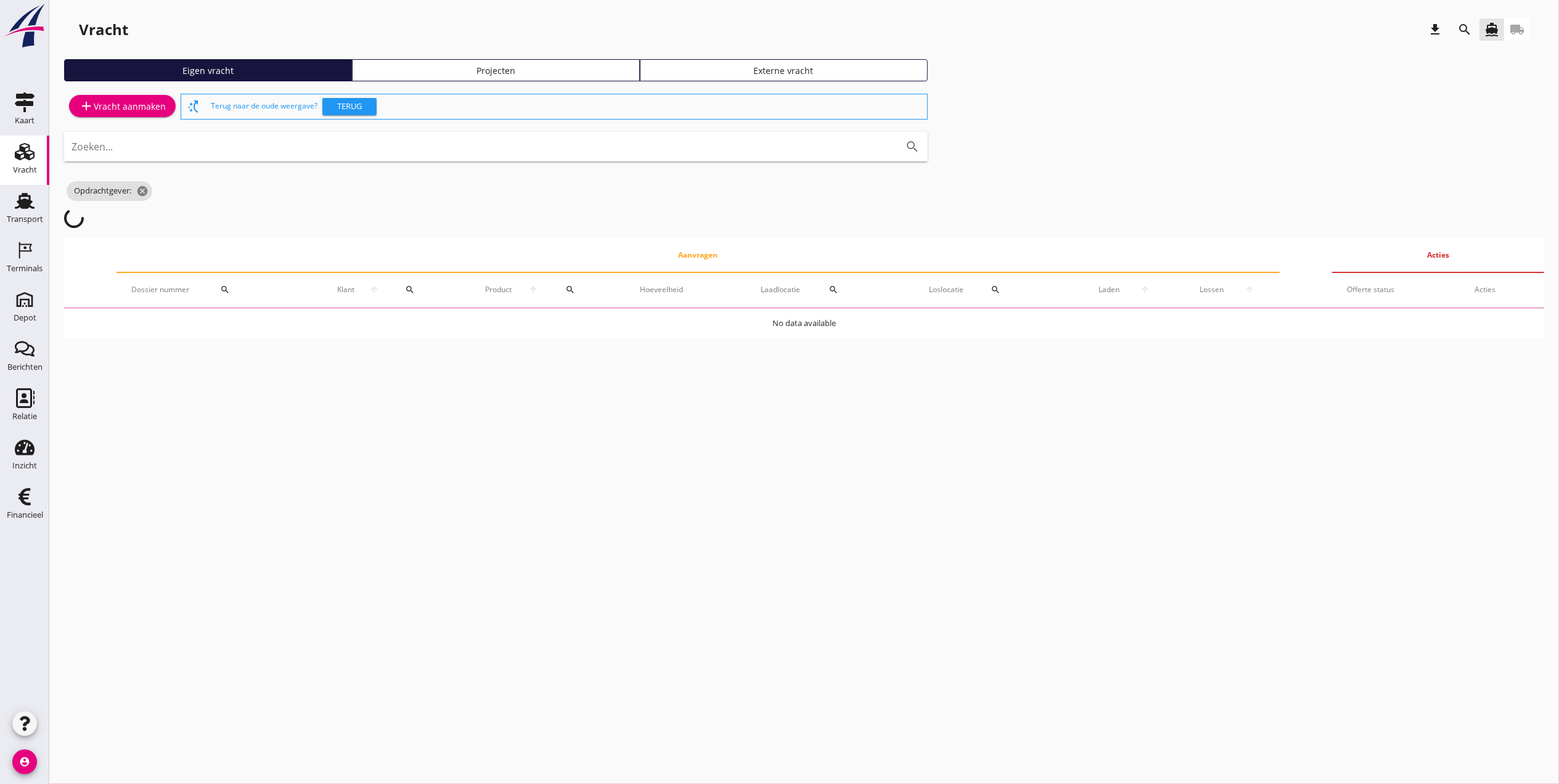
click at [530, 60] on link "Projecten" at bounding box center [496, 70] width 287 height 23
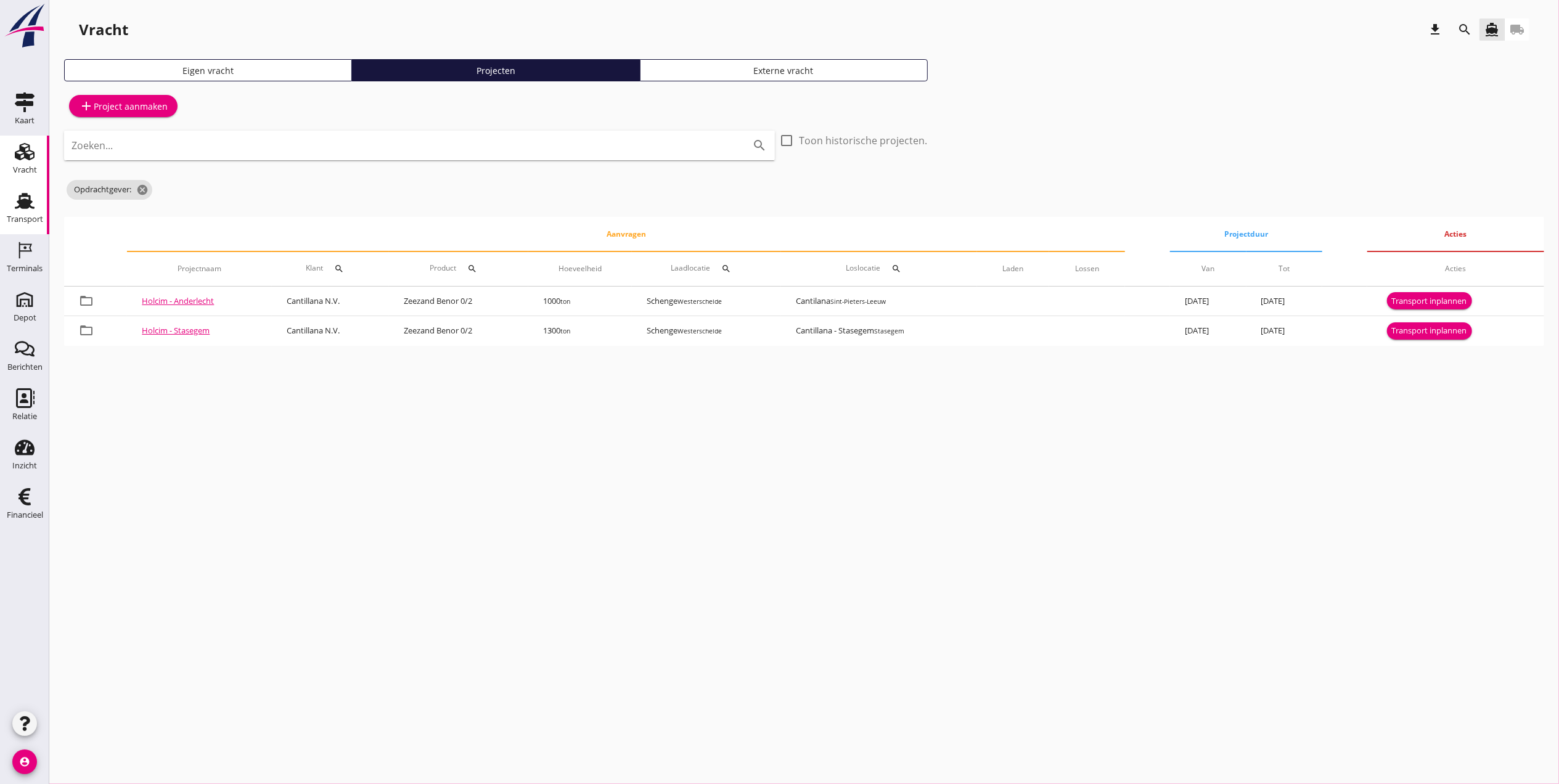
click at [18, 210] on icon "Transport" at bounding box center [25, 201] width 20 height 20
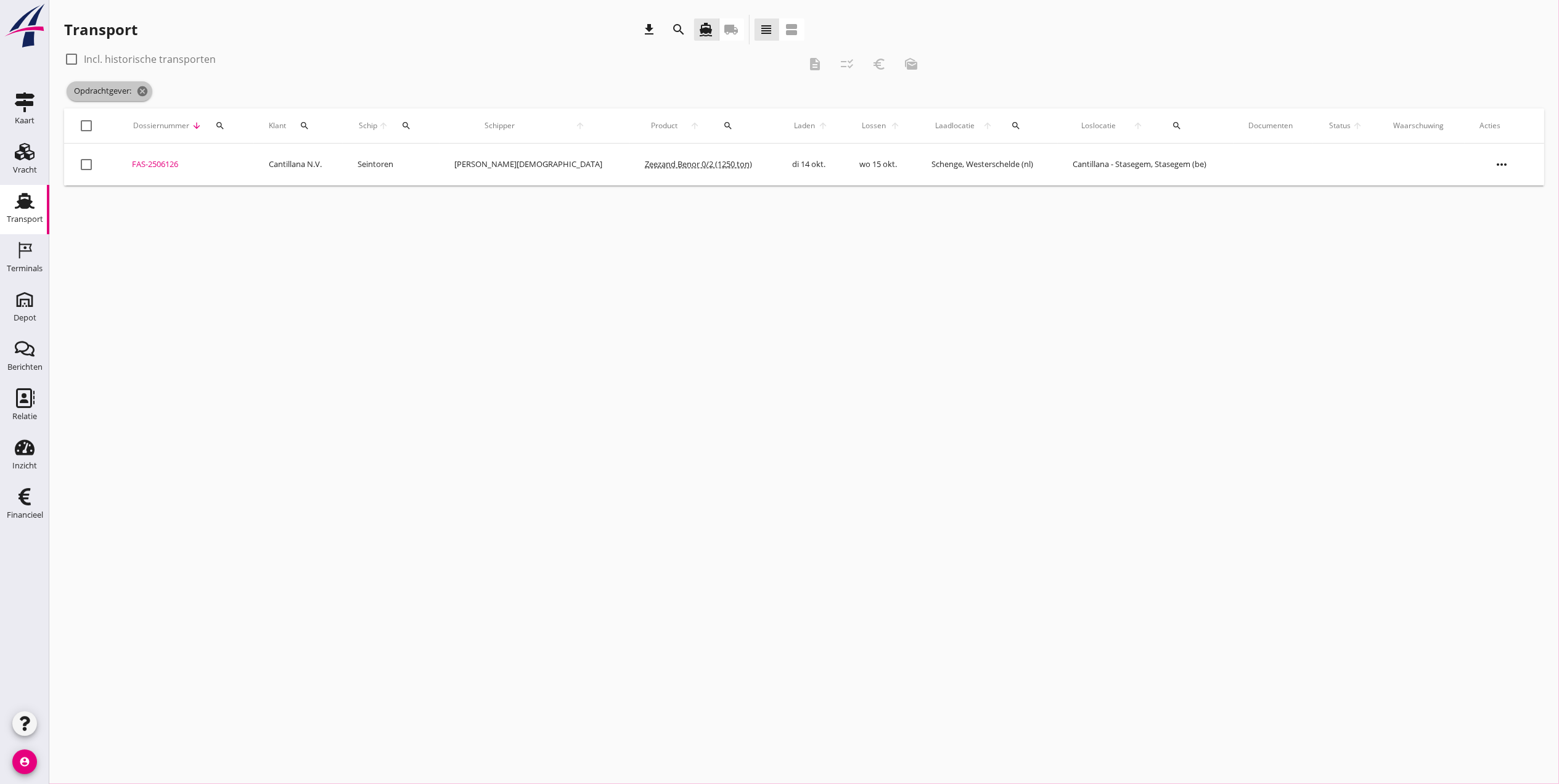
click at [144, 91] on icon "cancel" at bounding box center [142, 90] width 13 height 13
click at [225, 99] on icon "search" at bounding box center [220, 101] width 10 height 10
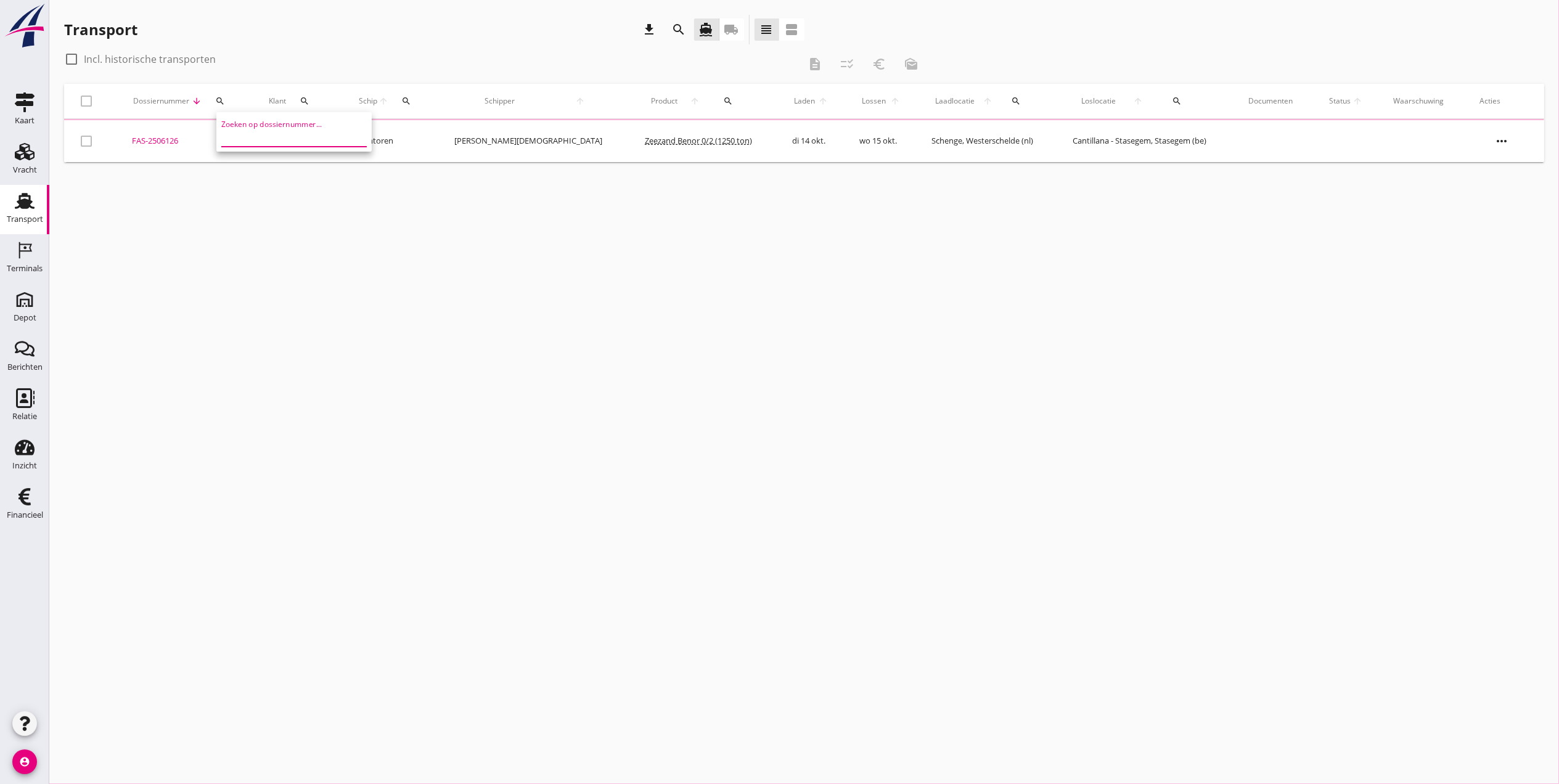
click at [272, 138] on input "Zoeken op dossiernummer..." at bounding box center [285, 137] width 128 height 20
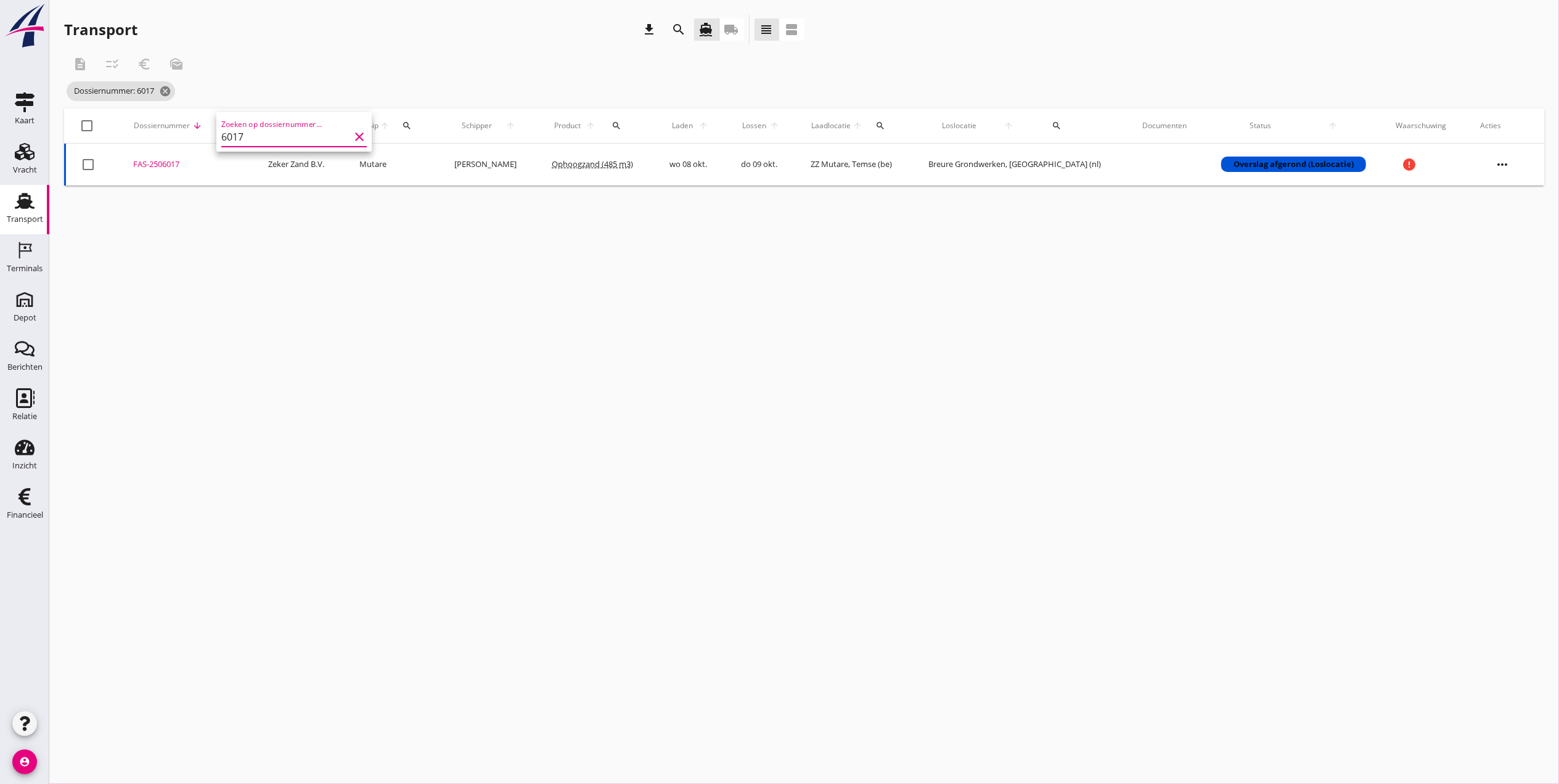
type input "6017"
click at [148, 166] on div "FAS-2506017" at bounding box center [185, 164] width 105 height 13
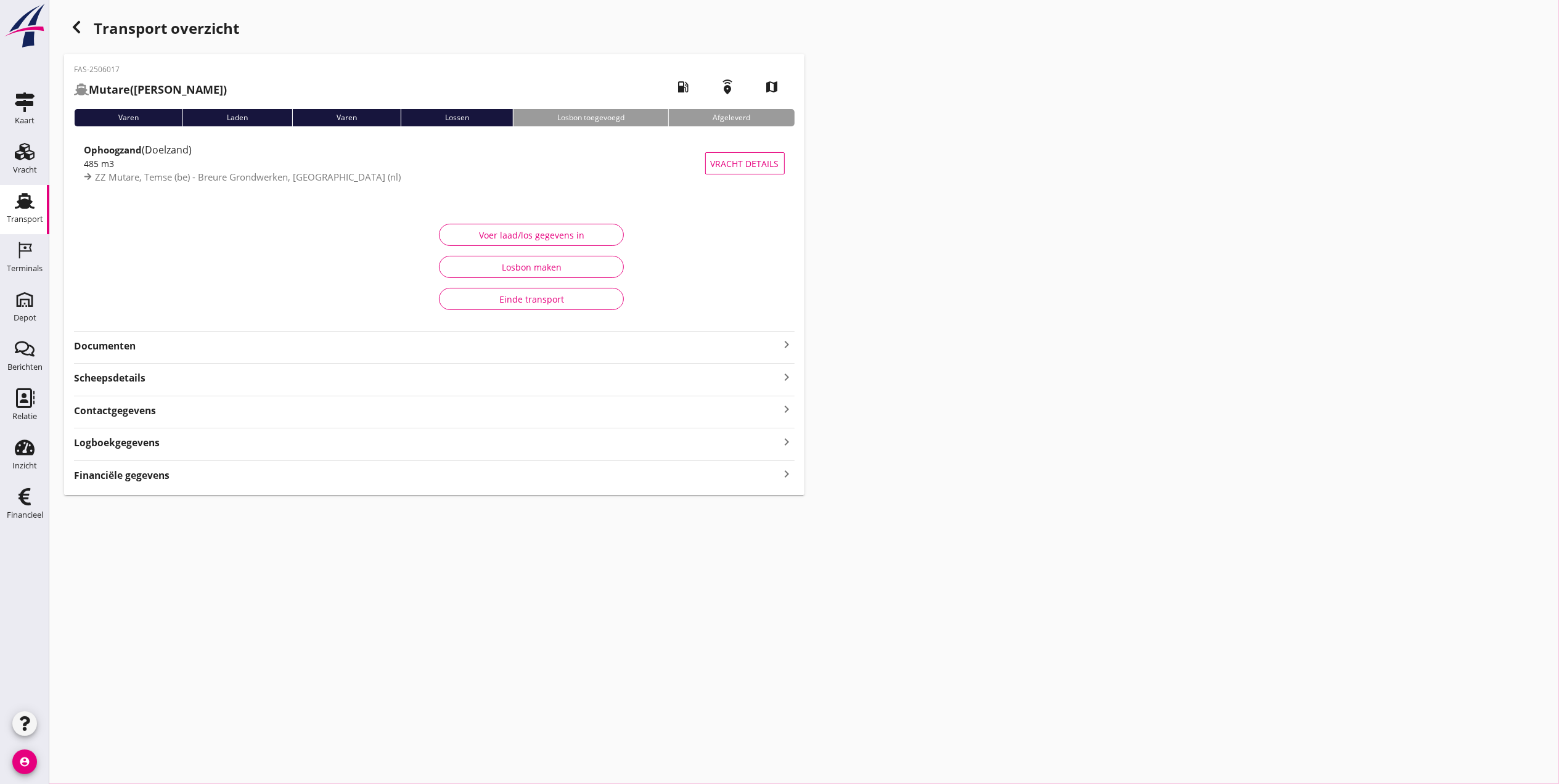
click at [163, 349] on strong "Documenten" at bounding box center [426, 345] width 706 height 14
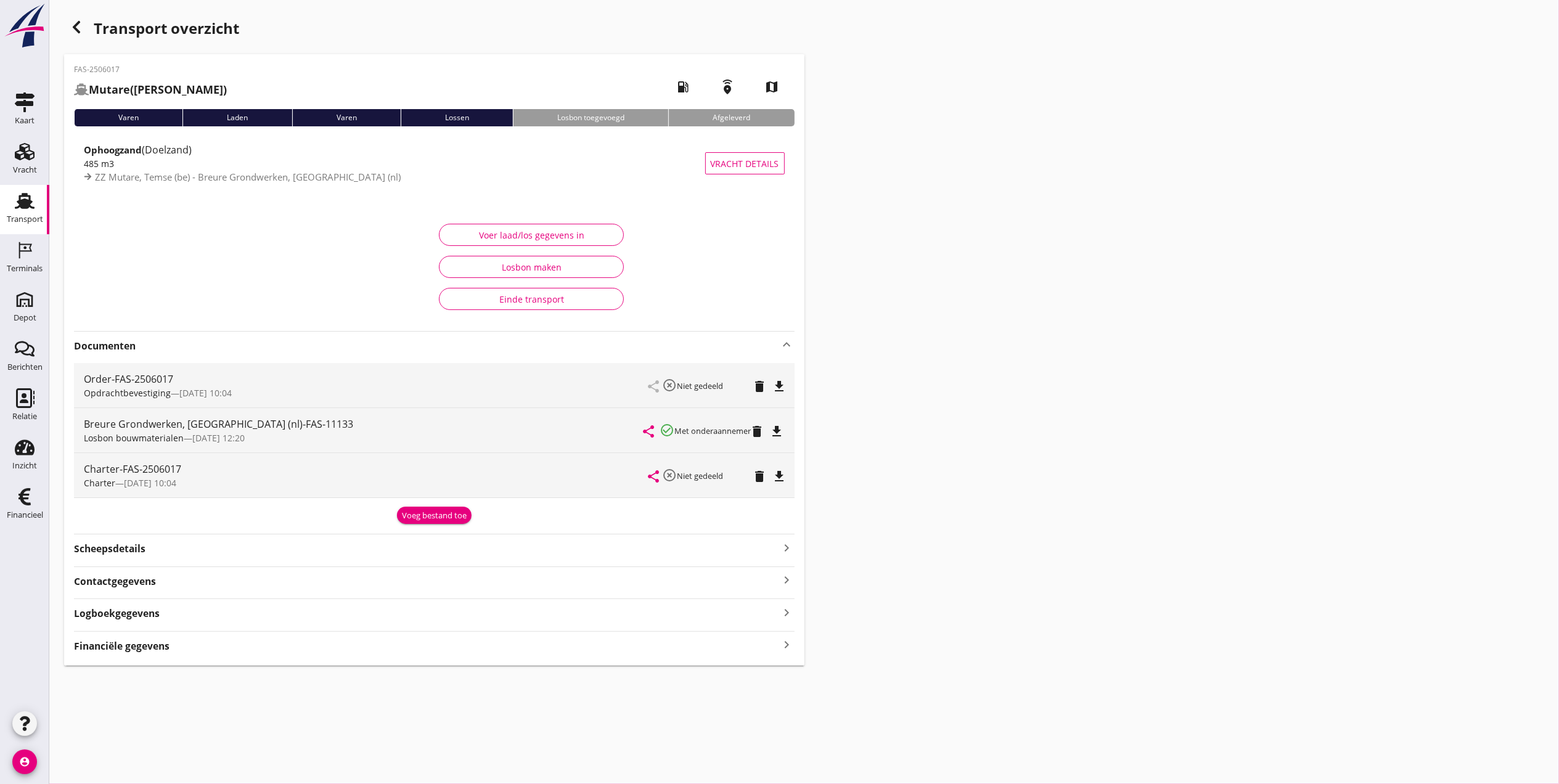
click at [912, 28] on div "Transport overzicht FAS-2506017 Mutare (M. Heuvelman) local_gas_station emergen…" at bounding box center [804, 339] width 1510 height 680
click at [84, 28] on div "button" at bounding box center [76, 27] width 25 height 25
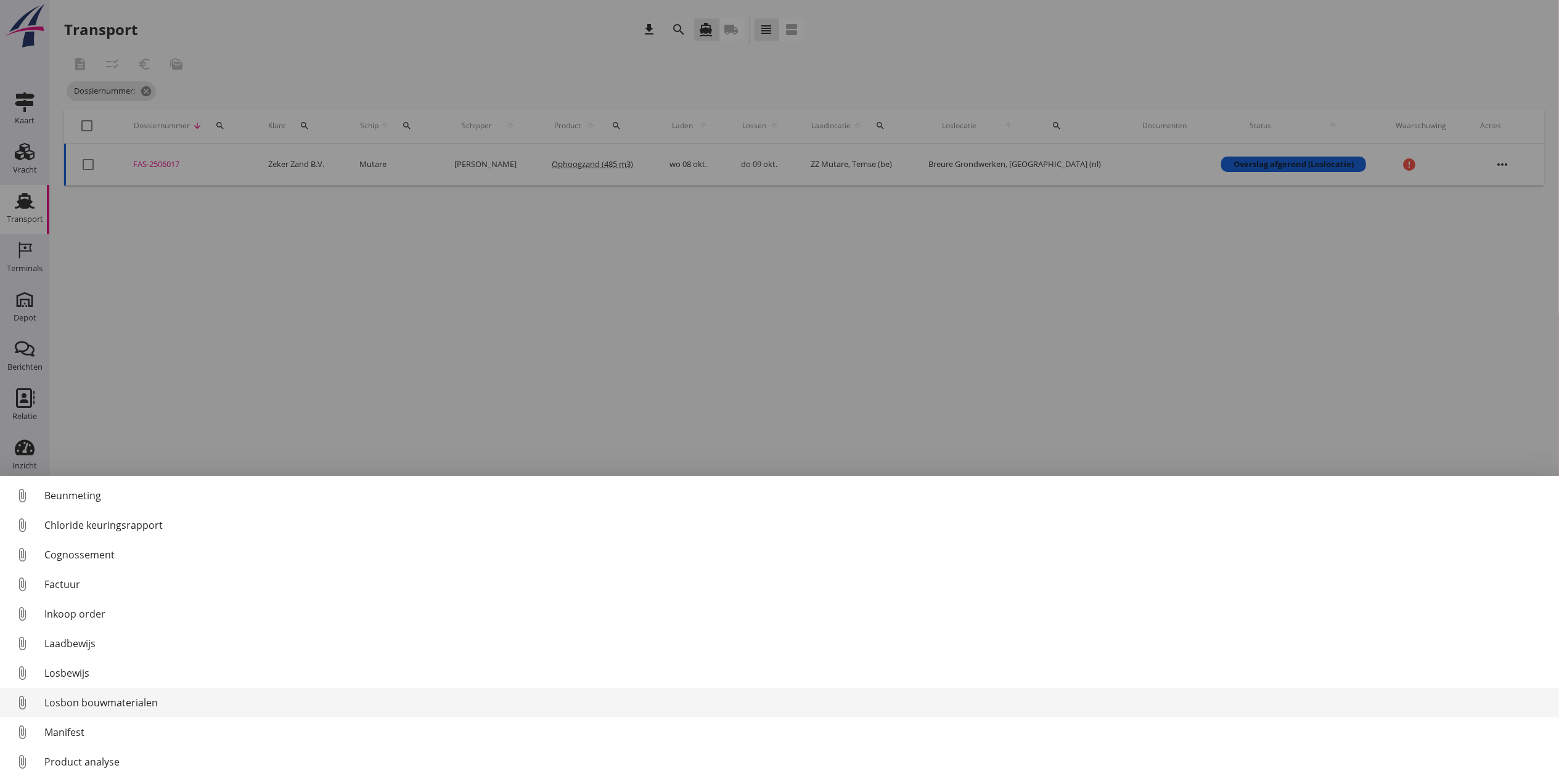
click at [90, 701] on div "Losbon bouwmaterialen" at bounding box center [796, 702] width 1505 height 15
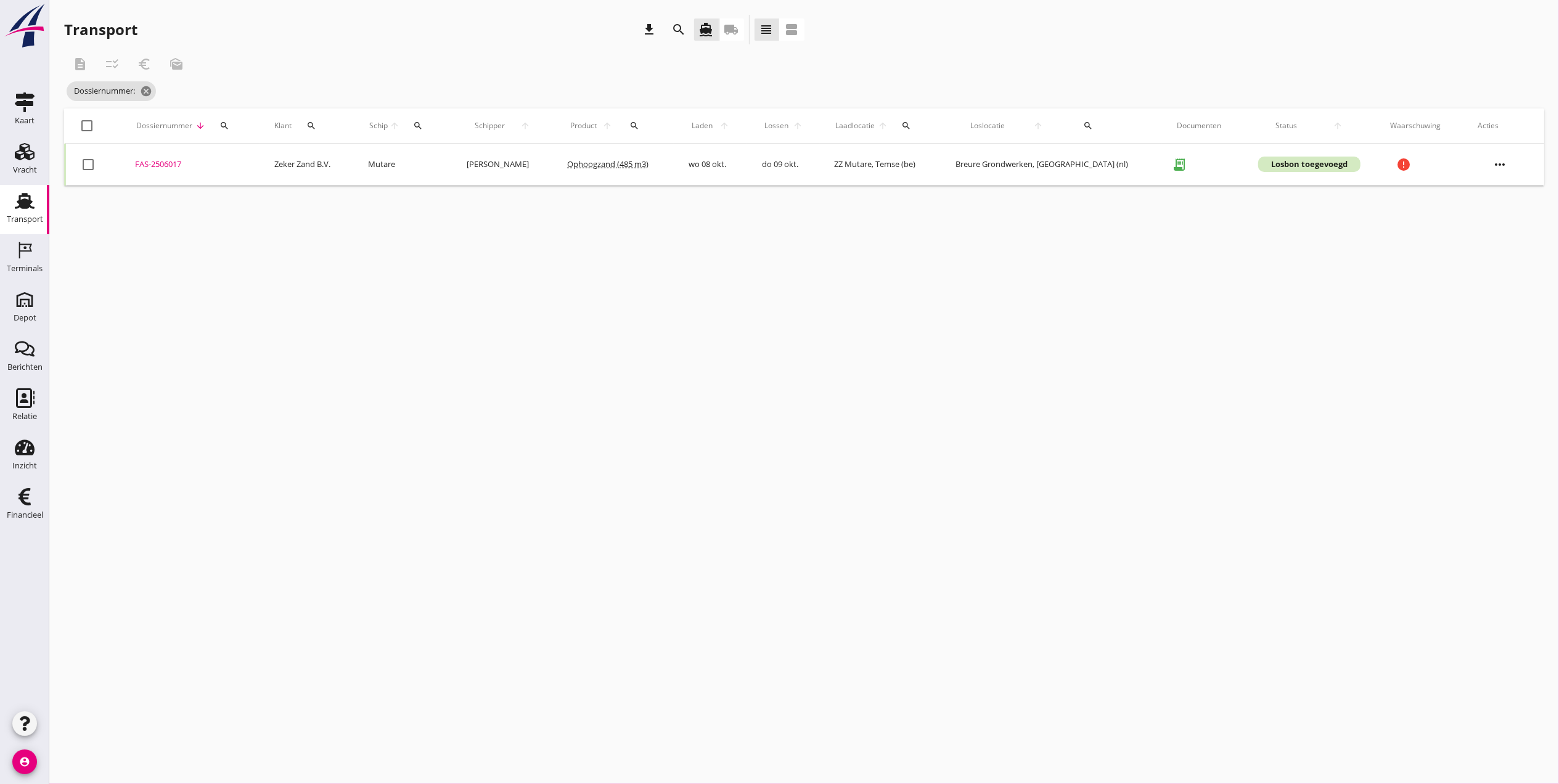
click at [172, 163] on div "FAS-2506017" at bounding box center [190, 164] width 110 height 13
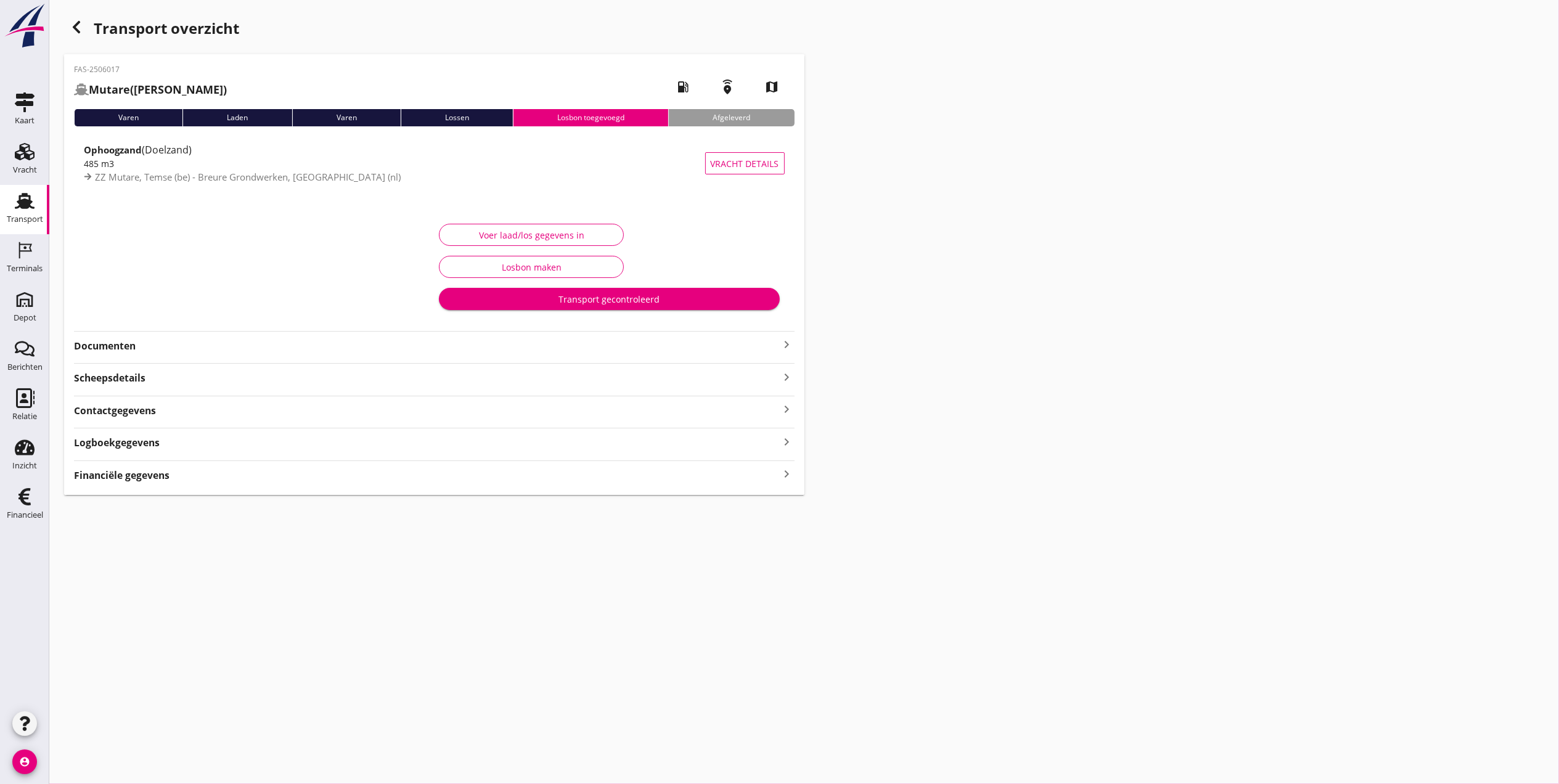
click at [144, 442] on strong "Logboekgegevens" at bounding box center [116, 443] width 86 height 14
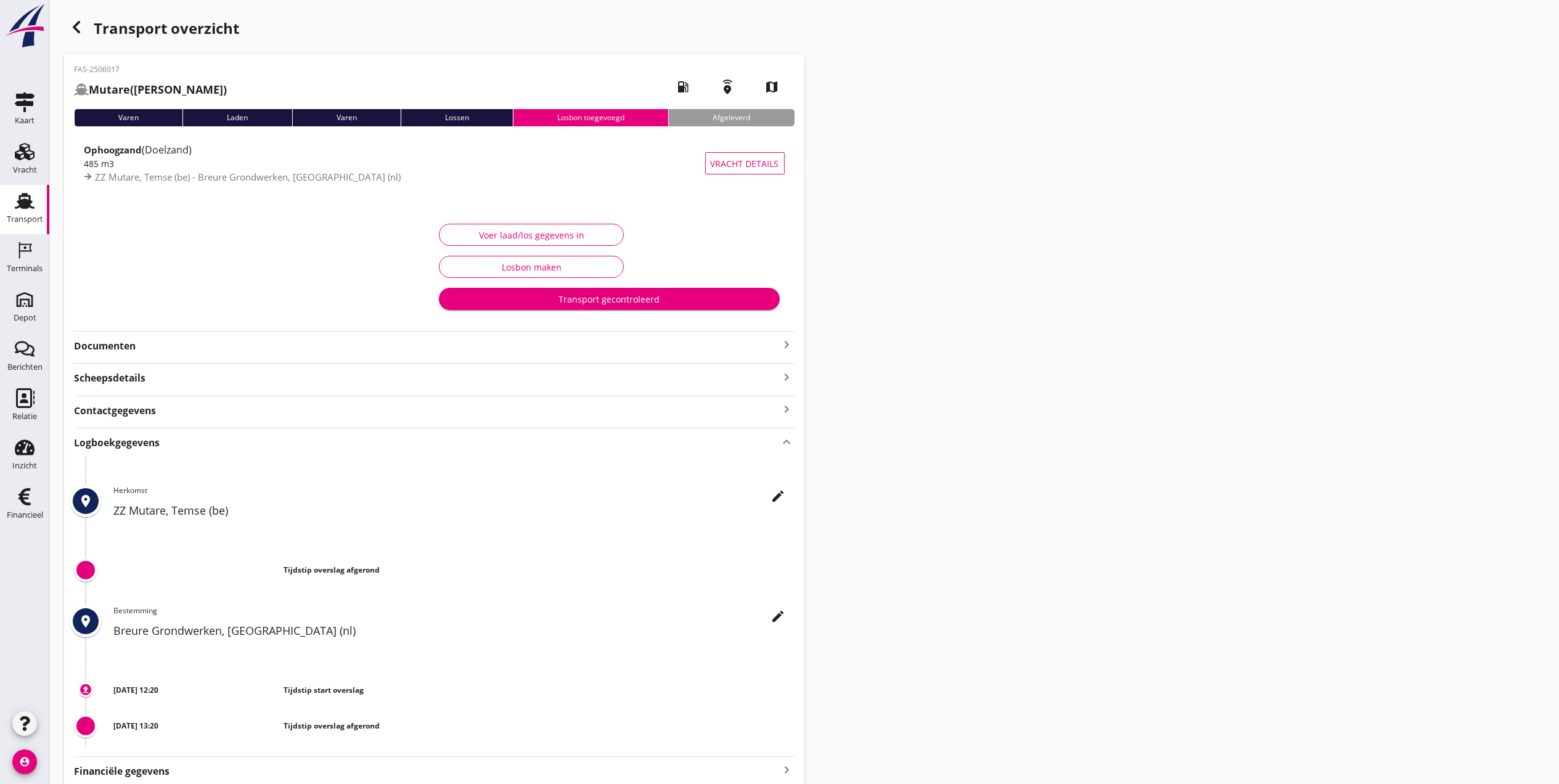
scroll to position [52, 0]
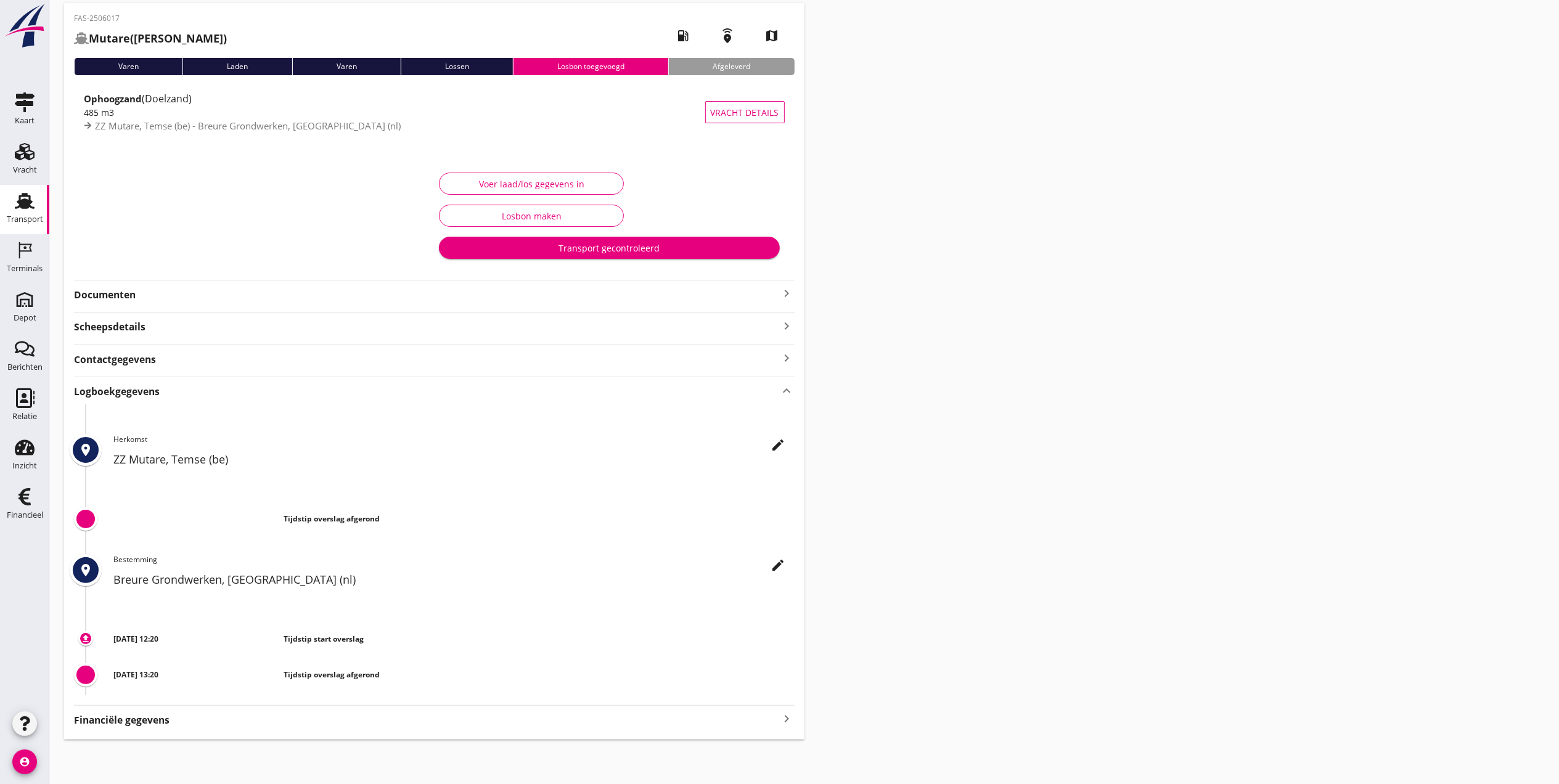
click at [780, 562] on icon "edit" at bounding box center [779, 565] width 15 height 15
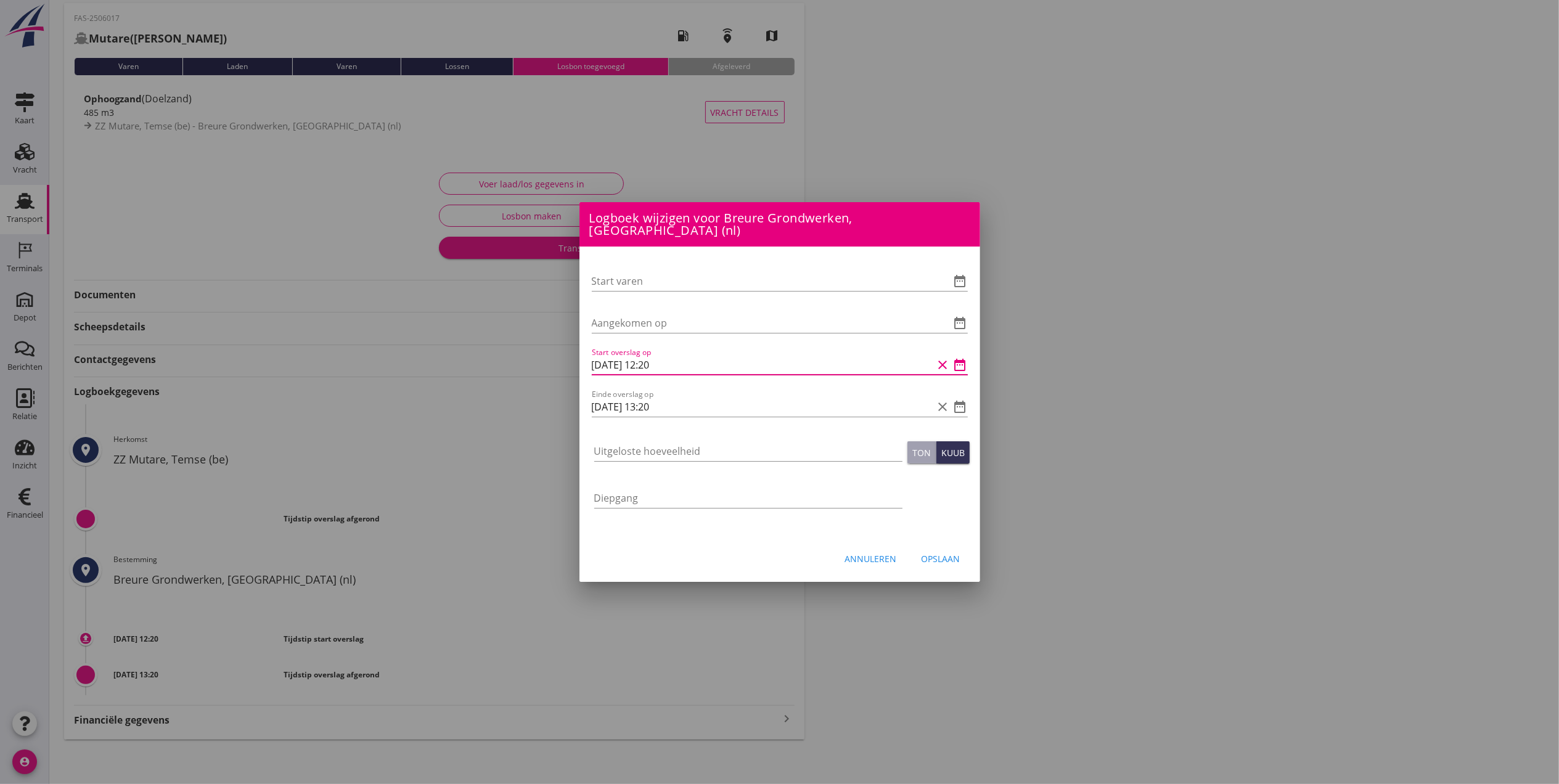
click at [688, 364] on input "08-10-2025 12:20" at bounding box center [762, 365] width 342 height 20
click at [595, 360] on input "08-10-2025 12:20" at bounding box center [762, 365] width 342 height 20
click at [661, 355] on input "09-10-2025 12:20" at bounding box center [762, 365] width 342 height 20
drag, startPoint x: 679, startPoint y: 360, endPoint x: 647, endPoint y: 366, distance: 32.6
click at [647, 366] on input "09-10-2025 12:20" at bounding box center [762, 365] width 342 height 20
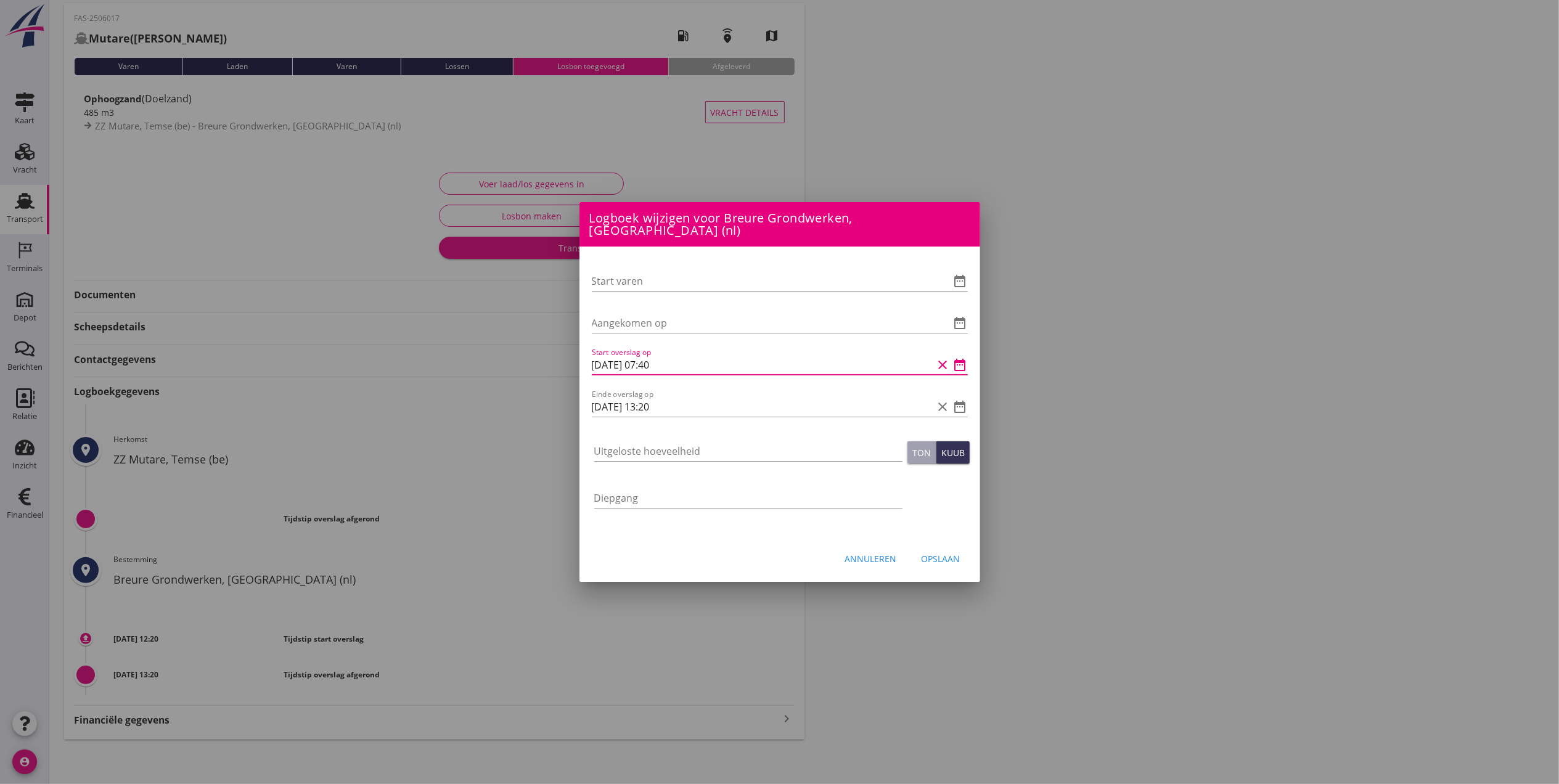
scroll to position [1, 0]
drag, startPoint x: 686, startPoint y: 356, endPoint x: 532, endPoint y: 392, distance: 158.2
click at [531, 382] on div "Logboek wijzigen voor Breure Grondwerken, Roosendaal (nl) Start varen date_rang…" at bounding box center [780, 366] width 1559 height 835
type input "09-10-2025 07:40"
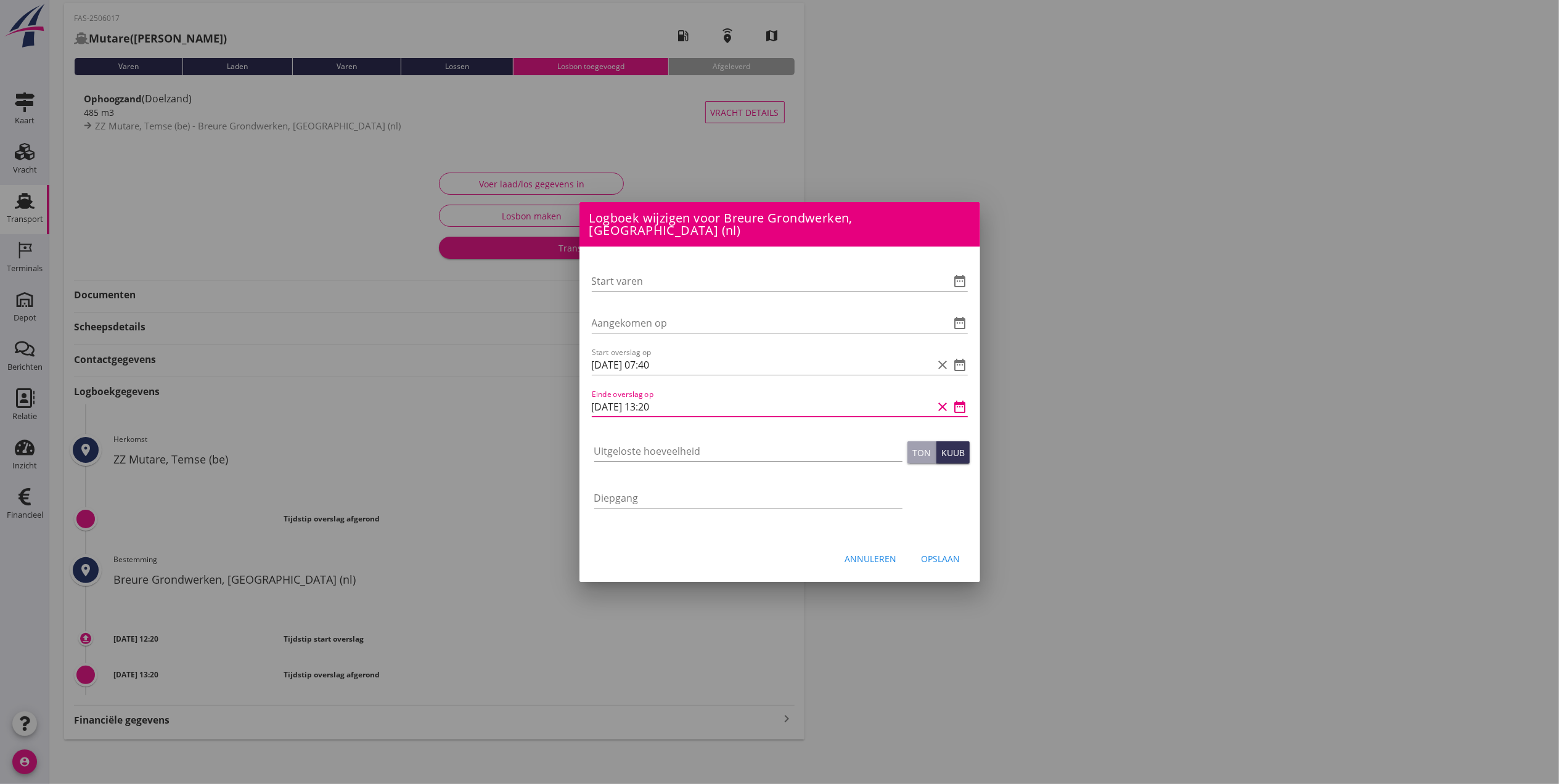
drag, startPoint x: 706, startPoint y: 404, endPoint x: 519, endPoint y: 405, distance: 187.0
click at [519, 405] on div "Logboek wijzigen voor Breure Grondwerken, Roosendaal (nl) Start varen date_rang…" at bounding box center [780, 366] width 1559 height 835
paste input "9-10-2025 07:4"
drag, startPoint x: 674, startPoint y: 402, endPoint x: 650, endPoint y: 405, distance: 24.2
click at [650, 405] on input "09-10-2025 07:40" at bounding box center [762, 406] width 342 height 20
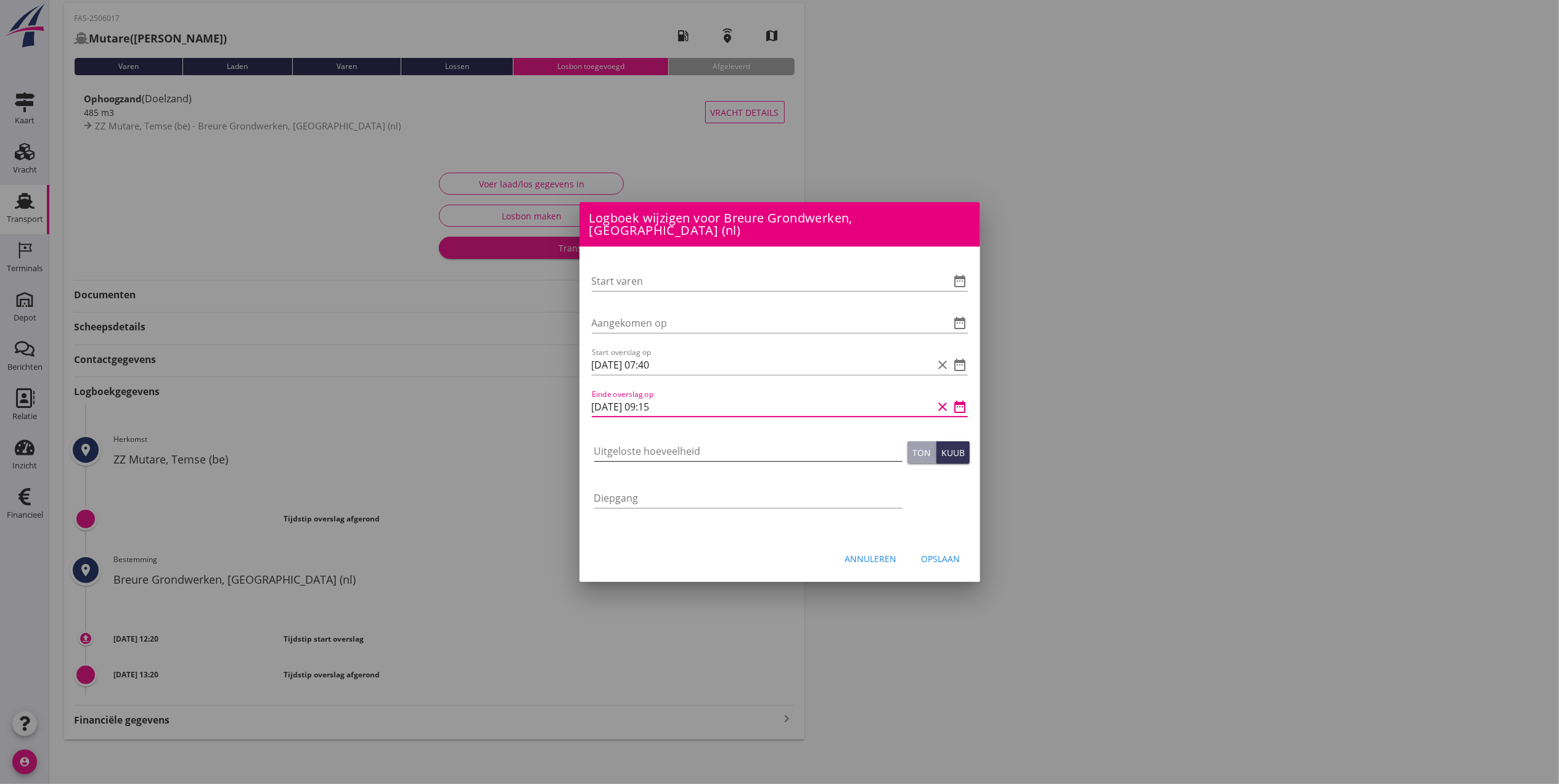
type input "09-10-2025 09:15"
click at [682, 441] on input "Uitgeloste hoeveelheid" at bounding box center [748, 451] width 308 height 20
type input "500"
click at [940, 547] on button "Opslaan" at bounding box center [941, 558] width 59 height 23
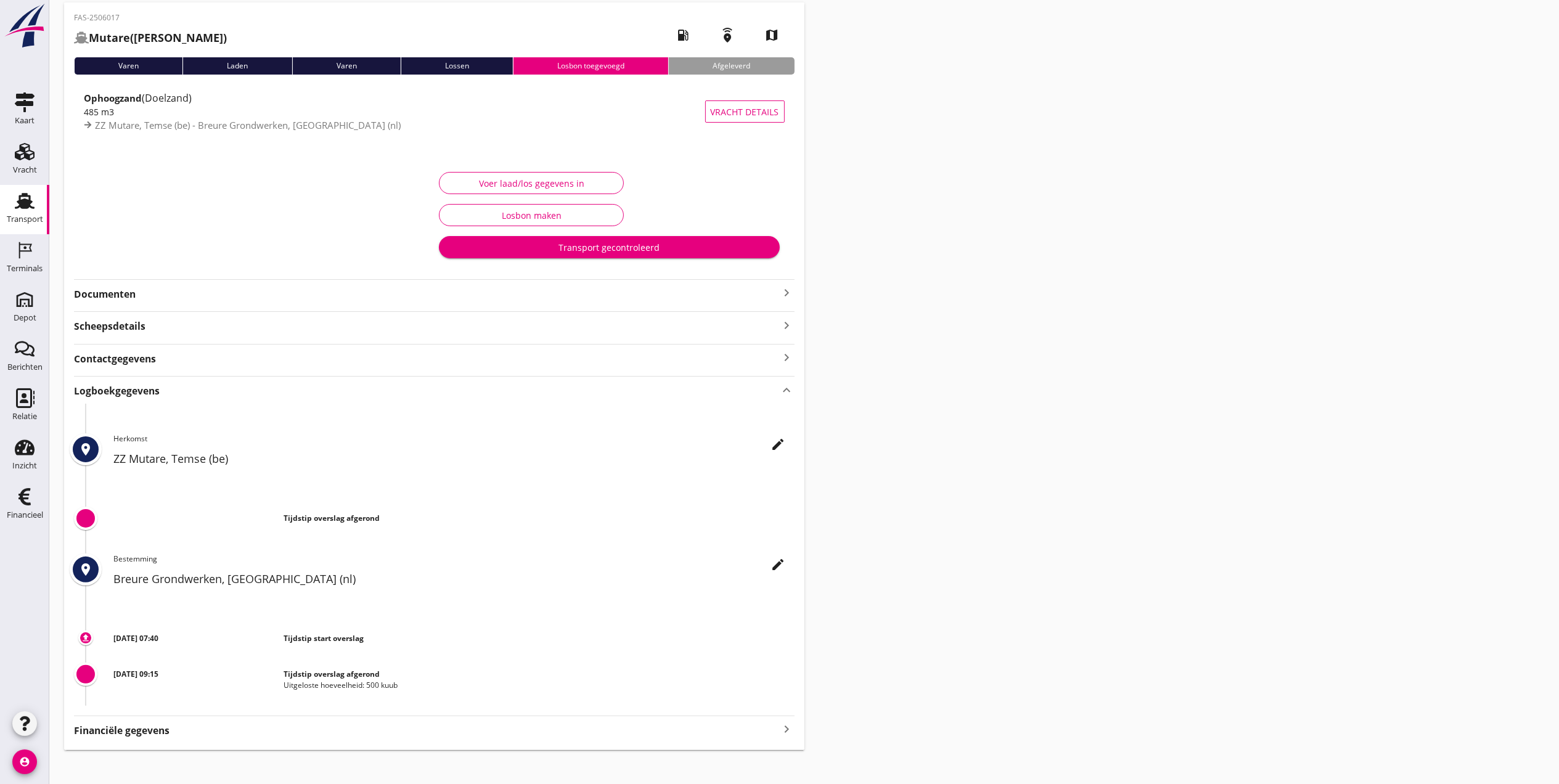
click at [555, 183] on div "Voer laad/los gegevens in" at bounding box center [531, 183] width 164 height 13
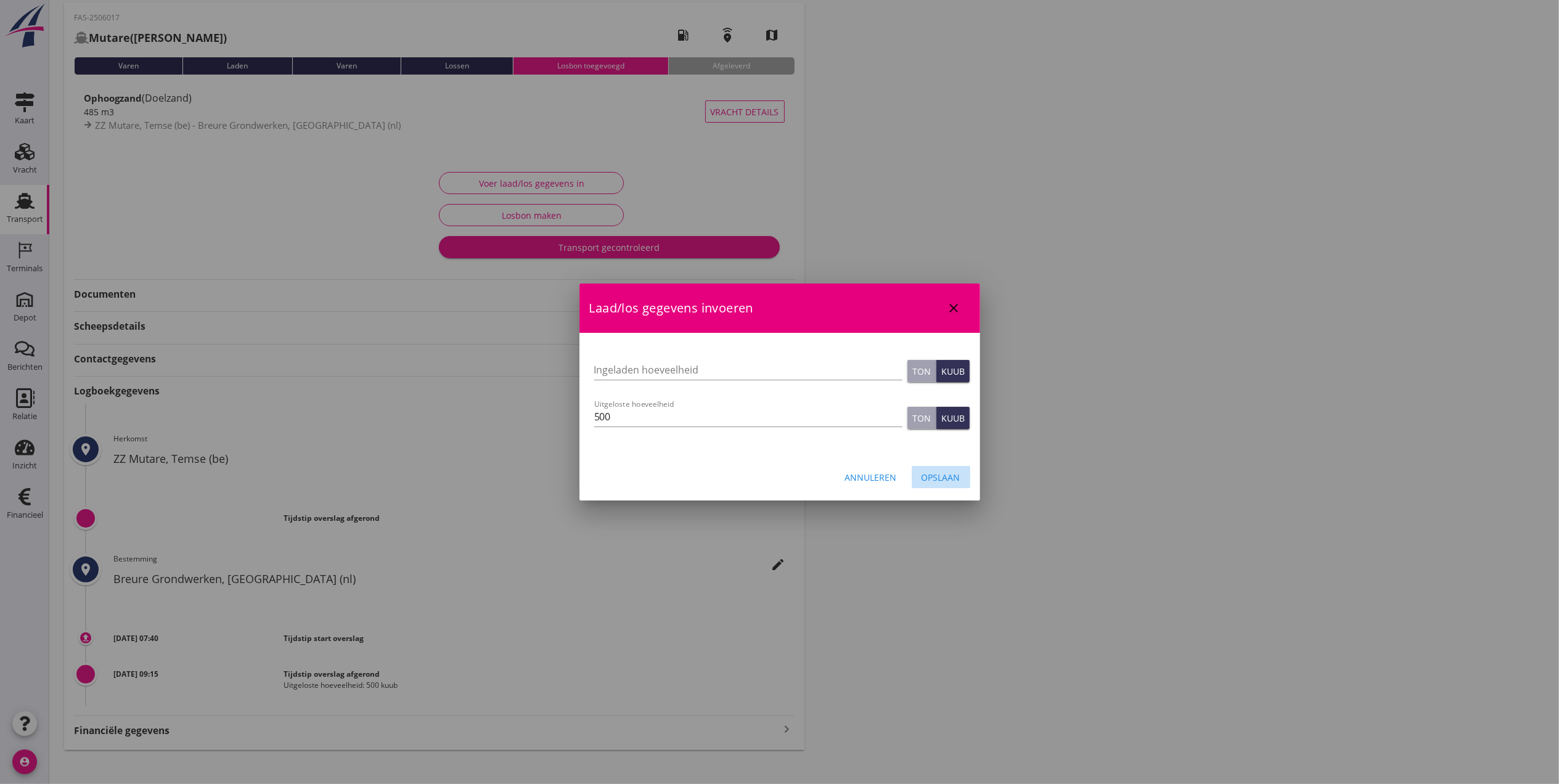
click at [956, 483] on div "Opslaan" at bounding box center [940, 477] width 38 height 13
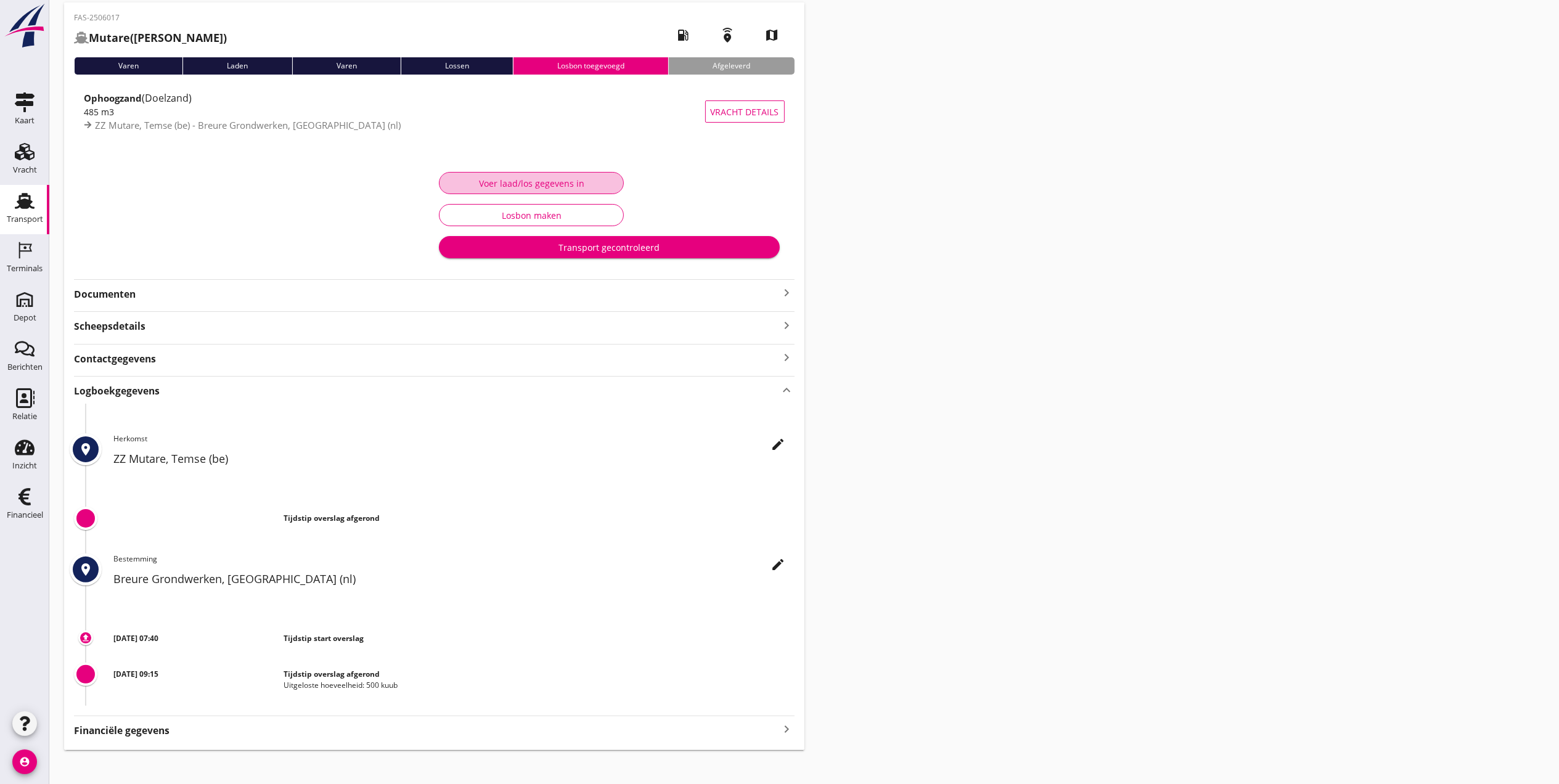
click at [579, 186] on div "Voer laad/los gegevens in" at bounding box center [531, 183] width 164 height 13
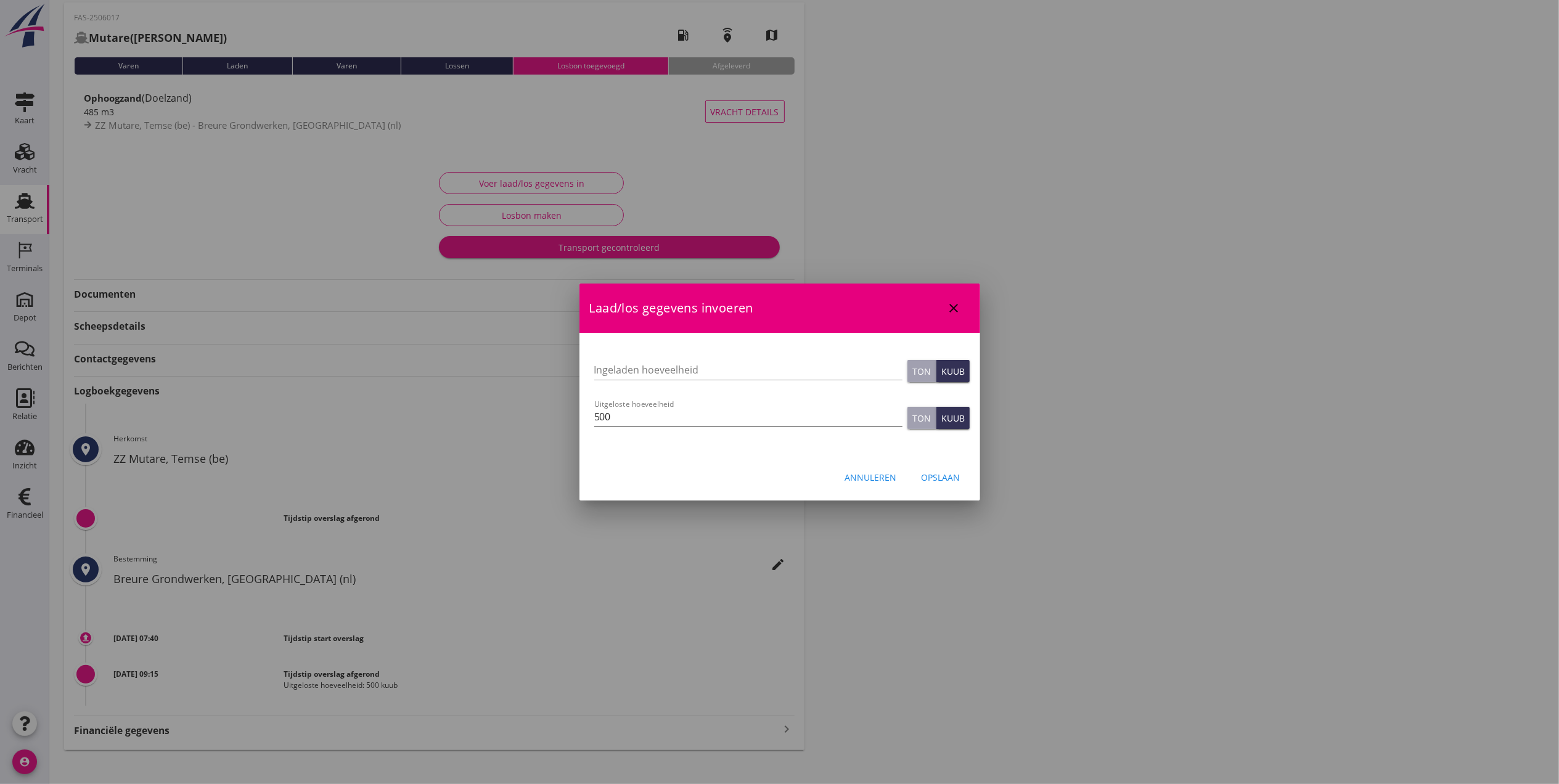
click at [707, 414] on input "500" at bounding box center [748, 416] width 308 height 20
type input "500"
click at [940, 483] on div "Opslaan" at bounding box center [940, 477] width 38 height 13
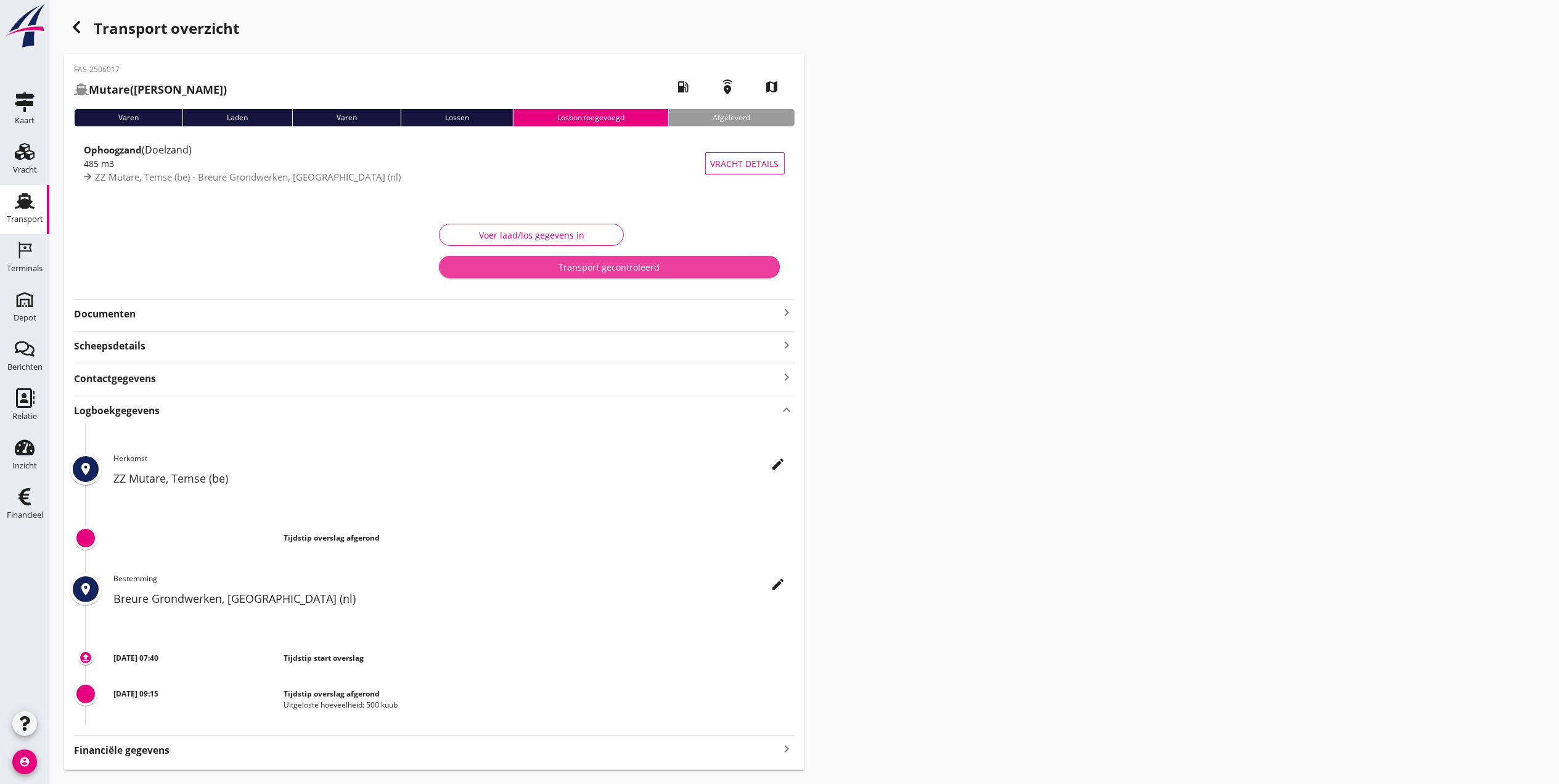
click at [649, 262] on div "Transport gecontroleerd" at bounding box center [609, 267] width 321 height 13
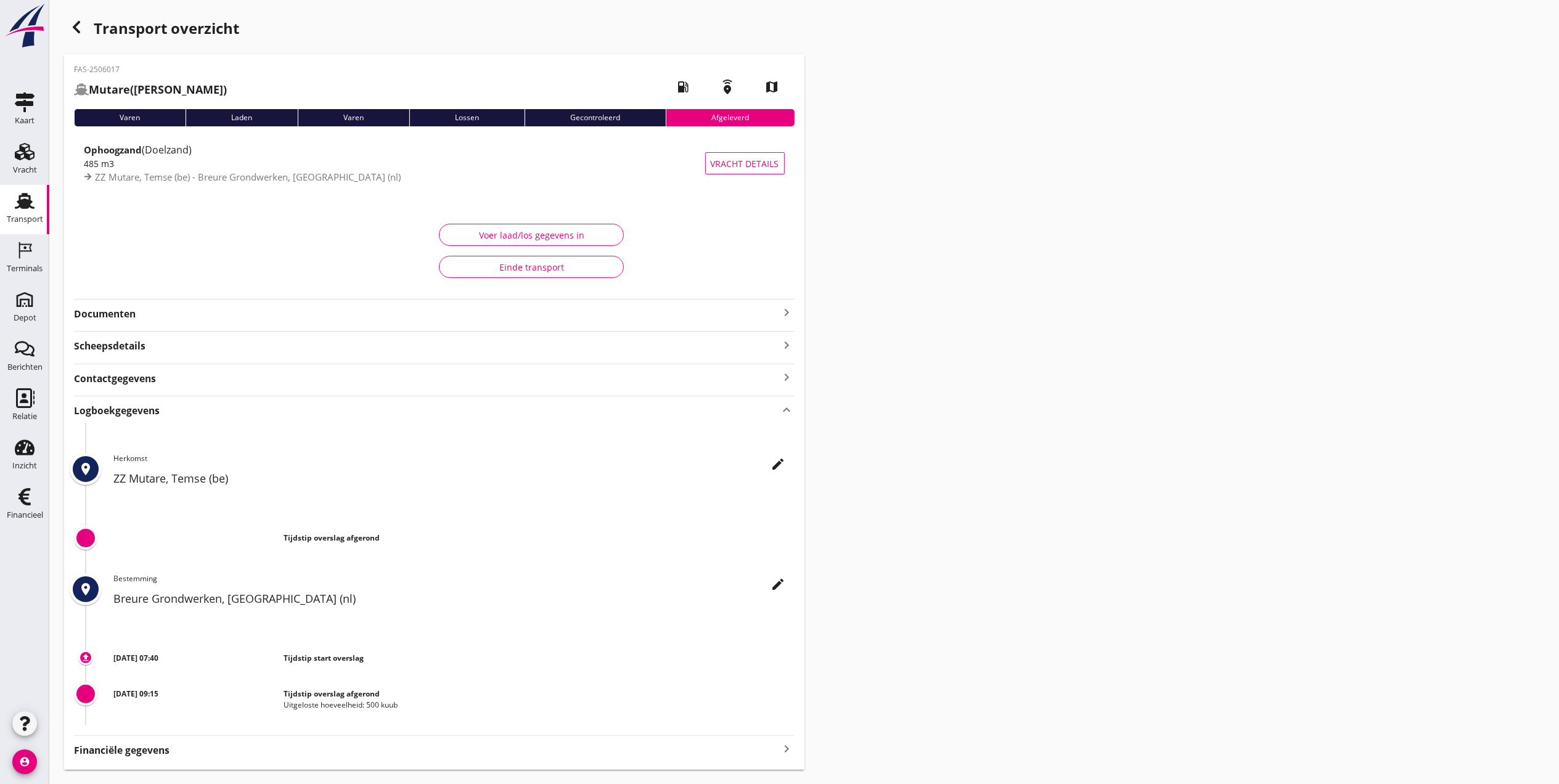
drag, startPoint x: 1092, startPoint y: 404, endPoint x: 864, endPoint y: 464, distance: 235.8
click at [1089, 405] on div "Transport overzicht FAS-2506017 Mutare (M. Heuvelman) local_gas_station emergen…" at bounding box center [804, 392] width 1510 height 784
click at [23, 208] on use at bounding box center [25, 201] width 20 height 16
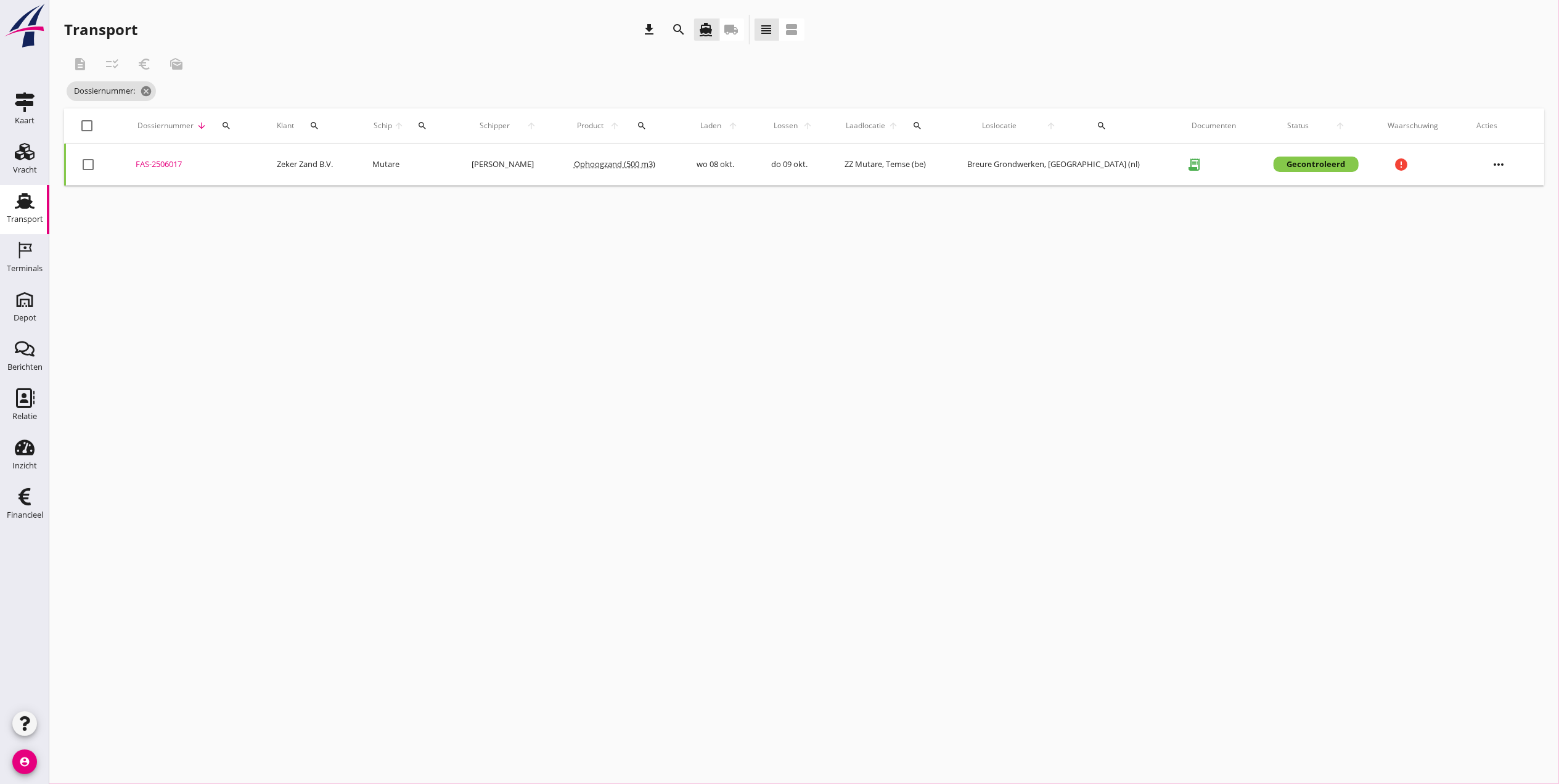
click at [37, 216] on div "Transport" at bounding box center [25, 219] width 36 height 8
click at [8, 211] on div "Transport" at bounding box center [25, 219] width 36 height 18
click at [18, 247] on icon "Terminals" at bounding box center [25, 250] width 20 height 20
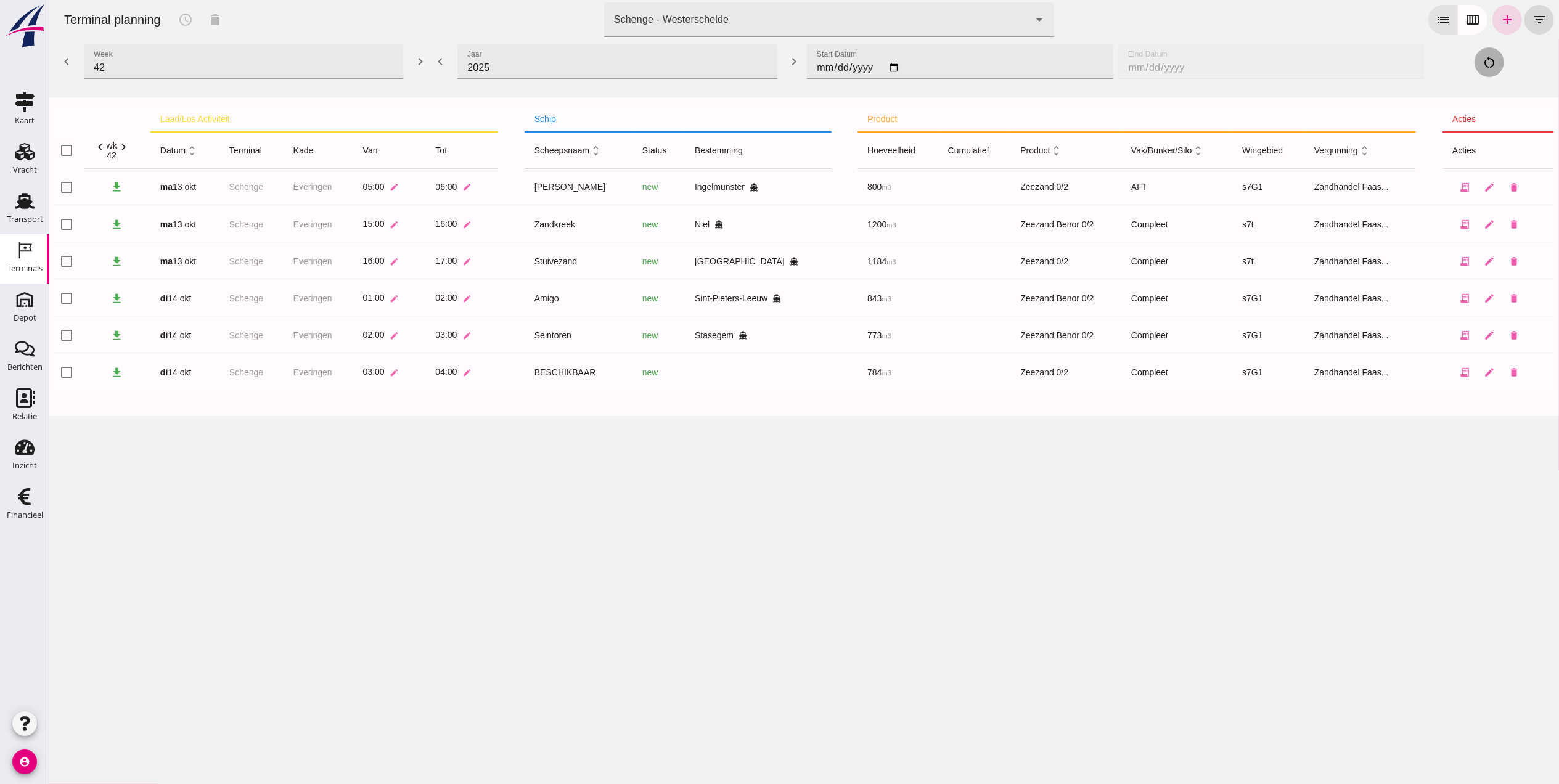
click at [200, 424] on div "Terminal planning schedule delete terminal Schenge - Westerschelde 9c876888-926…" at bounding box center [803, 392] width 1510 height 784
click at [399, 335] on icon "edit" at bounding box center [393, 334] width 9 height 9
click at [191, 19] on div "schedule delete" at bounding box center [200, 20] width 59 height 30
click at [70, 341] on input "checkbox" at bounding box center [65, 334] width 25 height 25
checkbox input "true"
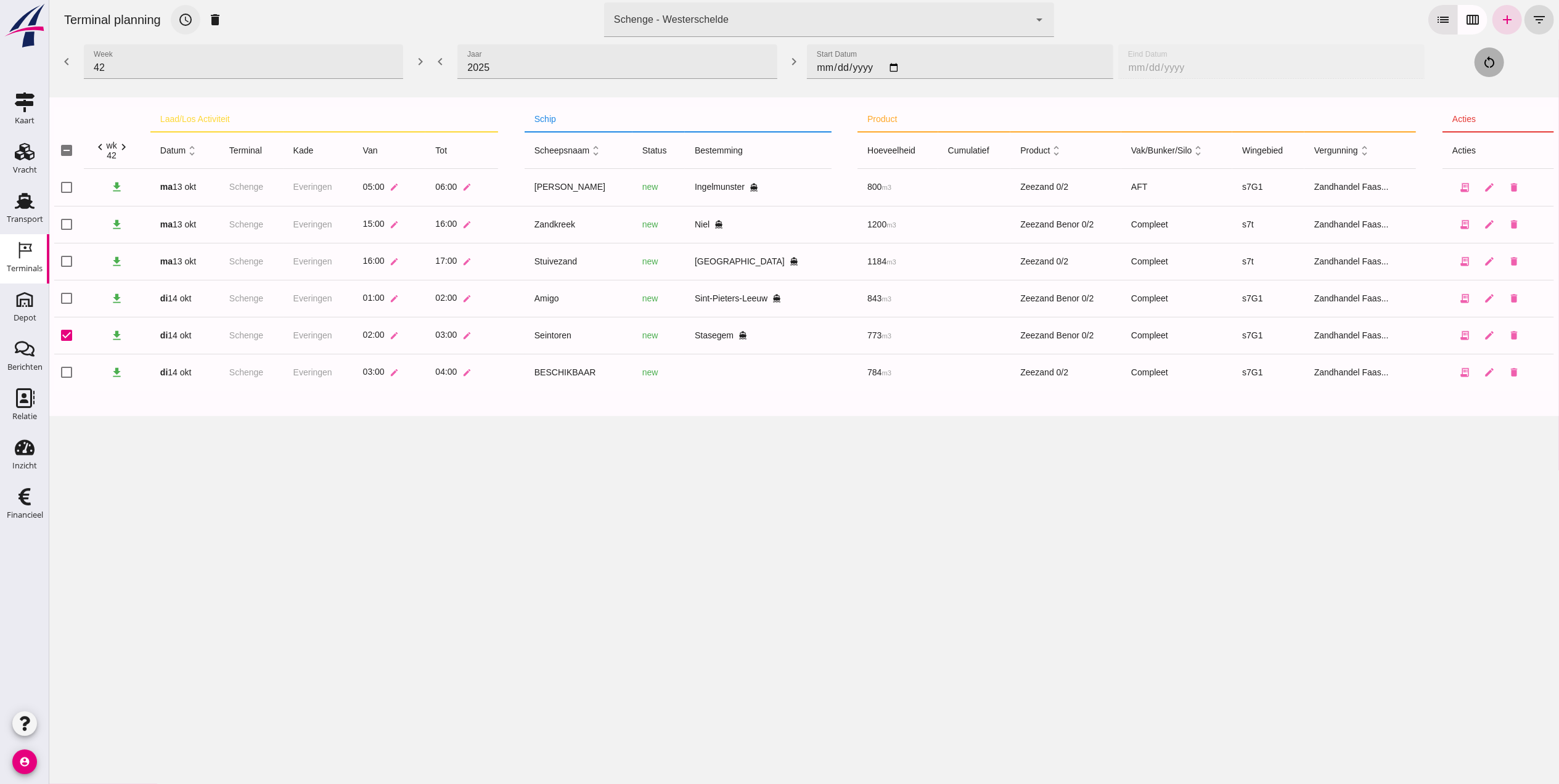
click at [179, 24] on icon "schedule" at bounding box center [184, 20] width 15 height 15
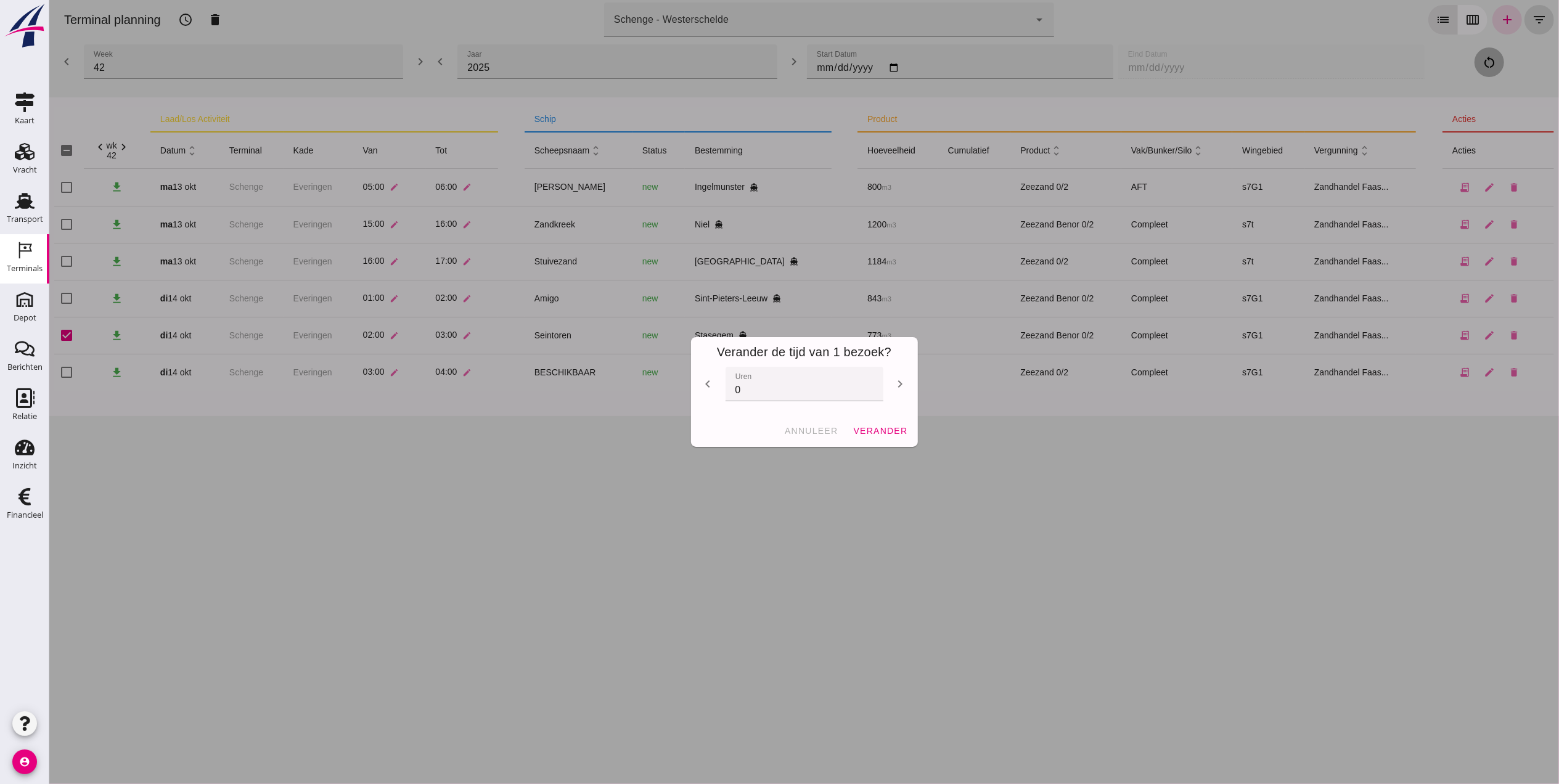
click at [893, 383] on icon "chevron_right" at bounding box center [900, 384] width 15 height 15
drag, startPoint x: 890, startPoint y: 383, endPoint x: 885, endPoint y: 392, distance: 10.3
click at [893, 382] on icon "chevron_right" at bounding box center [900, 384] width 15 height 15
type input "2"
click at [890, 430] on span "verander" at bounding box center [880, 431] width 55 height 10
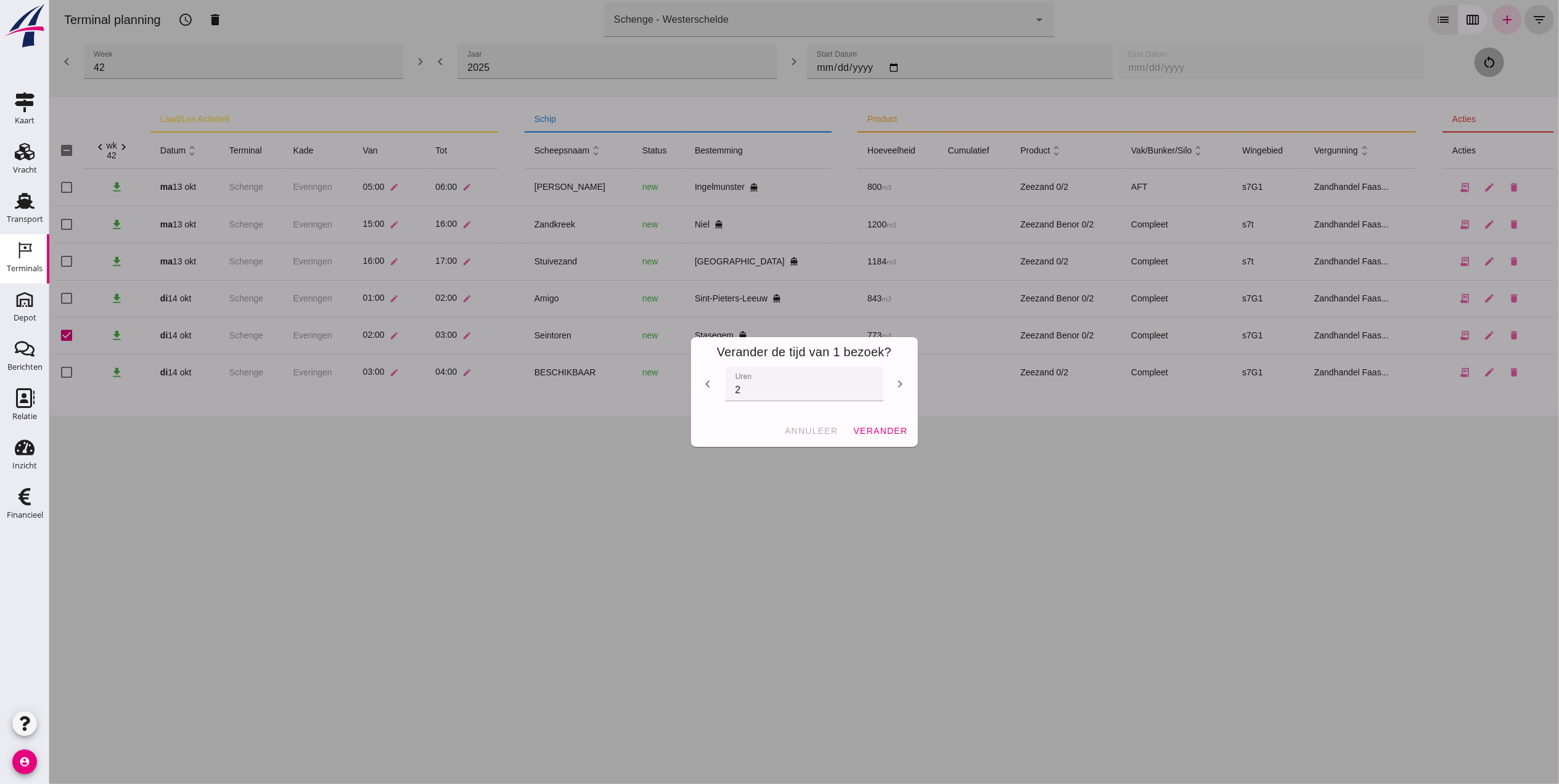
checkbox input "false"
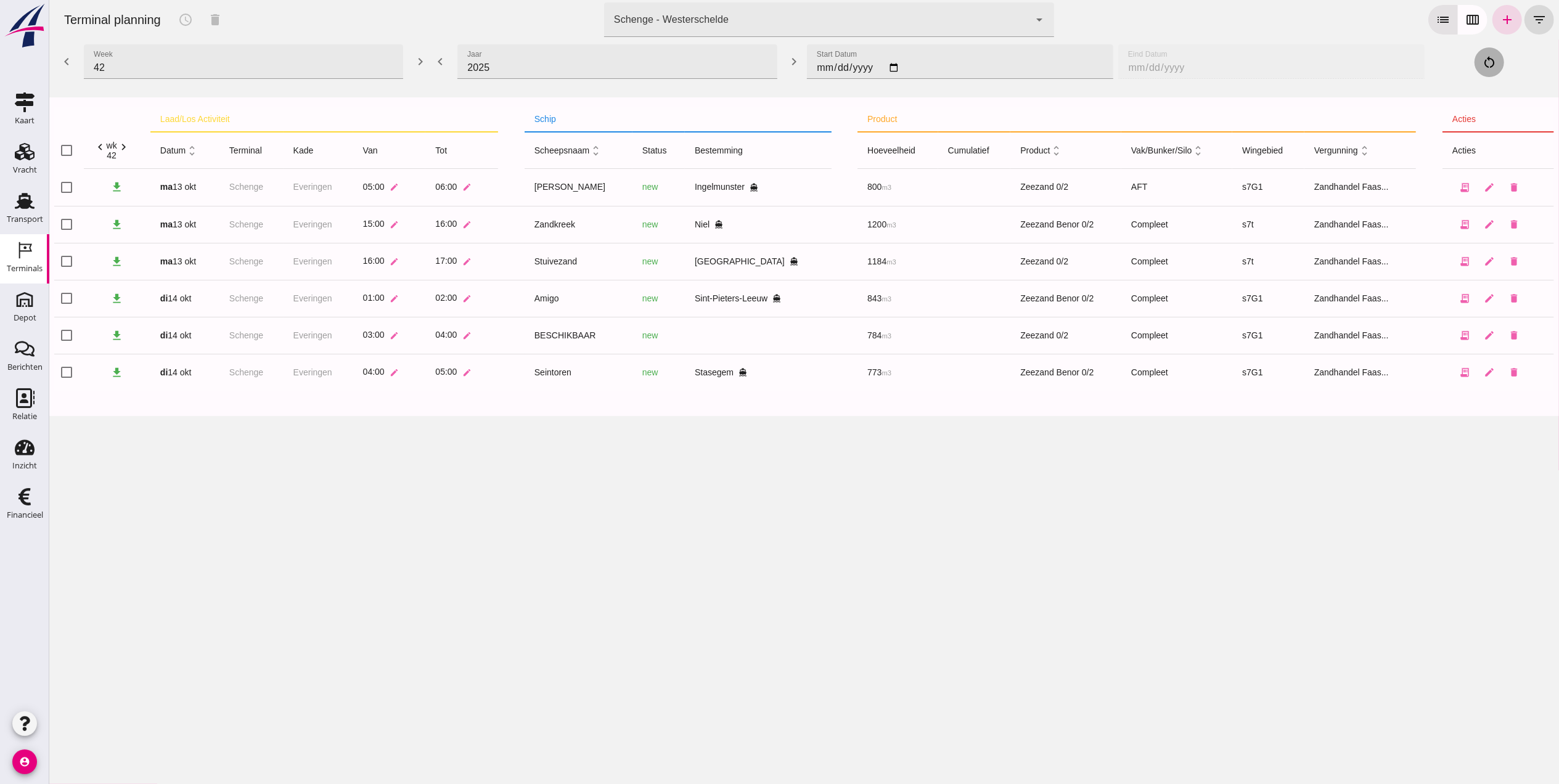
drag, startPoint x: 1019, startPoint y: 565, endPoint x: 1013, endPoint y: 550, distance: 16.2
click at [1018, 558] on div "Terminal planning schedule delete terminal Schenge - Westerschelde 9c876888-926…" at bounding box center [803, 392] width 1510 height 784
